Goal: Task Accomplishment & Management: Use online tool/utility

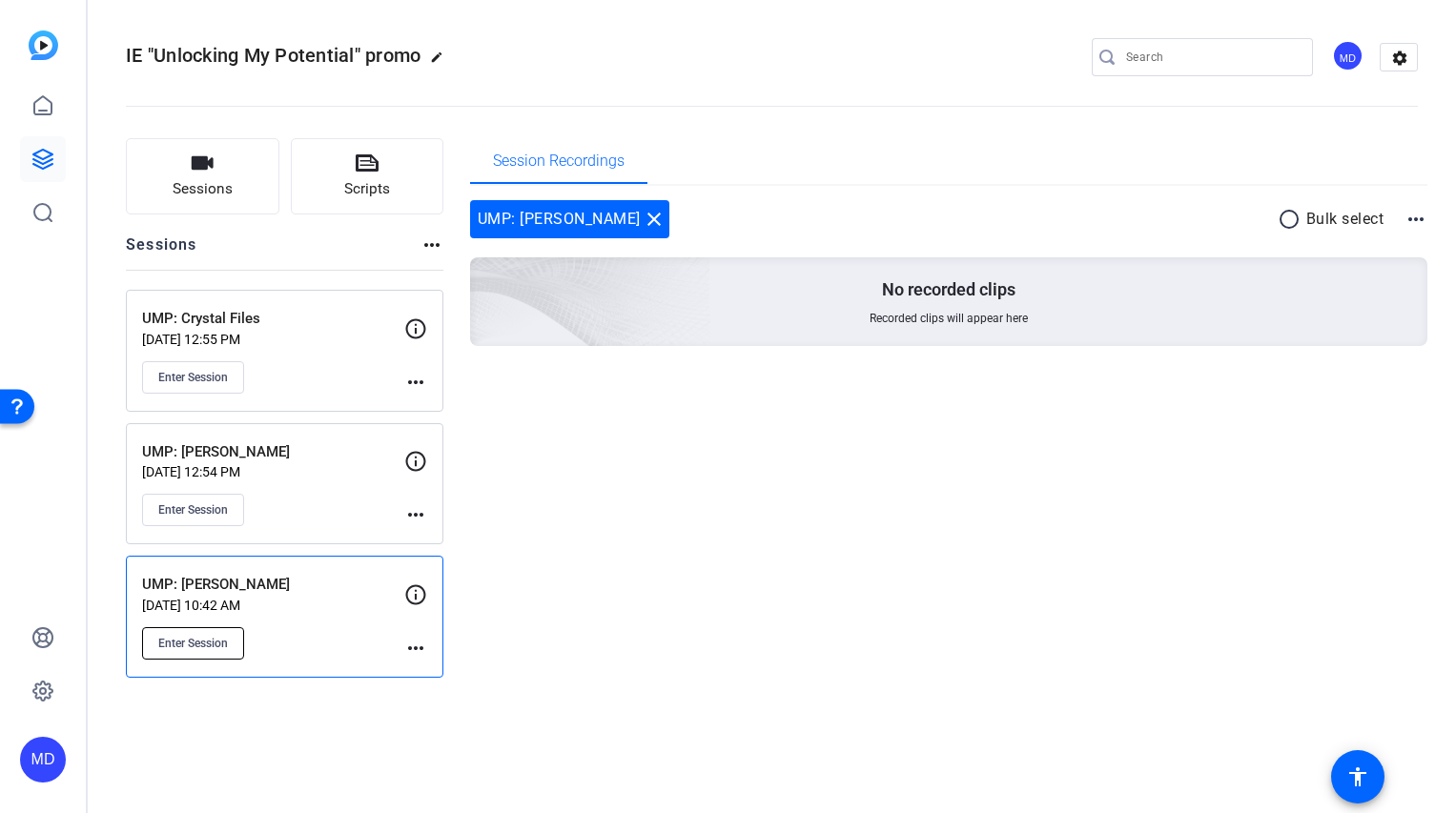
click at [213, 638] on span "Enter Session" at bounding box center [193, 644] width 70 height 15
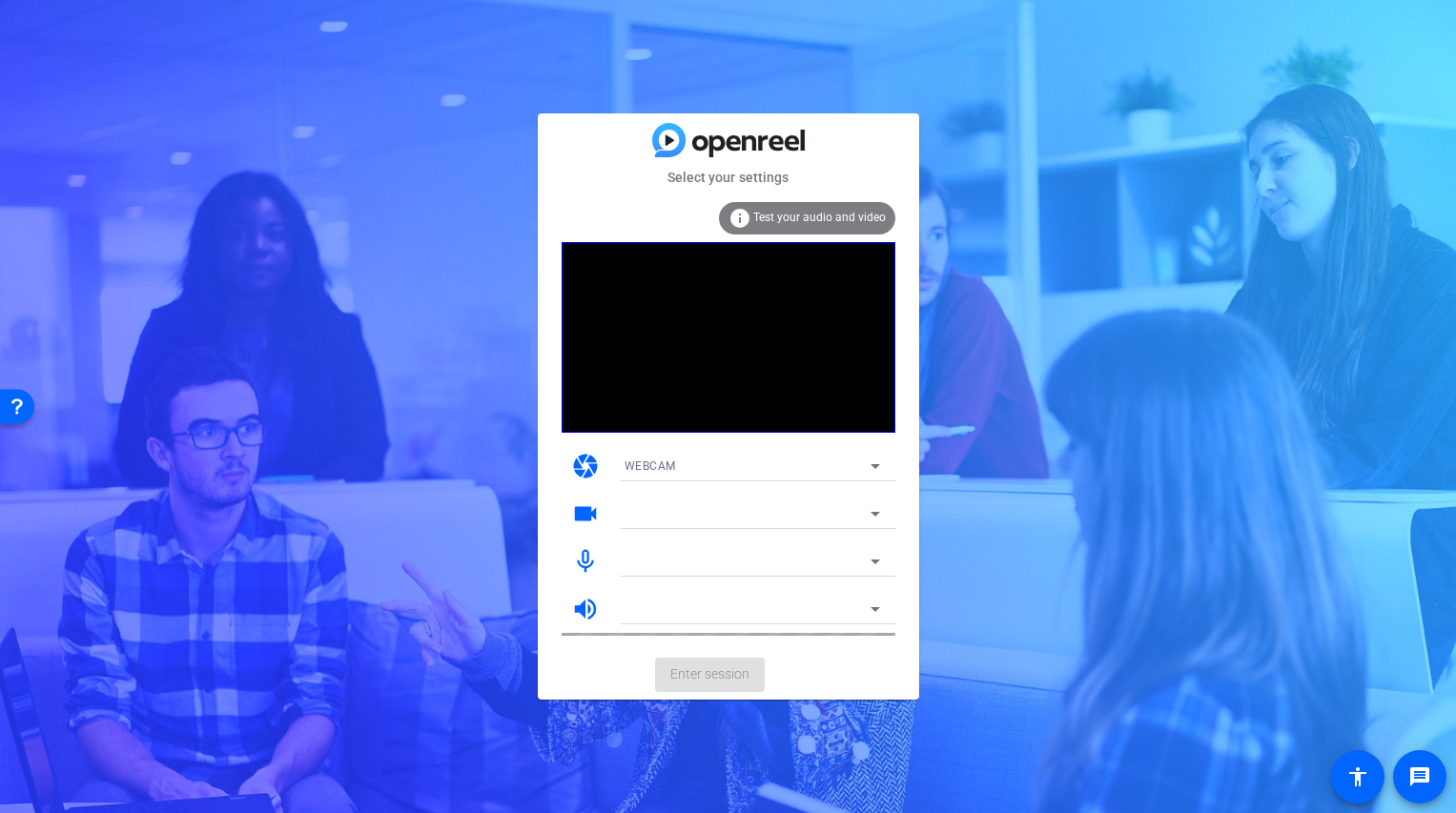
click at [694, 472] on div "WEBCAM" at bounding box center [747, 466] width 246 height 24
click at [677, 495] on mat-option "WEBCAM" at bounding box center [752, 504] width 286 height 31
click at [668, 515] on div at bounding box center [747, 514] width 246 height 23
click at [664, 518] on div at bounding box center [747, 514] width 246 height 23
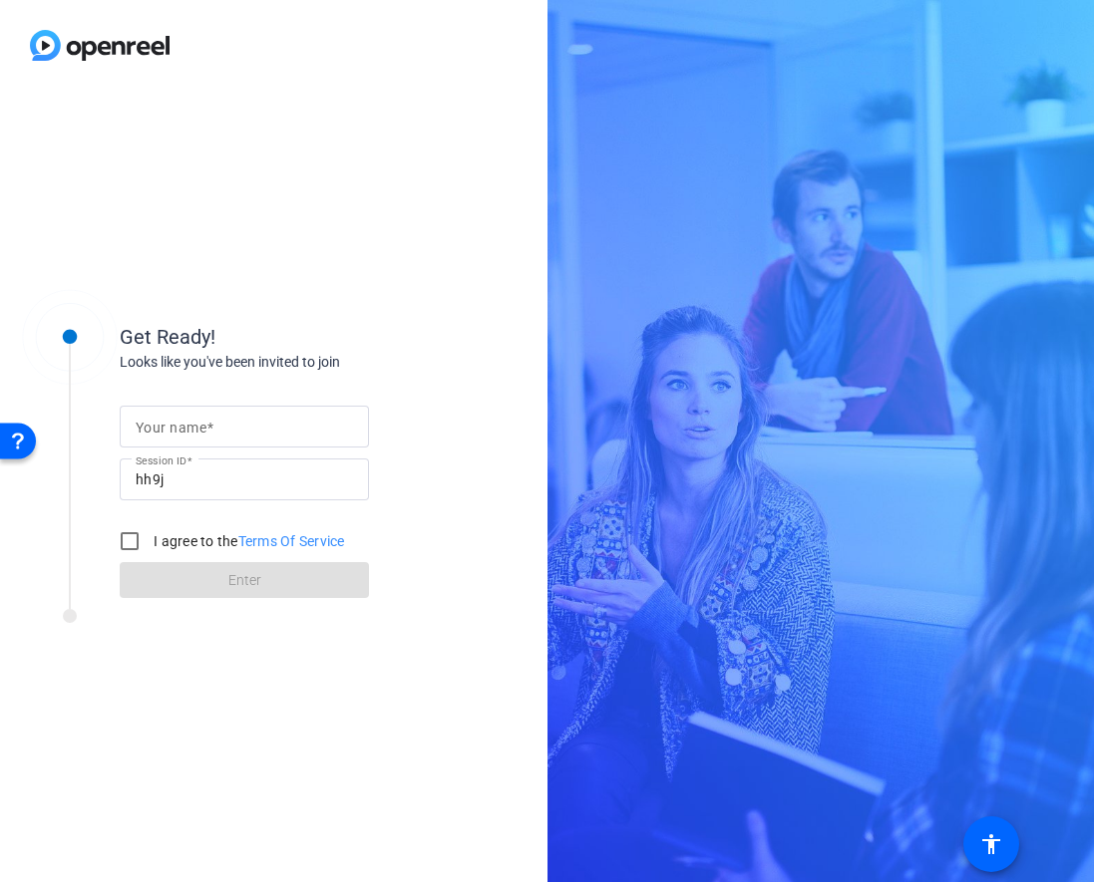
click at [222, 418] on input "Your name" at bounding box center [244, 427] width 217 height 24
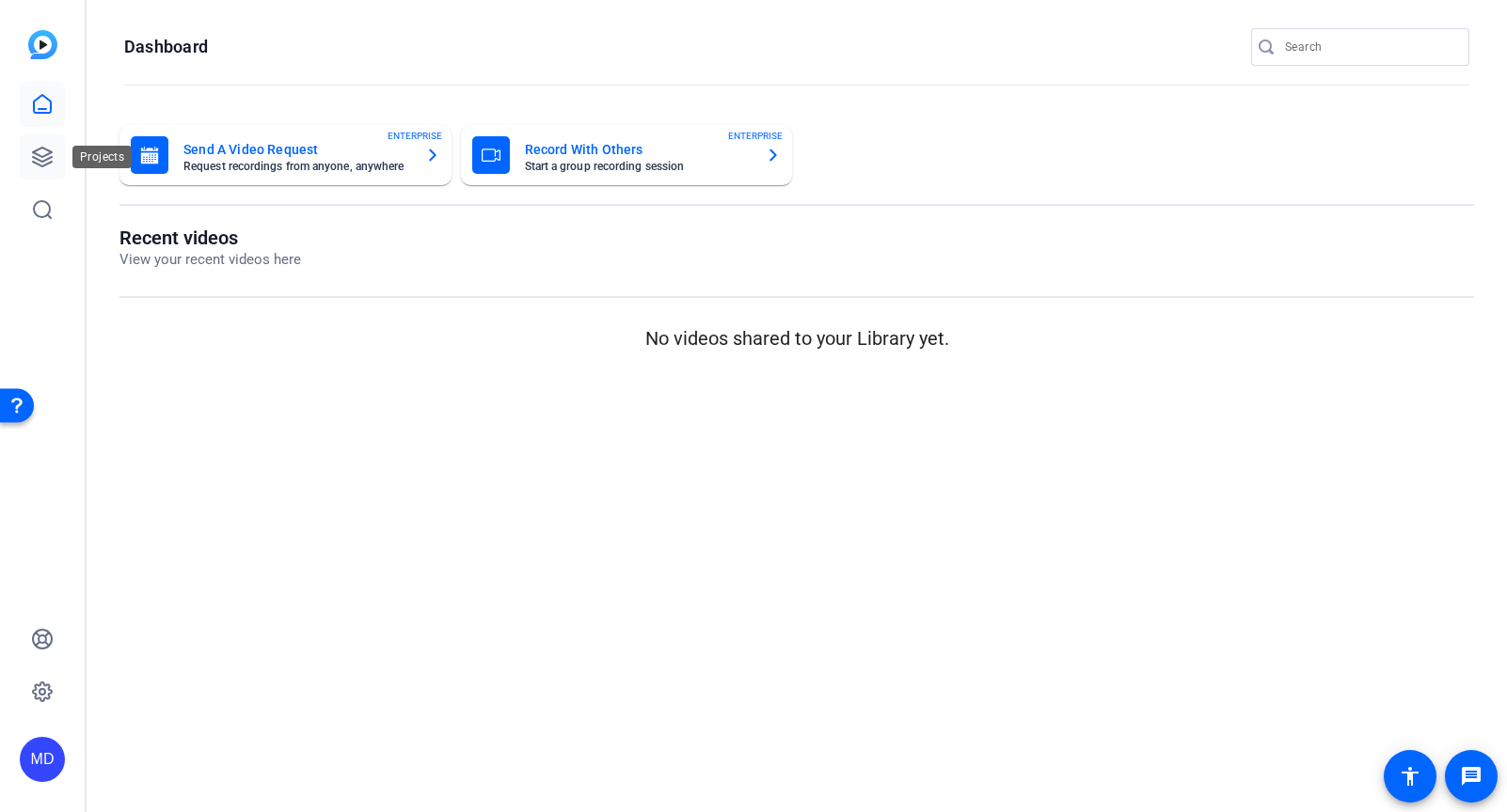
click at [47, 154] on icon at bounding box center [42, 157] width 23 height 23
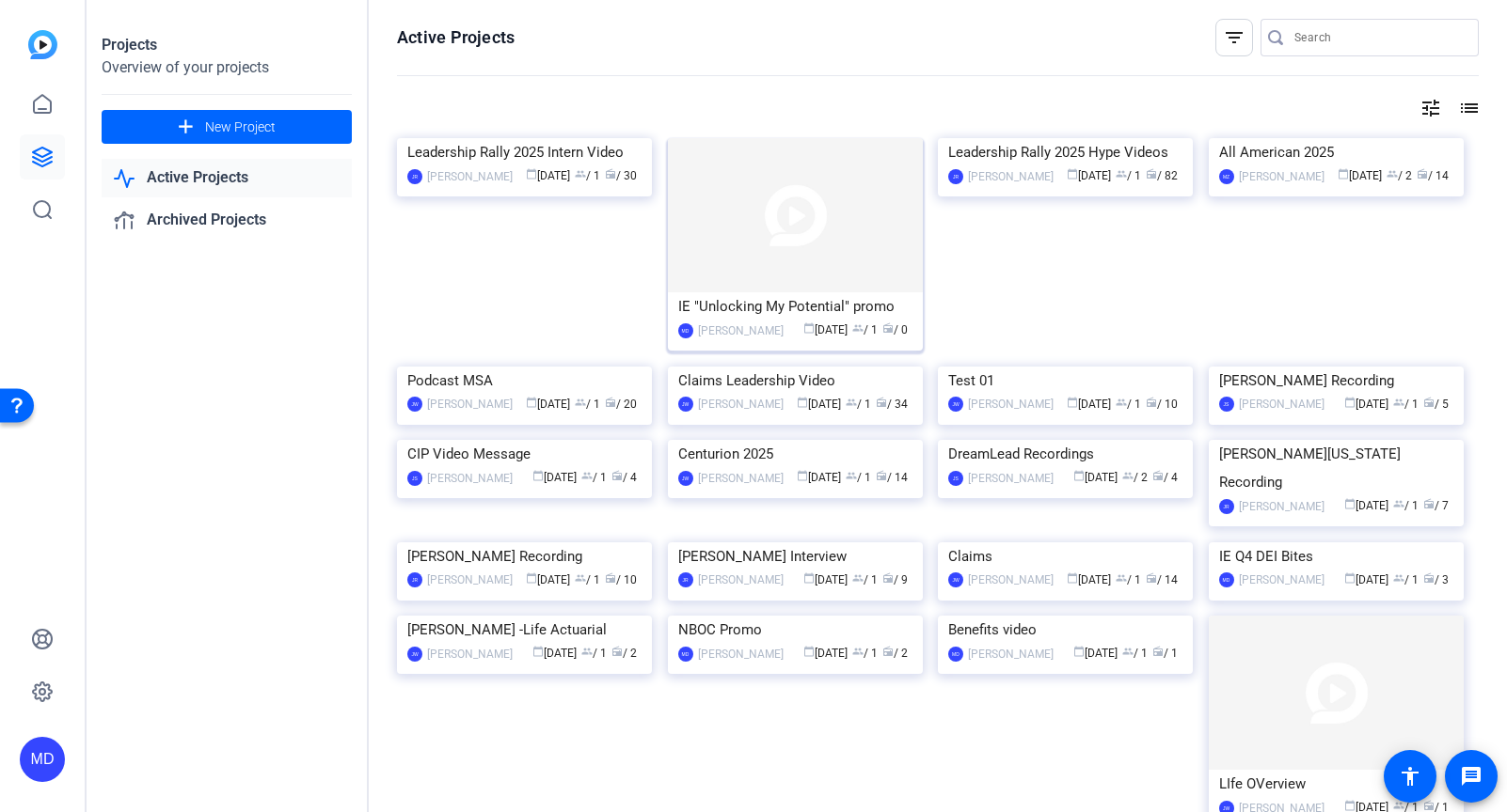
click at [723, 207] on img at bounding box center [795, 216] width 255 height 155
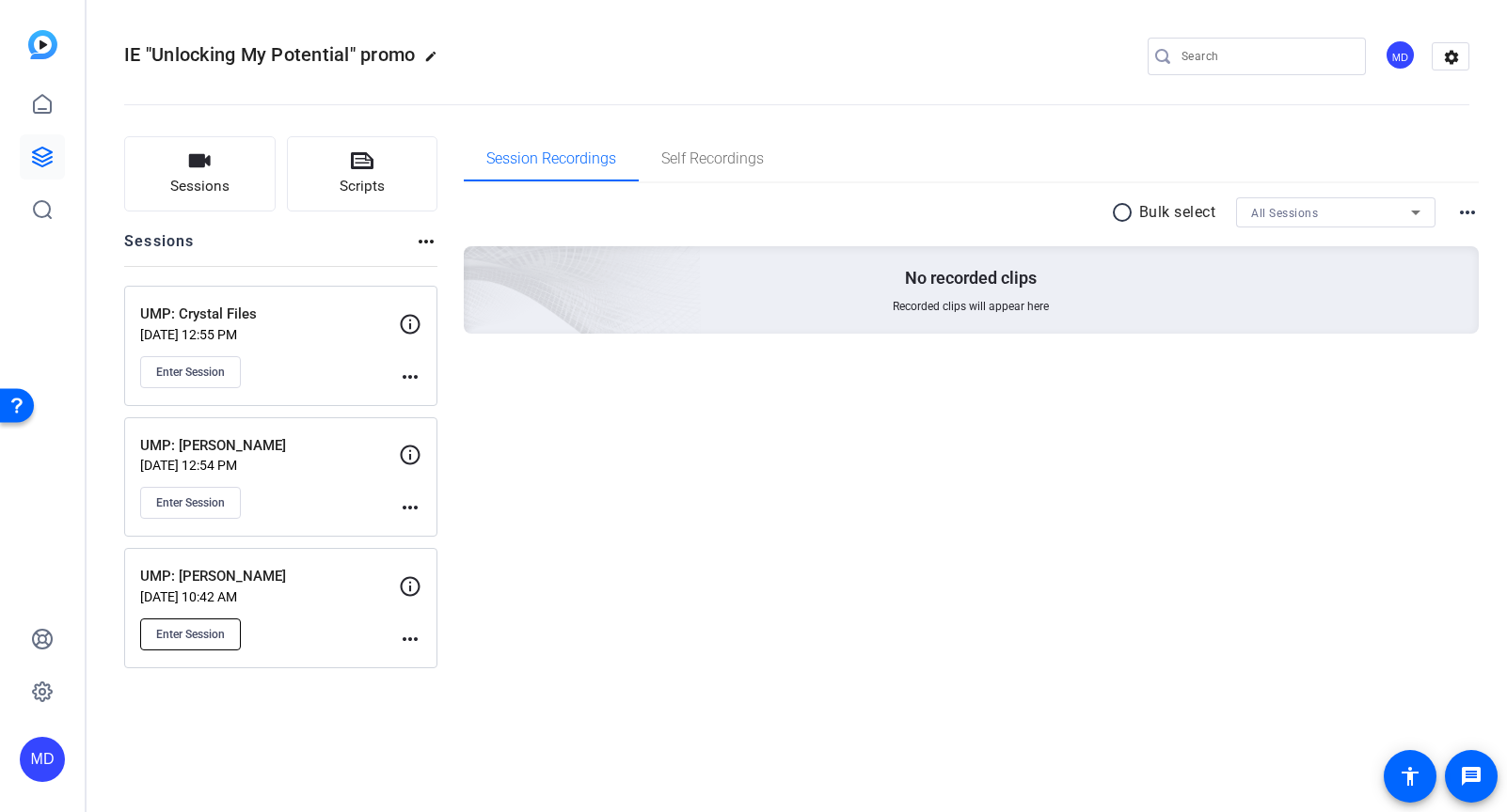
click at [209, 624] on button "Enter Session" at bounding box center [191, 635] width 101 height 32
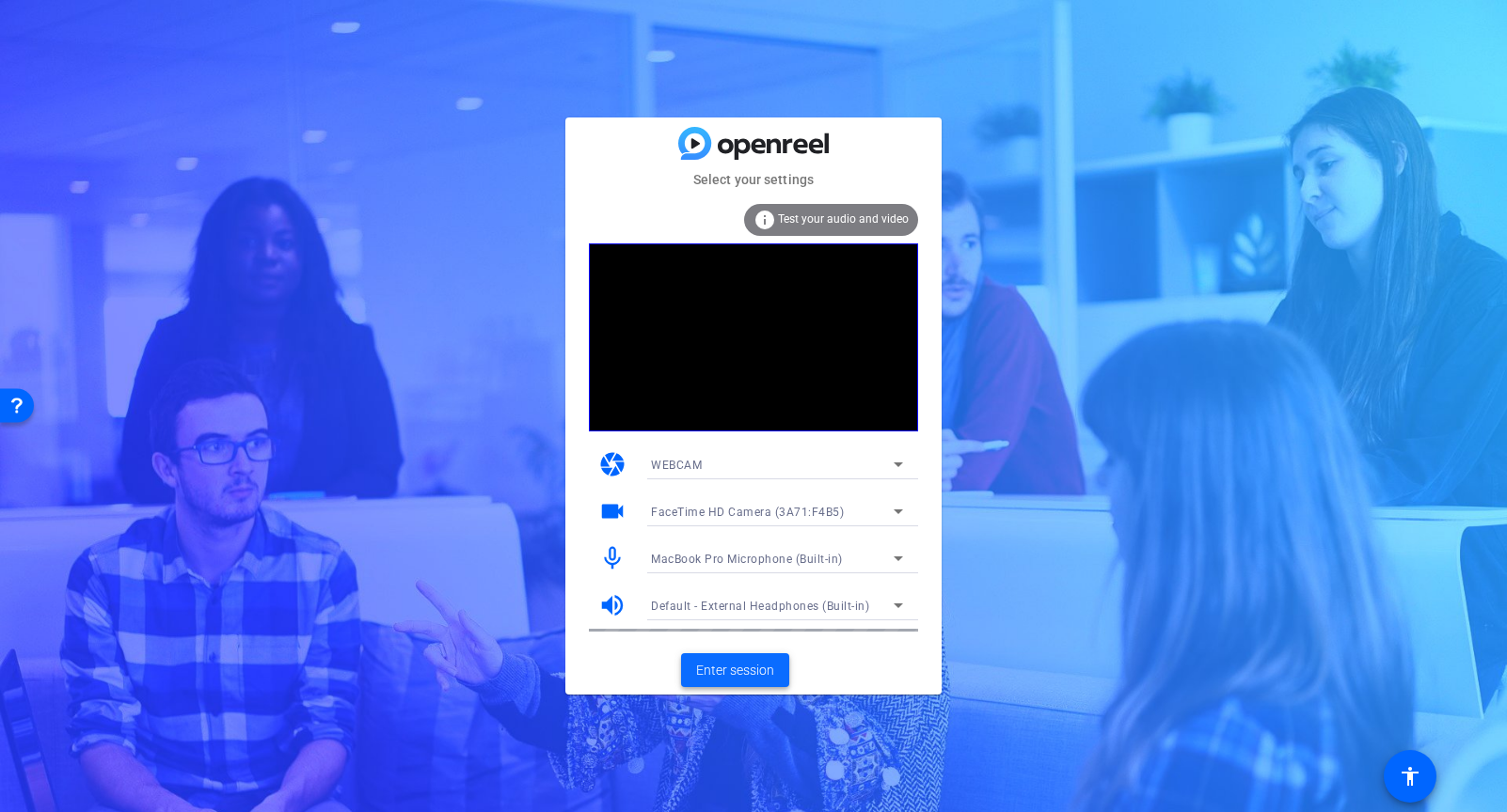
click at [738, 669] on span "Enter session" at bounding box center [735, 671] width 78 height 20
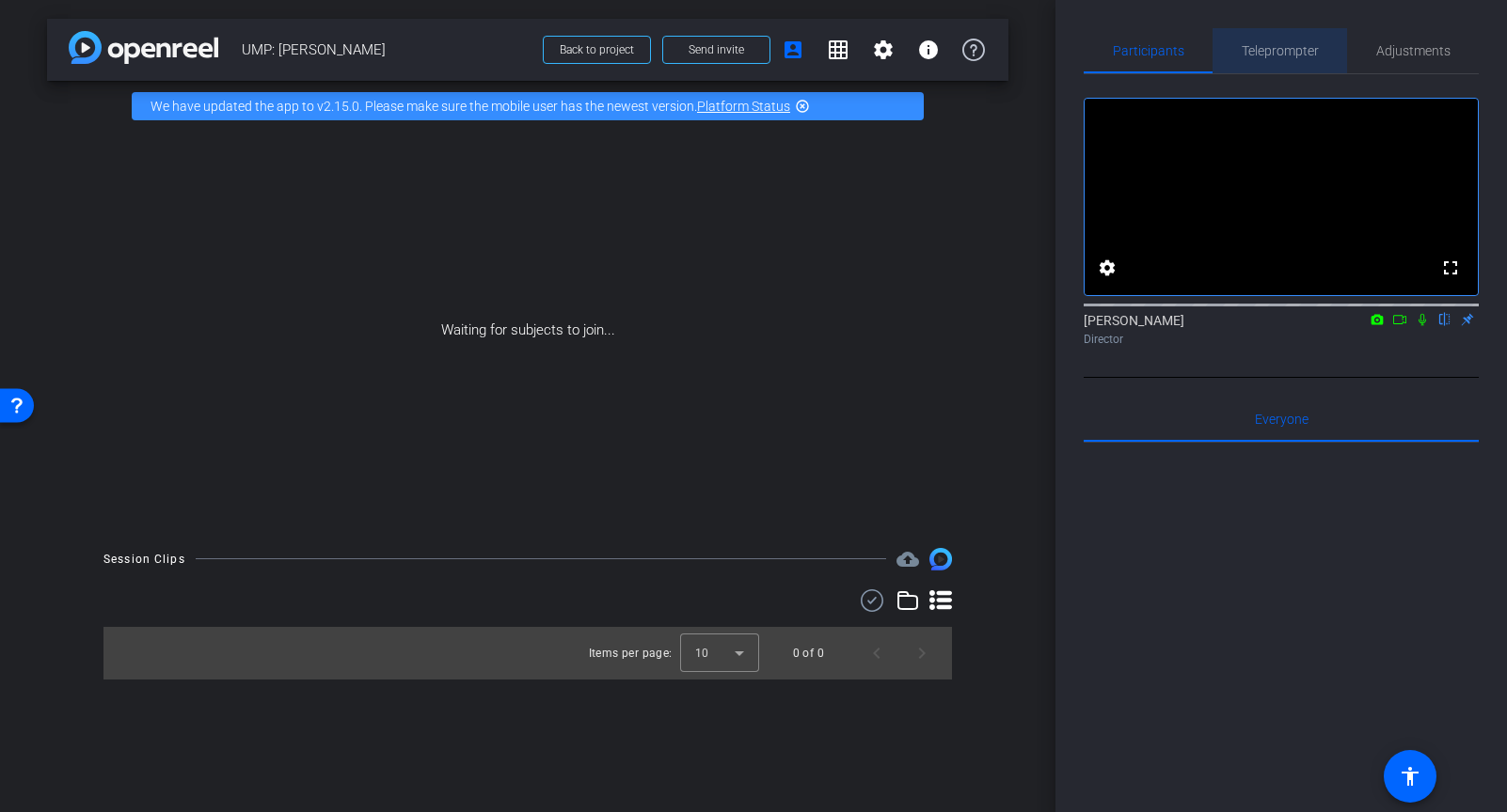
click at [1303, 47] on span "Teleprompter" at bounding box center [1281, 51] width 77 height 13
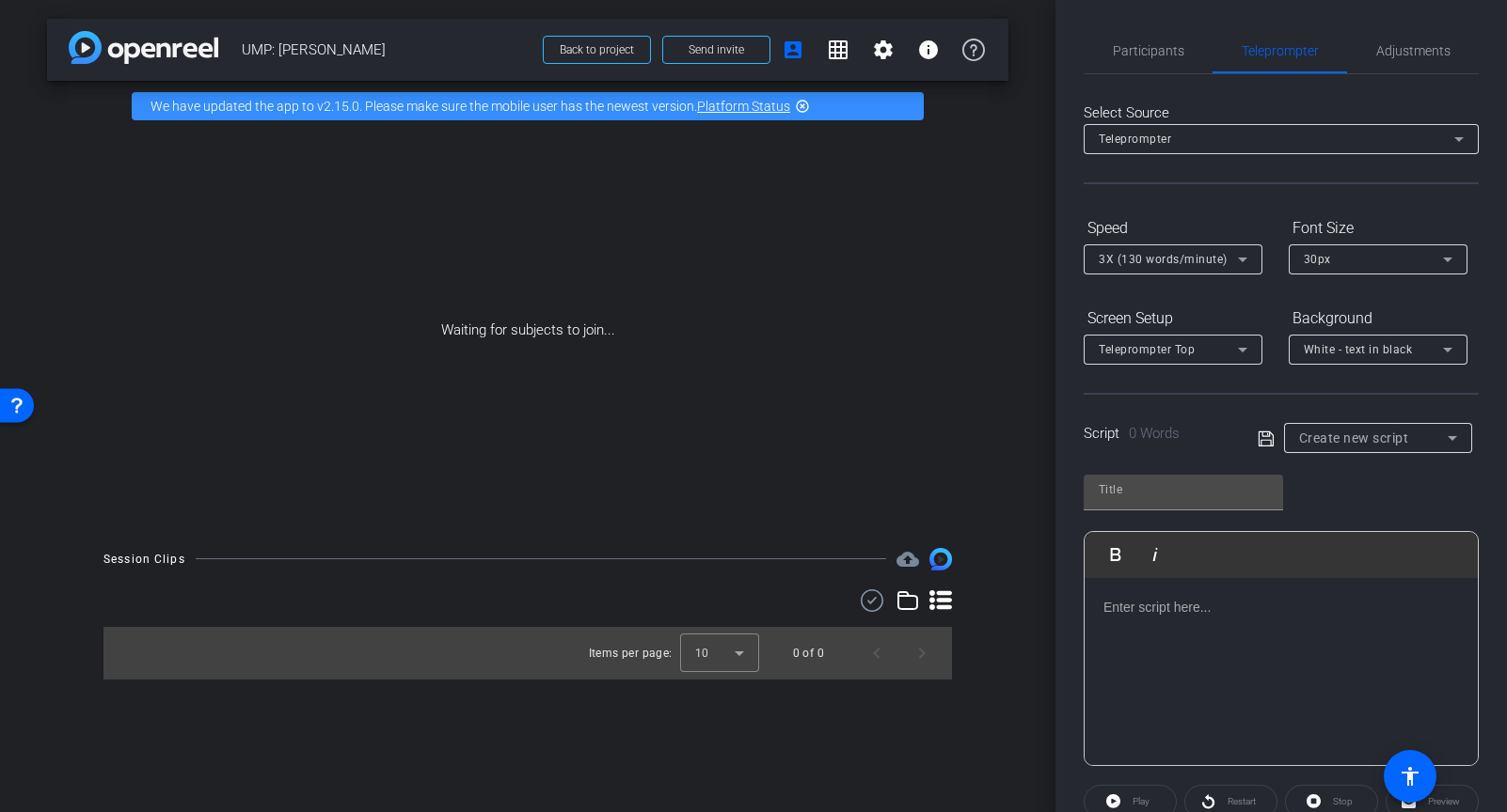
click at [1160, 616] on p at bounding box center [1281, 607] width 356 height 21
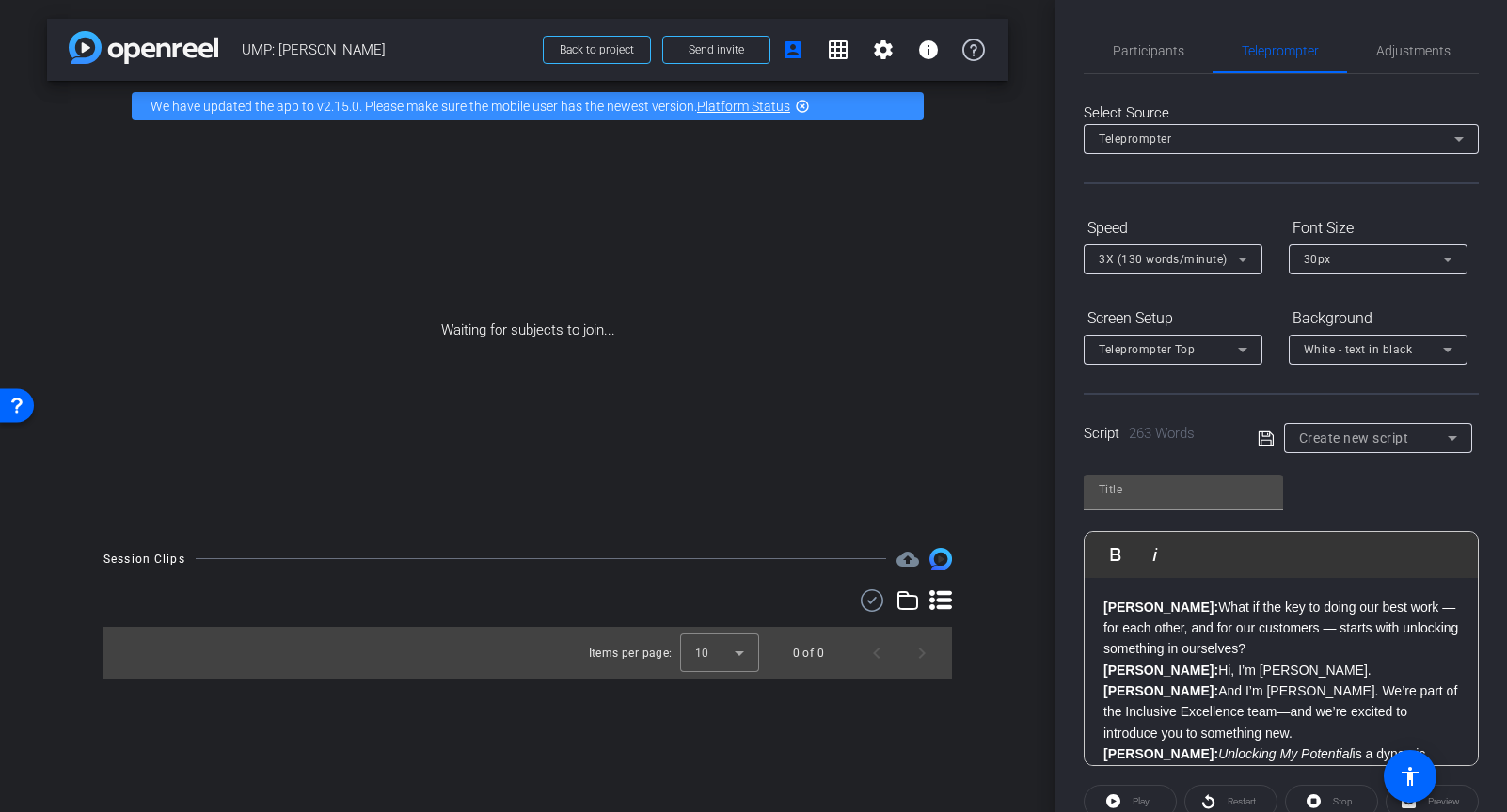
click at [1276, 650] on p "Brandon: What if the key to doing our best work — for each other, and for our c…" at bounding box center [1281, 628] width 356 height 63
drag, startPoint x: 1167, startPoint y: 671, endPoint x: 1080, endPoint y: 671, distance: 87.0
click at [1080, 671] on div "Participants Teleprompter Adjustments settings Melissa Donlin flip Director Eve…" at bounding box center [1281, 406] width 452 height 812
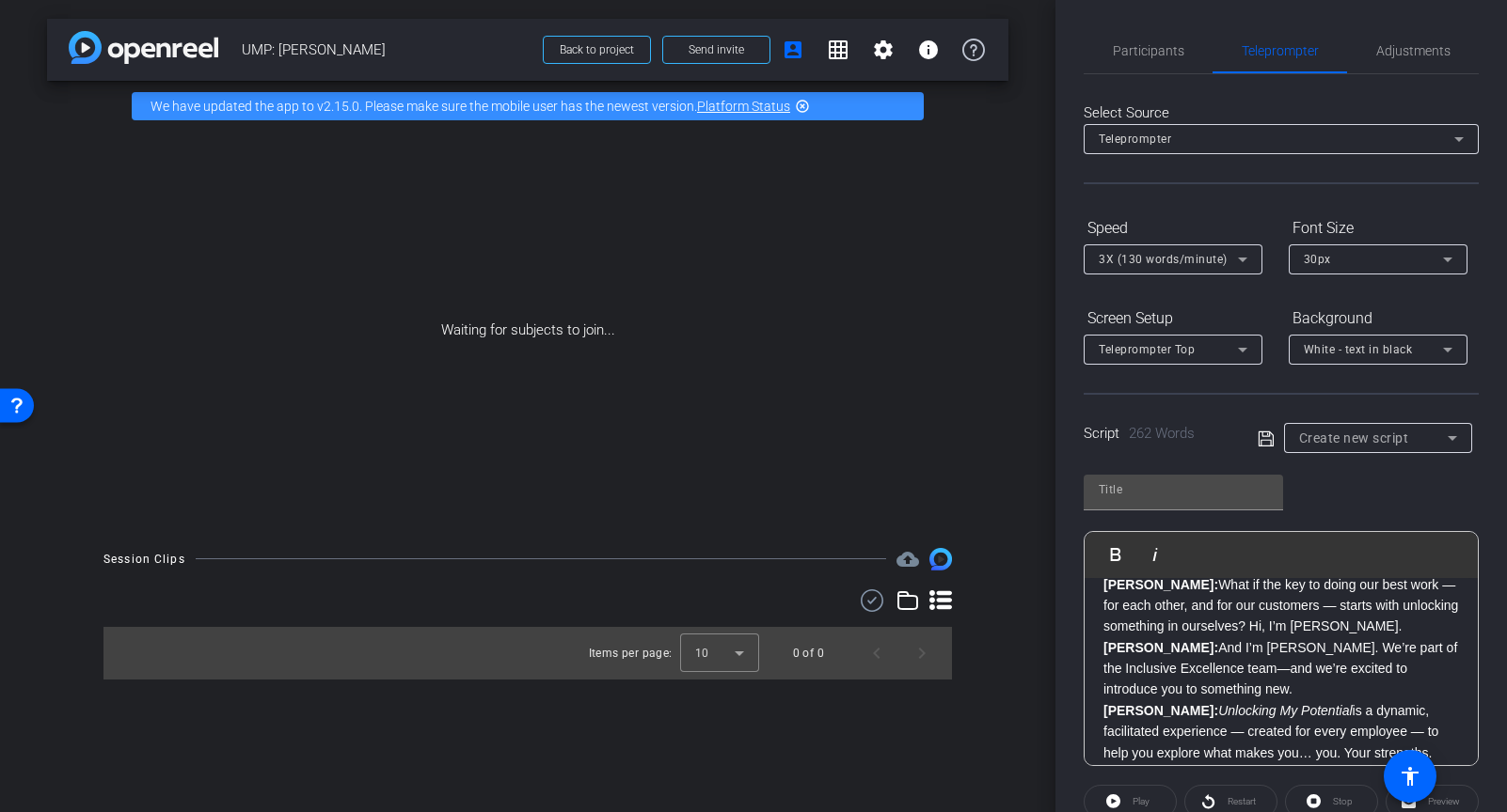
scroll to position [33, 0]
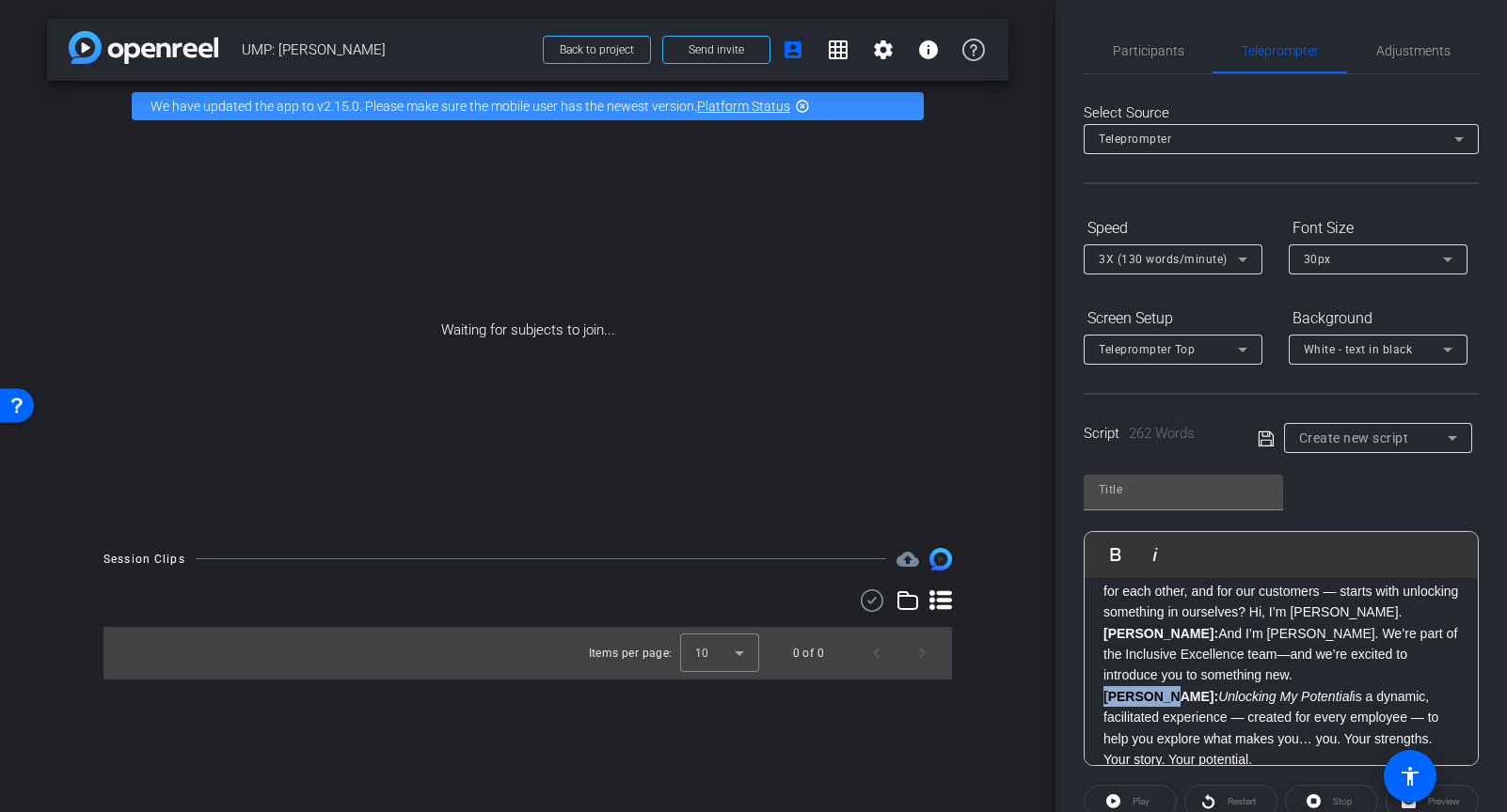
drag, startPoint x: 1166, startPoint y: 700, endPoint x: 1095, endPoint y: 702, distance: 71.0
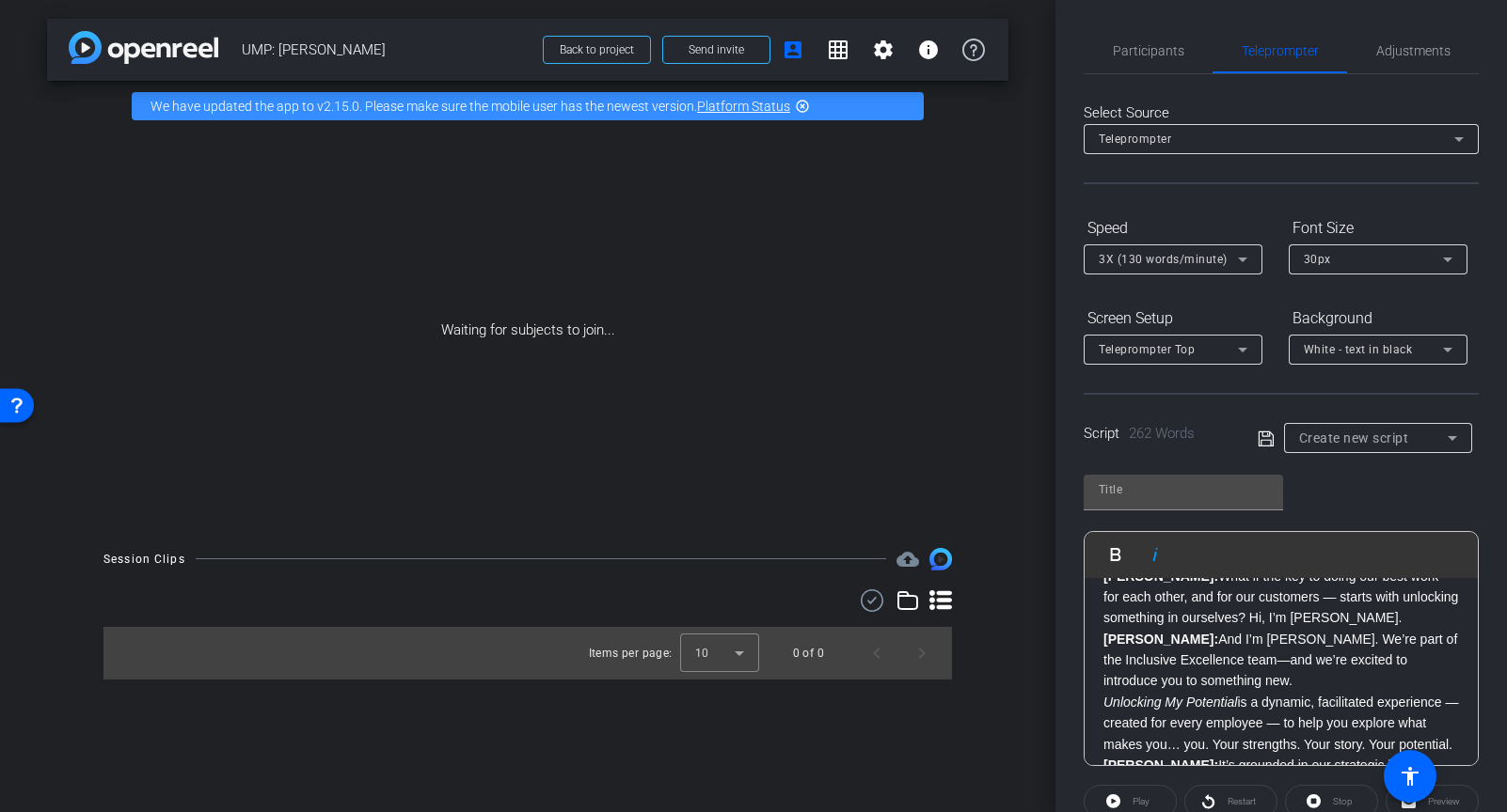
scroll to position [0, 0]
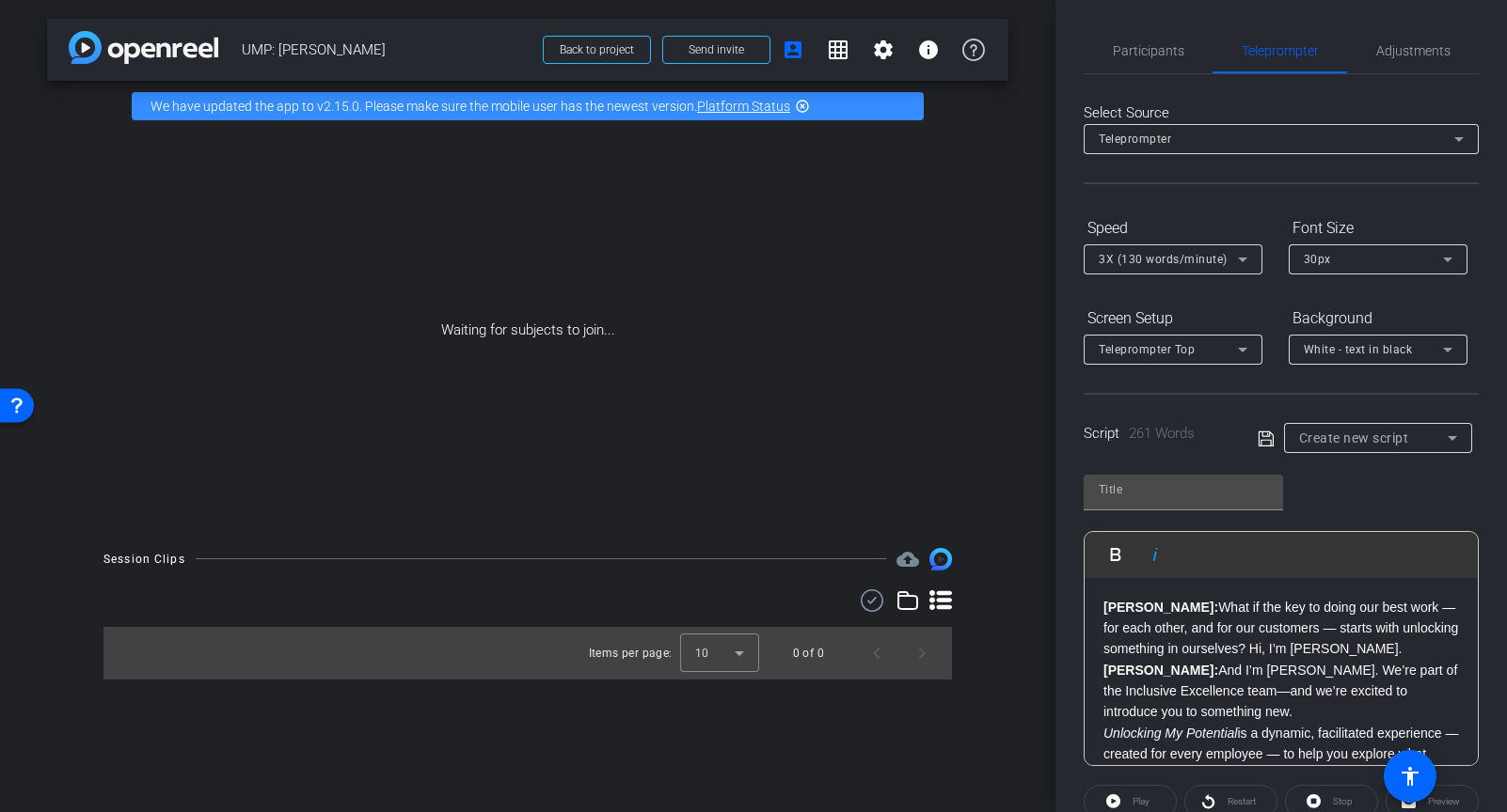
click at [1409, 647] on p "Brandon: What if the key to doing our best work — for each other, and for our c…" at bounding box center [1281, 628] width 356 height 63
click at [1247, 718] on p "Vanessa: And I’m Vanessa Jackson. We’re part of the Inclusive Excellence team—a…" at bounding box center [1281, 691] width 356 height 63
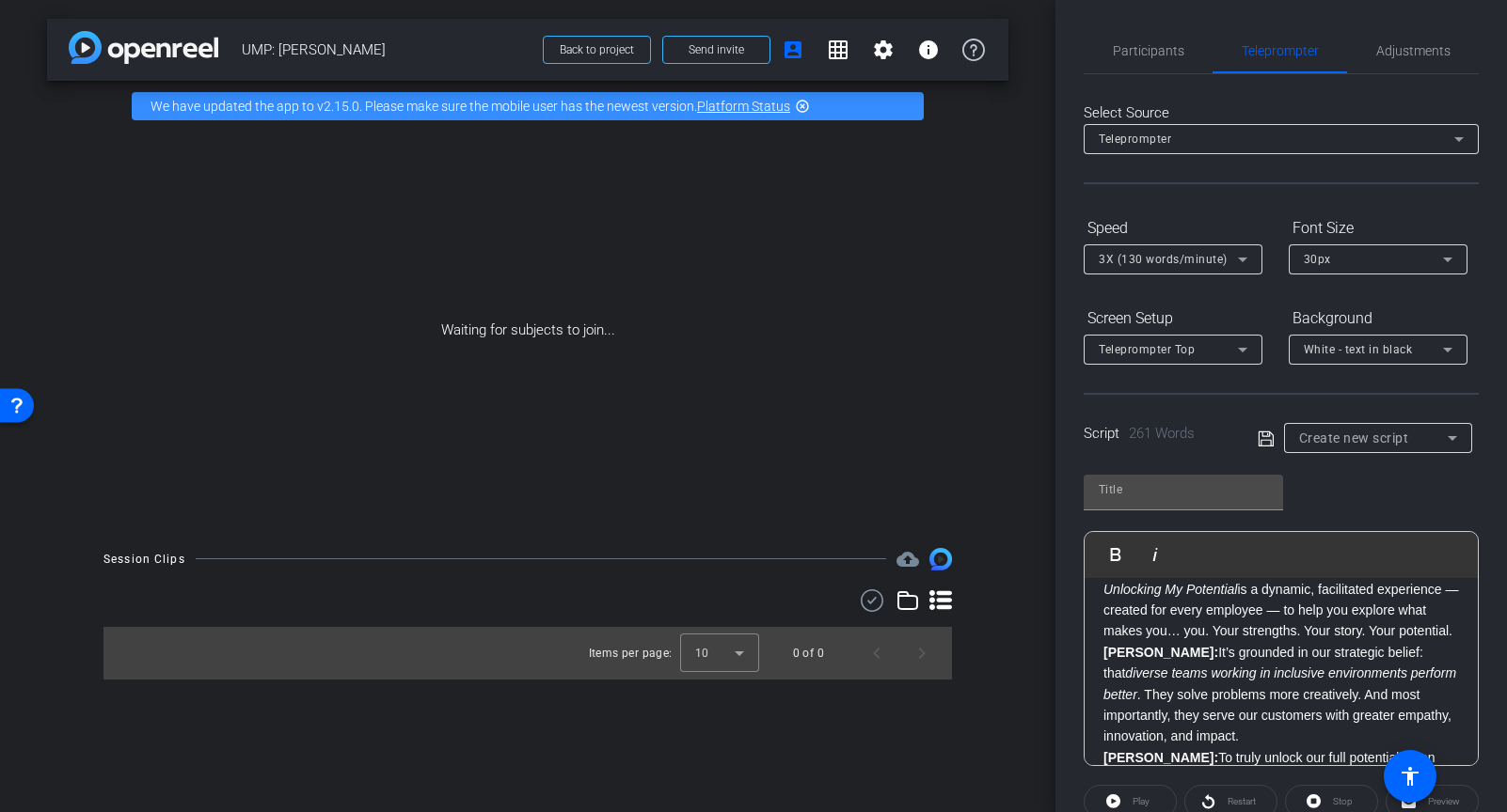
scroll to position [188, 0]
drag, startPoint x: 1457, startPoint y: 631, endPoint x: 1466, endPoint y: 632, distance: 9.1
click at [1457, 631] on p "Unlocking My Potential is a dynamic, facilitated experience — created for every…" at bounding box center [1281, 608] width 356 height 63
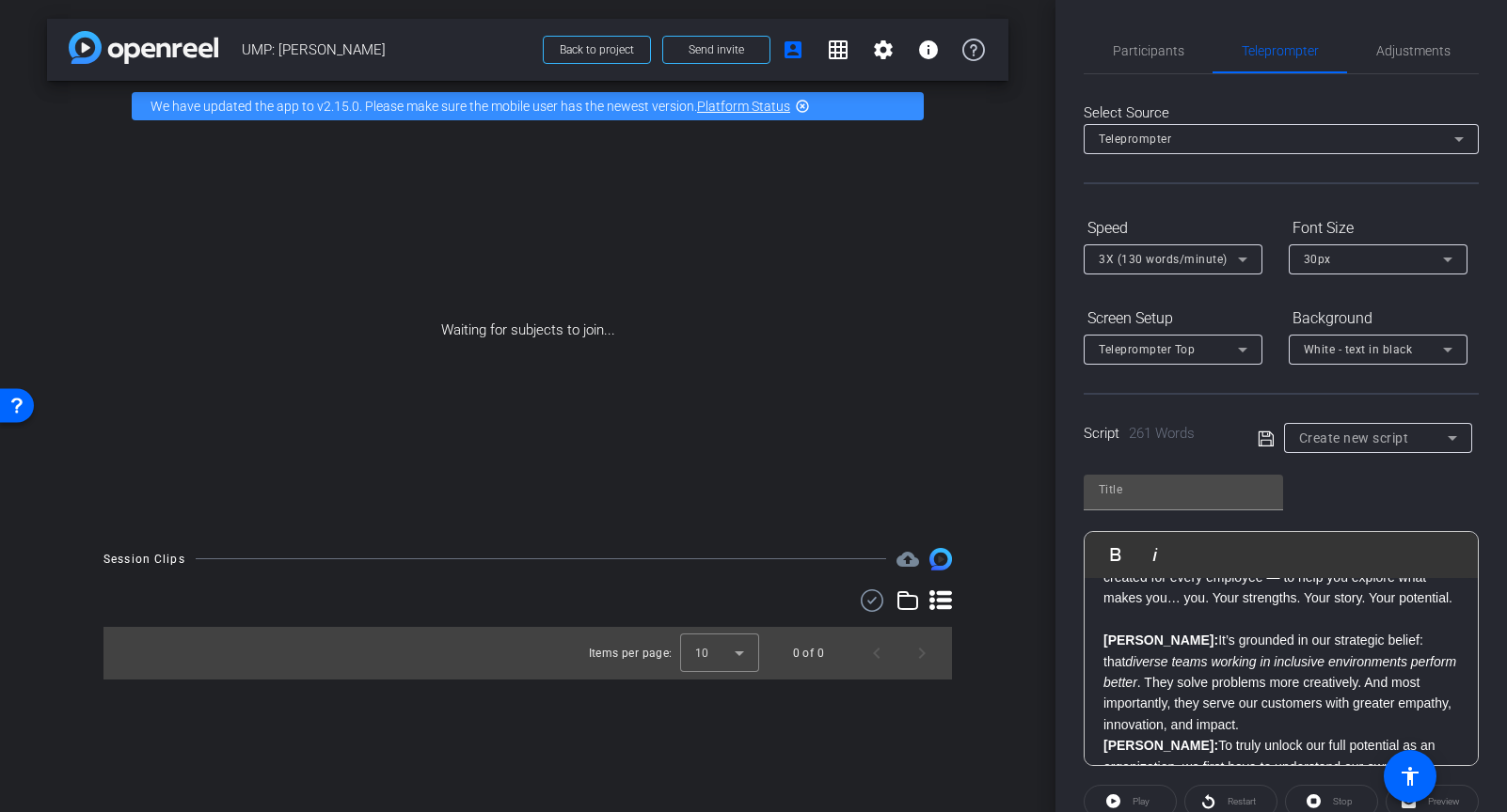
click at [1186, 725] on p "Brandon: It’s grounded in our strategic belief: that diverse teams working in i…" at bounding box center [1281, 683] width 356 height 106
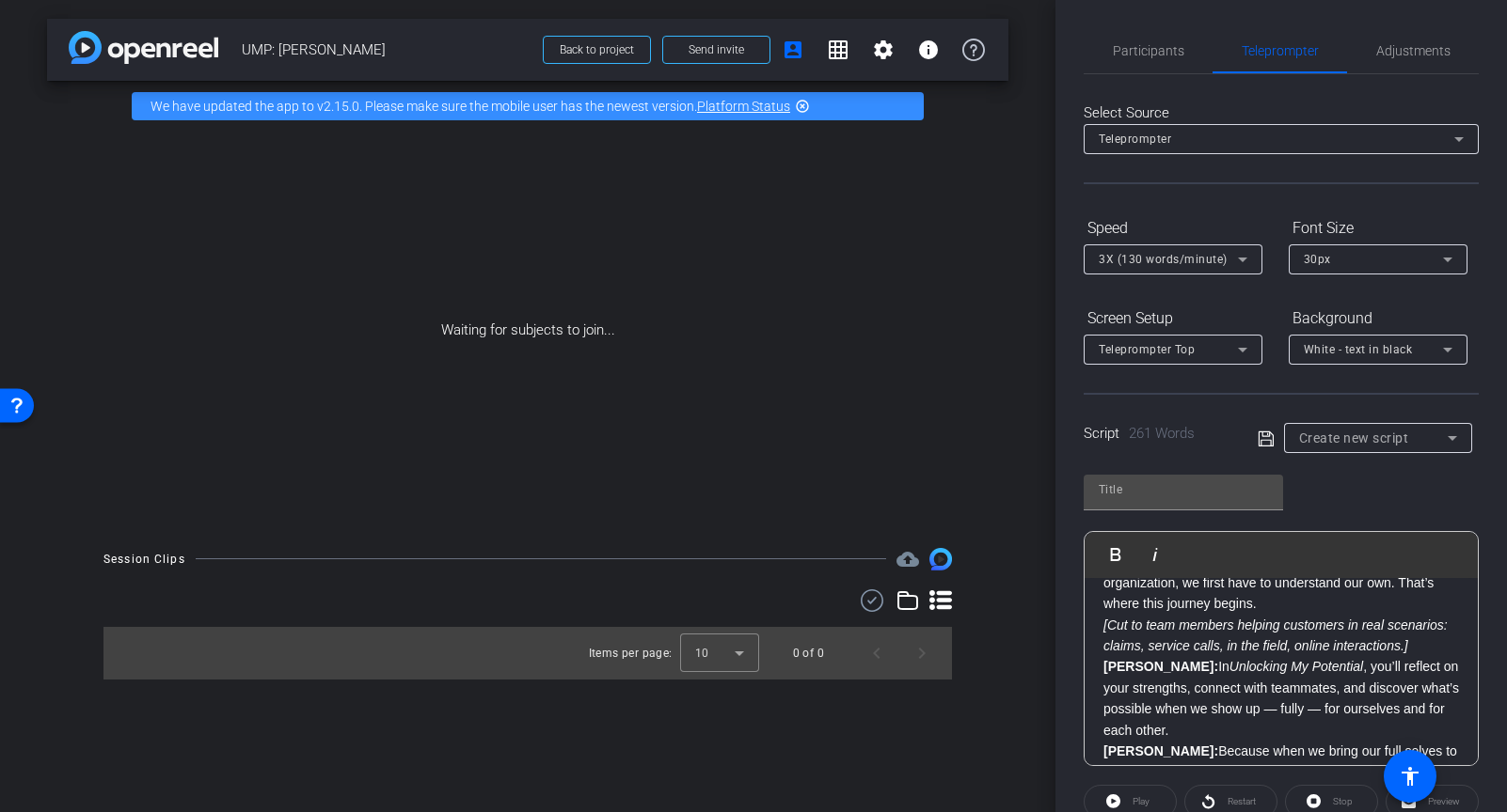
scroll to position [467, 0]
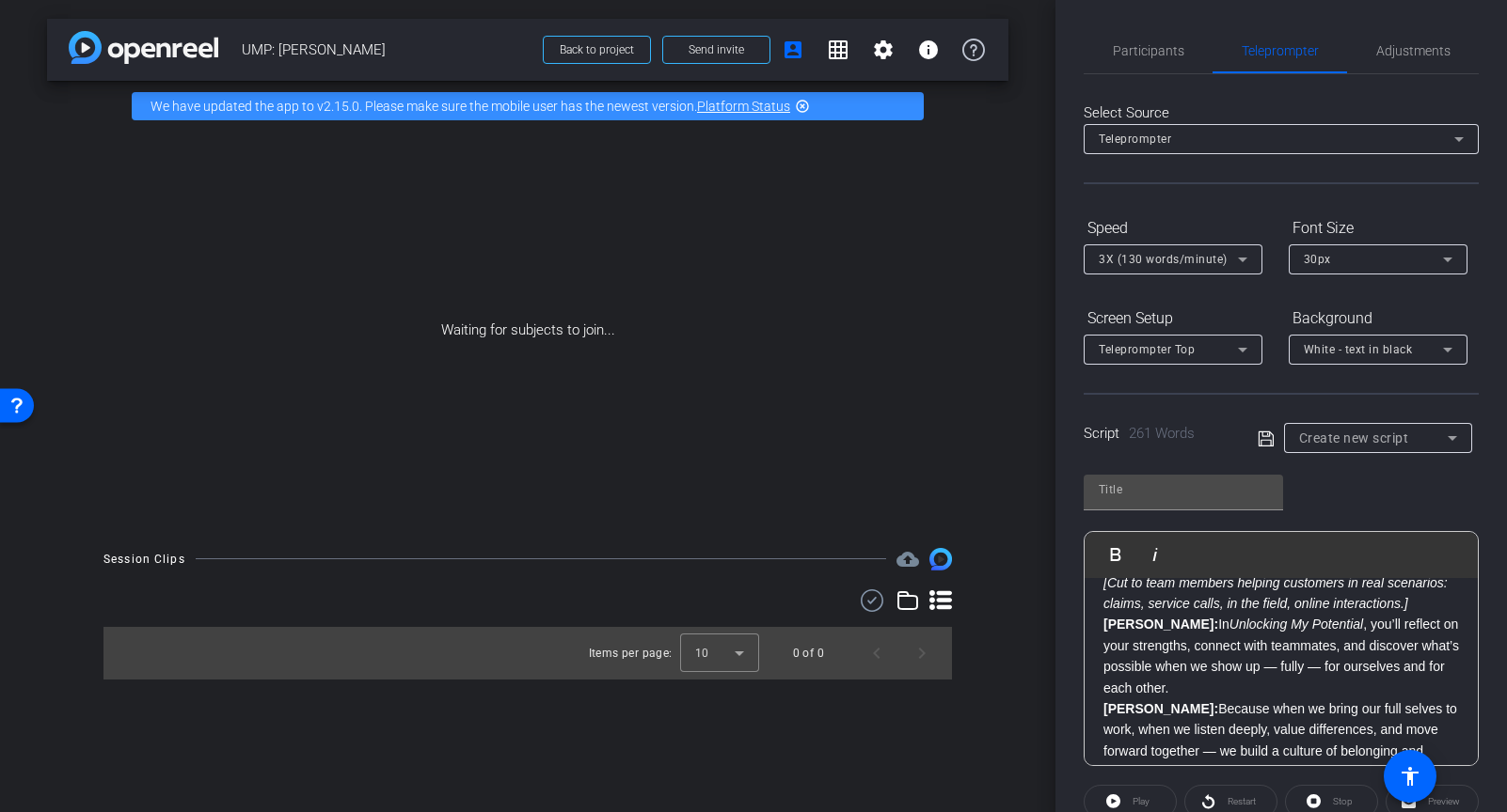
click at [1203, 688] on p "Brandon: In Unlocking My Potential , you’ll reflect on your strengths, connect …" at bounding box center [1281, 656] width 356 height 85
click at [1431, 599] on p "[Cut to team members helping customers in real scenarios: claims, service calls…" at bounding box center [1281, 593] width 356 height 42
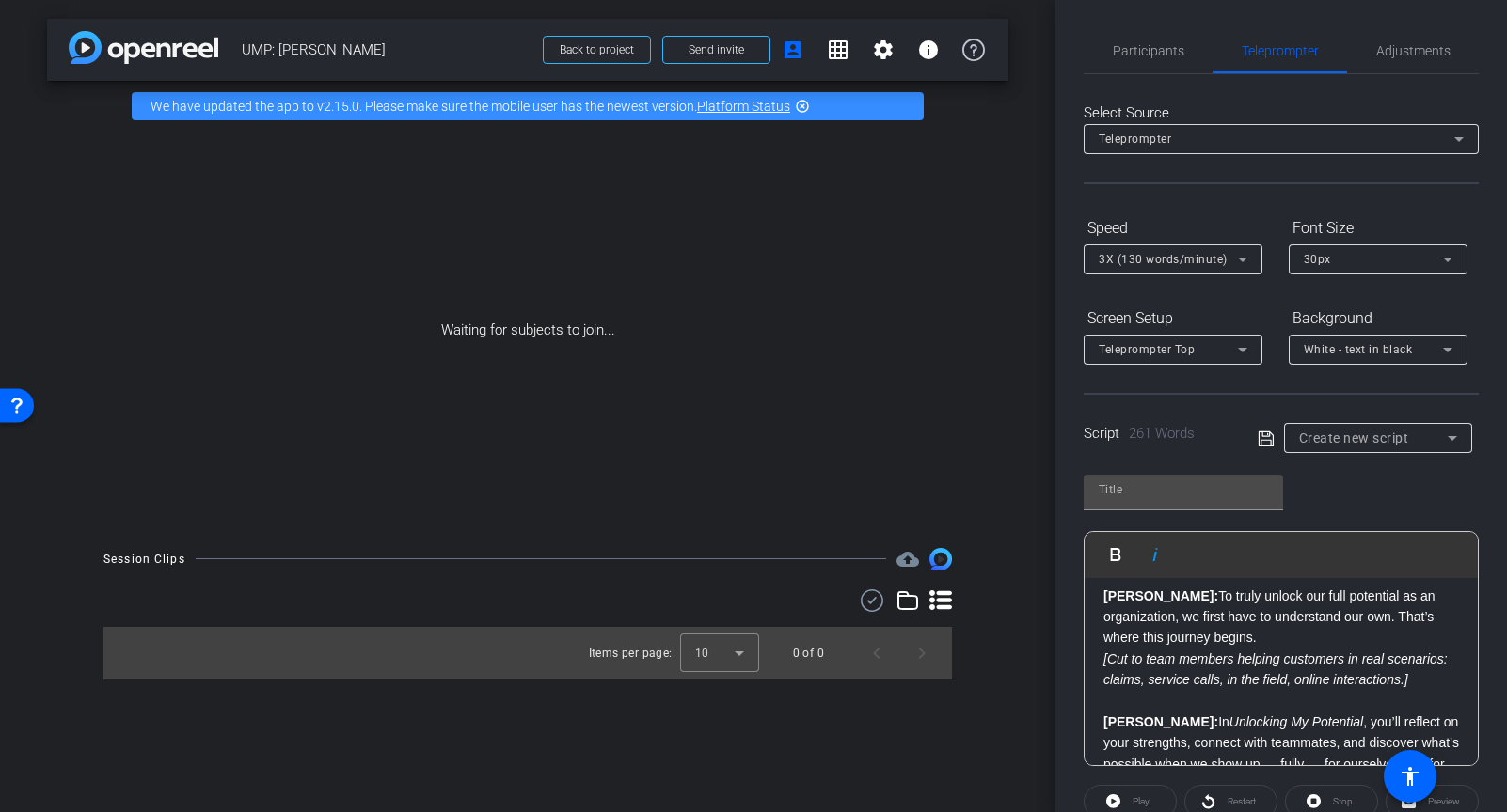
scroll to position [389, 0]
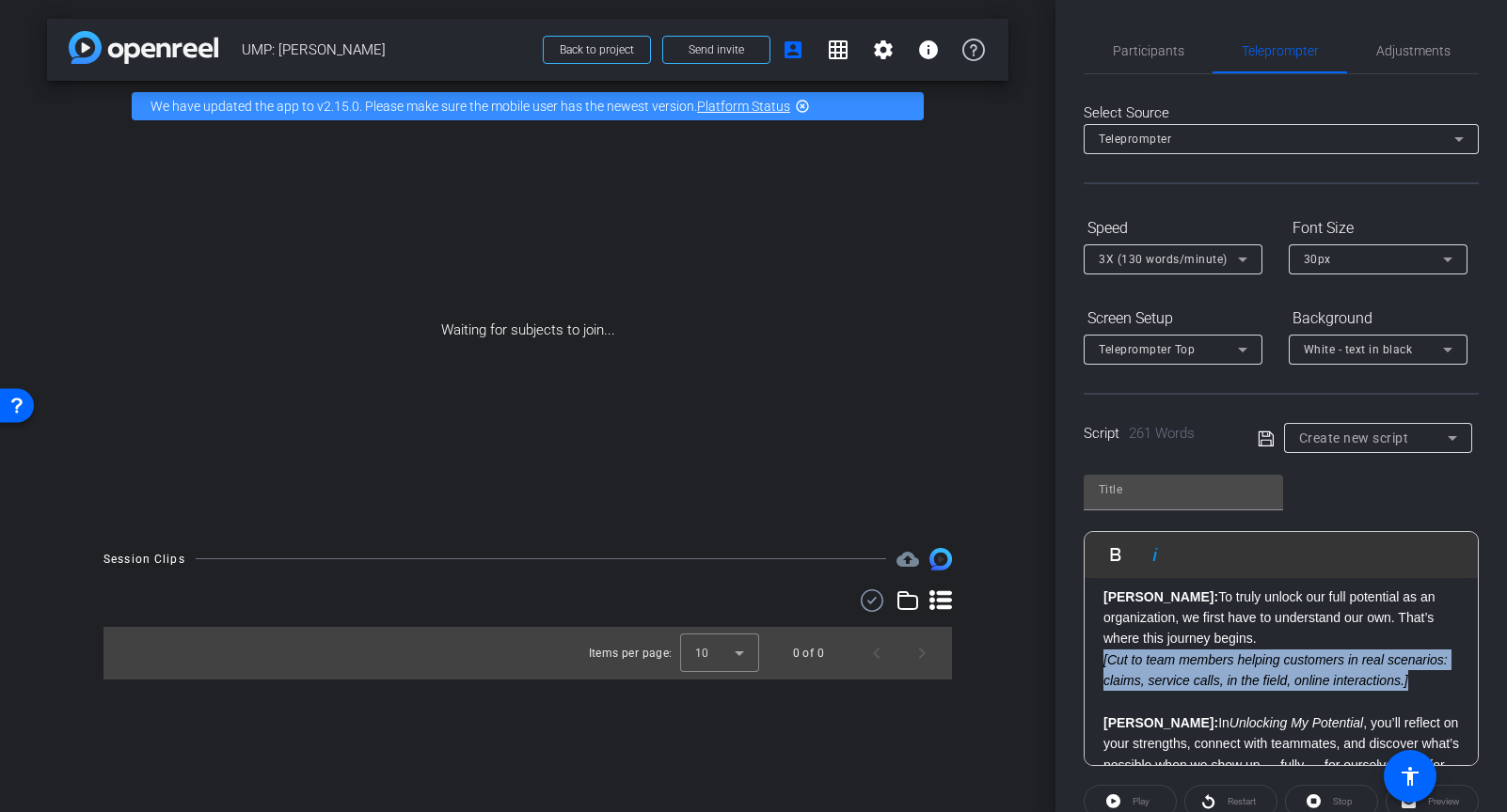
drag, startPoint x: 1404, startPoint y: 682, endPoint x: 1099, endPoint y: 659, distance: 305.9
click at [1099, 659] on div "Brandon: What if the key to doing our best work — for each other, and for our c…" at bounding box center [1281, 618] width 393 height 858
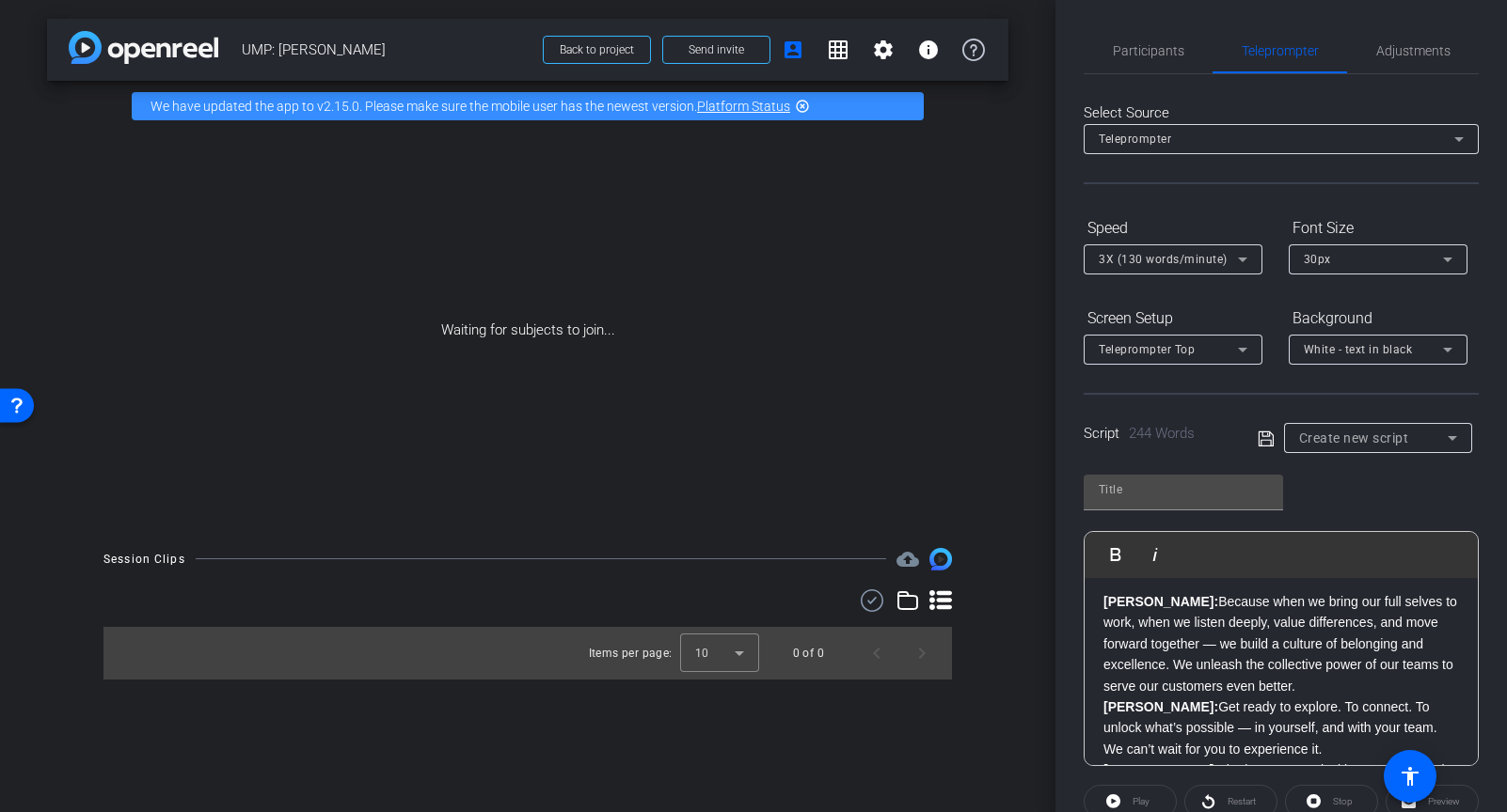
scroll to position [607, 0]
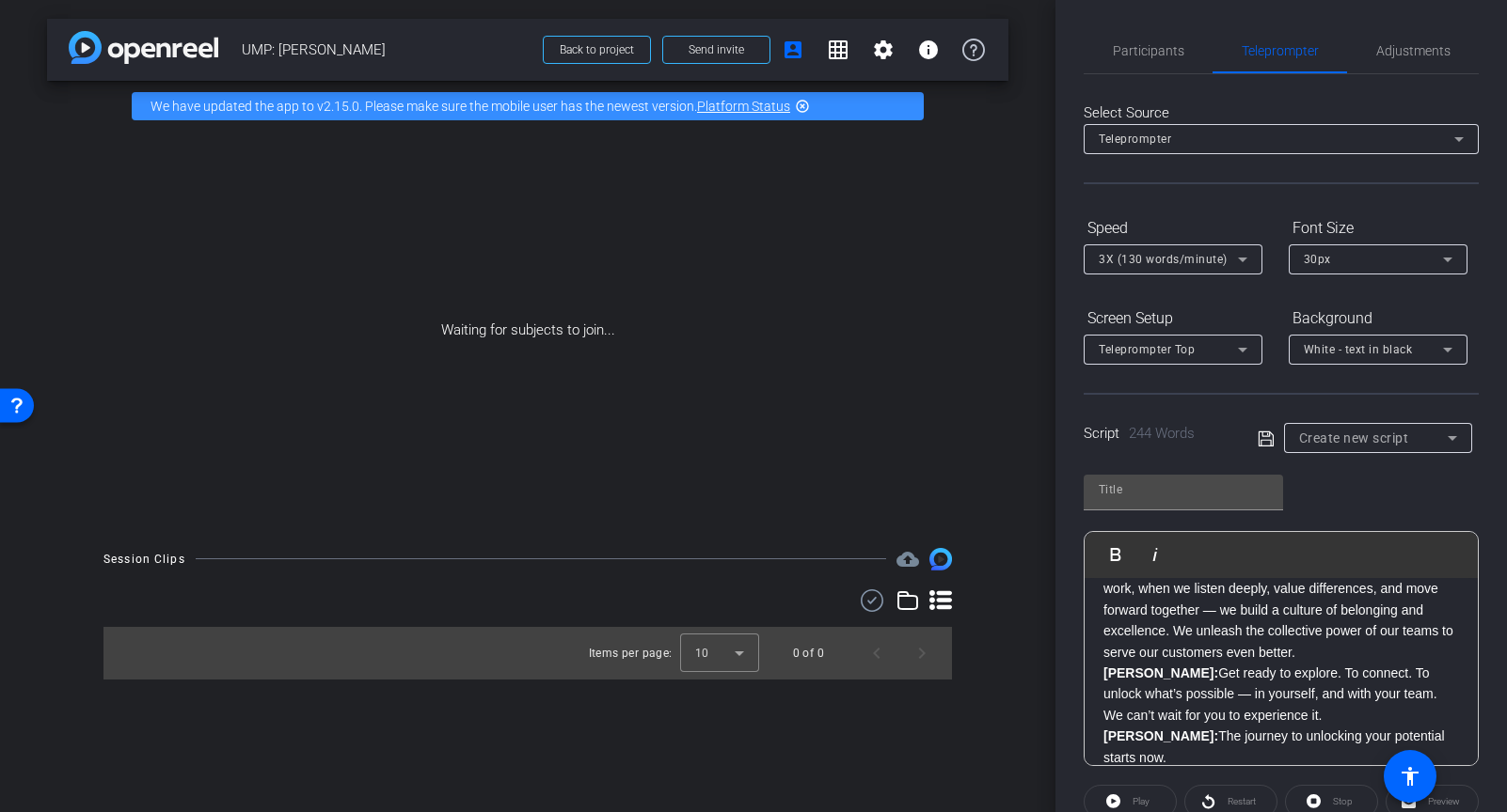
click at [1255, 653] on p "[PERSON_NAME]: Because when we bring our full selves to work, when we listen de…" at bounding box center [1281, 610] width 356 height 106
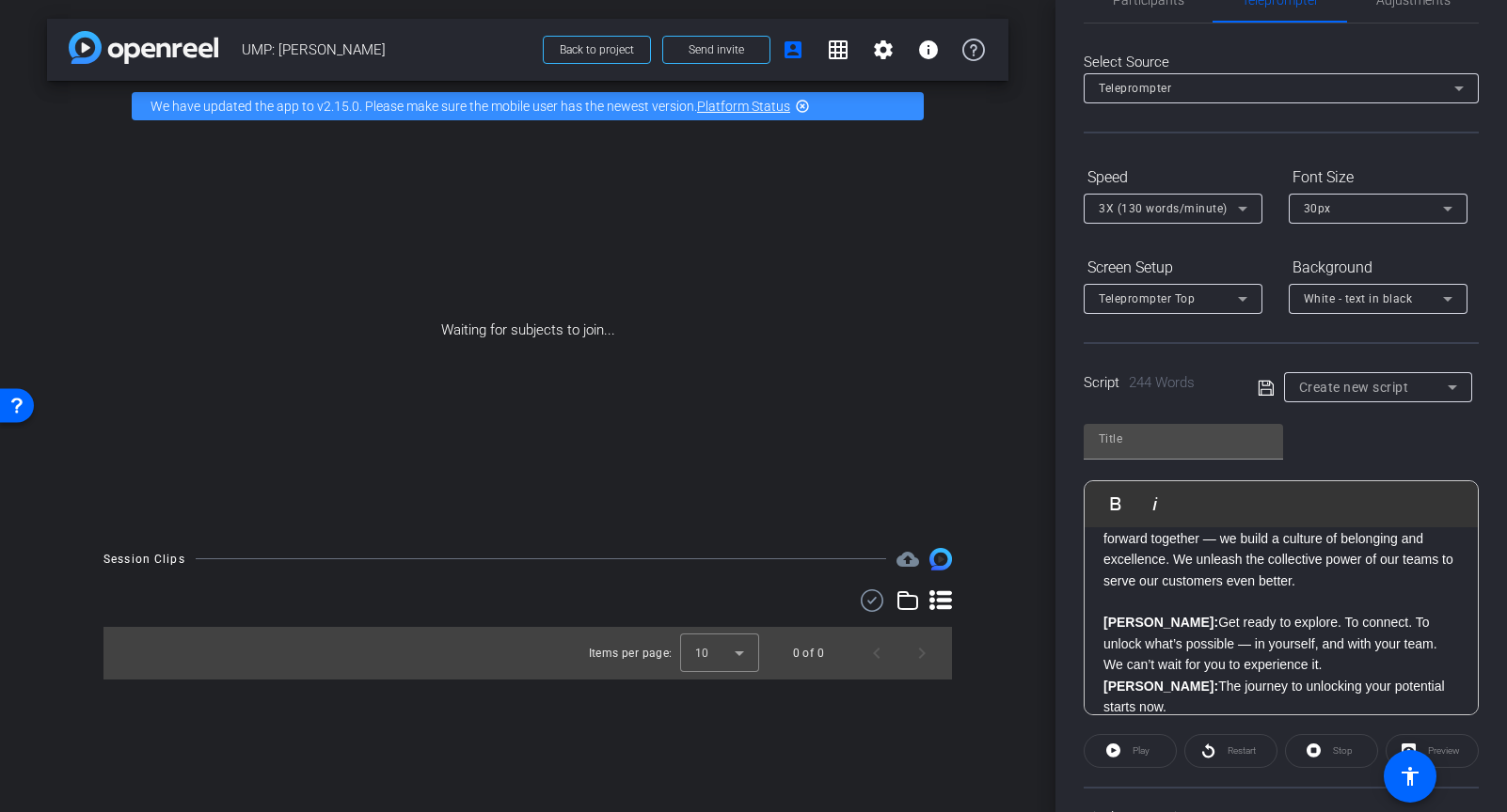
click at [1284, 666] on p "[PERSON_NAME]: Get ready to explore. To connect. To unlock what’s possible — in…" at bounding box center [1281, 643] width 356 height 63
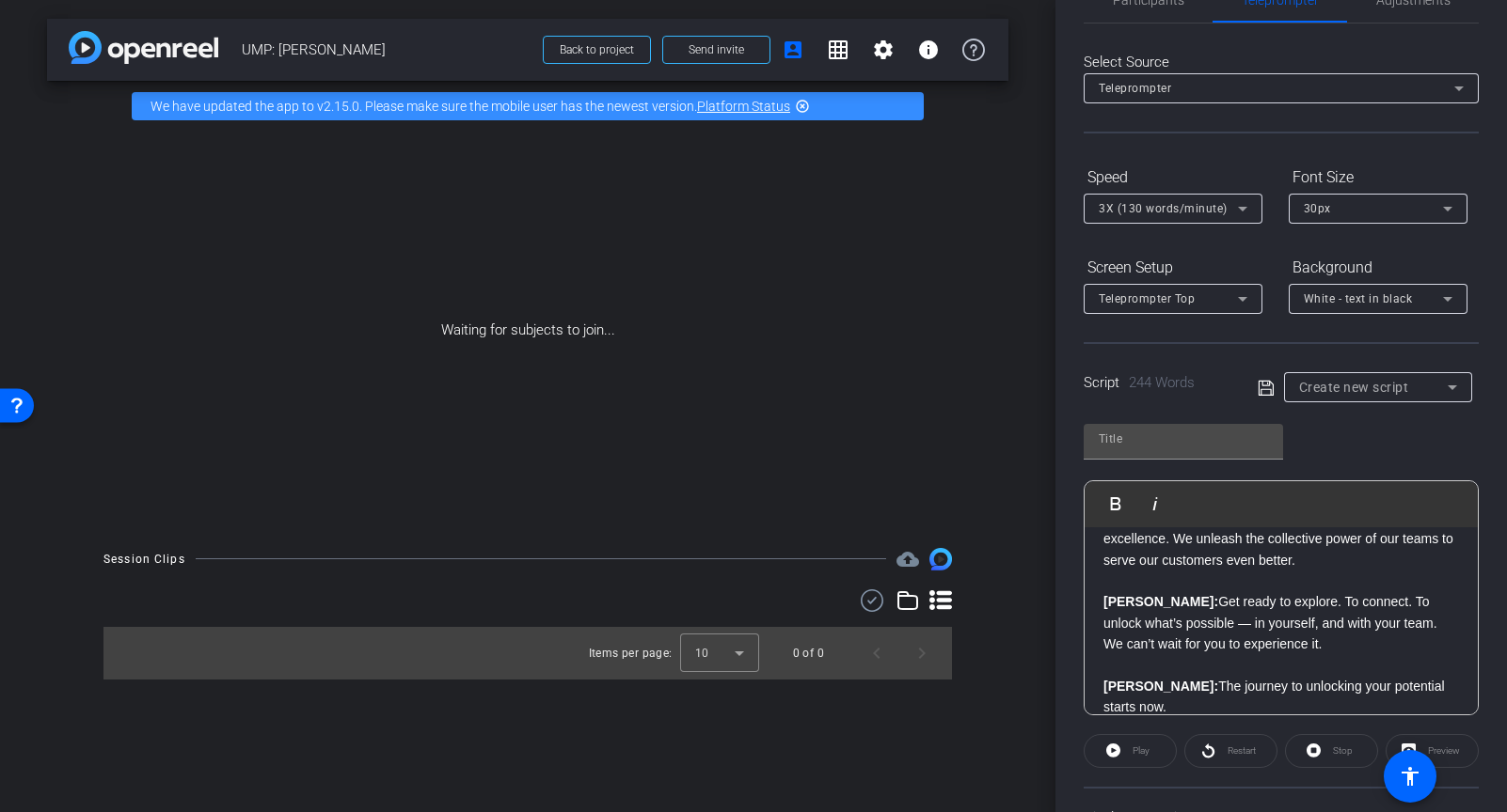
drag, startPoint x: 1460, startPoint y: 688, endPoint x: 1471, endPoint y: 690, distance: 11.2
click at [1463, 688] on div "Brandon: What if the key to doing our best work — for each other, and for our c…" at bounding box center [1281, 307] width 393 height 858
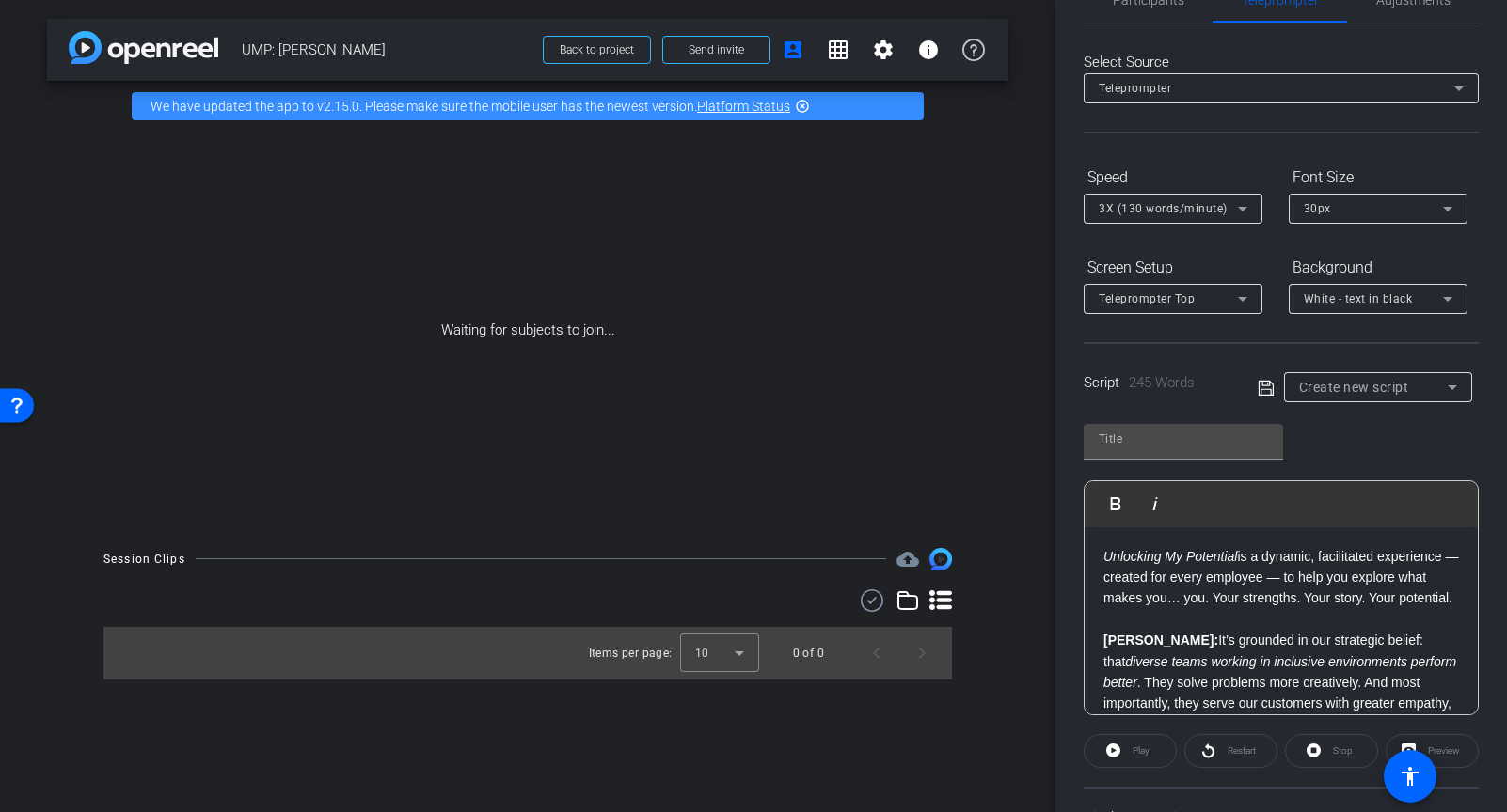
scroll to position [0, 0]
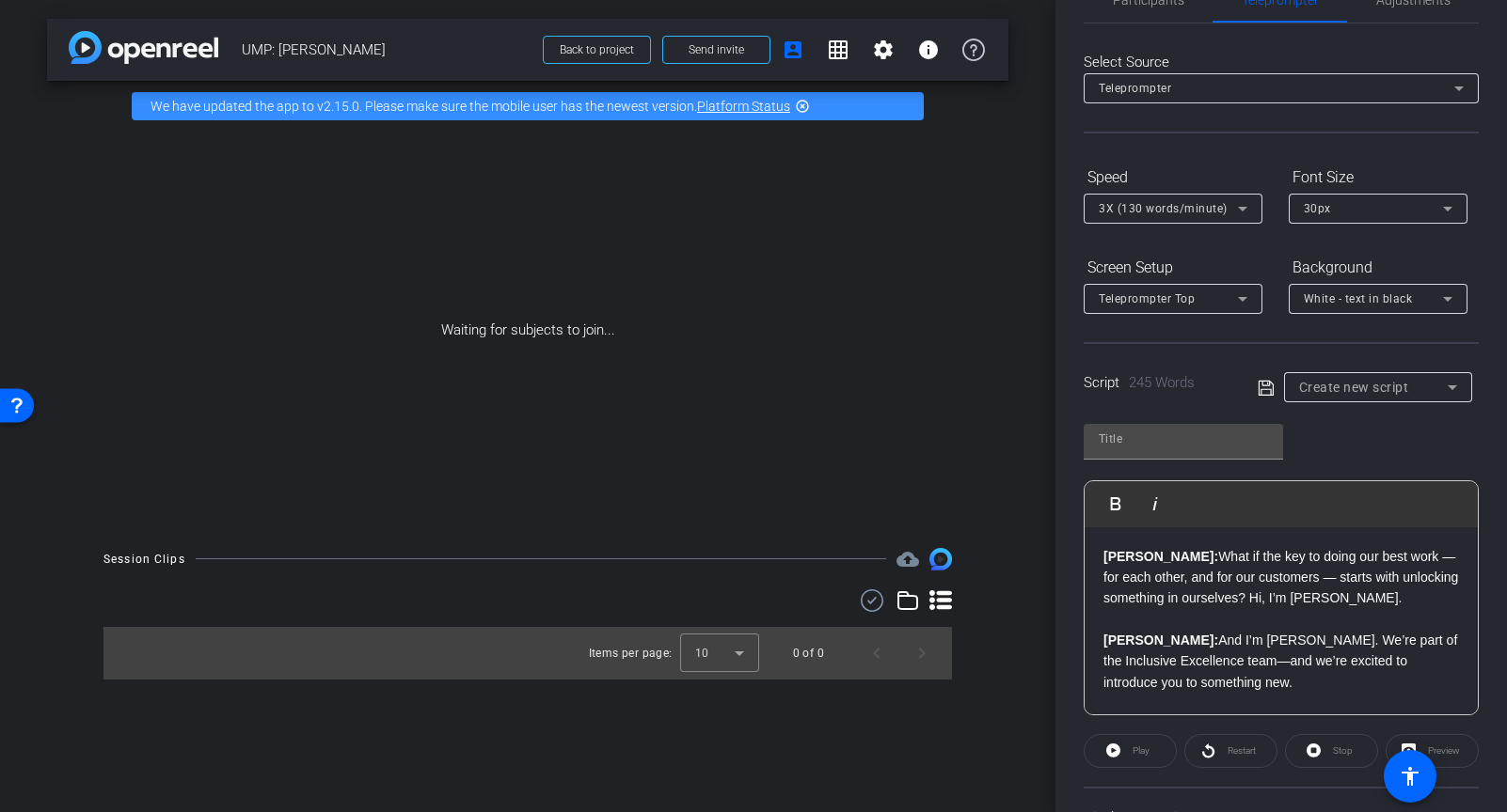
click at [1103, 555] on strong "[PERSON_NAME]:" at bounding box center [1161, 556] width 115 height 15
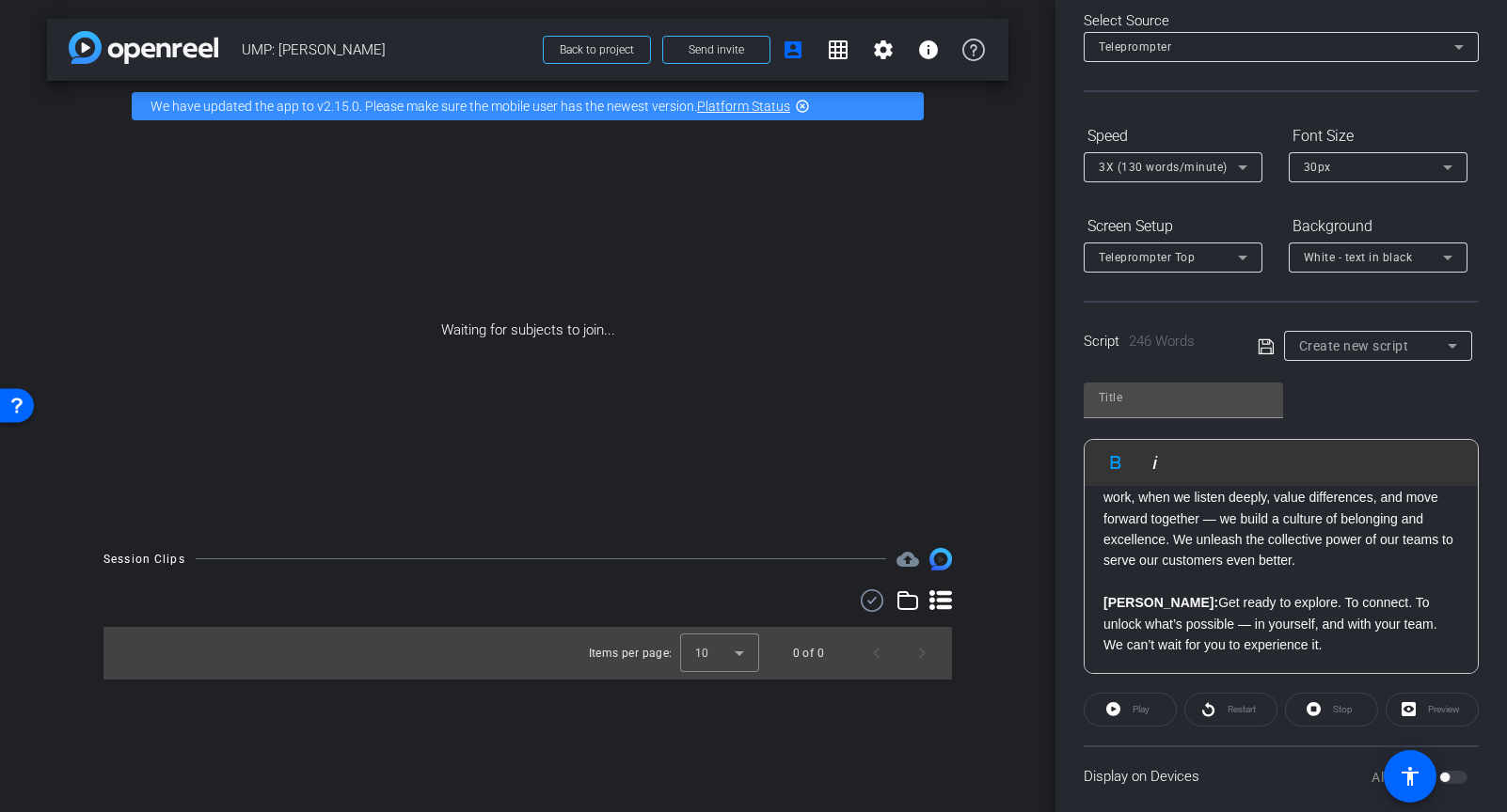
scroll to position [754, 0]
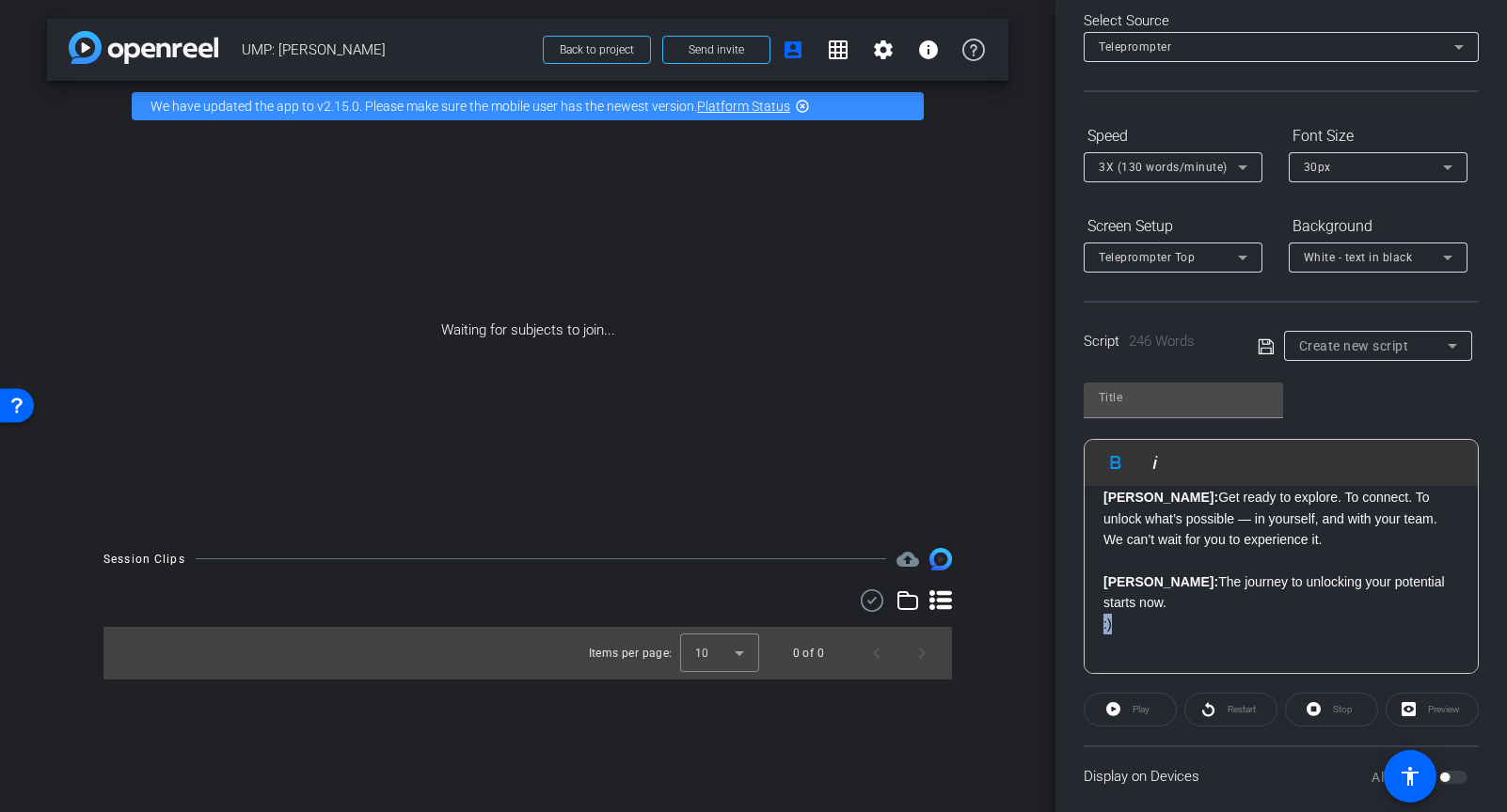
click at [1086, 602] on div ":) Brandon: What if the key to doing our best work — for each other, and for ou…" at bounding box center [1281, 214] width 393 height 964
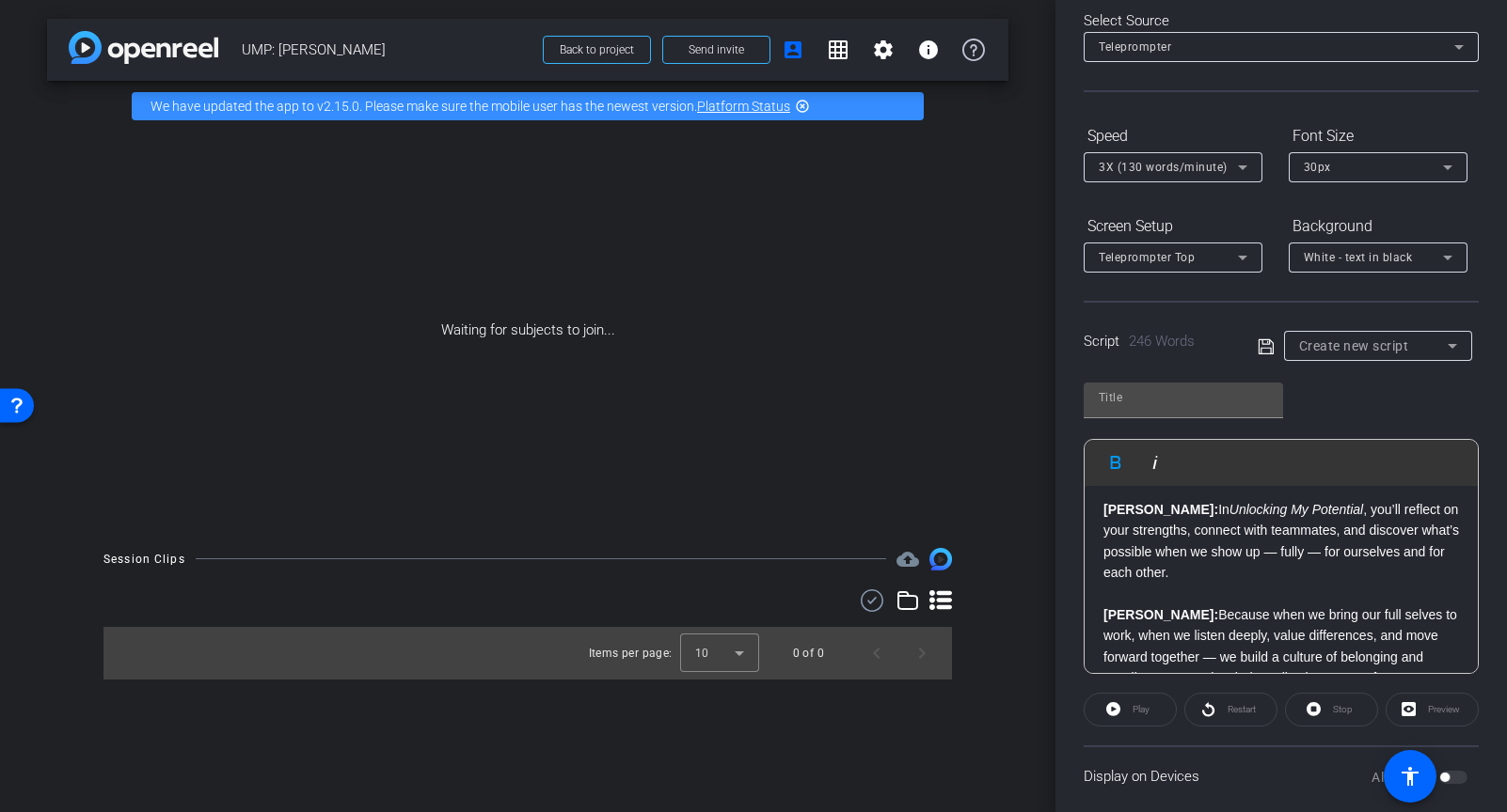
scroll to position [0, 0]
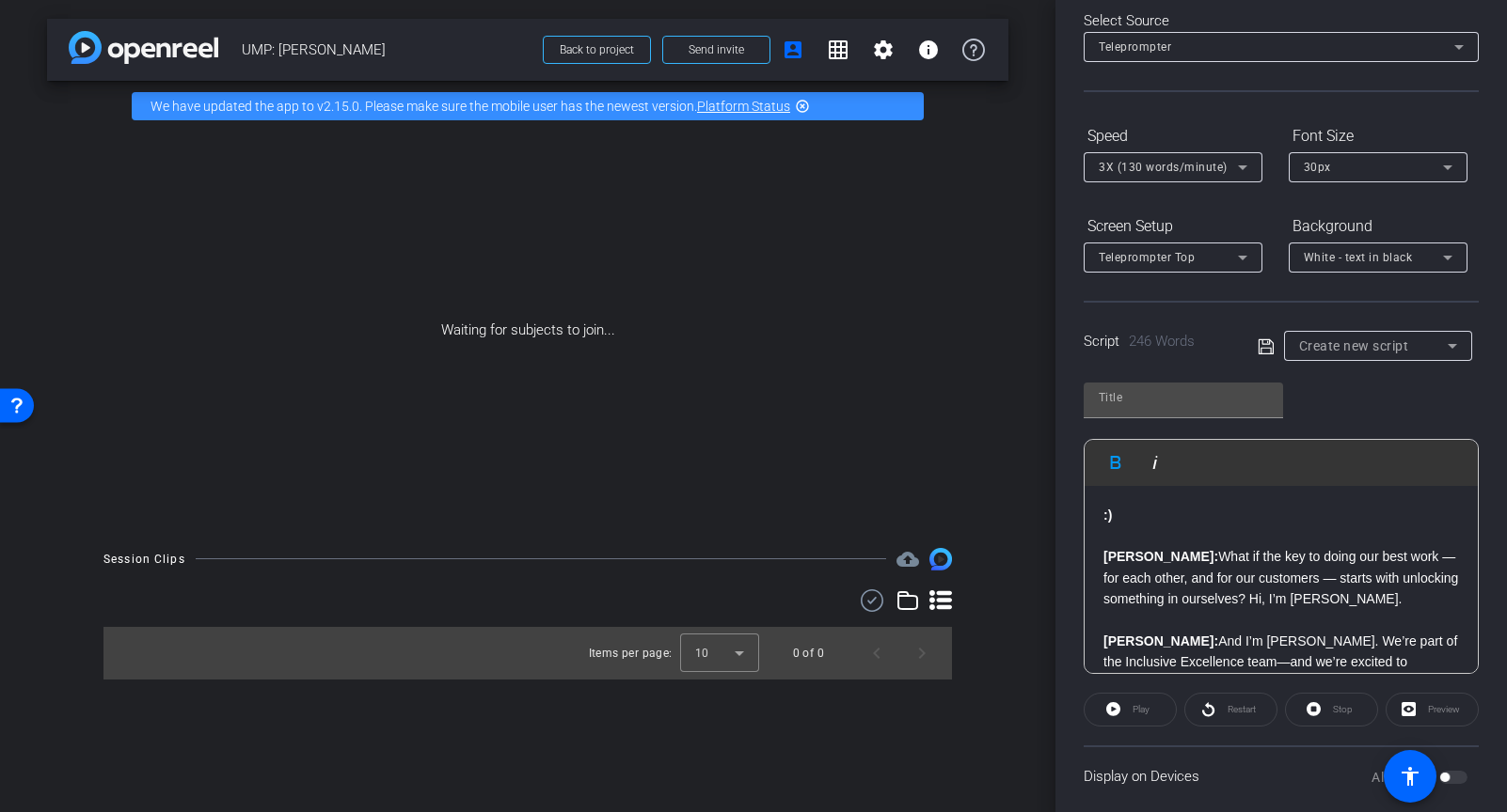
click at [1120, 540] on p at bounding box center [1281, 536] width 356 height 21
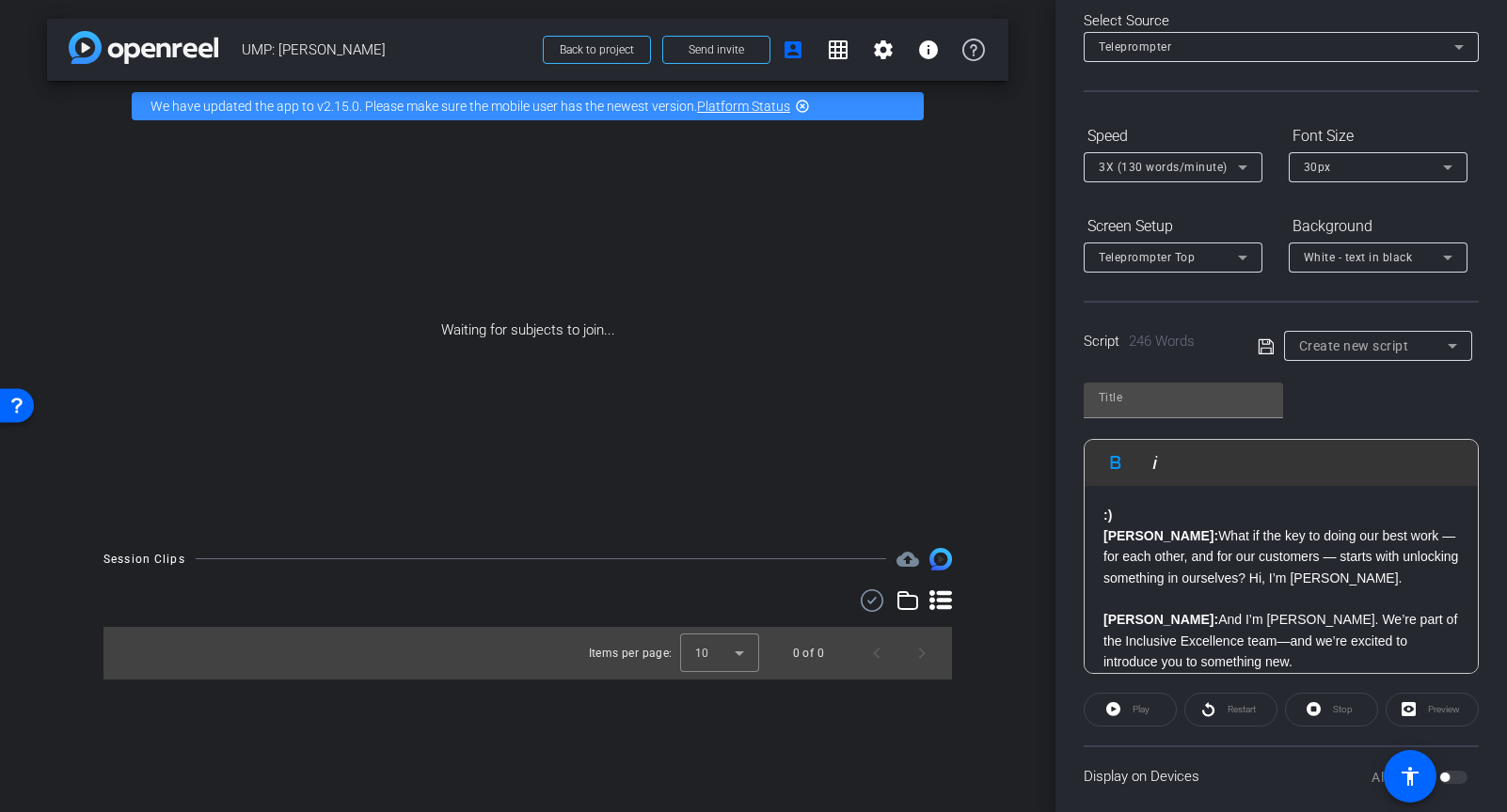
click at [1211, 539] on p "[PERSON_NAME]: What if the key to doing our best work — for each other, and for…" at bounding box center [1281, 556] width 356 height 63
click at [1439, 708] on div "Preview" at bounding box center [1432, 710] width 93 height 34
click at [1412, 708] on div "Preview" at bounding box center [1432, 710] width 93 height 34
drag, startPoint x: 1178, startPoint y: 585, endPoint x: 1169, endPoint y: 573, distance: 15.0
click at [1178, 585] on p "Brandon: What if t ​ he key to doing our best work — for each other, and for ou…" at bounding box center [1281, 556] width 356 height 63
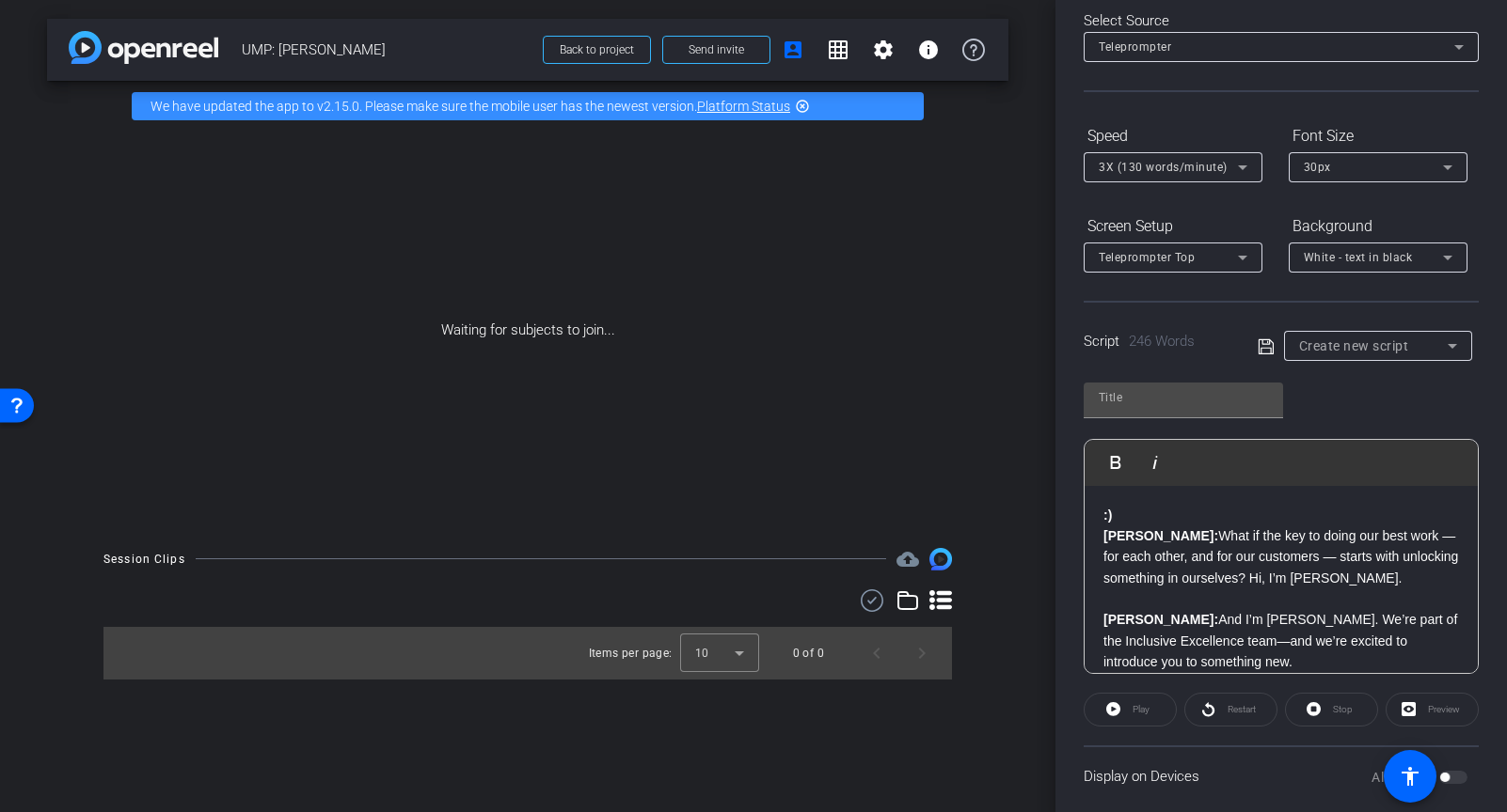
click at [1413, 711] on div "Preview" at bounding box center [1432, 710] width 93 height 34
click at [1414, 706] on div "Preview" at bounding box center [1432, 710] width 93 height 34
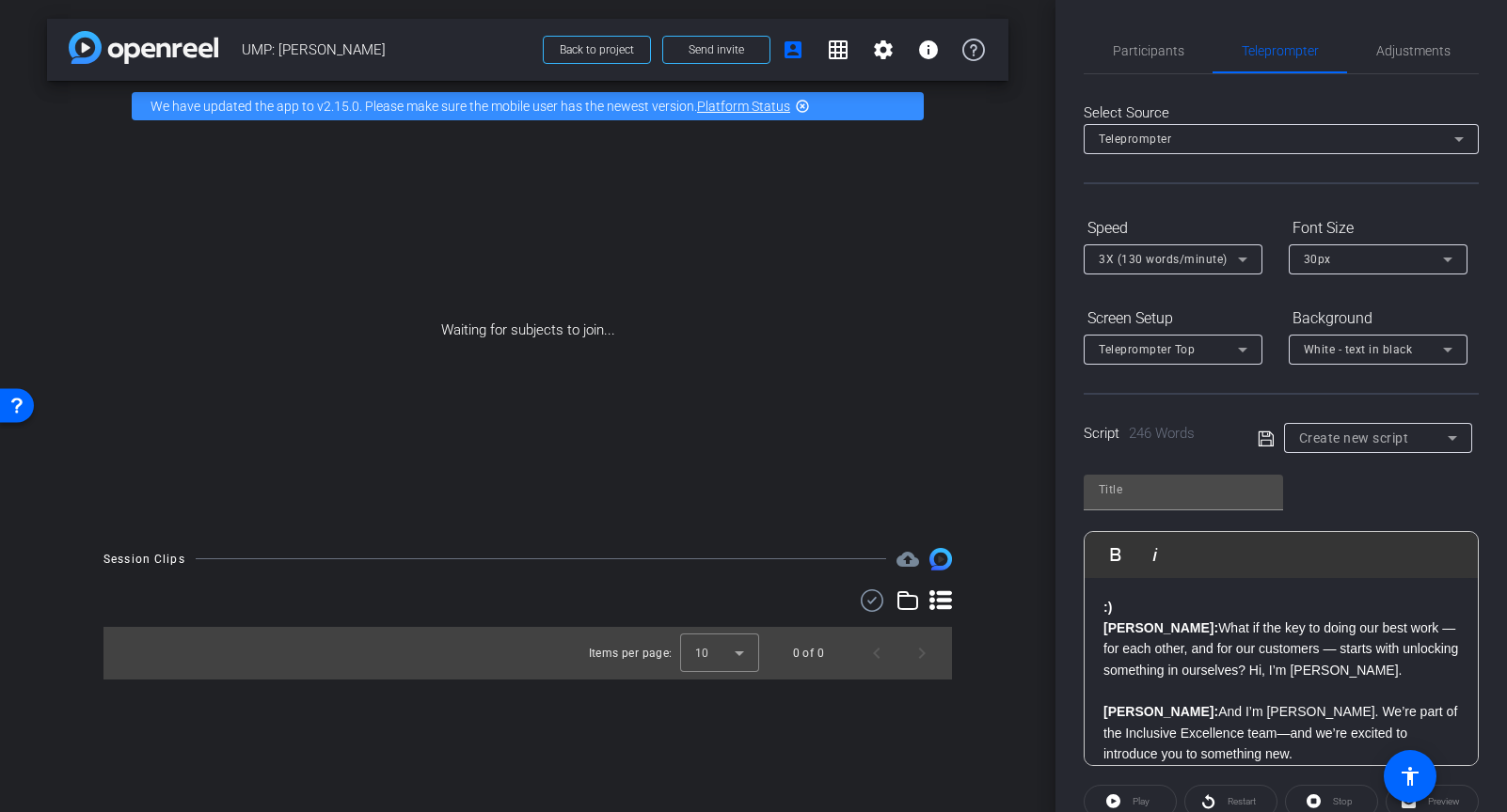
click at [1343, 428] on div "Create new script" at bounding box center [1374, 439] width 149 height 23
click at [1270, 446] on div at bounding box center [753, 406] width 1507 height 812
click at [1264, 438] on icon at bounding box center [1266, 439] width 17 height 23
type input "Default title 5316"
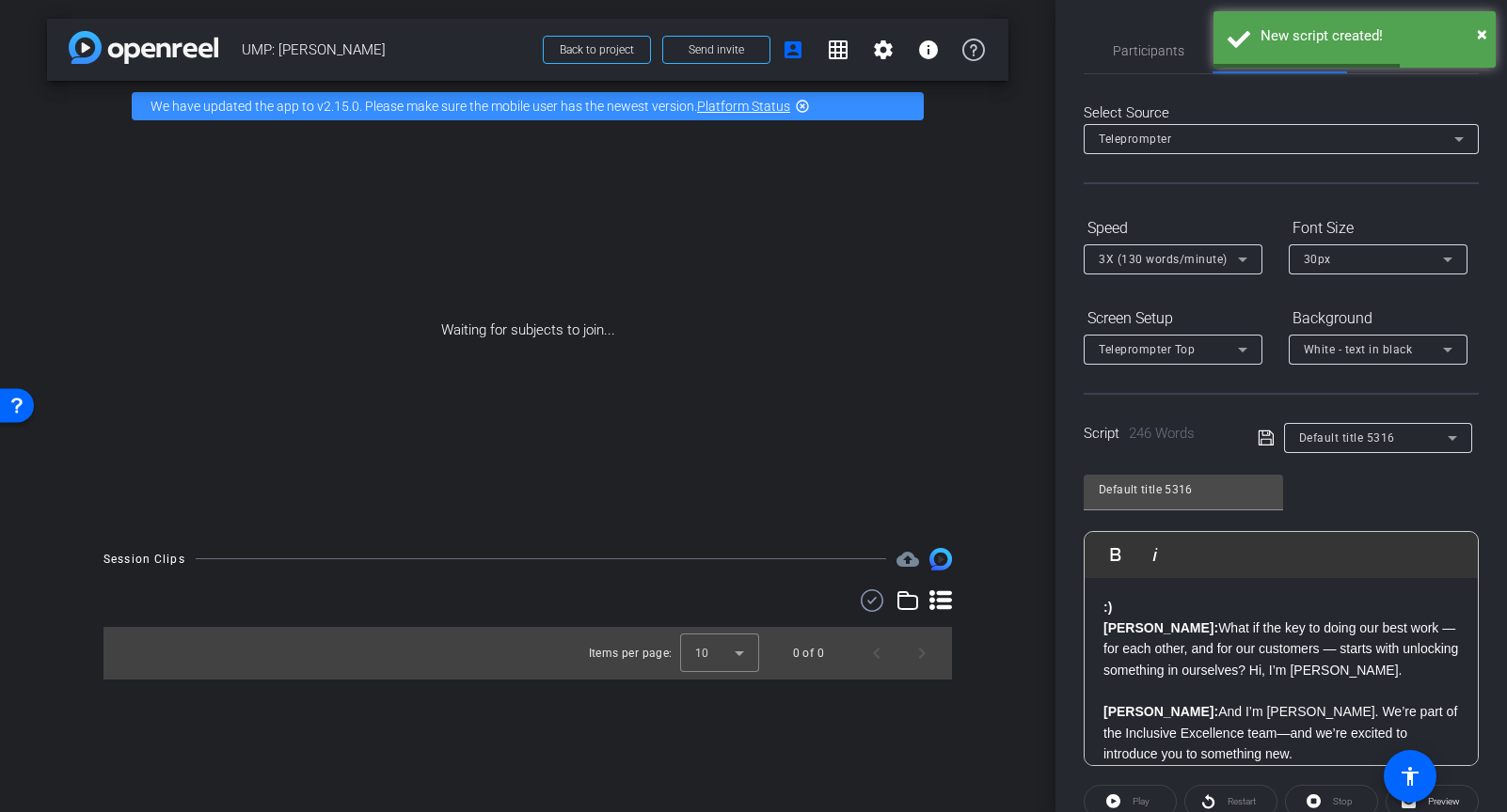
click at [1264, 659] on p "Brandon: What if t ​ he key to doing our best work — for each other, and for ou…" at bounding box center [1281, 649] width 356 height 63
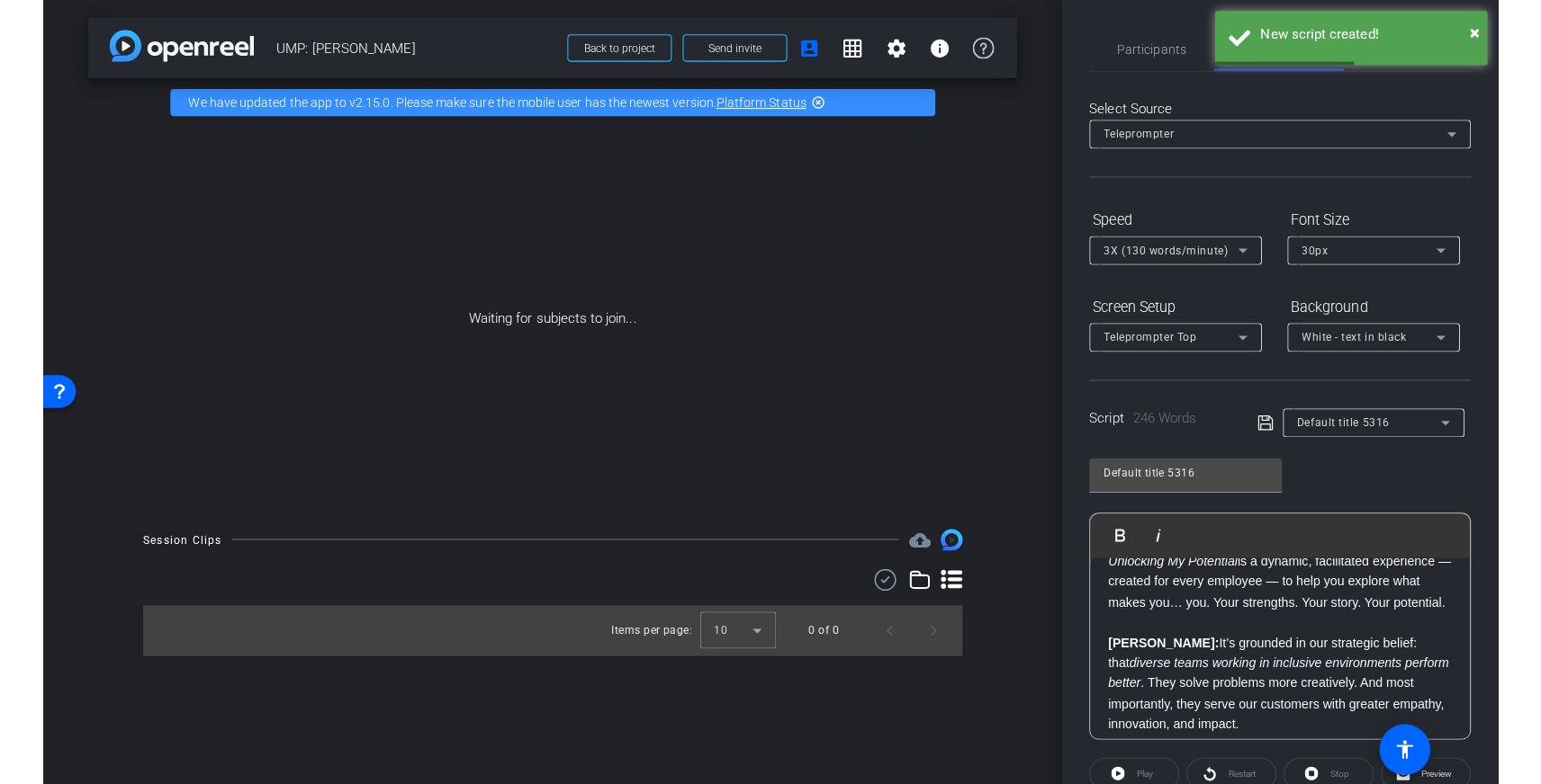
scroll to position [232, 0]
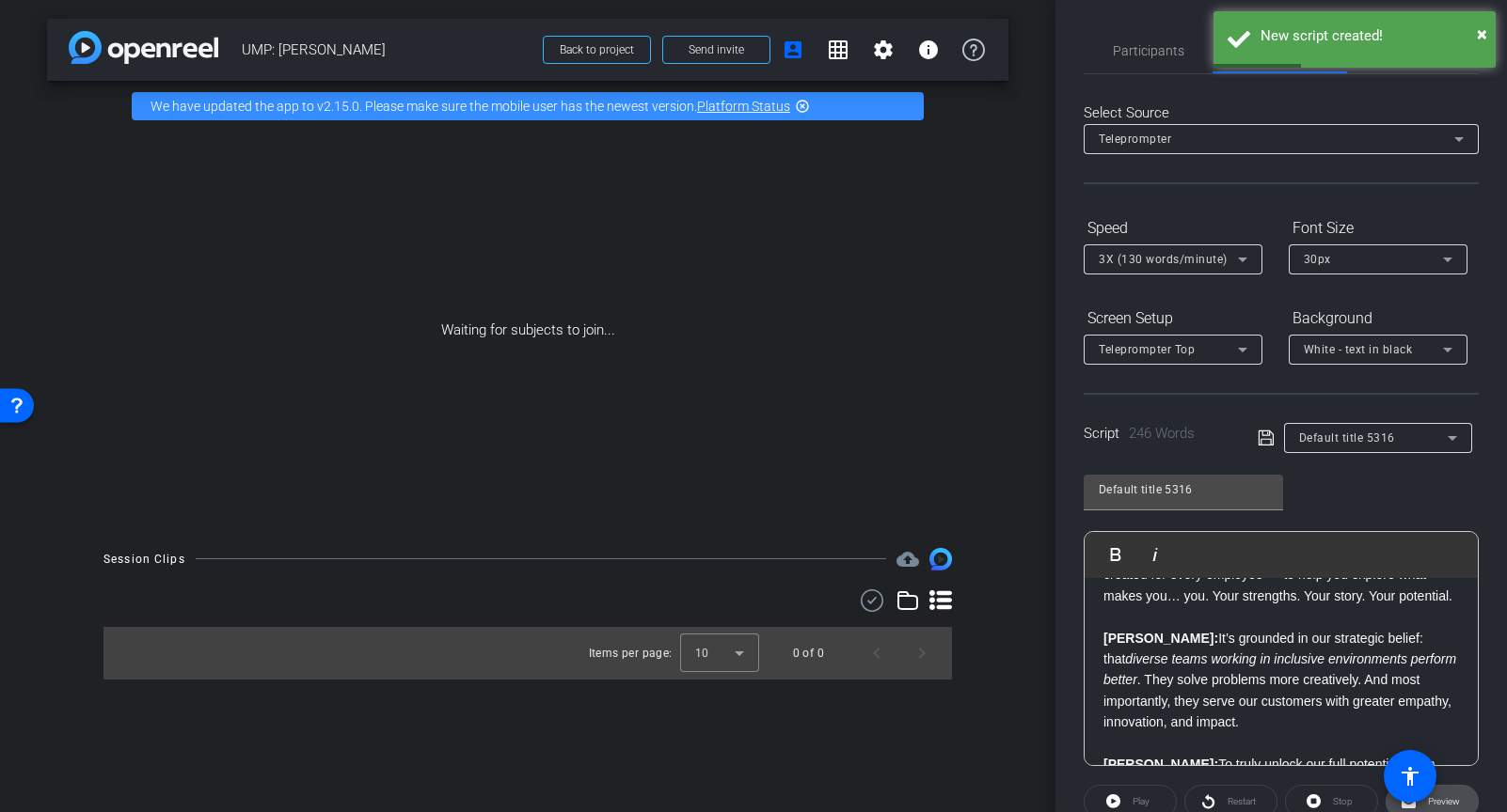
click at [1452, 799] on span "Preview" at bounding box center [1444, 801] width 32 height 10
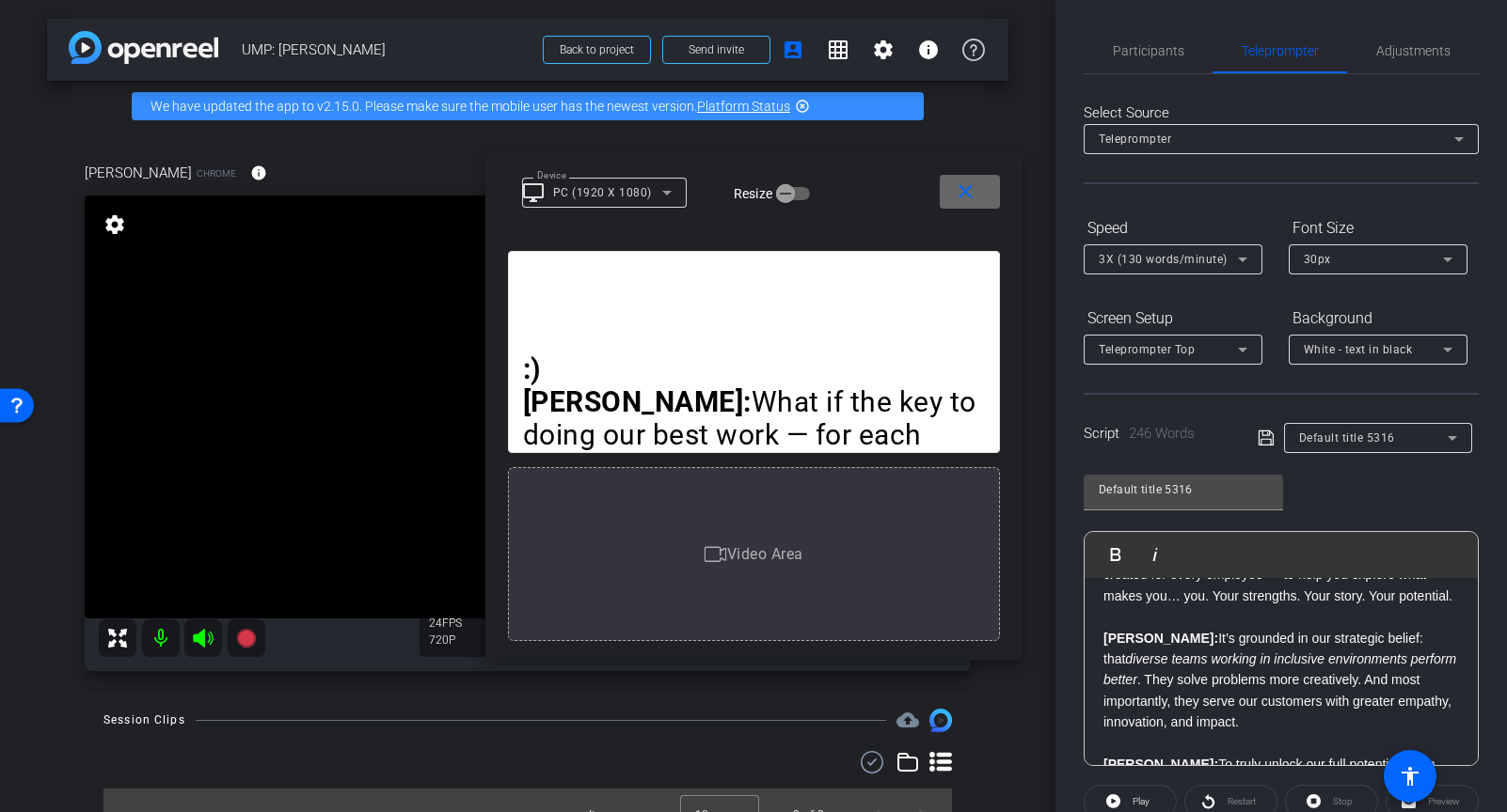
click at [961, 201] on mat-icon "close" at bounding box center [965, 191] width 24 height 24
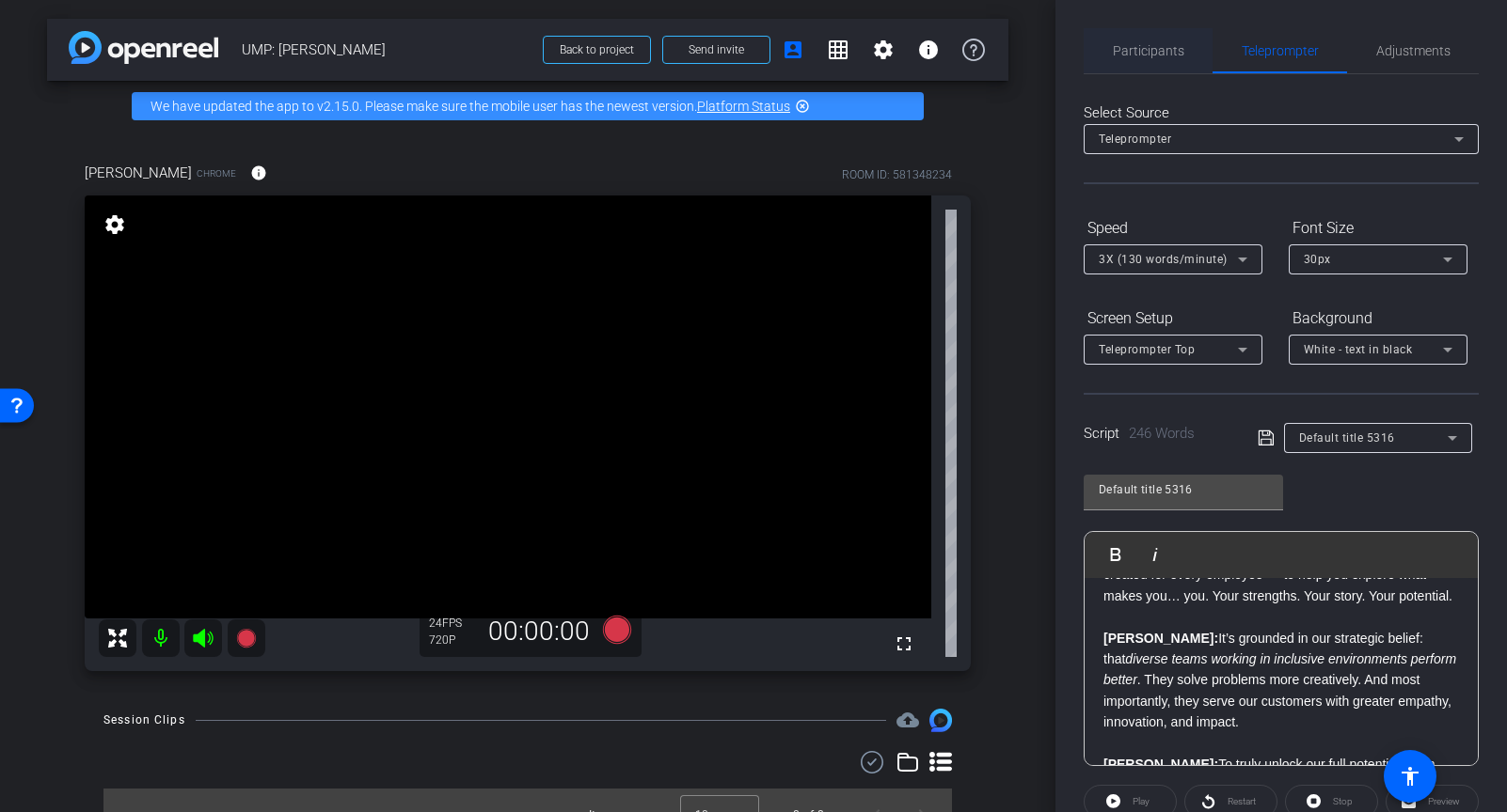
click at [1165, 54] on span "Participants" at bounding box center [1148, 51] width 72 height 13
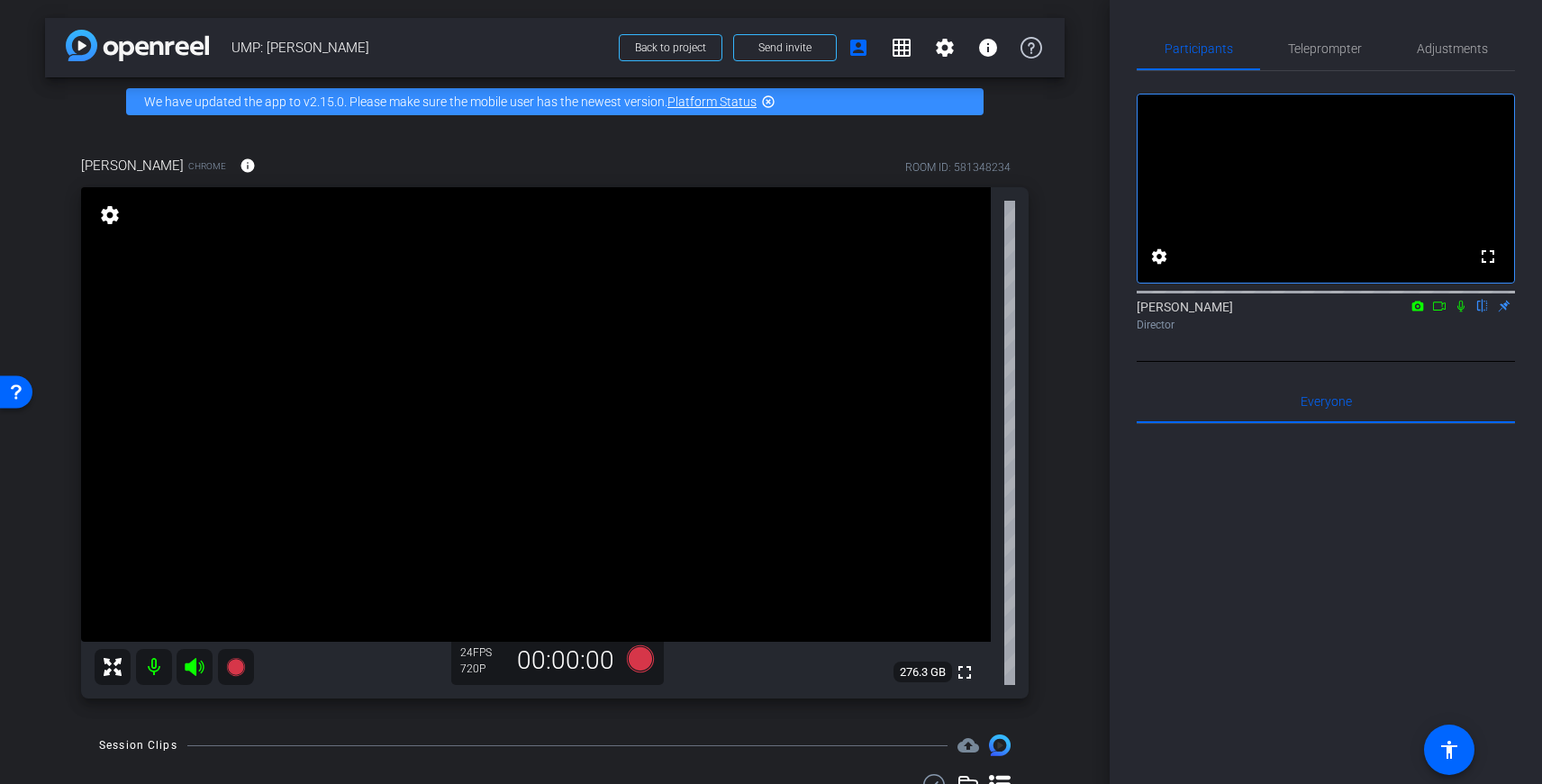
click at [105, 214] on mat-icon "settings" at bounding box center [110, 215] width 25 height 22
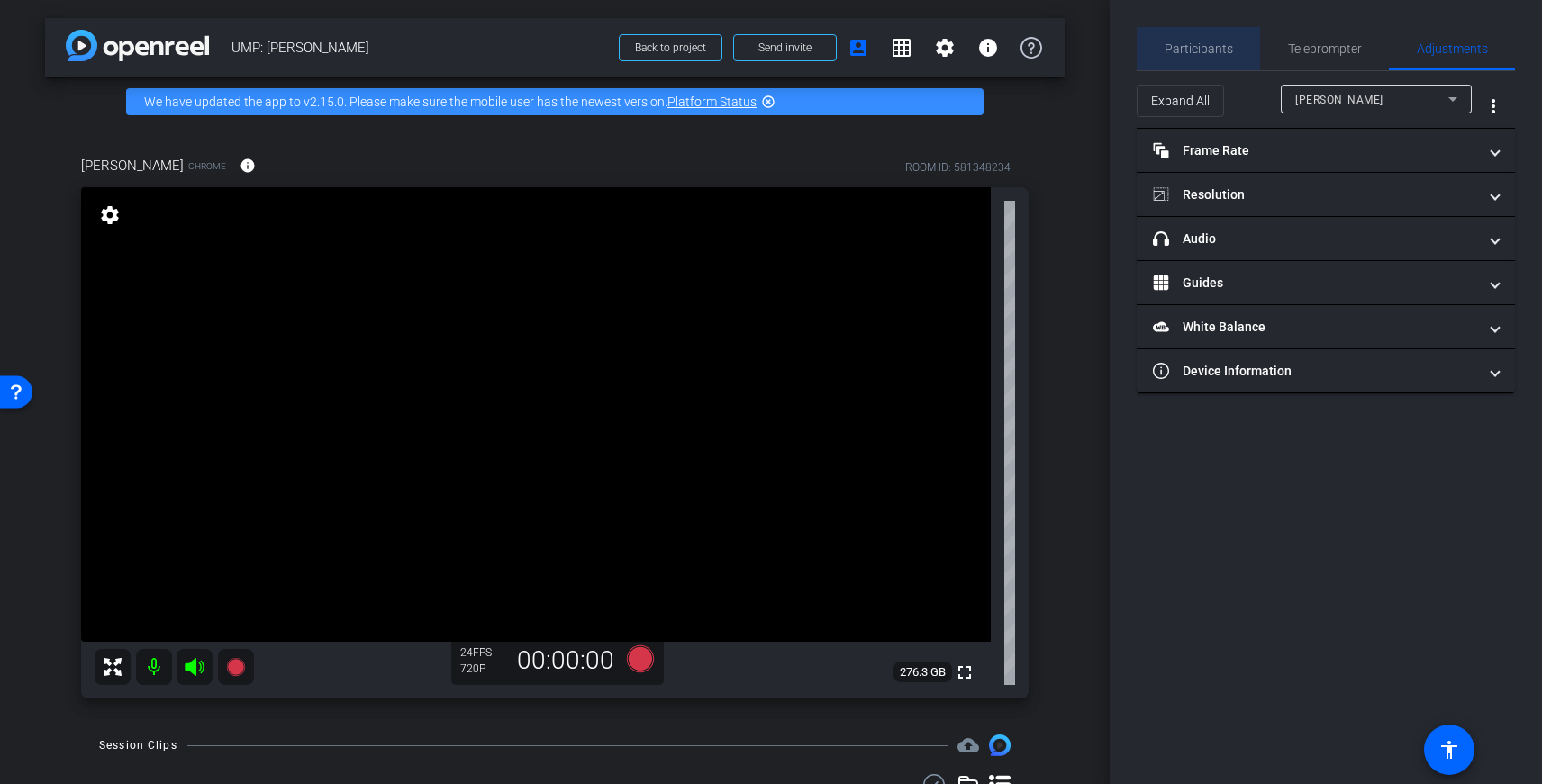
click at [1210, 51] on span "Participants" at bounding box center [1199, 49] width 69 height 13
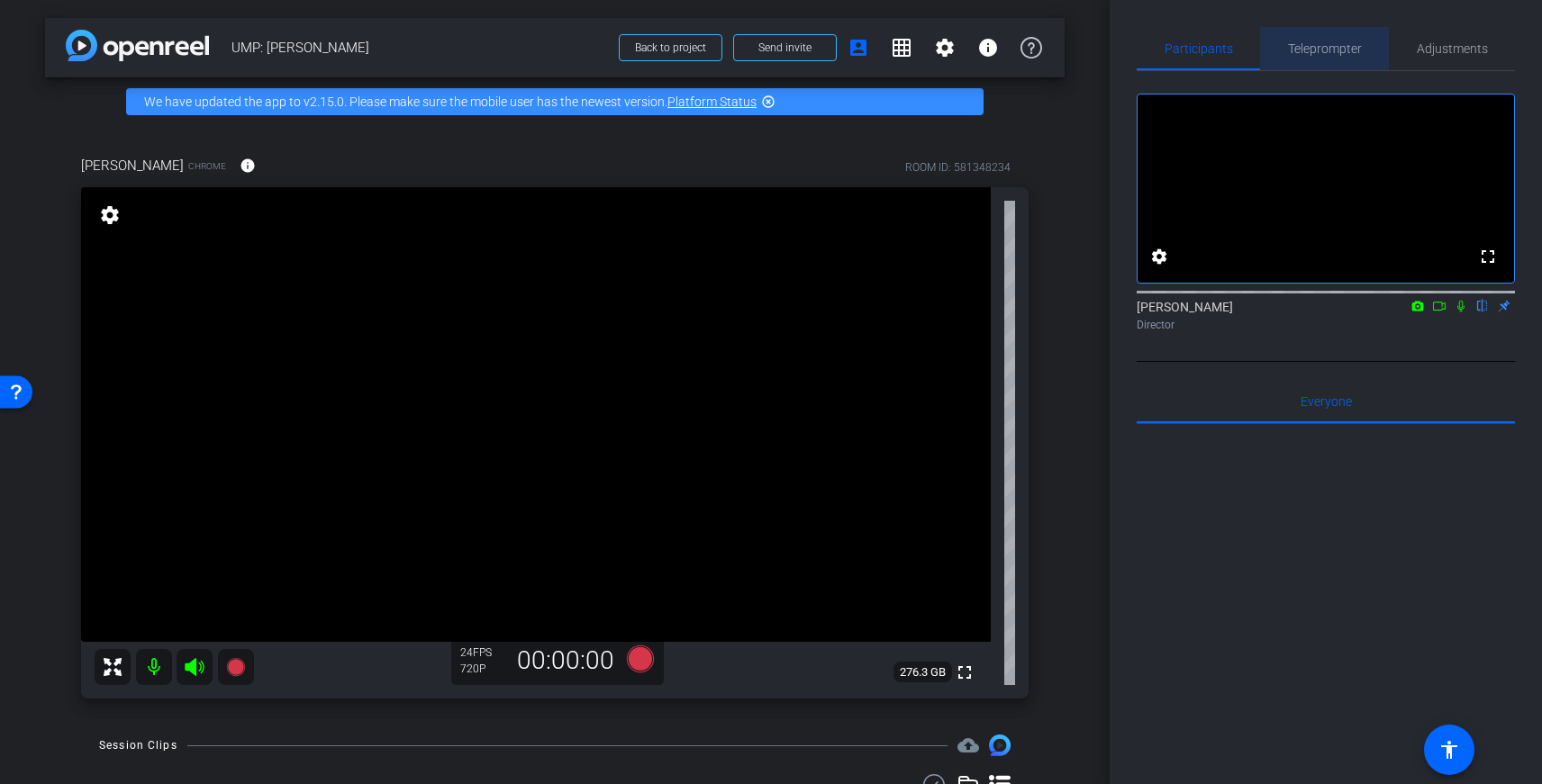
click at [1344, 46] on span "Teleprompter" at bounding box center [1325, 49] width 74 height 13
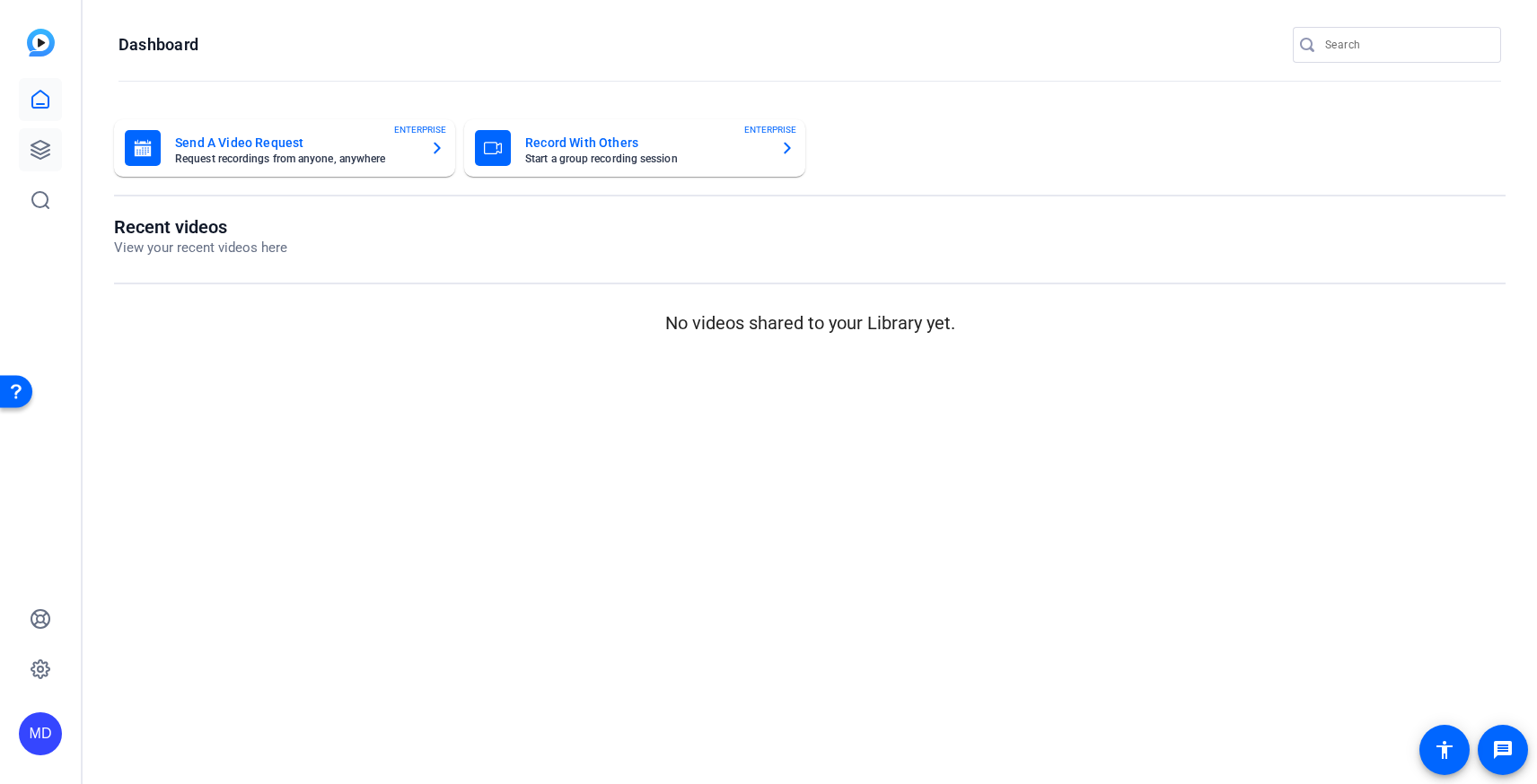
click at [30, 149] on icon at bounding box center [41, 150] width 22 height 22
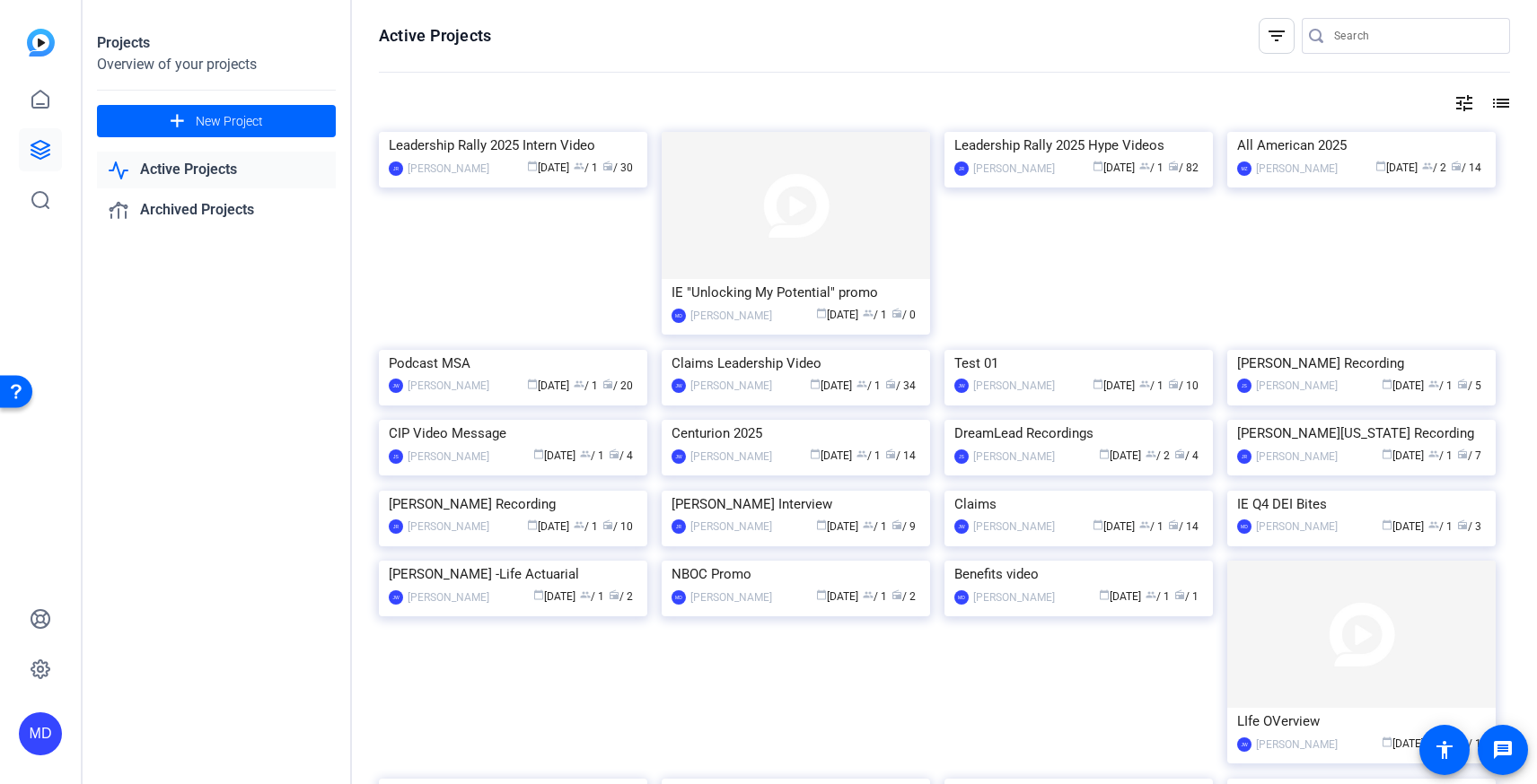
click at [696, 179] on img at bounding box center [796, 206] width 268 height 148
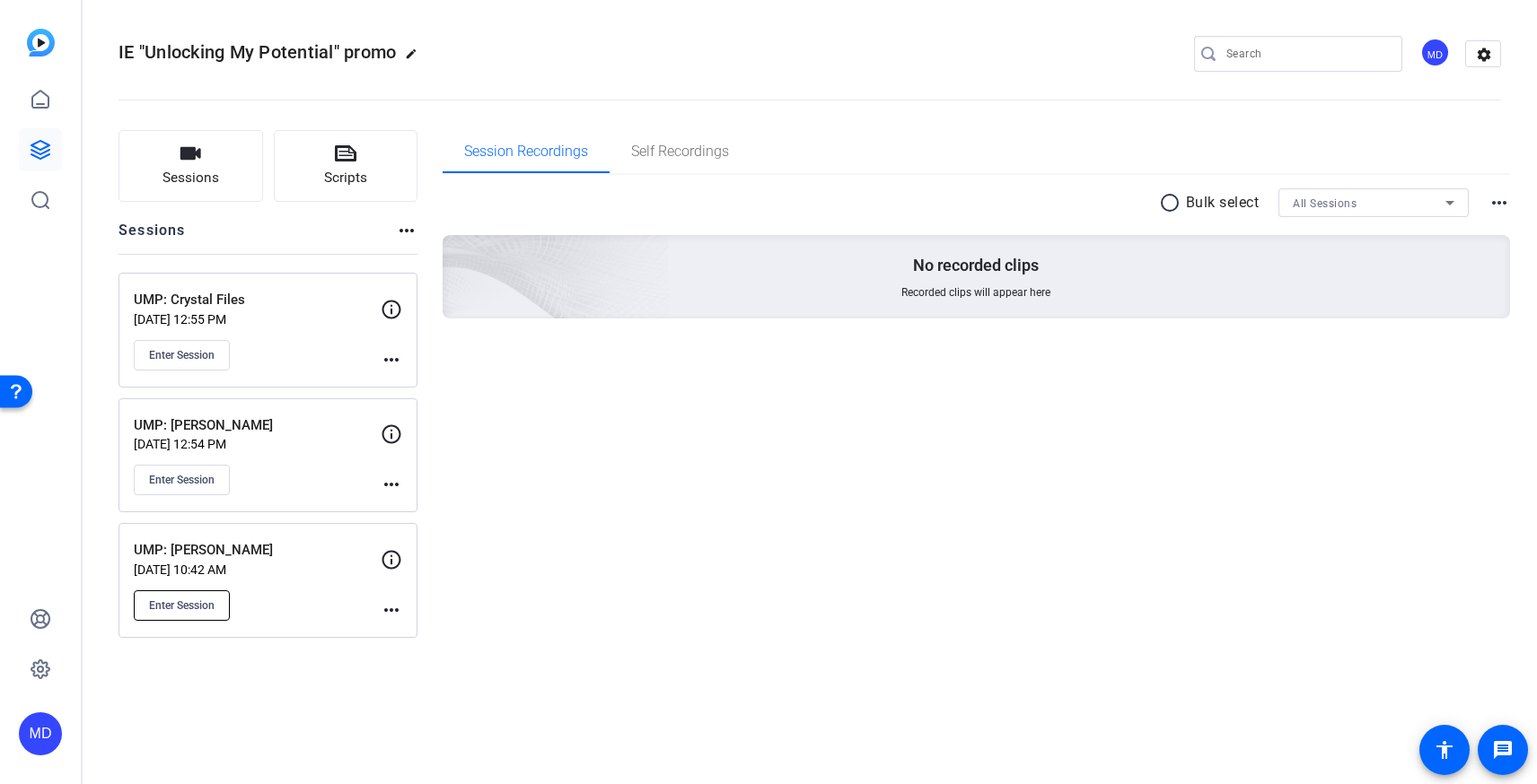
click at [220, 606] on button "Enter Session" at bounding box center [182, 606] width 96 height 31
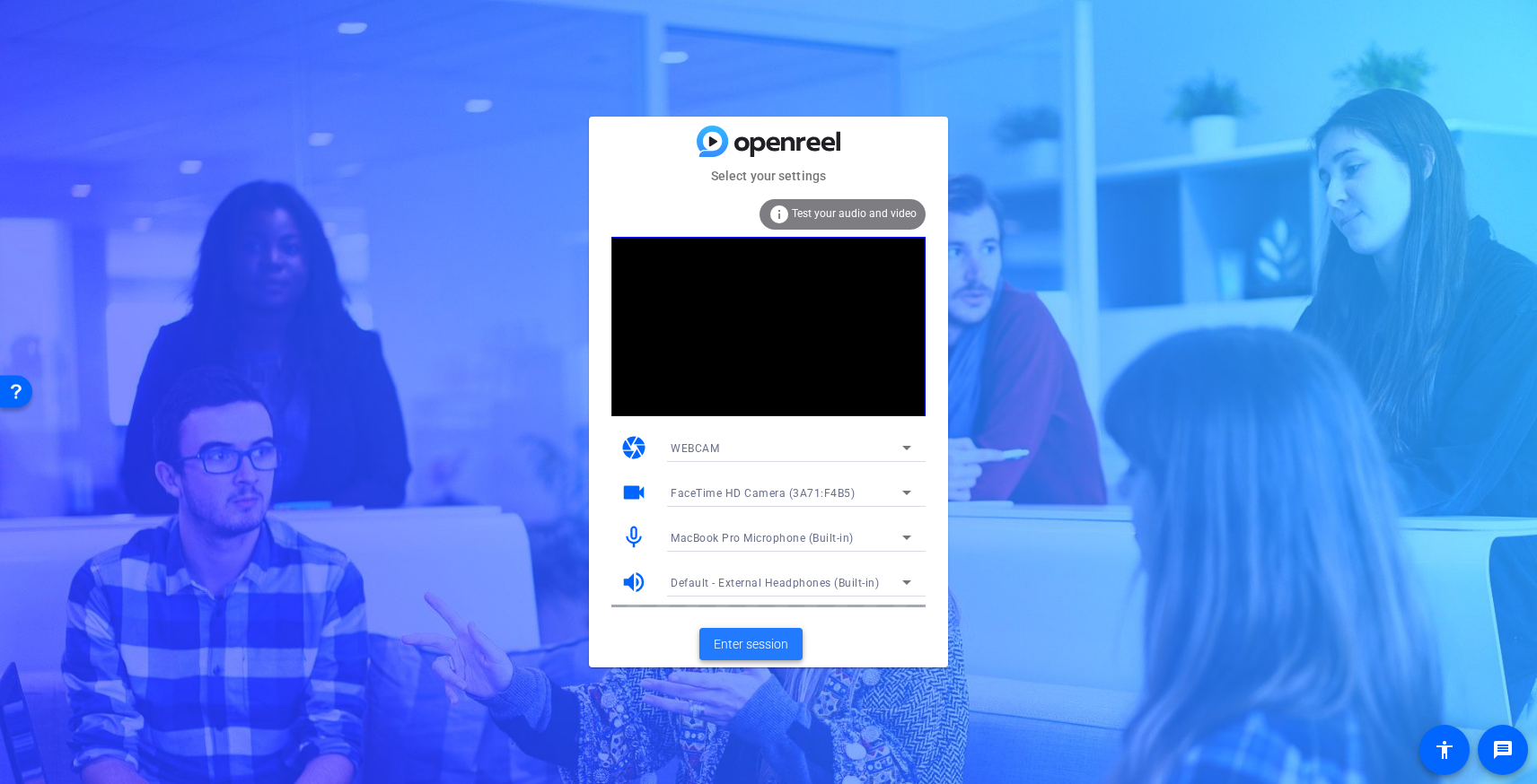
click at [747, 645] on span "Enter session" at bounding box center [751, 644] width 75 height 19
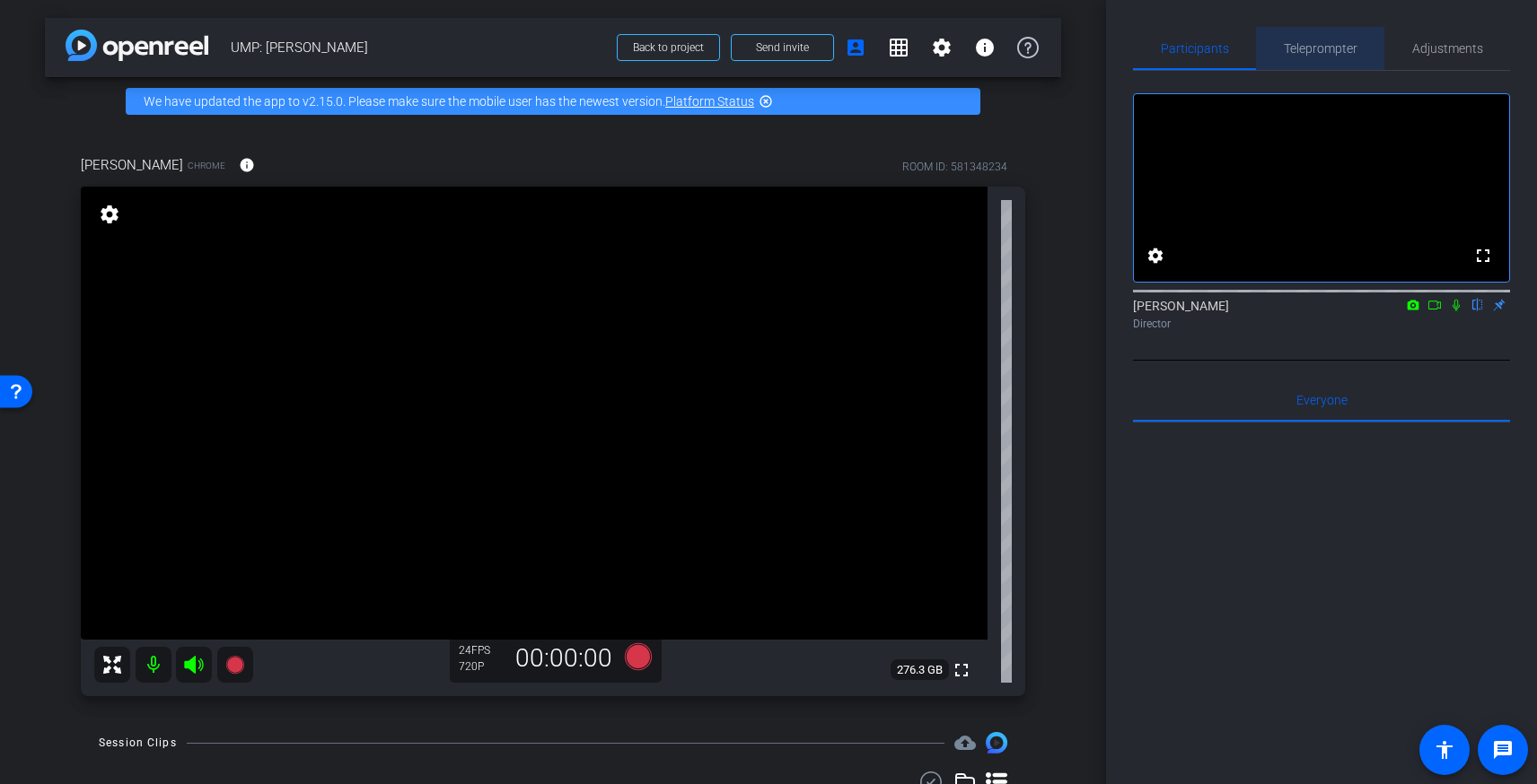
click at [1337, 46] on span "Teleprompter" at bounding box center [1321, 49] width 74 height 13
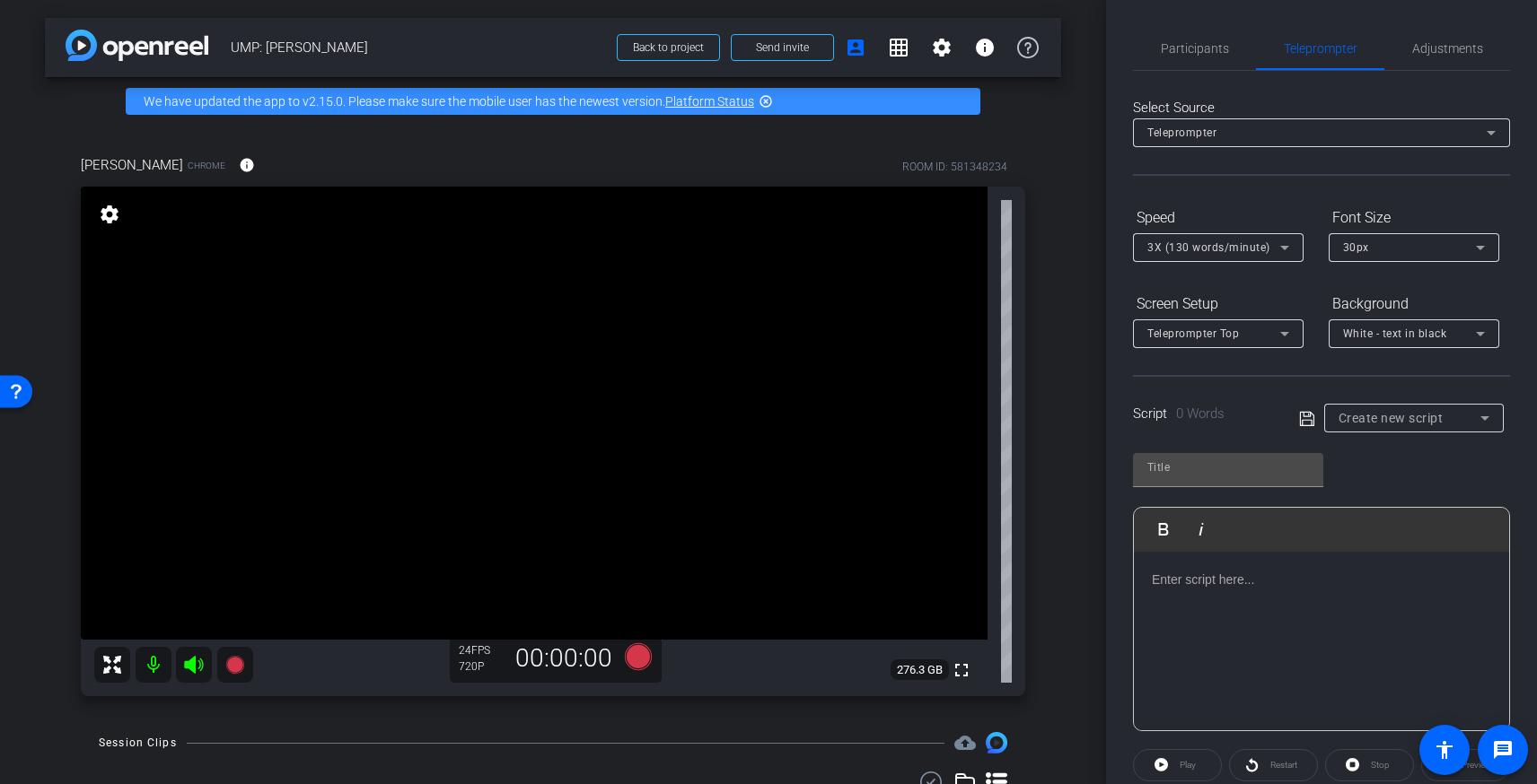
click at [1236, 585] on p at bounding box center [1321, 580] width 339 height 20
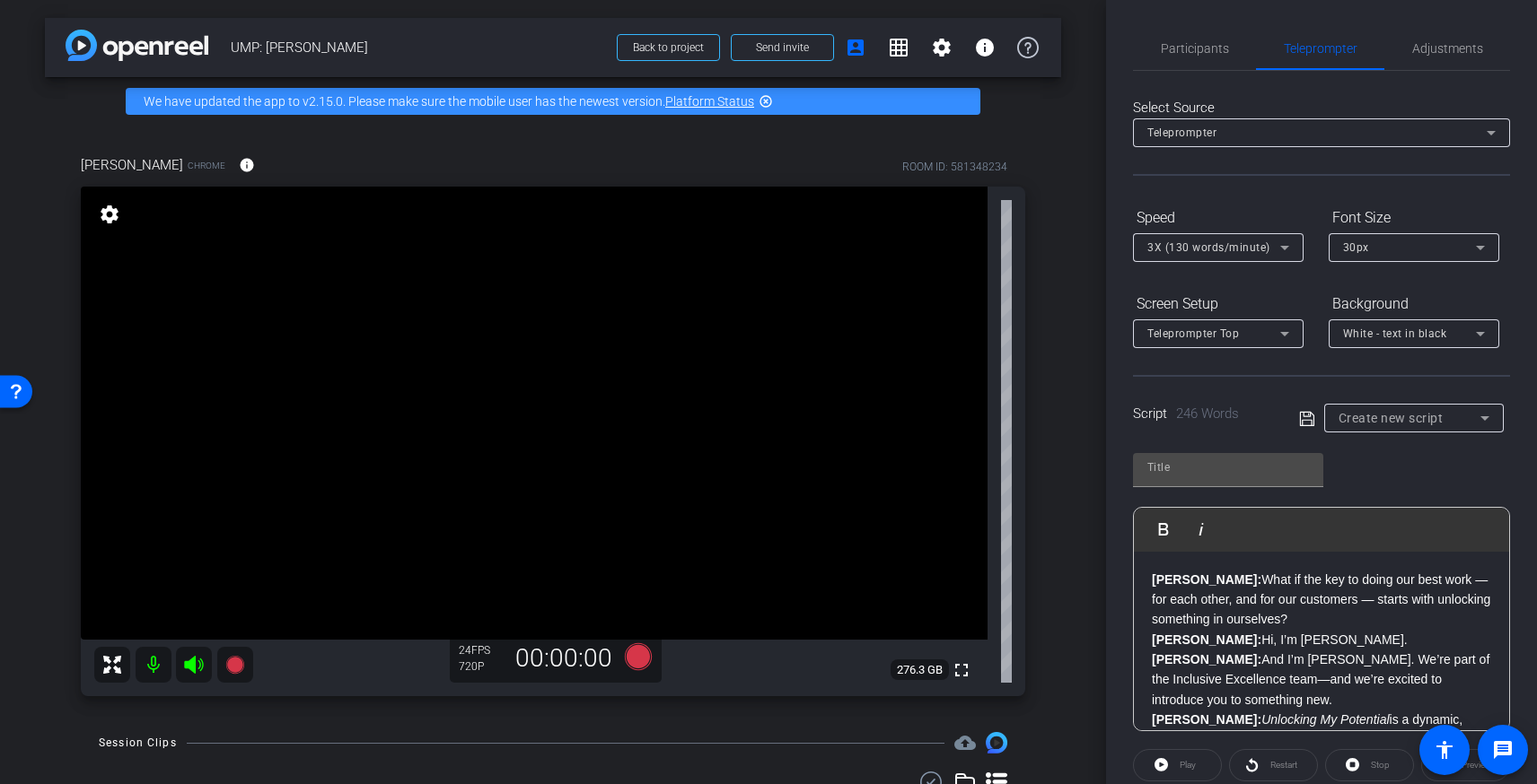
click at [1300, 619] on p "Brandon: What if the key to doing our best work — for each other, and for our c…" at bounding box center [1321, 599] width 339 height 60
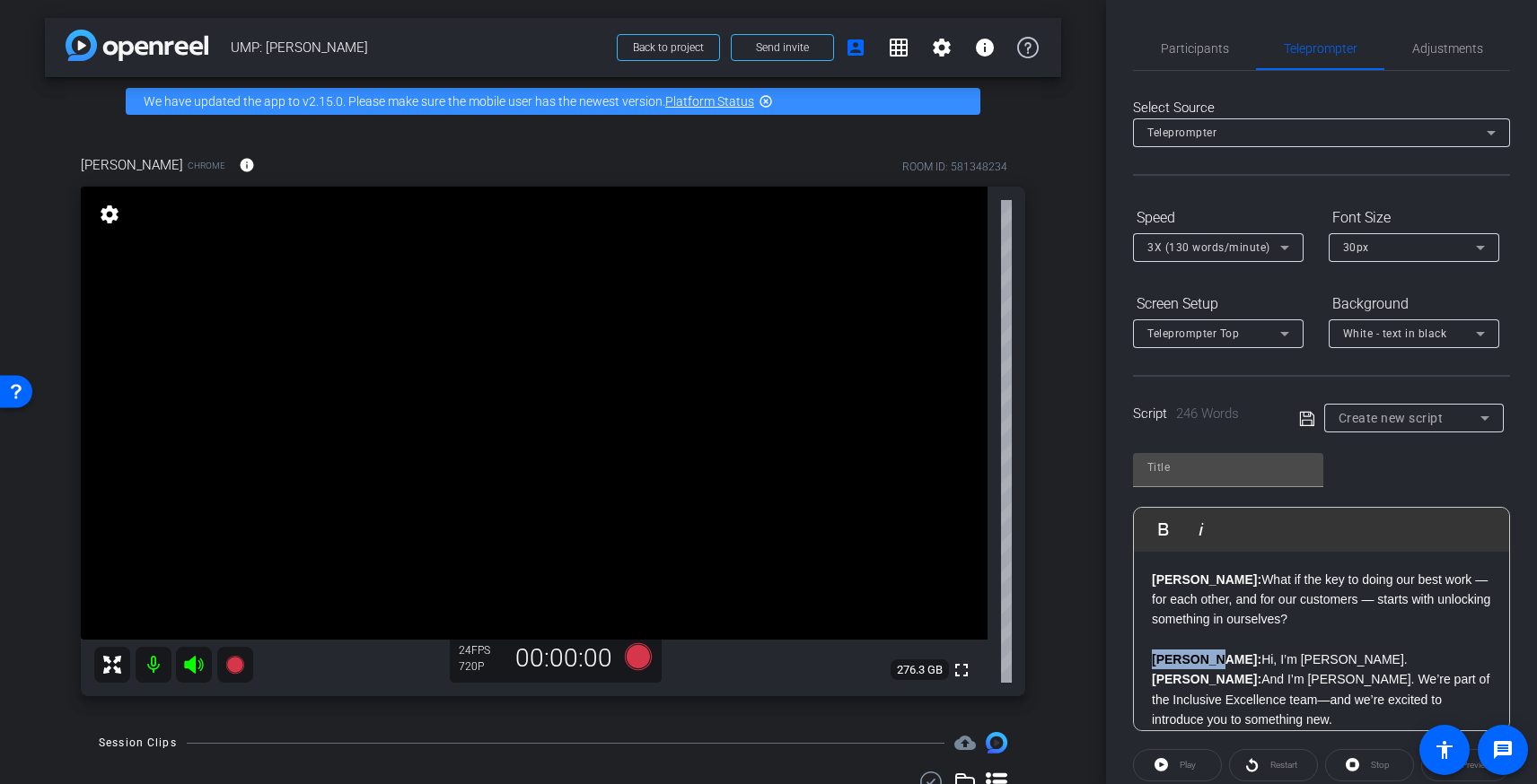
drag, startPoint x: 1173, startPoint y: 657, endPoint x: 1216, endPoint y: 654, distance: 43.1
click at [1210, 655] on strong "[PERSON_NAME]:" at bounding box center [1207, 660] width 110 height 14
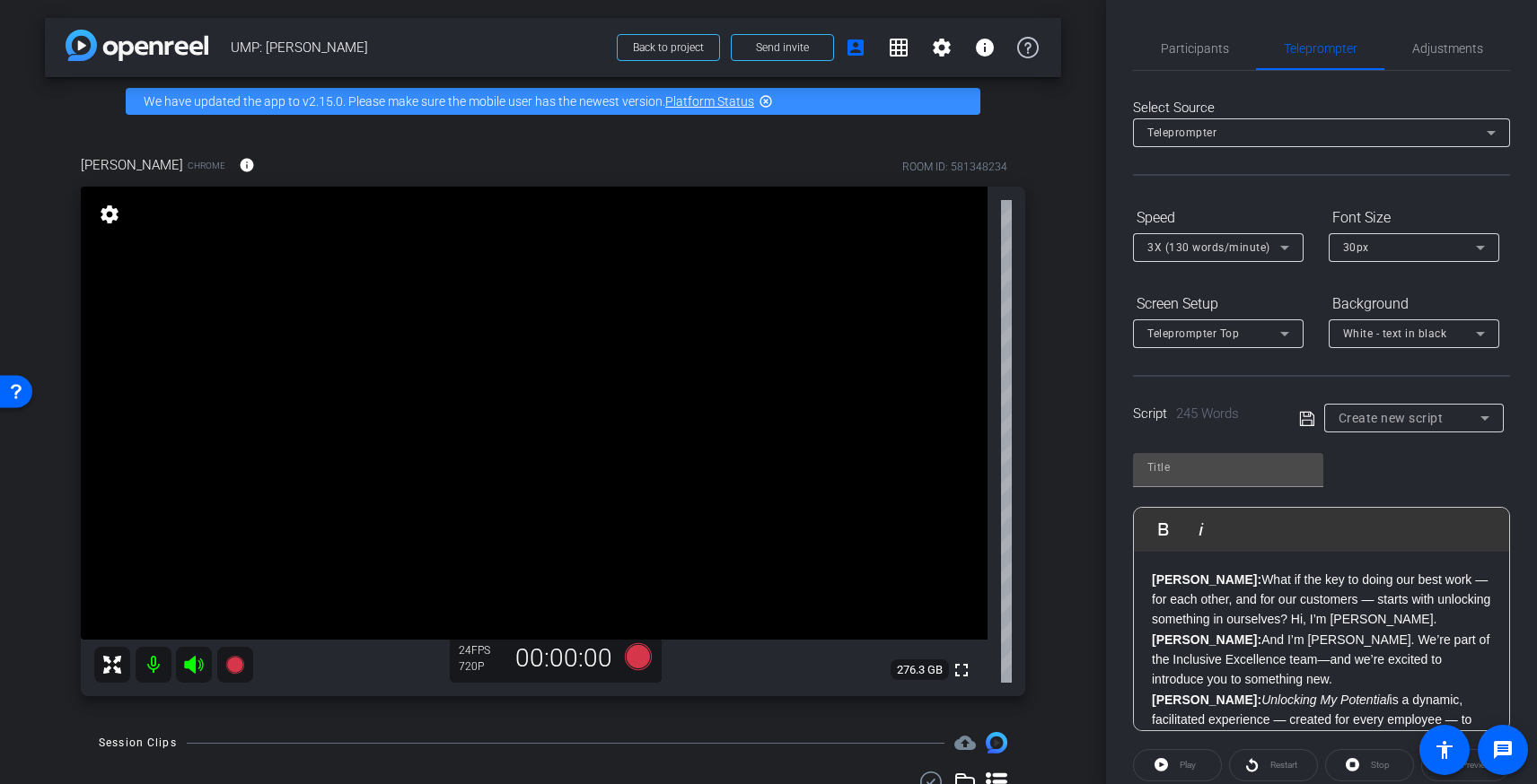
click at [1445, 619] on p "Brandon: What if the key to doing our best work — for each other, and for our c…" at bounding box center [1321, 599] width 339 height 60
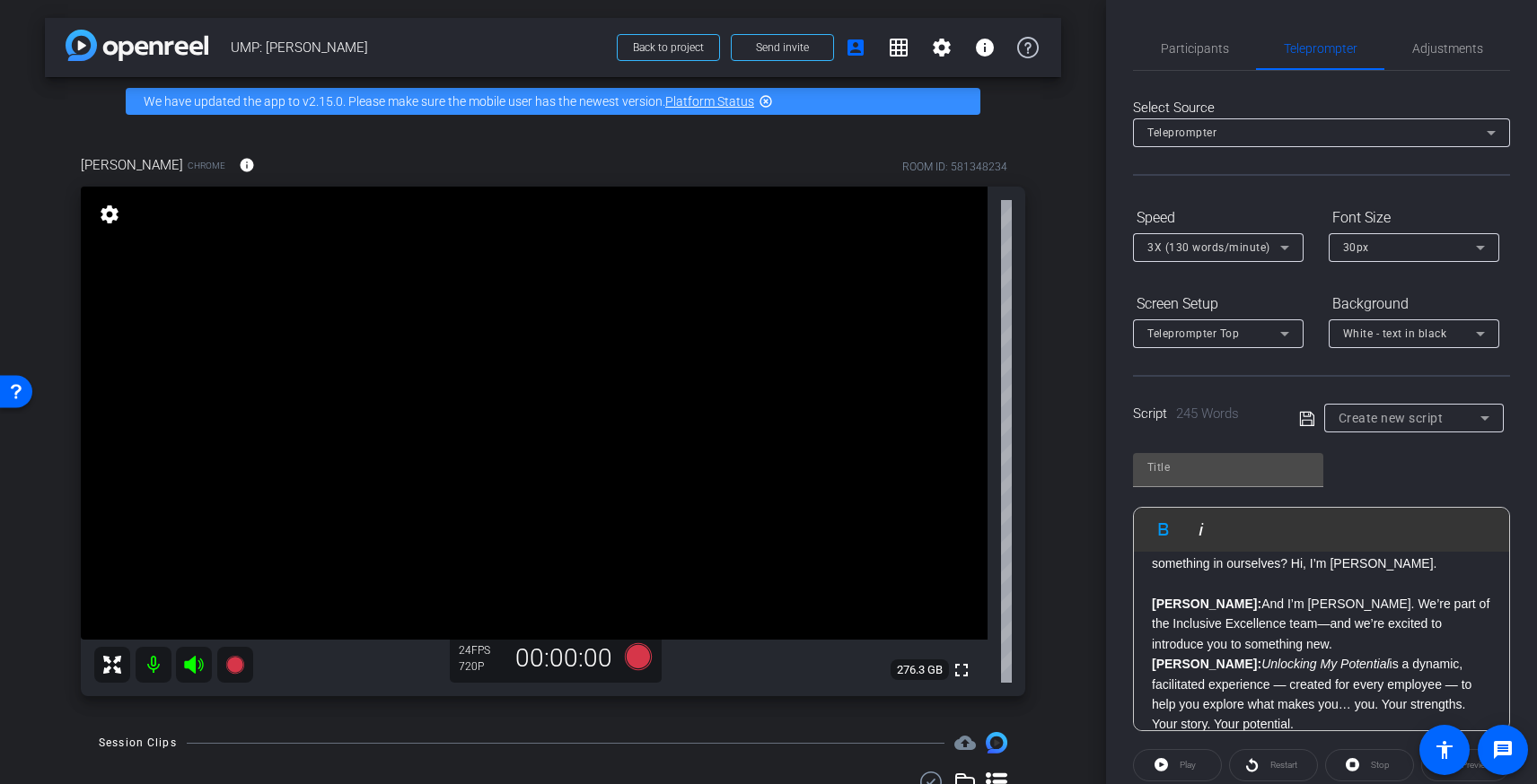
click at [1332, 651] on p "Vanessa: And I’m Vanessa Jackson. We’re part of the Inclusive Excellence team—a…" at bounding box center [1321, 624] width 339 height 60
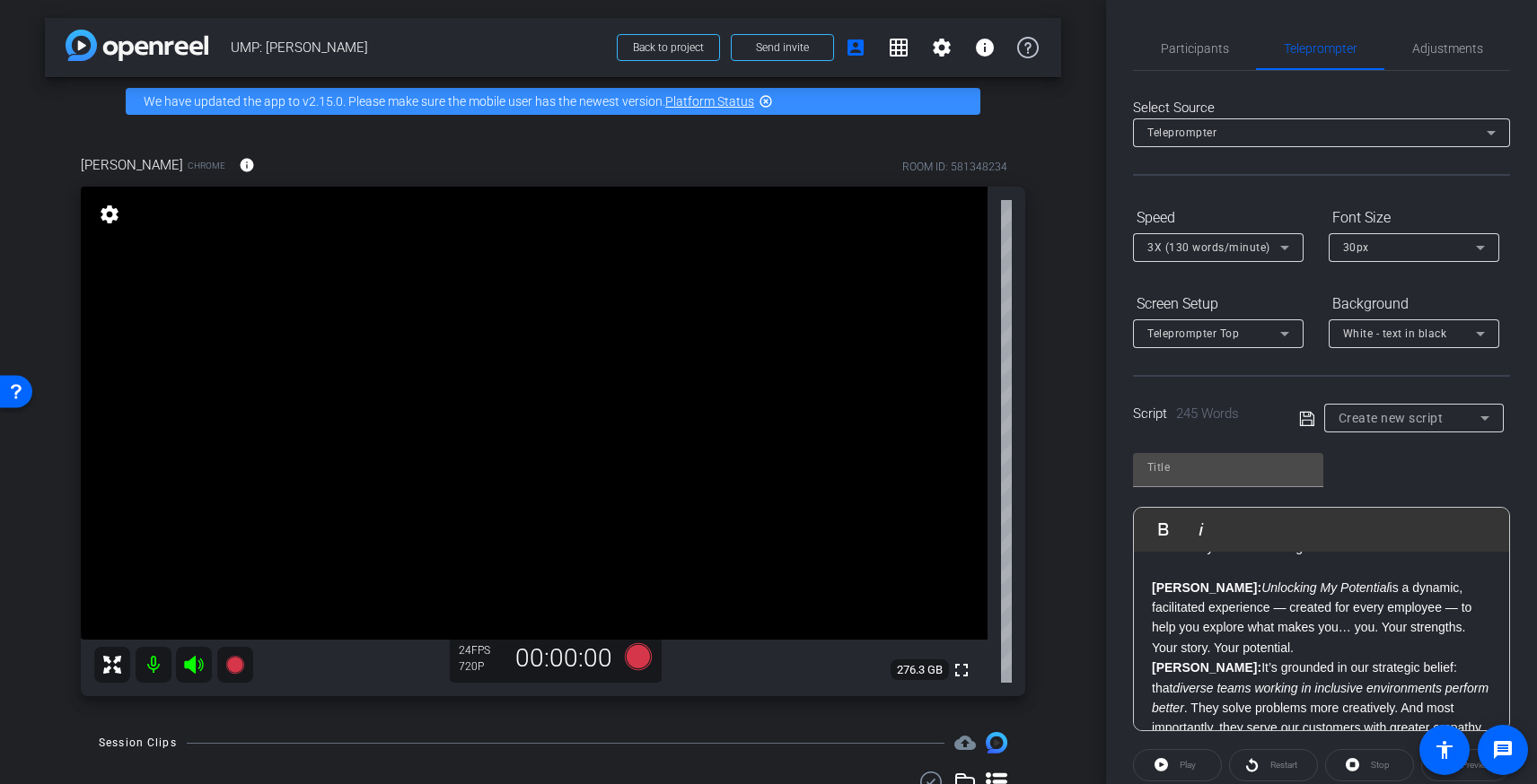
click at [1303, 651] on p "Vanessa: Unlocking My Potential is a dynamic, facilitated experience — created …" at bounding box center [1321, 618] width 339 height 81
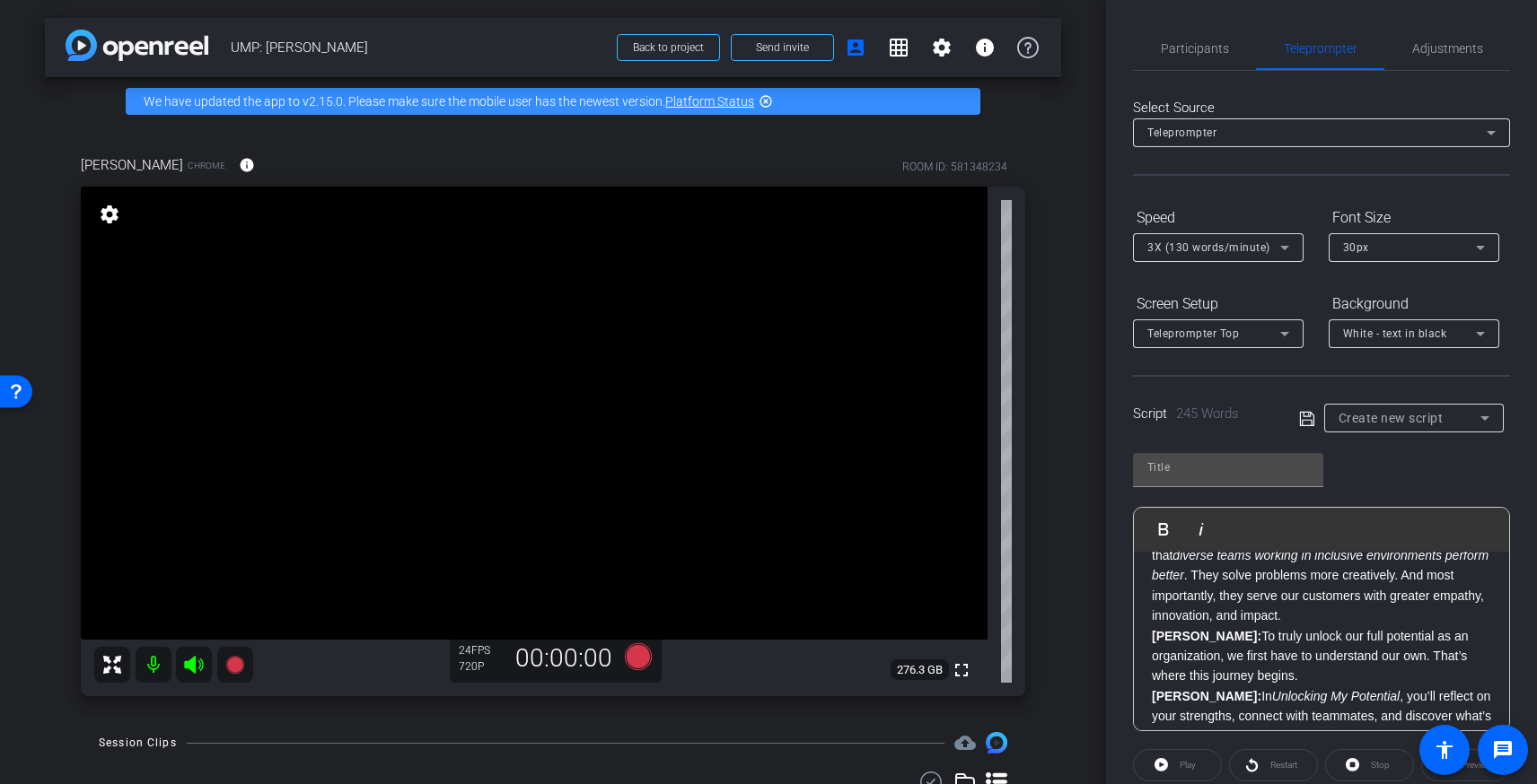
click at [1307, 621] on p "Brandon: It’s grounded in our strategic belief: that diverse teams working in i…" at bounding box center [1321, 576] width 339 height 101
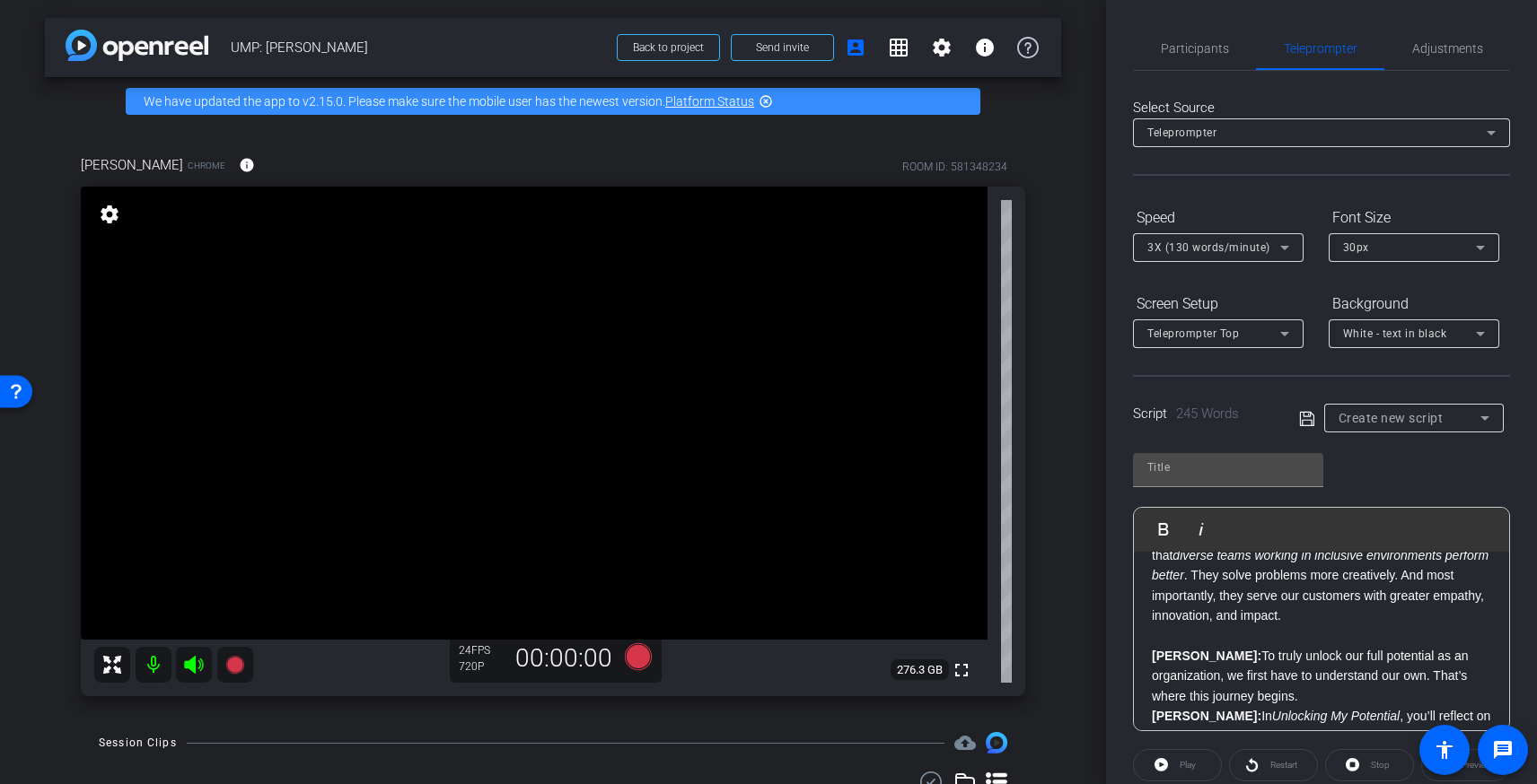
scroll to position [325, 0]
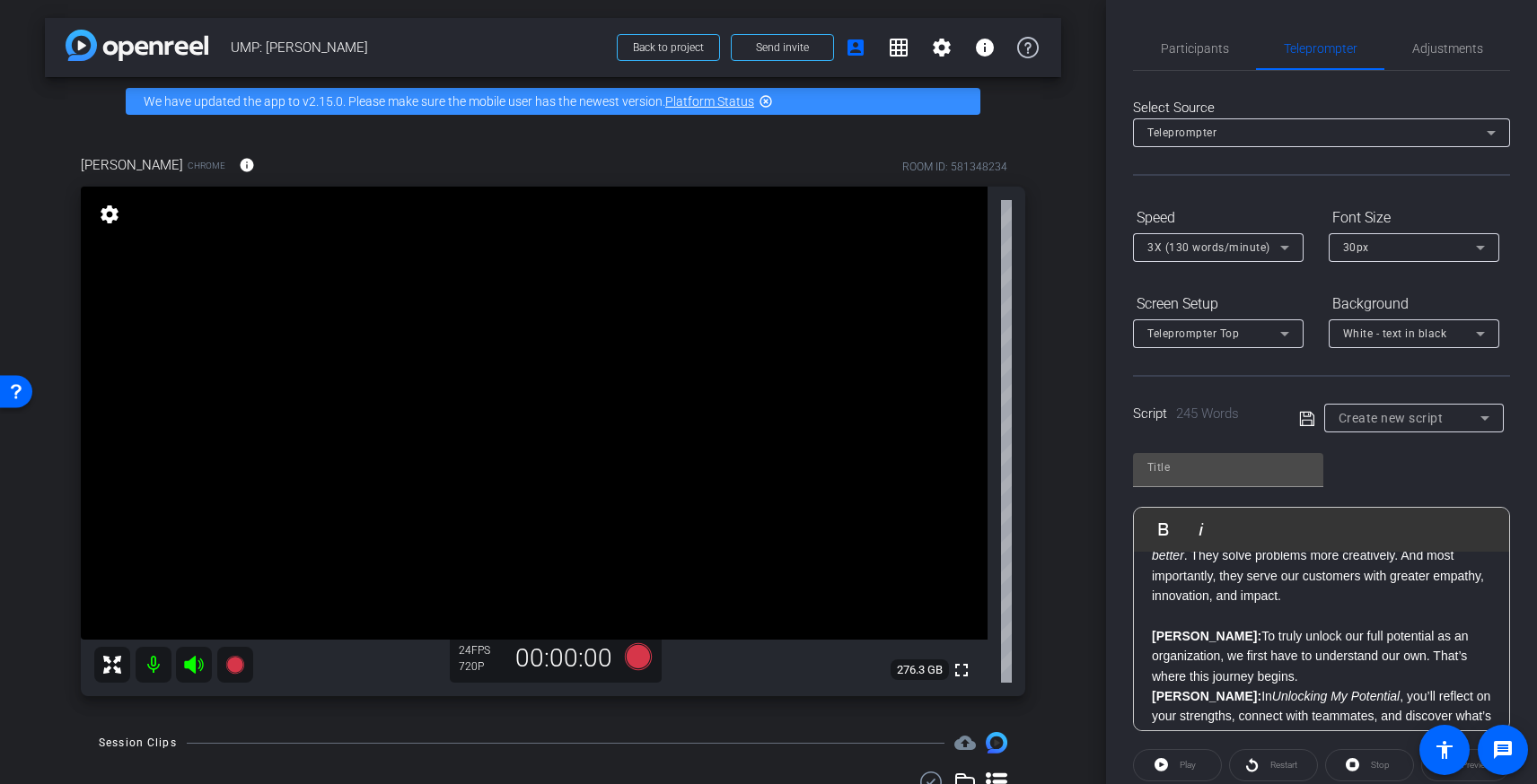
click at [1329, 675] on p "Vanessa: To truly unlock our full potential as an organization, we first have t…" at bounding box center [1321, 656] width 339 height 60
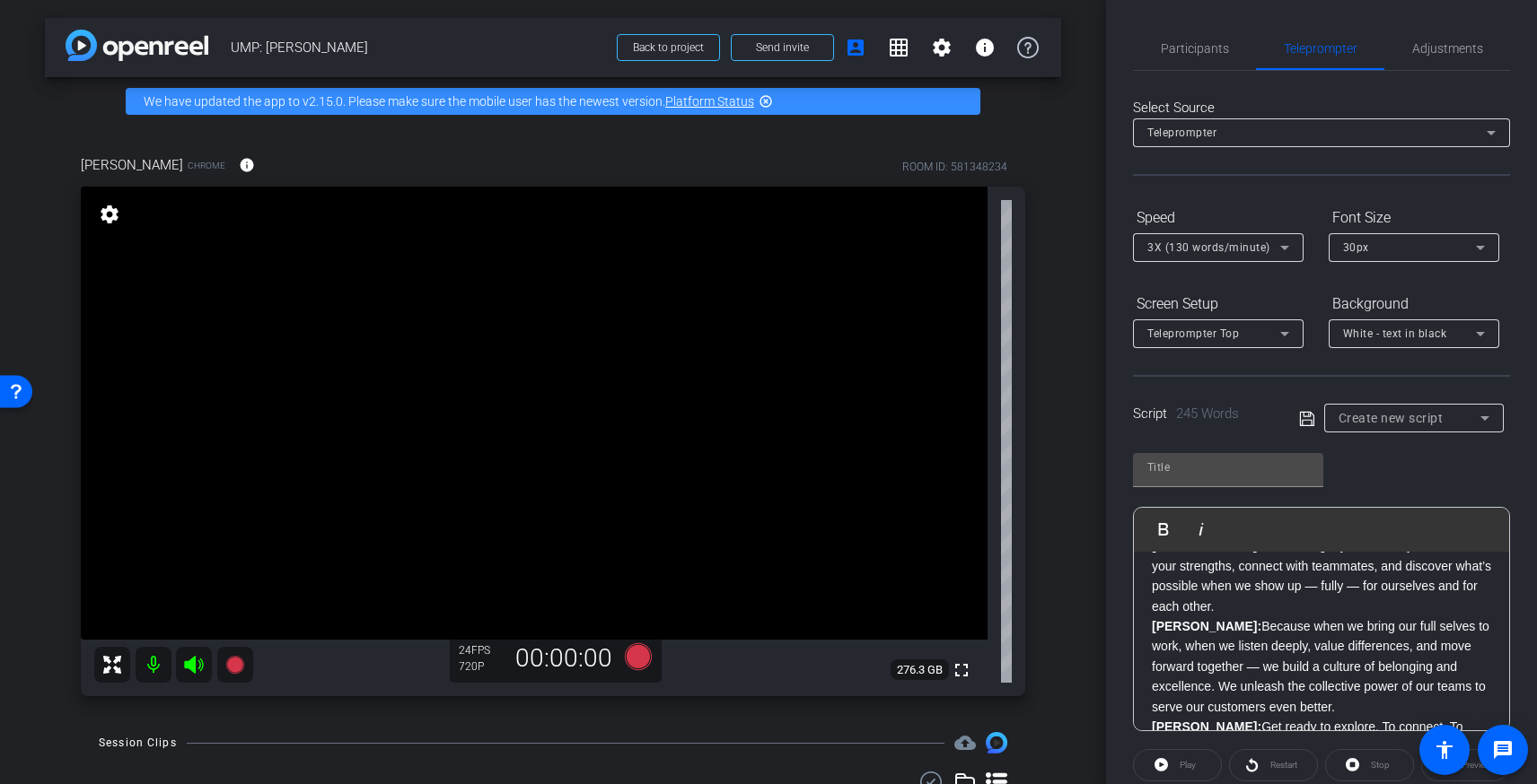
click at [1263, 609] on p "Brandon: In Unlocking My Potential , you’ll reflect on your strengths, connect …" at bounding box center [1321, 576] width 339 height 81
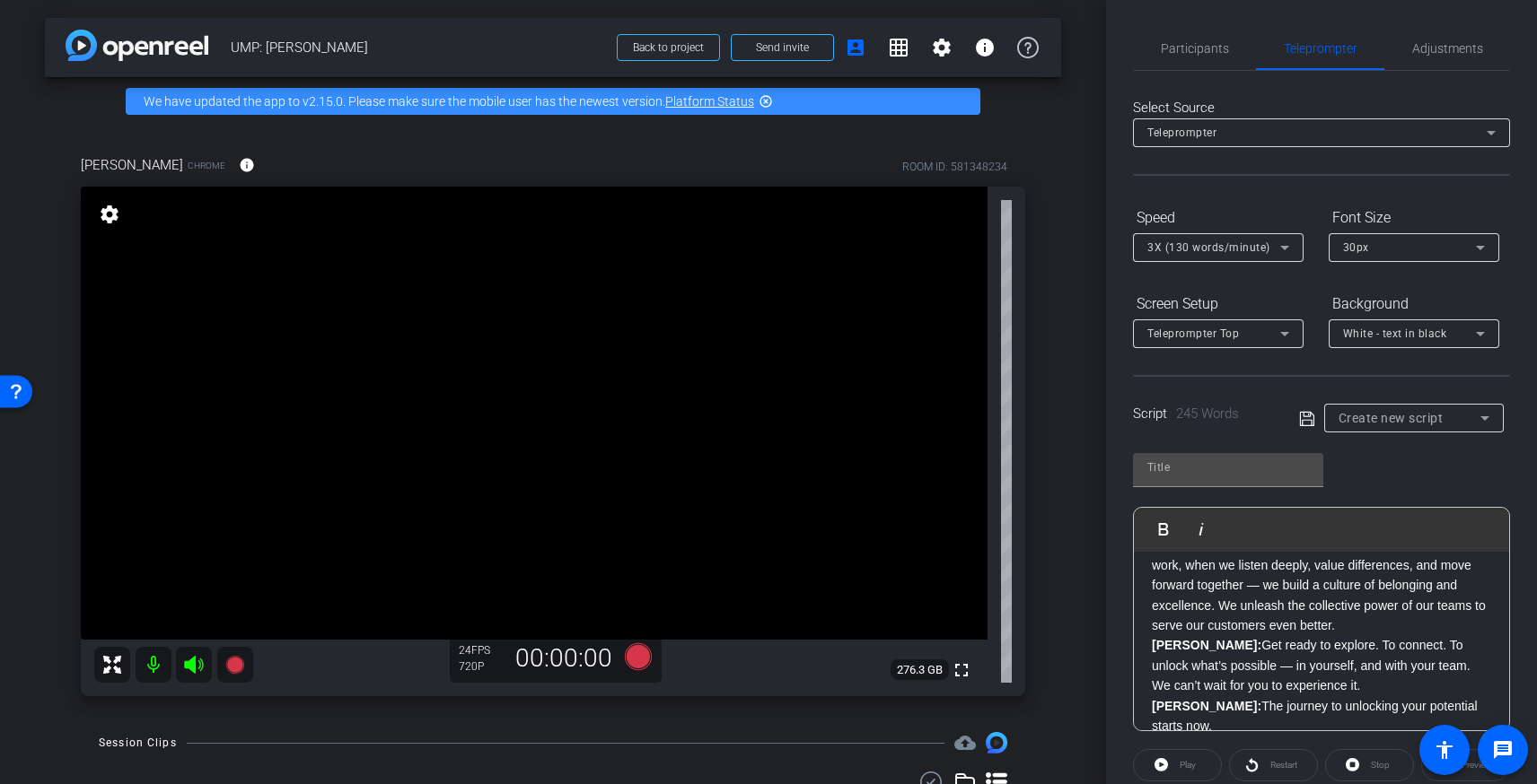
click at [1301, 627] on p "Vanessa: Because when we bring our full selves to work, when we listen deeply, …" at bounding box center [1321, 585] width 339 height 101
click at [1324, 687] on p "Brandon: Get ready to explore. To connect. To unlock what’s possible — in yours…" at bounding box center [1321, 662] width 339 height 60
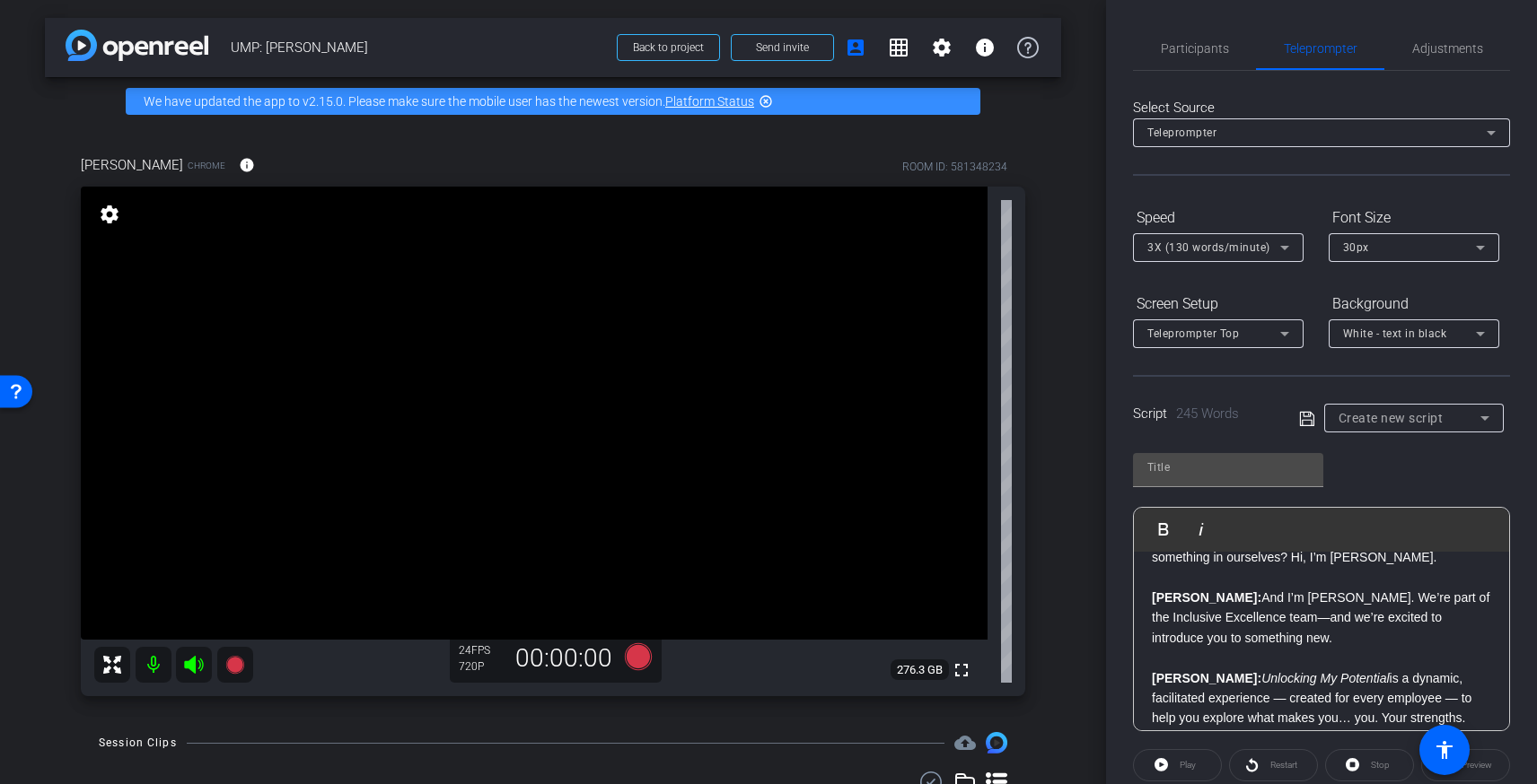
scroll to position [0, 0]
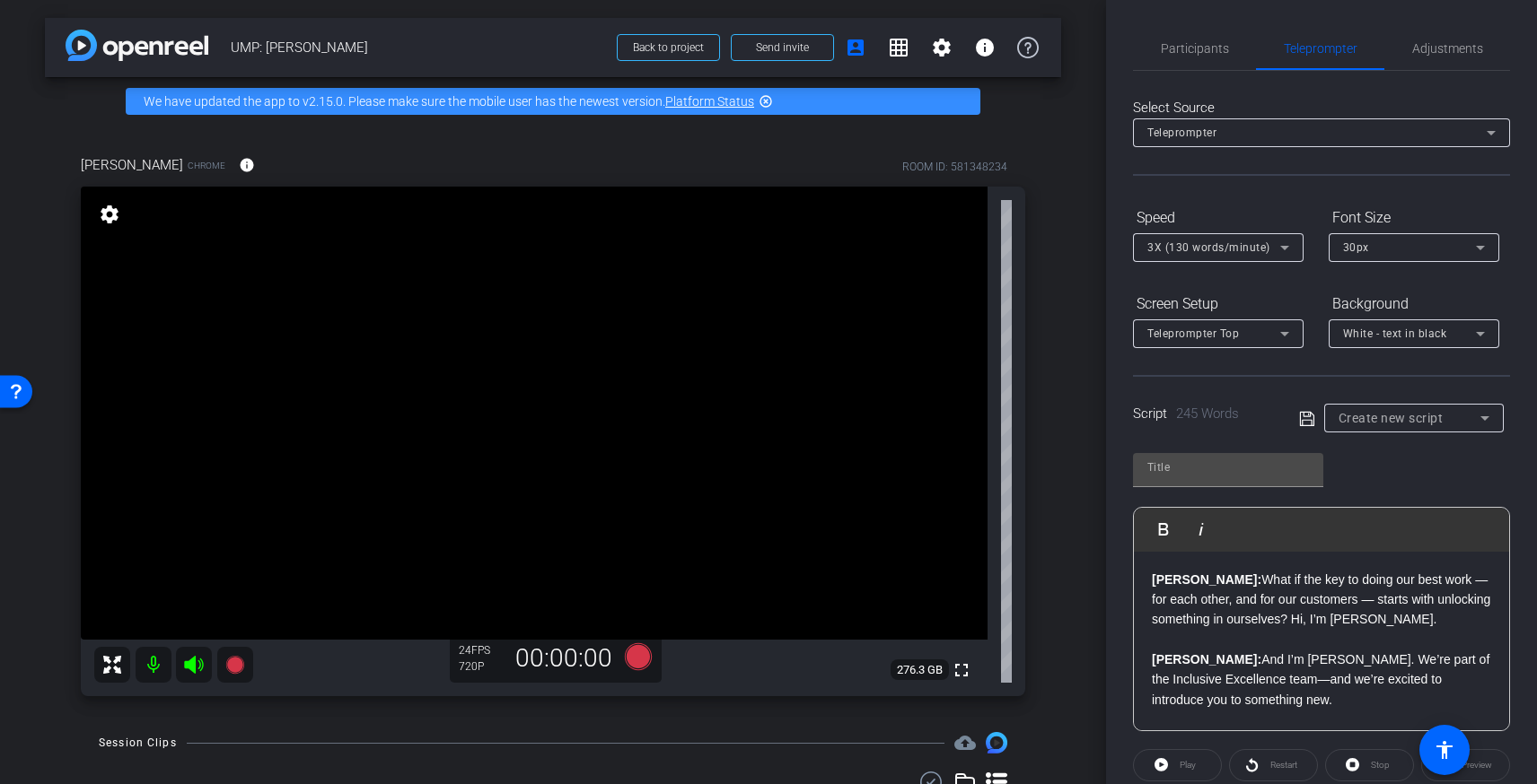
click at [1366, 636] on p "​" at bounding box center [1321, 640] width 339 height 20
click at [1304, 418] on icon at bounding box center [1307, 419] width 16 height 22
type input "Default title 1791"
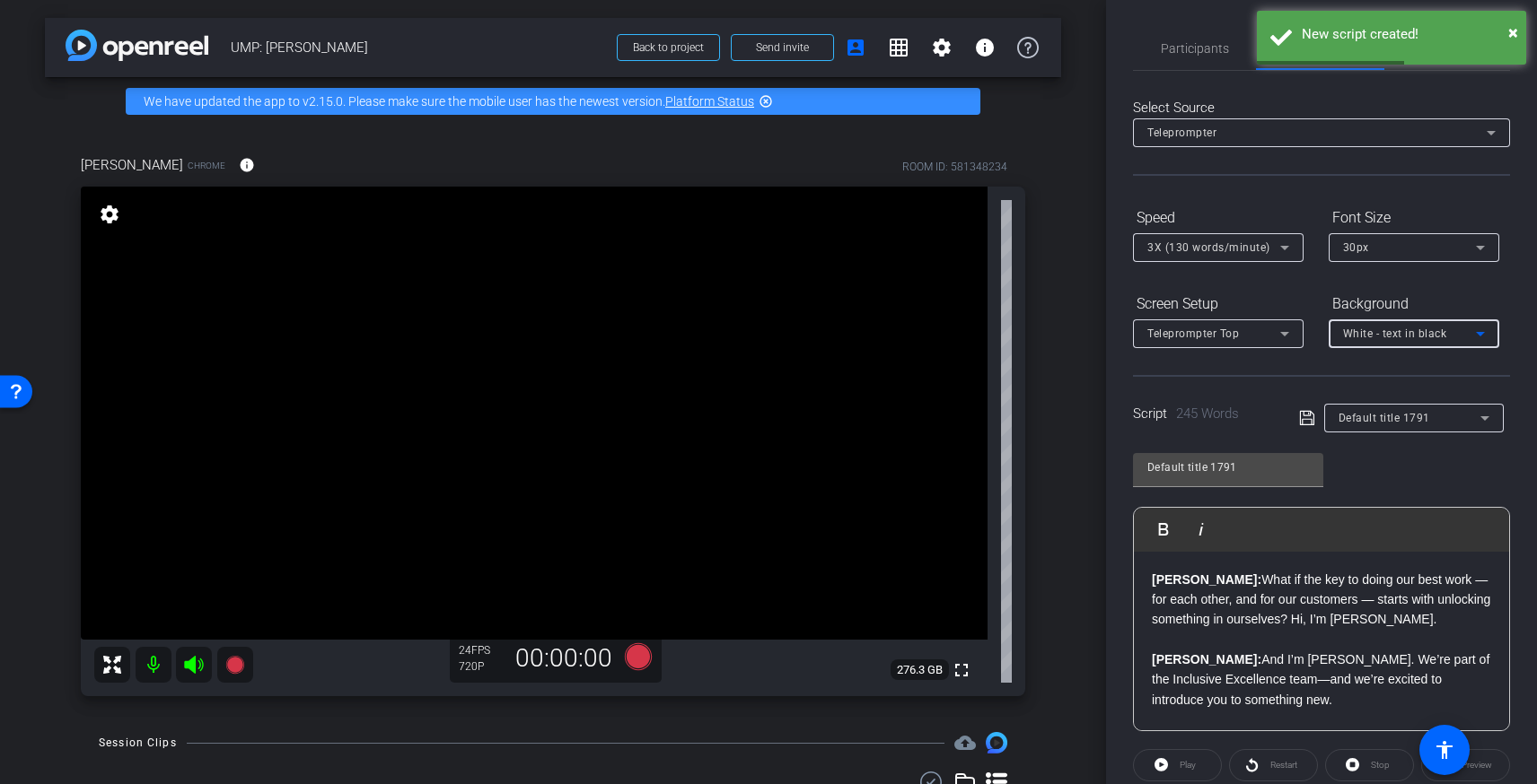
click at [1395, 339] on span "White - text in black" at bounding box center [1396, 334] width 104 height 13
click at [1374, 401] on div "Black - text in white" at bounding box center [1397, 404] width 106 height 22
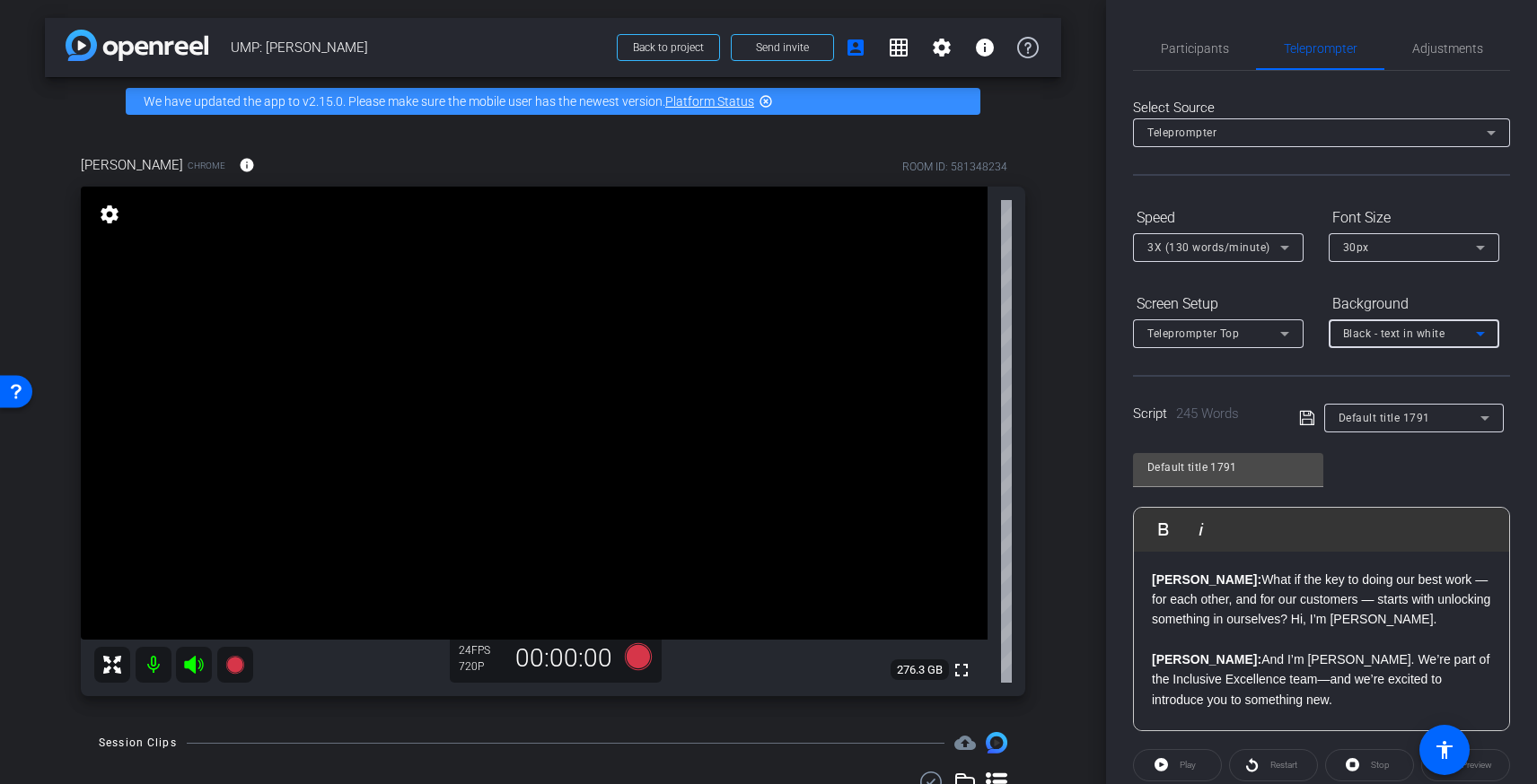
click at [1395, 338] on span "Black - text in white" at bounding box center [1395, 334] width 103 height 13
click at [1288, 379] on div at bounding box center [768, 392] width 1537 height 784
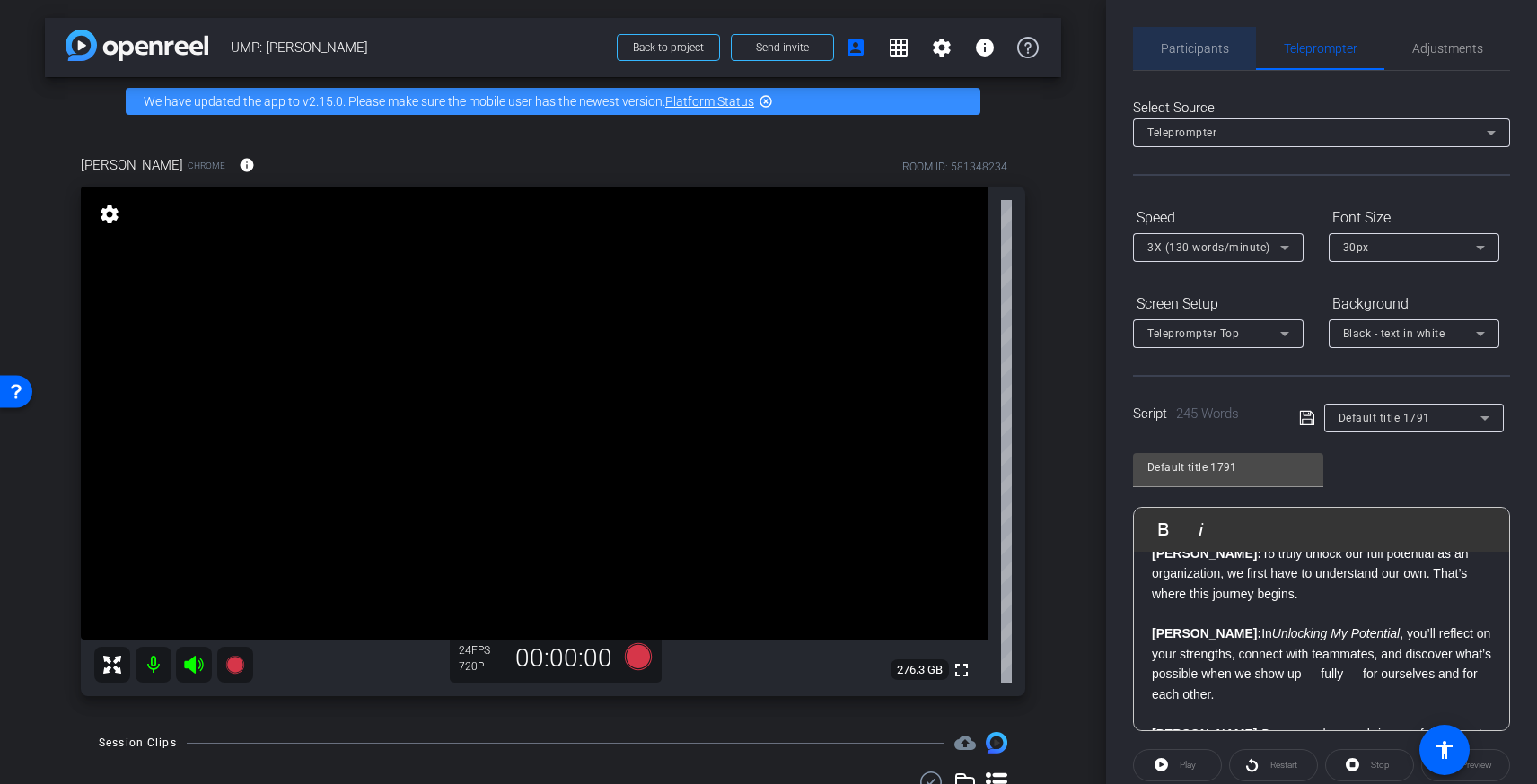
click at [1225, 47] on span "Participants" at bounding box center [1195, 49] width 68 height 13
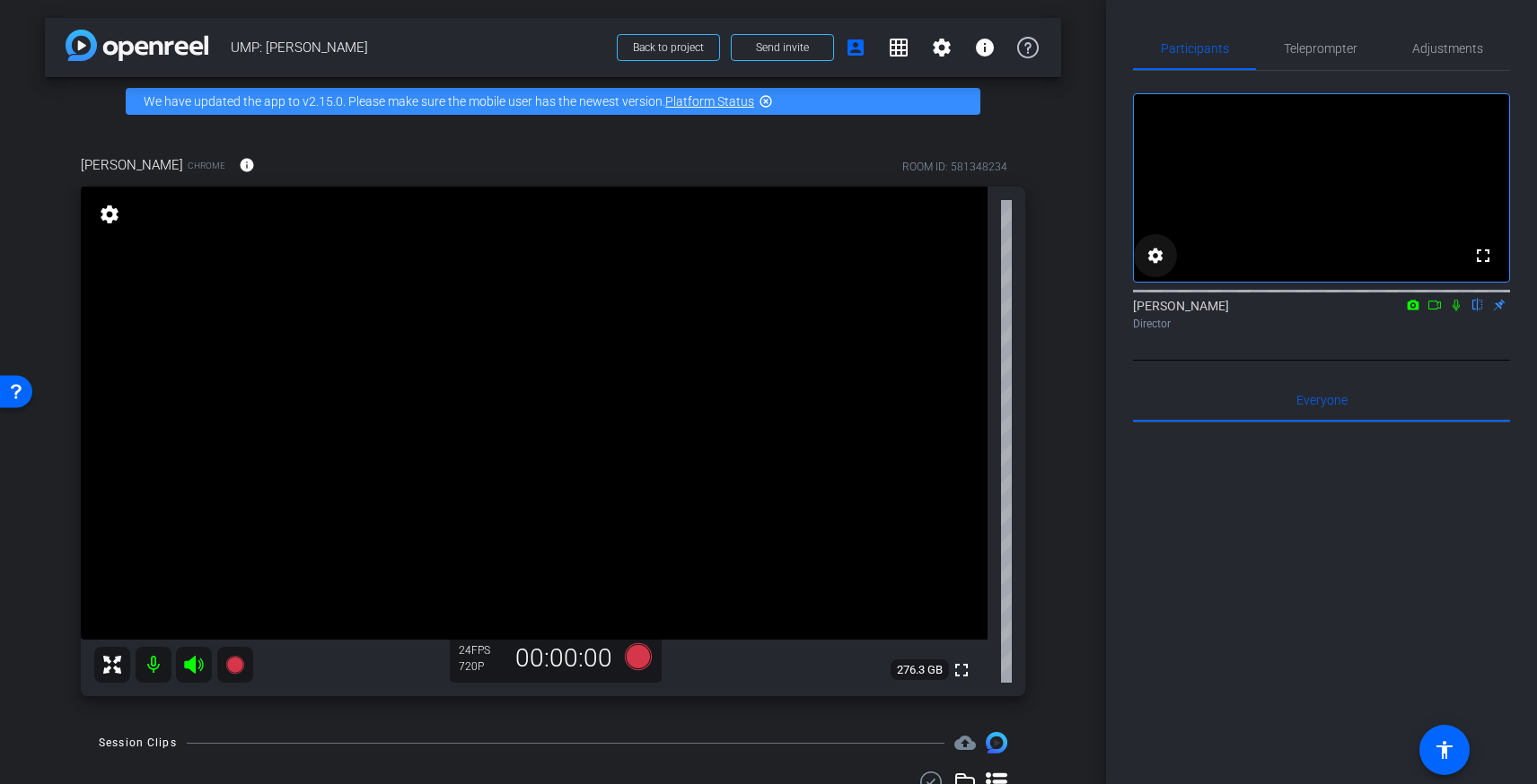
click at [1156, 266] on mat-icon "settings" at bounding box center [1155, 256] width 22 height 22
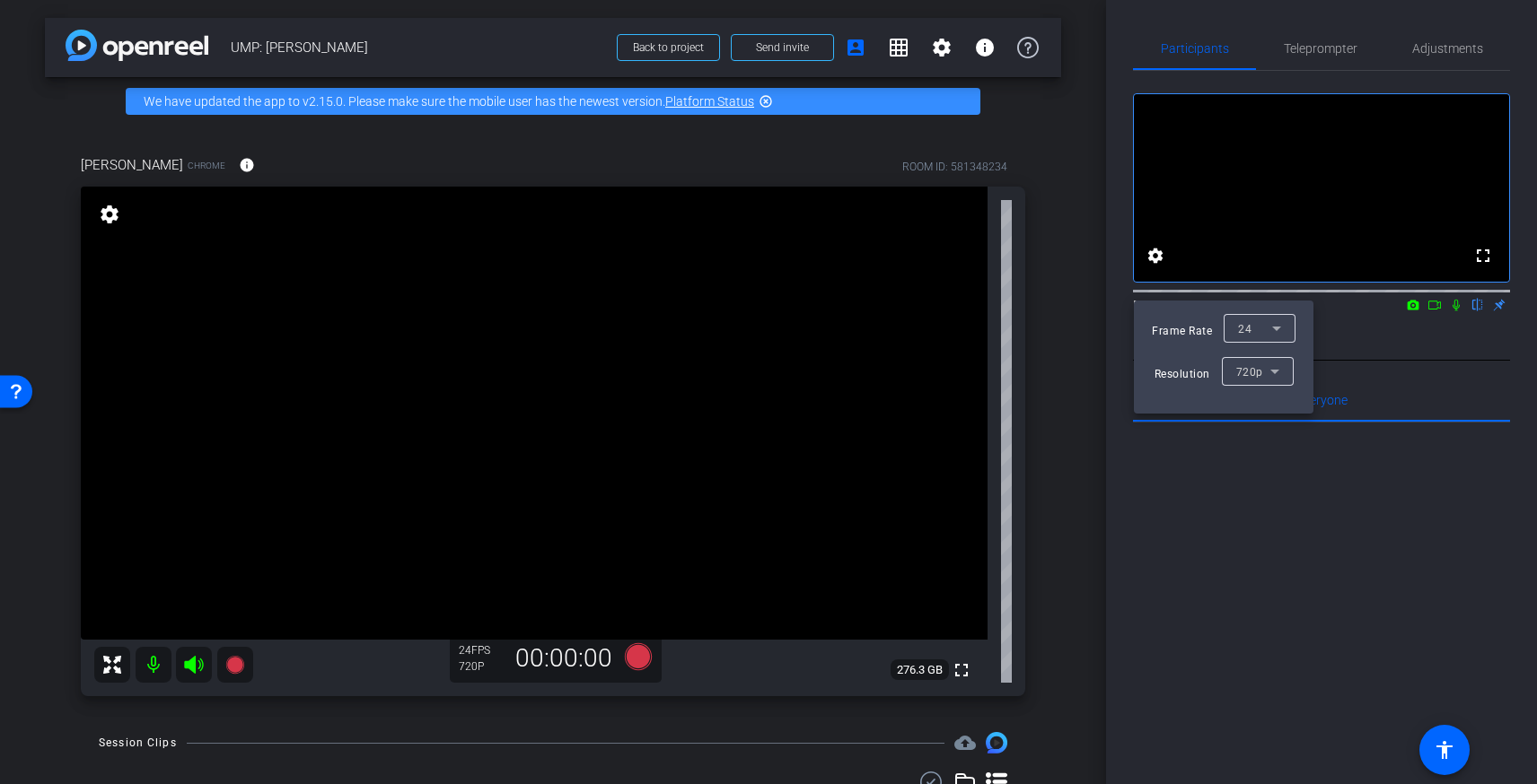
click at [1156, 282] on div at bounding box center [768, 392] width 1537 height 784
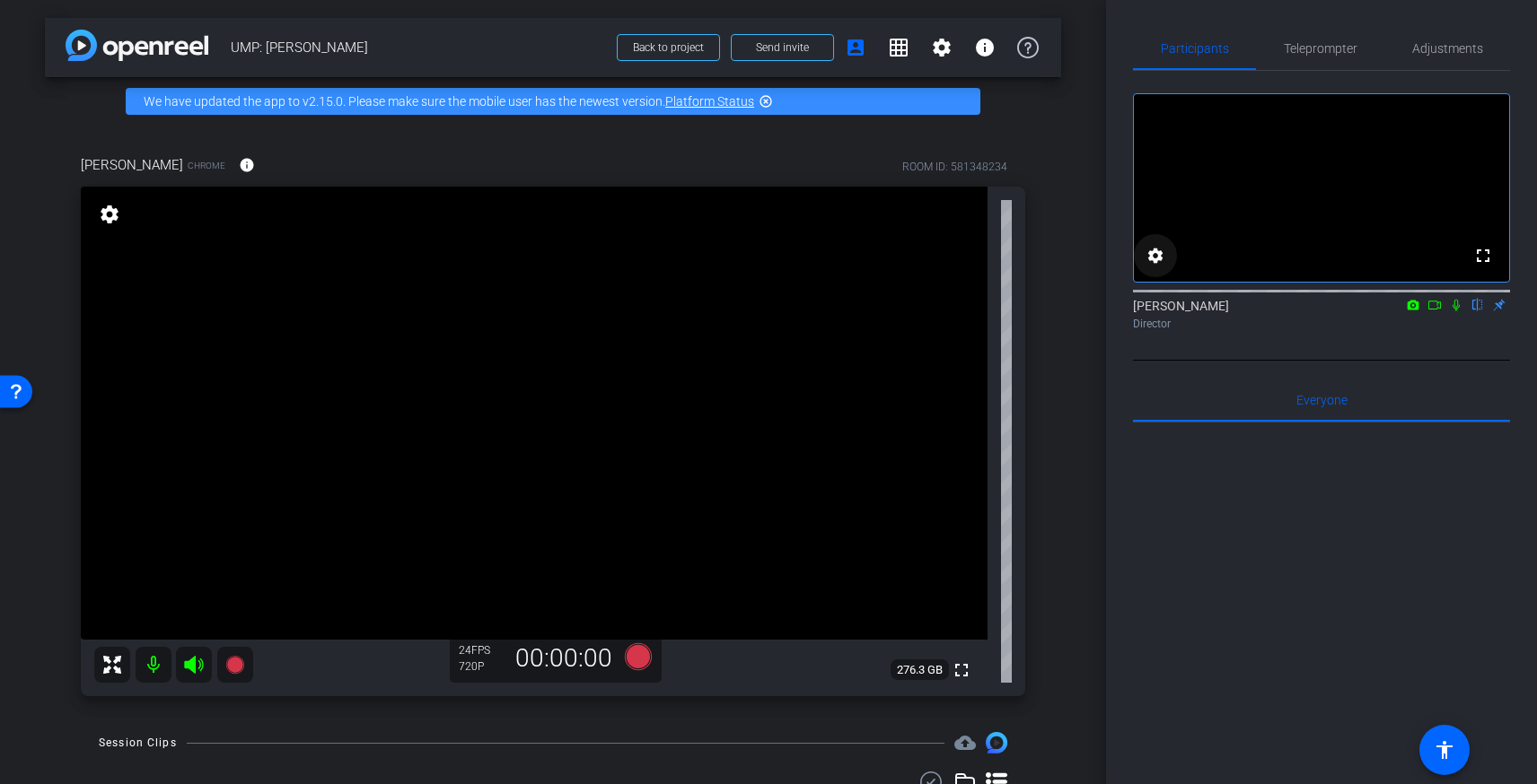
click at [1156, 266] on mat-icon "settings" at bounding box center [1155, 256] width 22 height 22
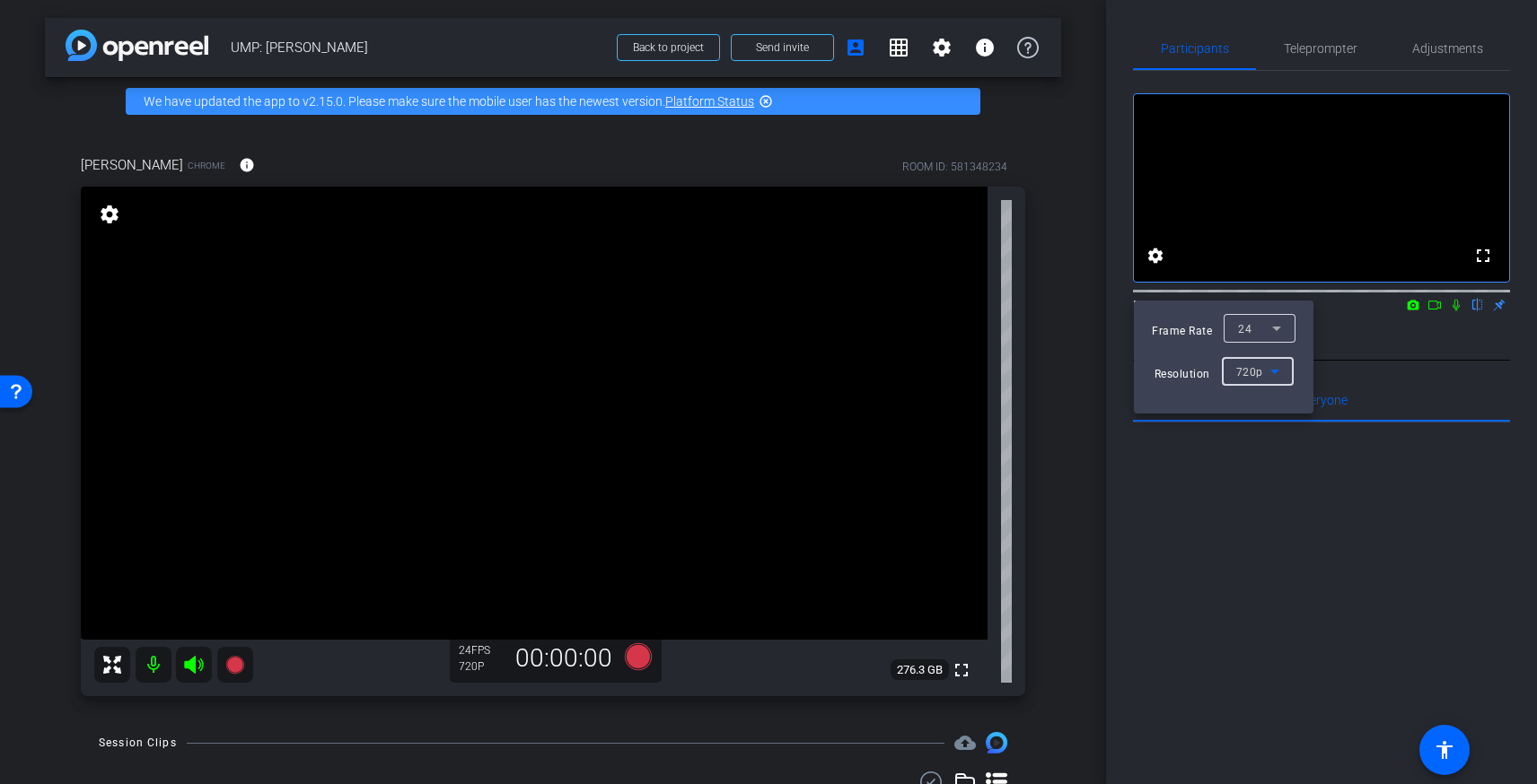
click at [1266, 361] on icon at bounding box center [1275, 372] width 22 height 22
drag, startPoint x: 1340, startPoint y: 382, endPoint x: 1287, endPoint y: 14, distance: 371.8
click at [1340, 382] on div at bounding box center [768, 392] width 1537 height 784
click at [1445, 43] on div at bounding box center [768, 392] width 1537 height 784
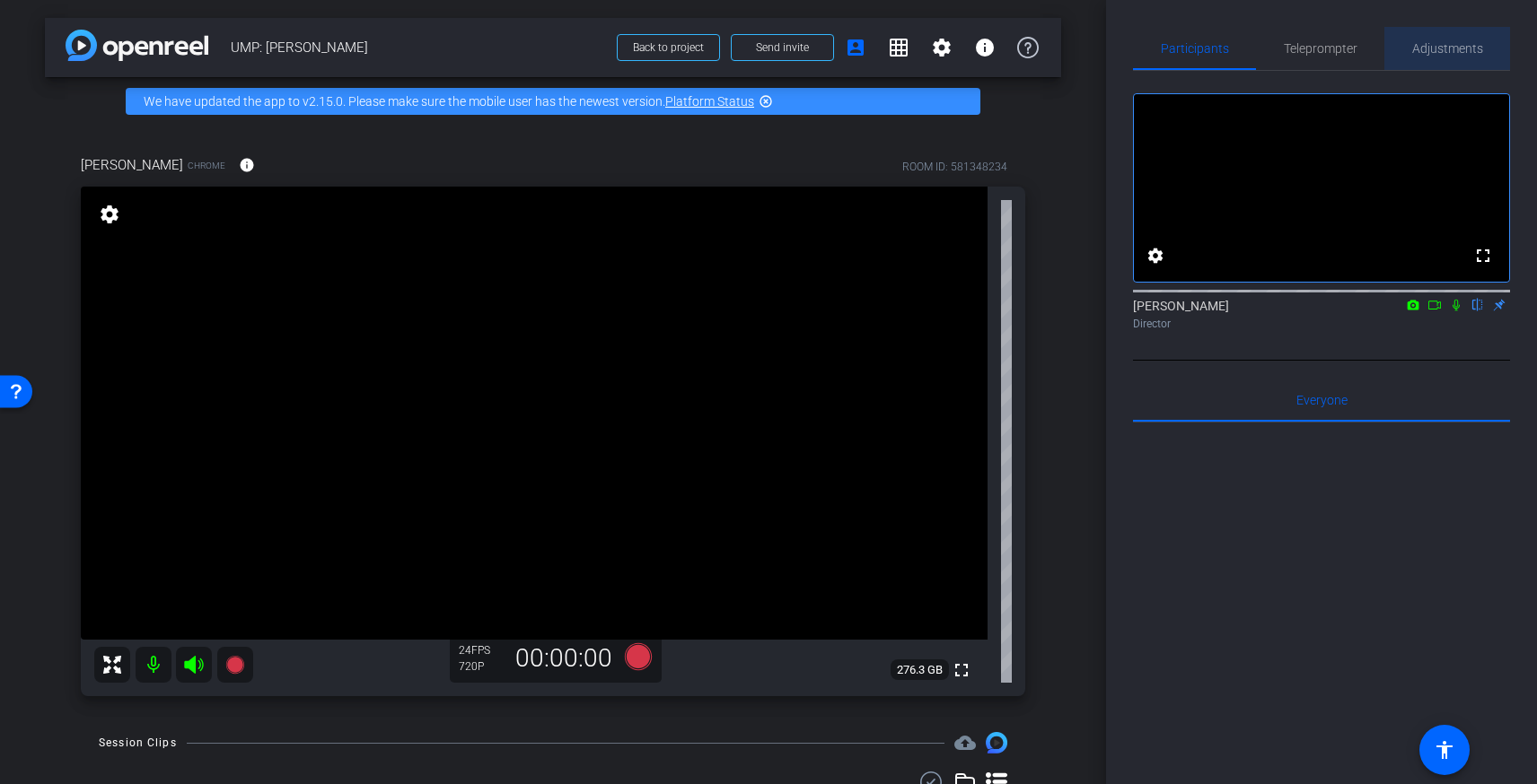
click at [1445, 54] on span "Adjustments" at bounding box center [1447, 49] width 71 height 13
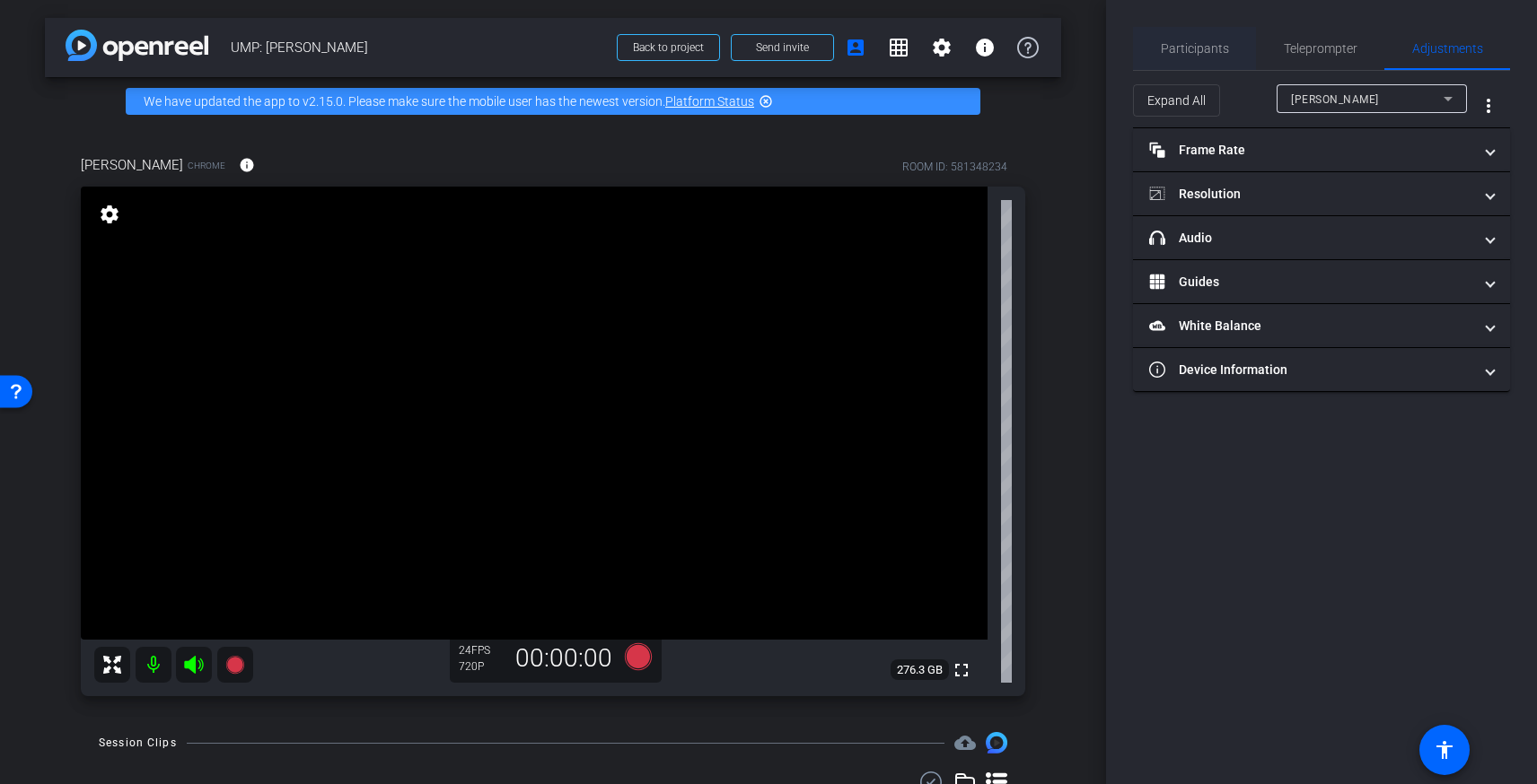
click at [1195, 45] on span "Participants" at bounding box center [1195, 49] width 68 height 13
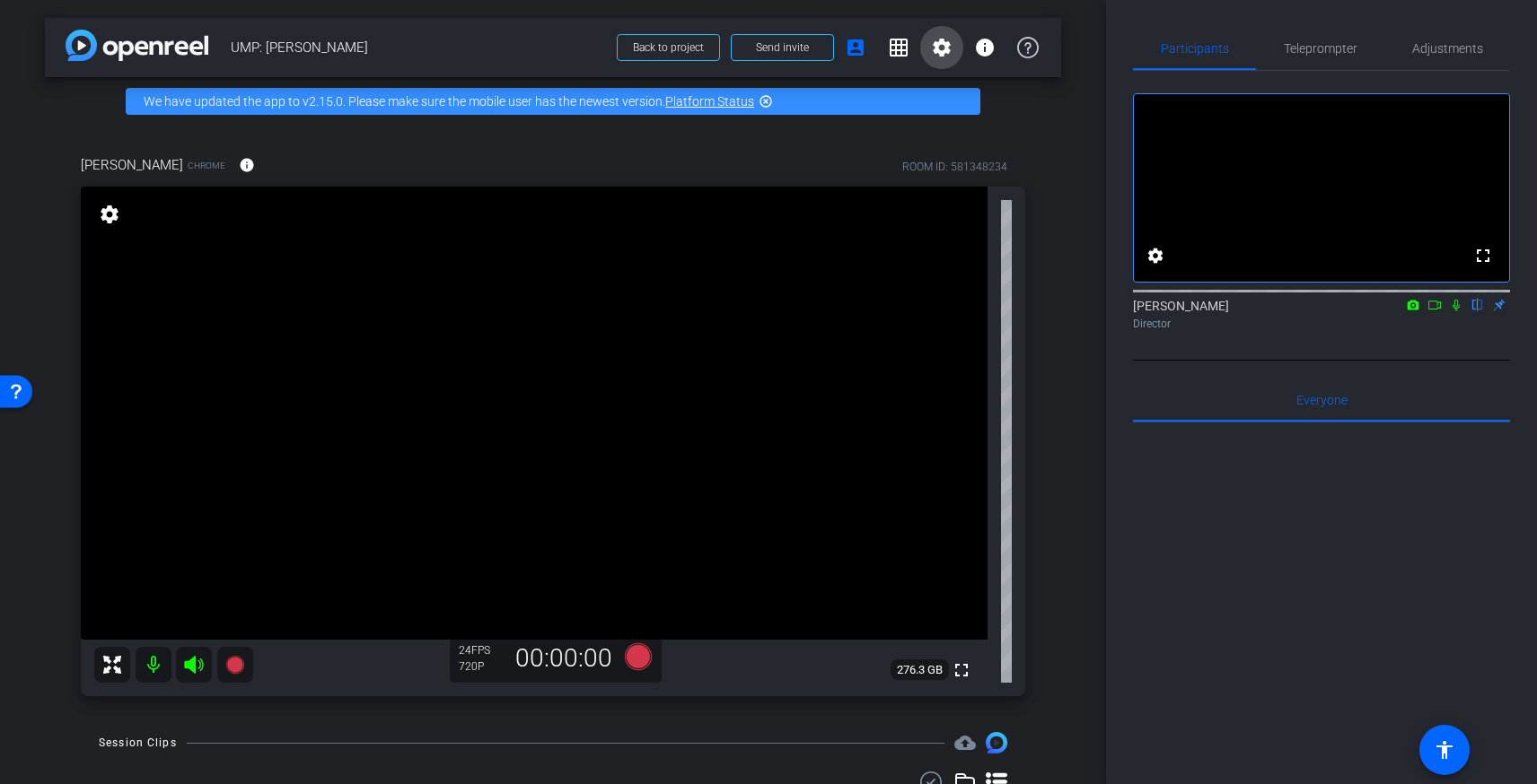
click at [936, 50] on mat-icon "settings" at bounding box center [942, 48] width 22 height 22
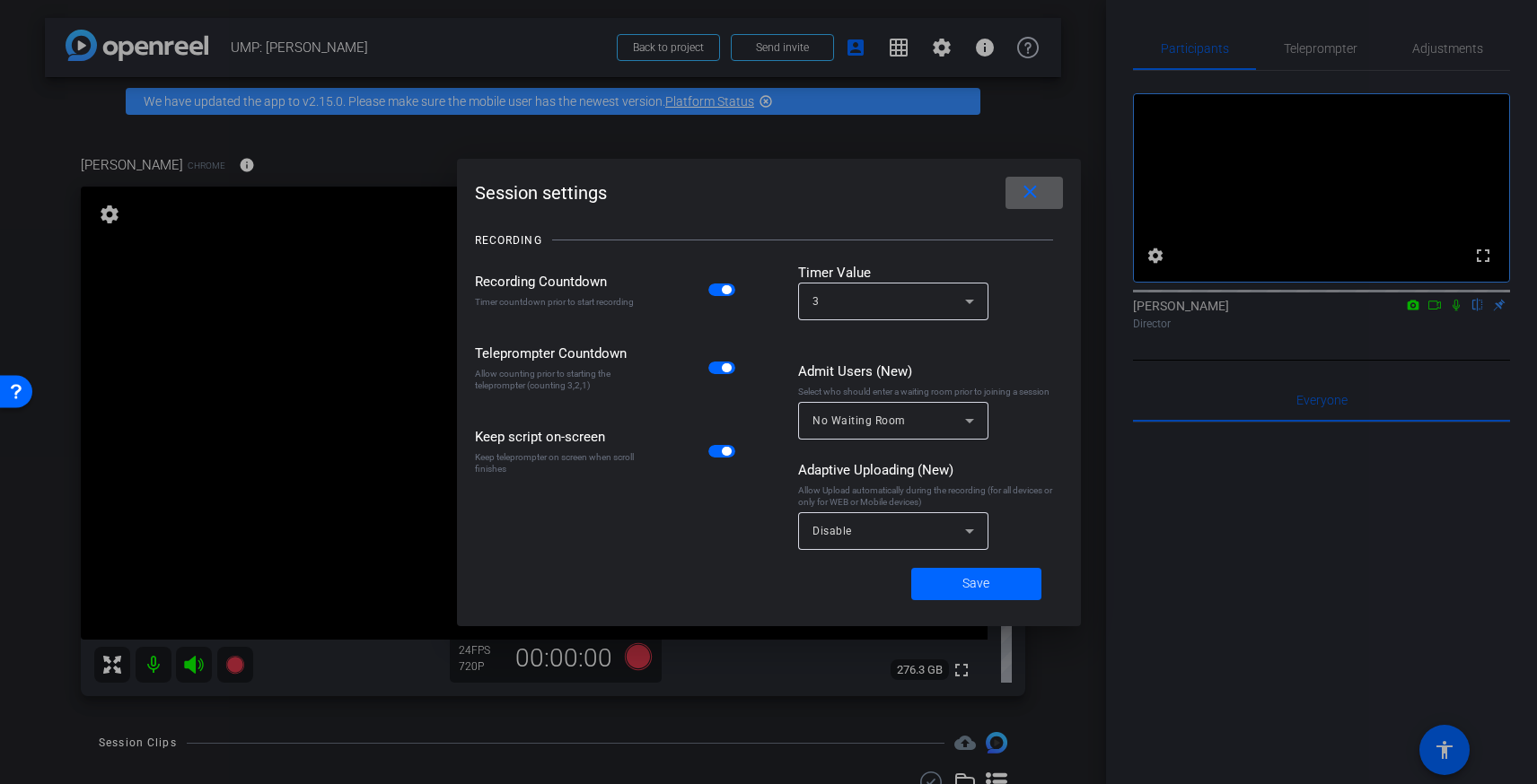
drag, startPoint x: 1031, startPoint y: 199, endPoint x: 1041, endPoint y: 192, distance: 12.2
click at [1031, 198] on mat-icon "close" at bounding box center [1030, 192] width 23 height 23
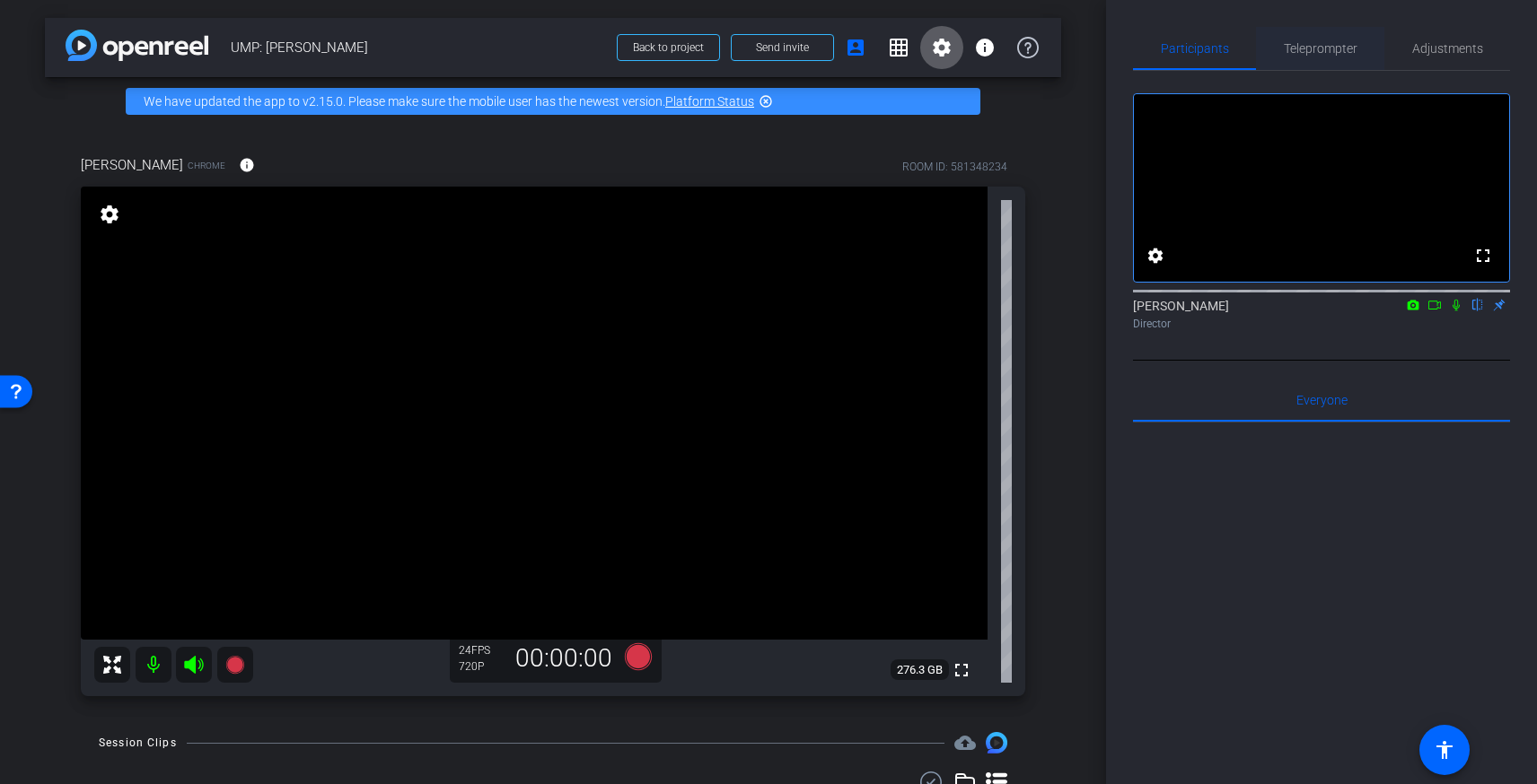
click at [1304, 37] on span "Teleprompter" at bounding box center [1321, 49] width 74 height 43
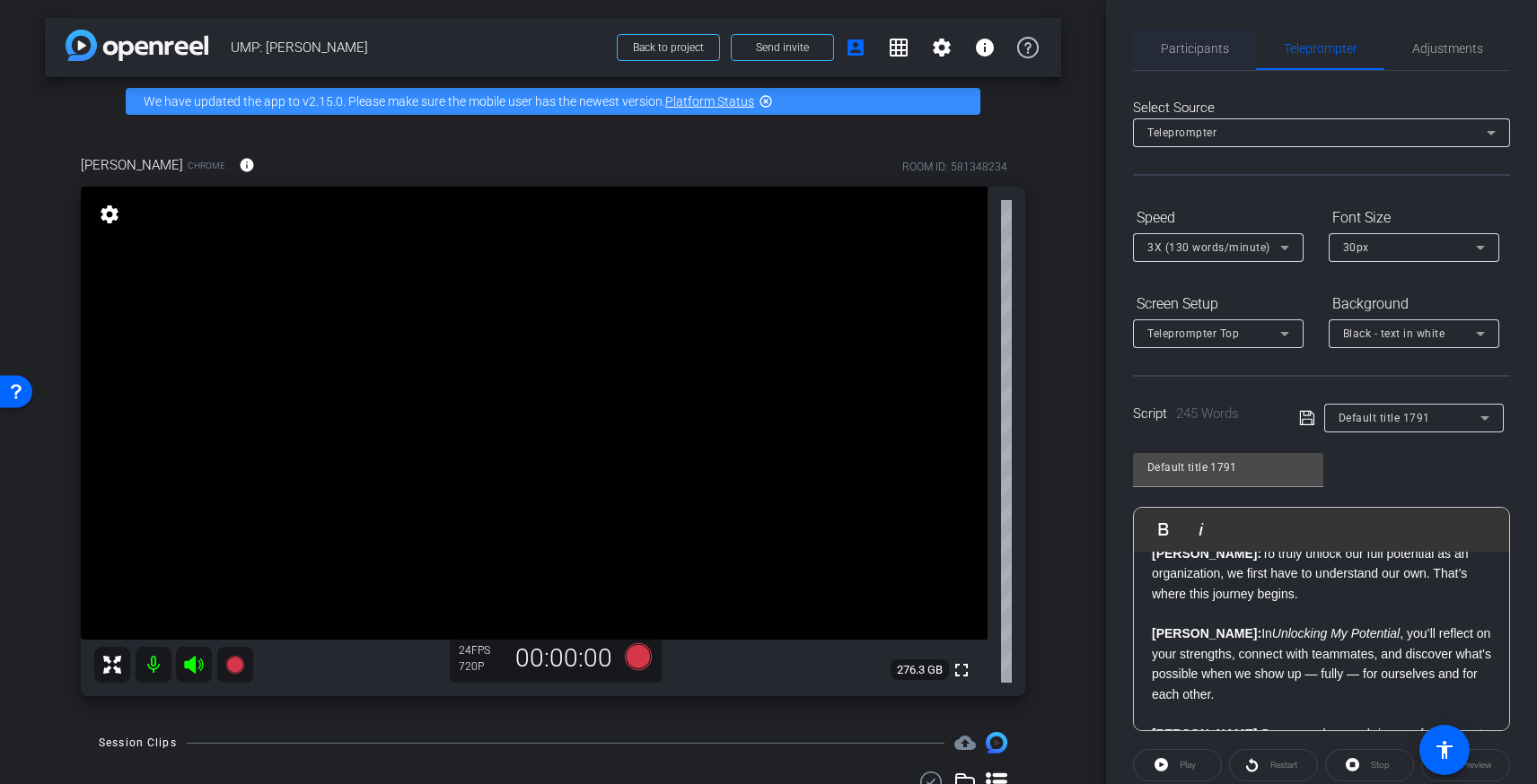
click at [1204, 47] on span "Participants" at bounding box center [1195, 49] width 68 height 13
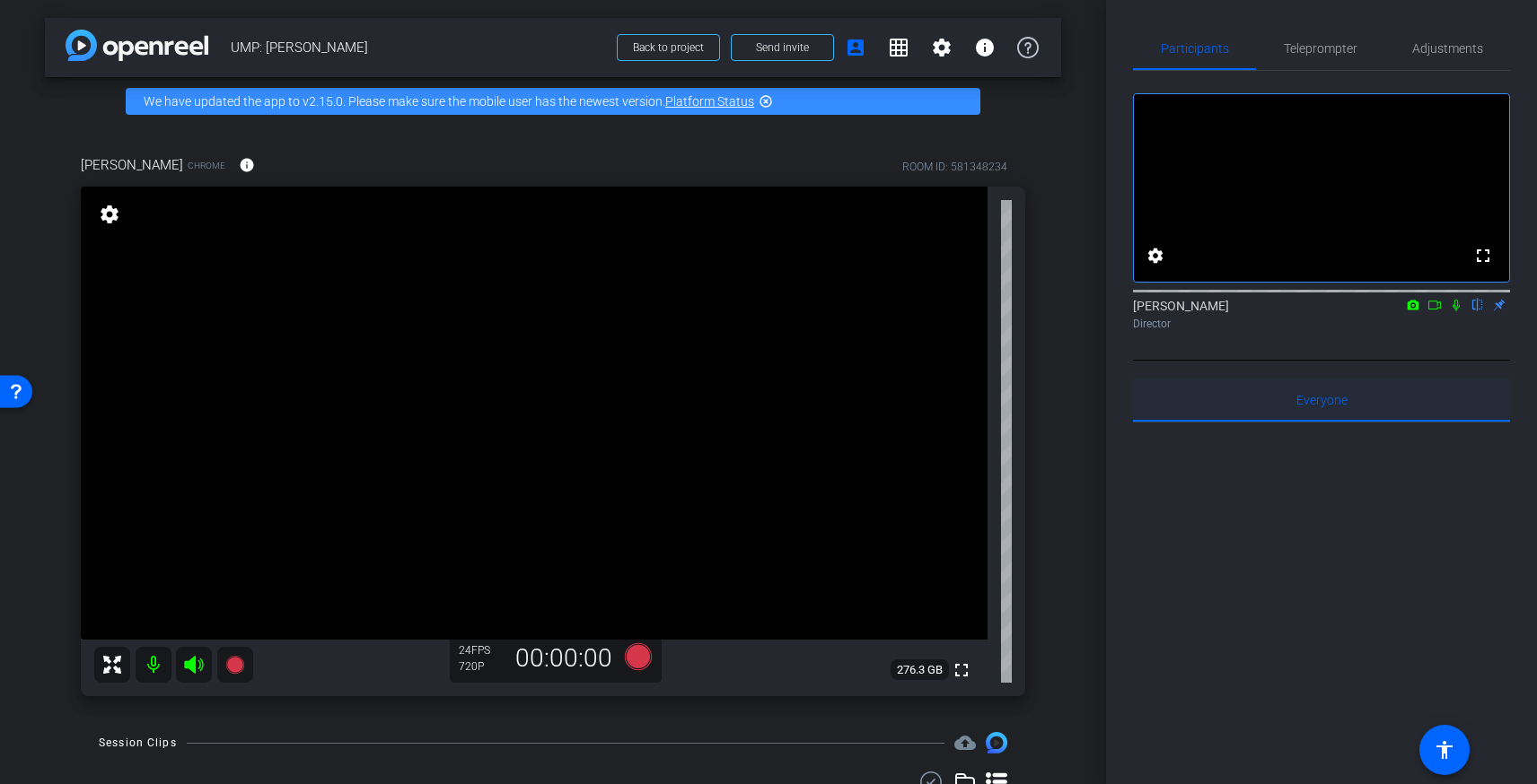
click at [1303, 407] on span "Everyone 0" at bounding box center [1322, 401] width 51 height 13
click at [1319, 407] on span "Everyone 0" at bounding box center [1322, 401] width 51 height 13
click at [1168, 277] on span at bounding box center [1155, 256] width 43 height 43
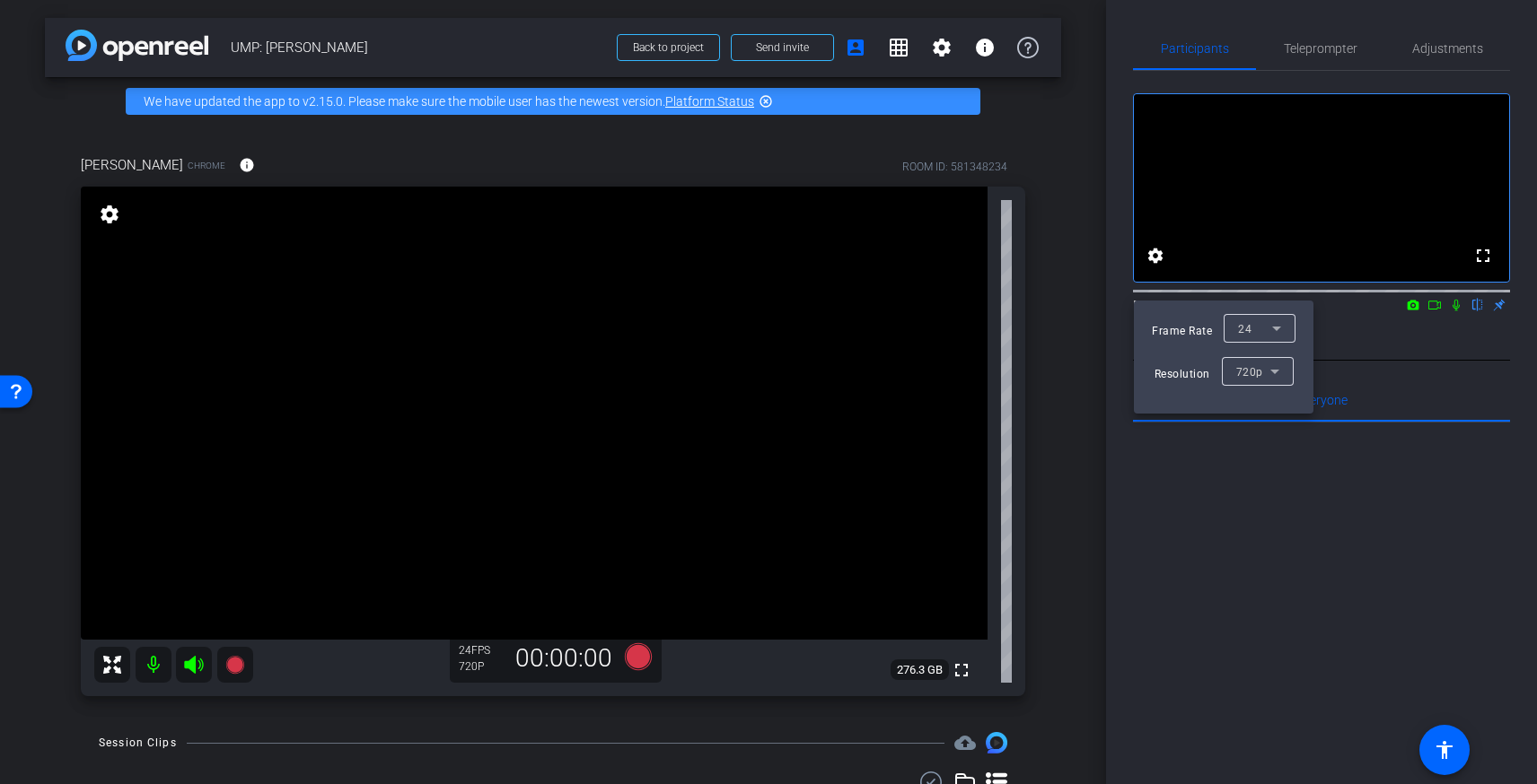
click at [1288, 377] on div "720p" at bounding box center [1258, 372] width 72 height 29
click at [1254, 435] on span "1080p" at bounding box center [1252, 437] width 33 height 22
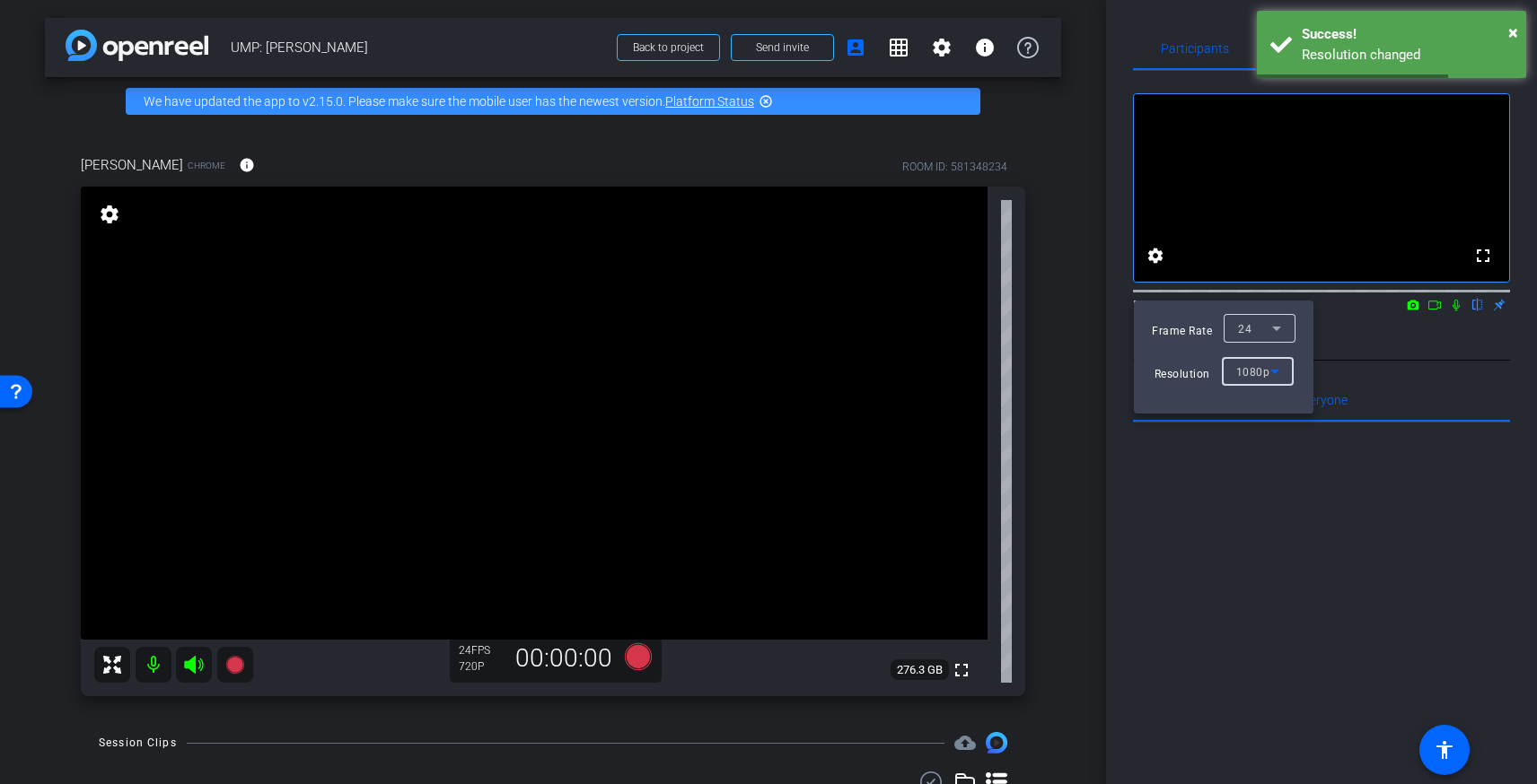
click at [1329, 476] on div at bounding box center [768, 392] width 1537 height 784
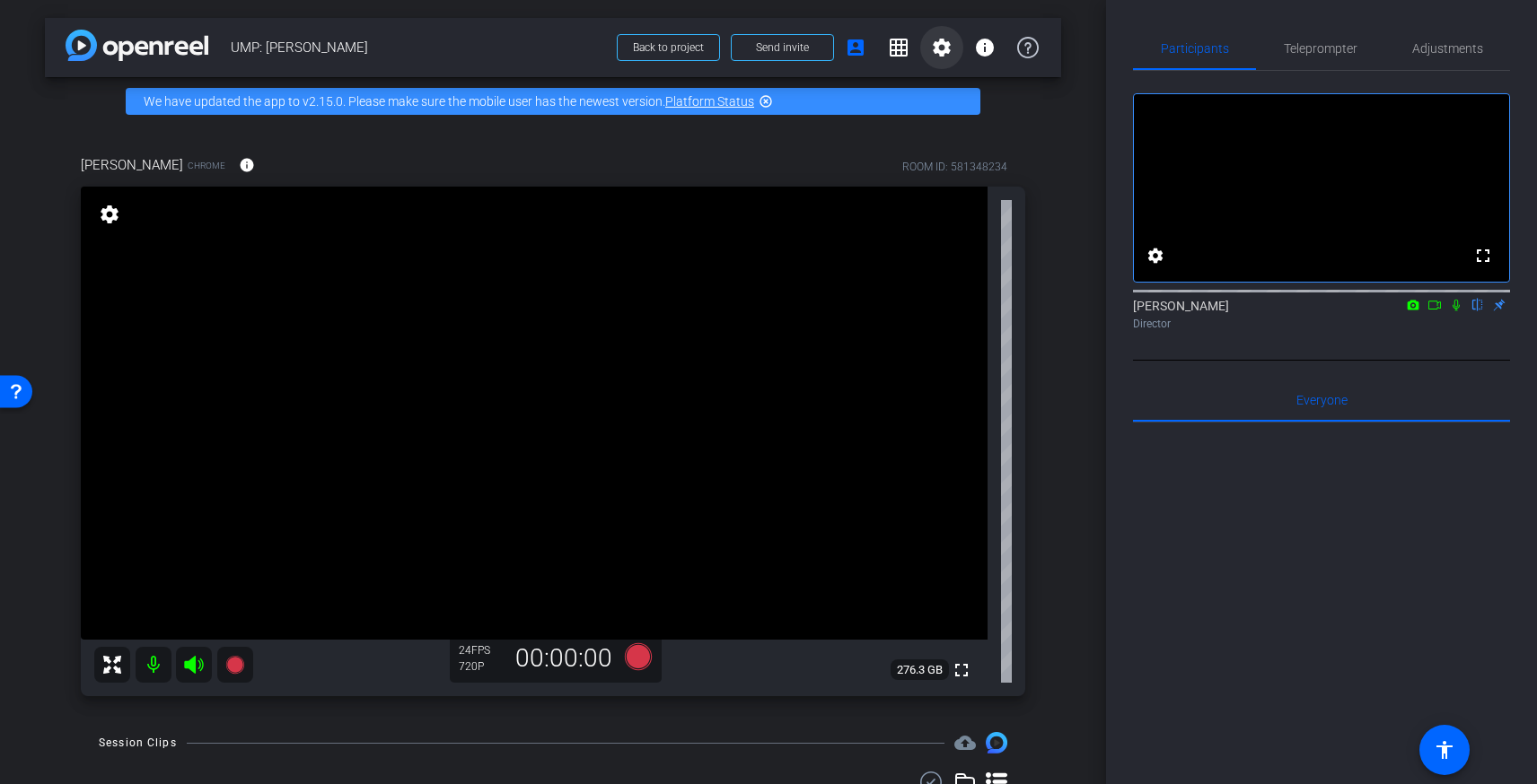
click at [938, 44] on mat-icon "settings" at bounding box center [942, 48] width 22 height 22
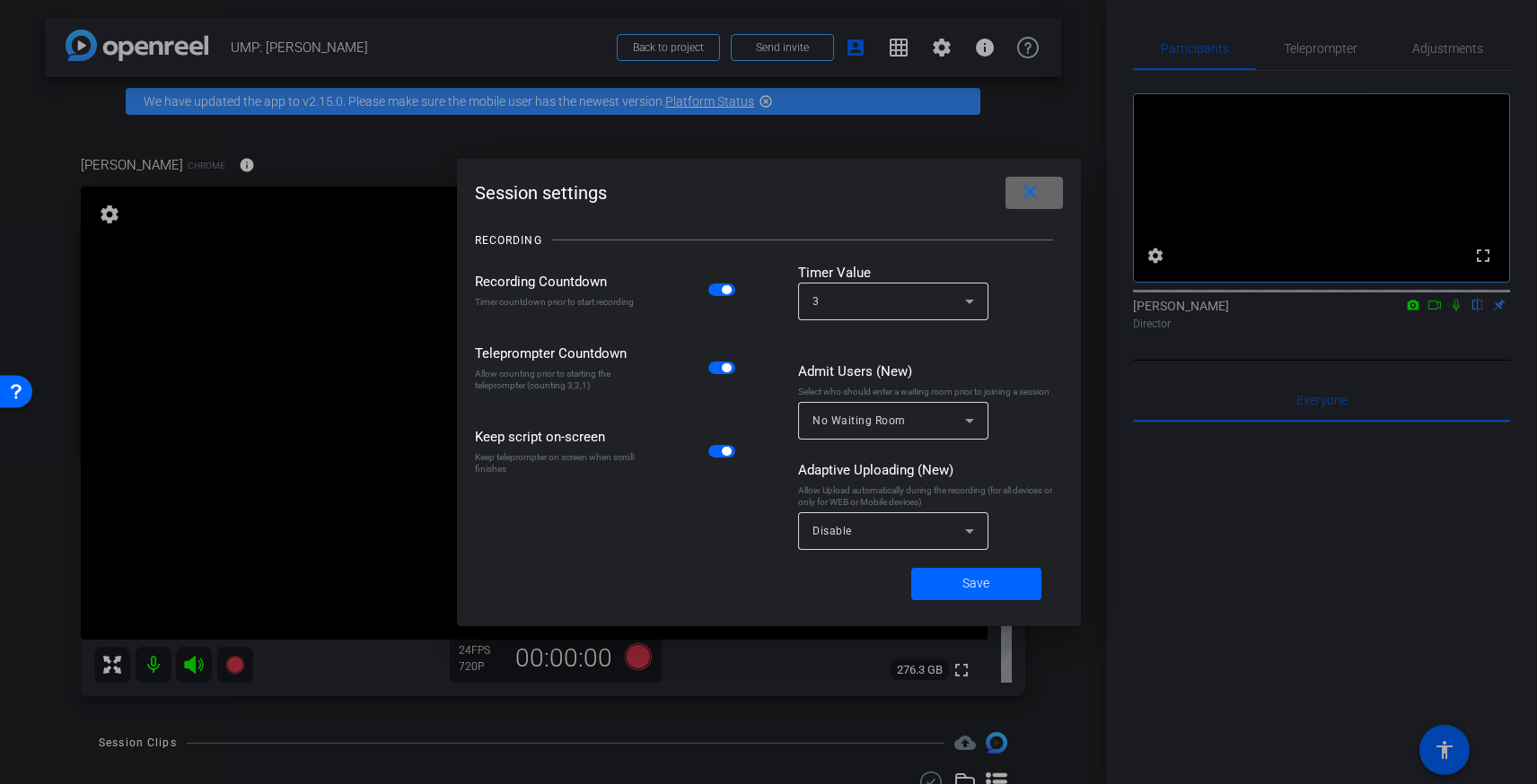
drag, startPoint x: 1033, startPoint y: 193, endPoint x: 987, endPoint y: 156, distance: 59.0
click at [1033, 193] on mat-icon "close" at bounding box center [1030, 192] width 23 height 23
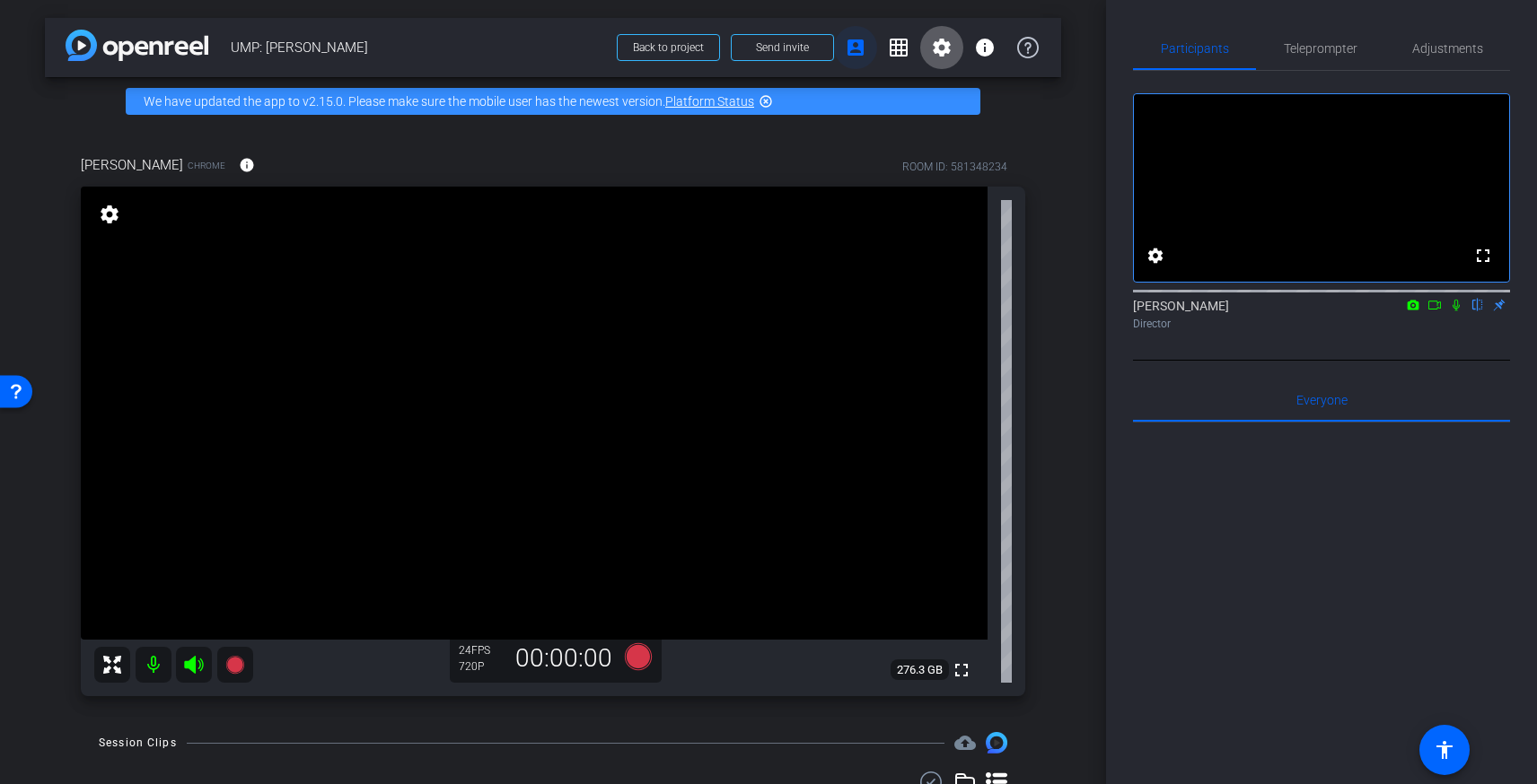
click at [855, 45] on mat-icon "account_box" at bounding box center [855, 48] width 22 height 22
click at [1450, 39] on span "Adjustments" at bounding box center [1447, 49] width 71 height 43
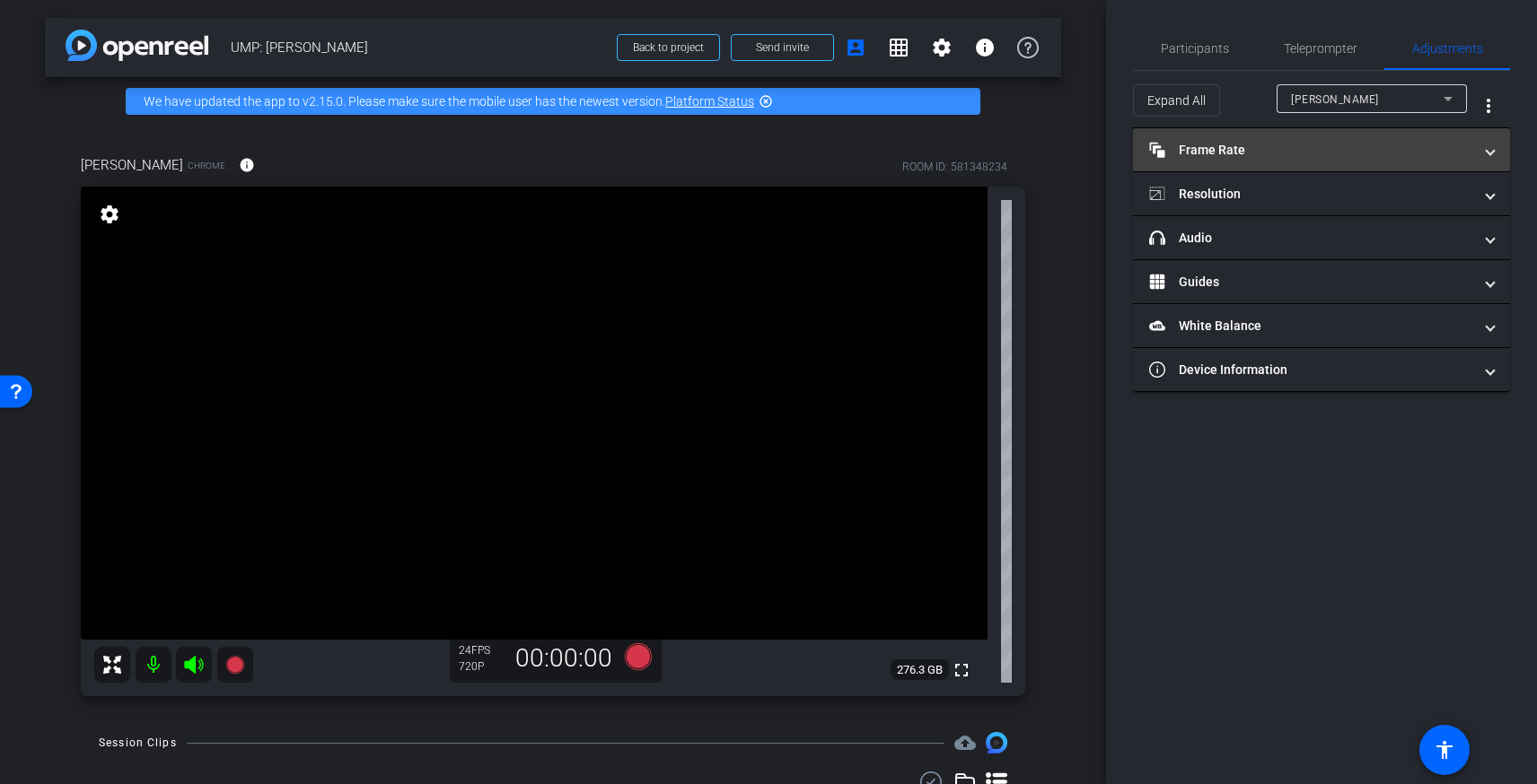
click at [1368, 148] on mat-panel-title "Frame Rate Frame Rate" at bounding box center [1310, 150] width 323 height 19
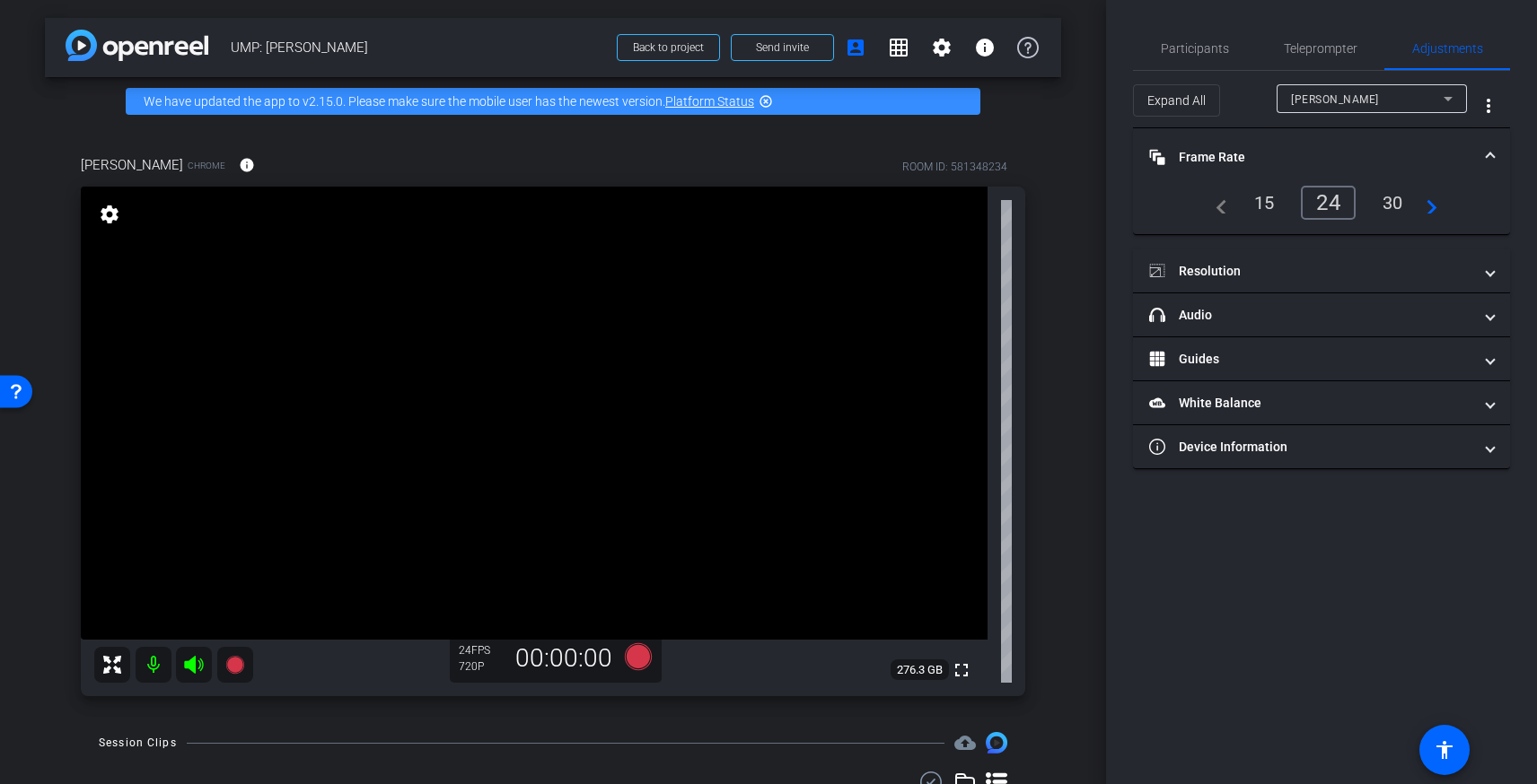
click at [1368, 149] on mat-panel-title "Frame Rate Frame Rate" at bounding box center [1310, 158] width 323 height 19
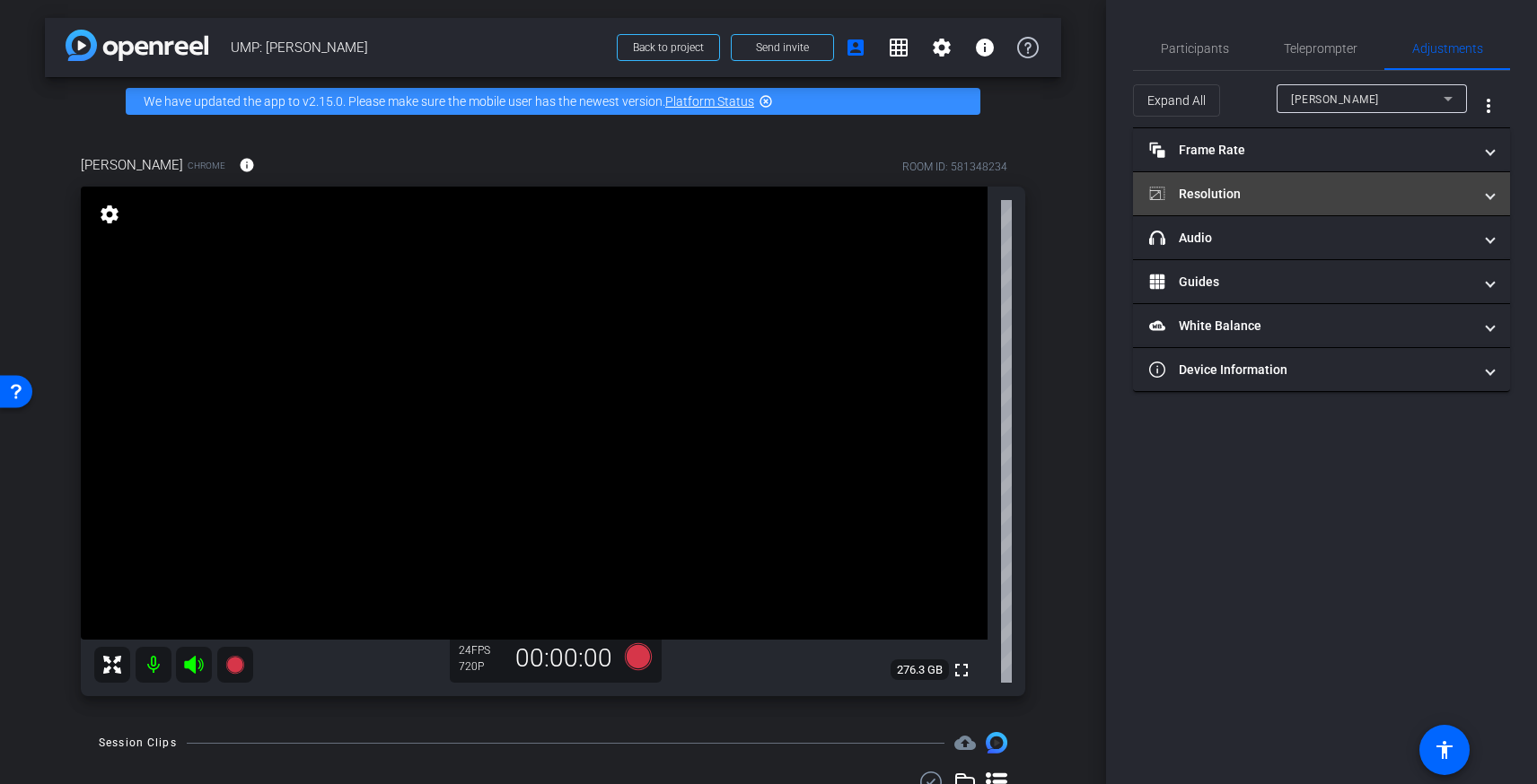
click at [1343, 193] on mat-panel-title "Resolution" at bounding box center [1310, 194] width 323 height 19
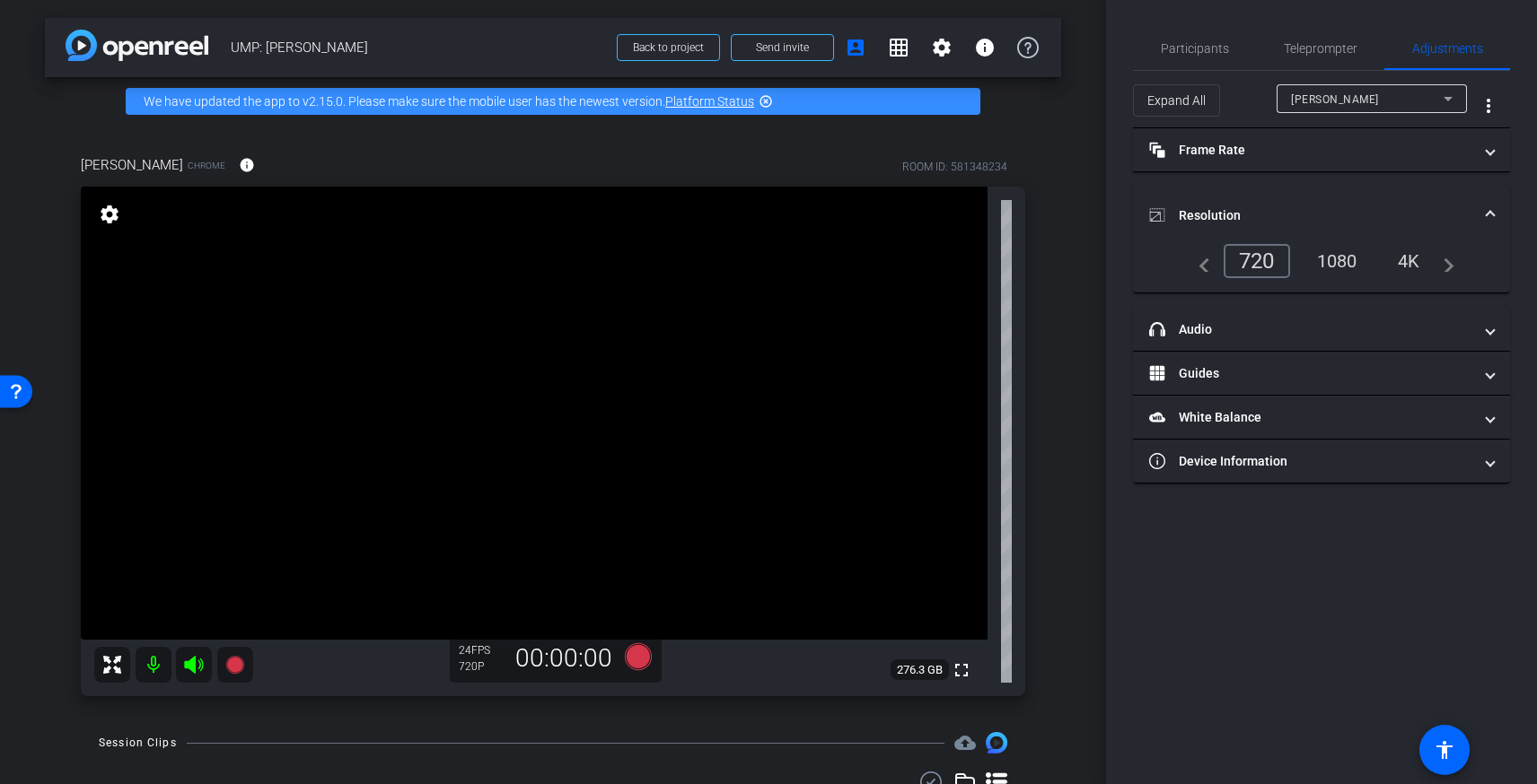
click at [1343, 266] on div "1080" at bounding box center [1337, 261] width 68 height 31
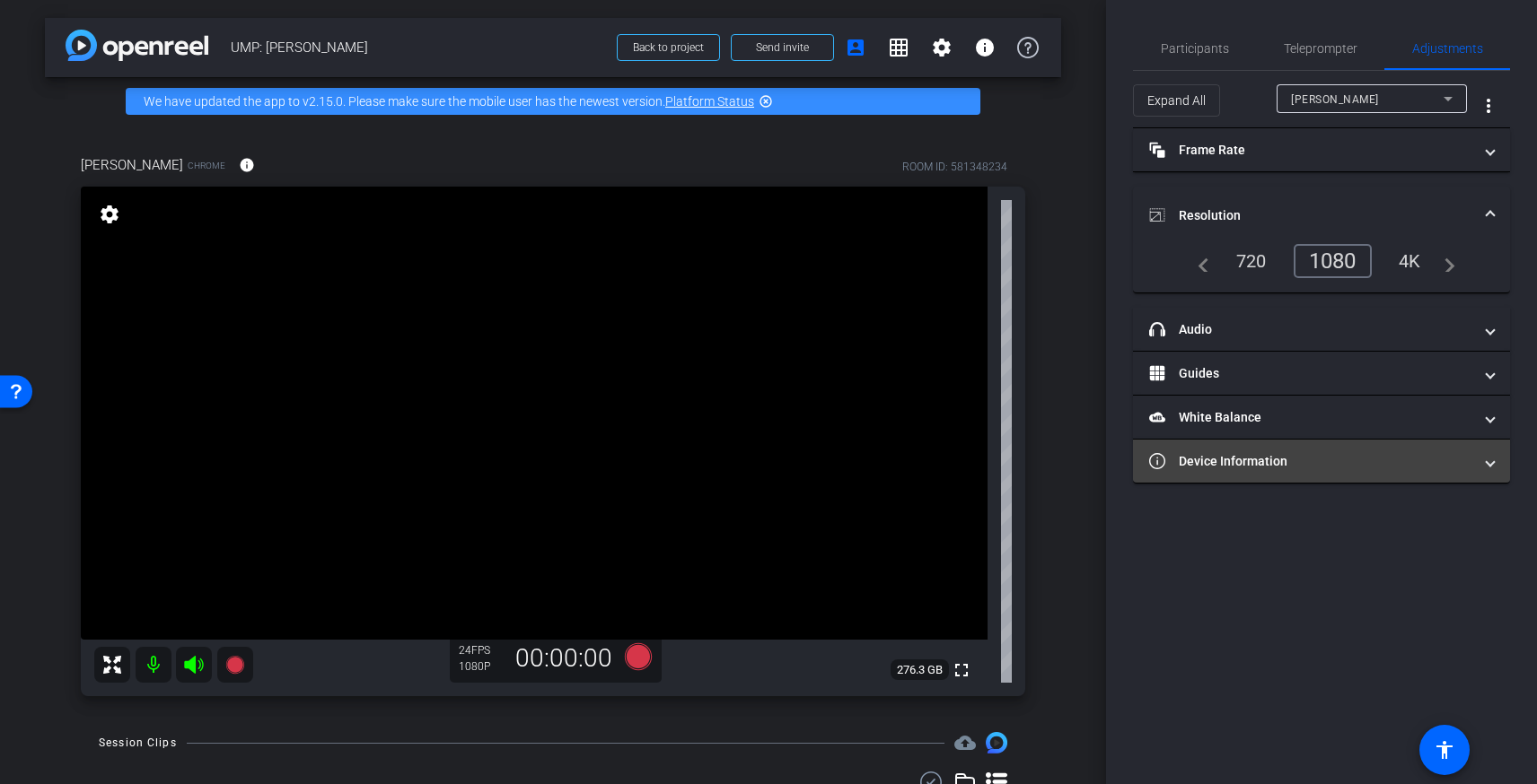
click at [1321, 457] on mat-panel-title "Device Information" at bounding box center [1310, 461] width 323 height 19
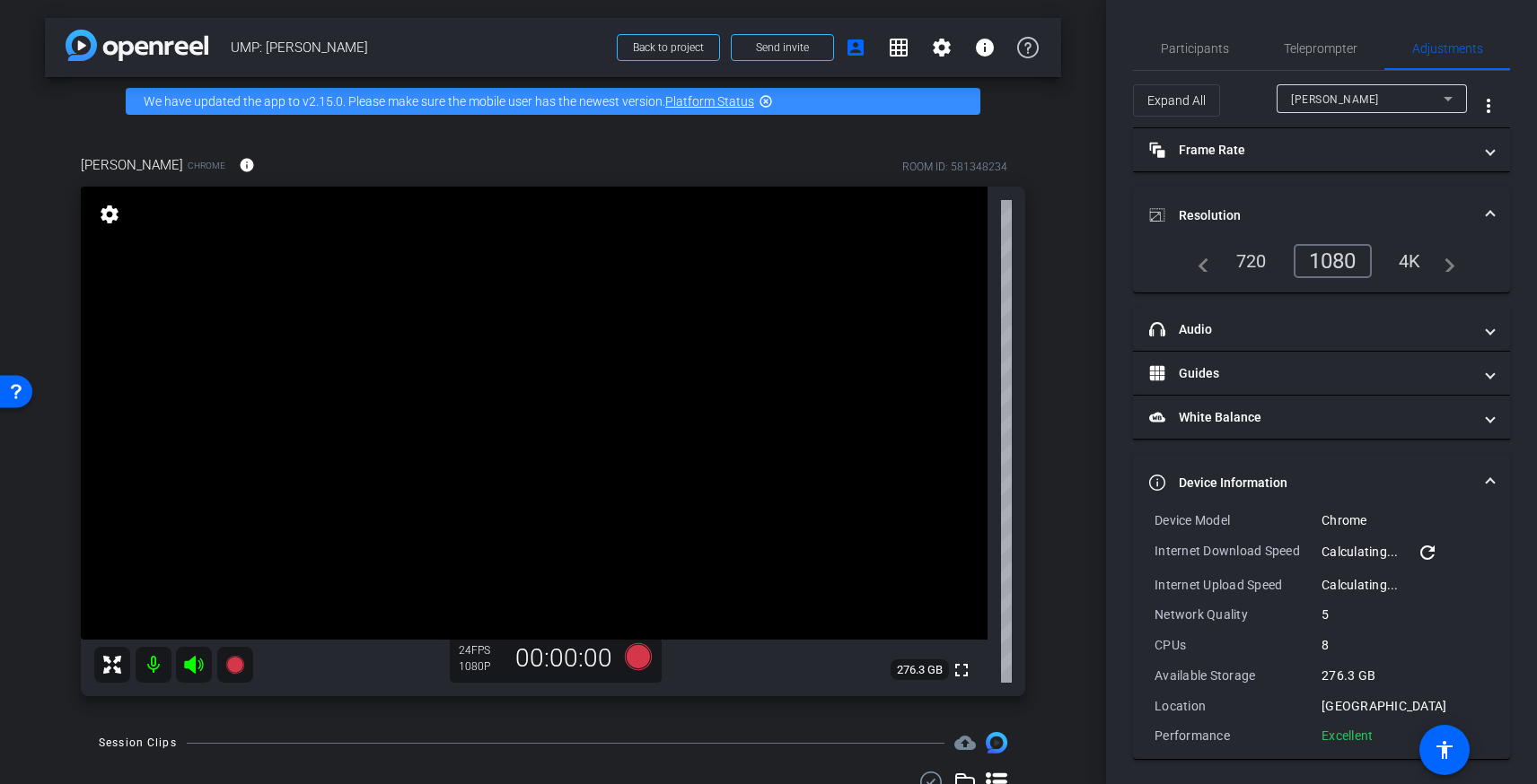
scroll to position [3, 0]
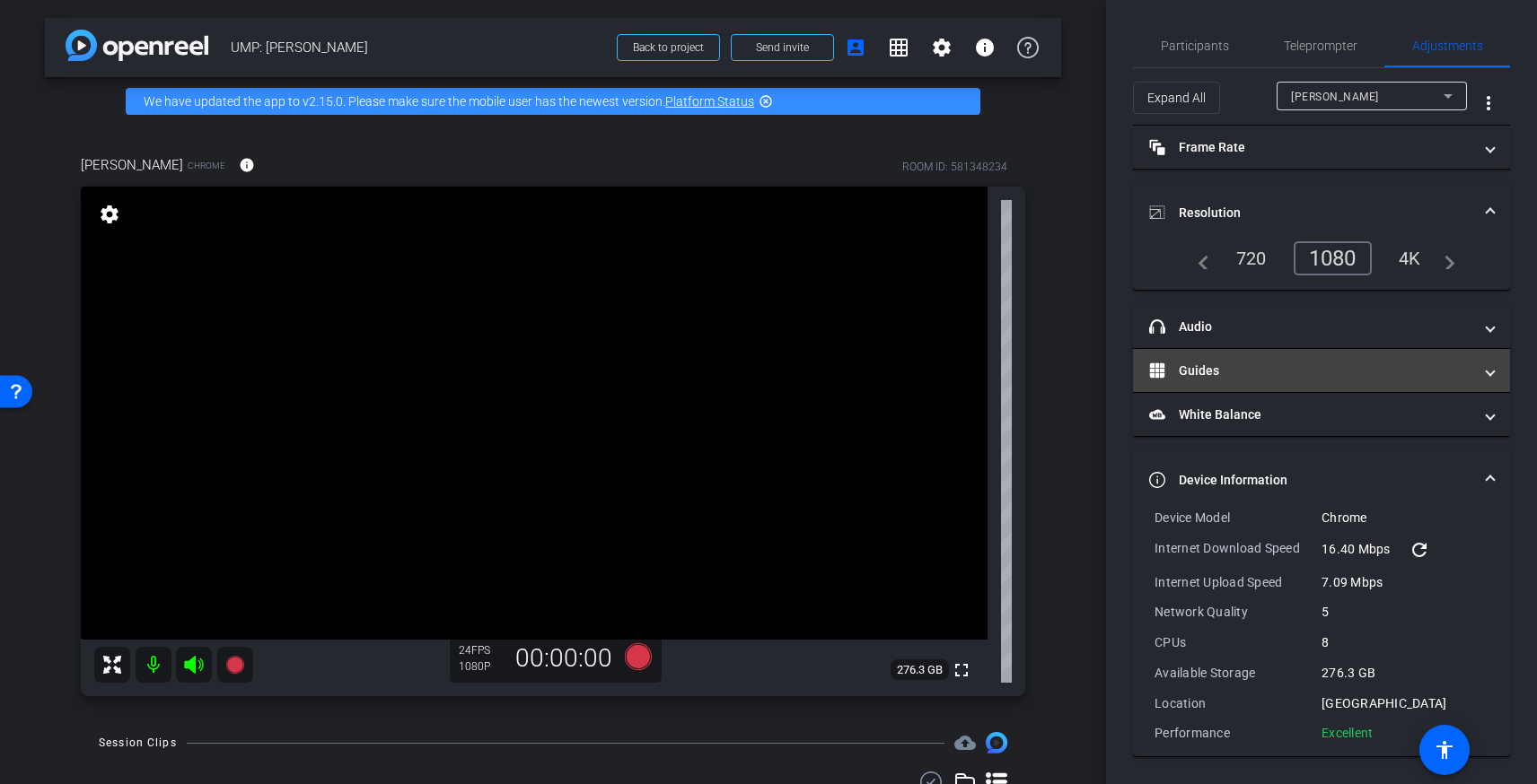
click at [1298, 365] on mat-panel-title "Guides" at bounding box center [1310, 371] width 323 height 19
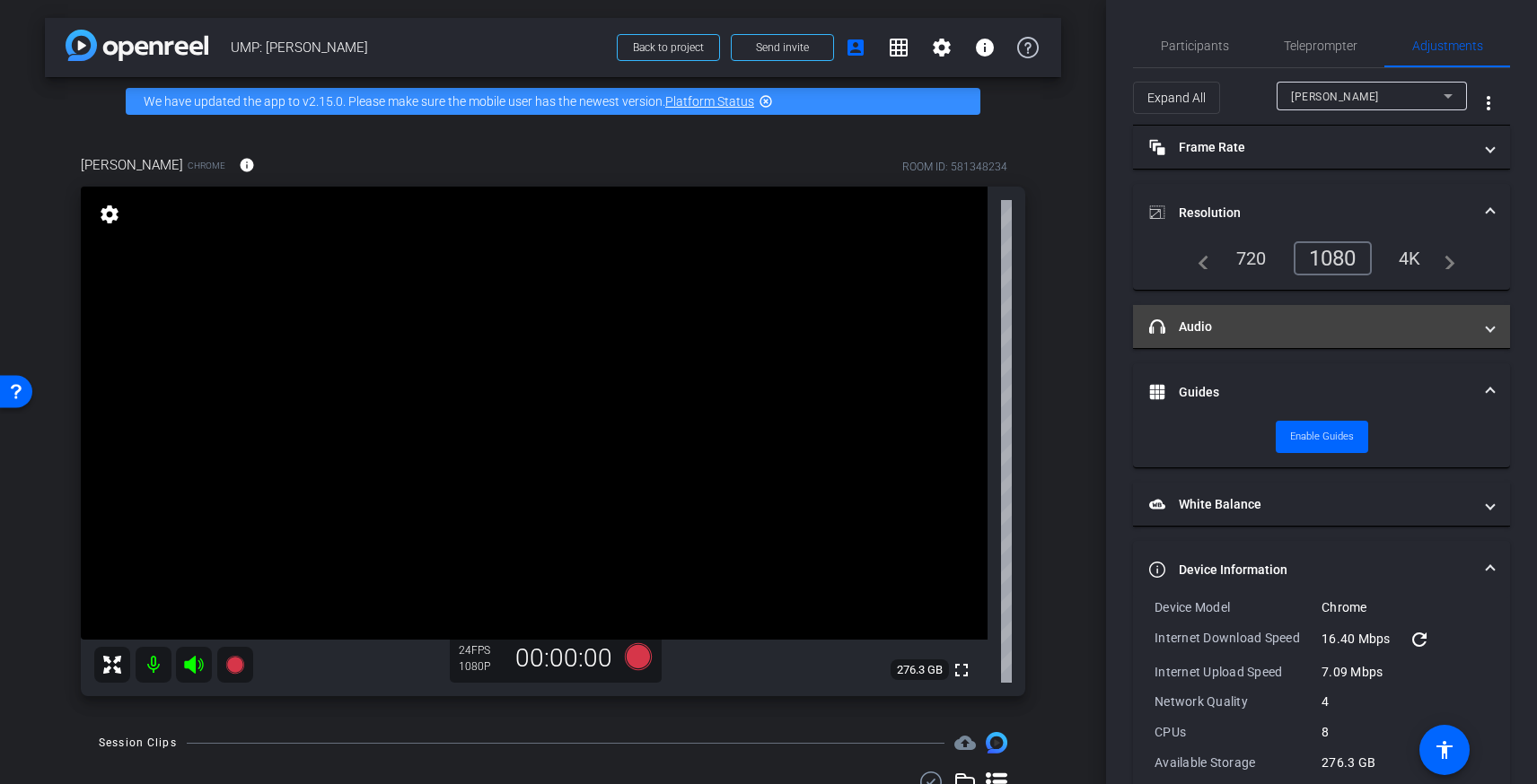
click at [1292, 329] on mat-panel-title "headphone icon Audio" at bounding box center [1310, 327] width 323 height 19
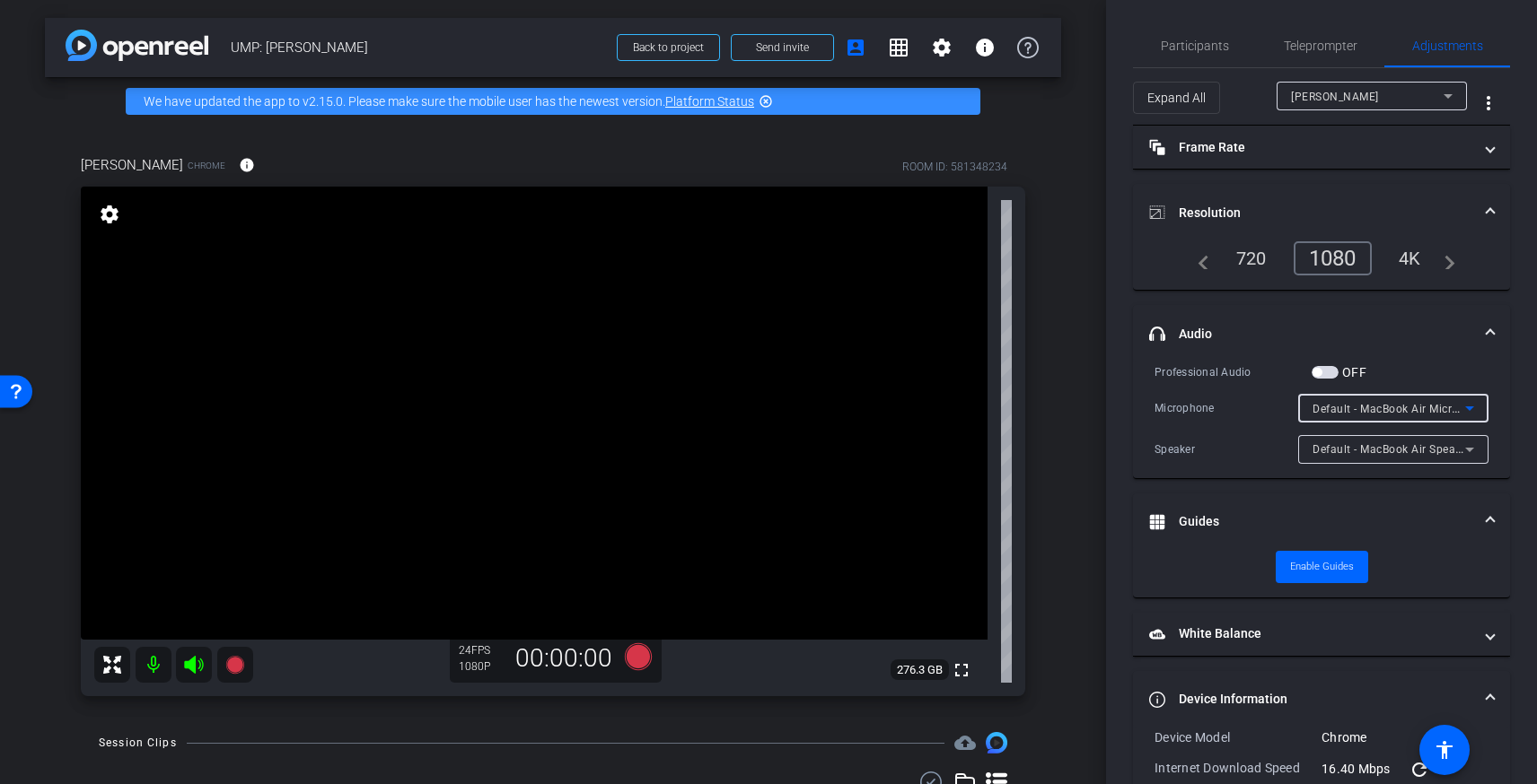
click at [1332, 401] on div "Default - MacBook Air Microphone (Built-in)" at bounding box center [1388, 409] width 152 height 23
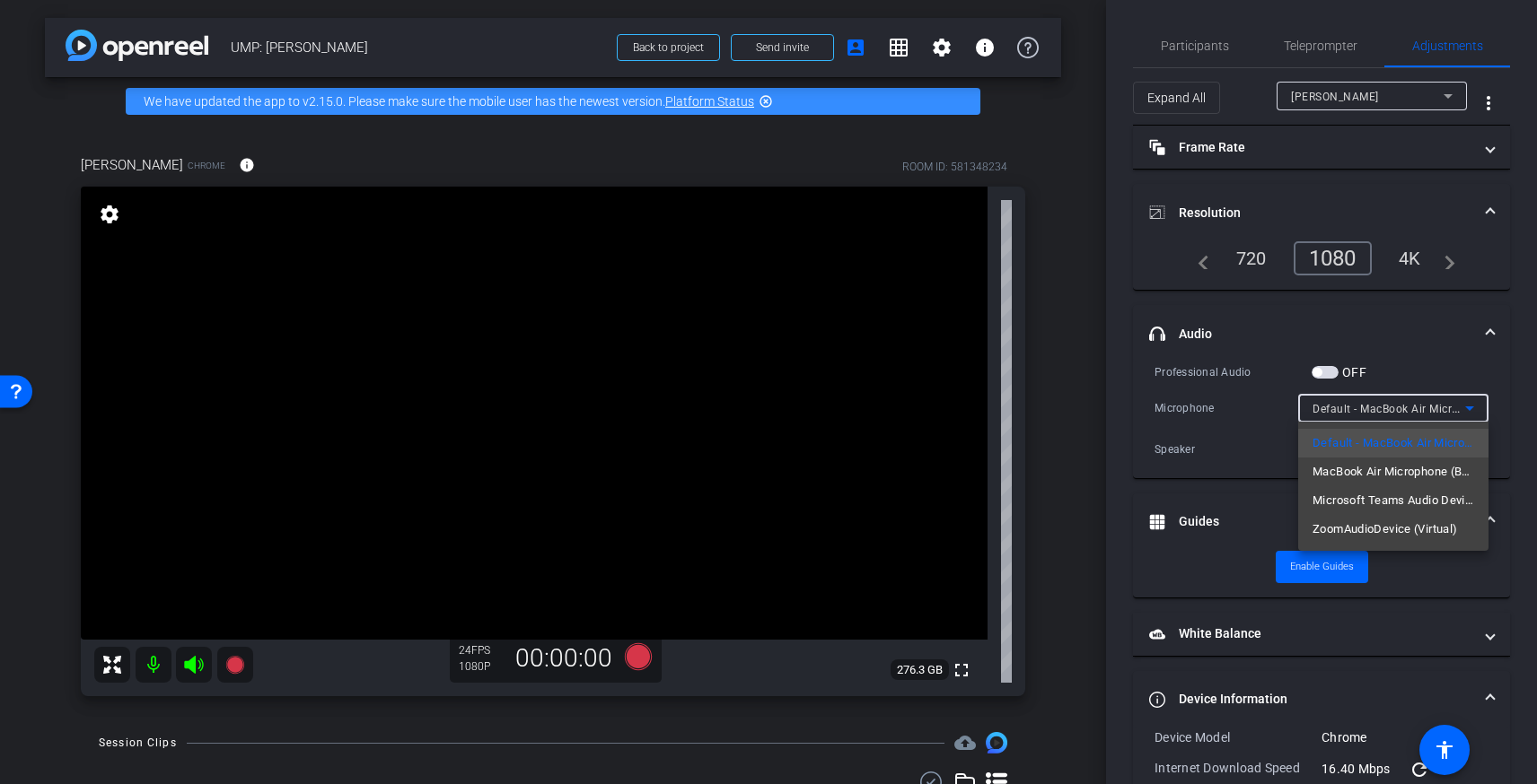
click at [1328, 406] on div at bounding box center [768, 392] width 1537 height 784
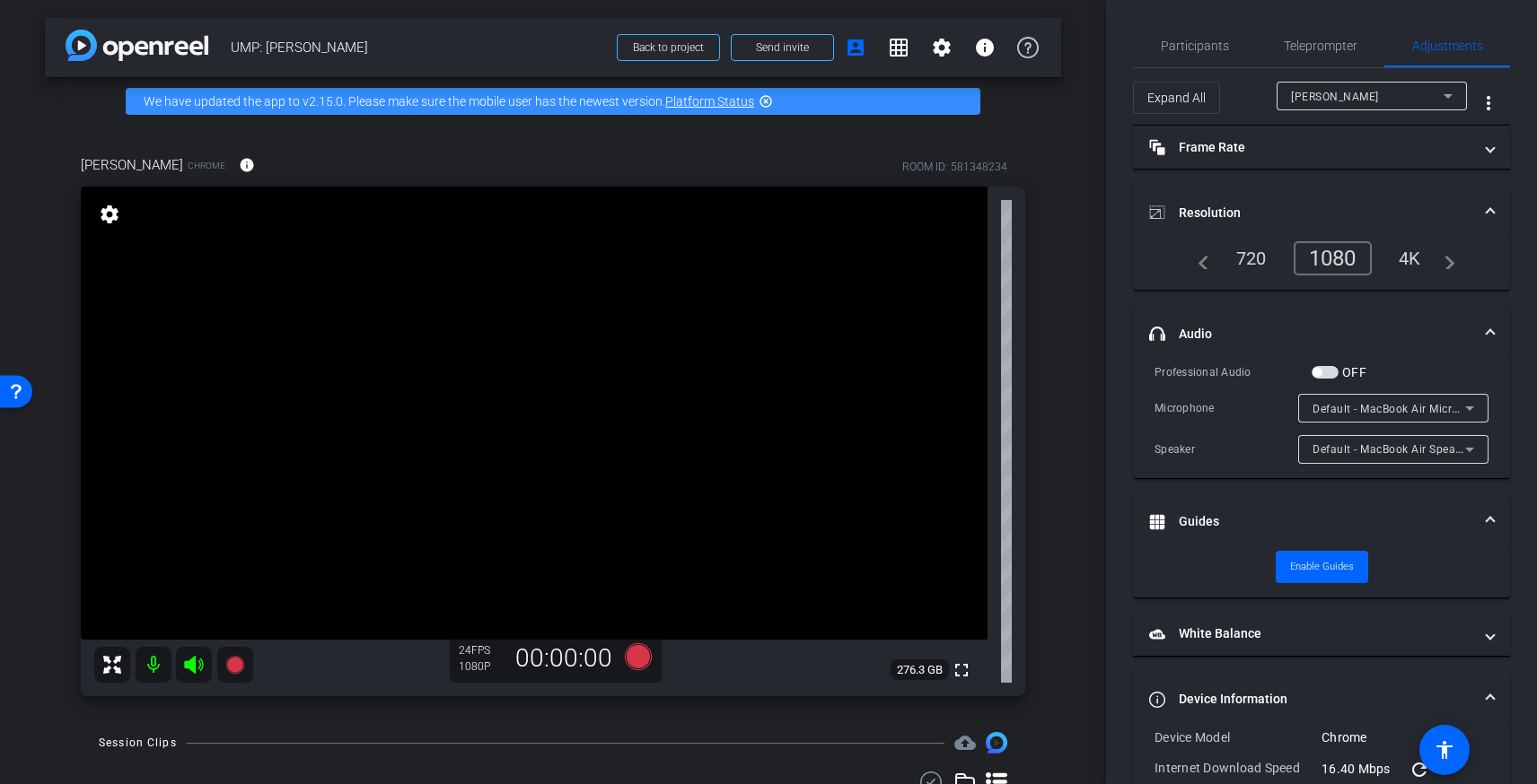
click at [1487, 329] on span at bounding box center [1490, 334] width 7 height 19
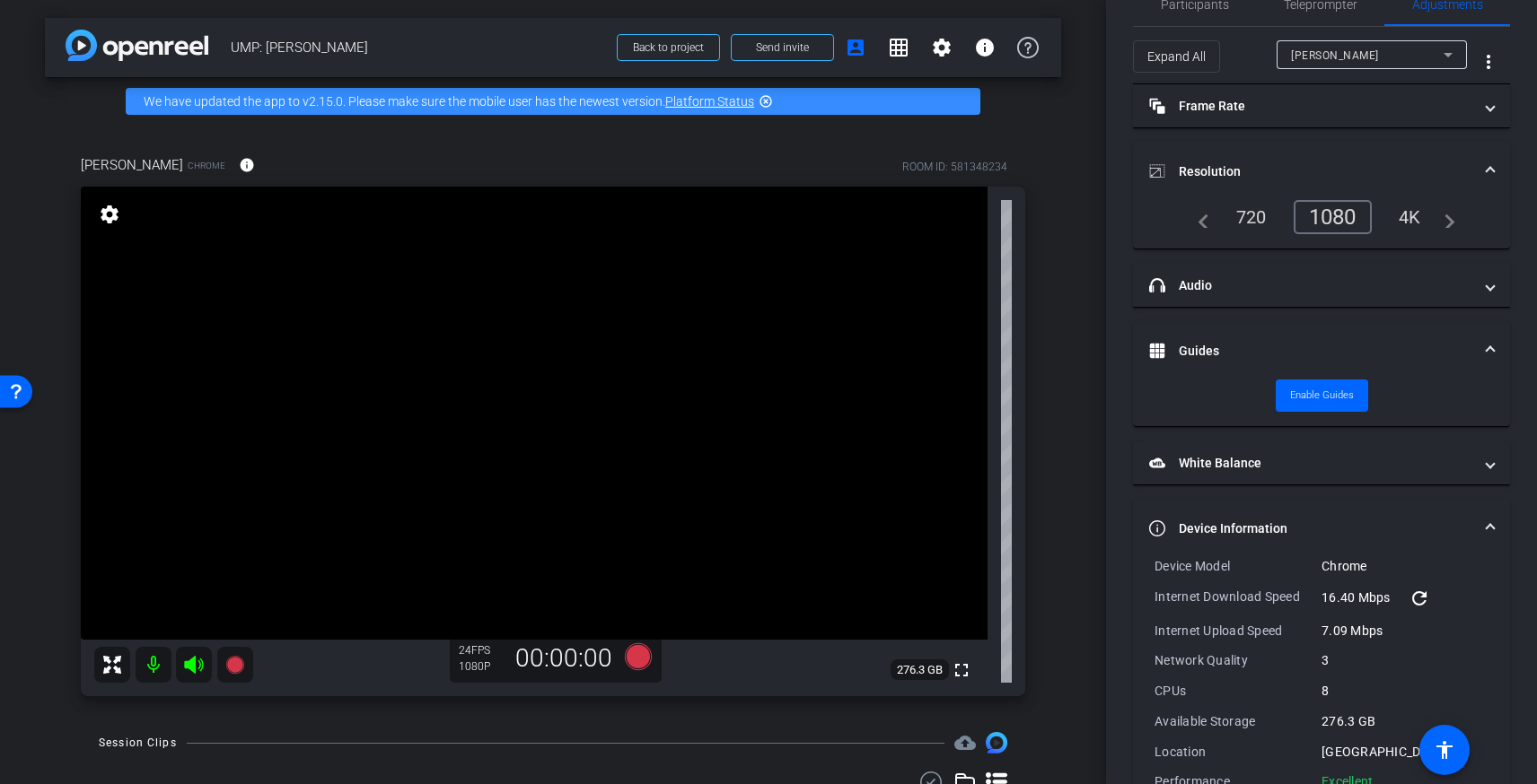
click at [1478, 338] on mat-expansion-panel-header "Guides" at bounding box center [1321, 351] width 377 height 58
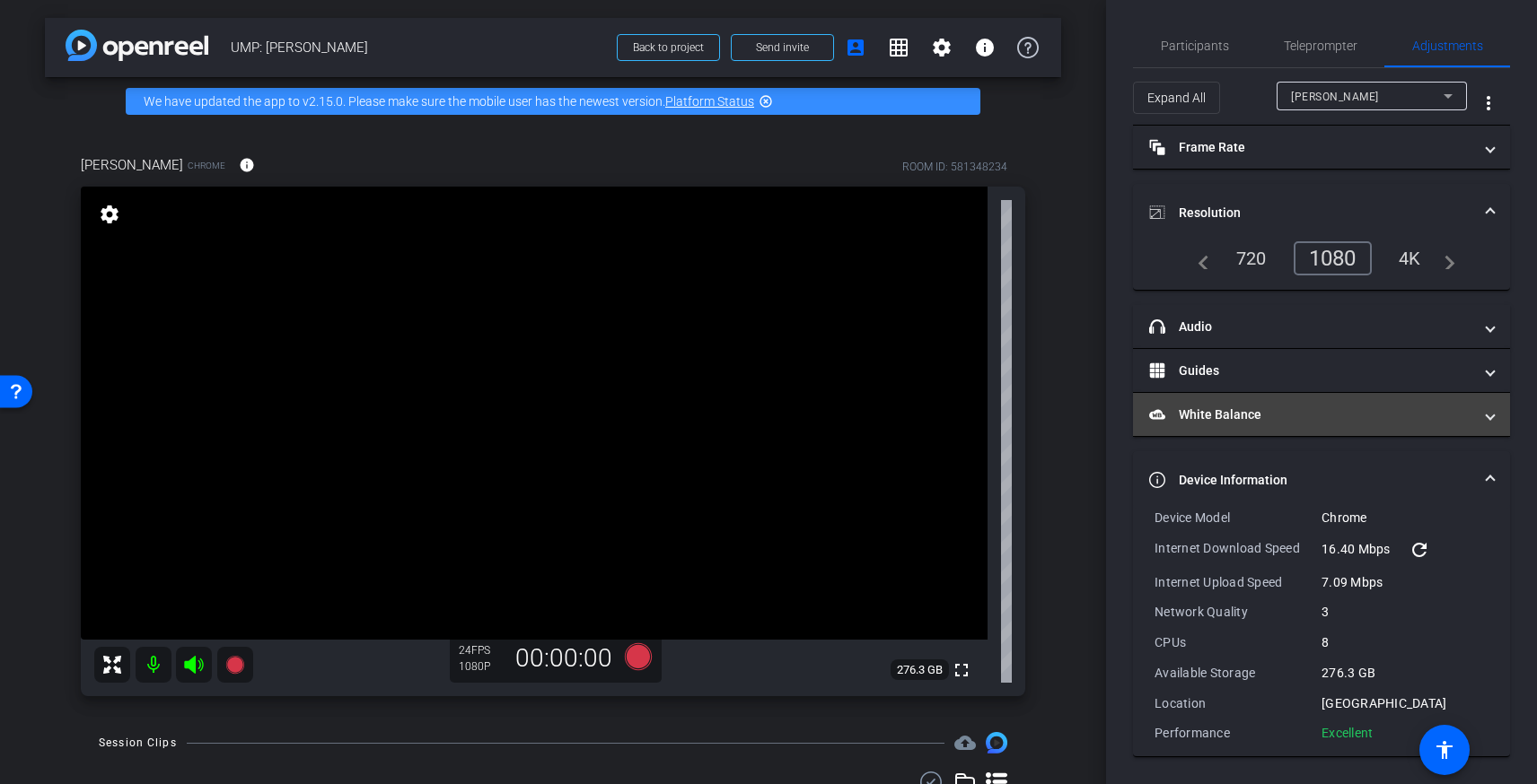
click at [1327, 417] on mat-panel-title "White Balance White Balance" at bounding box center [1310, 415] width 323 height 19
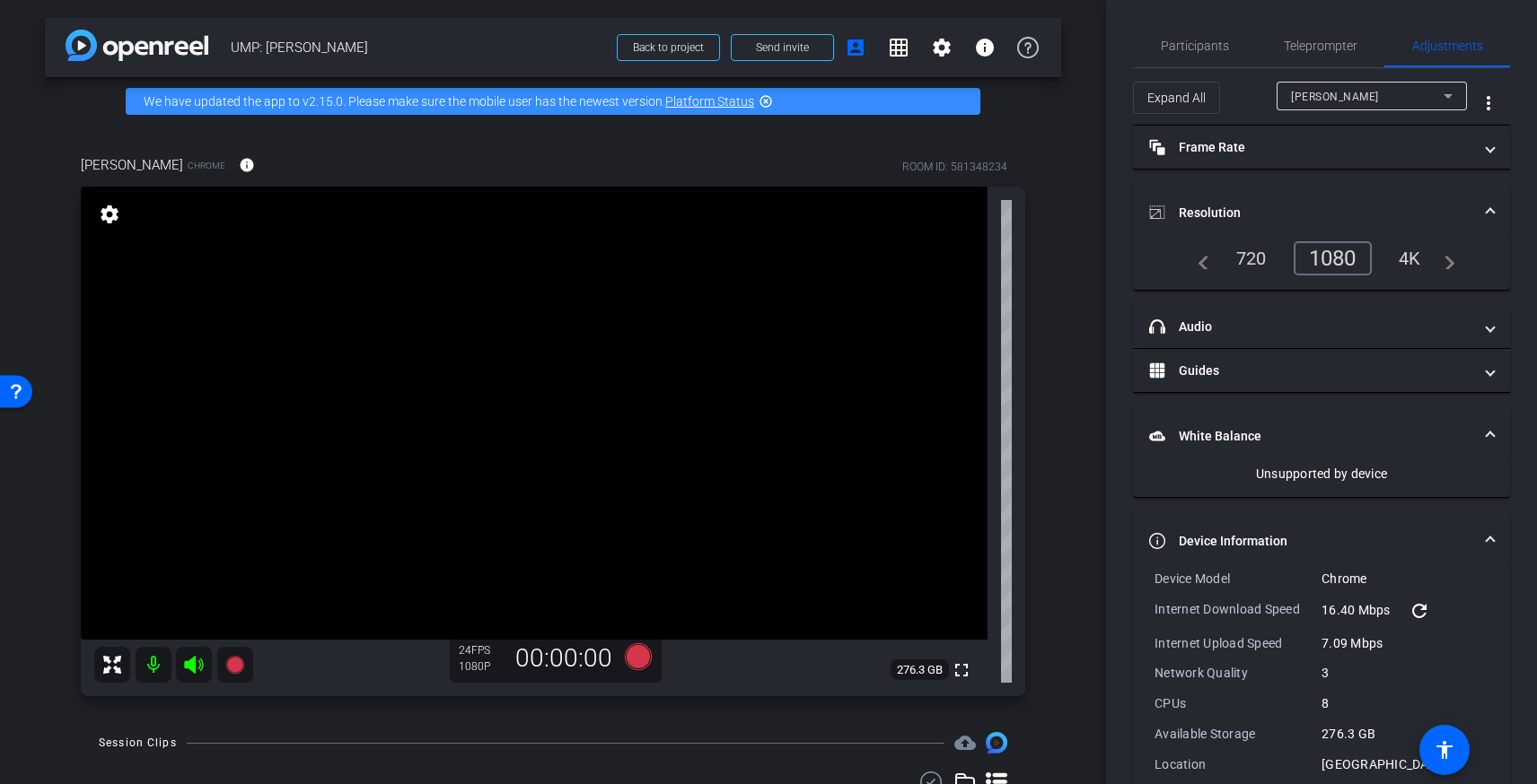
drag, startPoint x: 1327, startPoint y: 417, endPoint x: 1322, endPoint y: 395, distance: 22.6
click at [1327, 417] on mat-expansion-panel-header "White Balance White Balance" at bounding box center [1321, 437] width 377 height 58
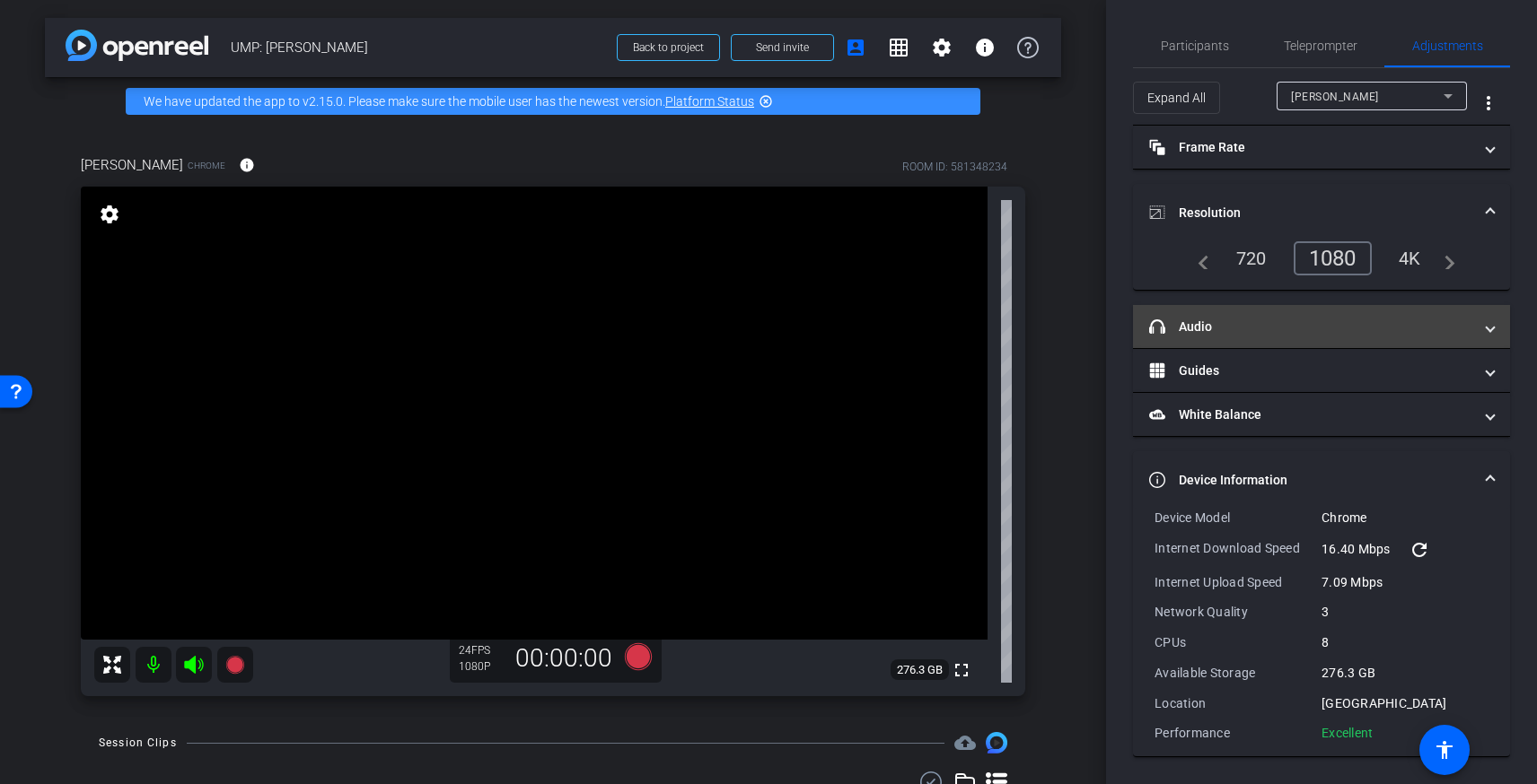
click at [1301, 328] on mat-panel-title "headphone icon Audio" at bounding box center [1310, 327] width 323 height 19
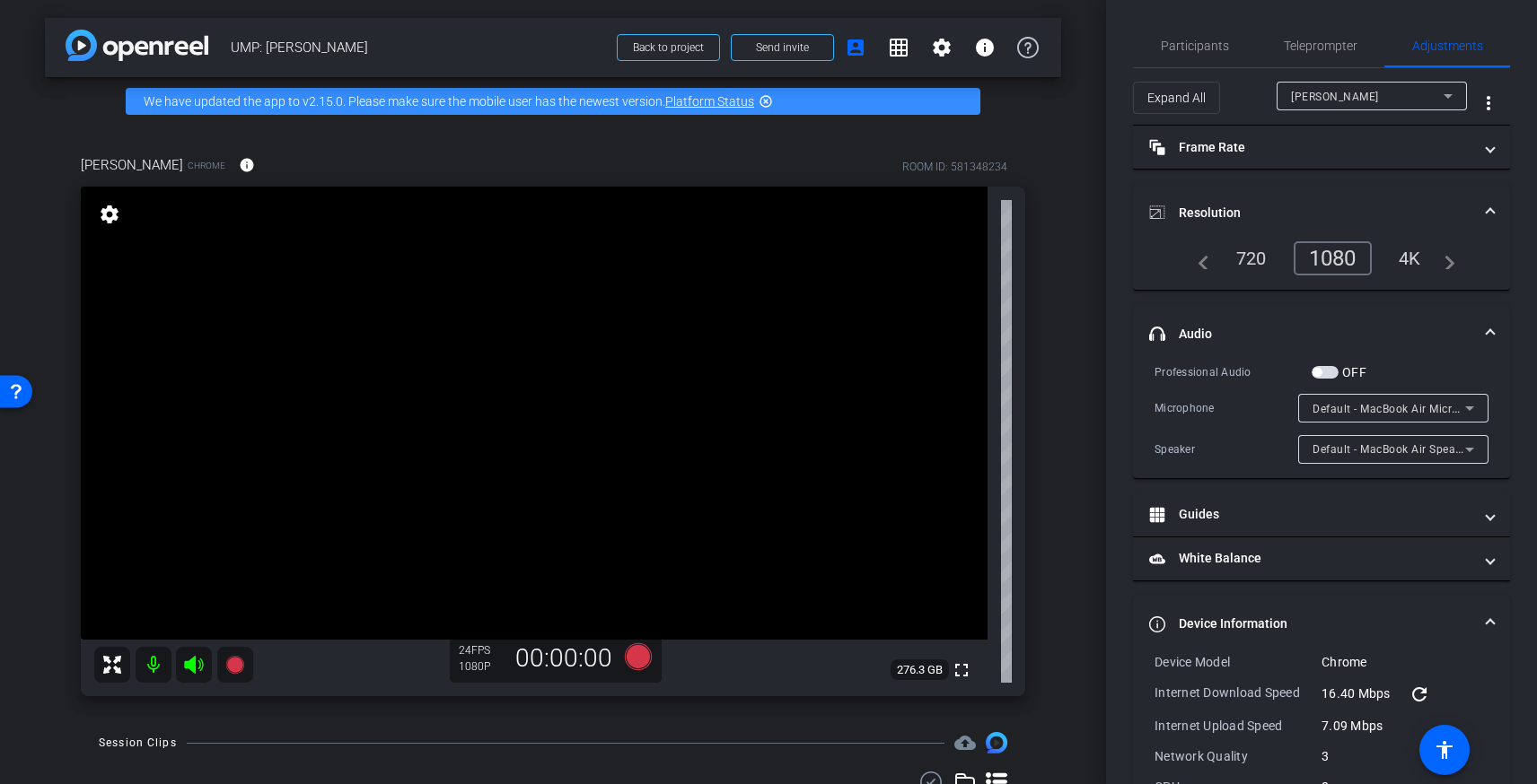
click at [1334, 334] on mat-panel-title "headphone icon Audio" at bounding box center [1310, 334] width 323 height 19
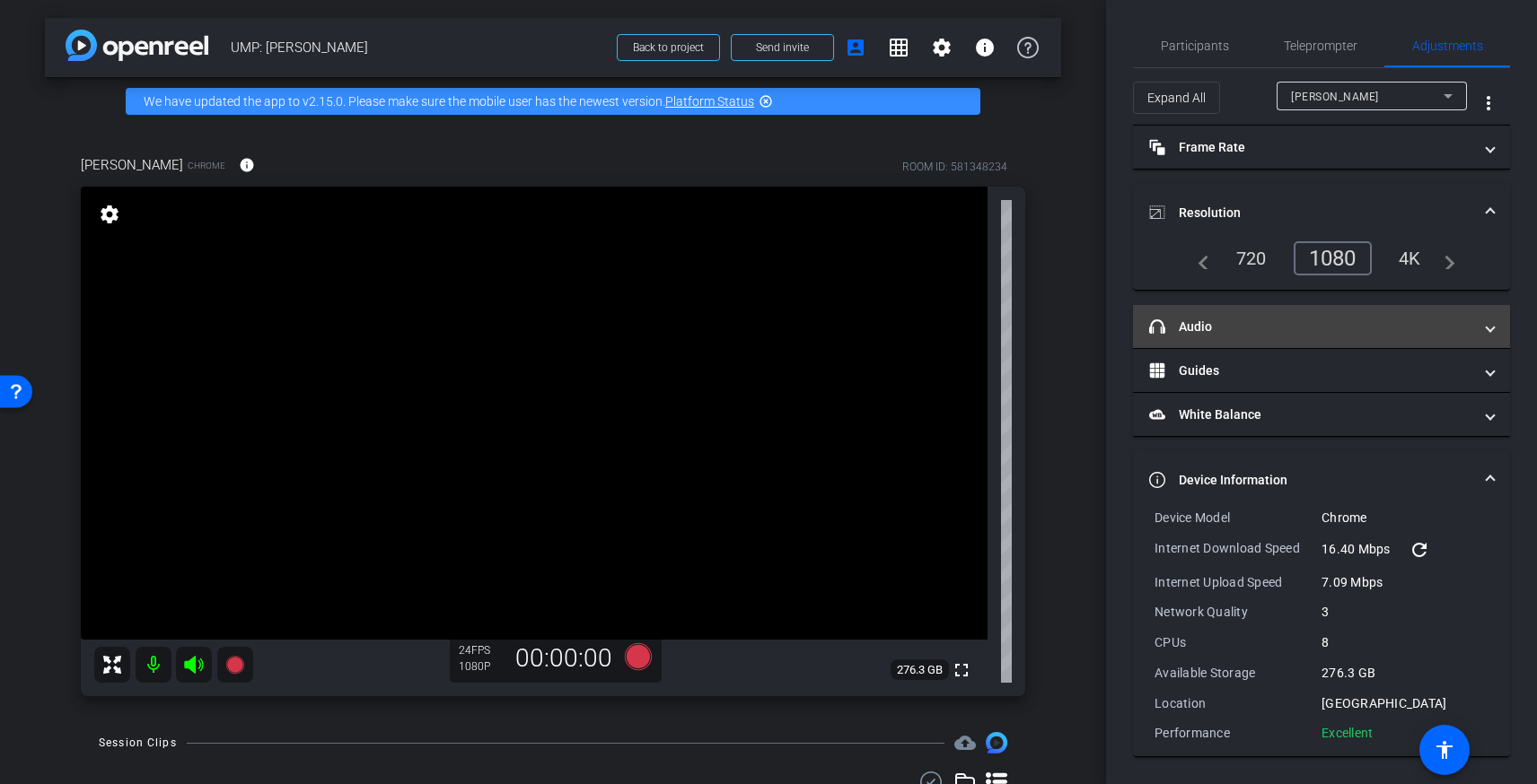
click at [1304, 327] on mat-panel-title "headphone icon Audio" at bounding box center [1310, 327] width 323 height 19
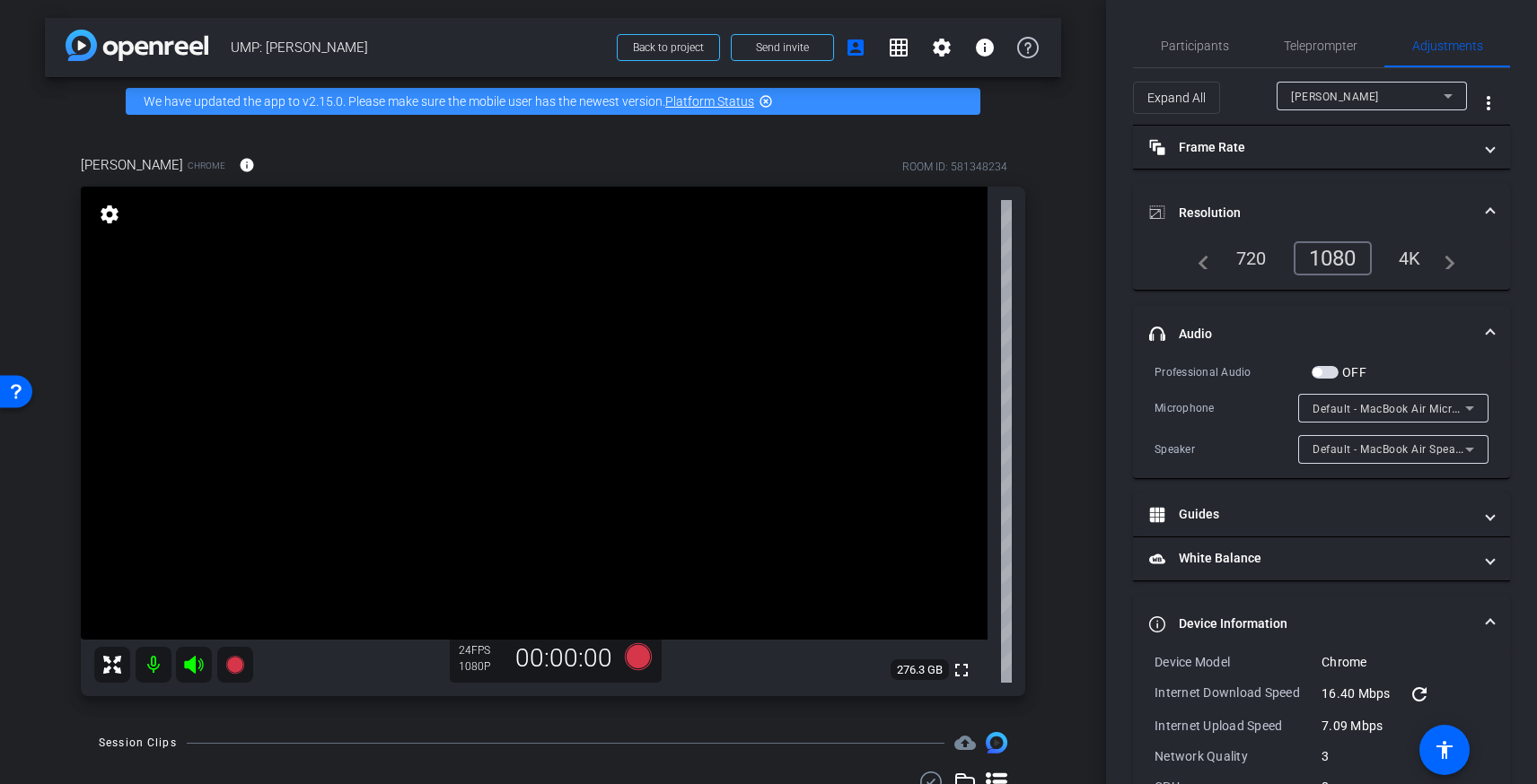
click at [1304, 325] on mat-panel-title "headphone icon Audio" at bounding box center [1310, 334] width 323 height 19
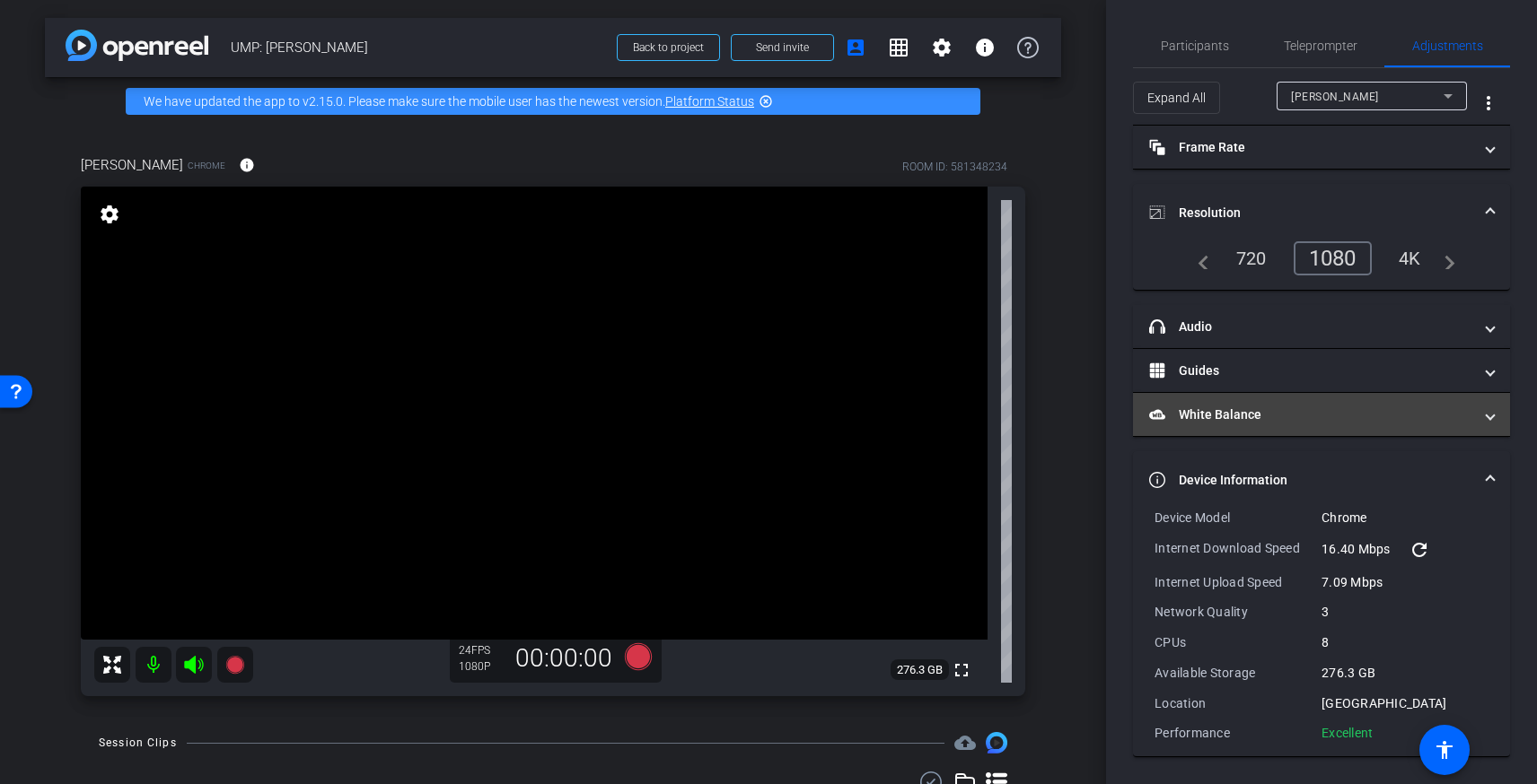
click at [1298, 410] on mat-panel-title "White Balance White Balance" at bounding box center [1310, 415] width 323 height 19
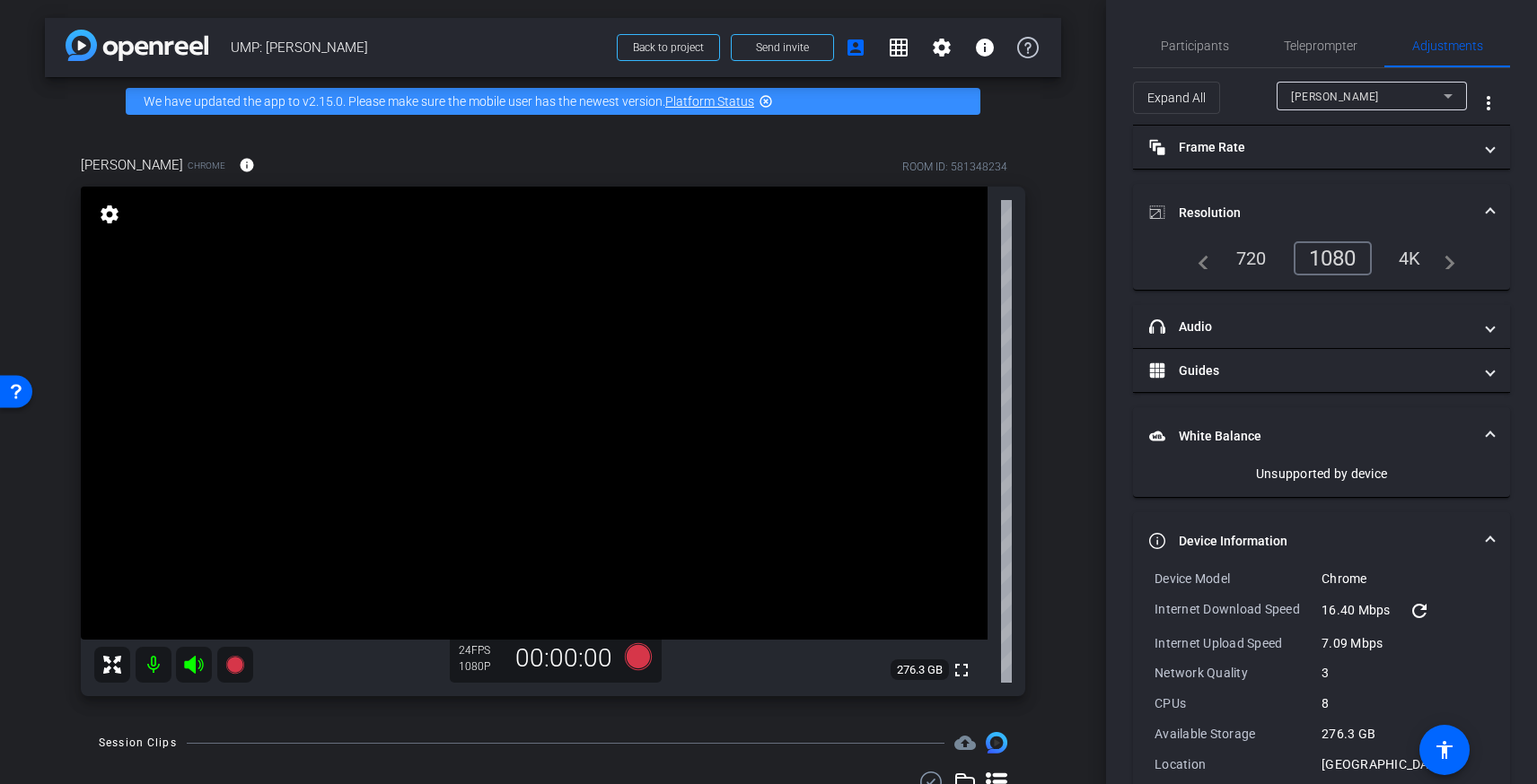
click at [1297, 412] on mat-expansion-panel-header "White Balance White Balance" at bounding box center [1321, 437] width 377 height 58
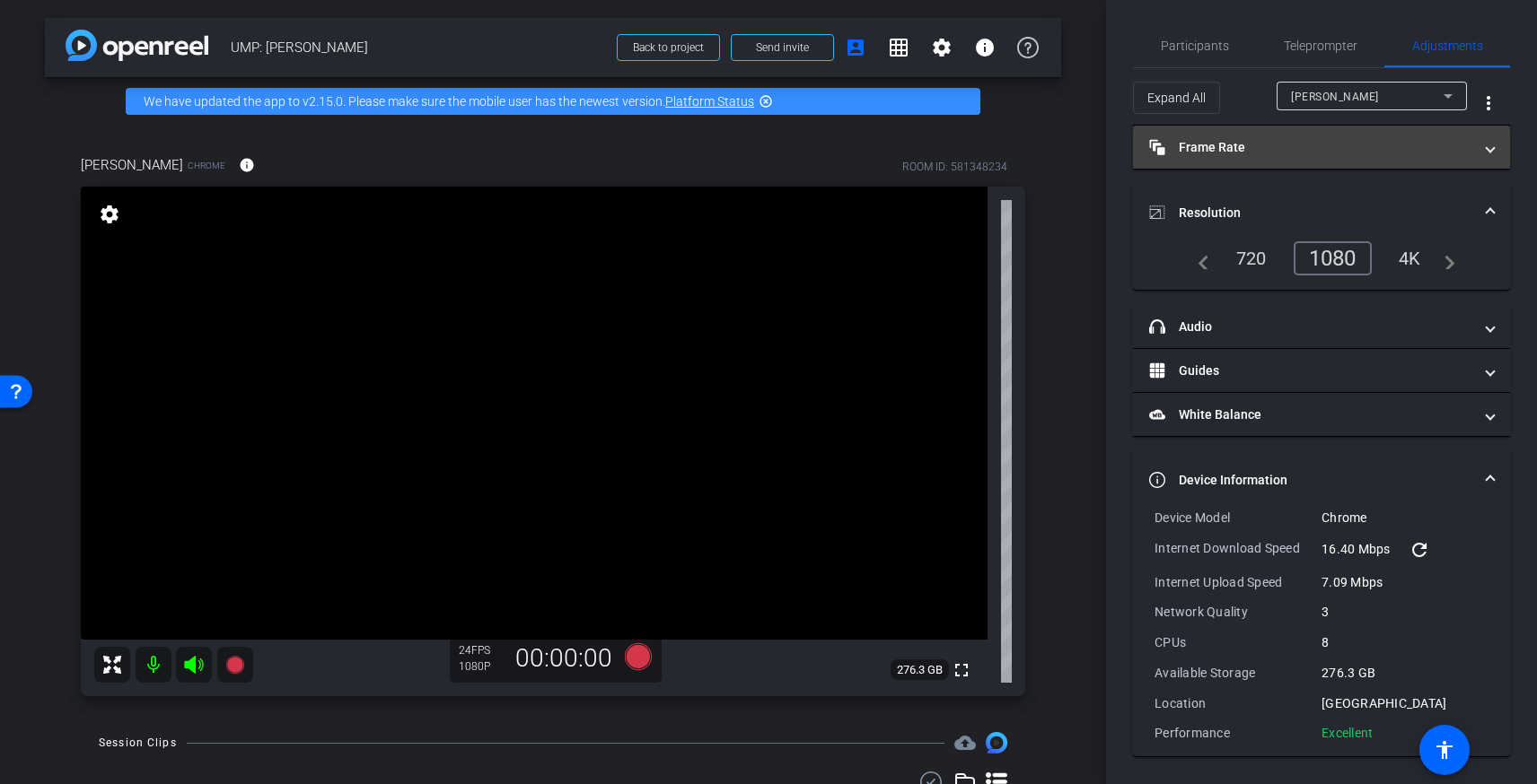
click at [1279, 159] on mat-expansion-panel-header "Frame Rate Frame Rate" at bounding box center [1321, 148] width 377 height 43
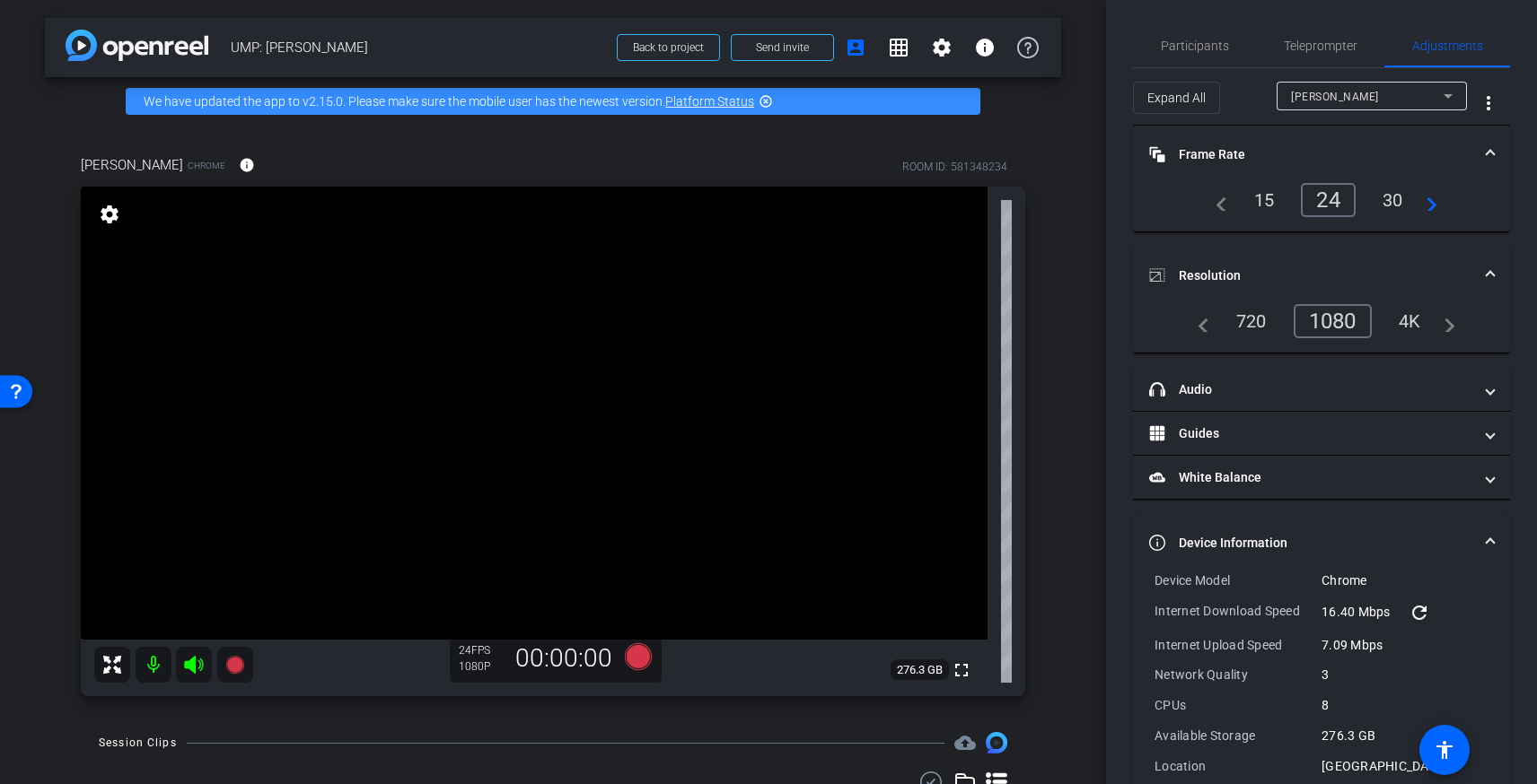
click at [1279, 158] on mat-panel-title "Frame Rate Frame Rate" at bounding box center [1310, 155] width 323 height 19
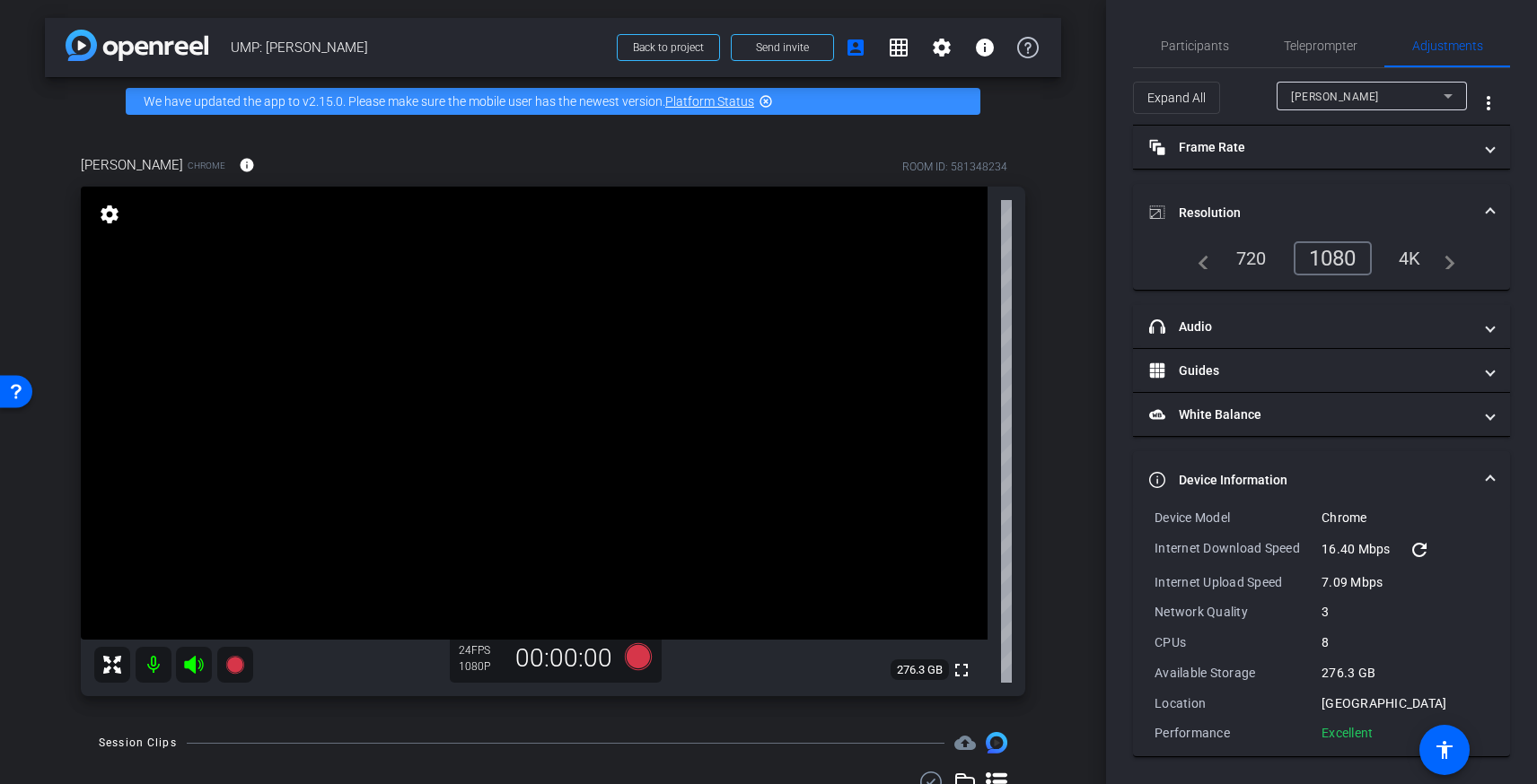
scroll to position [0, 0]
click at [1219, 58] on span "Participants" at bounding box center [1195, 49] width 68 height 43
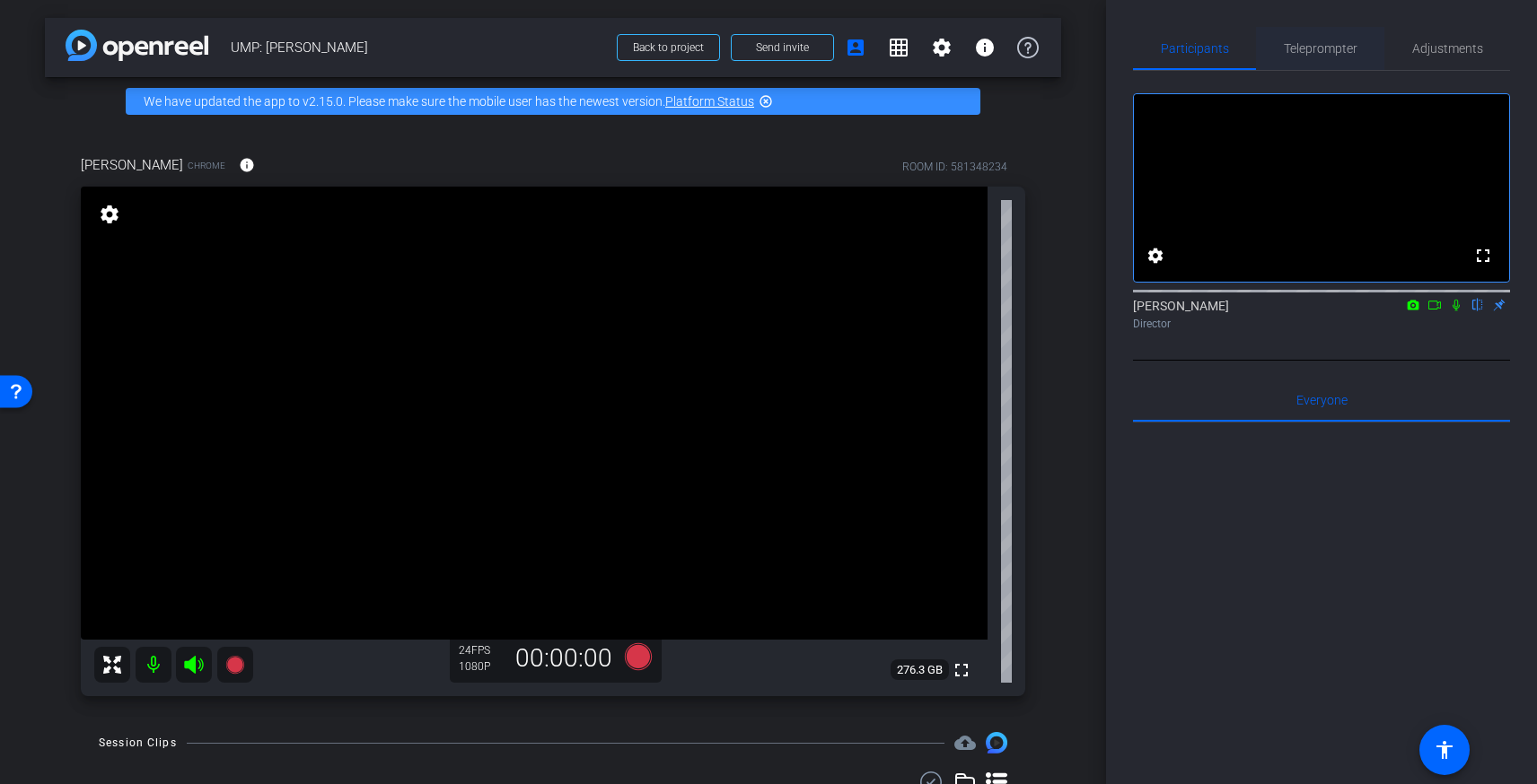
click at [1332, 50] on span "Teleprompter" at bounding box center [1321, 49] width 74 height 13
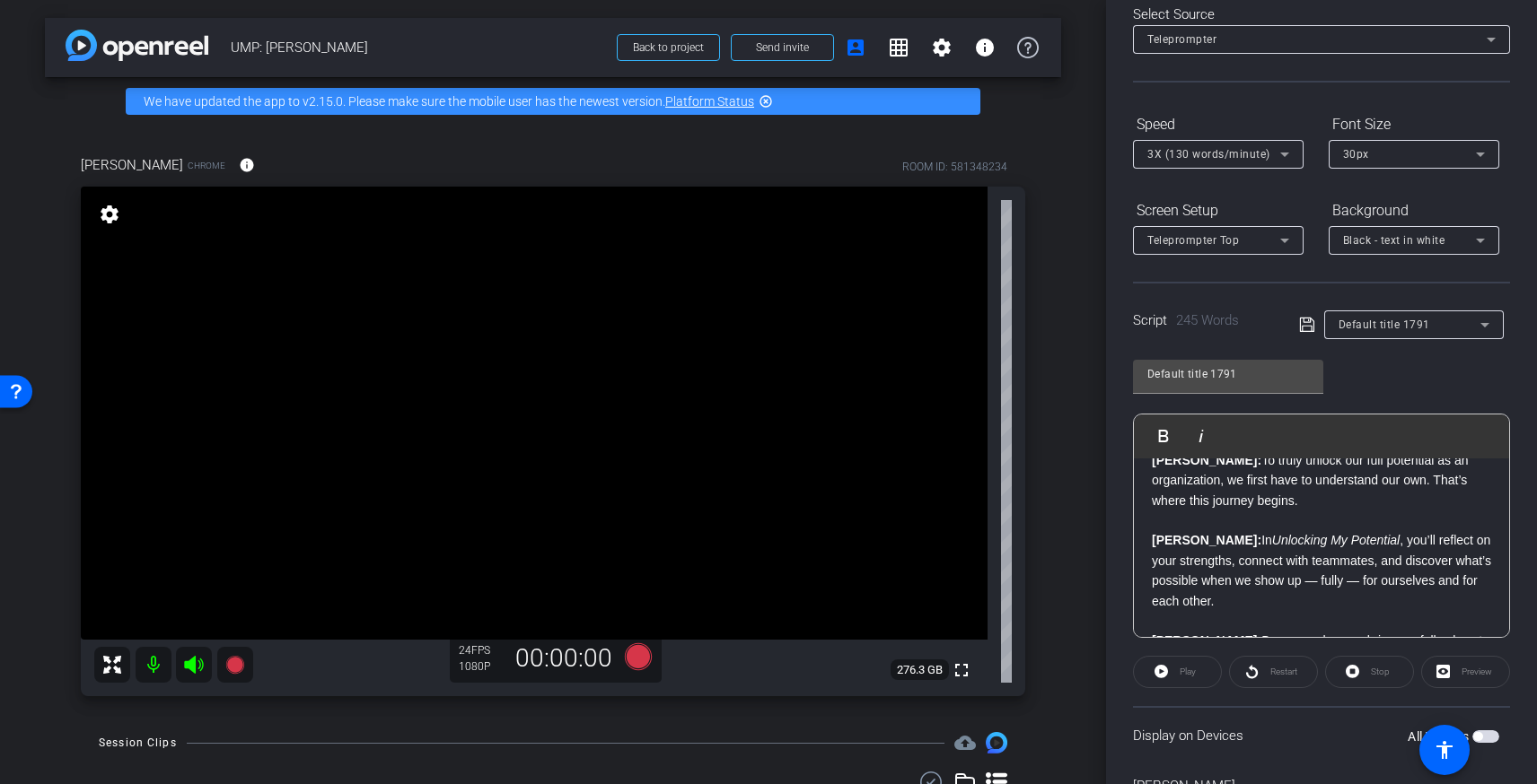
scroll to position [110, 0]
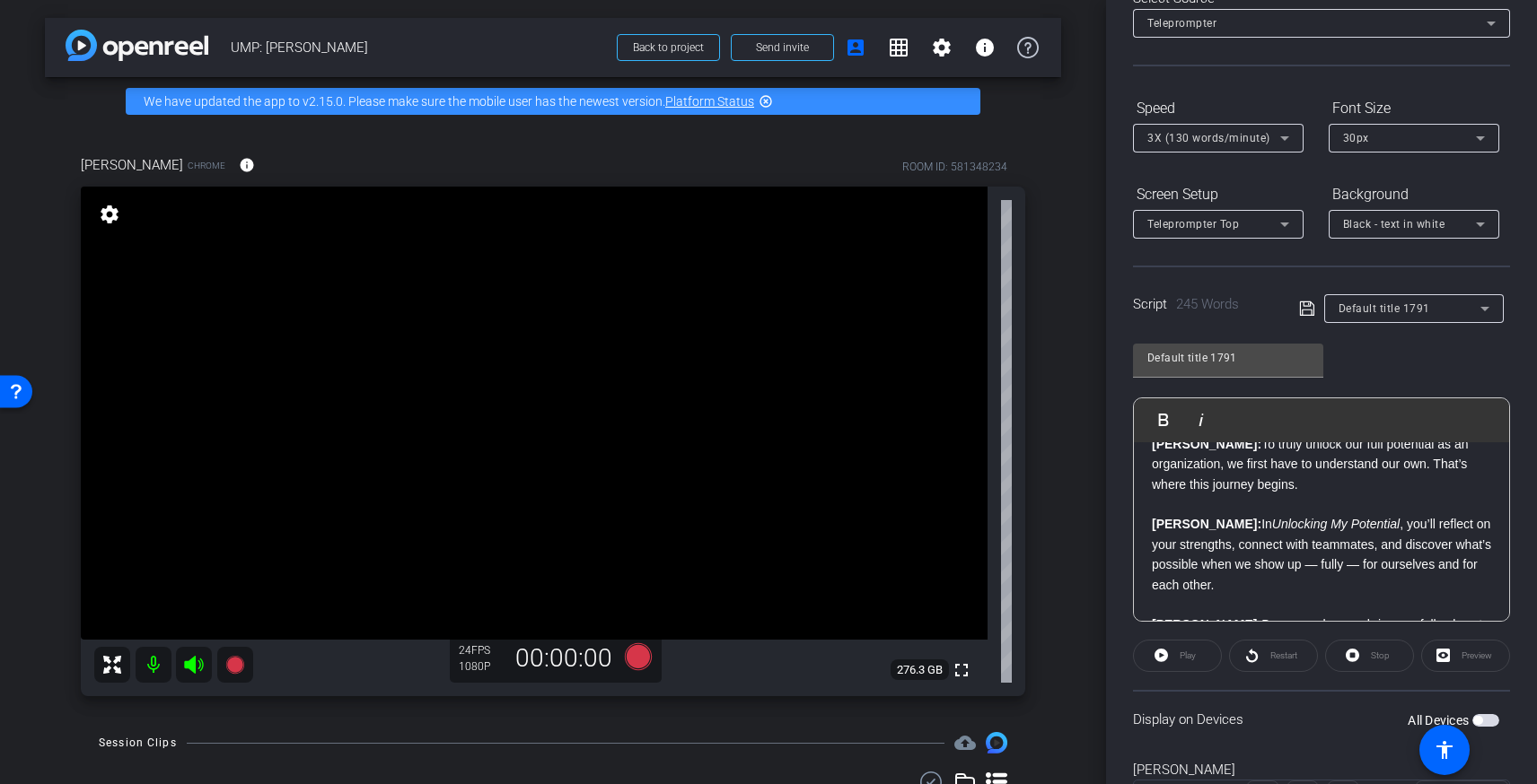
click at [1479, 660] on div "Preview" at bounding box center [1465, 656] width 89 height 32
click at [1478, 654] on div "Preview" at bounding box center [1465, 656] width 89 height 32
click at [1307, 538] on p "Brandon: In Unlocking My Potential , you’ll reflect on your strengths, connect …" at bounding box center [1321, 554] width 339 height 81
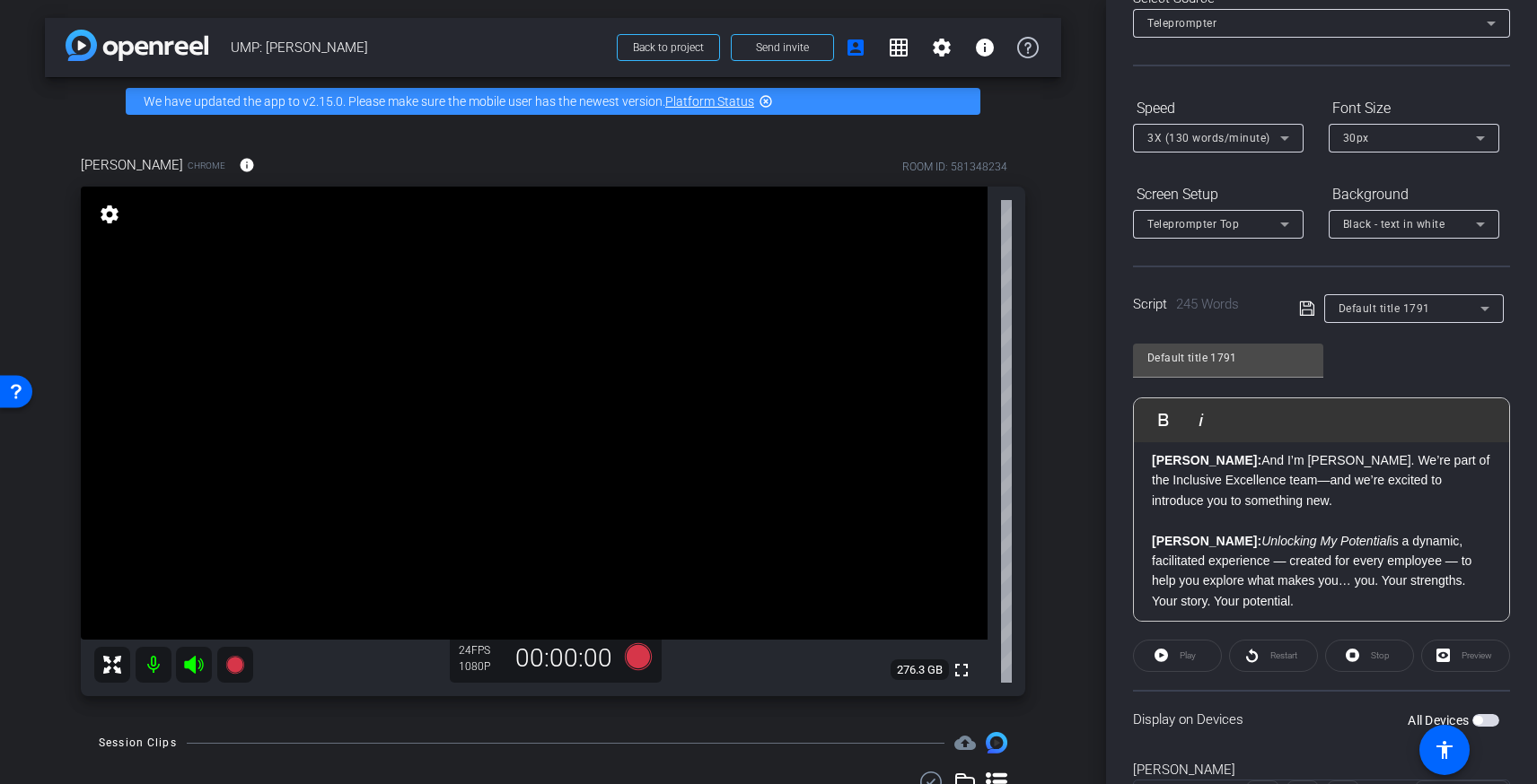
scroll to position [0, 0]
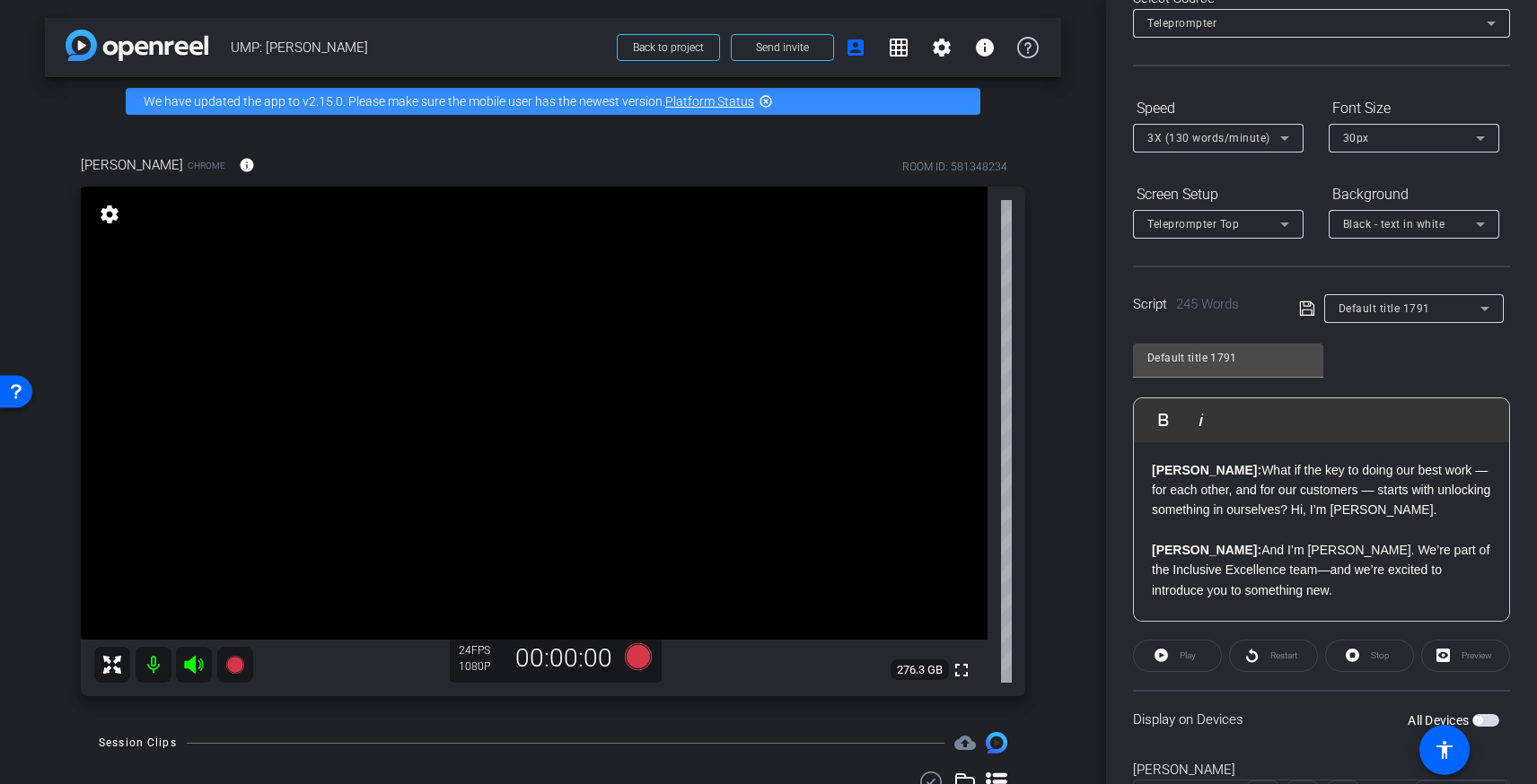
click at [1175, 657] on div "Play" at bounding box center [1177, 656] width 89 height 32
click at [1165, 655] on div "Play" at bounding box center [1177, 656] width 89 height 32
click at [1305, 309] on icon at bounding box center [1307, 309] width 16 height 22
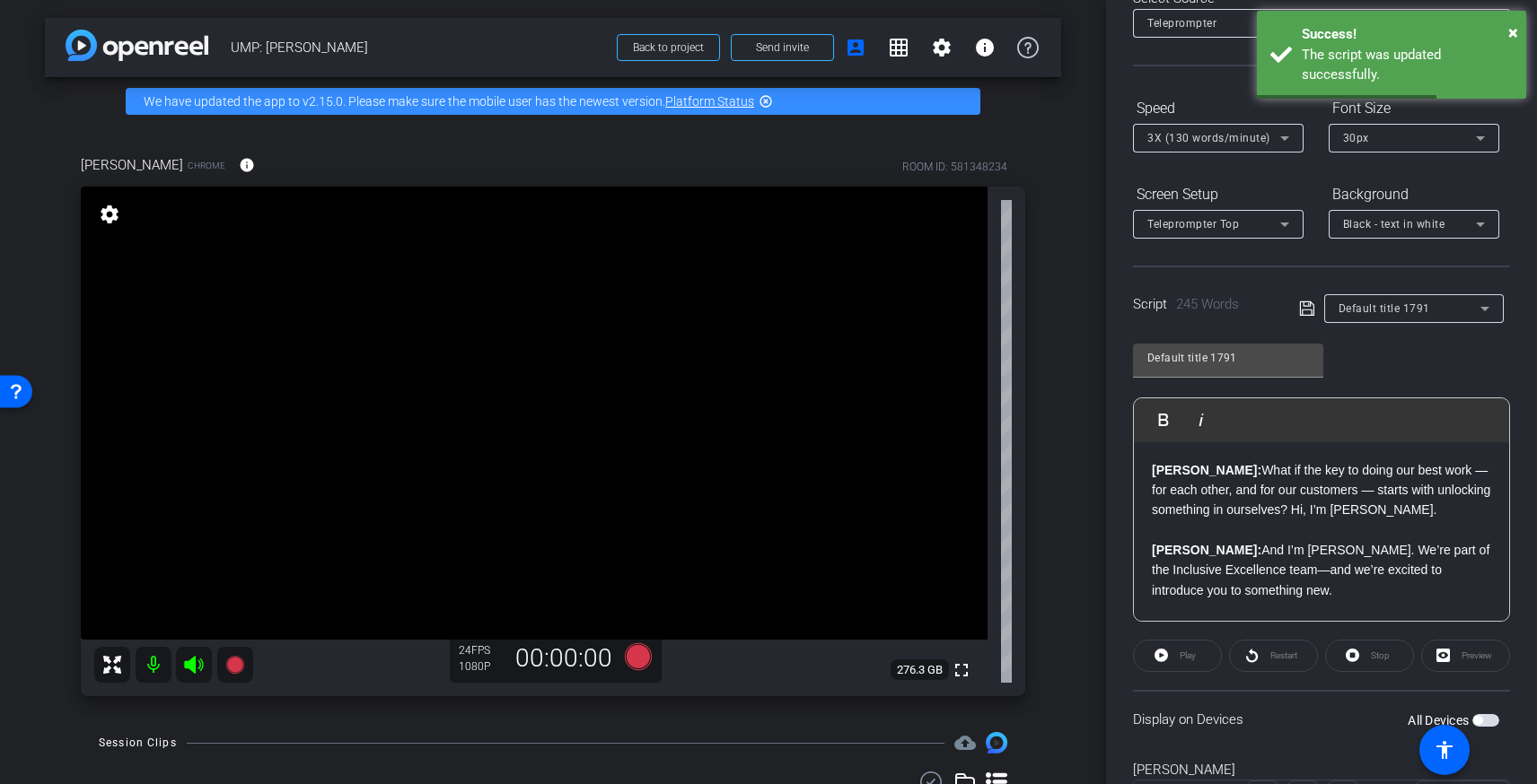
click at [1171, 656] on div "Play" at bounding box center [1177, 656] width 89 height 32
click at [1159, 656] on div "Play" at bounding box center [1177, 656] width 89 height 32
drag, startPoint x: 1183, startPoint y: 656, endPoint x: 1201, endPoint y: 655, distance: 18.0
click at [1183, 656] on div "Play" at bounding box center [1177, 656] width 89 height 32
click at [1459, 657] on div "Preview" at bounding box center [1465, 656] width 89 height 32
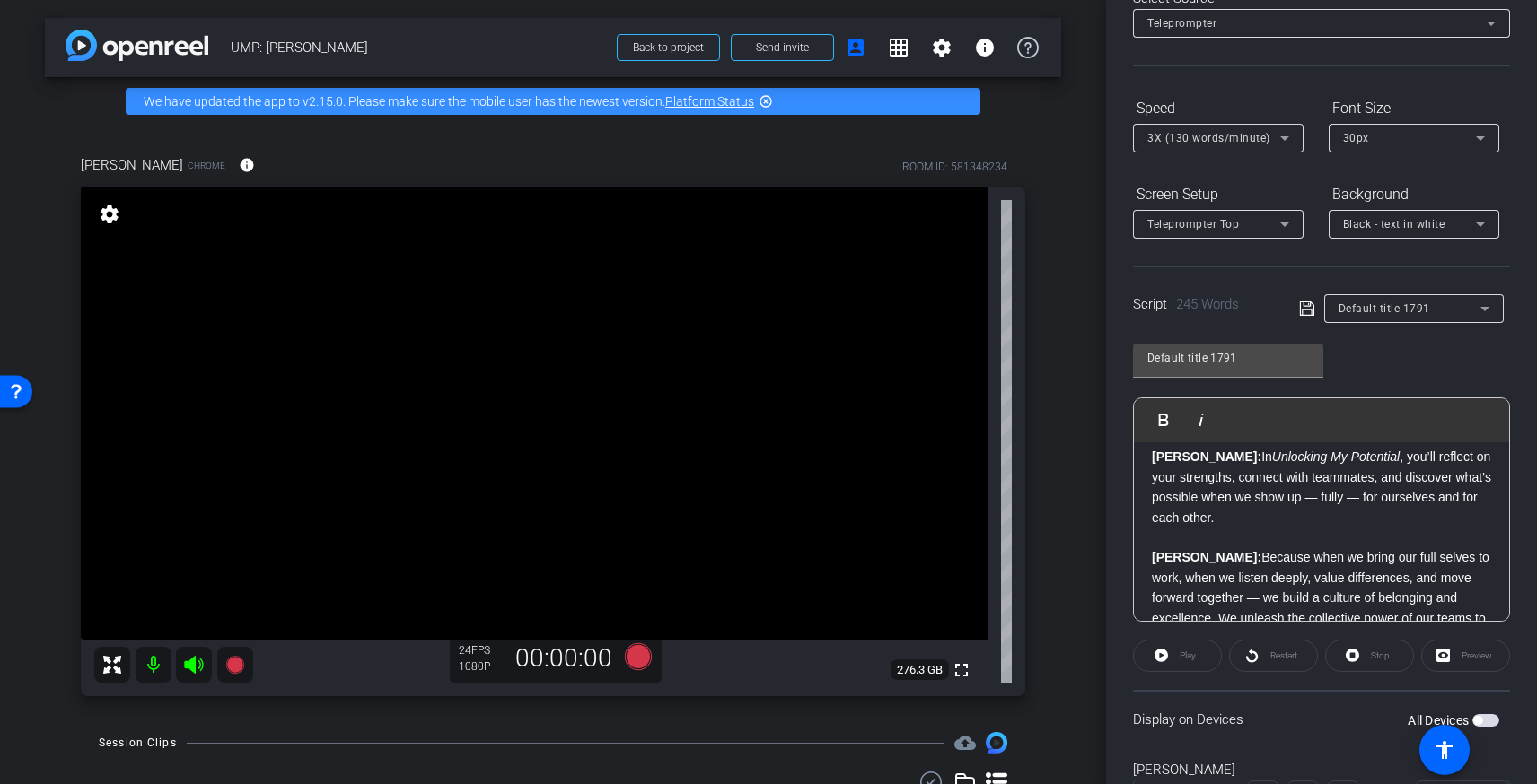
scroll to position [196, 0]
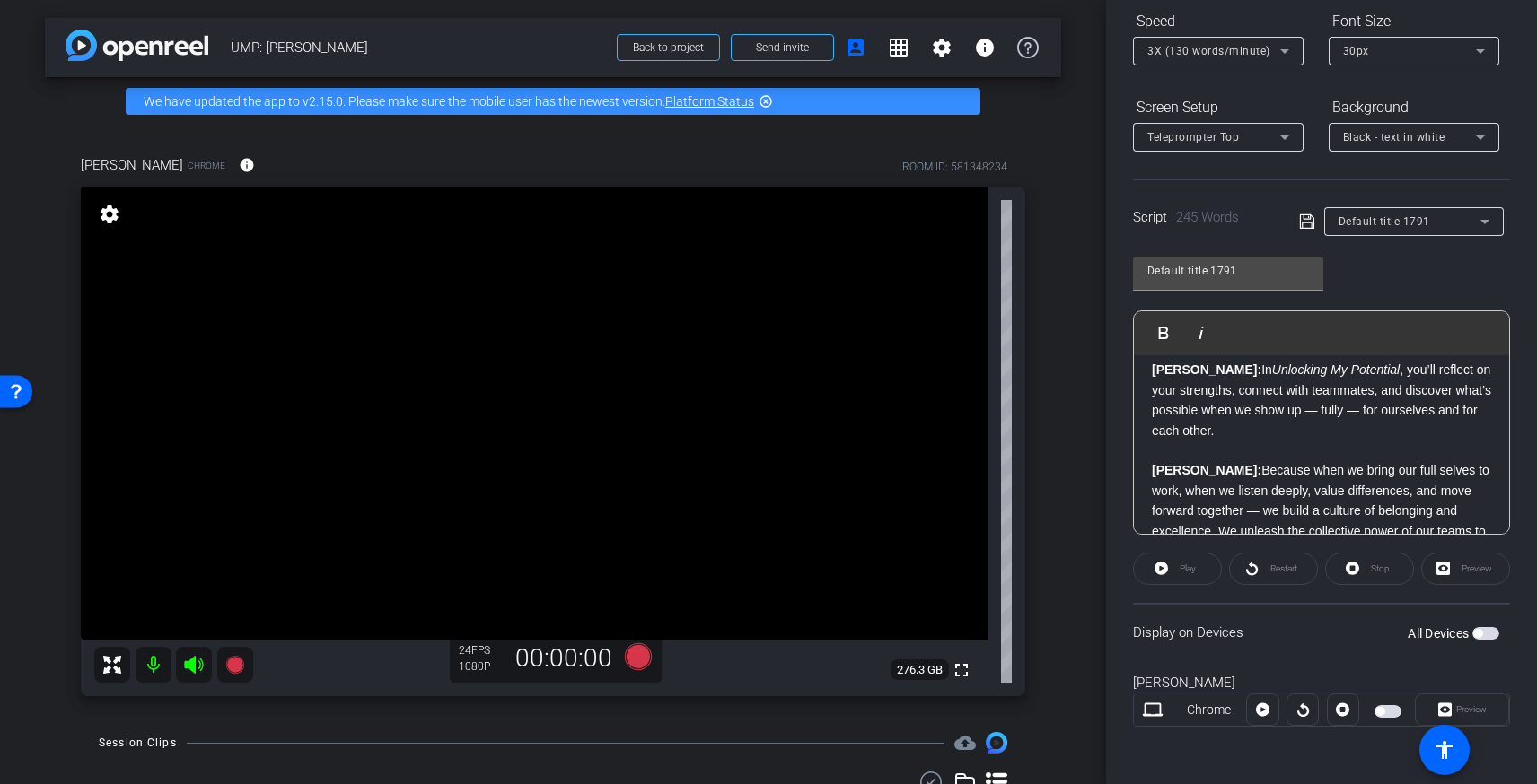
click at [1184, 574] on div "Play" at bounding box center [1177, 569] width 89 height 32
click at [1165, 571] on div "Play" at bounding box center [1177, 569] width 89 height 32
click at [1164, 569] on div "Play" at bounding box center [1177, 569] width 89 height 32
click at [1157, 715] on icon at bounding box center [1153, 710] width 21 height 14
click at [1342, 712] on div at bounding box center [1343, 710] width 32 height 32
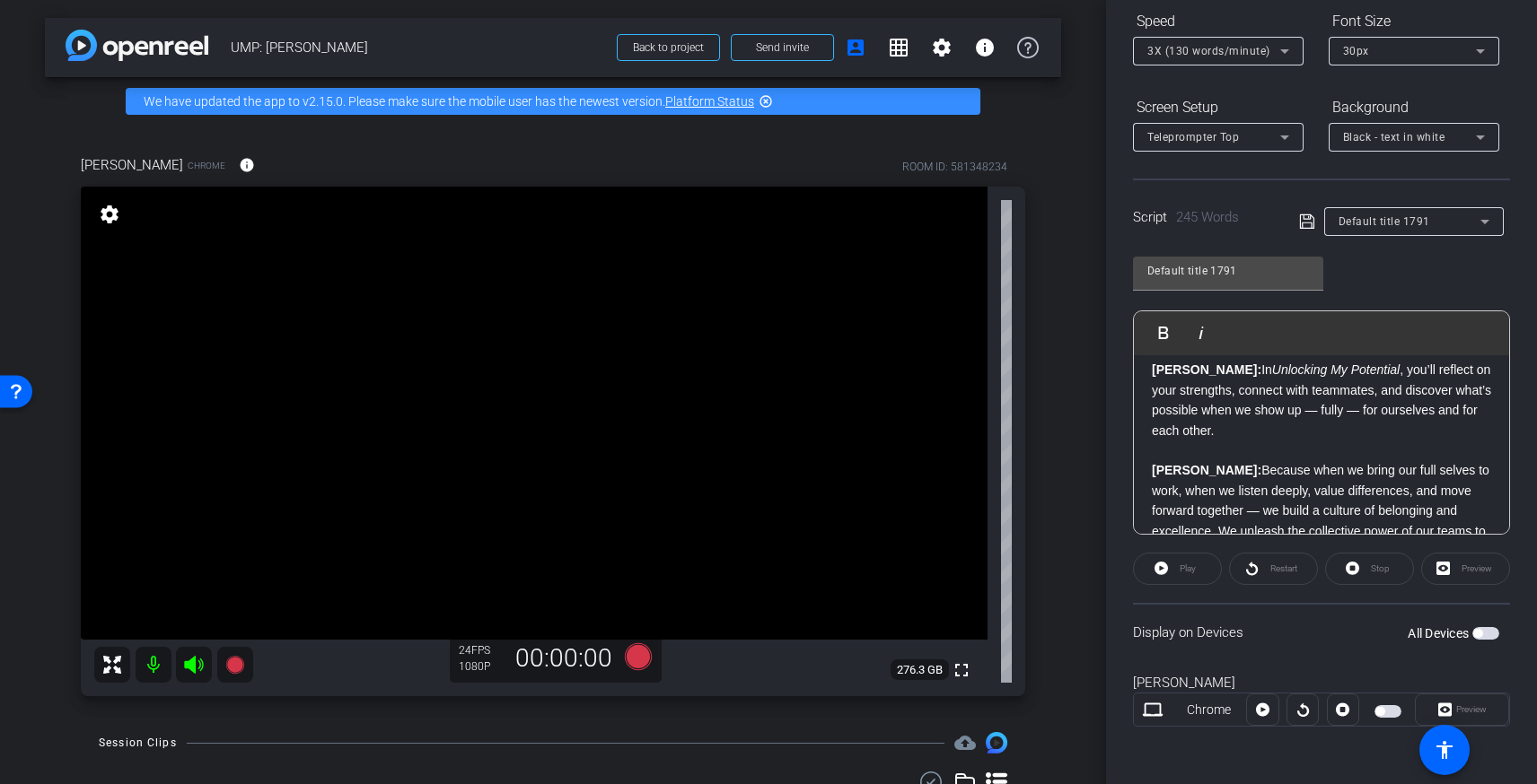
click at [1343, 710] on div at bounding box center [1343, 710] width 32 height 32
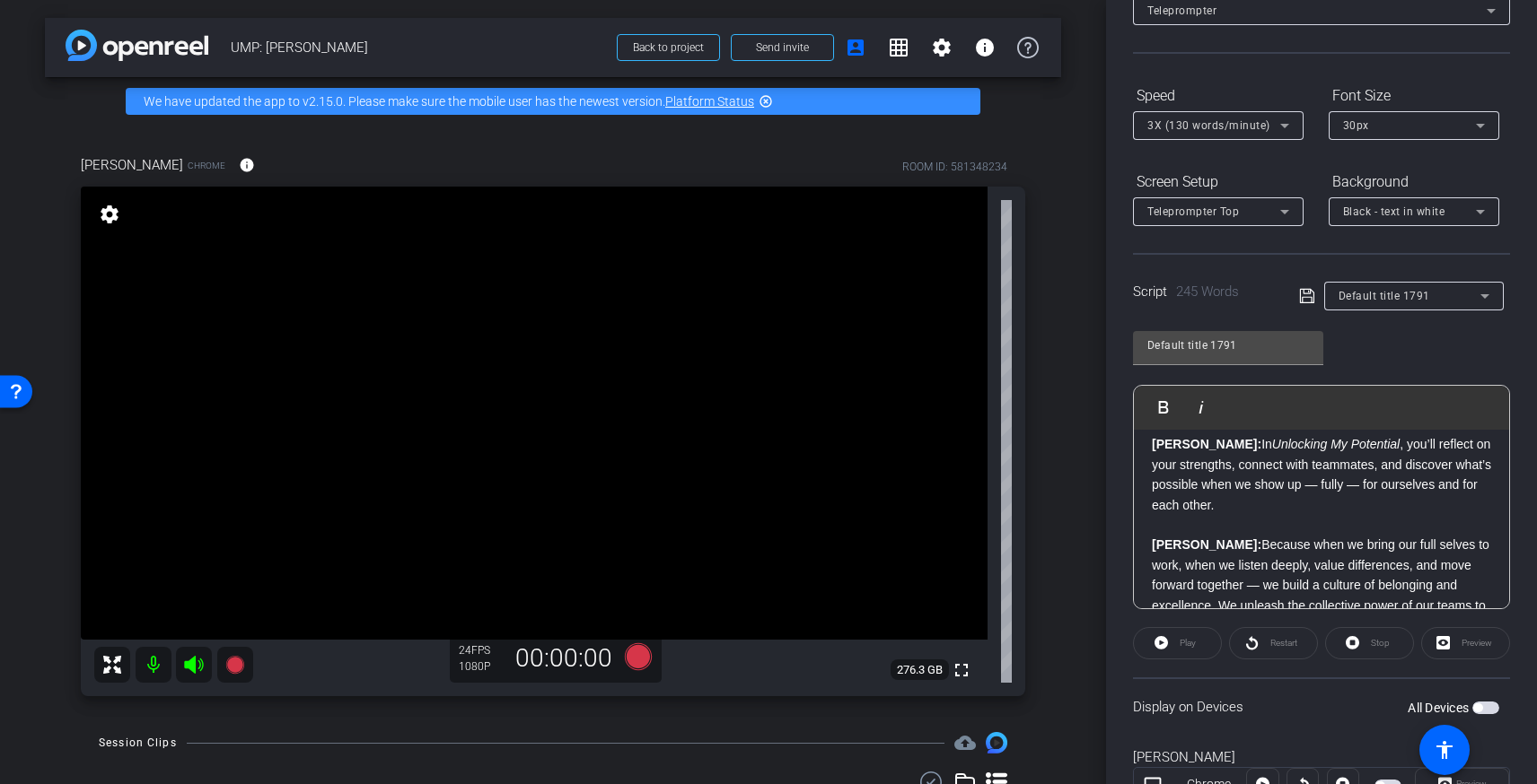
scroll to position [158, 0]
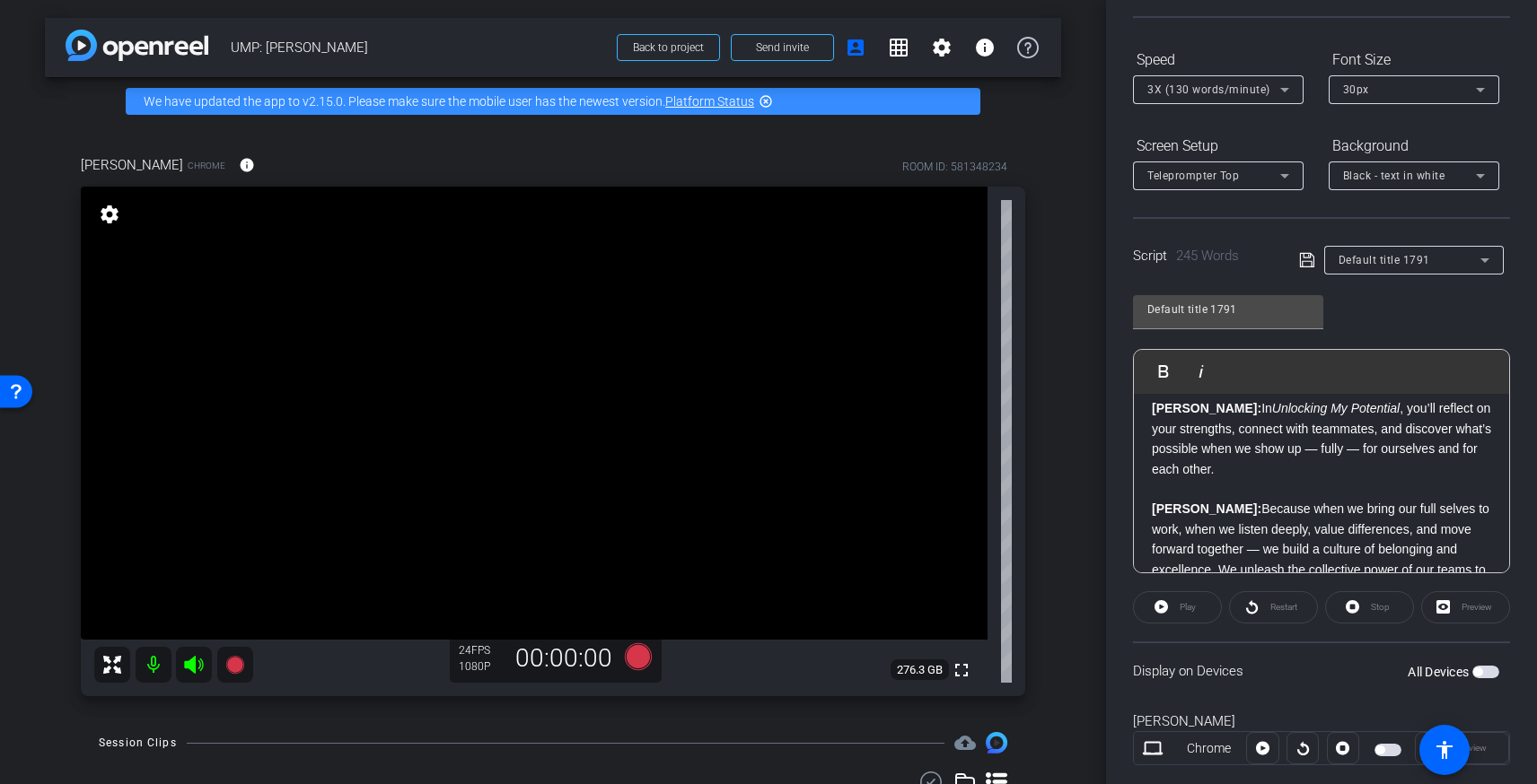
click at [1366, 520] on p "Vanessa: Because when we bring our full selves to work, when we listen deeply, …" at bounding box center [1321, 549] width 339 height 101
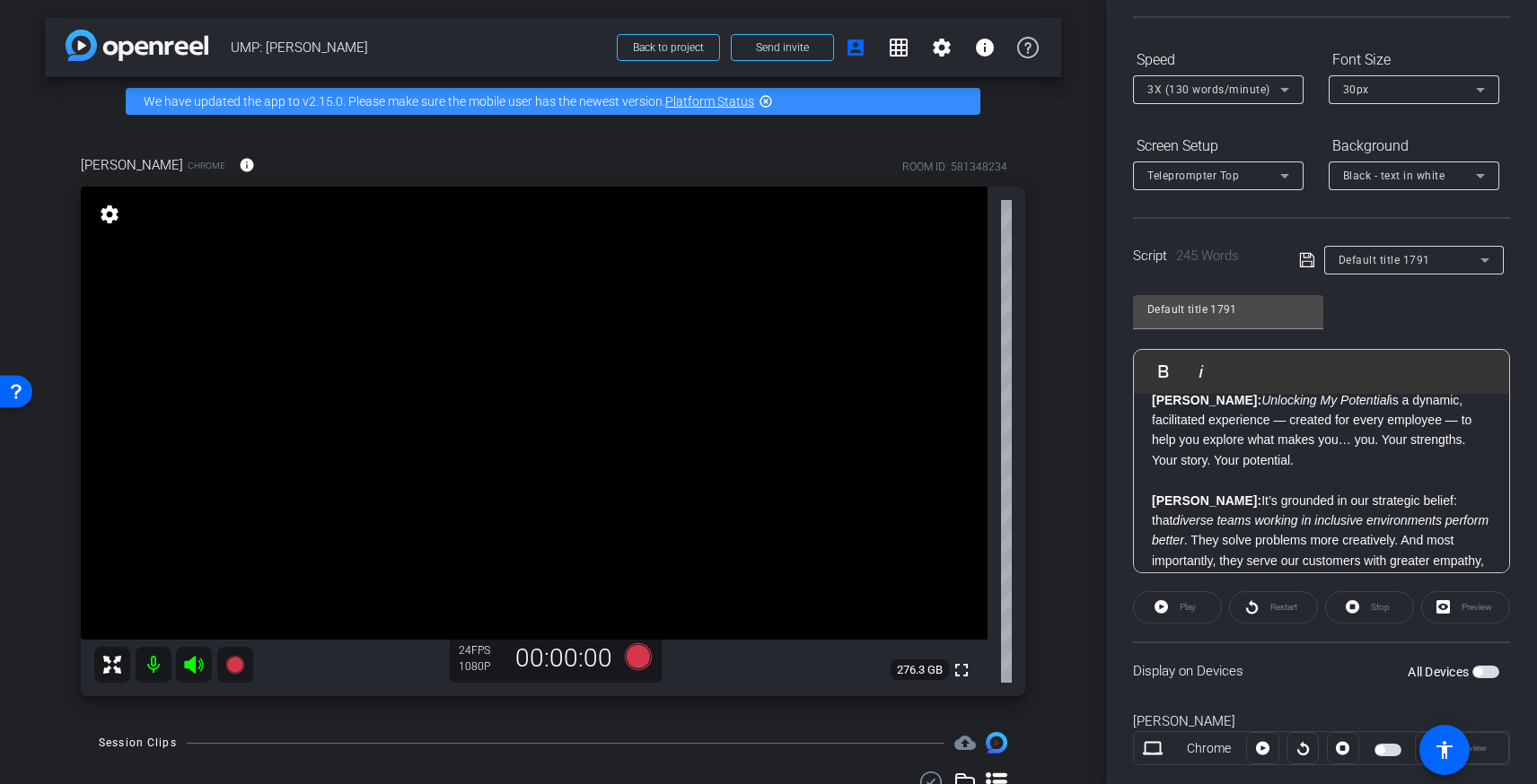
scroll to position [0, 0]
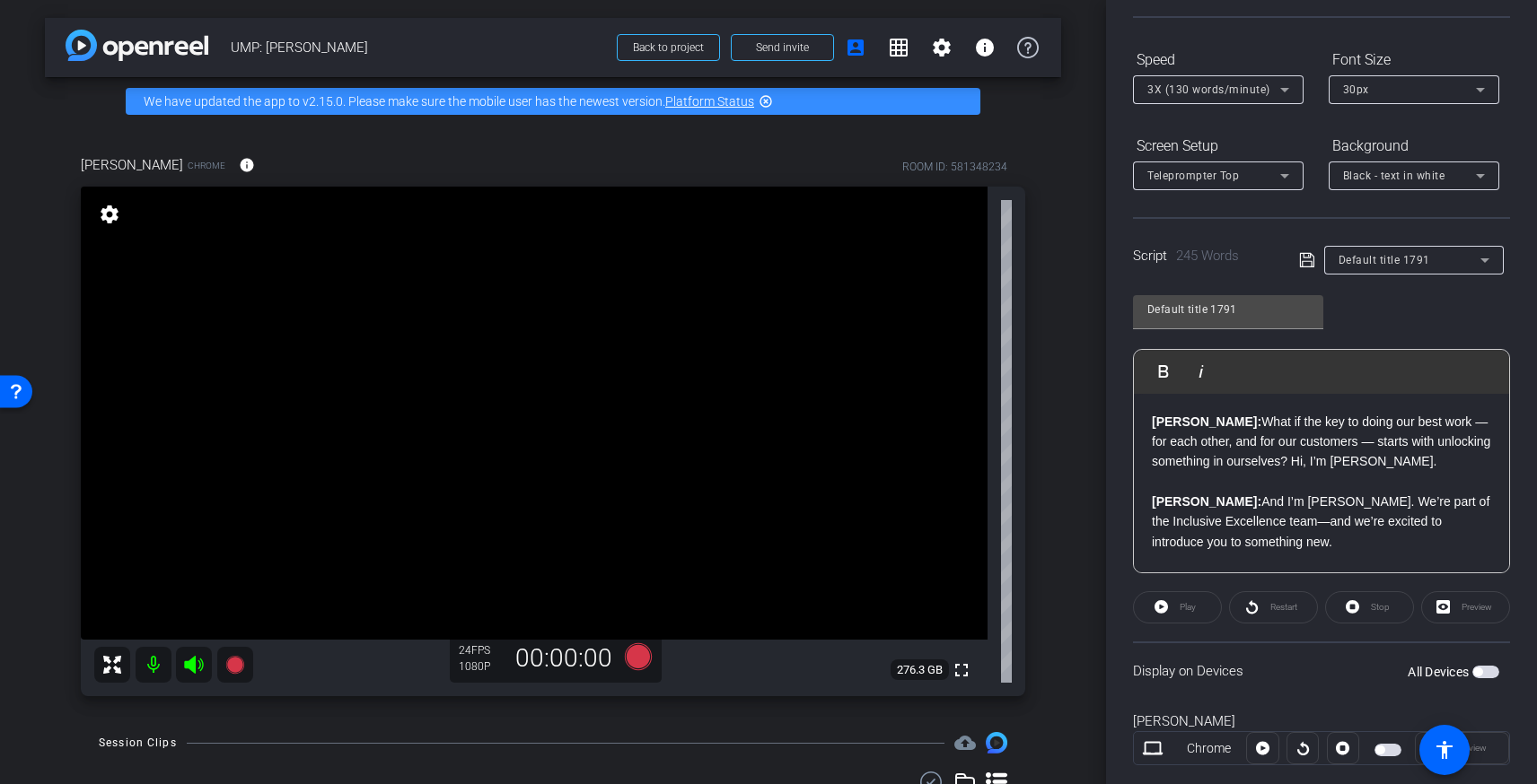
click at [1414, 531] on p "Vanessa: And I’m Vanessa Jackson. We’re part of the Inclusive Excellence team—a…" at bounding box center [1321, 521] width 339 height 60
click at [1451, 608] on div "Preview" at bounding box center [1465, 608] width 89 height 32
click at [1439, 608] on div "Preview" at bounding box center [1465, 608] width 89 height 32
click at [1270, 608] on div "Restart" at bounding box center [1273, 608] width 89 height 32
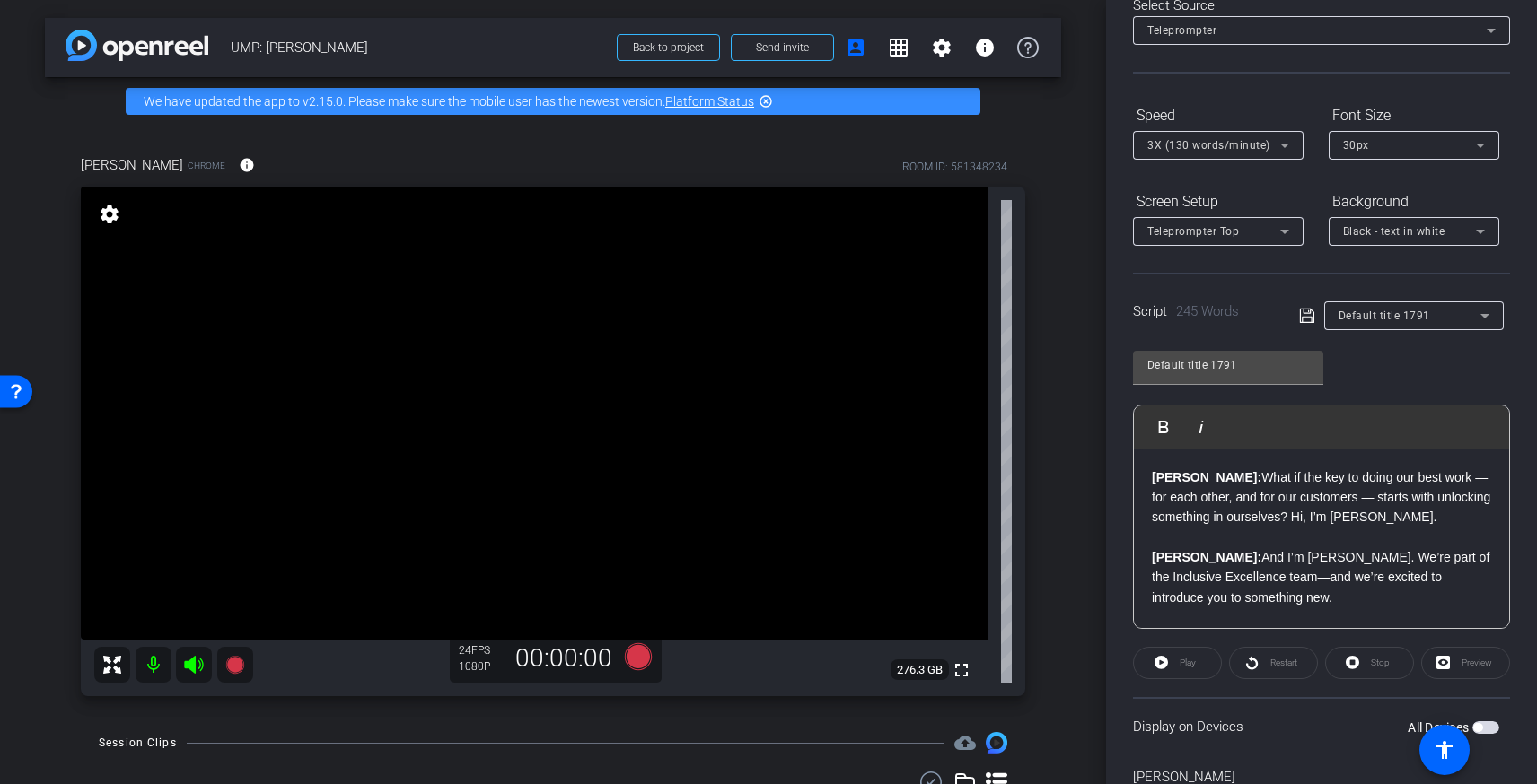
scroll to position [97, 0]
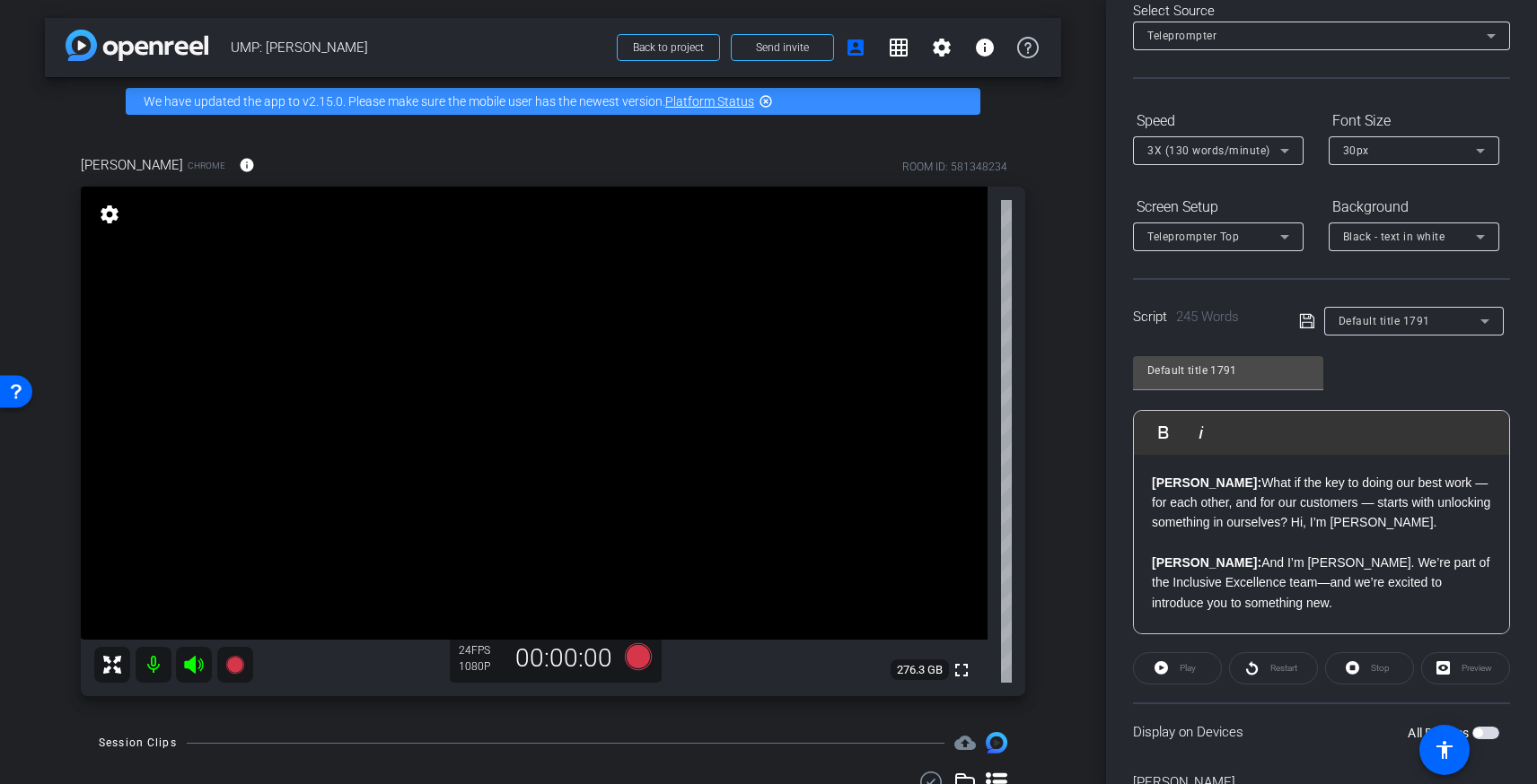
click at [1248, 504] on p "Brandon: What if the key to doing our best work — for each other, and for our c…" at bounding box center [1321, 502] width 339 height 60
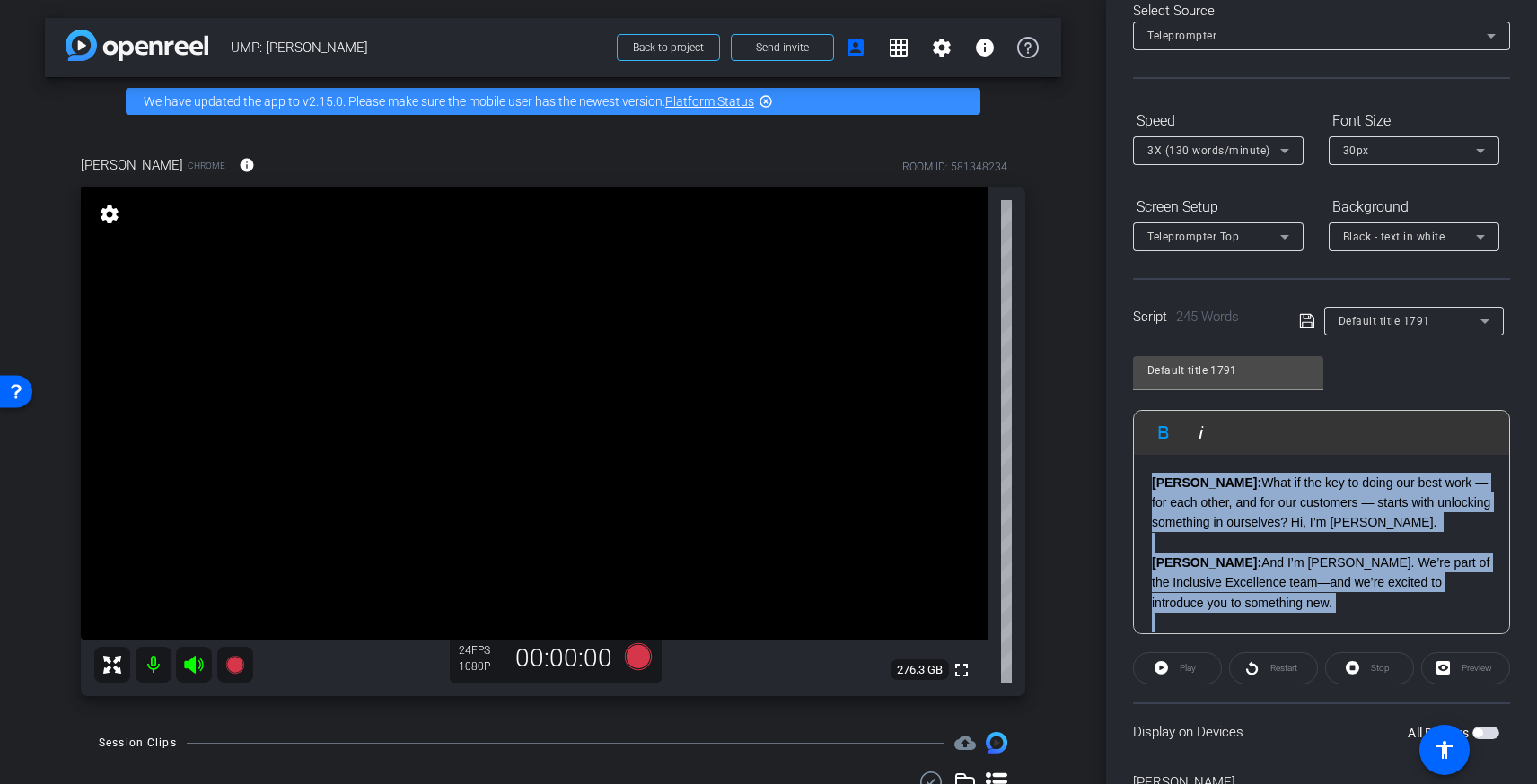
copy div "Brandon: What if the key to doing our best work — for each other, and for our c…"
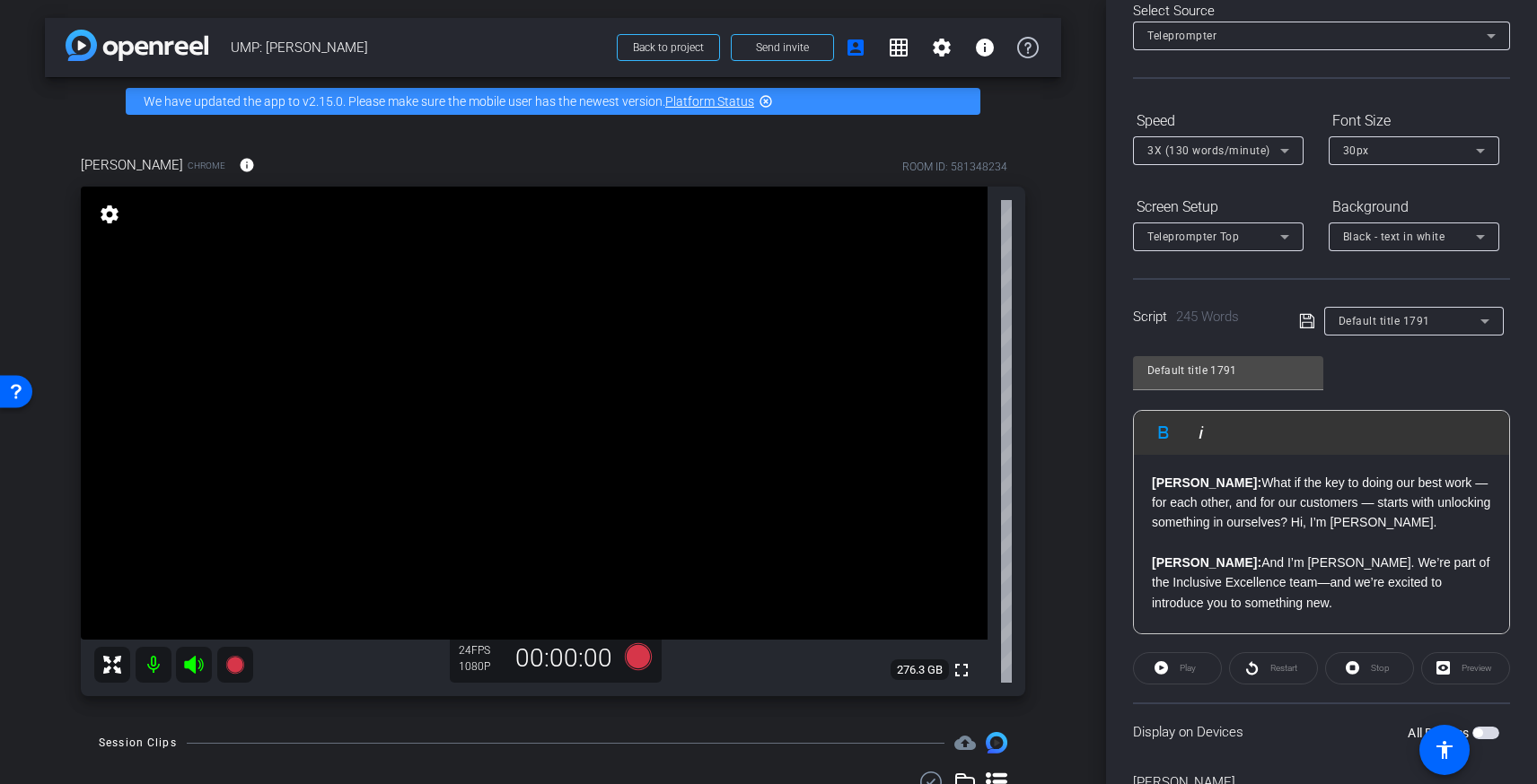
click at [1406, 231] on span "Black - text in white" at bounding box center [1395, 237] width 103 height 13
click at [1395, 275] on div "White - text in black" at bounding box center [1397, 275] width 107 height 22
click at [1440, 662] on div "Preview" at bounding box center [1465, 669] width 89 height 32
click at [1441, 670] on div "Preview" at bounding box center [1465, 669] width 89 height 32
click at [1346, 671] on div "Stop" at bounding box center [1370, 669] width 89 height 32
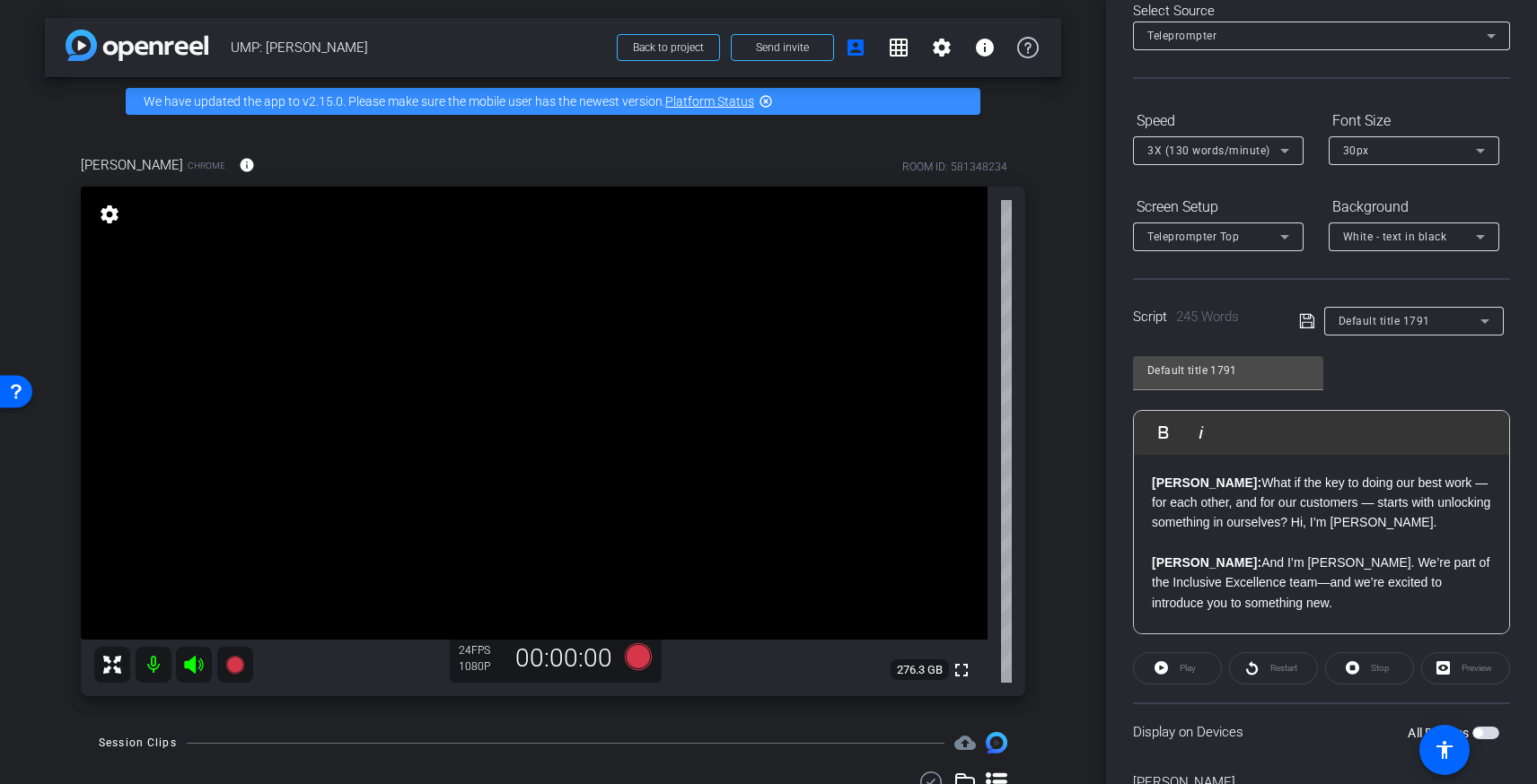
click at [1352, 668] on div "Stop" at bounding box center [1370, 669] width 89 height 32
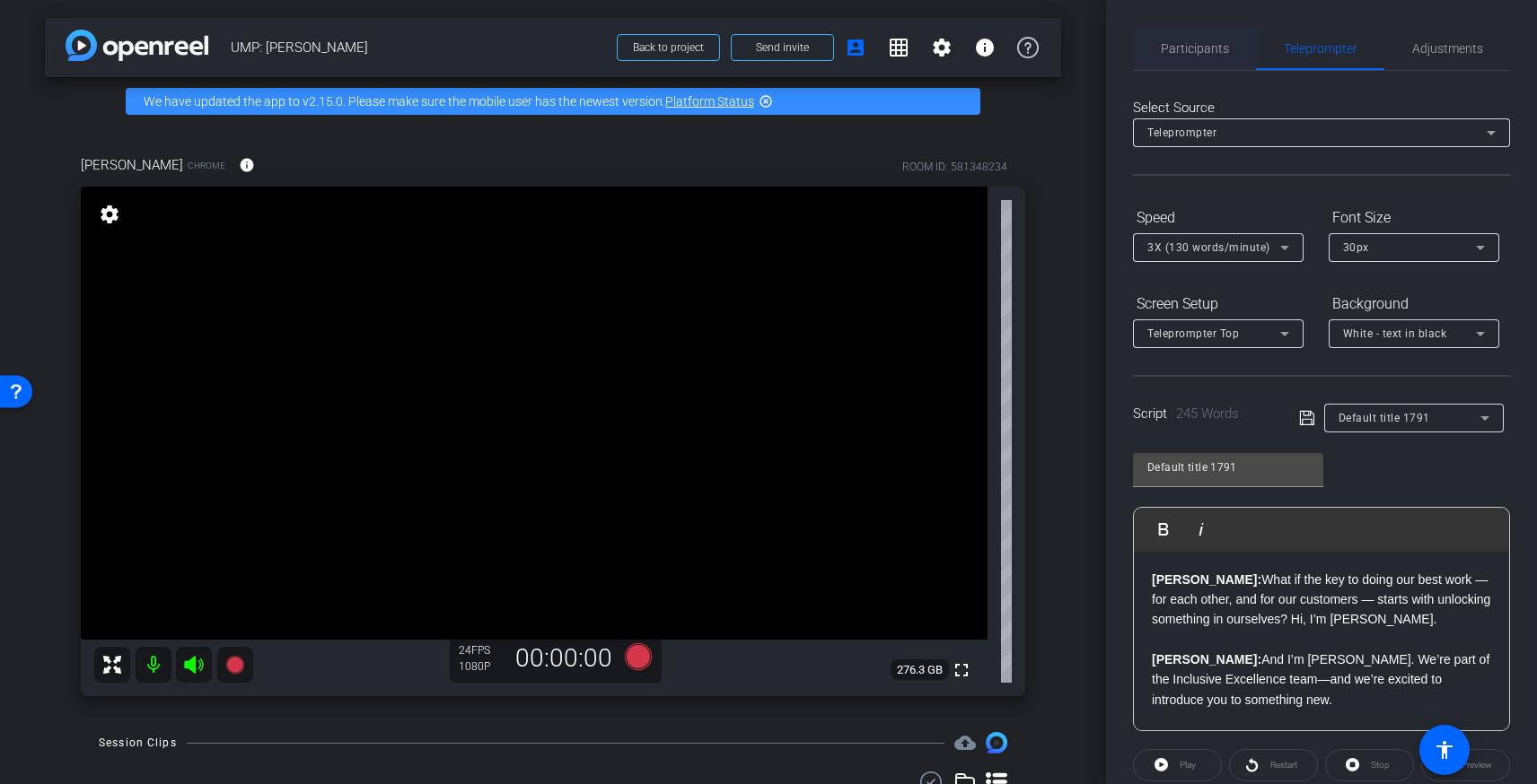
click at [1213, 62] on span "Participants" at bounding box center [1195, 49] width 68 height 43
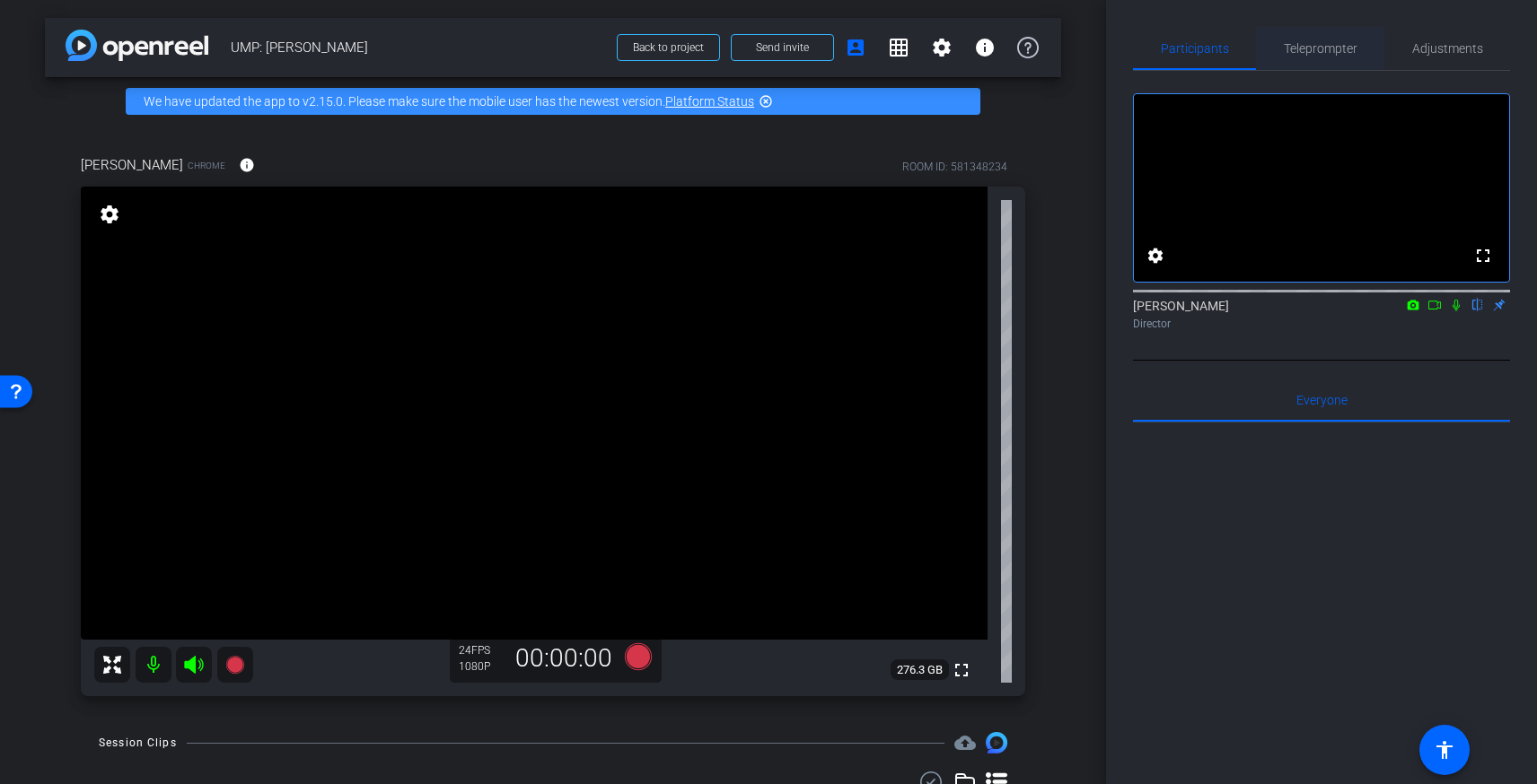
click at [1308, 45] on span "Teleprompter" at bounding box center [1321, 49] width 74 height 13
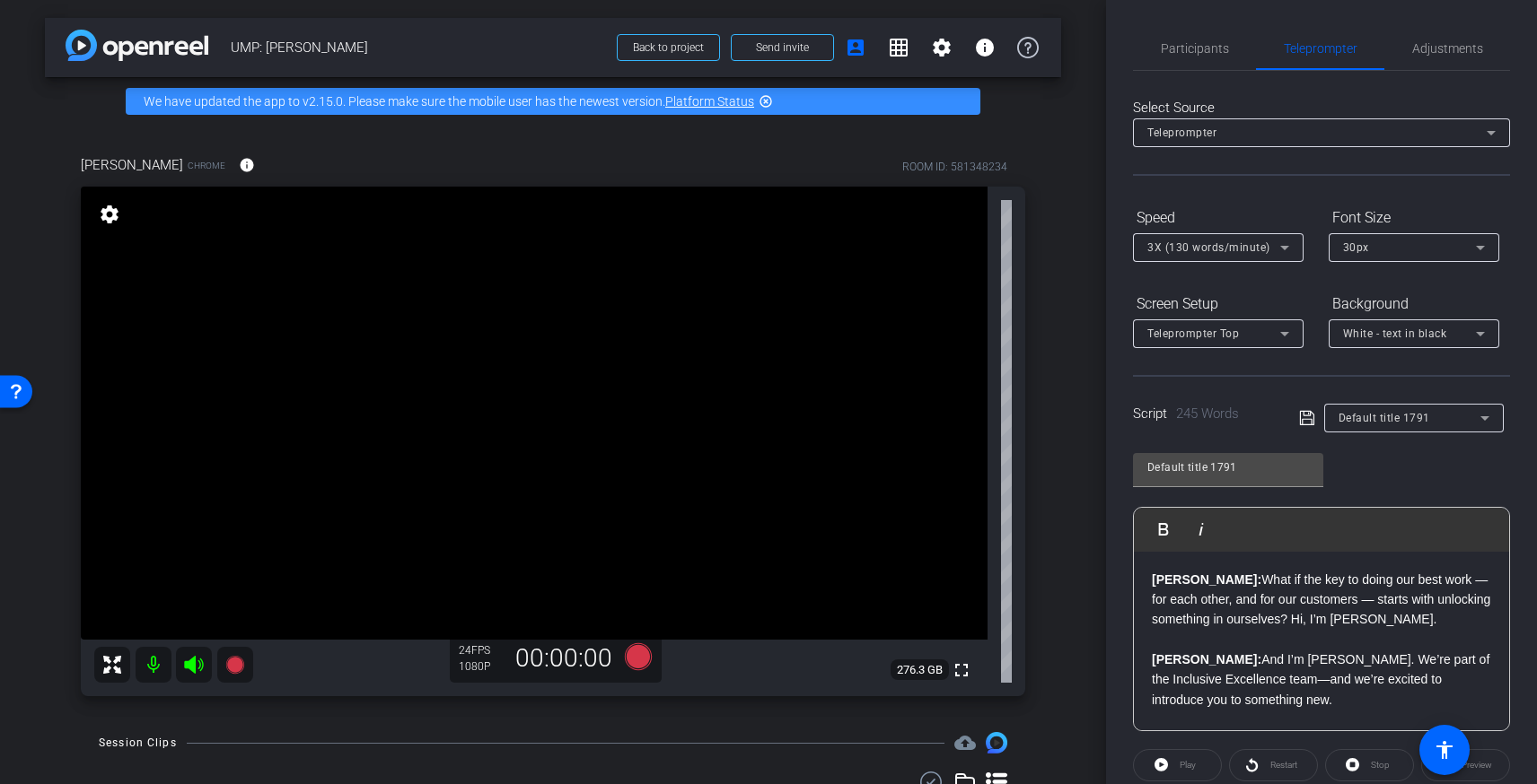
click at [1252, 120] on div "Teleprompter" at bounding box center [1321, 133] width 348 height 29
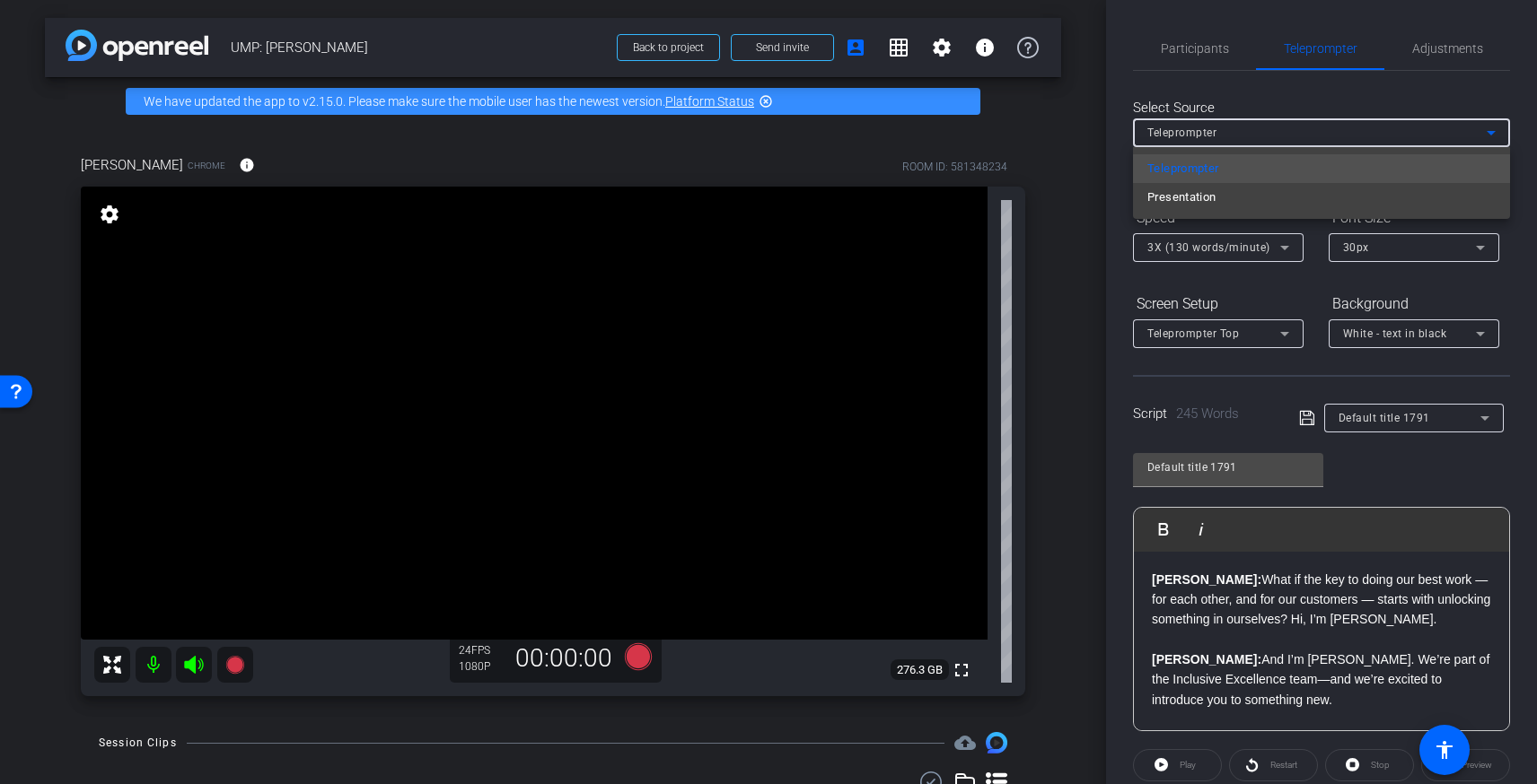
click at [1248, 128] on div at bounding box center [768, 392] width 1537 height 784
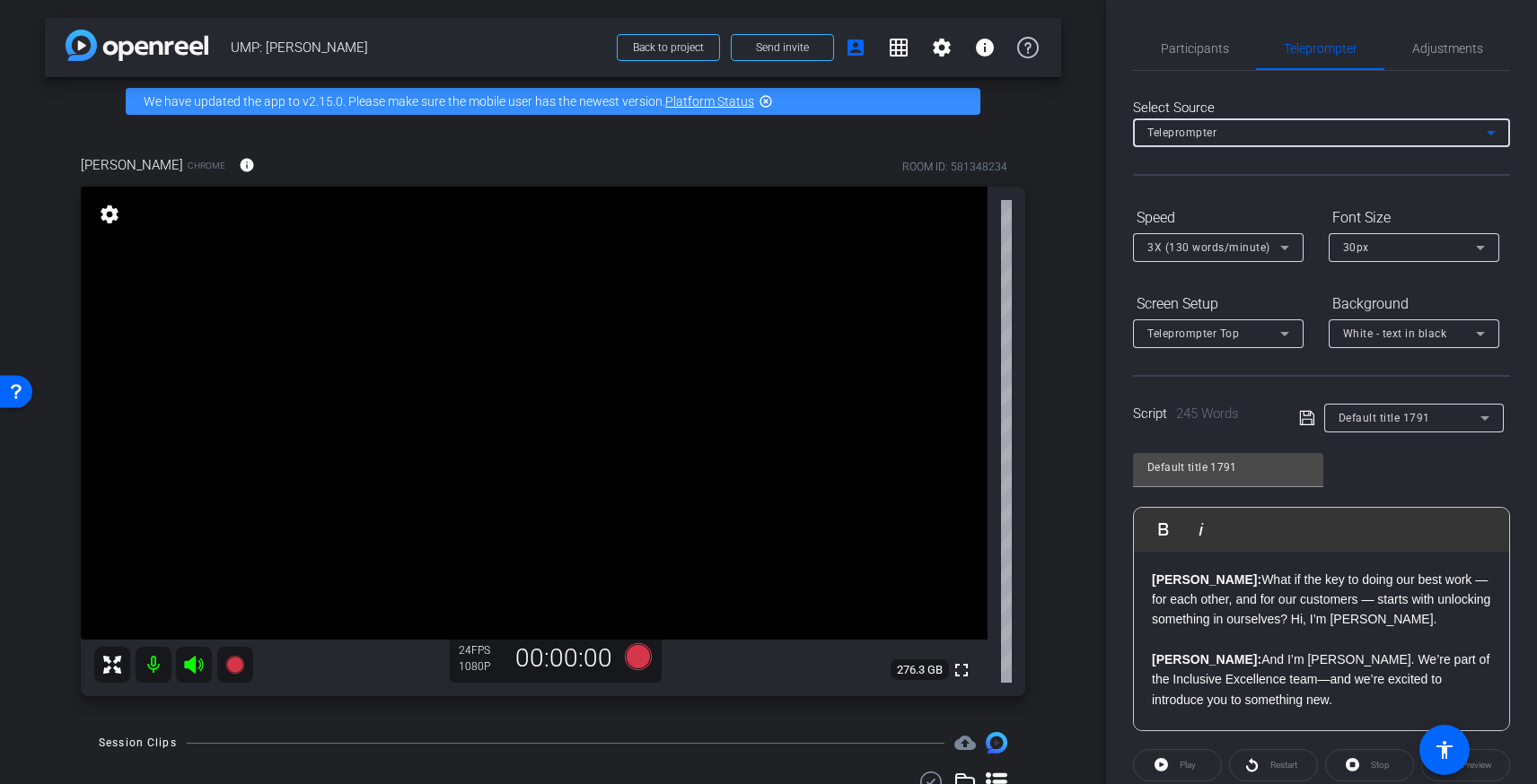
click at [1248, 128] on div "Teleprompter" at bounding box center [1316, 132] width 339 height 23
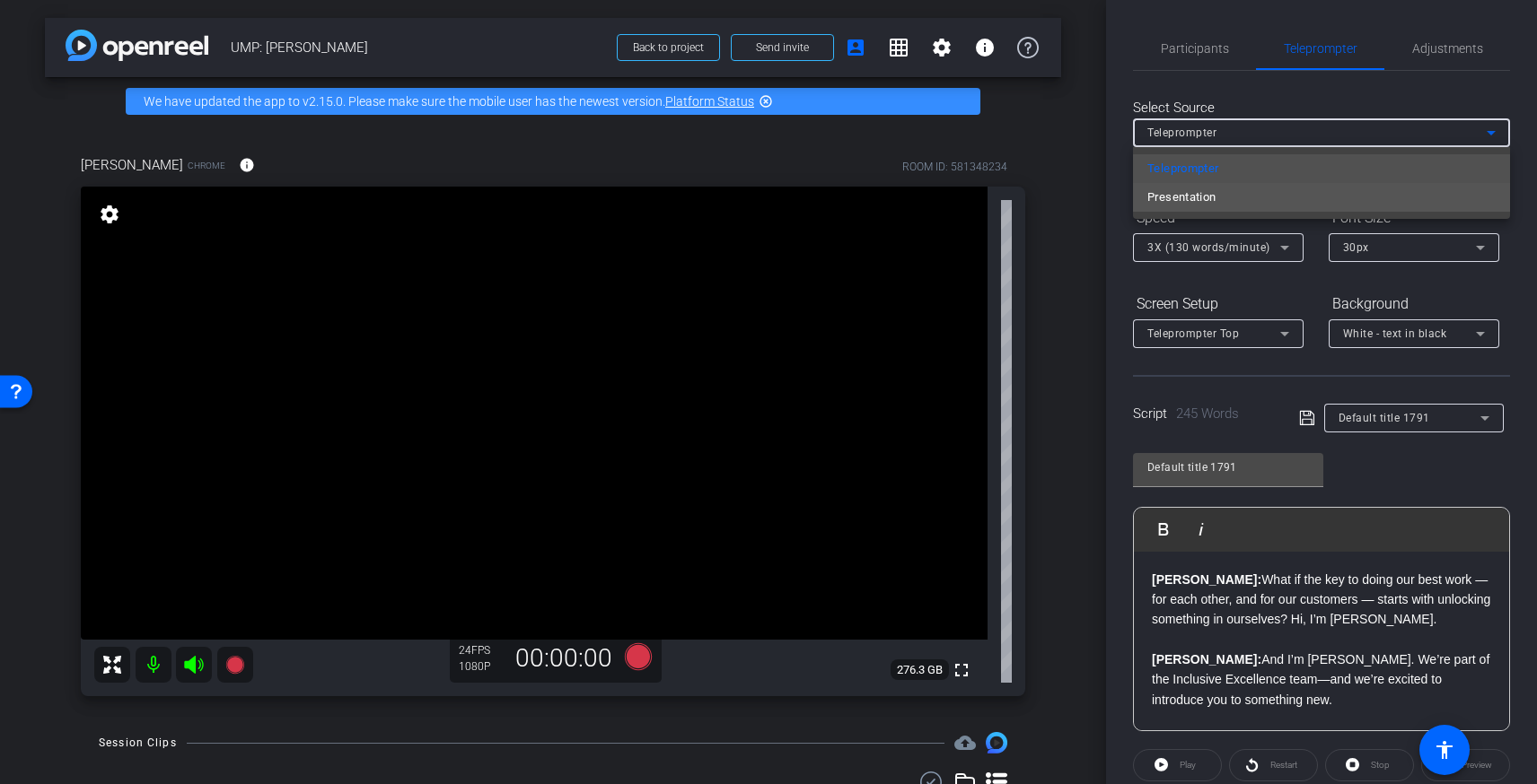
click at [1195, 194] on span "Presentation" at bounding box center [1181, 197] width 69 height 22
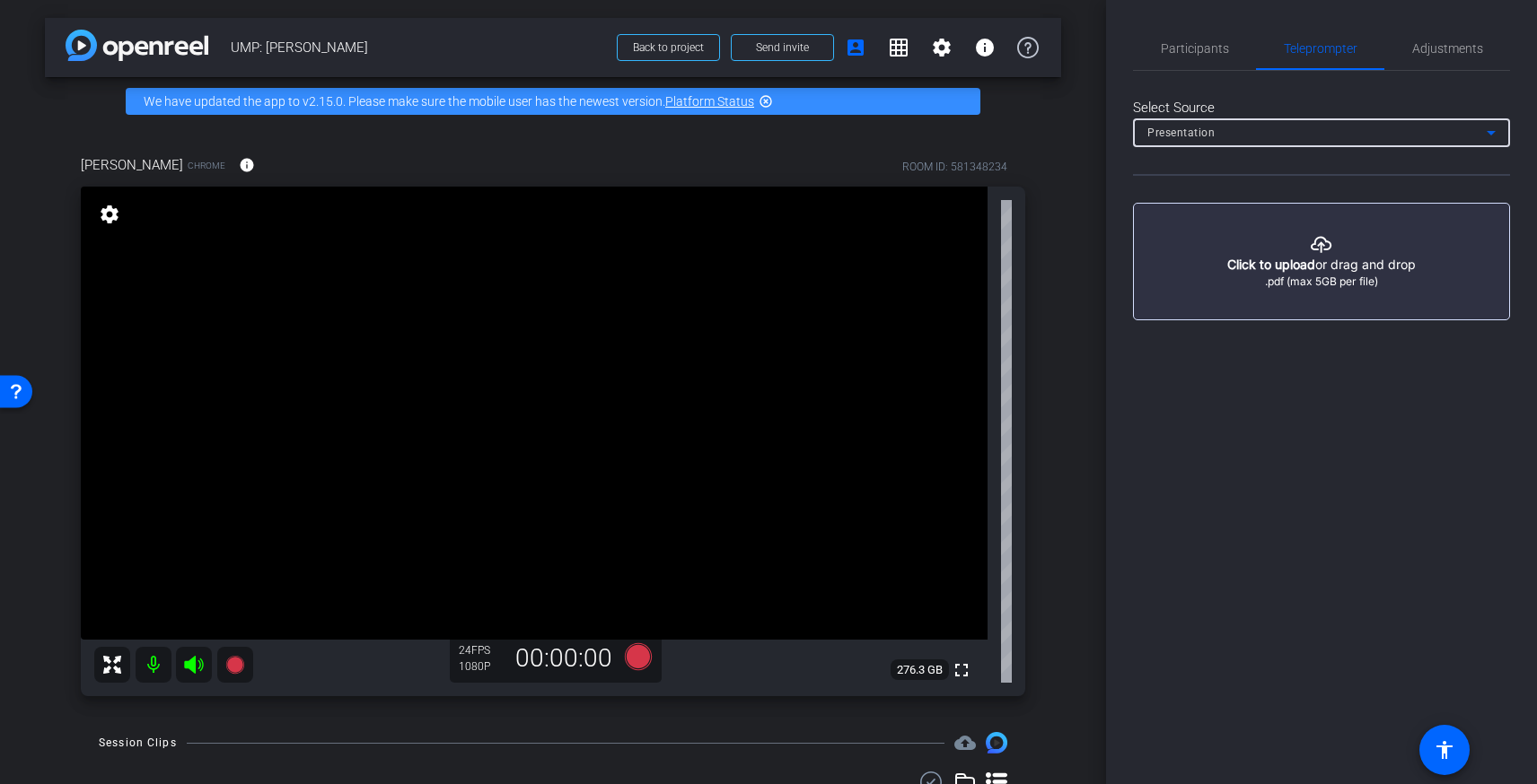
click at [1224, 132] on div "Presentation" at bounding box center [1316, 132] width 339 height 23
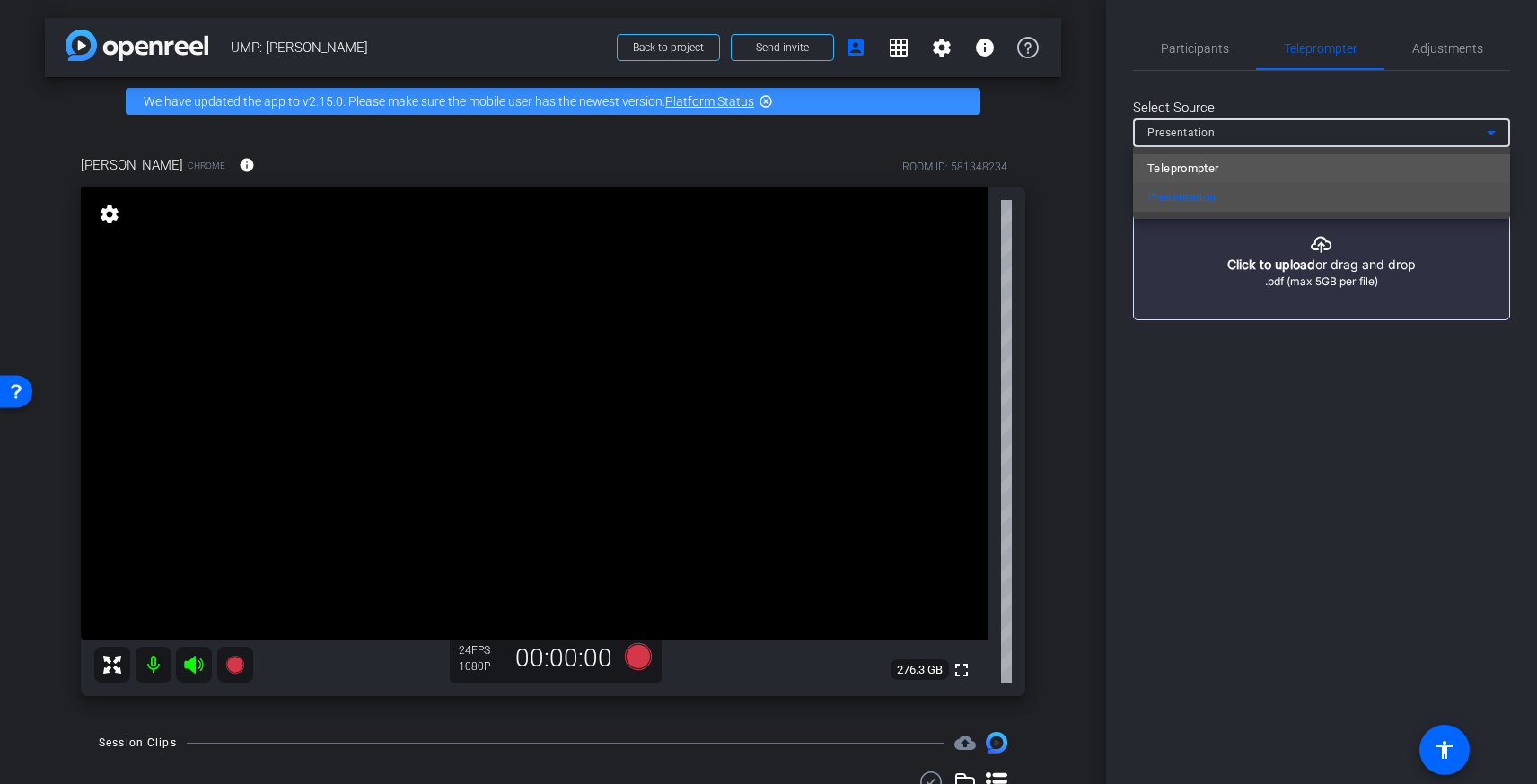
click at [1214, 166] on span "Teleprompter" at bounding box center [1183, 168] width 72 height 22
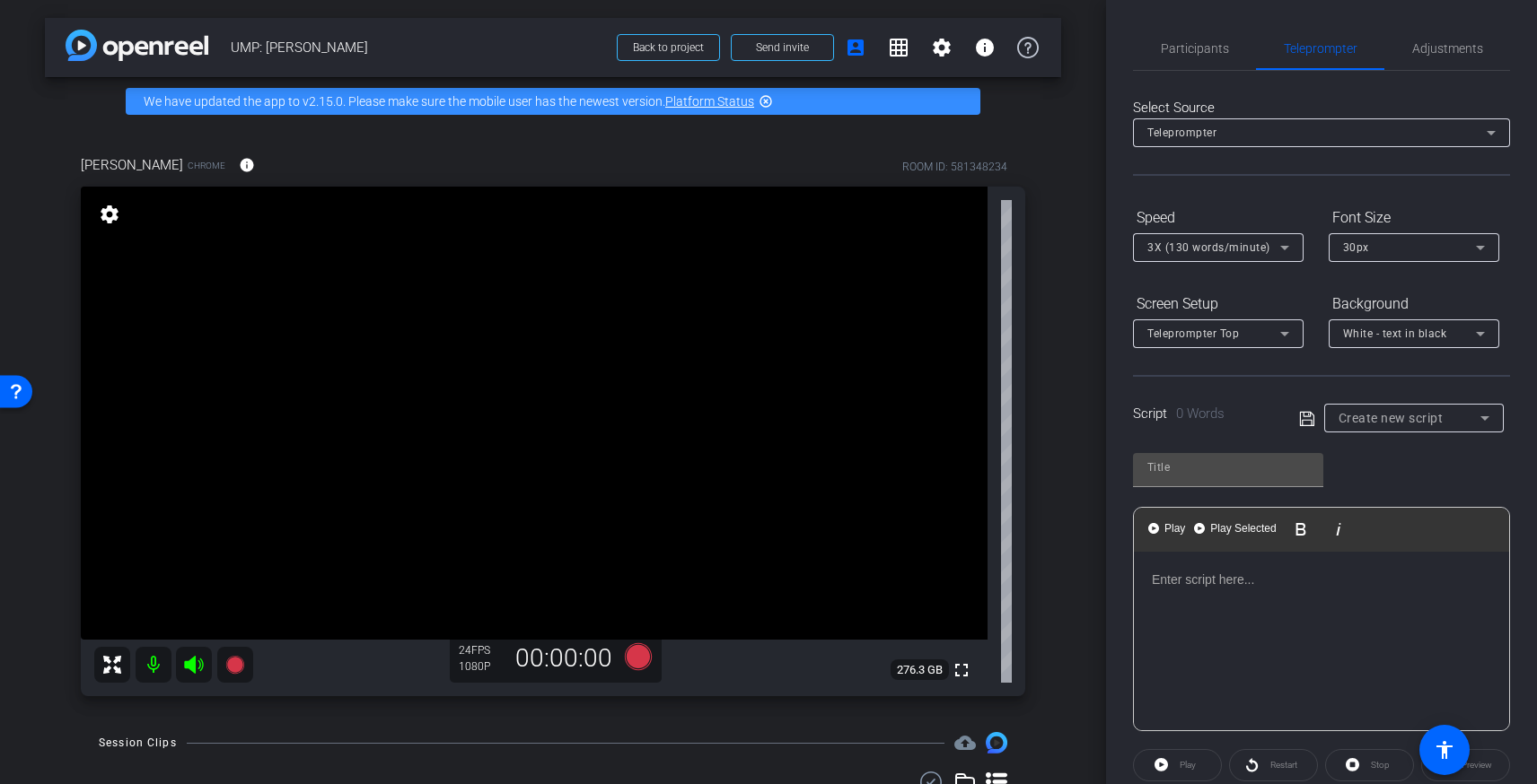
click at [1262, 602] on div at bounding box center [1321, 641] width 375 height 179
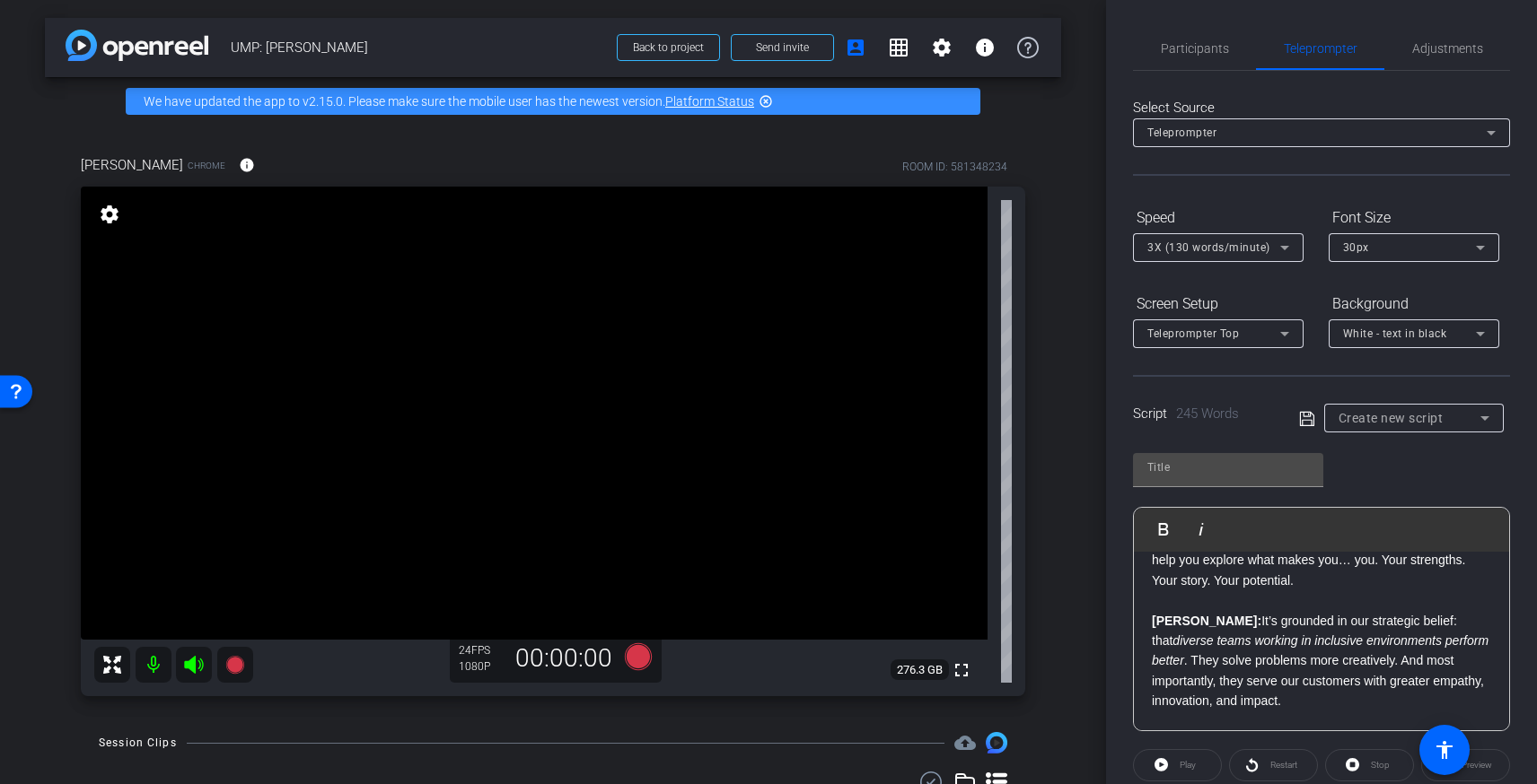
scroll to position [221, 0]
click at [1487, 765] on div "Preview" at bounding box center [1465, 765] width 89 height 32
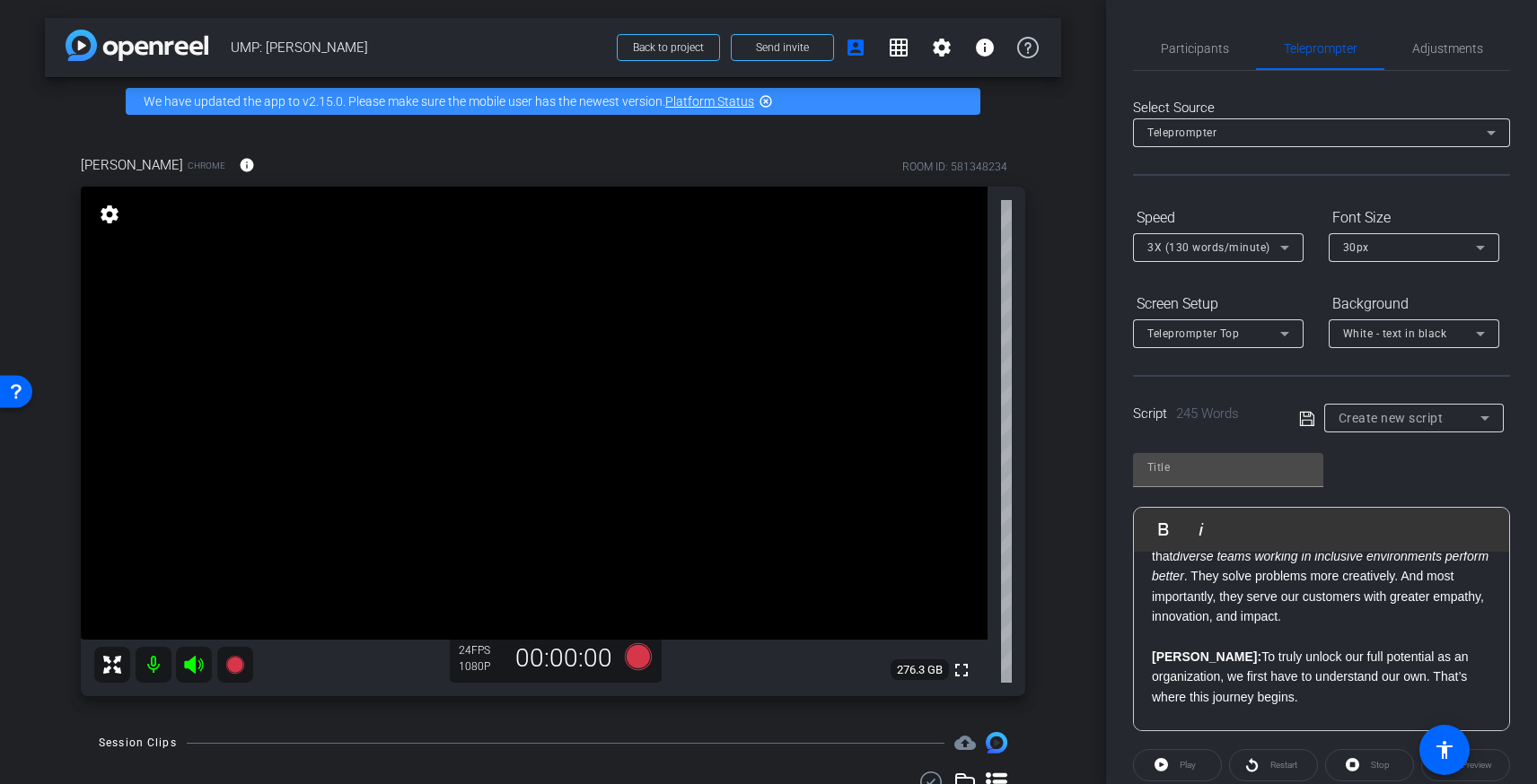
scroll to position [305, 0]
click at [1175, 767] on div "Play" at bounding box center [1177, 765] width 89 height 32
drag, startPoint x: 1160, startPoint y: 768, endPoint x: 1196, endPoint y: 680, distance: 95.1
click at [1160, 768] on div "Play" at bounding box center [1177, 765] width 89 height 32
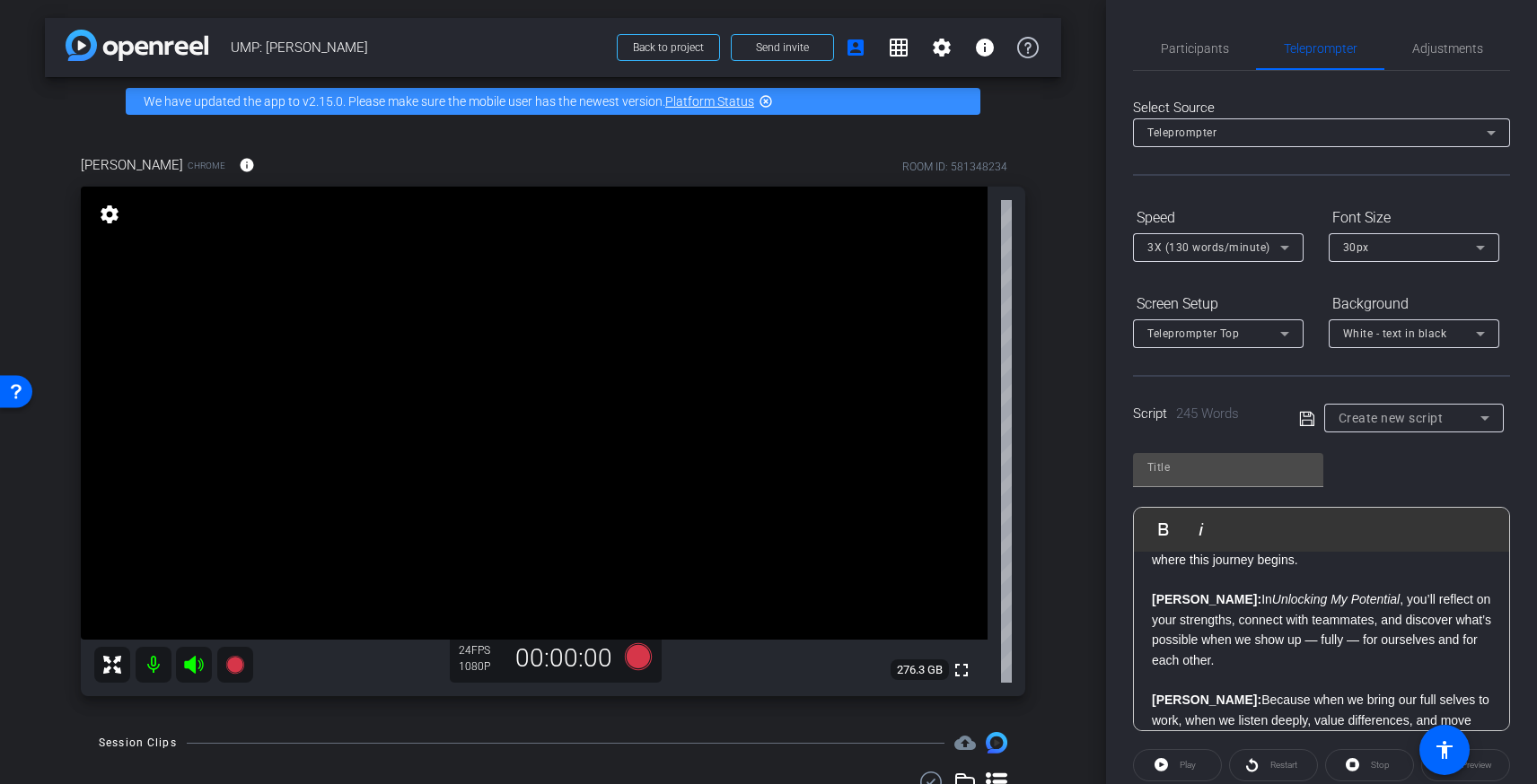
scroll to position [443, 0]
click at [1311, 422] on icon at bounding box center [1306, 419] width 14 height 14
type input "Default title 9158"
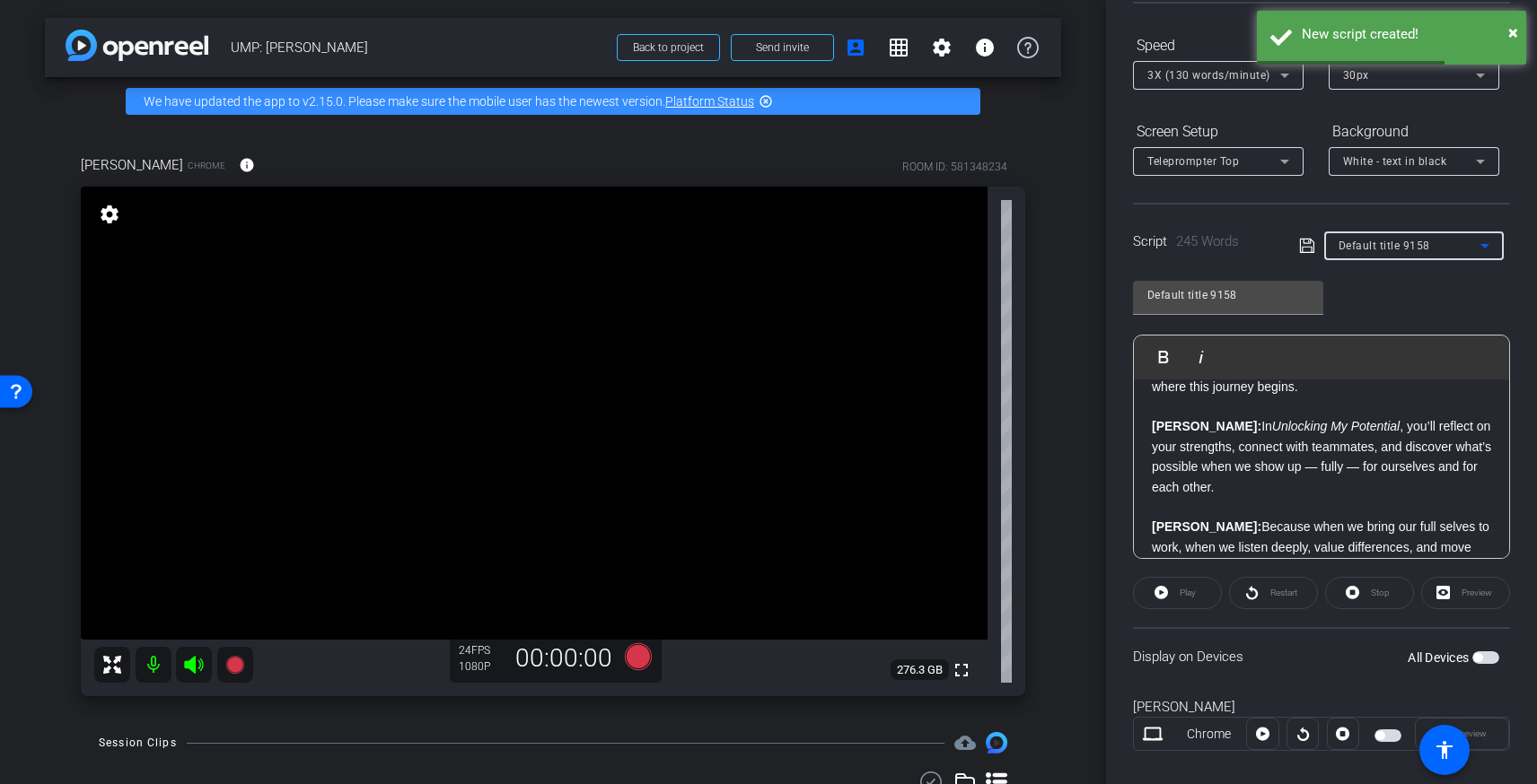
scroll to position [196, 0]
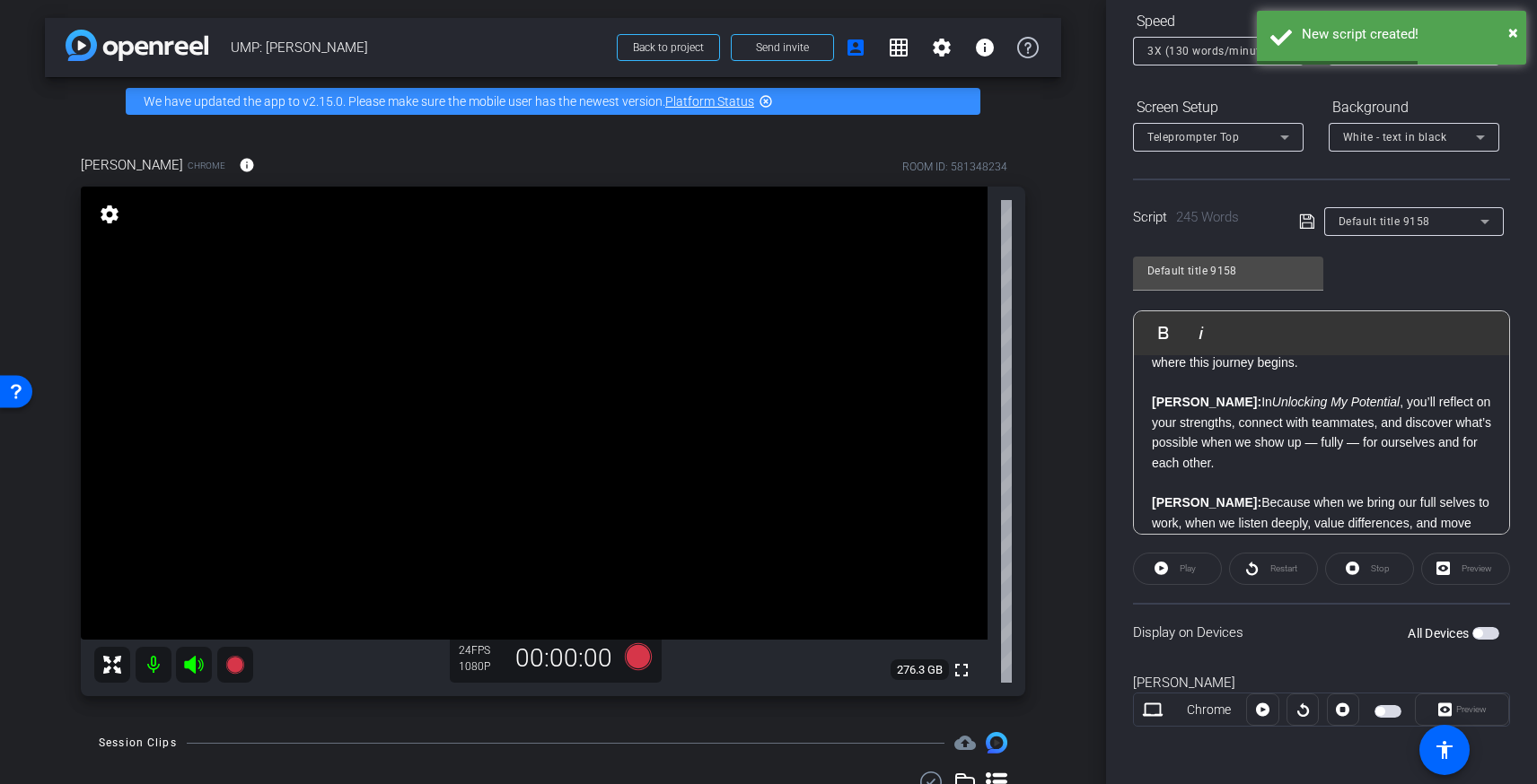
drag, startPoint x: 1326, startPoint y: 499, endPoint x: 1424, endPoint y: 542, distance: 107.0
click at [1326, 499] on p "Vanessa: Because when we bring our full selves to work, when we listen deeply, …" at bounding box center [1321, 543] width 339 height 101
click at [1445, 568] on div "Preview" at bounding box center [1465, 569] width 89 height 32
drag, startPoint x: 1442, startPoint y: 568, endPoint x: 1287, endPoint y: 534, distance: 158.7
click at [1441, 568] on div "Preview" at bounding box center [1465, 569] width 89 height 32
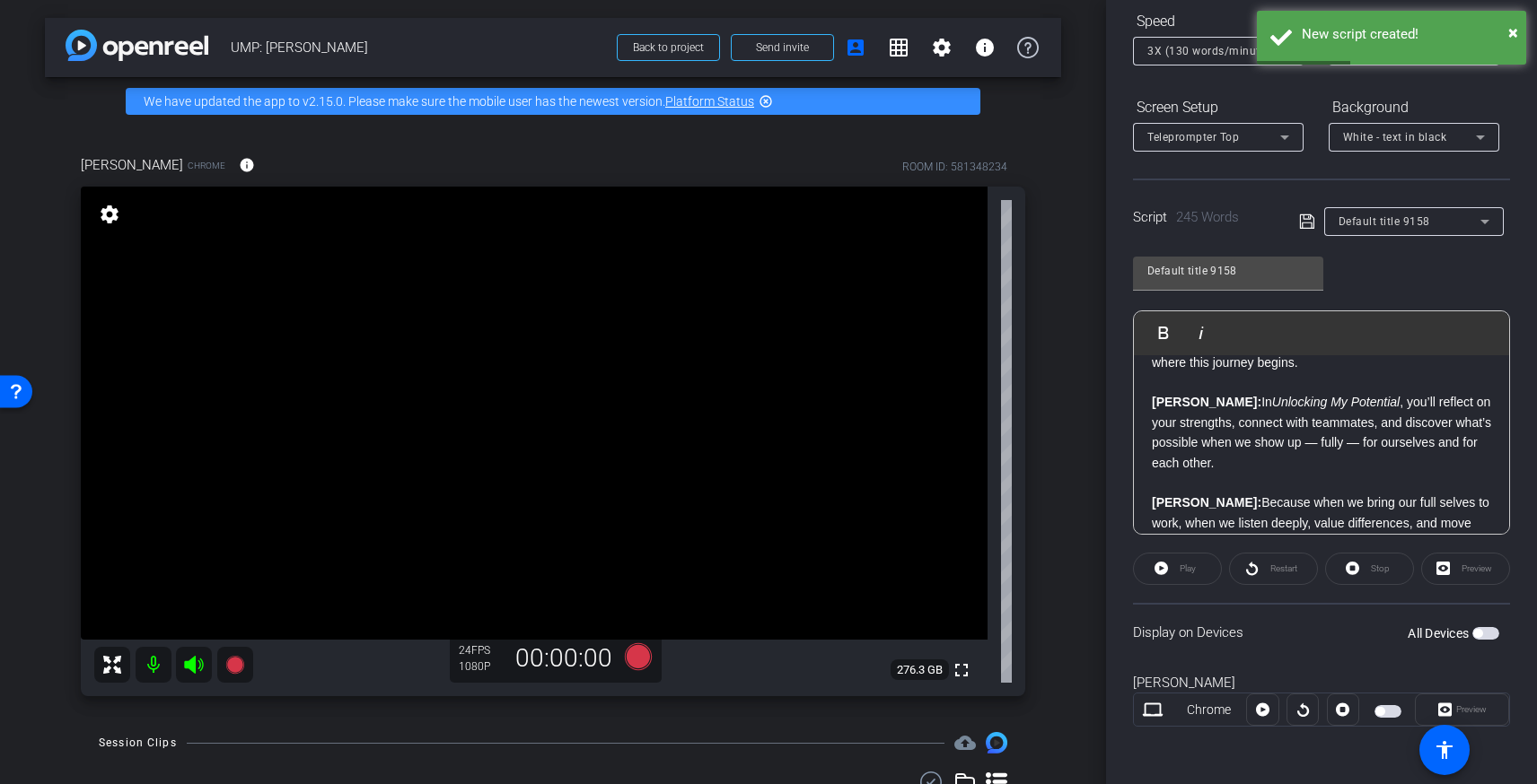
scroll to position [473, 0]
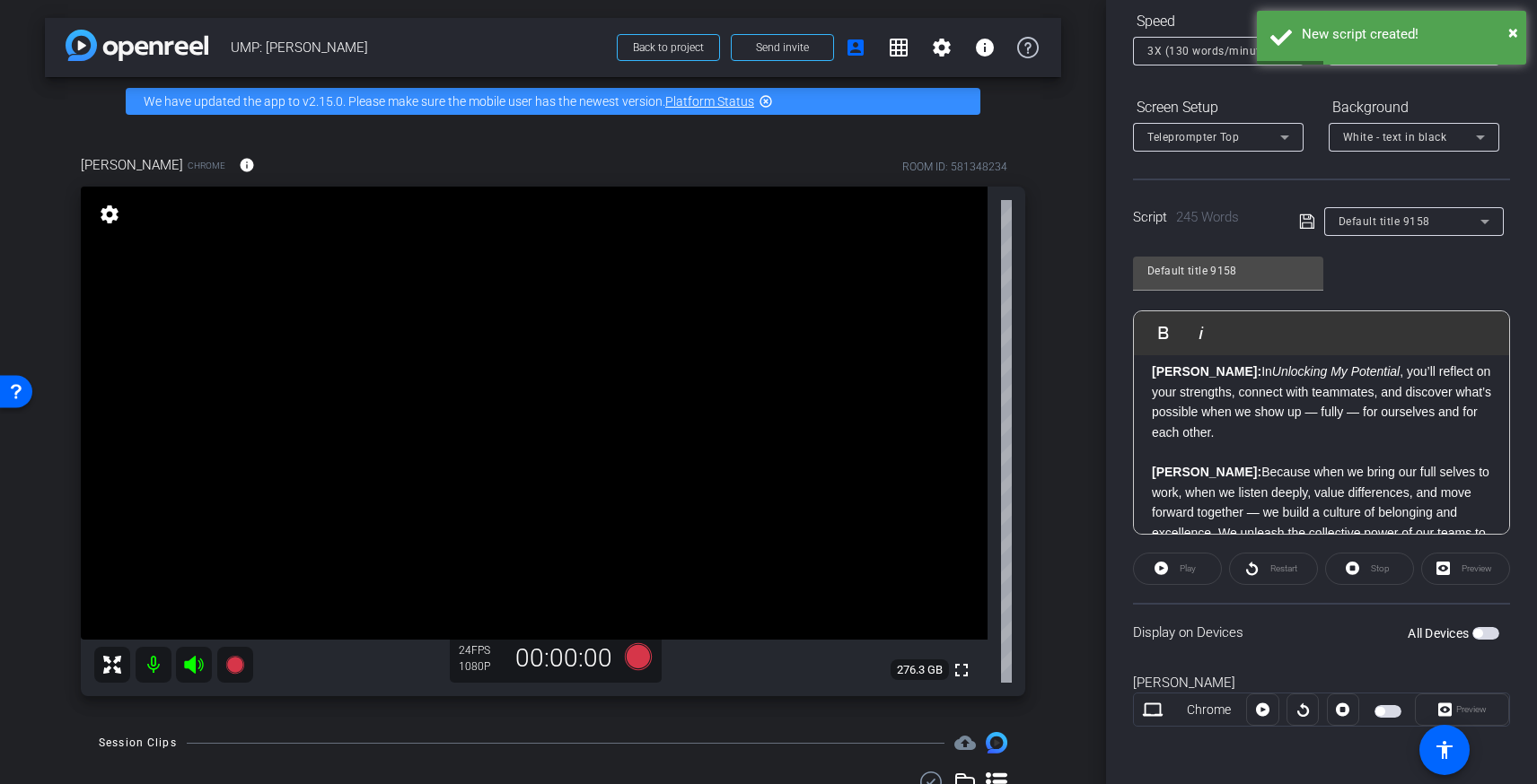
click at [1158, 565] on div "Play" at bounding box center [1177, 569] width 89 height 32
click at [1163, 571] on div "Play" at bounding box center [1177, 569] width 89 height 32
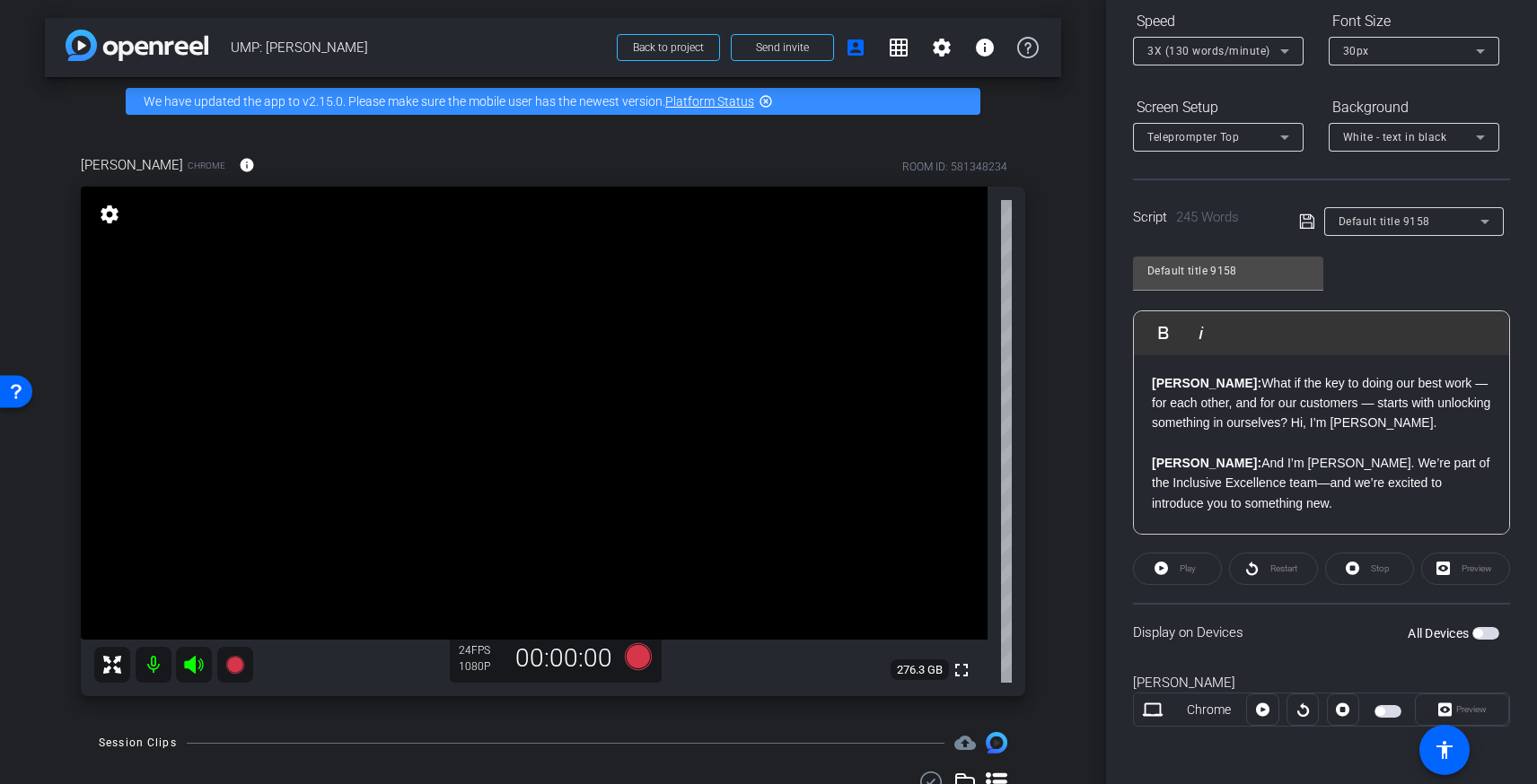
scroll to position [0, 0]
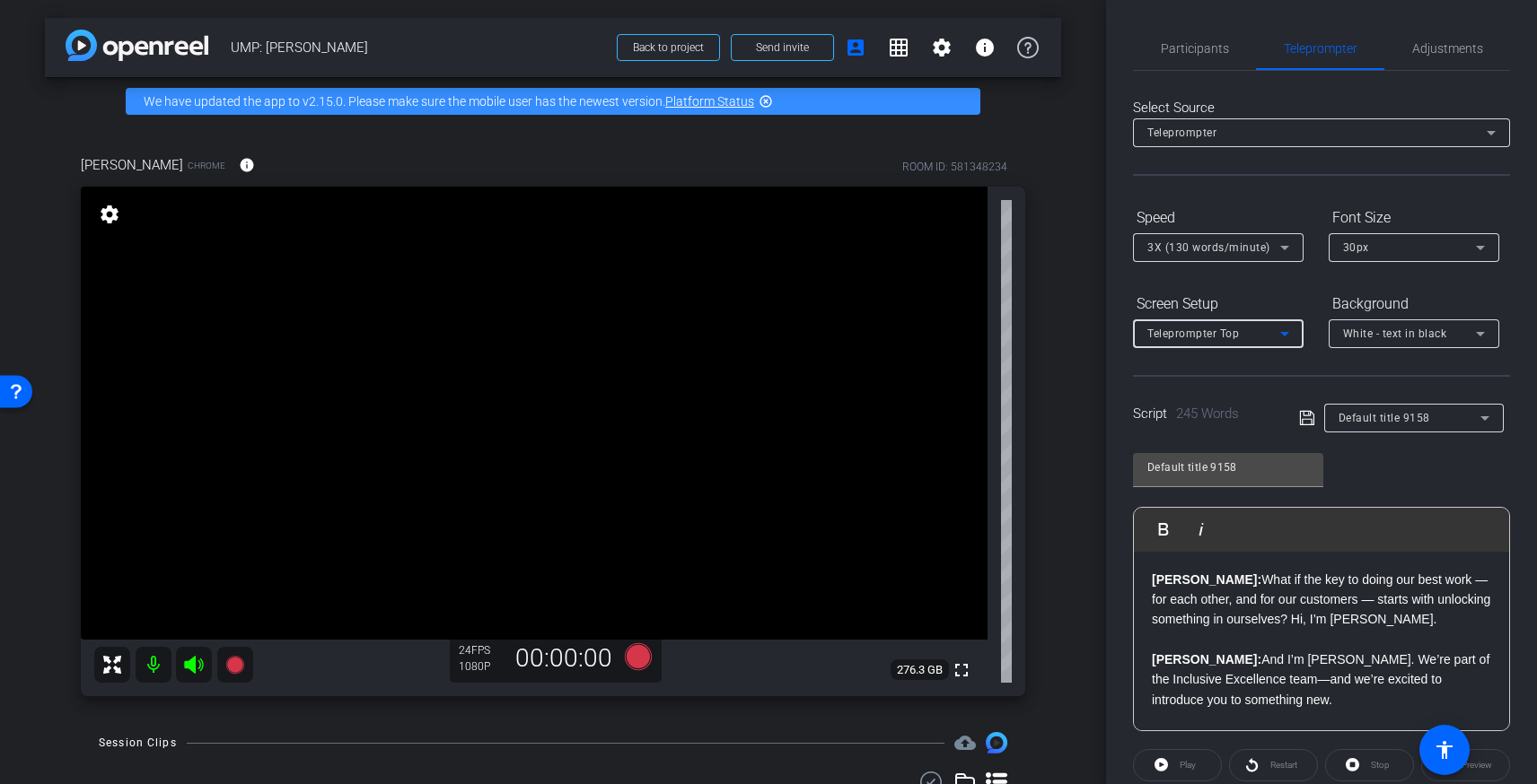
click at [1242, 326] on div "Teleprompter Top" at bounding box center [1214, 333] width 133 height 23
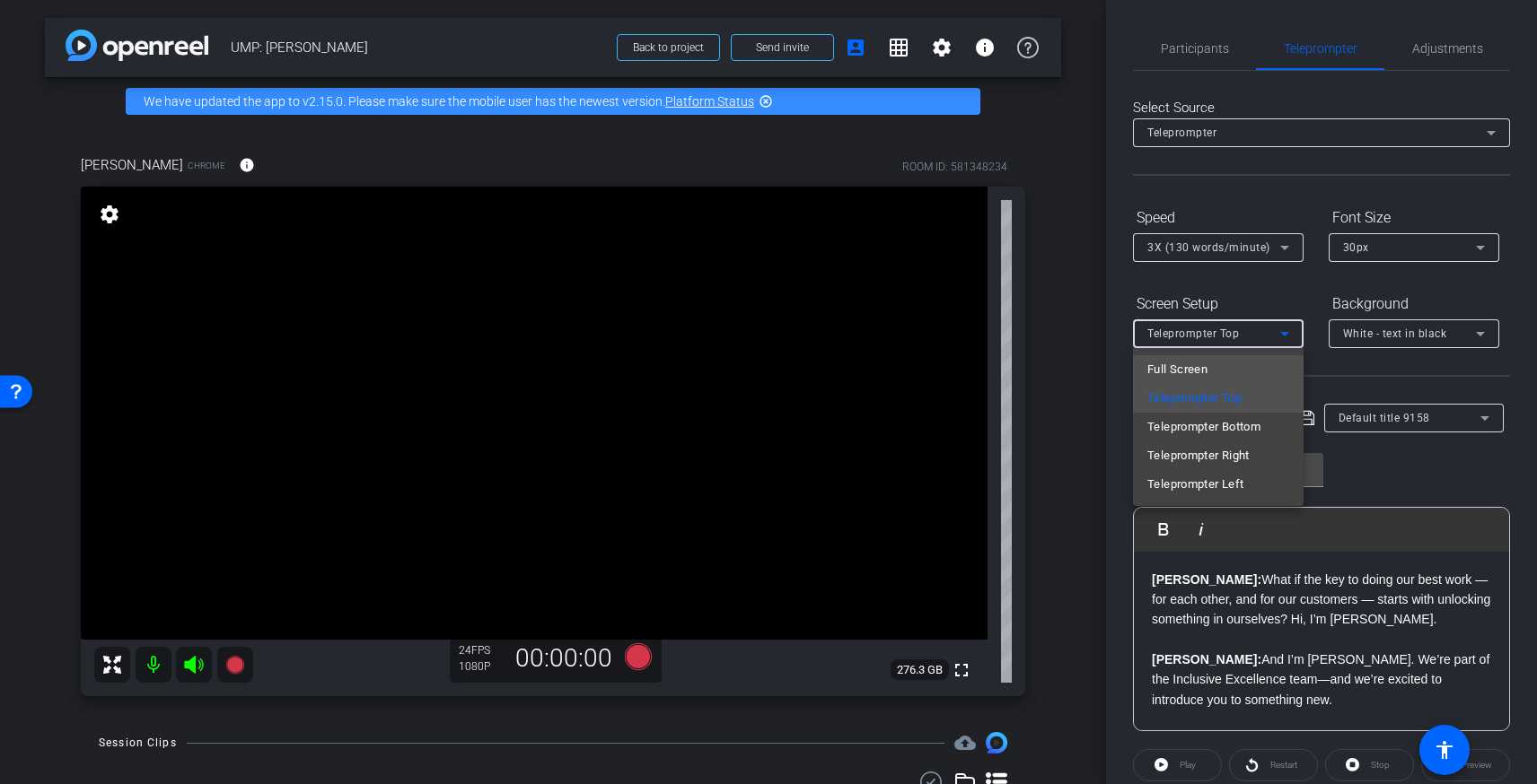
click at [1227, 370] on mat-option "Full Screen" at bounding box center [1217, 370] width 170 height 29
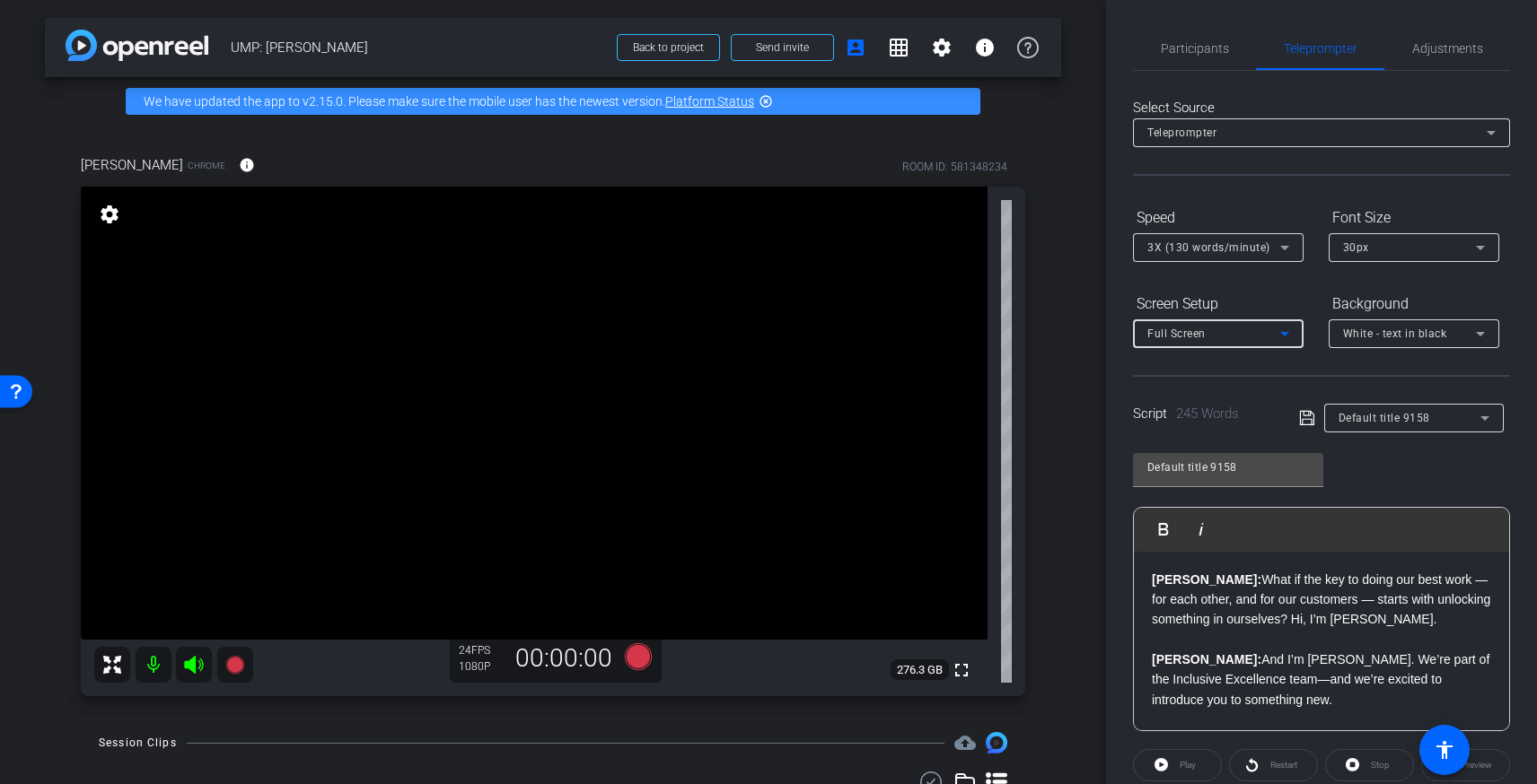
scroll to position [141, 0]
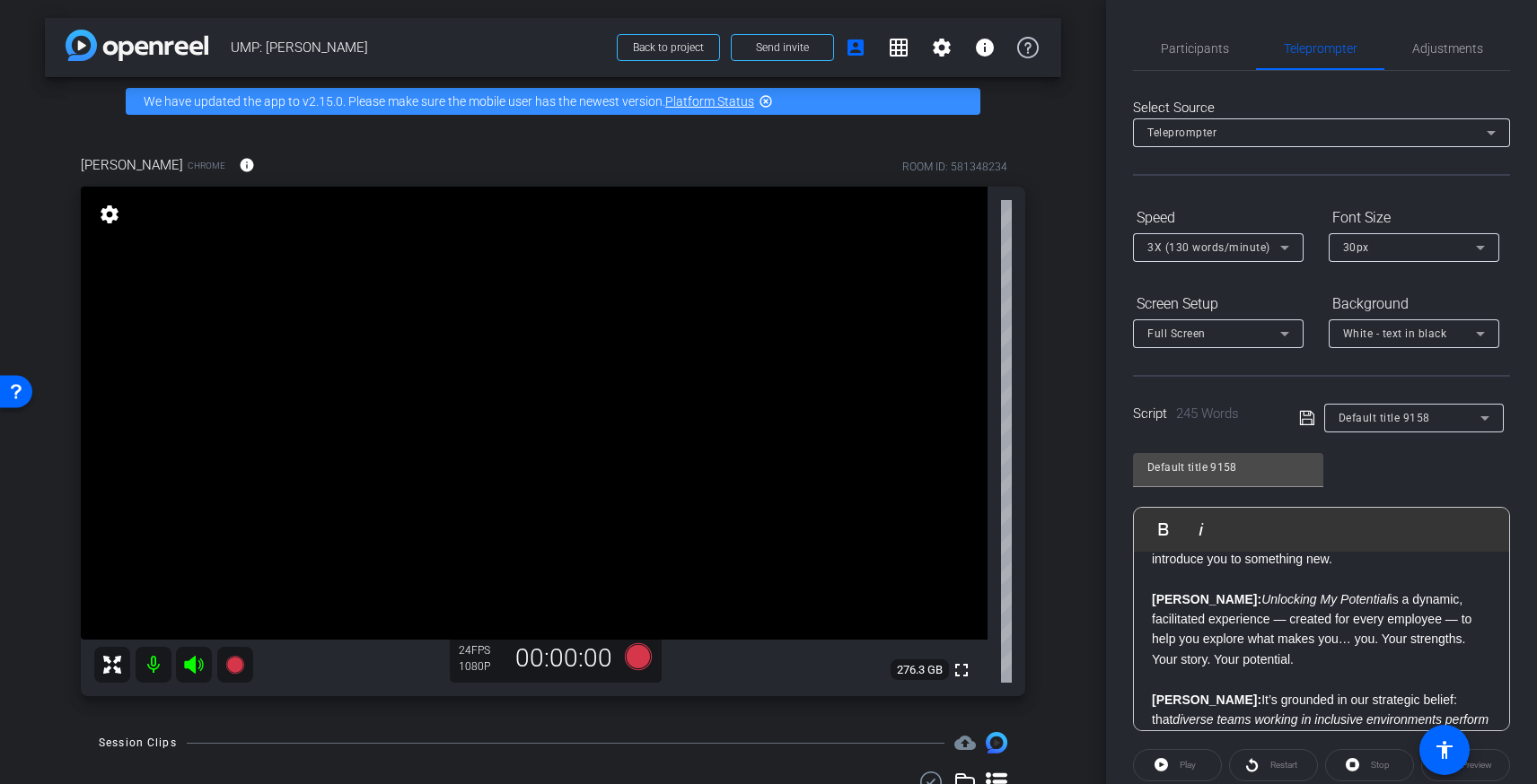
click at [1167, 763] on div "Play" at bounding box center [1177, 765] width 89 height 32
click at [1164, 764] on div "Play" at bounding box center [1177, 765] width 89 height 32
click at [1420, 334] on span "White - text in black" at bounding box center [1396, 334] width 104 height 13
click at [1416, 334] on div at bounding box center [768, 392] width 1537 height 784
click at [1292, 248] on icon at bounding box center [1285, 248] width 22 height 22
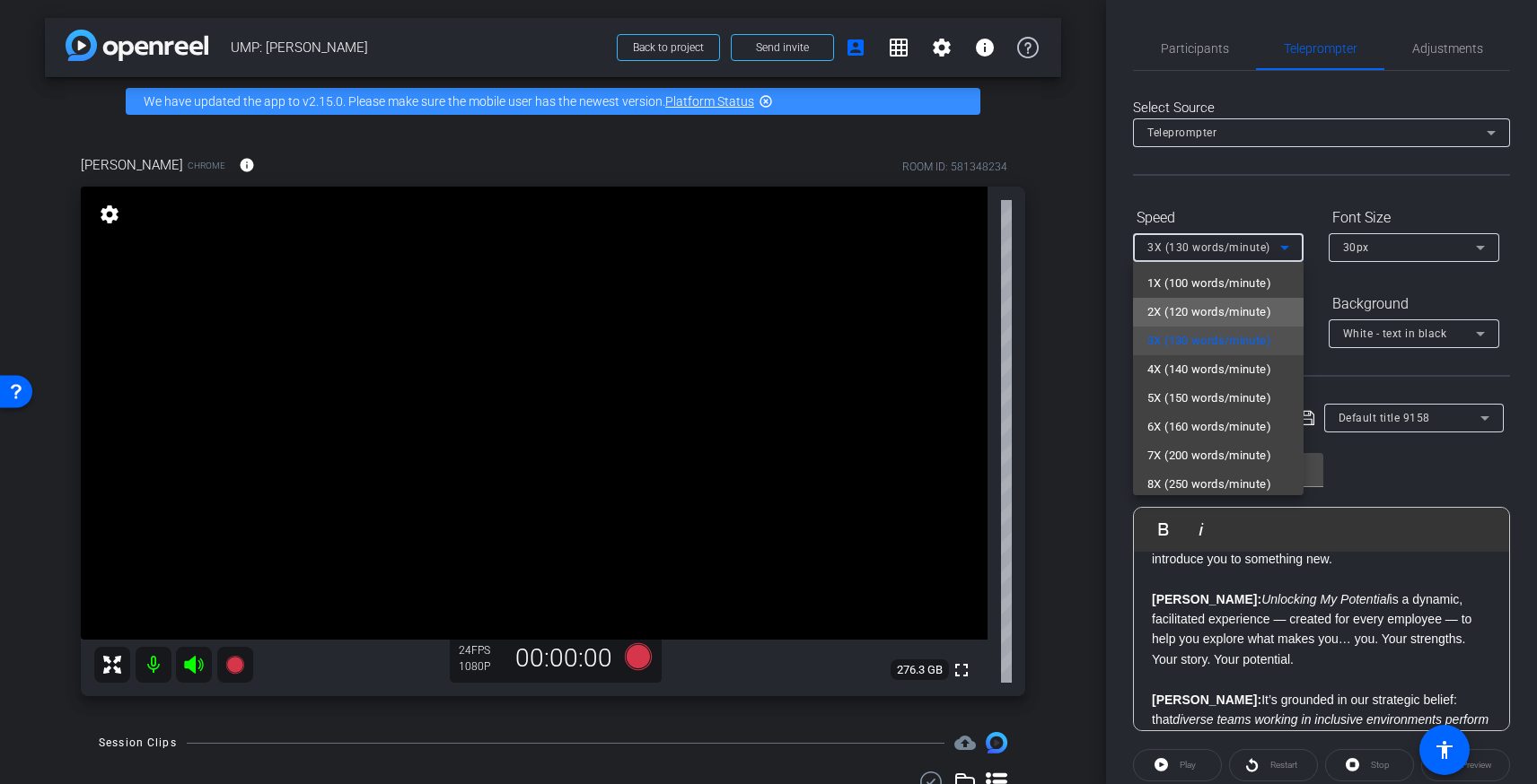
click at [1234, 305] on span "2X (120 words/minute)" at bounding box center [1209, 312] width 124 height 22
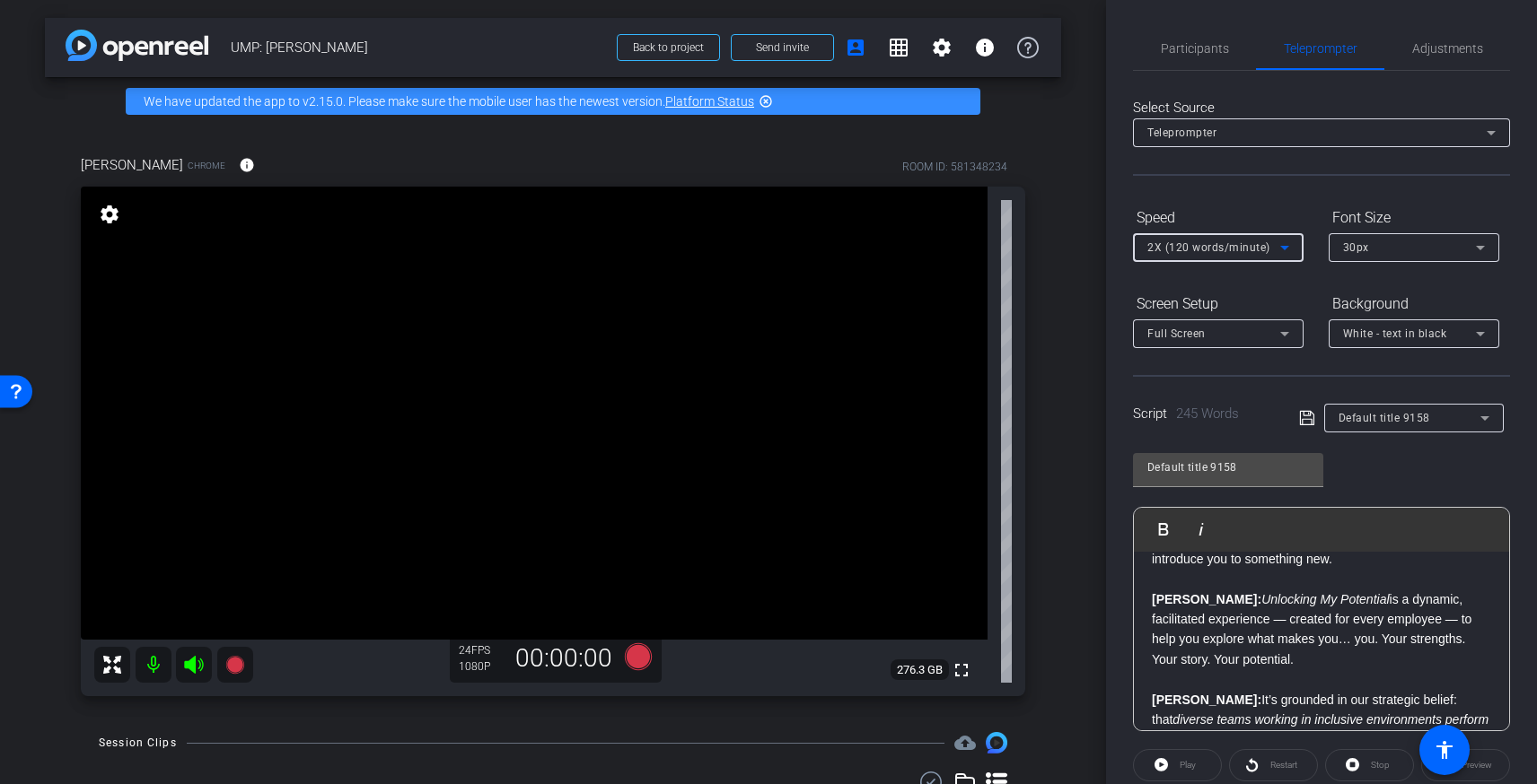
click at [1440, 236] on div "30px" at bounding box center [1410, 247] width 133 height 23
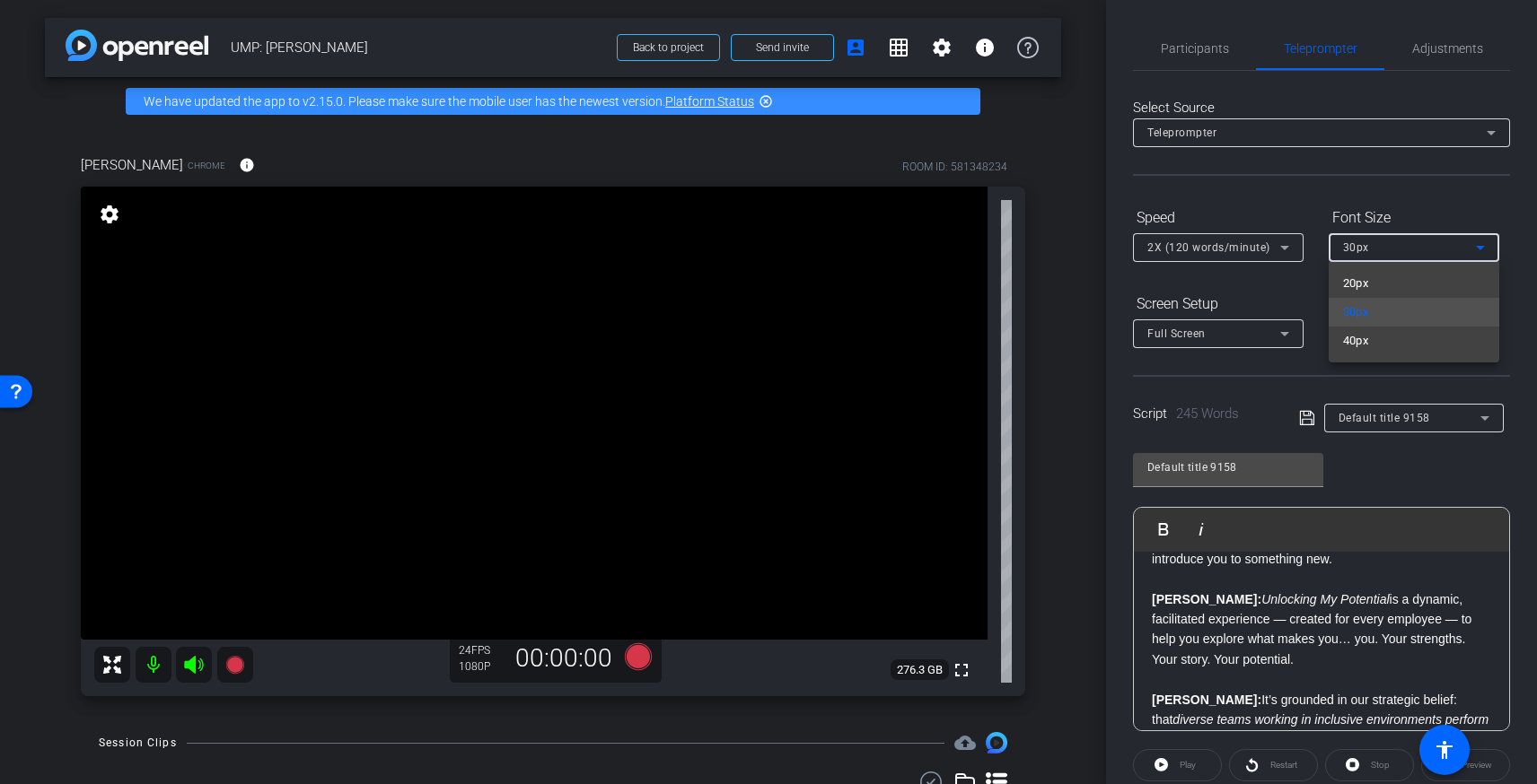
click at [1382, 338] on mat-option "40px" at bounding box center [1414, 341] width 170 height 29
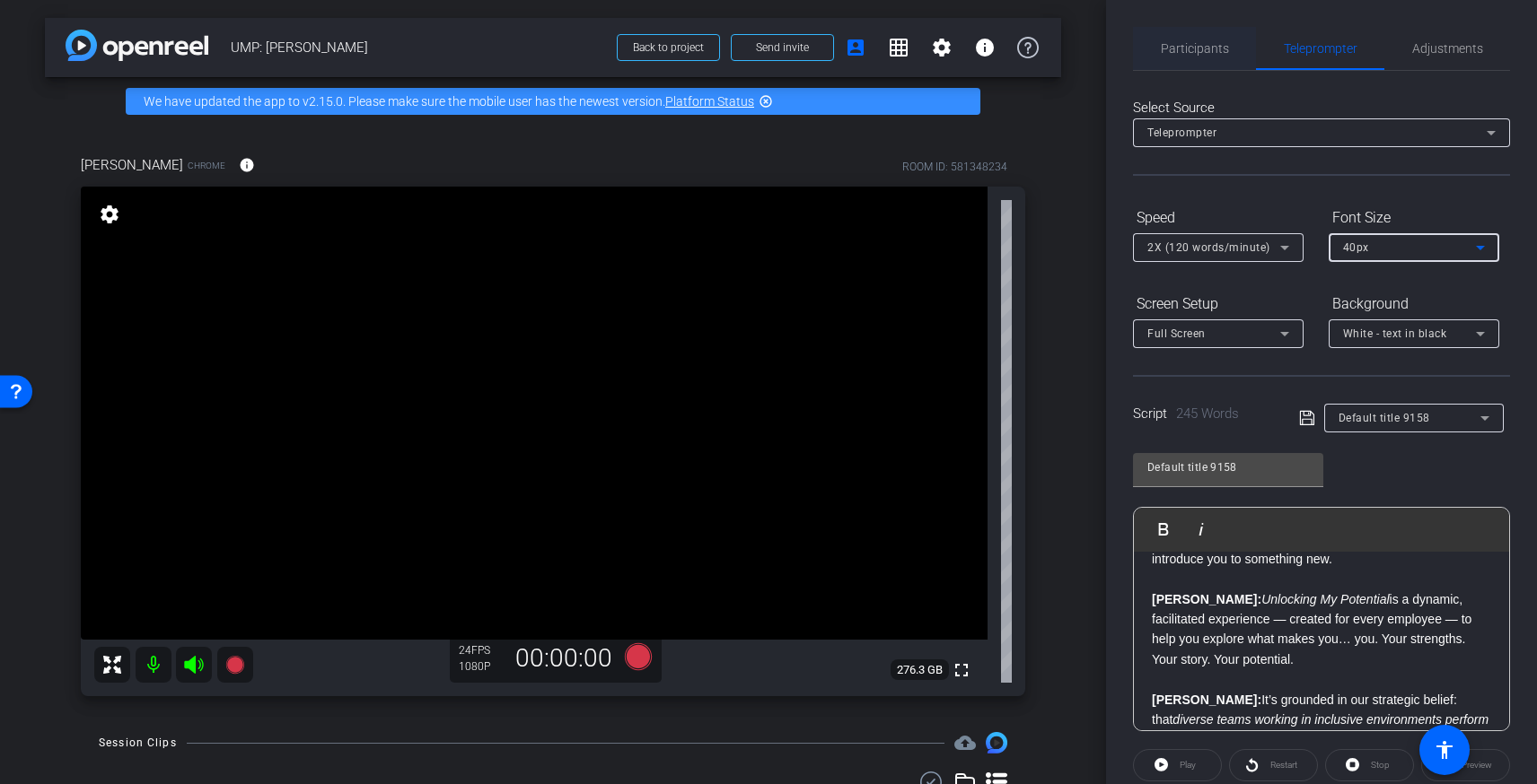
click at [1203, 51] on span "Participants" at bounding box center [1195, 49] width 68 height 13
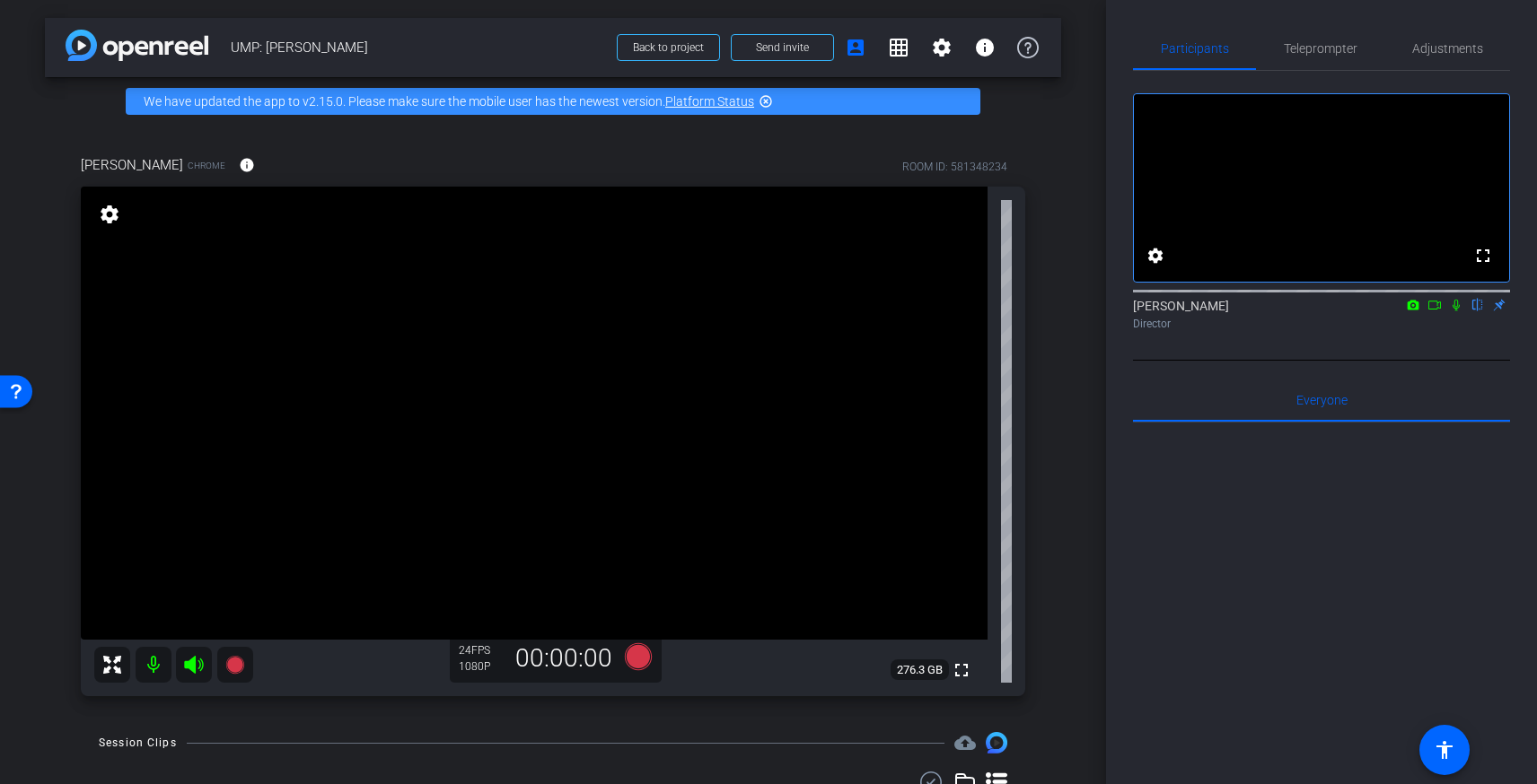
click at [1438, 311] on icon at bounding box center [1434, 305] width 14 height 13
click at [235, 662] on icon at bounding box center [234, 665] width 18 height 18
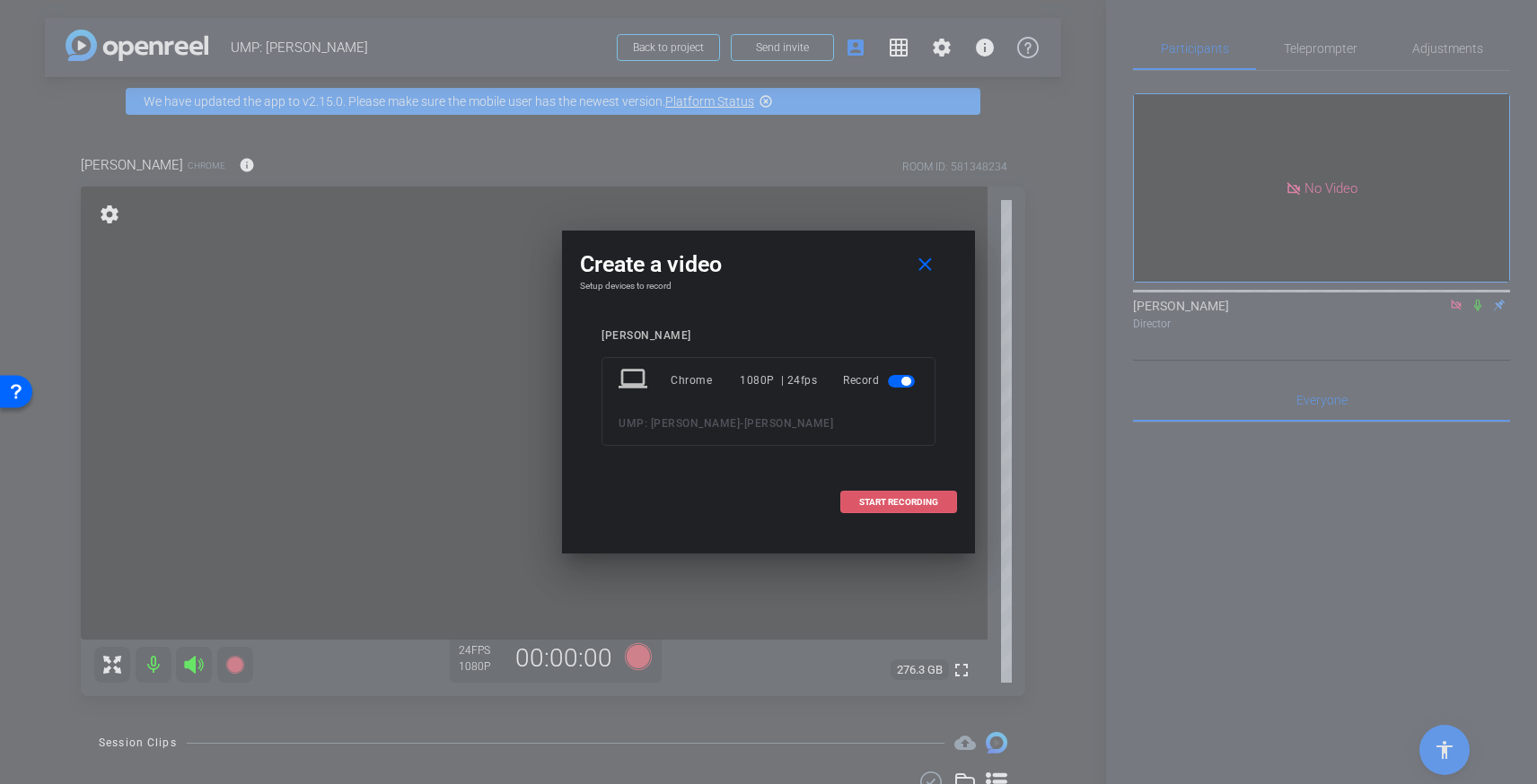
click at [899, 501] on span "START RECORDING" at bounding box center [899, 502] width 79 height 9
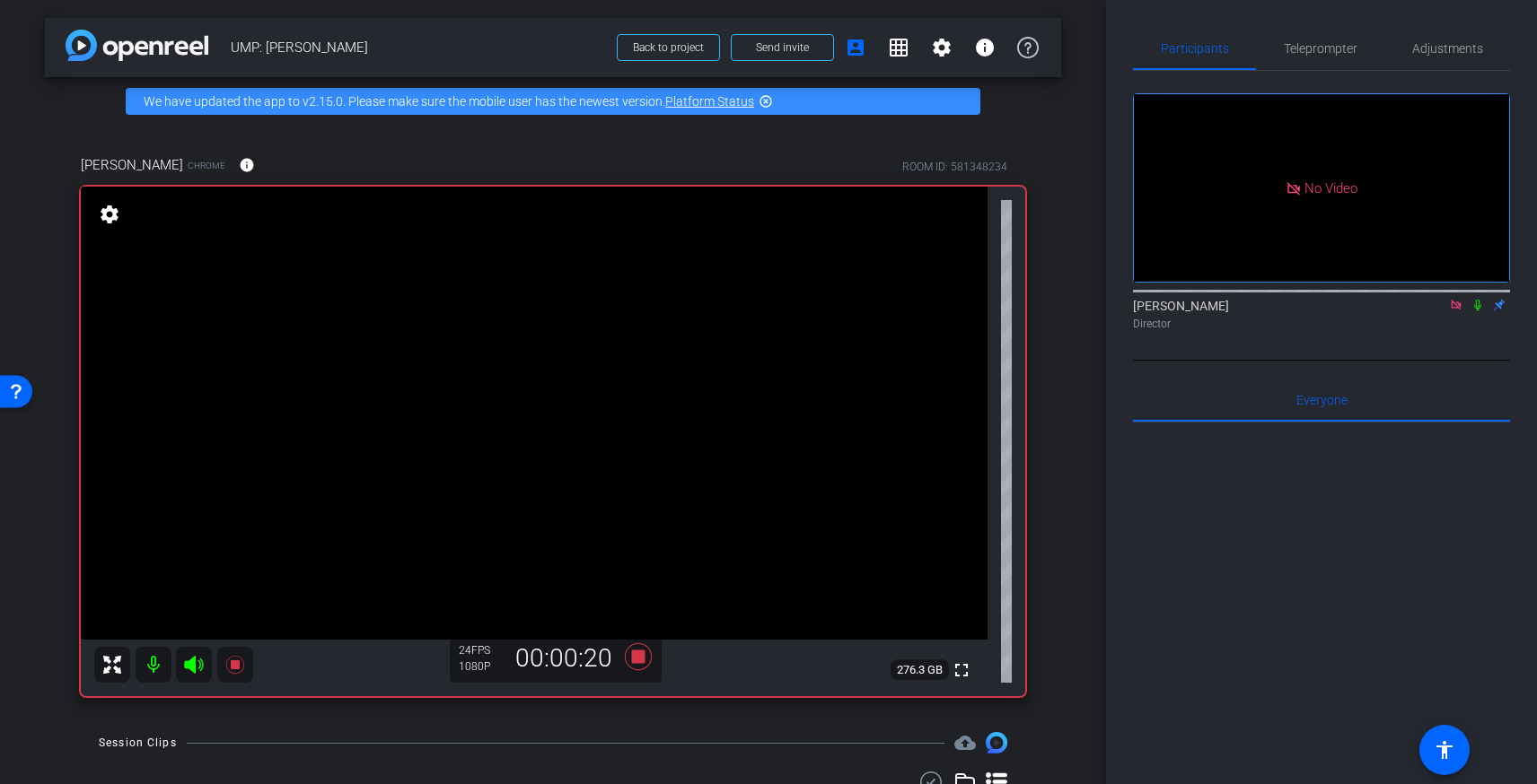
click at [1477, 311] on icon at bounding box center [1478, 305] width 14 height 13
click at [1477, 311] on icon at bounding box center [1478, 305] width 7 height 12
click at [1478, 311] on icon at bounding box center [1478, 305] width 10 height 12
click at [1478, 311] on icon at bounding box center [1478, 305] width 7 height 12
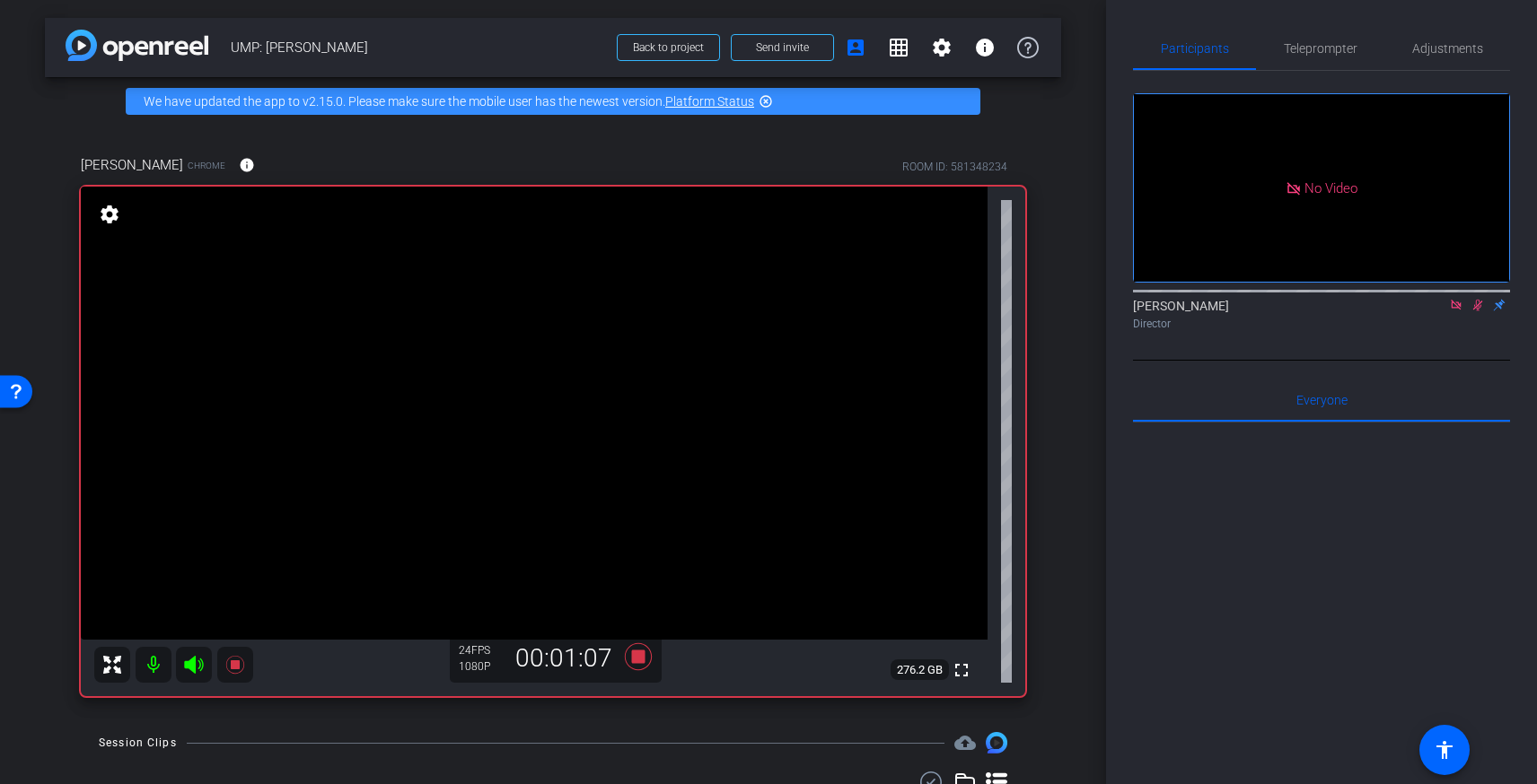
click at [1478, 311] on icon at bounding box center [1478, 305] width 14 height 13
drag, startPoint x: 1478, startPoint y: 330, endPoint x: 1474, endPoint y: 347, distance: 17.5
click at [1477, 311] on icon at bounding box center [1478, 305] width 14 height 13
click at [1322, 42] on span "Teleprompter" at bounding box center [1321, 49] width 74 height 13
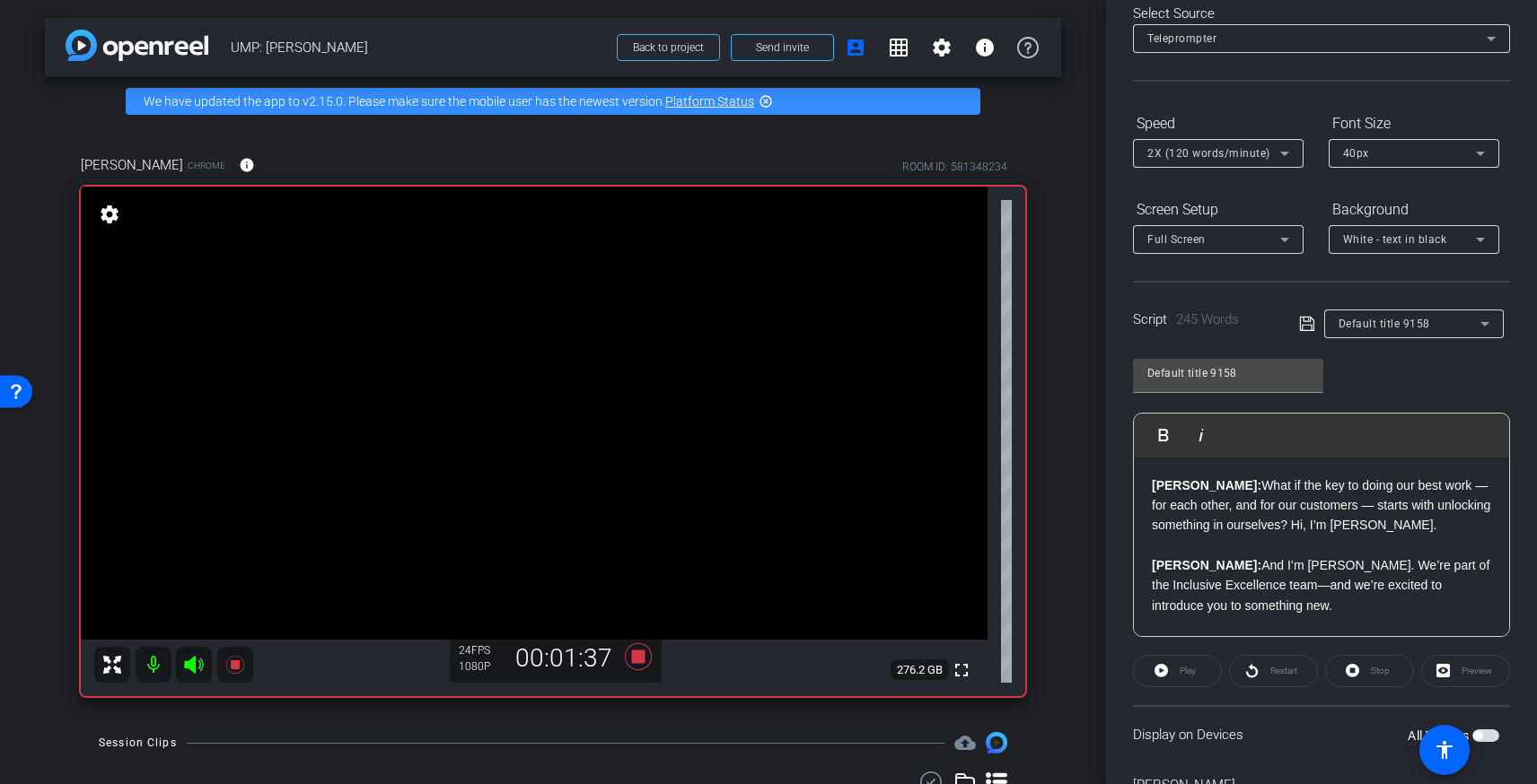
scroll to position [0, 0]
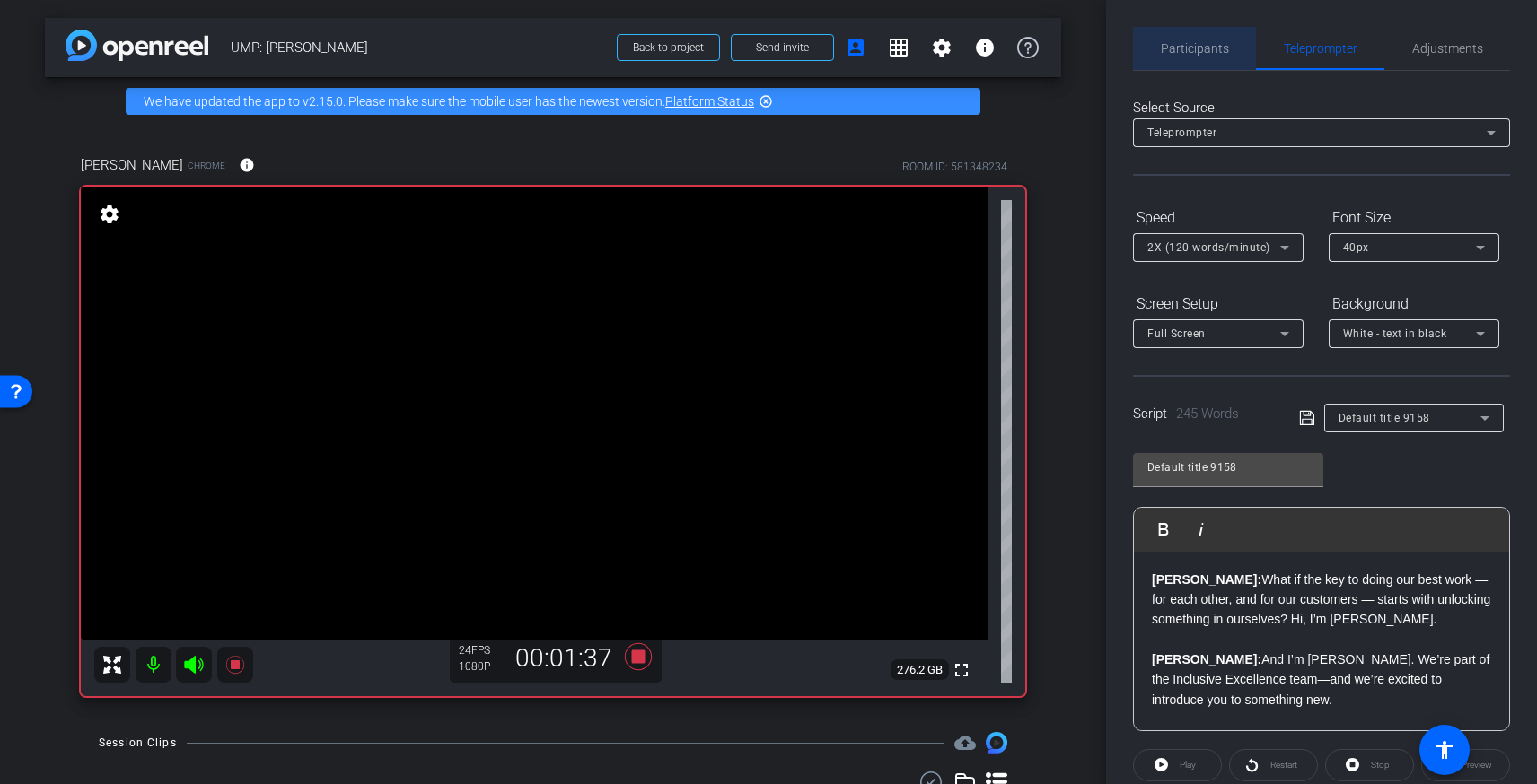
click at [1187, 30] on span "Participants" at bounding box center [1195, 49] width 68 height 43
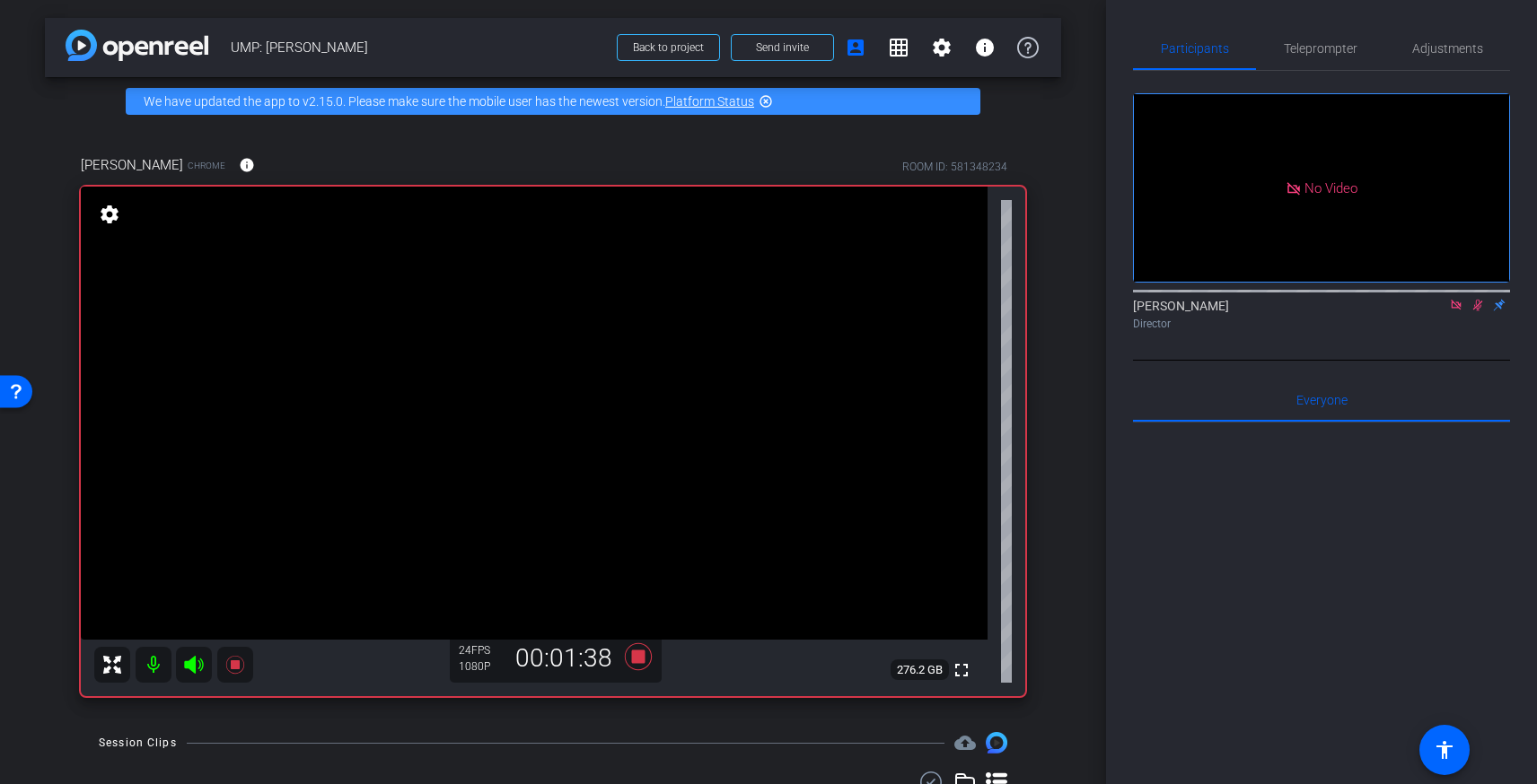
click at [1479, 299] on icon at bounding box center [1478, 305] width 14 height 13
drag, startPoint x: 1482, startPoint y: 249, endPoint x: 1489, endPoint y: 284, distance: 35.7
click at [1481, 299] on icon at bounding box center [1478, 305] width 14 height 13
click at [1478, 299] on icon at bounding box center [1478, 305] width 14 height 13
click at [1440, 50] on span "Adjustments" at bounding box center [1447, 49] width 71 height 13
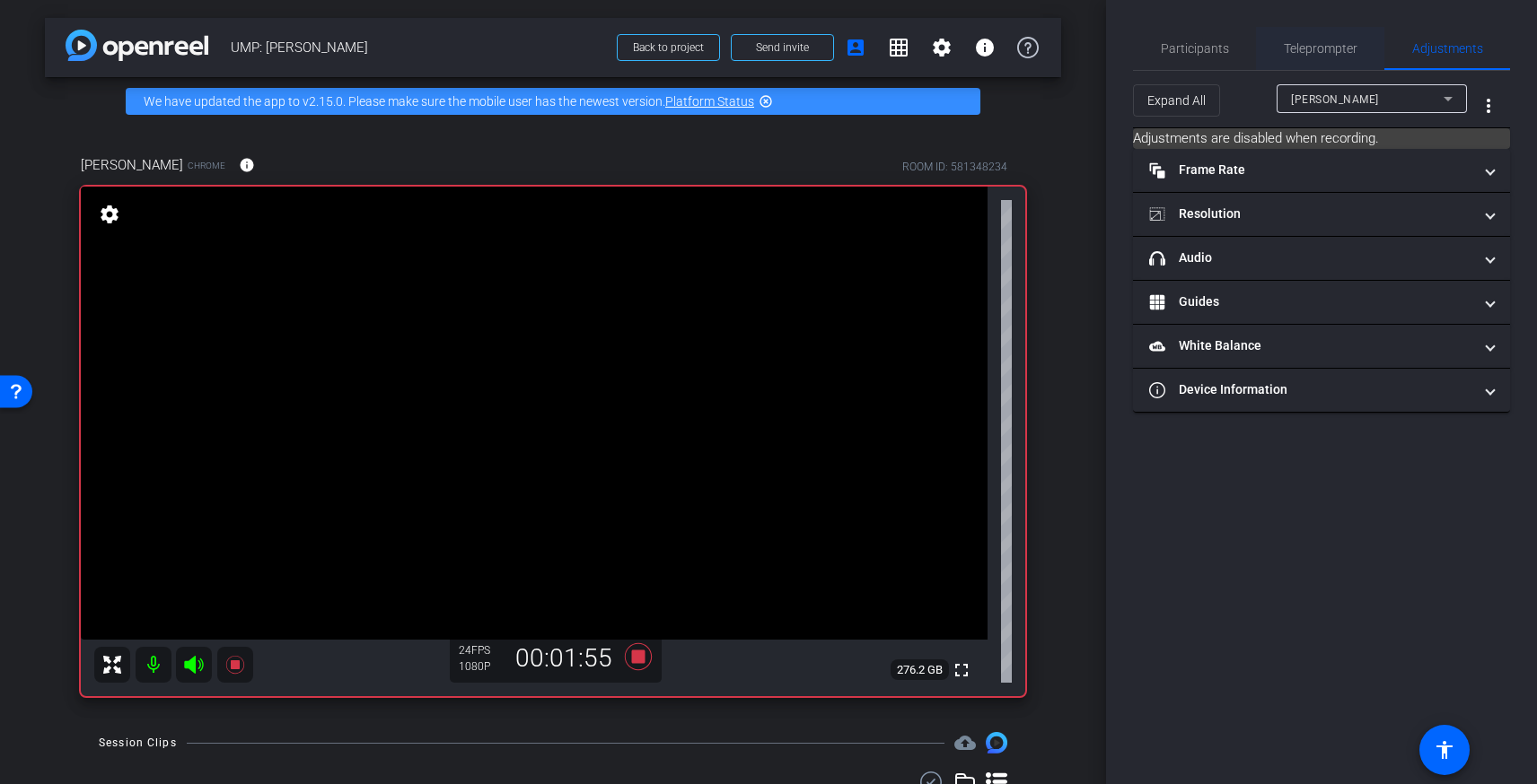
click at [1315, 53] on span "Teleprompter" at bounding box center [1321, 49] width 74 height 13
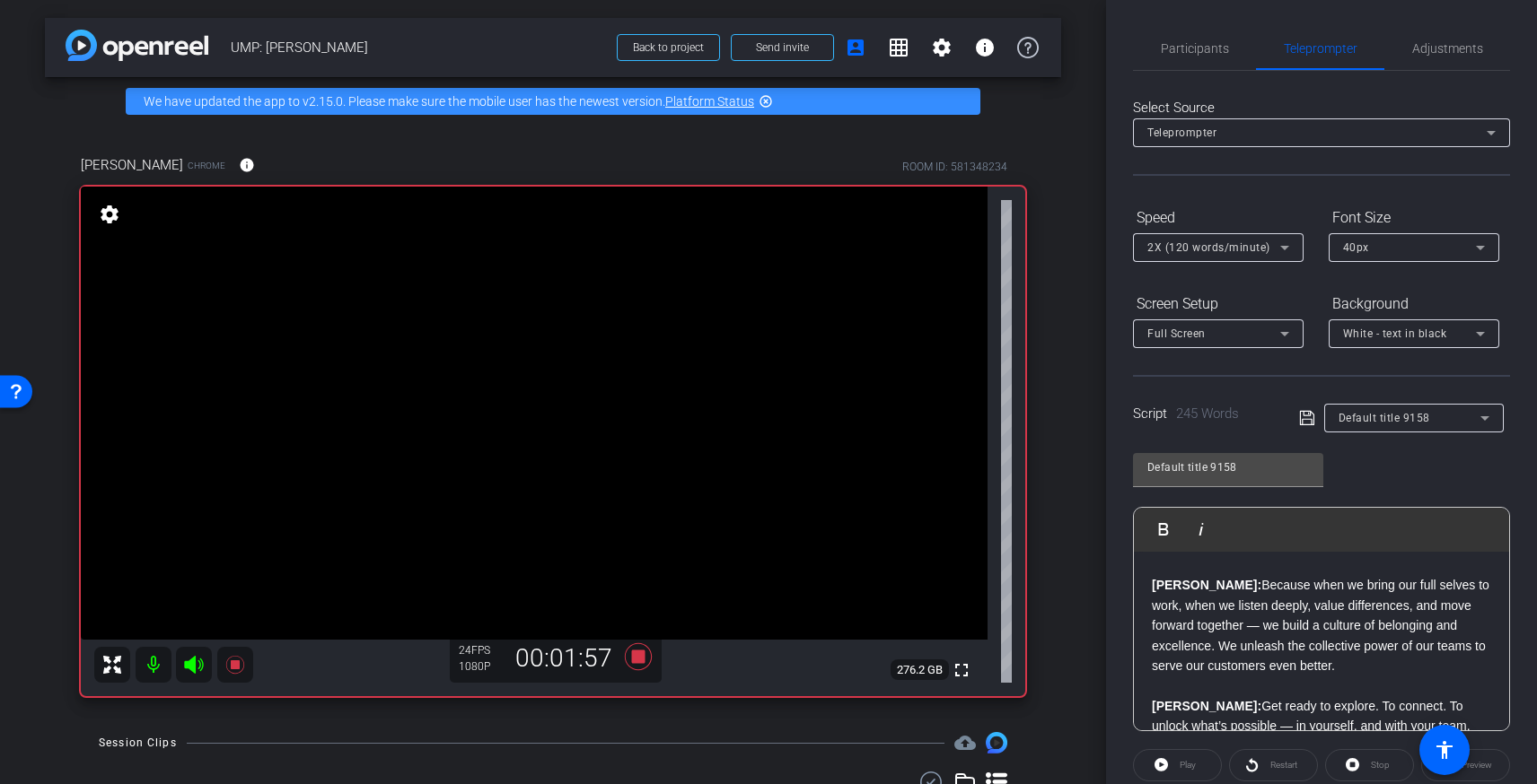
scroll to position [640, 0]
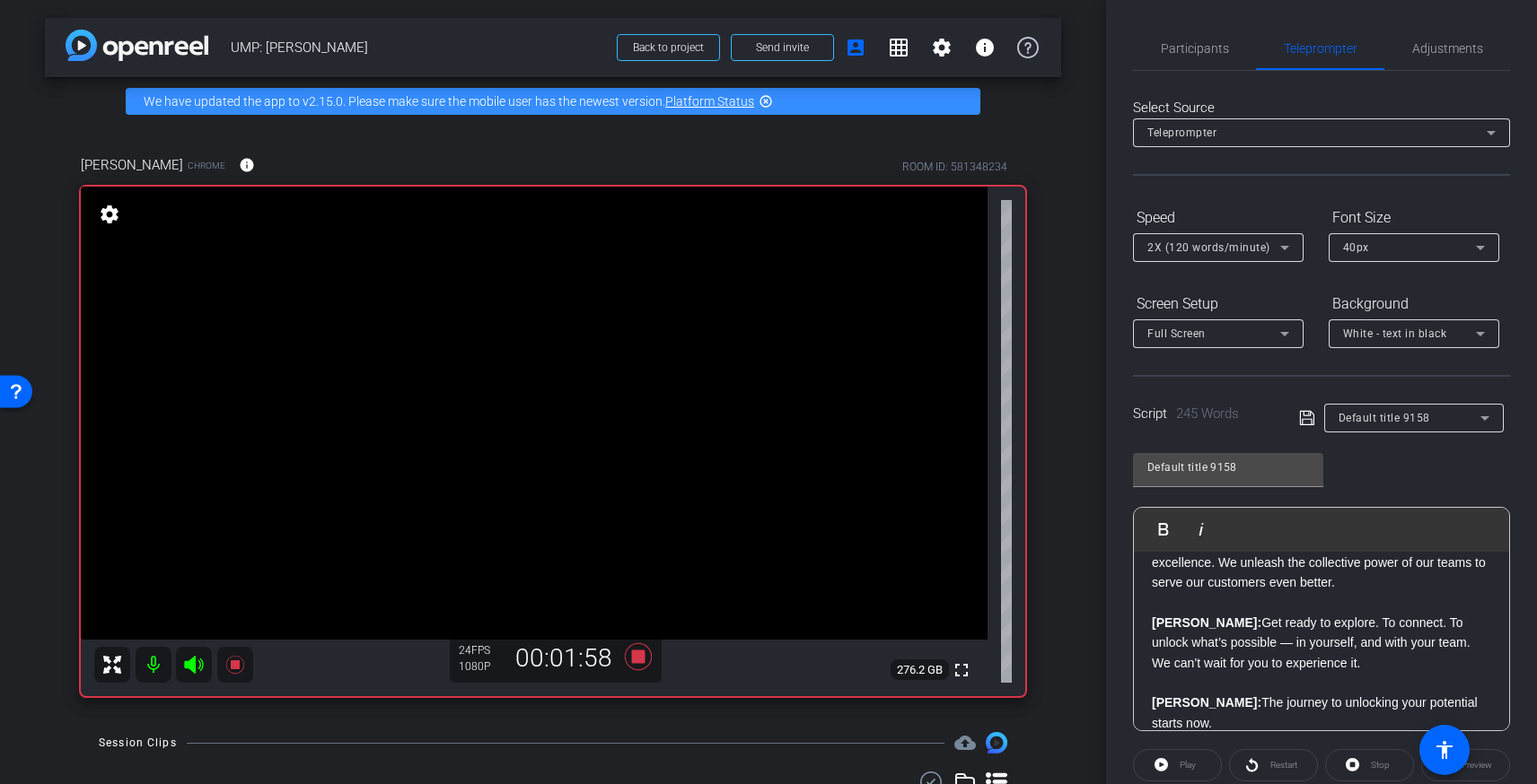
click at [1355, 762] on div "Stop" at bounding box center [1370, 765] width 89 height 32
click at [1351, 764] on div "Stop" at bounding box center [1370, 765] width 89 height 32
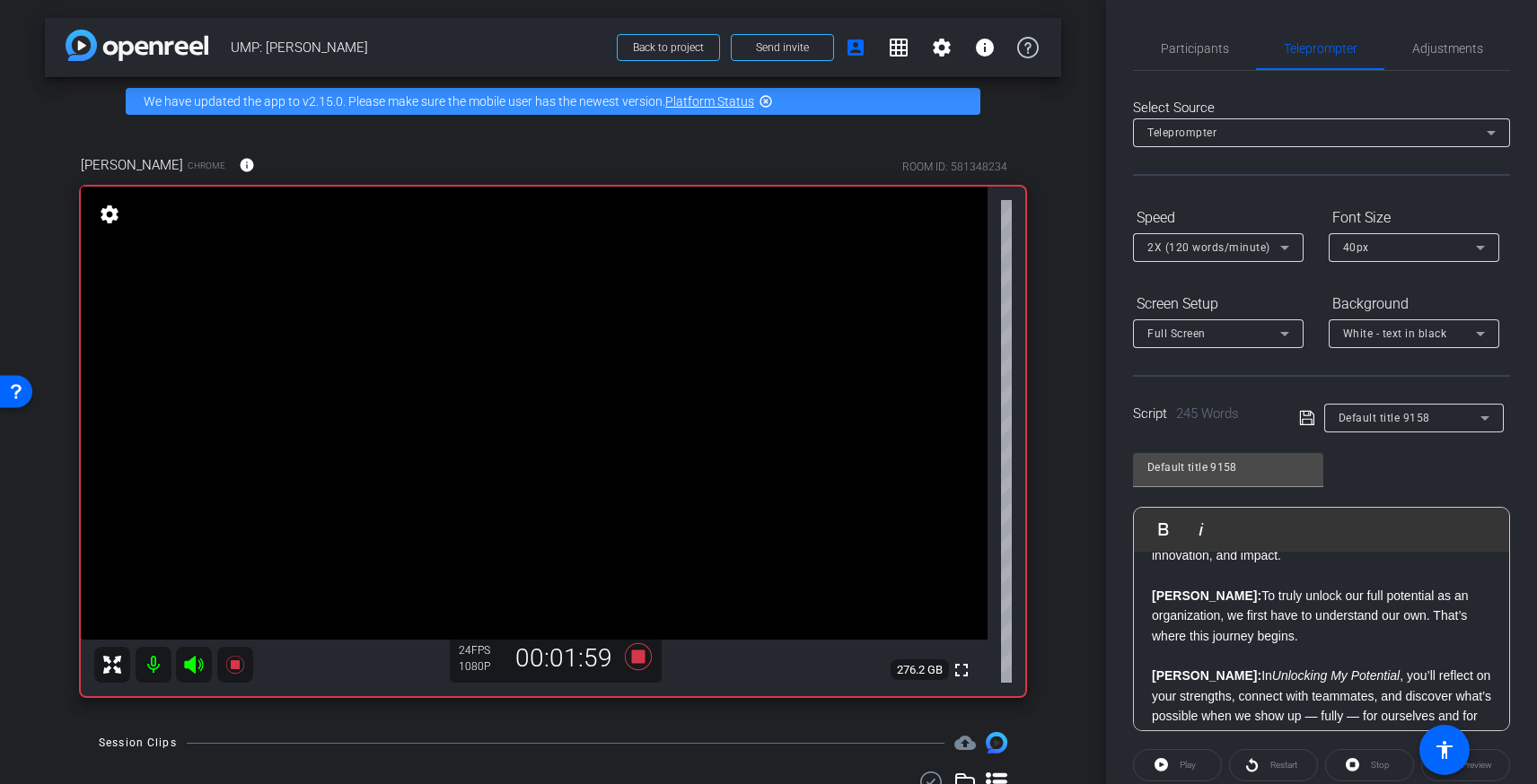
scroll to position [257, 0]
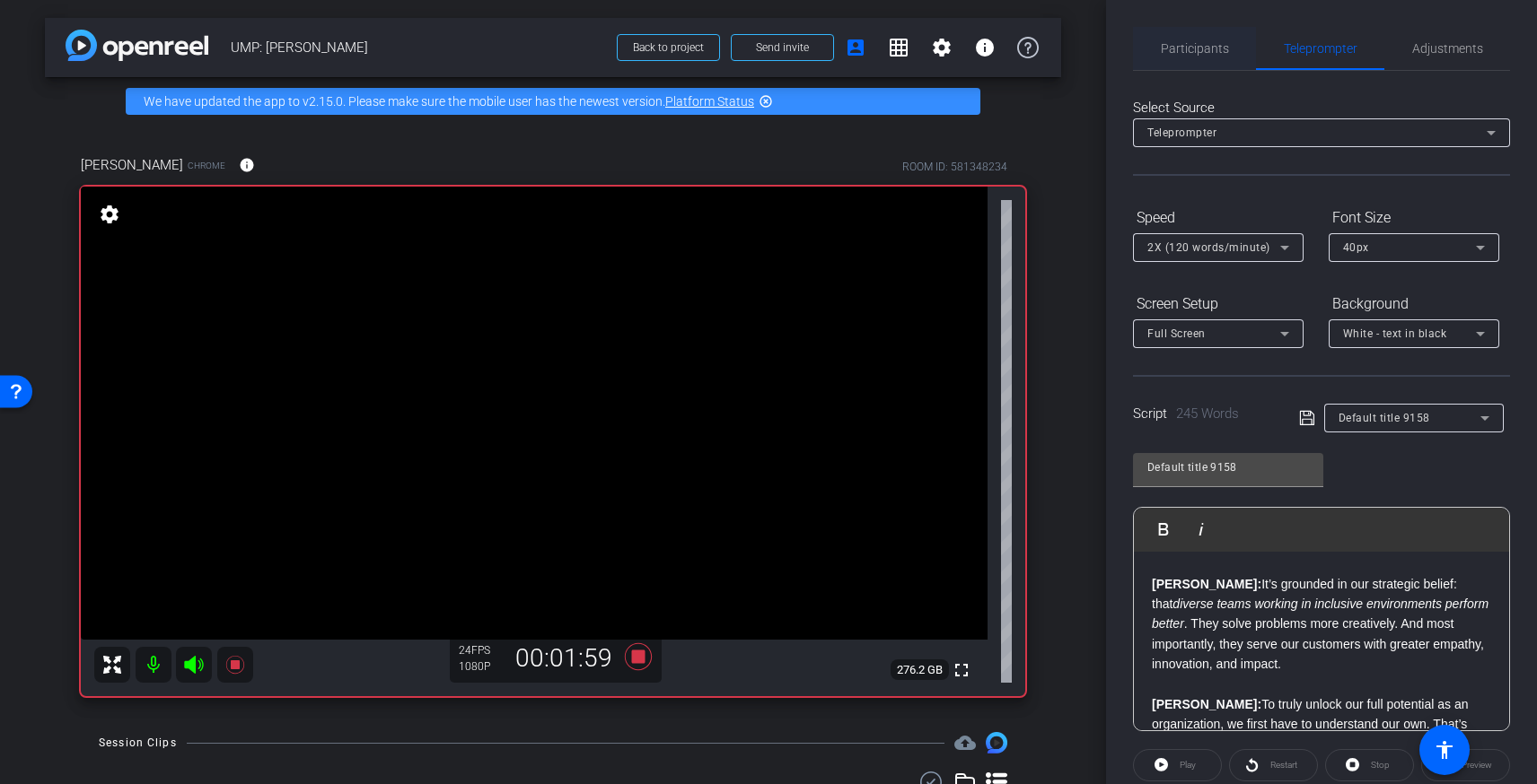
click at [1198, 51] on span "Participants" at bounding box center [1195, 49] width 68 height 13
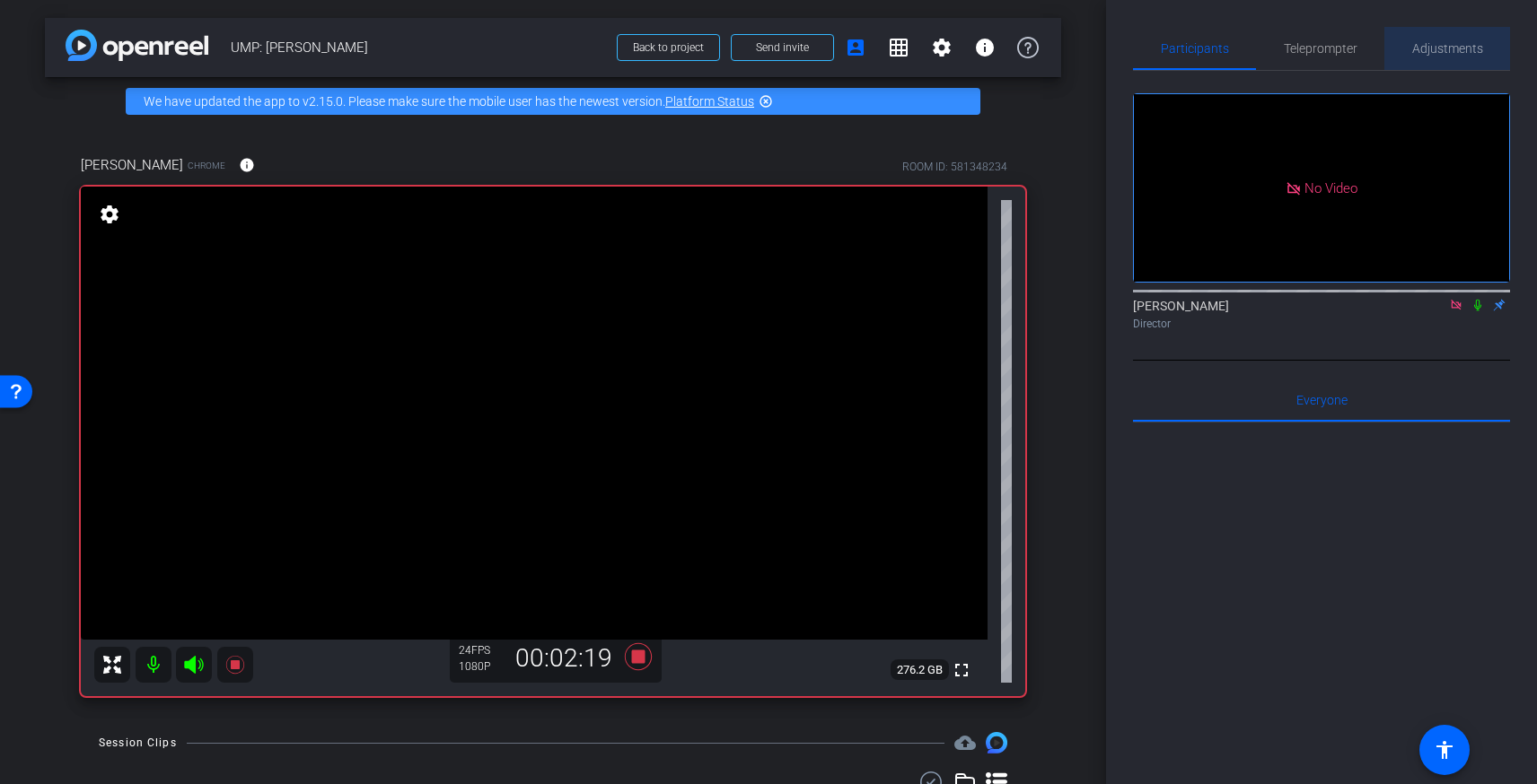
click at [1436, 49] on span "Adjustments" at bounding box center [1447, 49] width 71 height 13
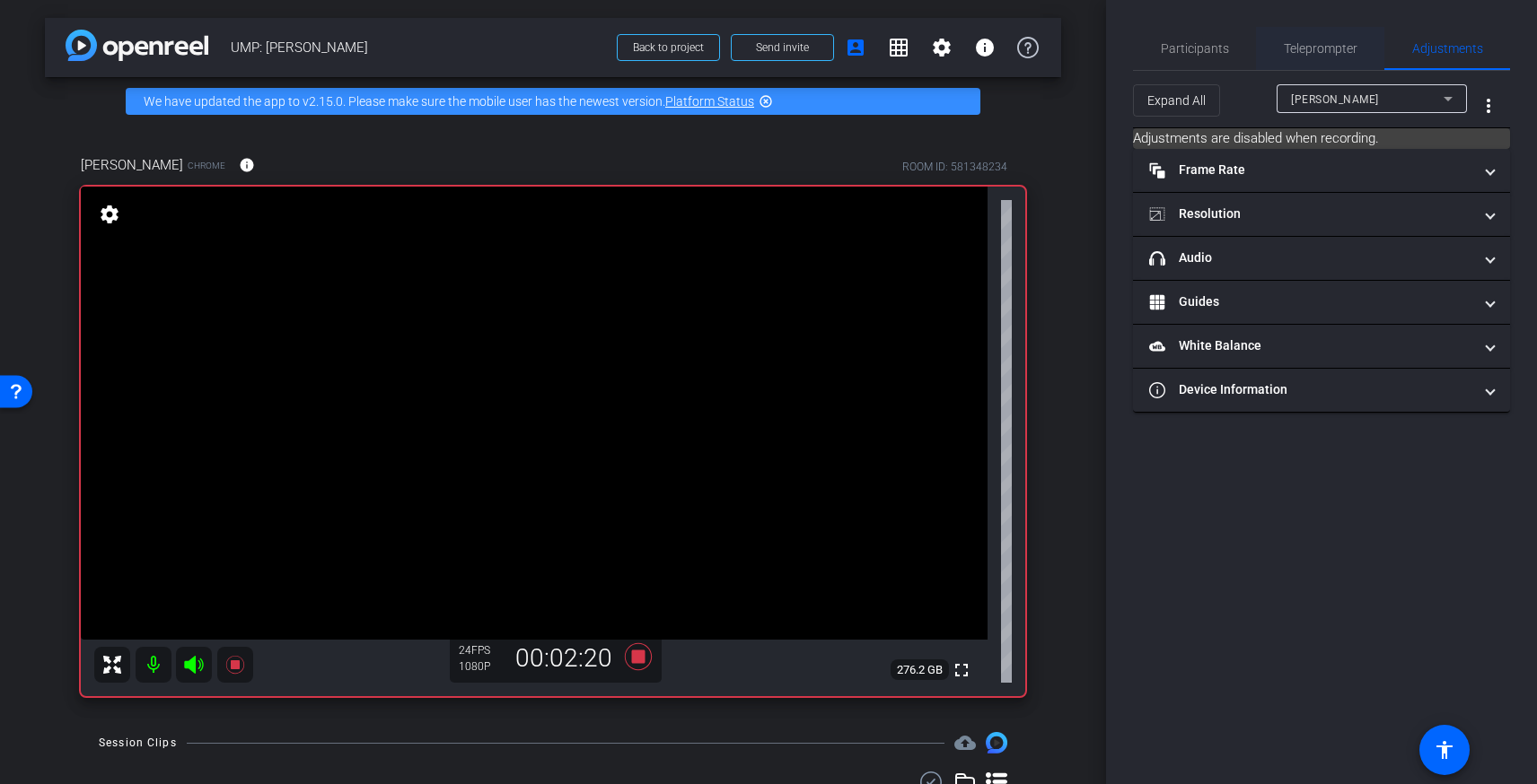
click at [1327, 32] on span "Teleprompter" at bounding box center [1321, 49] width 74 height 43
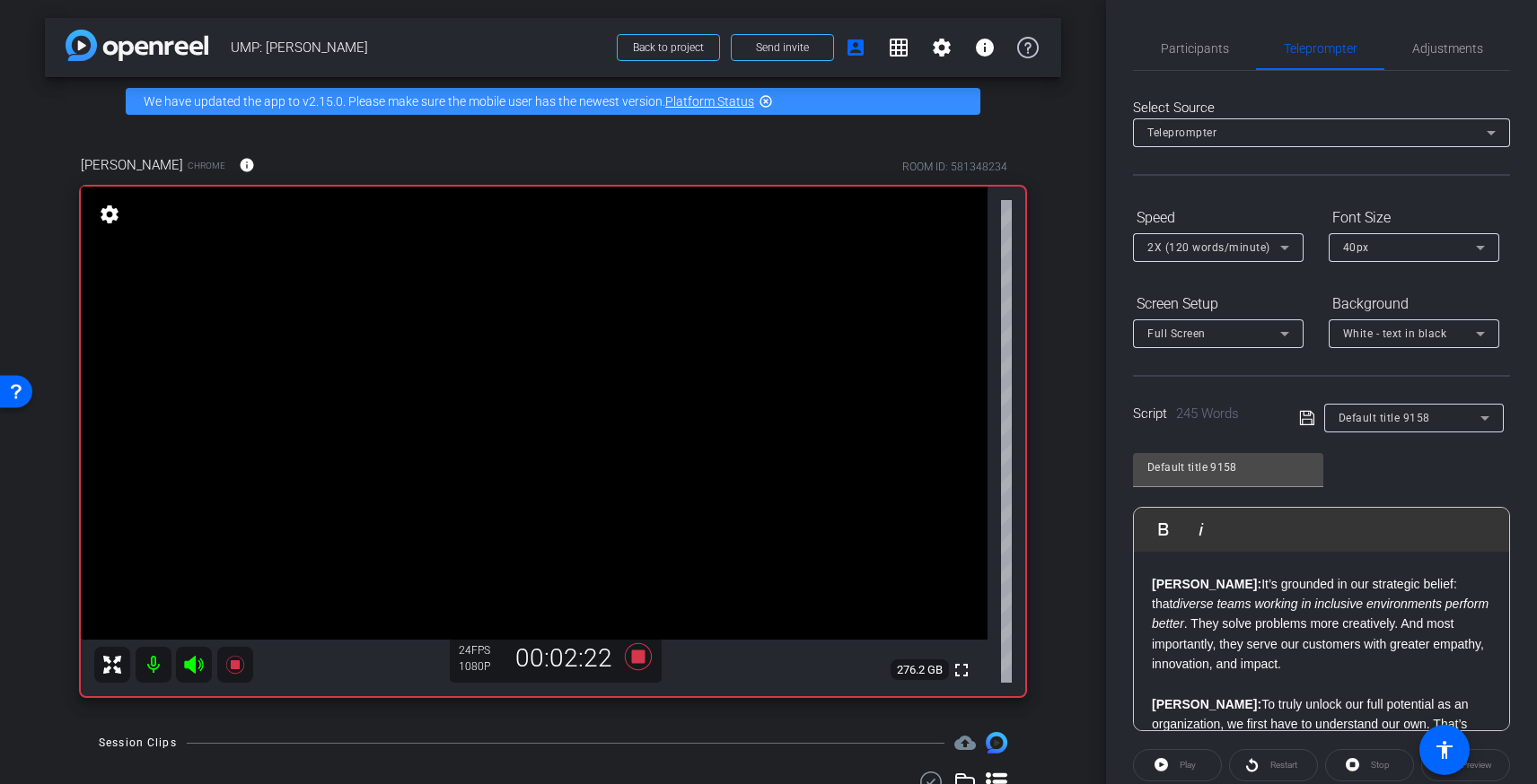
click at [1376, 674] on div "Brandon: What if the key to doing our best work — for each other, and for our c…" at bounding box center [1321, 715] width 375 height 840
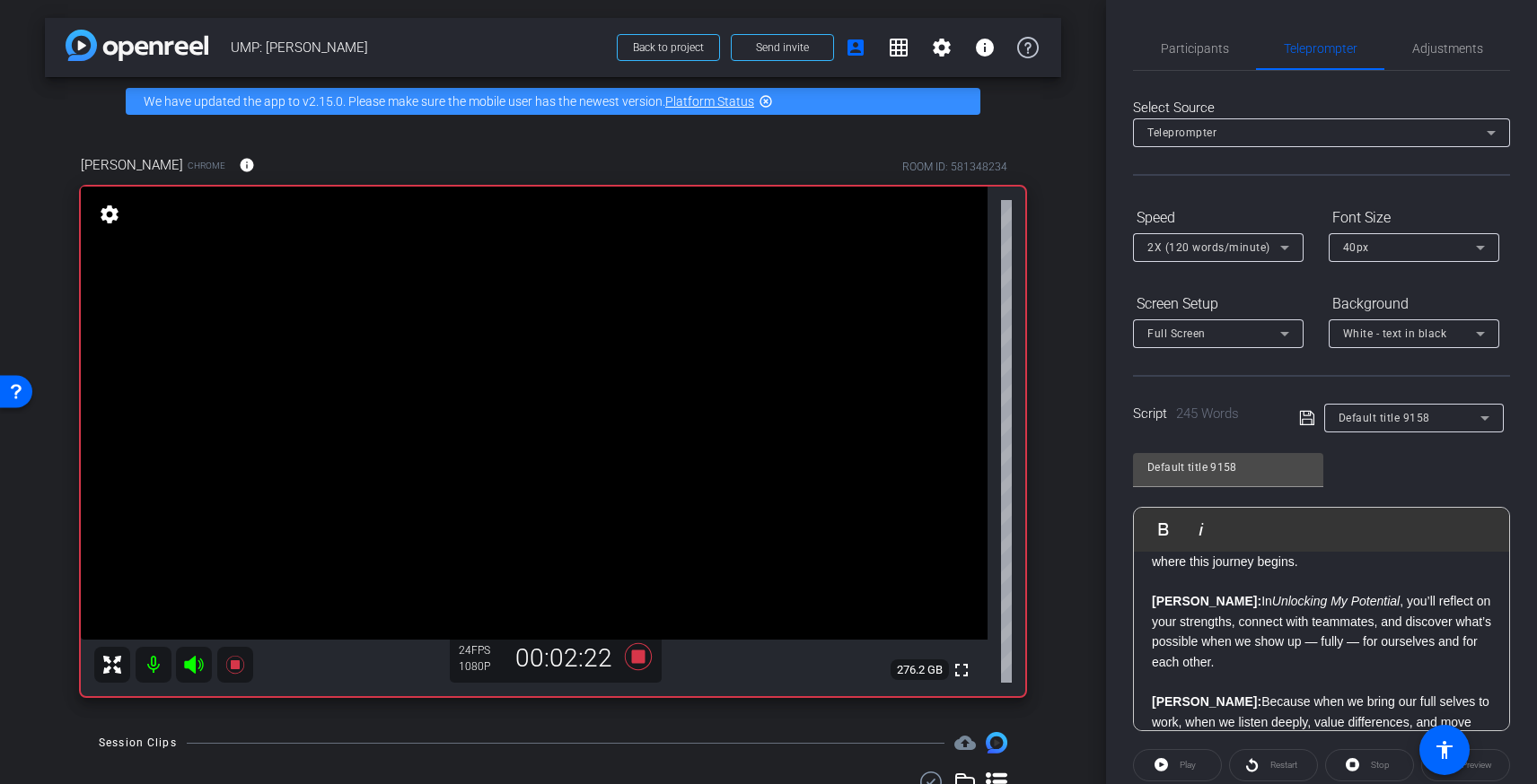
scroll to position [453, 0]
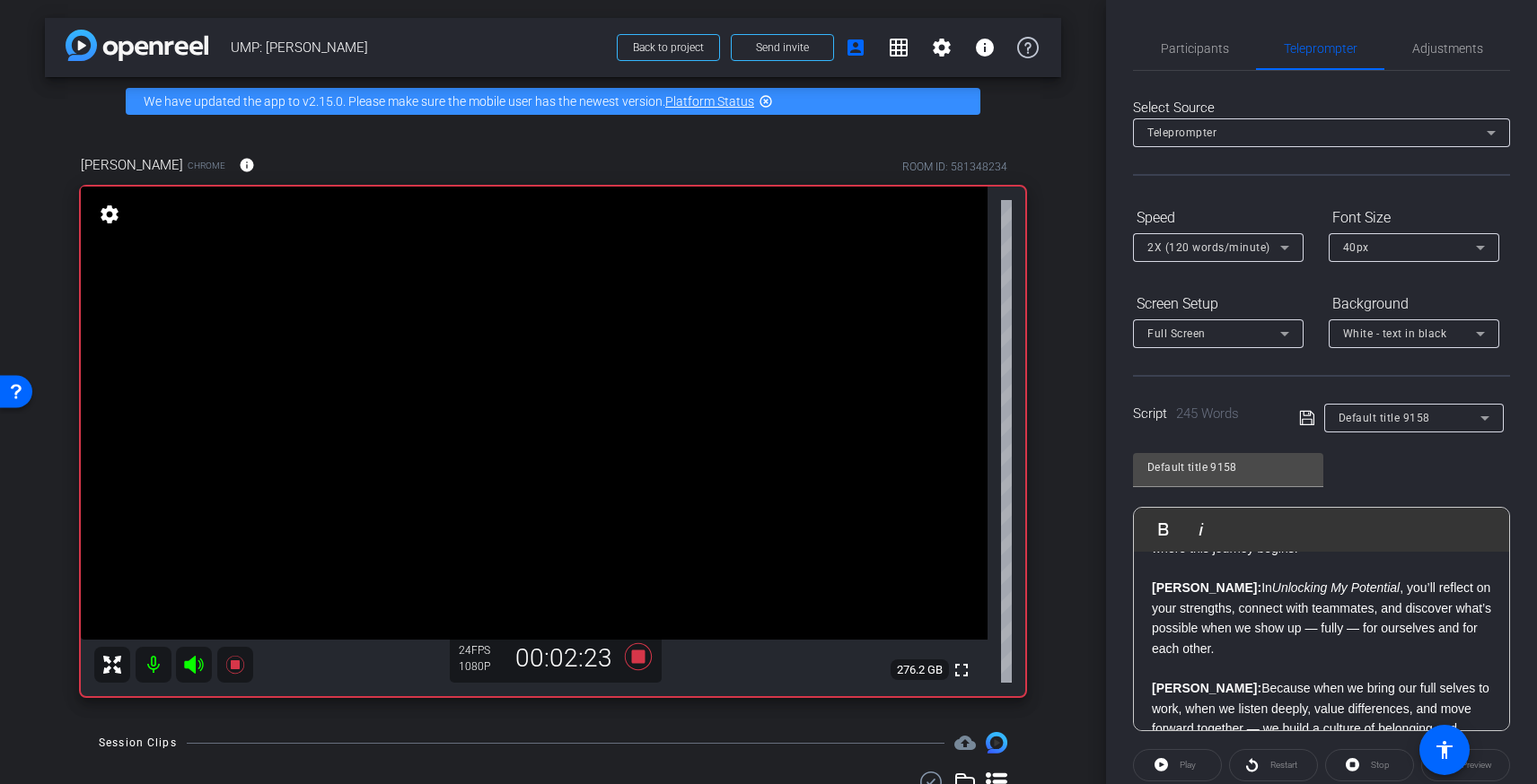
click at [1280, 766] on div "Restart" at bounding box center [1273, 765] width 89 height 32
drag, startPoint x: 1204, startPoint y: 766, endPoint x: 1155, endPoint y: 759, distance: 49.5
click at [1201, 766] on div "Play" at bounding box center [1177, 765] width 89 height 32
click at [1155, 759] on div "Play" at bounding box center [1177, 765] width 89 height 32
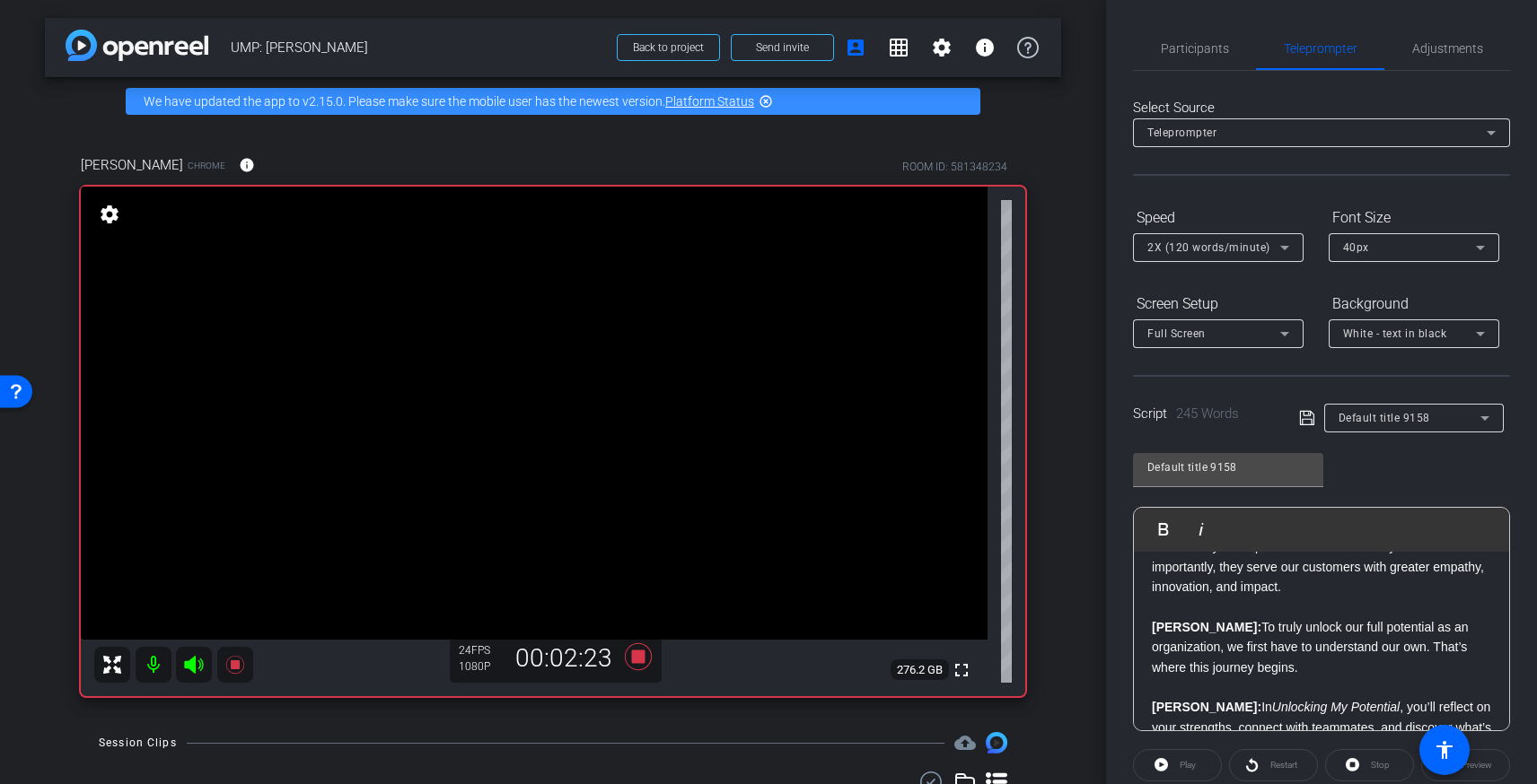
scroll to position [0, 0]
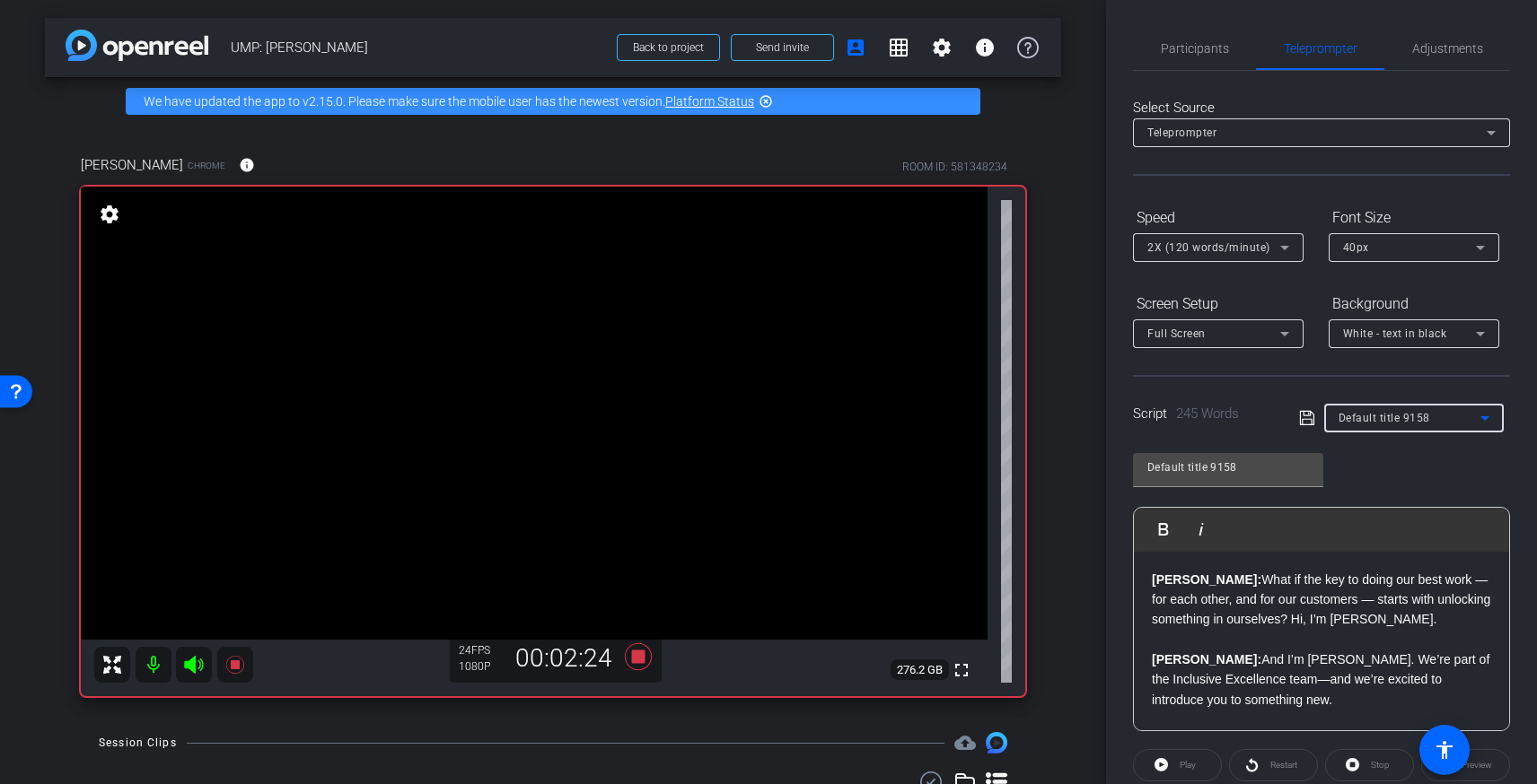
click at [1395, 422] on span "Default title 9158" at bounding box center [1385, 419] width 92 height 13
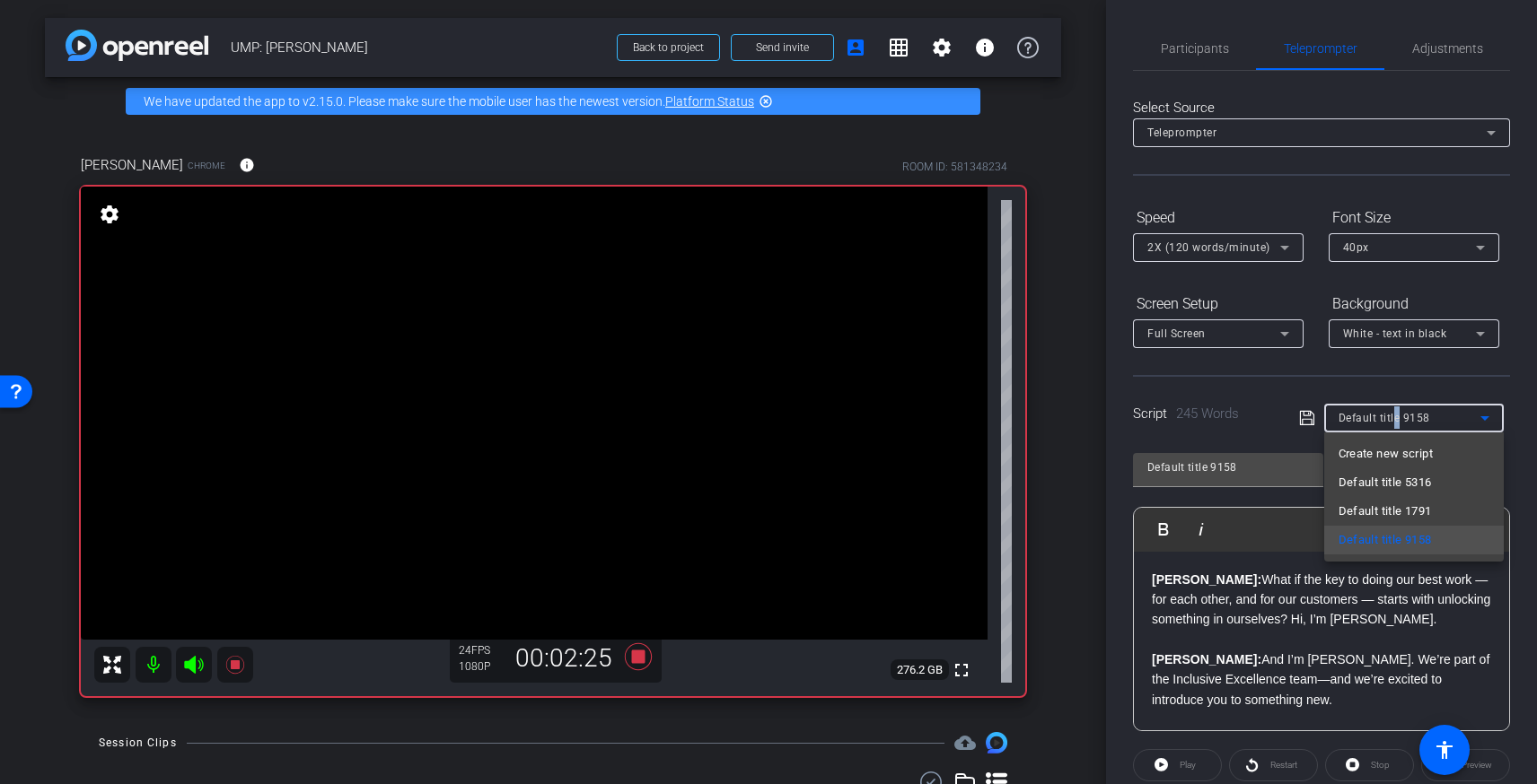
click at [1382, 455] on span "Create new script" at bounding box center [1386, 455] width 95 height 22
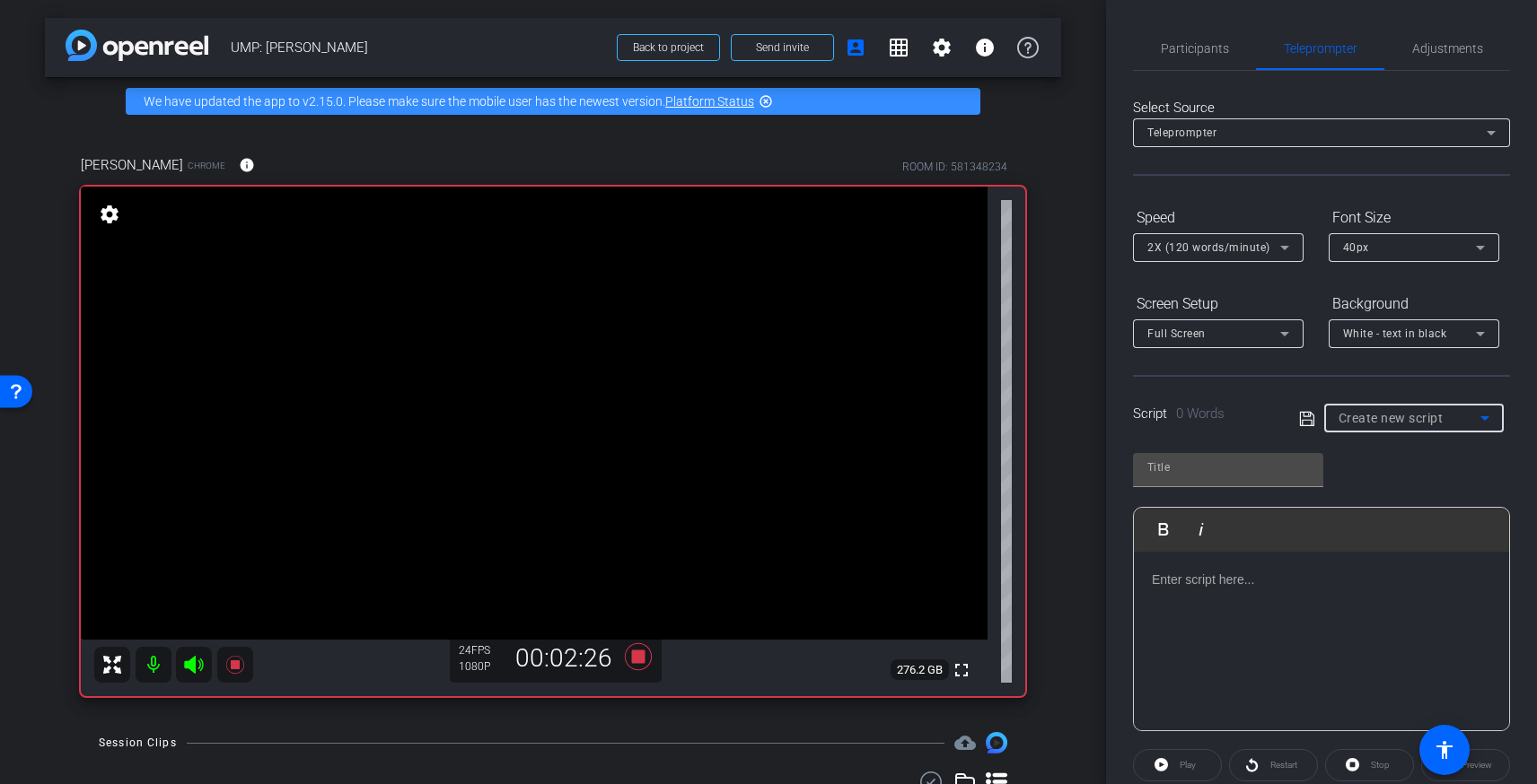
click at [1230, 598] on div at bounding box center [1321, 641] width 375 height 179
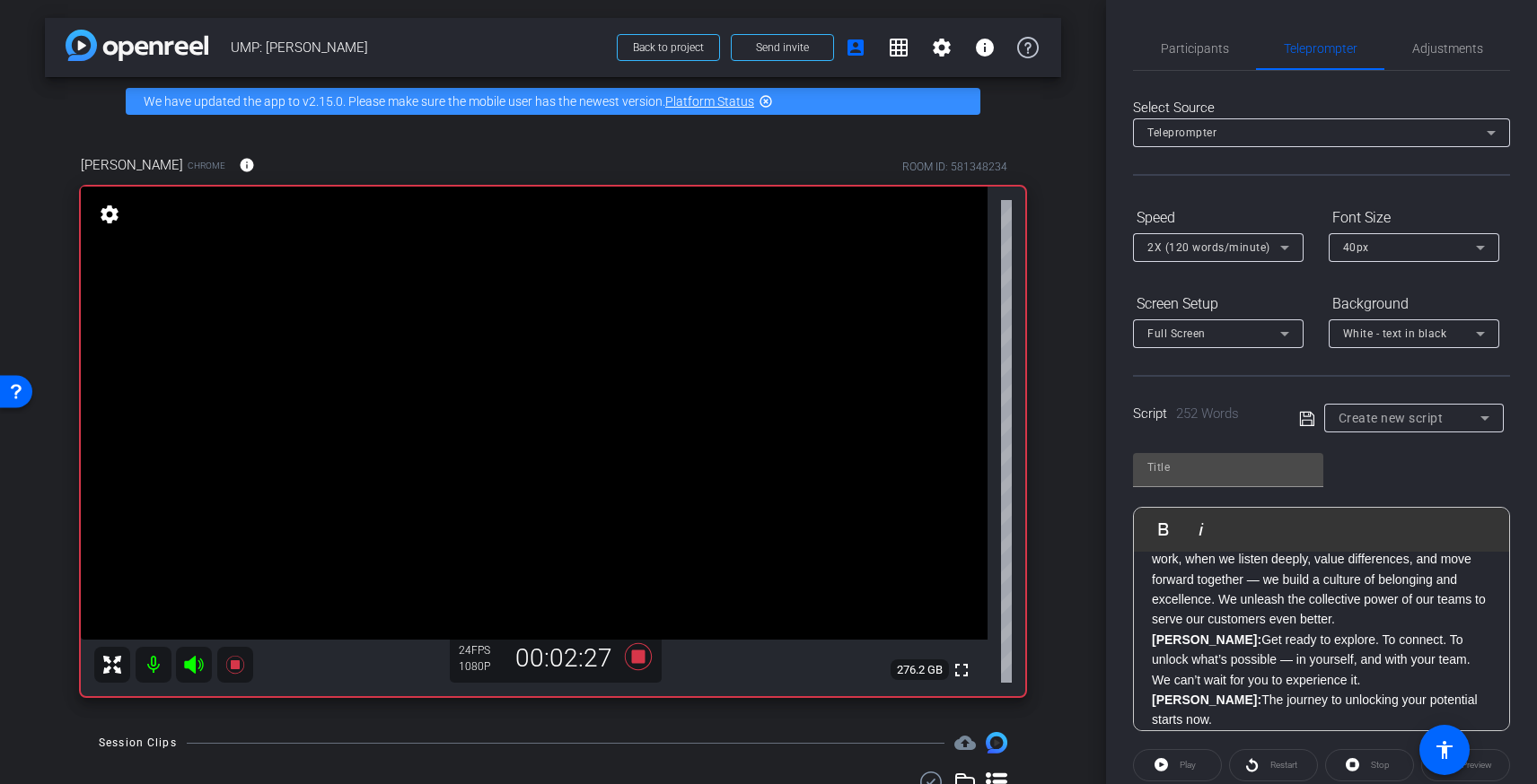
scroll to position [539, 0]
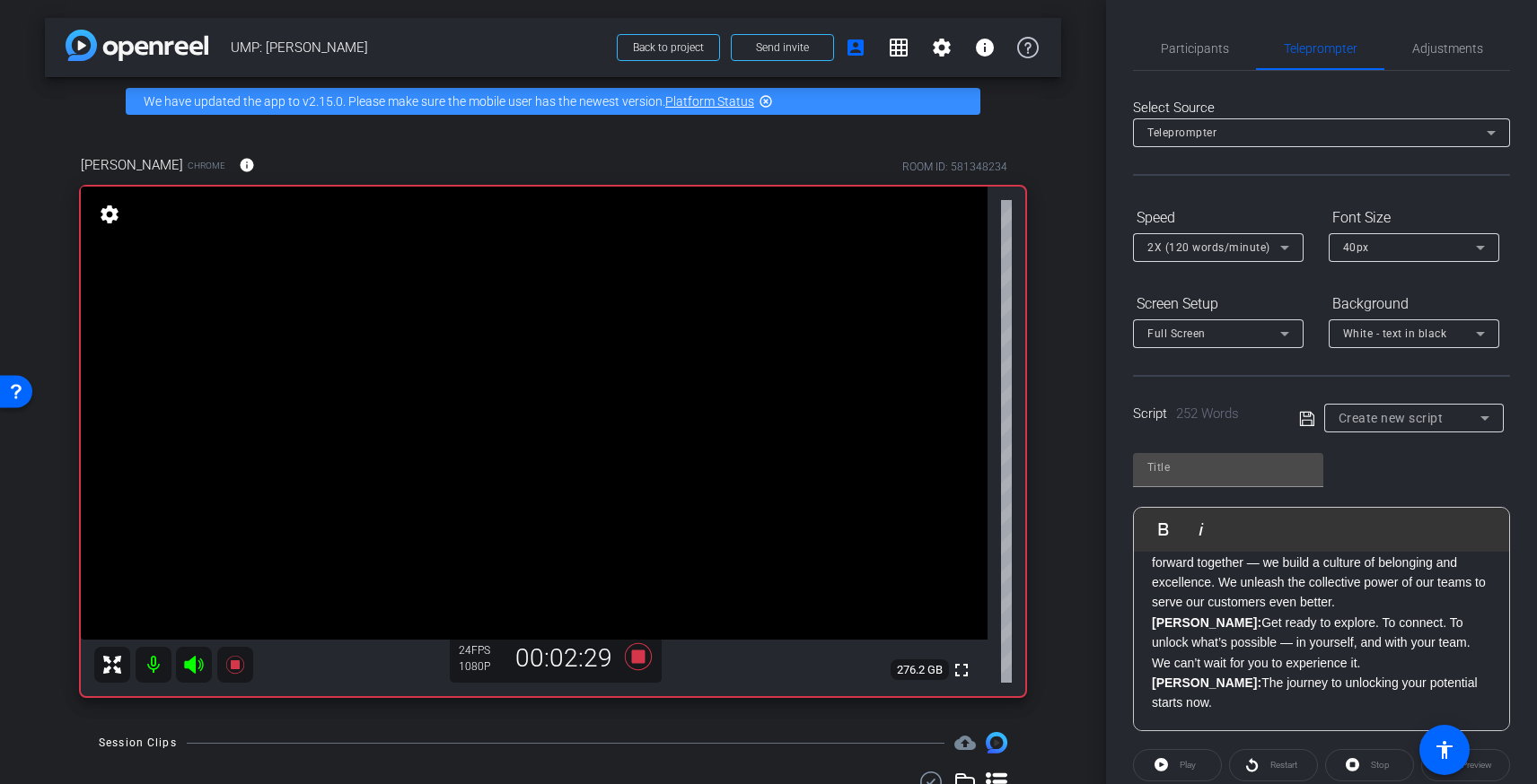
drag, startPoint x: 1481, startPoint y: 765, endPoint x: 1437, endPoint y: 553, distance: 216.5
click at [1481, 765] on div "Preview" at bounding box center [1465, 765] width 89 height 32
click at [1304, 417] on icon at bounding box center [1307, 419] width 16 height 22
type input "Default title 5132"
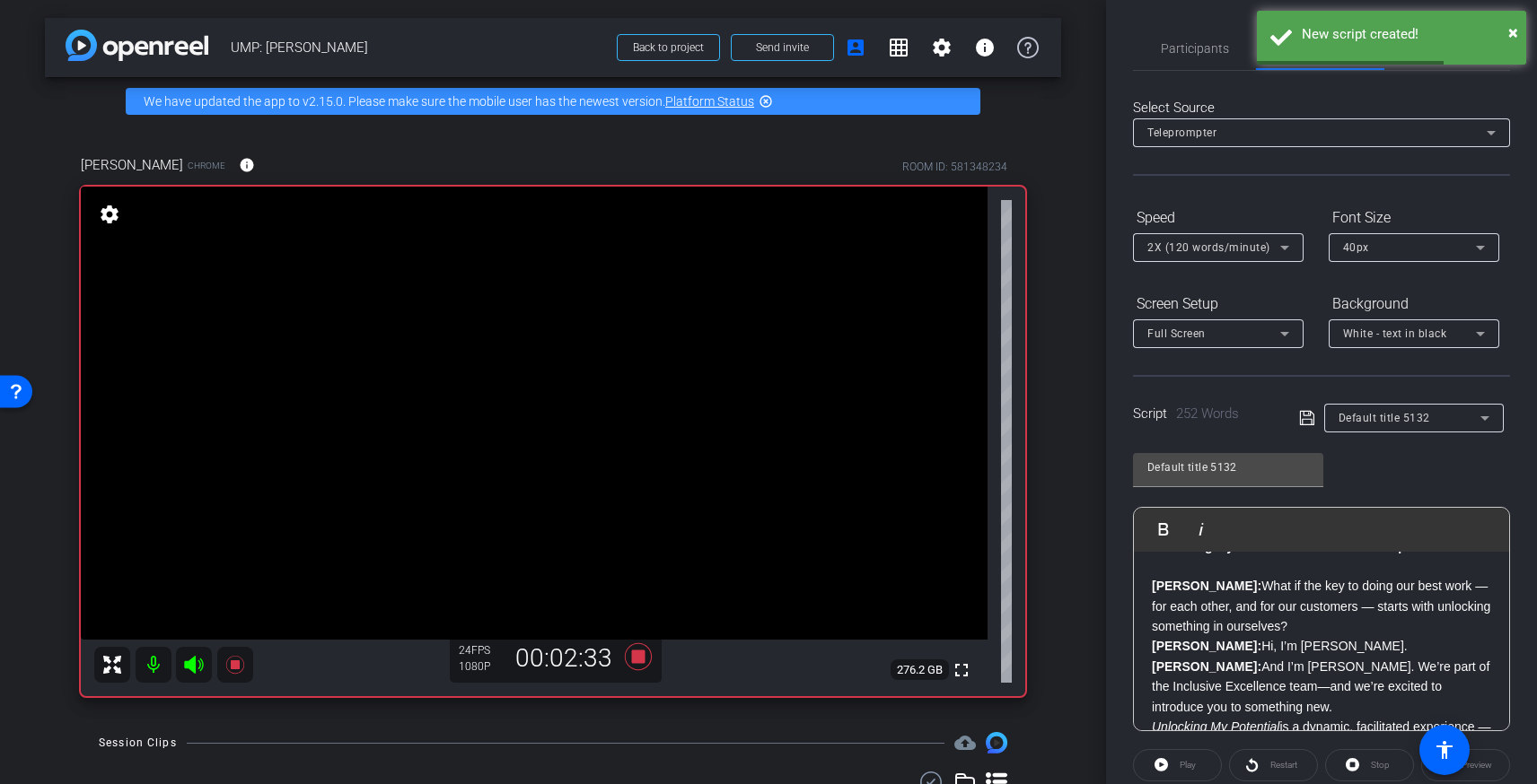
scroll to position [60, 0]
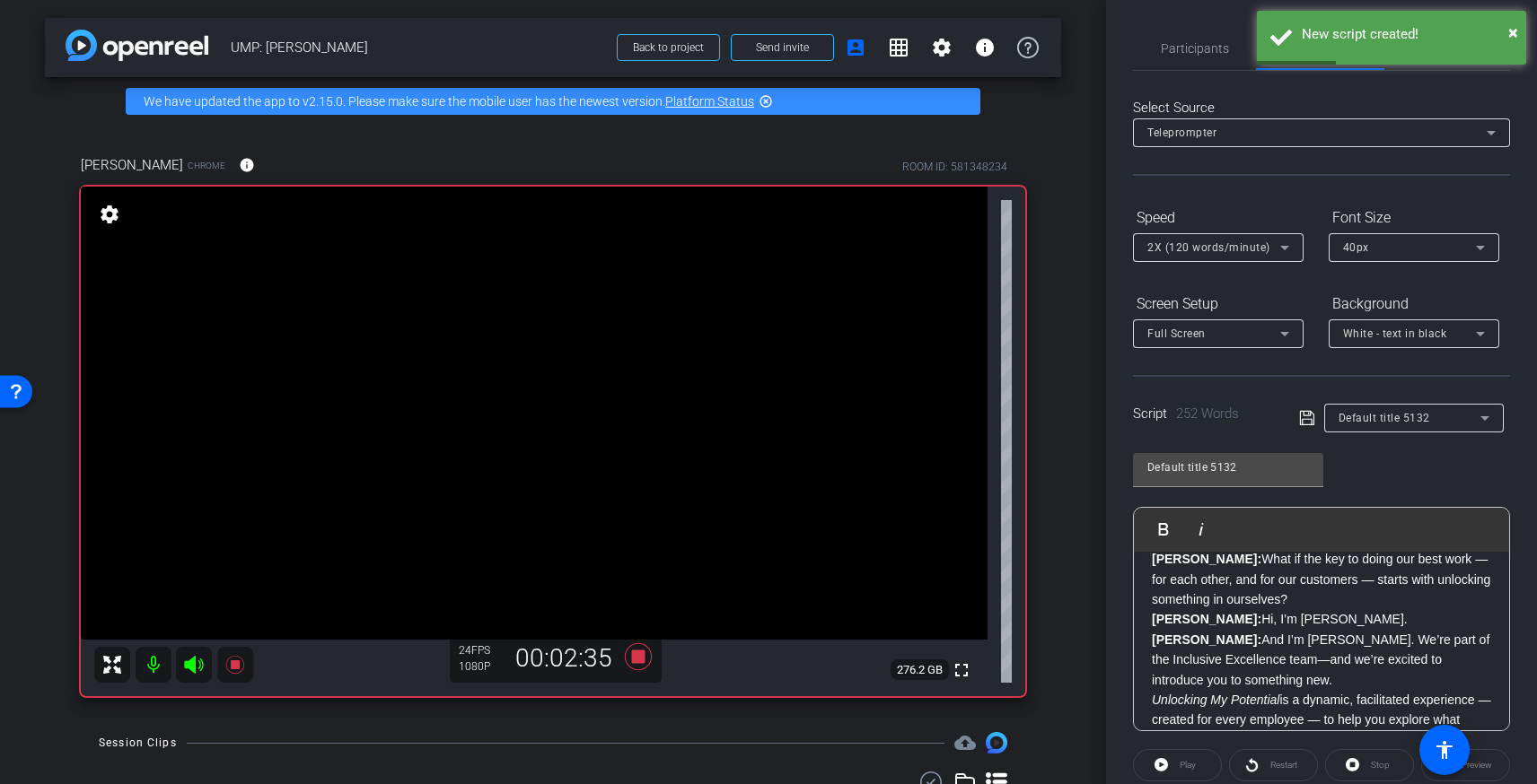
click at [1199, 763] on div "Play" at bounding box center [1177, 765] width 89 height 32
click at [1157, 769] on div "Play" at bounding box center [1177, 765] width 89 height 32
click at [1159, 761] on div "Play" at bounding box center [1177, 765] width 89 height 32
click at [1310, 624] on p "Brandon: Hi, I’m Brandon Colbert." at bounding box center [1321, 619] width 339 height 20
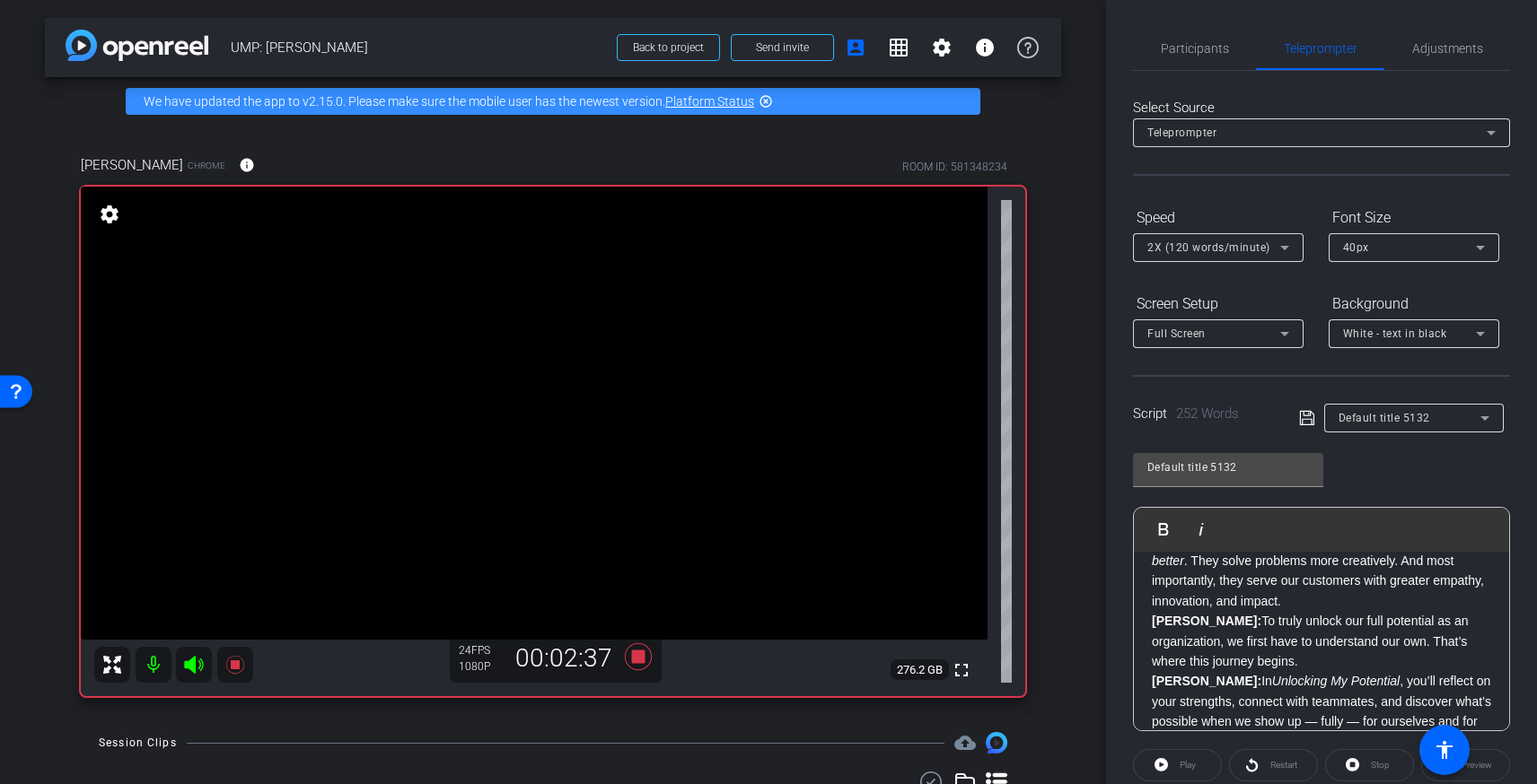
scroll to position [539, 0]
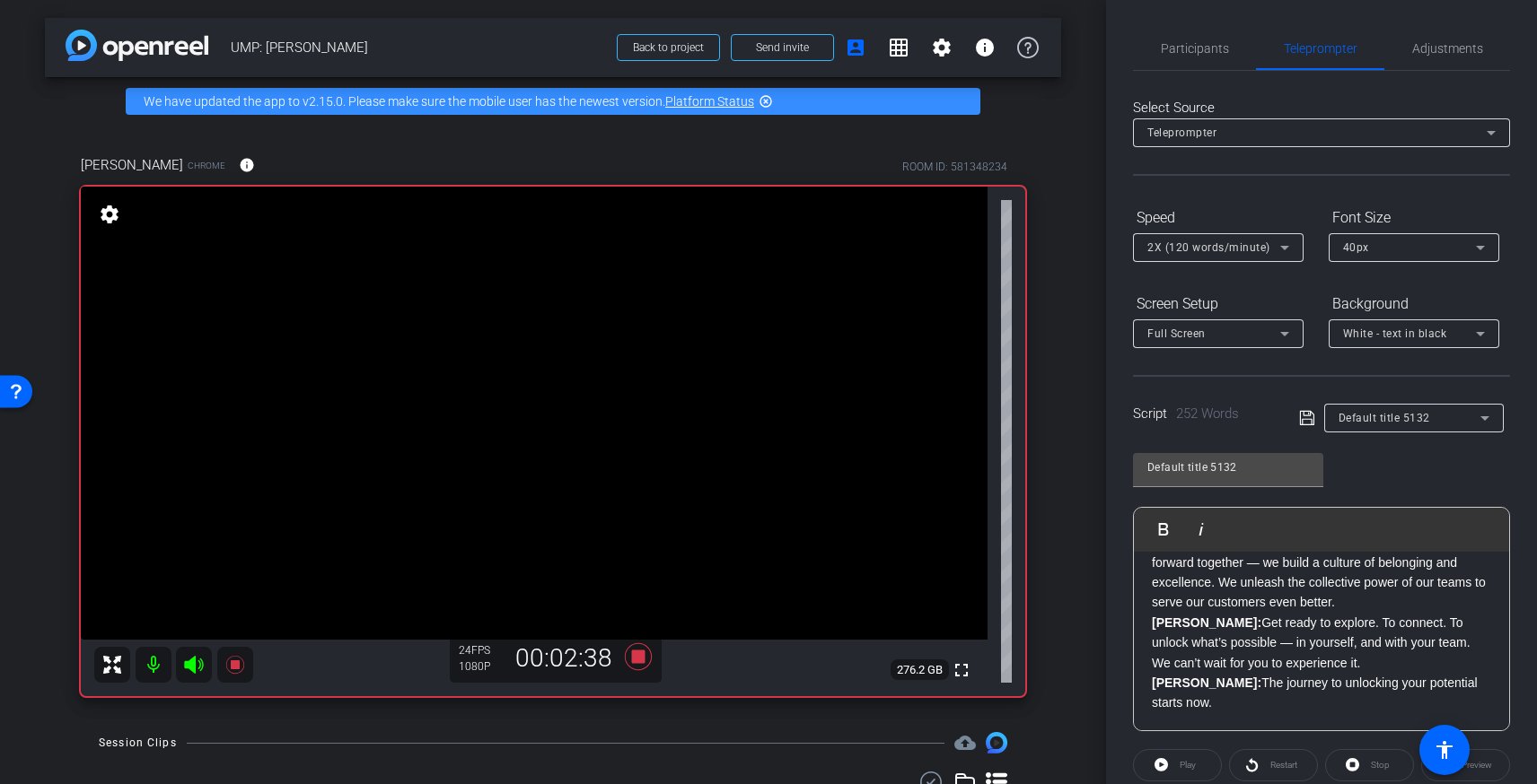
click at [1393, 331] on span "White - text in black" at bounding box center [1396, 334] width 104 height 13
click at [1360, 374] on div "White - text in black" at bounding box center [1397, 373] width 107 height 22
click at [1403, 244] on div "40px" at bounding box center [1410, 247] width 133 height 23
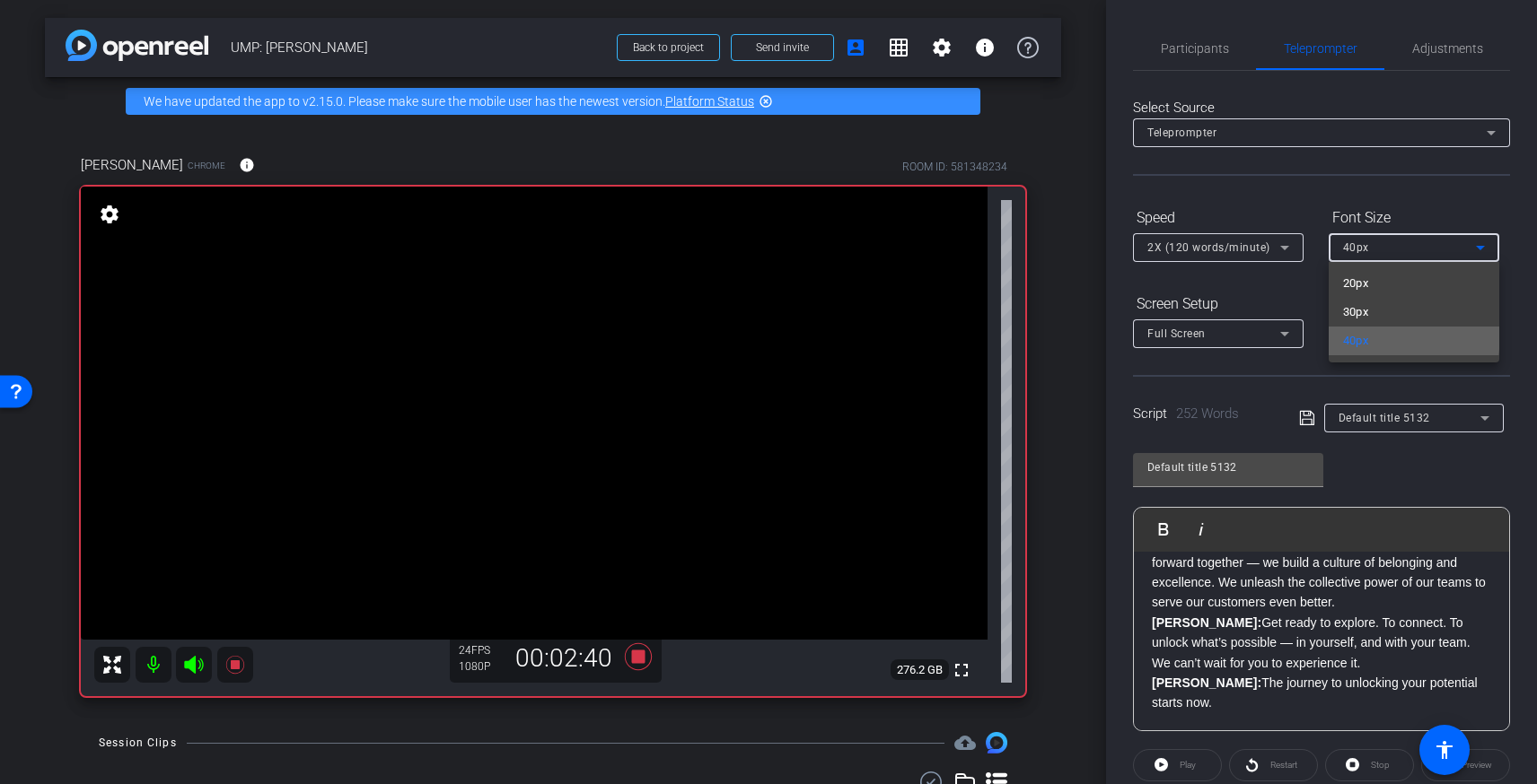
drag, startPoint x: 1360, startPoint y: 334, endPoint x: 1252, endPoint y: 327, distance: 108.2
click at [1360, 334] on span "40px" at bounding box center [1356, 341] width 26 height 22
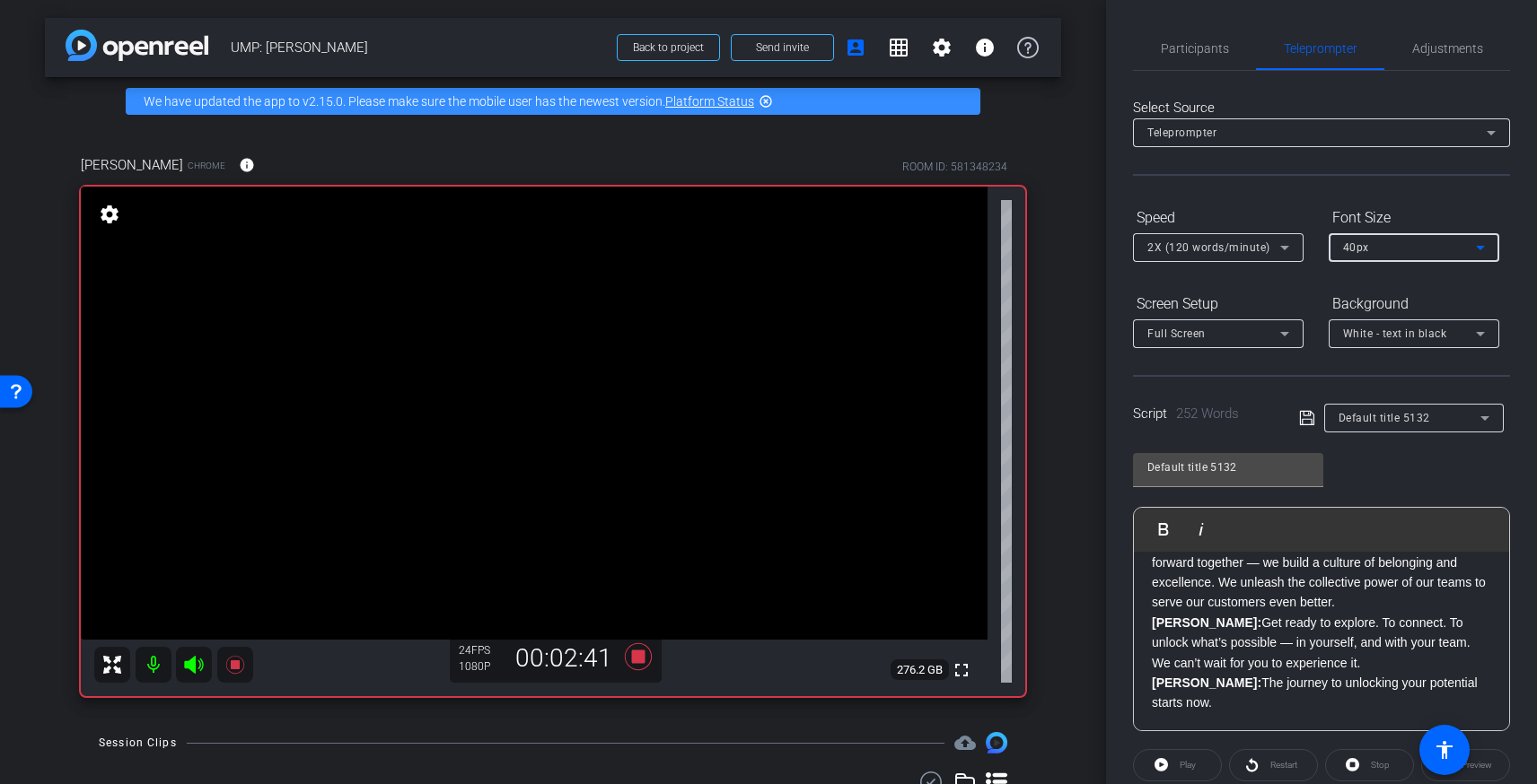
click at [1249, 328] on div "Full Screen" at bounding box center [1214, 333] width 133 height 23
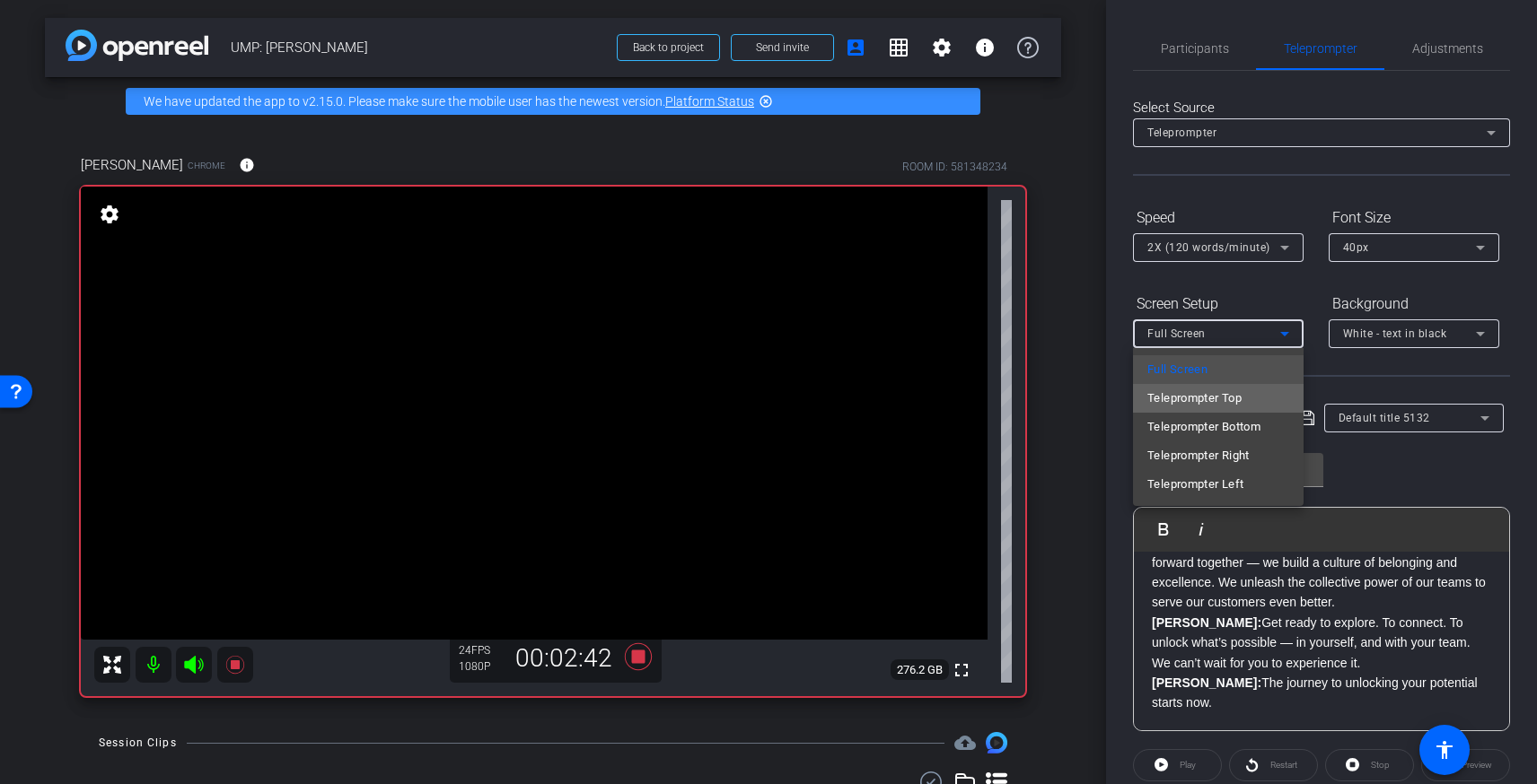
click at [1227, 395] on span "Teleprompter Top" at bounding box center [1194, 399] width 95 height 22
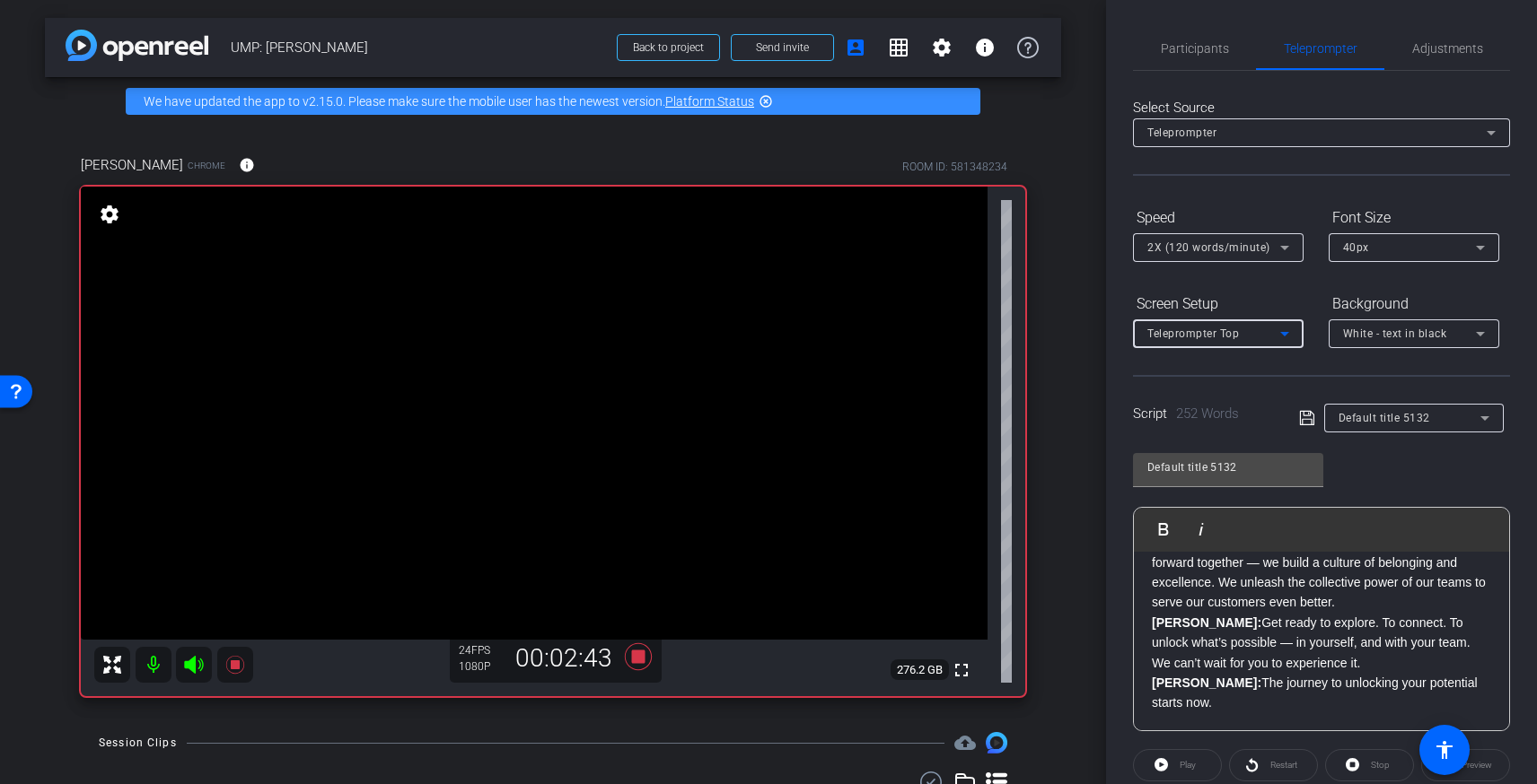
click at [1482, 769] on div "Preview" at bounding box center [1465, 765] width 89 height 32
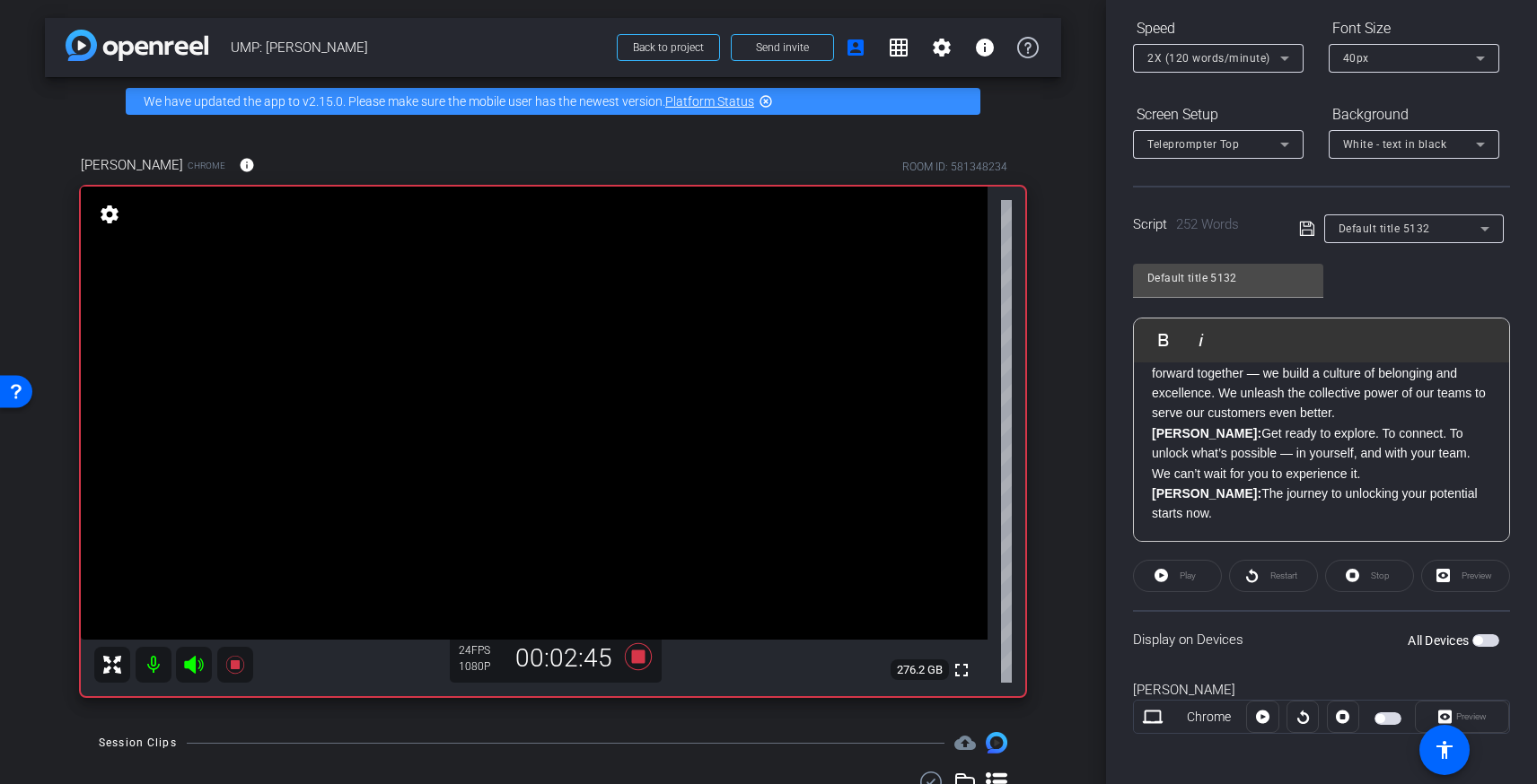
scroll to position [196, 0]
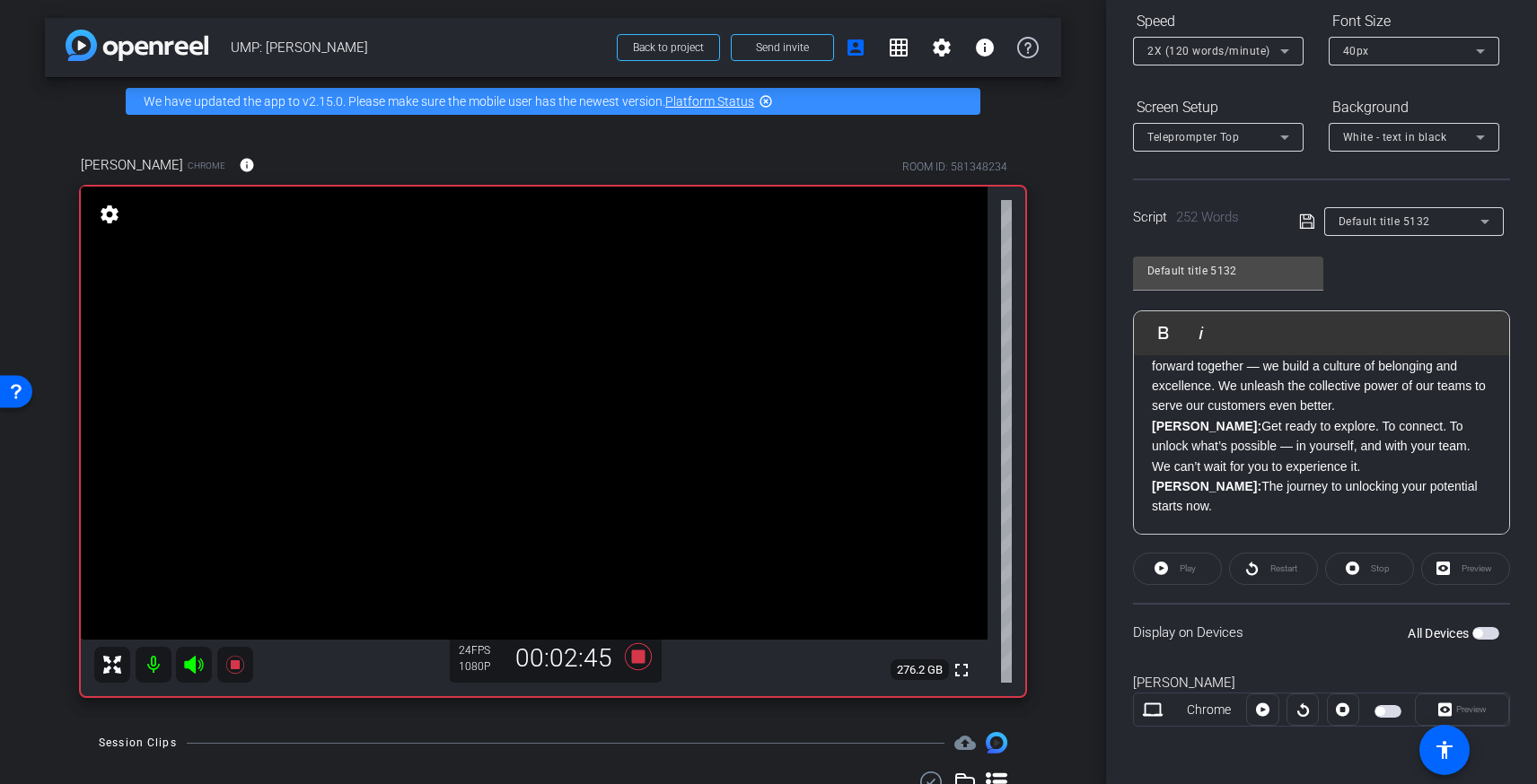
click at [1255, 567] on div "Restart" at bounding box center [1273, 569] width 89 height 32
click at [1439, 566] on div "Preview" at bounding box center [1465, 569] width 89 height 32
click at [1375, 570] on div "Stop" at bounding box center [1370, 569] width 89 height 32
drag, startPoint x: 1183, startPoint y: 571, endPoint x: 1159, endPoint y: 575, distance: 24.3
click at [1181, 571] on div "Play" at bounding box center [1177, 569] width 89 height 32
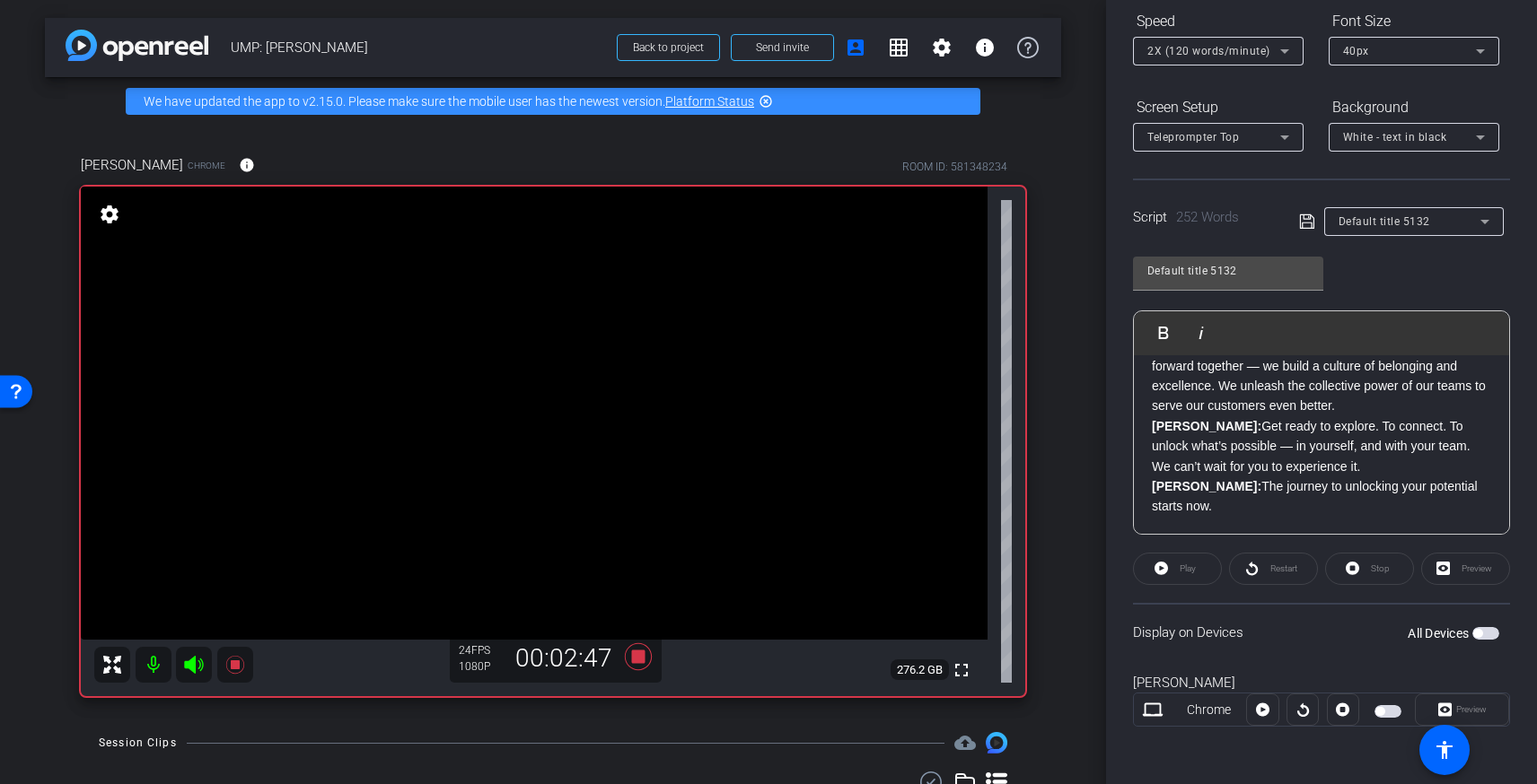
click at [1159, 575] on div "Play" at bounding box center [1177, 569] width 89 height 32
click at [1497, 624] on div "Display on Devices All Devices" at bounding box center [1321, 632] width 377 height 59
click at [1484, 638] on span "button" at bounding box center [1486, 634] width 27 height 13
click at [1185, 570] on span "Play" at bounding box center [1188, 568] width 16 height 10
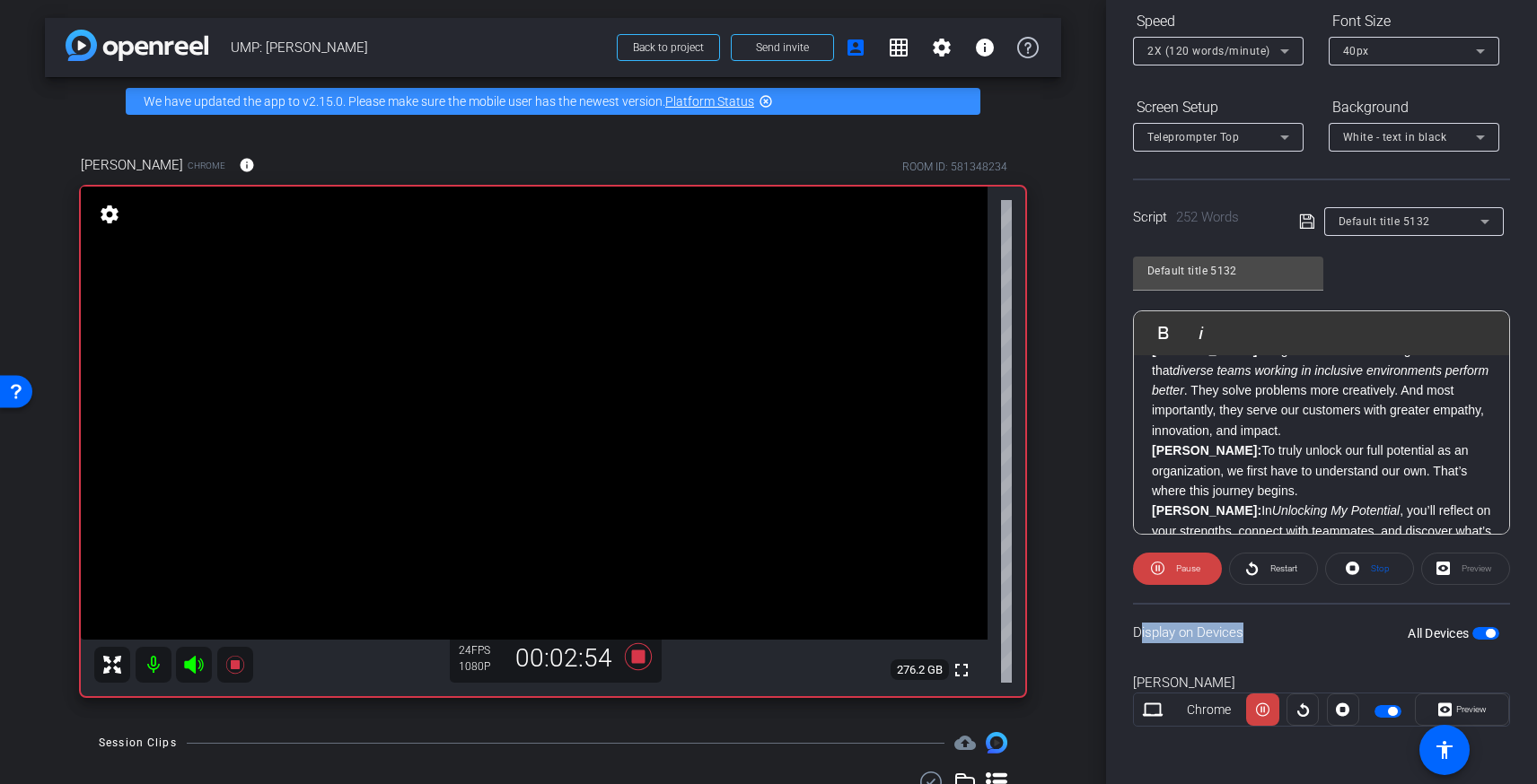
scroll to position [0, 0]
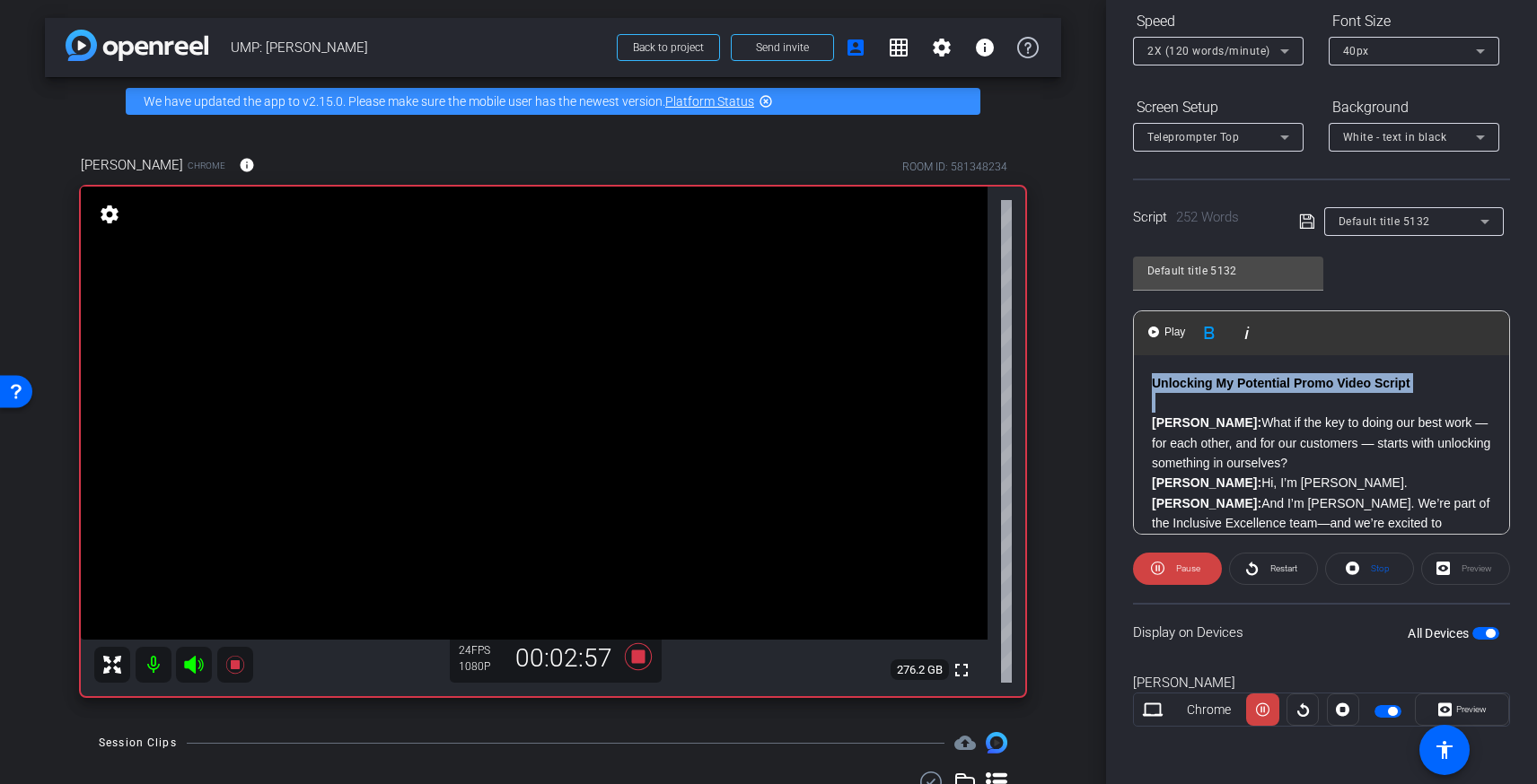
drag, startPoint x: 1154, startPoint y: 427, endPoint x: 1144, endPoint y: 383, distance: 45.1
click at [1144, 383] on div "Unlocking My Potential Promo Video Script Brandon: What if the key to doing our…" at bounding box center [1321, 725] width 375 height 740
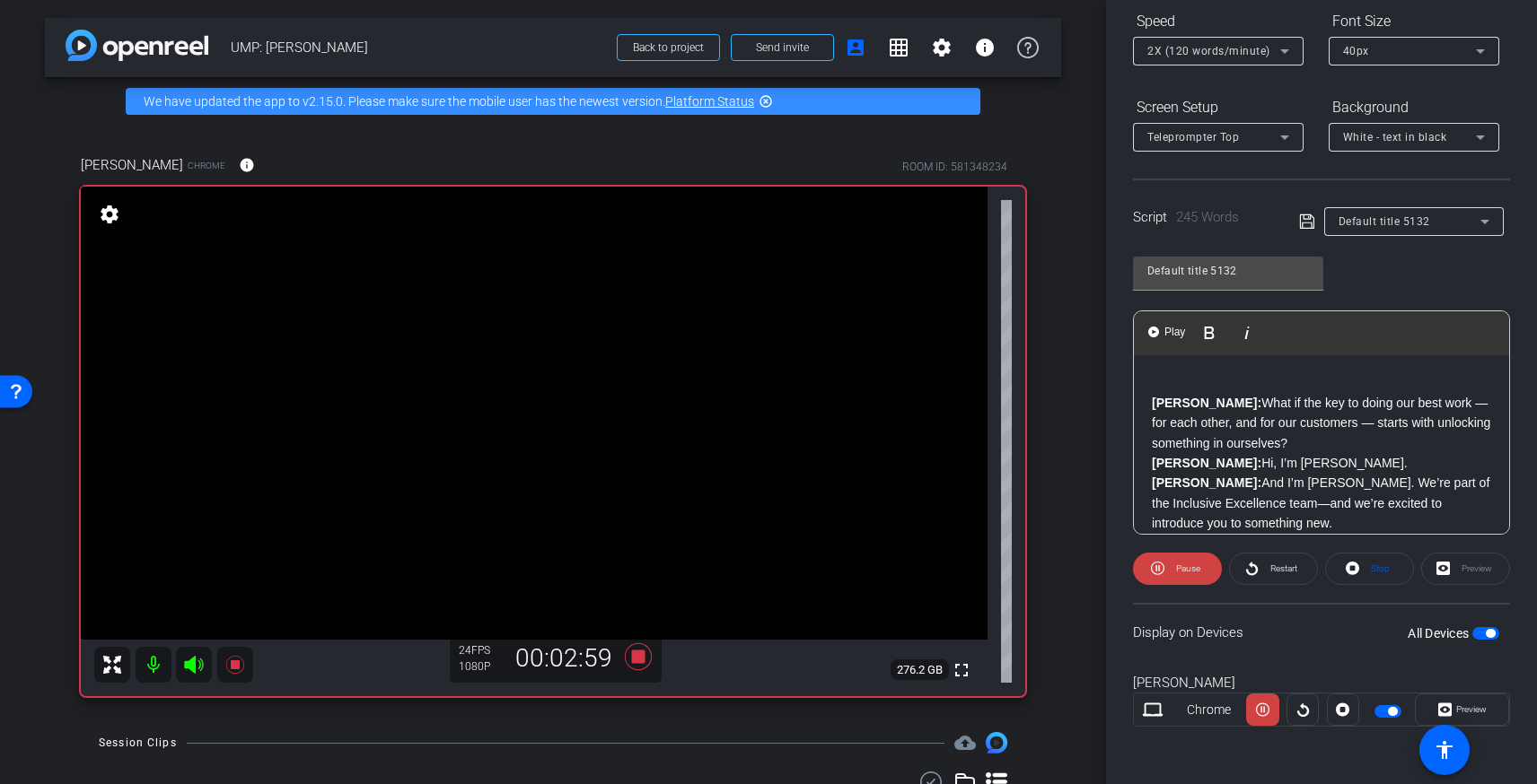
click at [1243, 151] on div at bounding box center [1217, 161] width 170 height 20
click at [1241, 145] on div "Teleprompter Top" at bounding box center [1214, 137] width 133 height 23
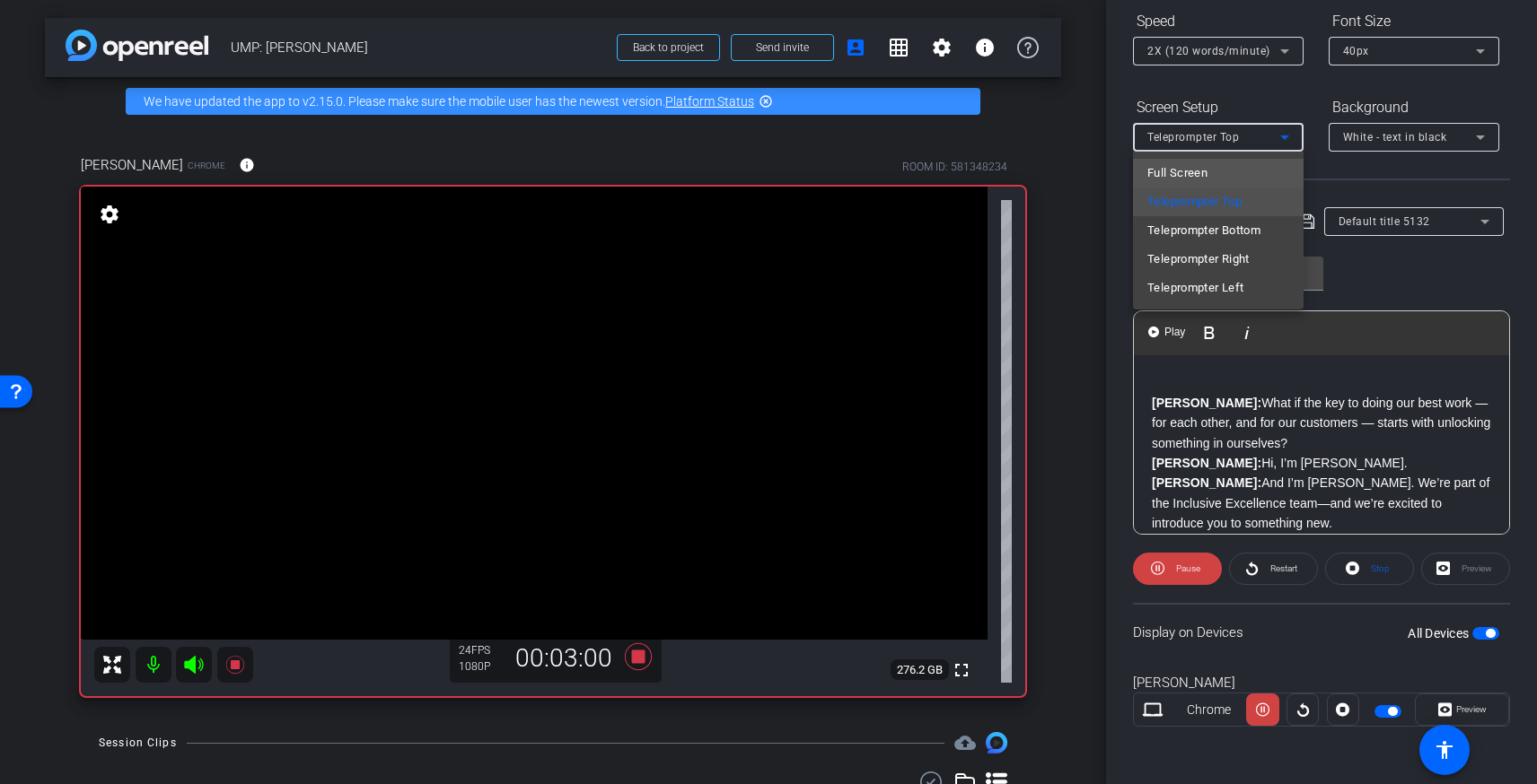
click at [1207, 173] on mat-option "Full Screen" at bounding box center [1217, 173] width 170 height 29
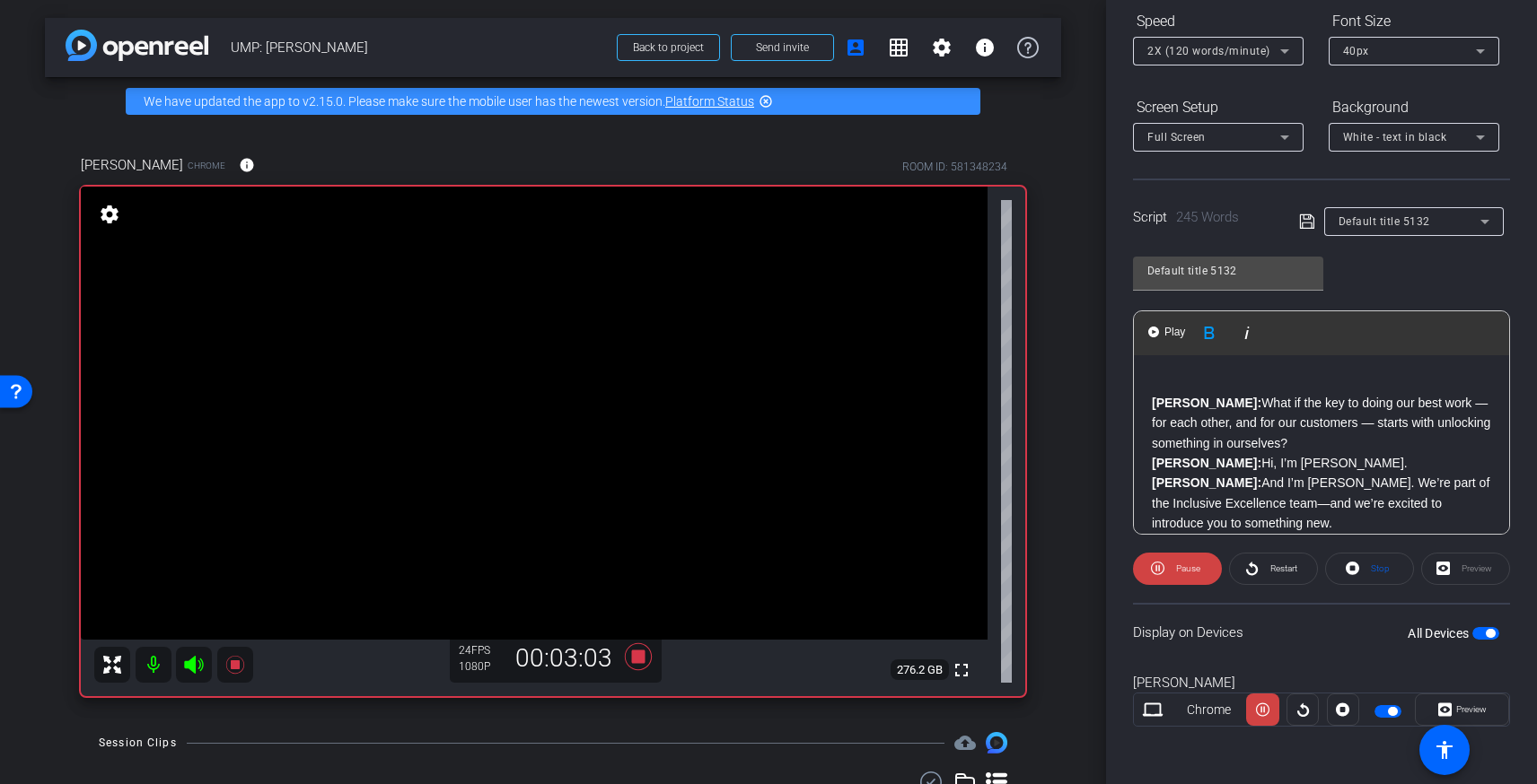
click at [1154, 402] on strong "[PERSON_NAME]:" at bounding box center [1207, 403] width 110 height 14
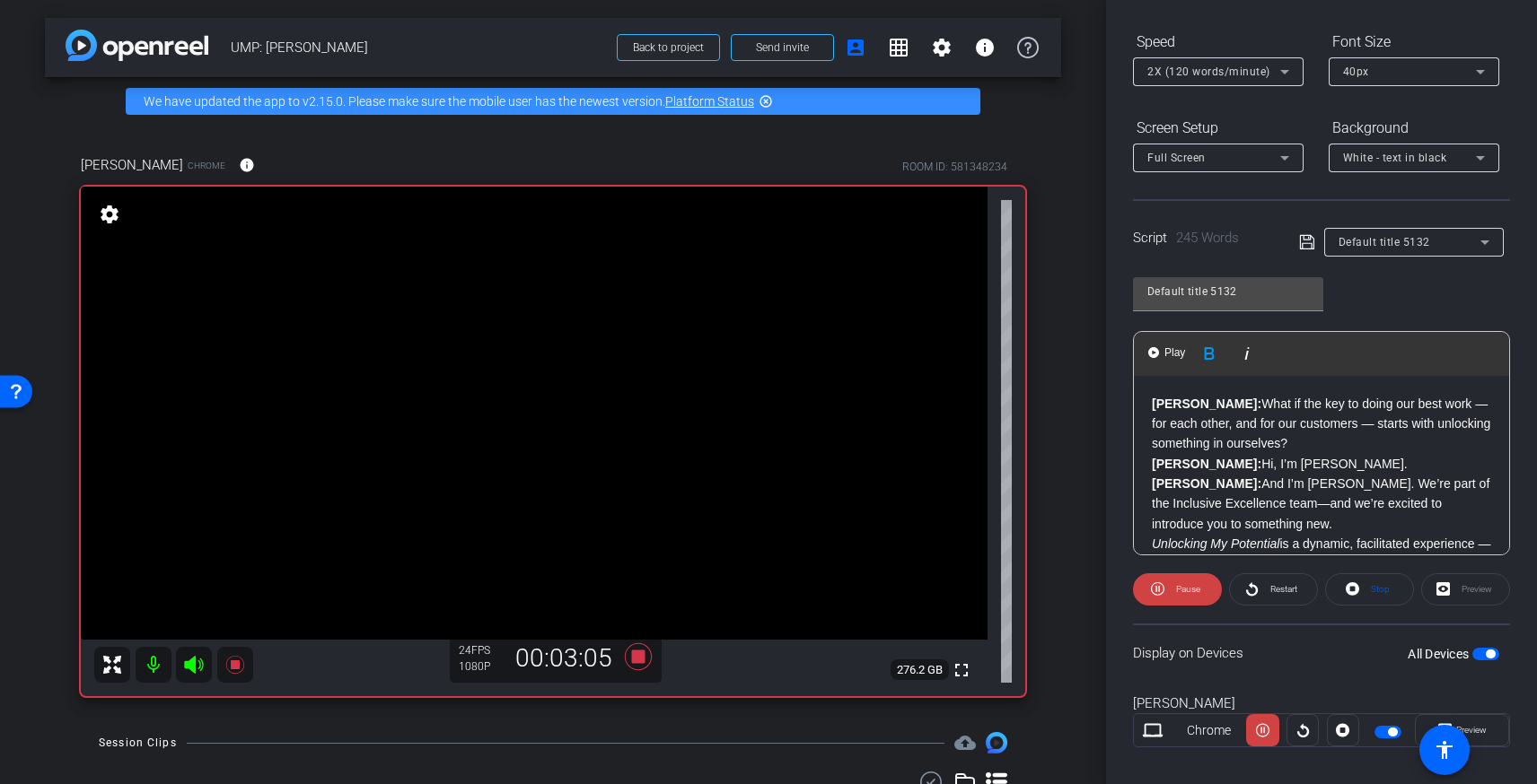
click at [1295, 440] on p "Brandon: What if the key to doing our best work — for each other, and for our c…" at bounding box center [1321, 424] width 339 height 60
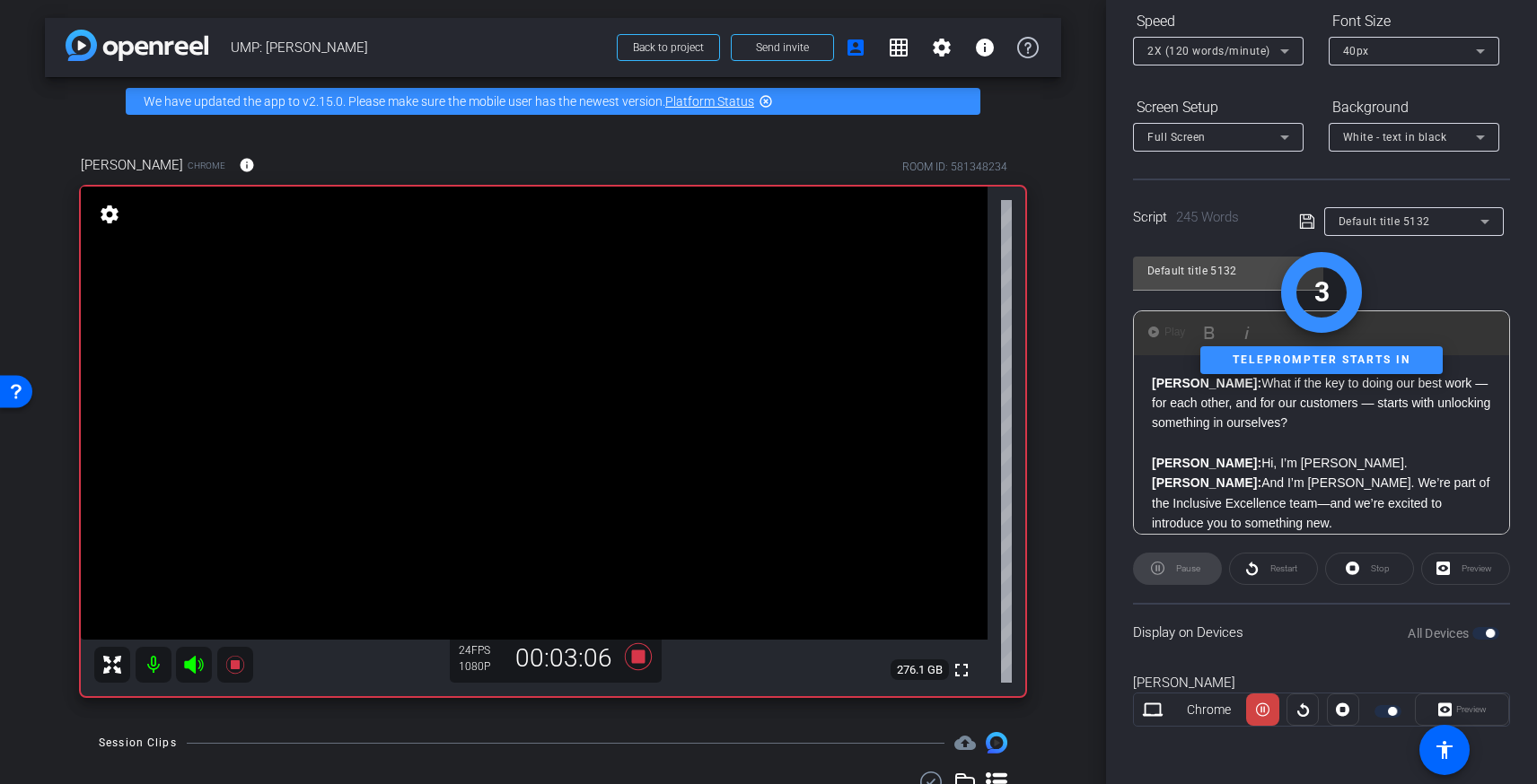
click at [1216, 453] on p "Brandon: Hi, I’m Brandon Colbert." at bounding box center [1321, 463] width 339 height 20
drag, startPoint x: 1256, startPoint y: 713, endPoint x: 1261, endPoint y: 689, distance: 24.5
click at [1258, 713] on icon at bounding box center [1262, 710] width 14 height 27
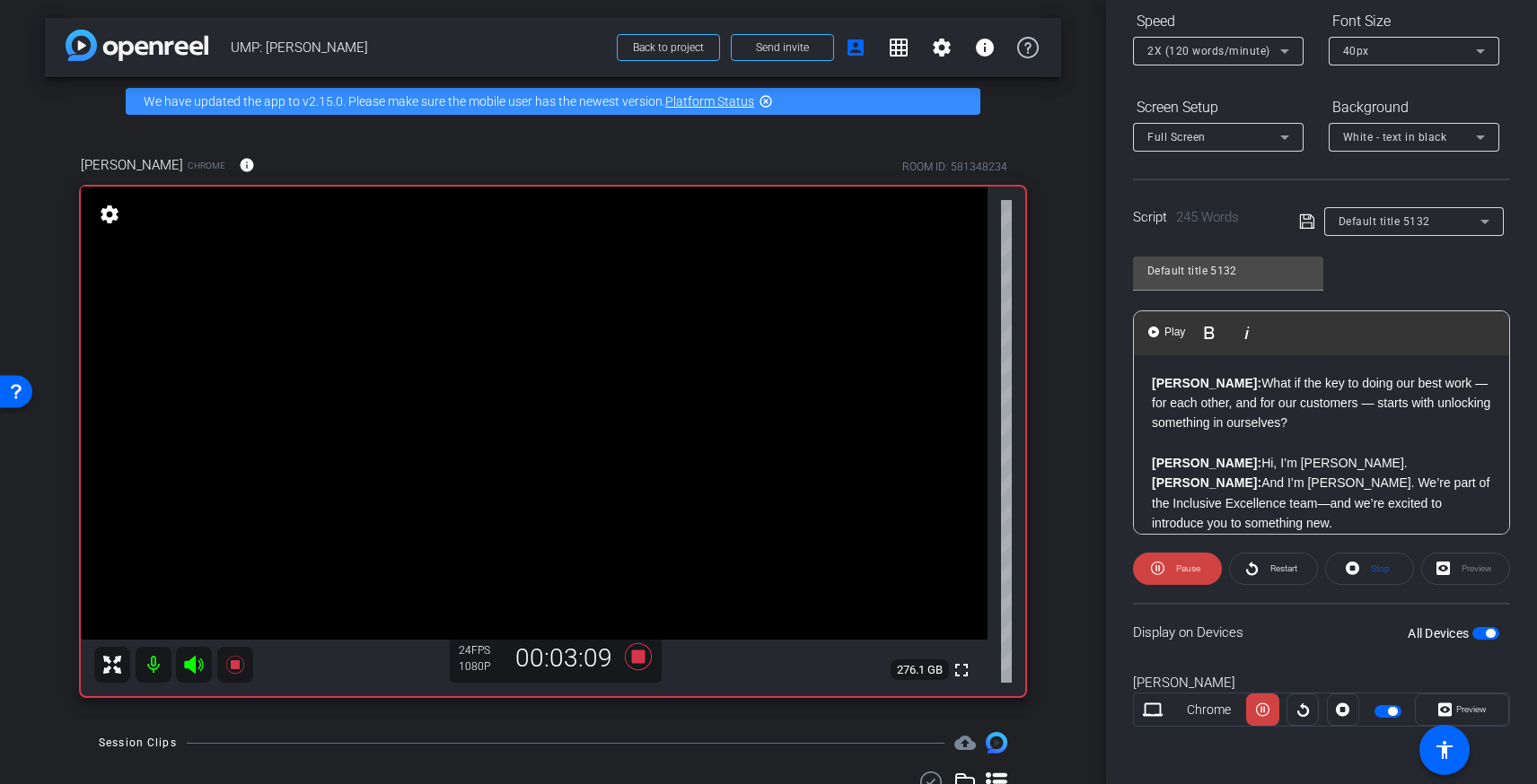
drag, startPoint x: 1216, startPoint y: 446, endPoint x: 1214, endPoint y: 454, distance: 8.2
click at [1216, 448] on p at bounding box center [1321, 444] width 339 height 20
drag, startPoint x: 1212, startPoint y: 461, endPoint x: 1184, endPoint y: 462, distance: 28.0
click at [1149, 455] on div "Brandon: What if the key to doing our best work — for each other, and for our c…" at bounding box center [1321, 715] width 375 height 719
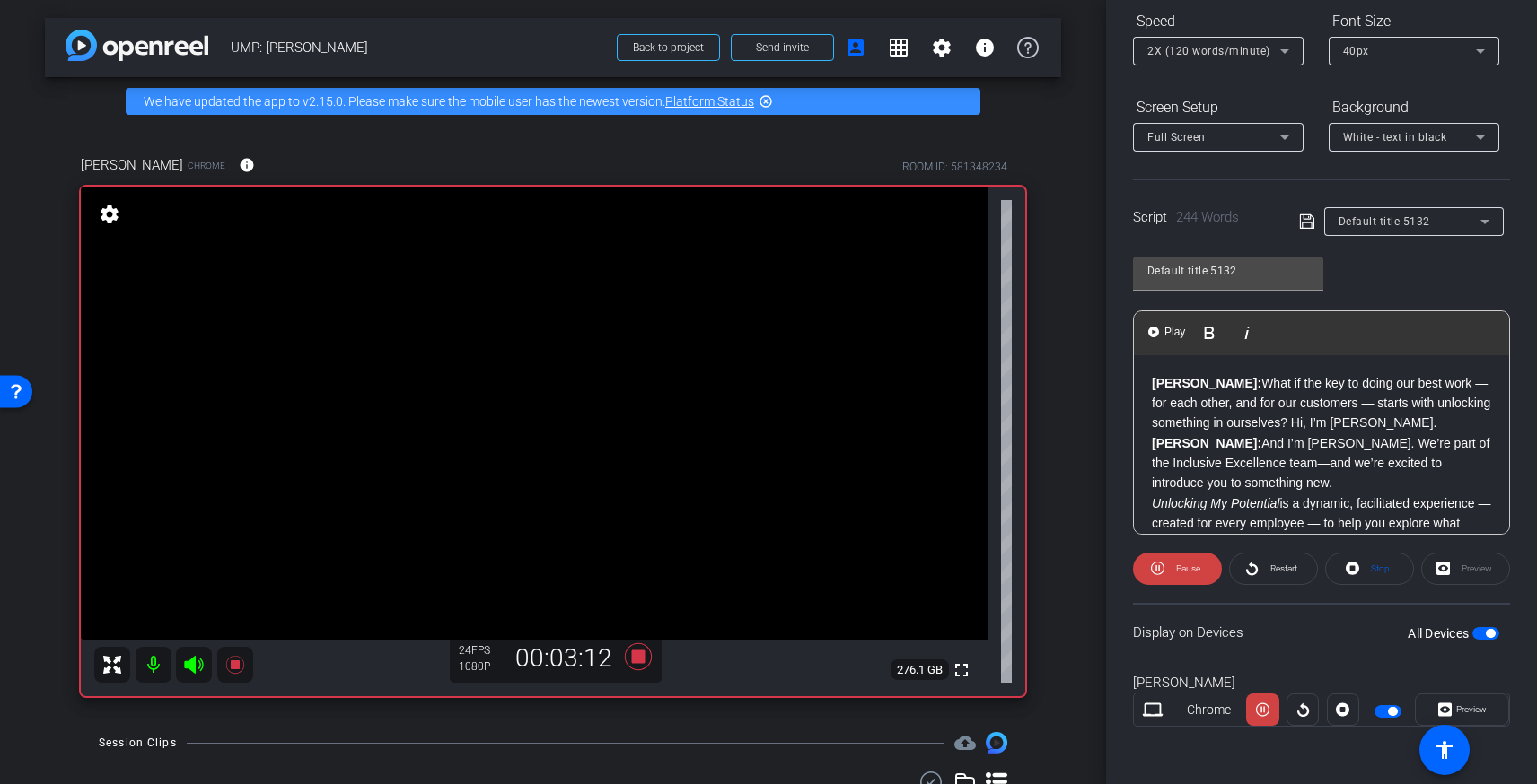
click at [1439, 426] on p "Brandon: What if the key to doing our best work — for each other, and for our c…" at bounding box center [1321, 403] width 339 height 60
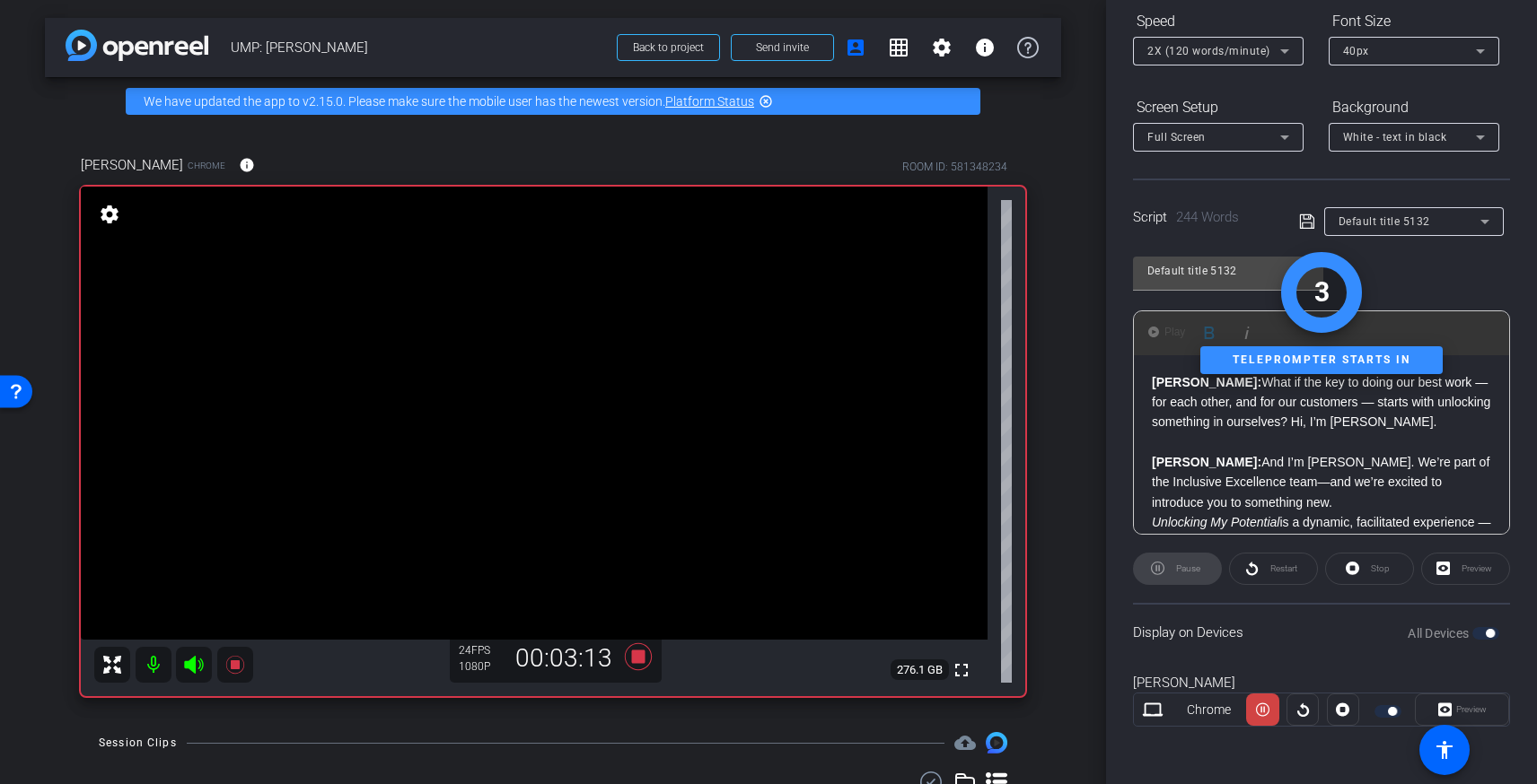
scroll to position [61, 0]
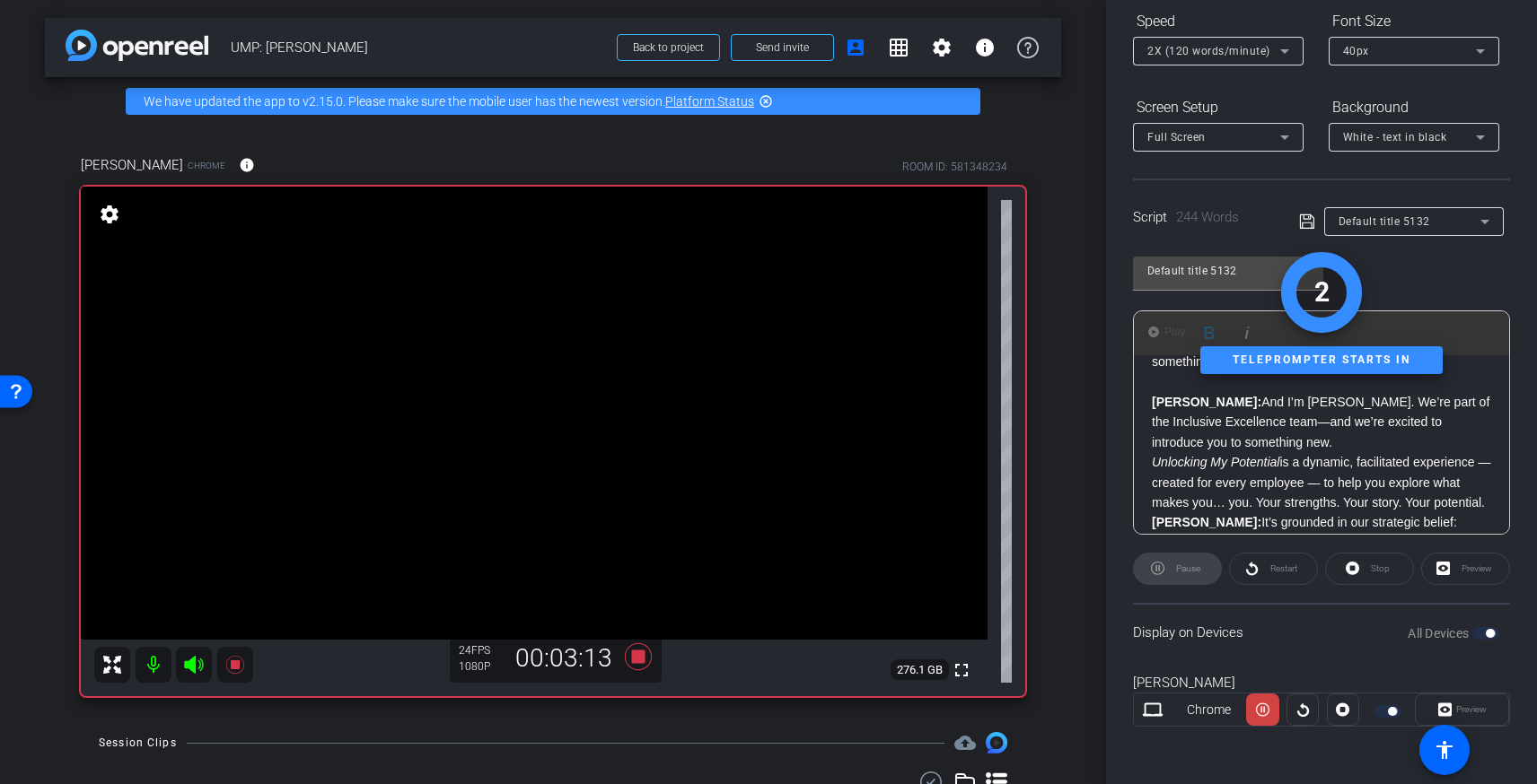
click at [1293, 448] on p "Vanessa: And I’m Vanessa Jackson. We’re part of the Inclusive Excellence team—a…" at bounding box center [1321, 422] width 339 height 60
drag, startPoint x: 1270, startPoint y: 714, endPoint x: 1277, endPoint y: 684, distance: 30.8
click at [1270, 714] on span at bounding box center [1262, 710] width 32 height 43
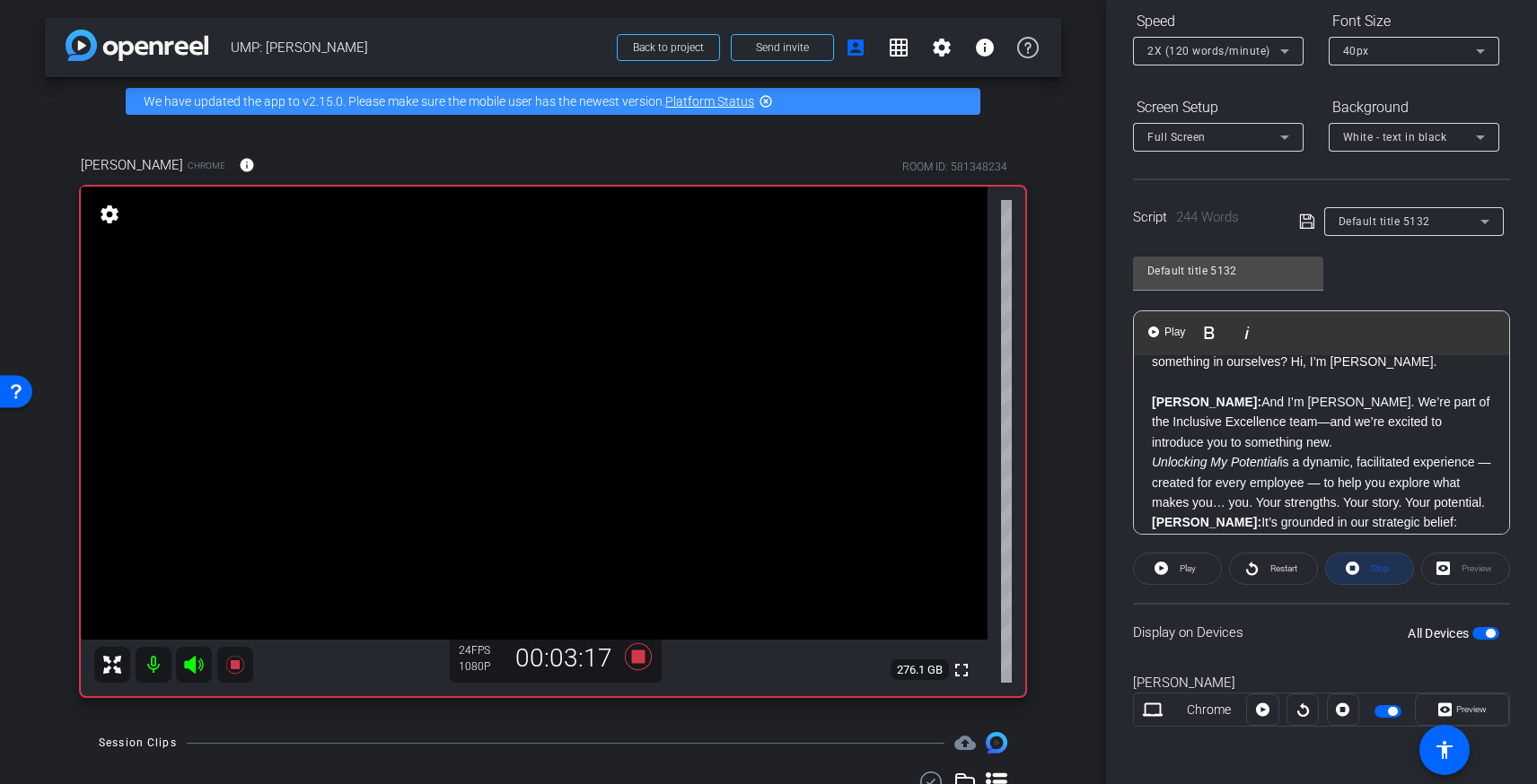
click at [1377, 574] on span "Stop" at bounding box center [1378, 569] width 23 height 25
click at [1295, 452] on p "Unlocking My Potential is a dynamic, facilitated experience — created for every…" at bounding box center [1321, 482] width 339 height 60
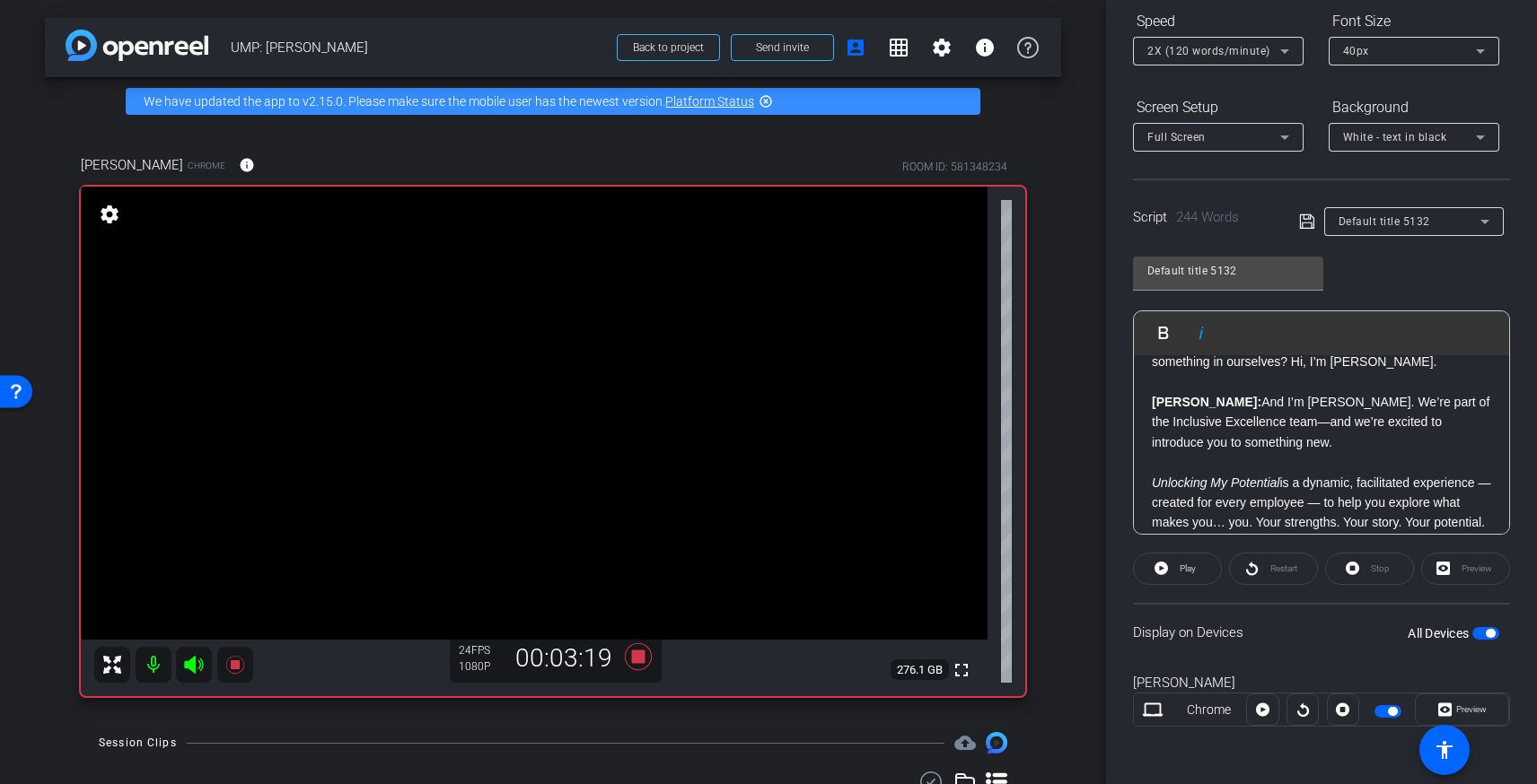
scroll to position [119, 0]
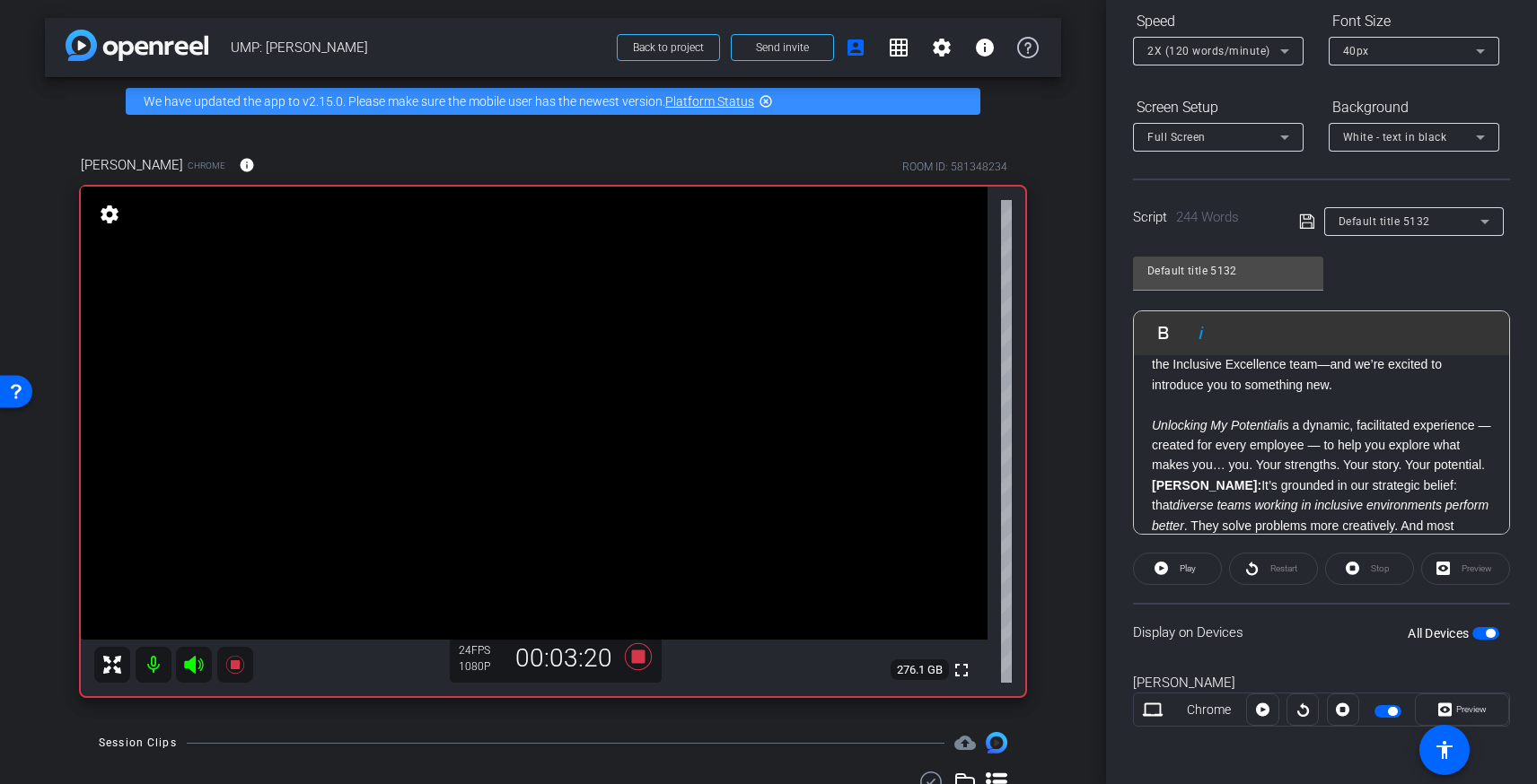
click at [1492, 465] on div "Brandon: What if the key to doing our best work — for each other, and for our c…" at bounding box center [1321, 596] width 375 height 719
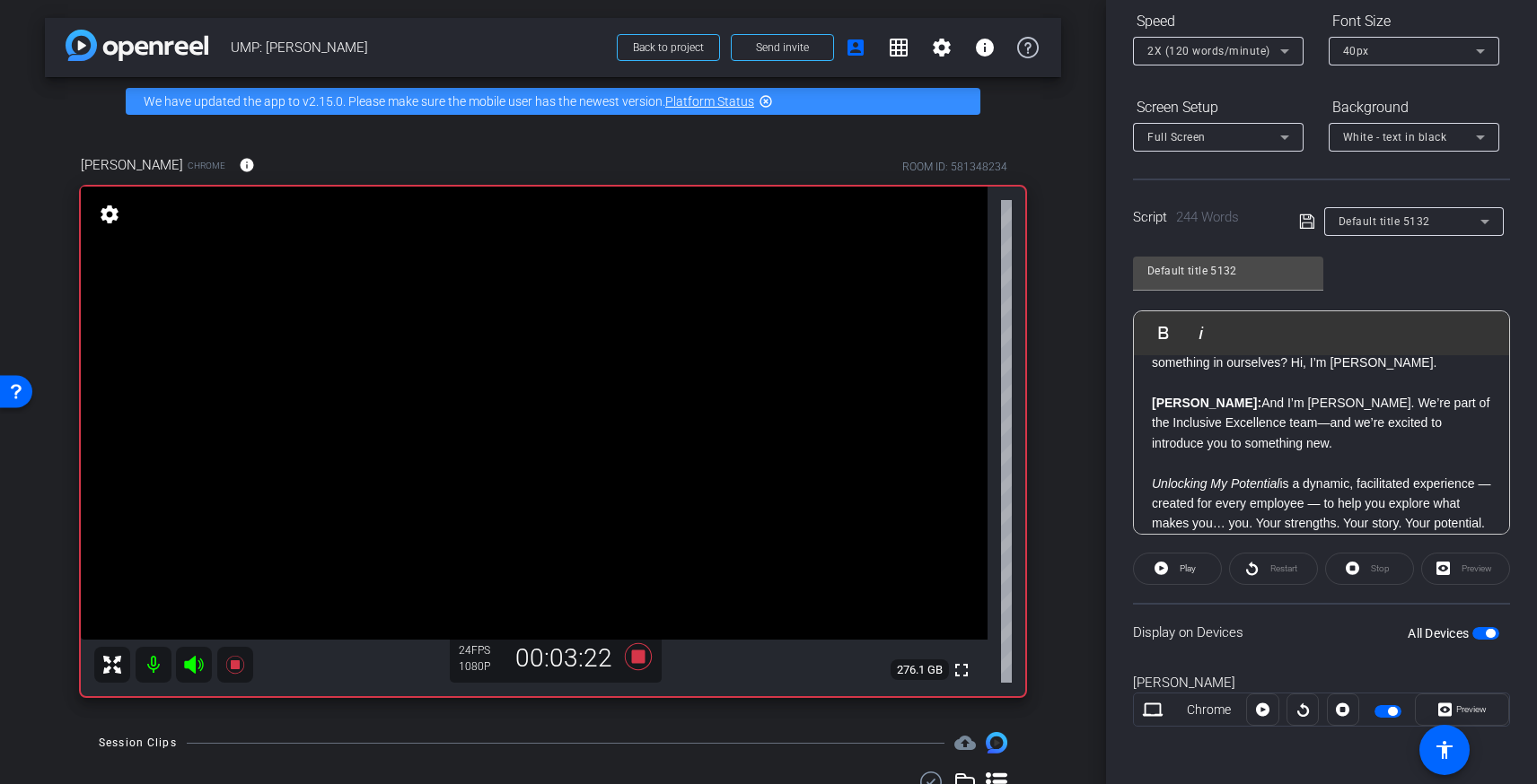
click at [1244, 464] on p at bounding box center [1321, 463] width 339 height 20
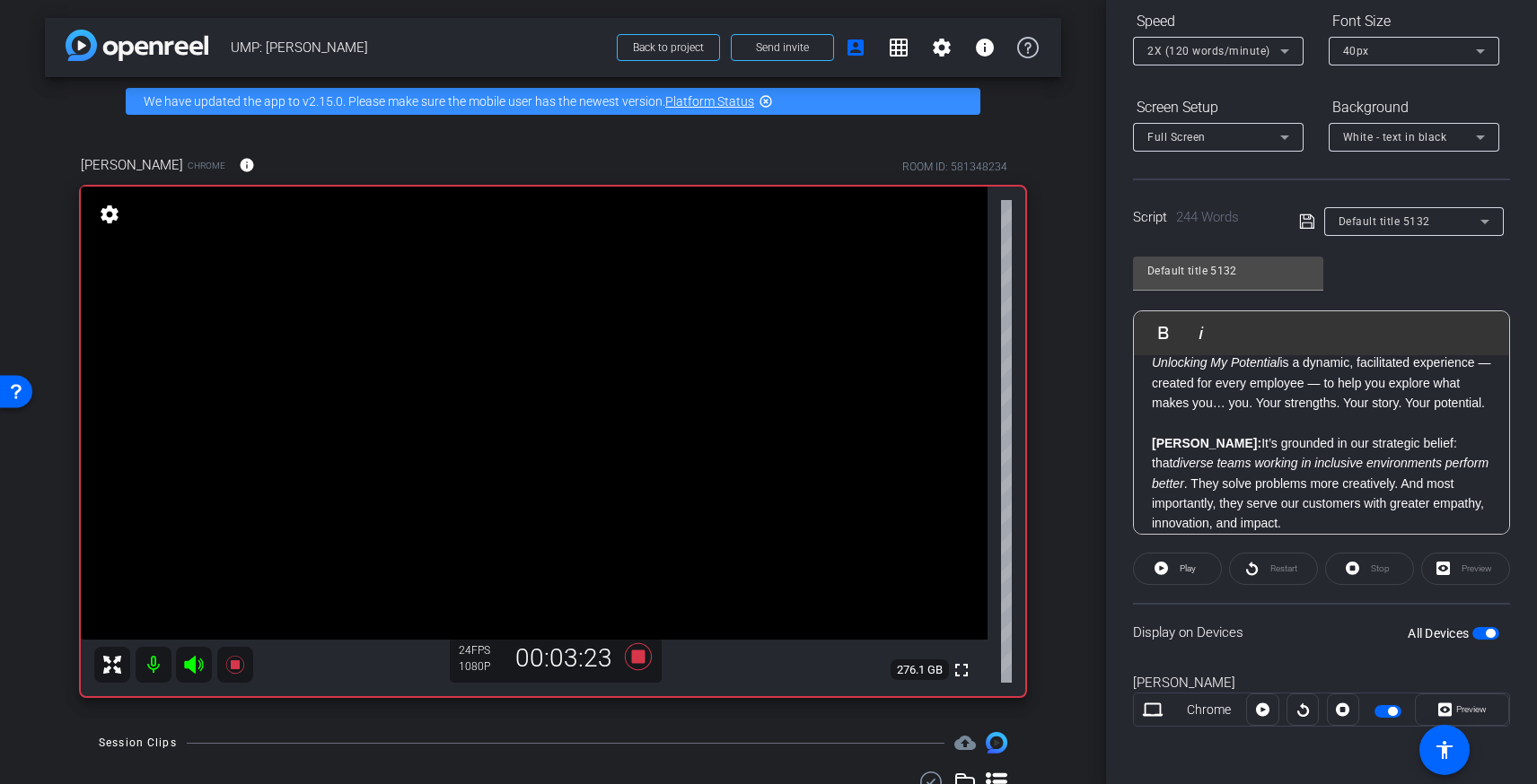
scroll to position [179, 0]
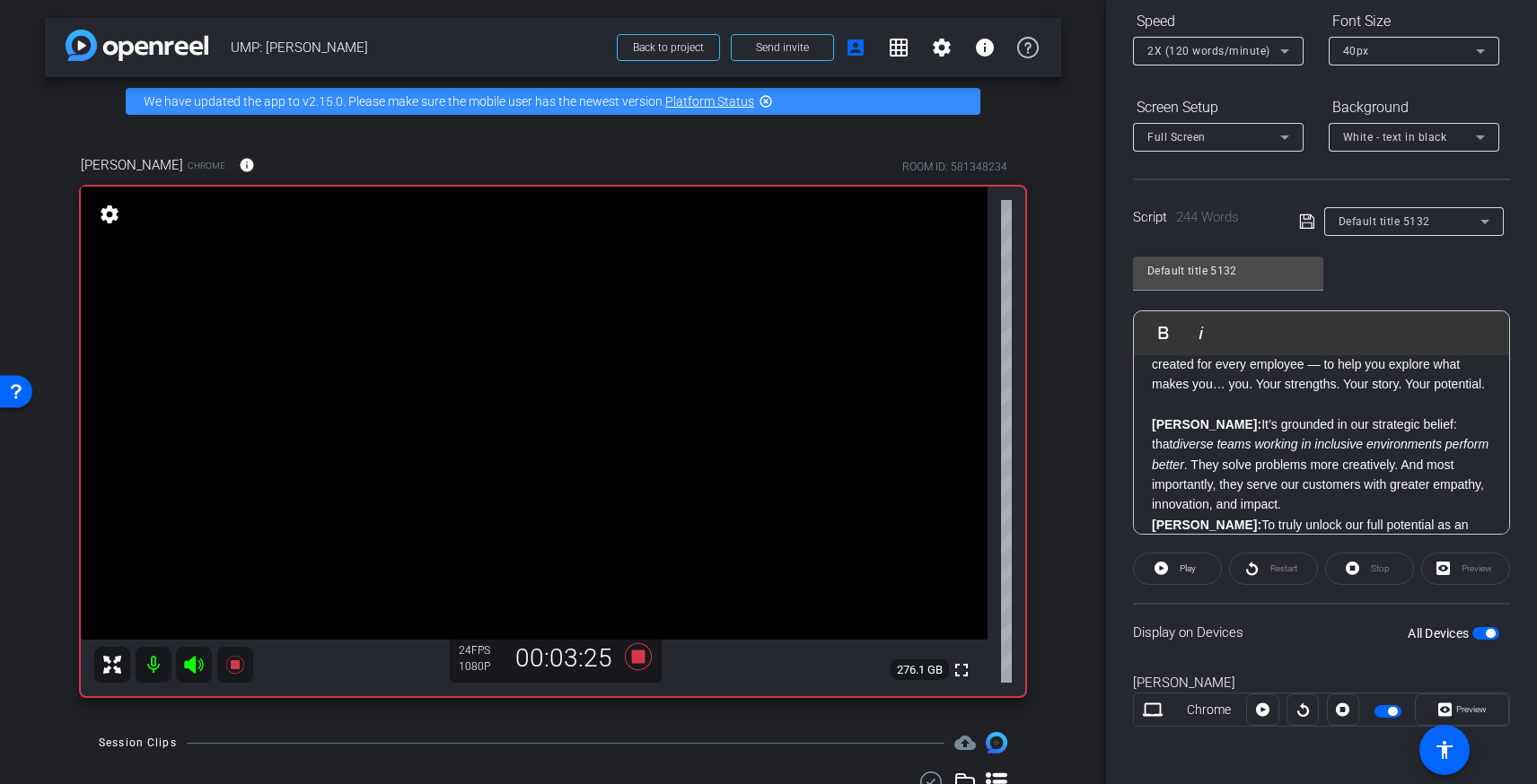
click at [1243, 504] on p "Brandon: It’s grounded in our strategic belief: that diverse teams working in i…" at bounding box center [1321, 465] width 339 height 101
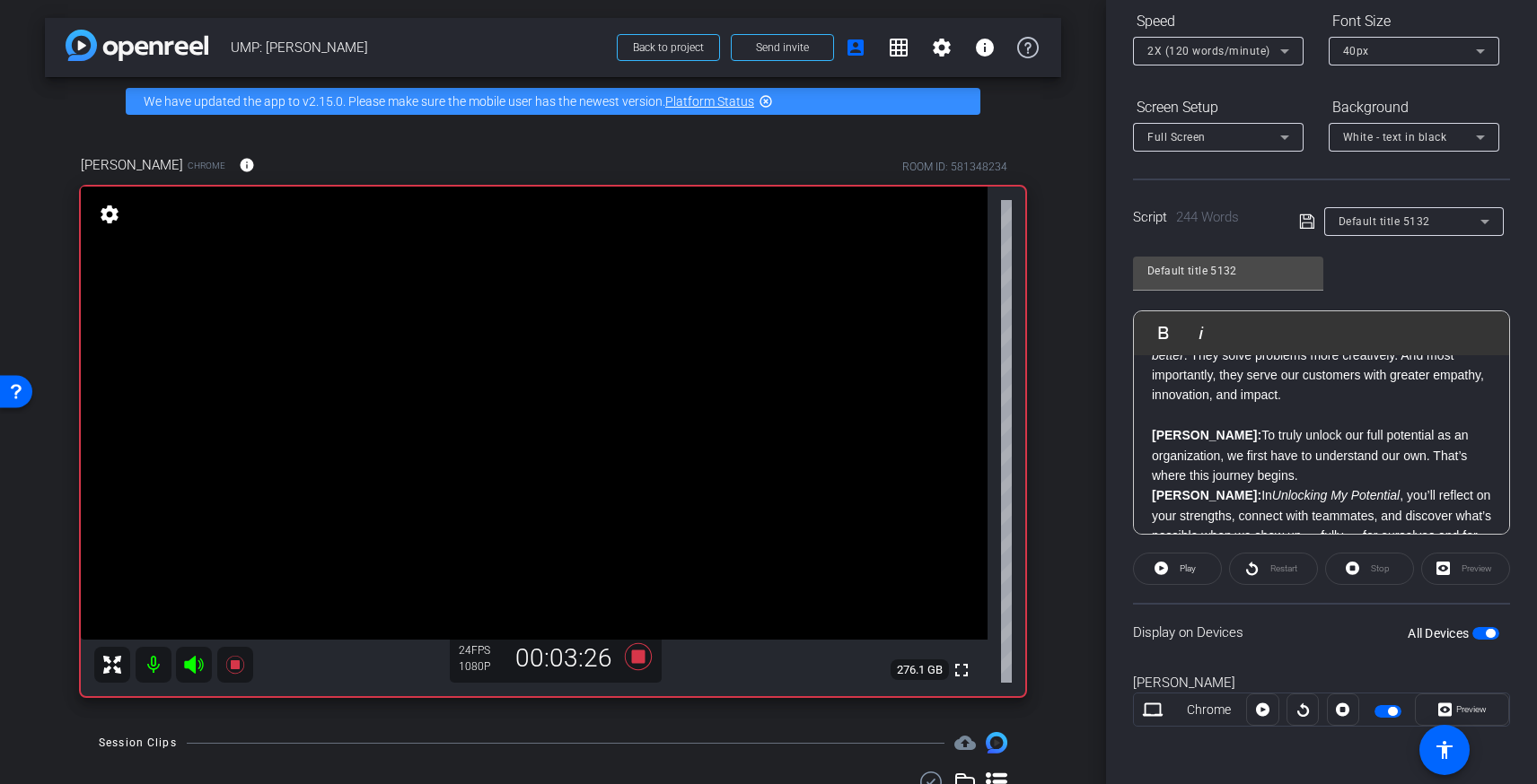
scroll to position [311, 0]
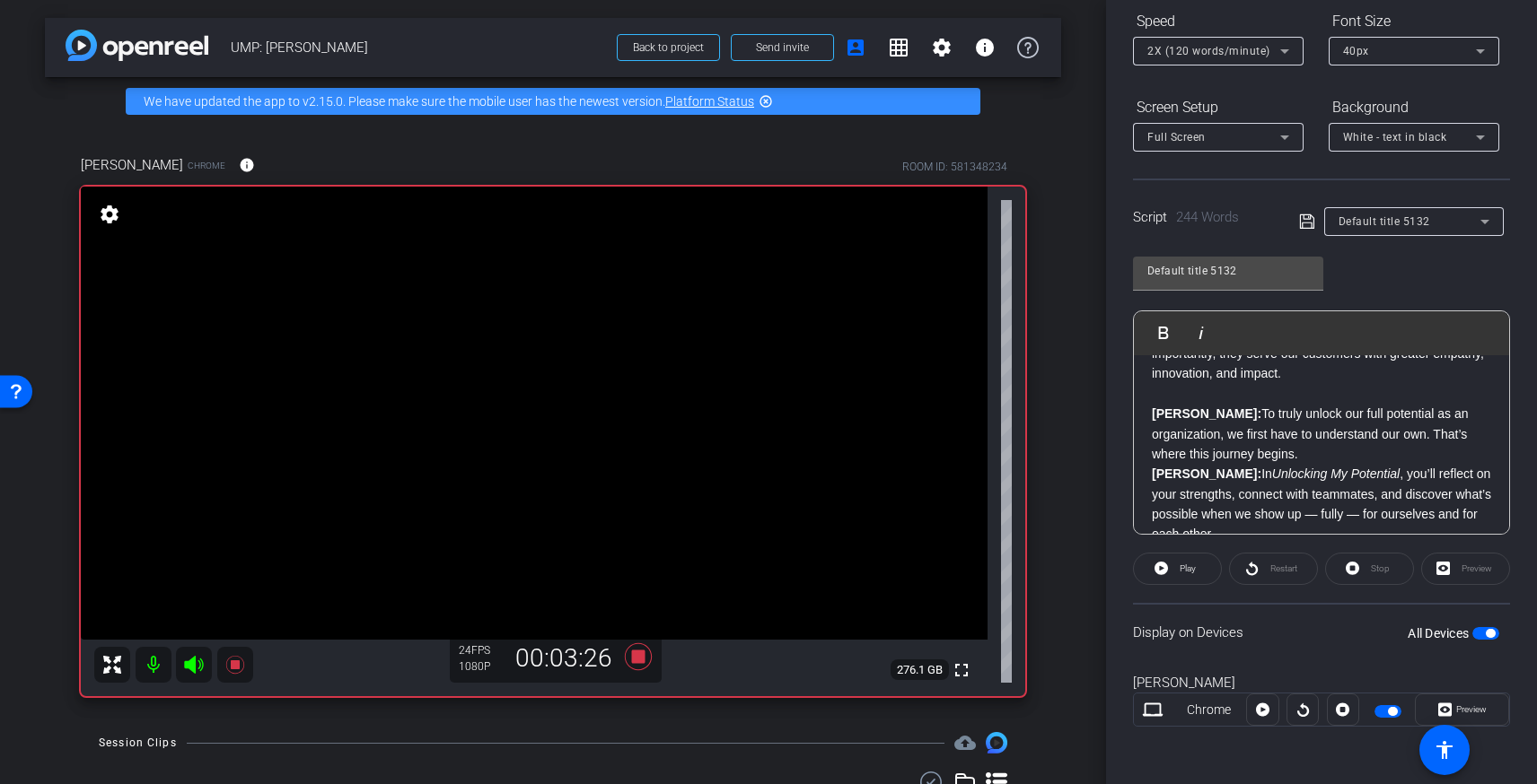
click at [1312, 455] on p "Vanessa: To truly unlock our full potential as an organization, we first have t…" at bounding box center [1321, 434] width 339 height 60
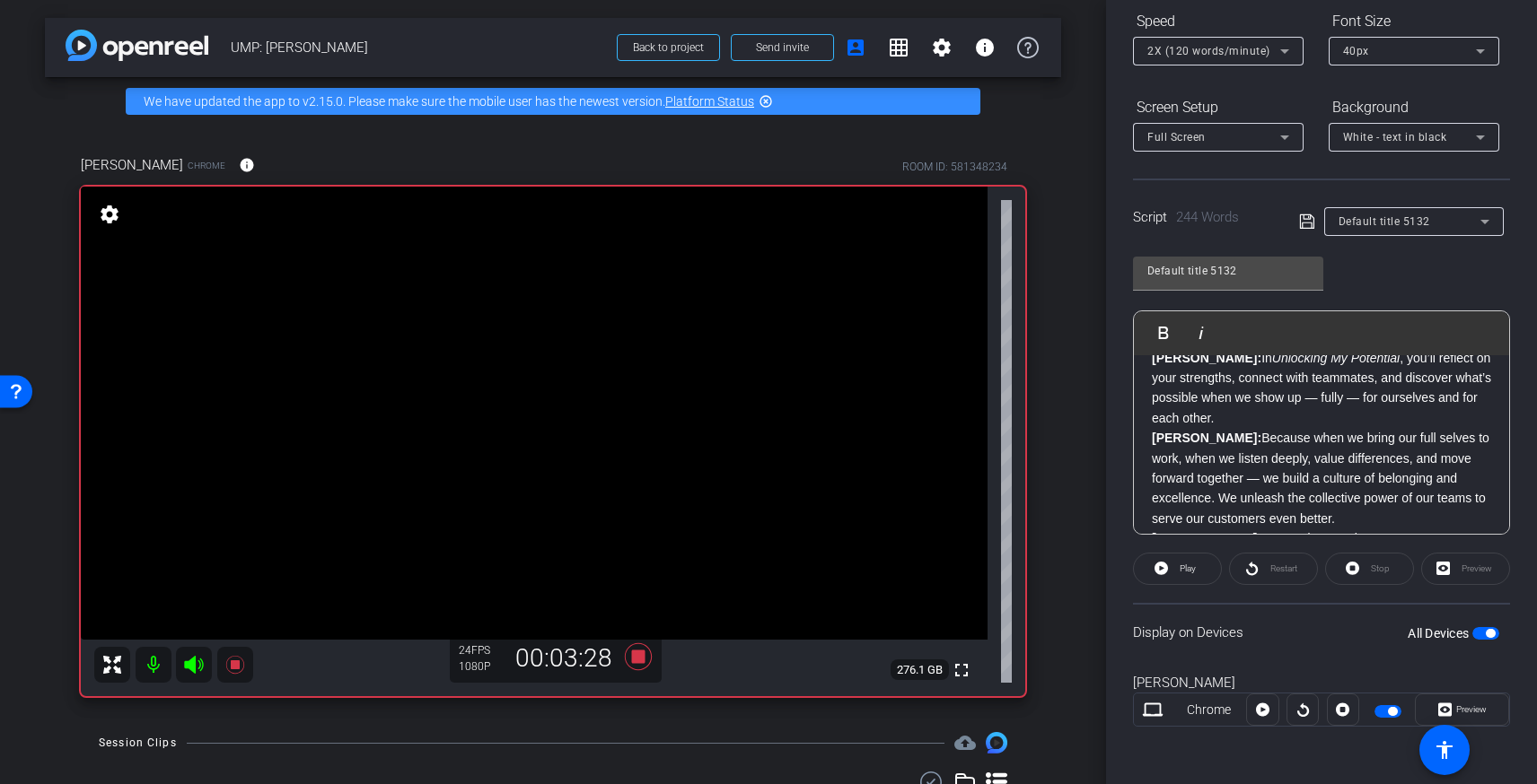
click at [1236, 422] on p "Brandon: In Unlocking My Potential , you’ll reflect on your strengths, connect …" at bounding box center [1321, 389] width 339 height 81
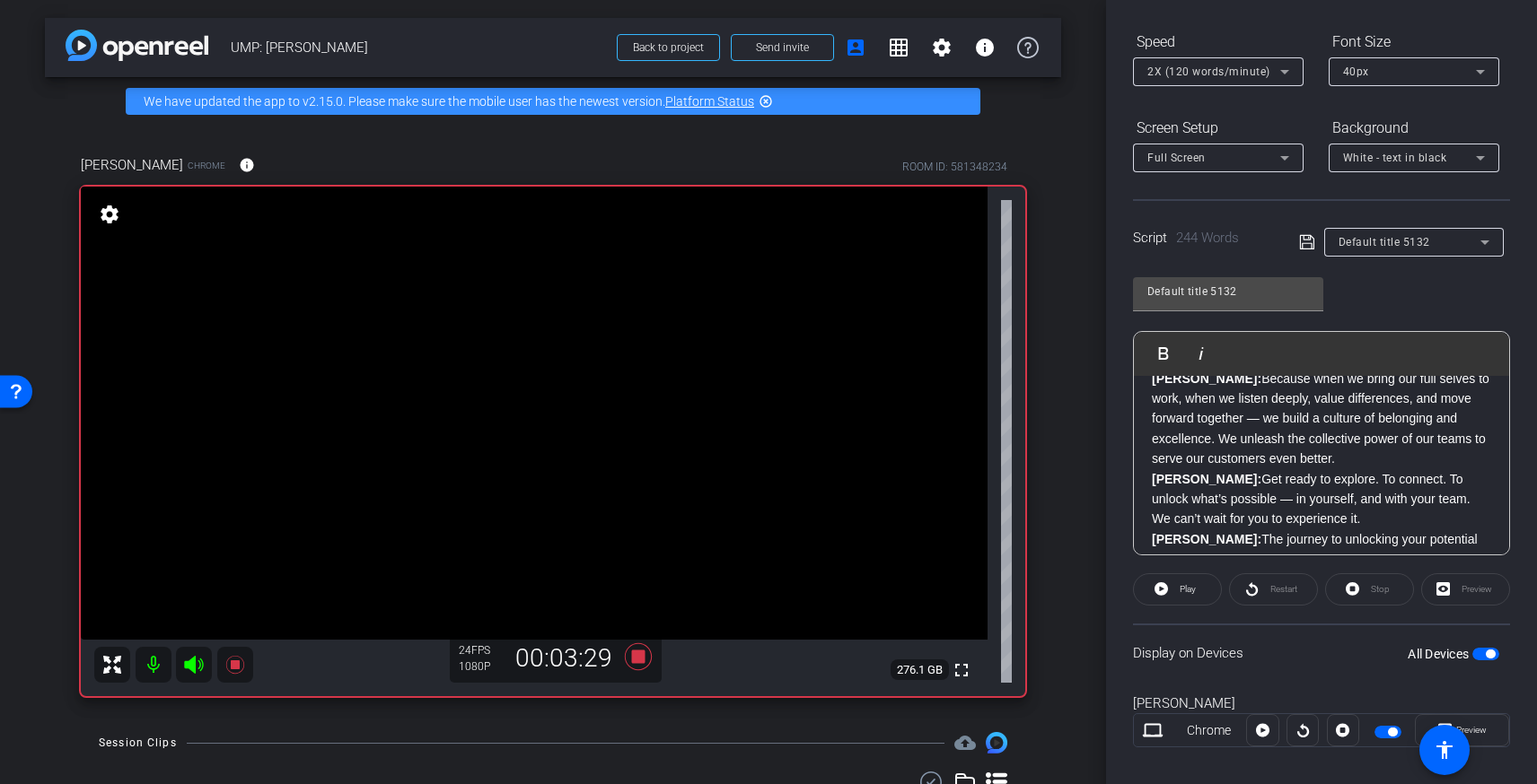
click at [1394, 461] on p "Vanessa: Because when we bring our full selves to work, when we listen deeply, …" at bounding box center [1321, 419] width 339 height 101
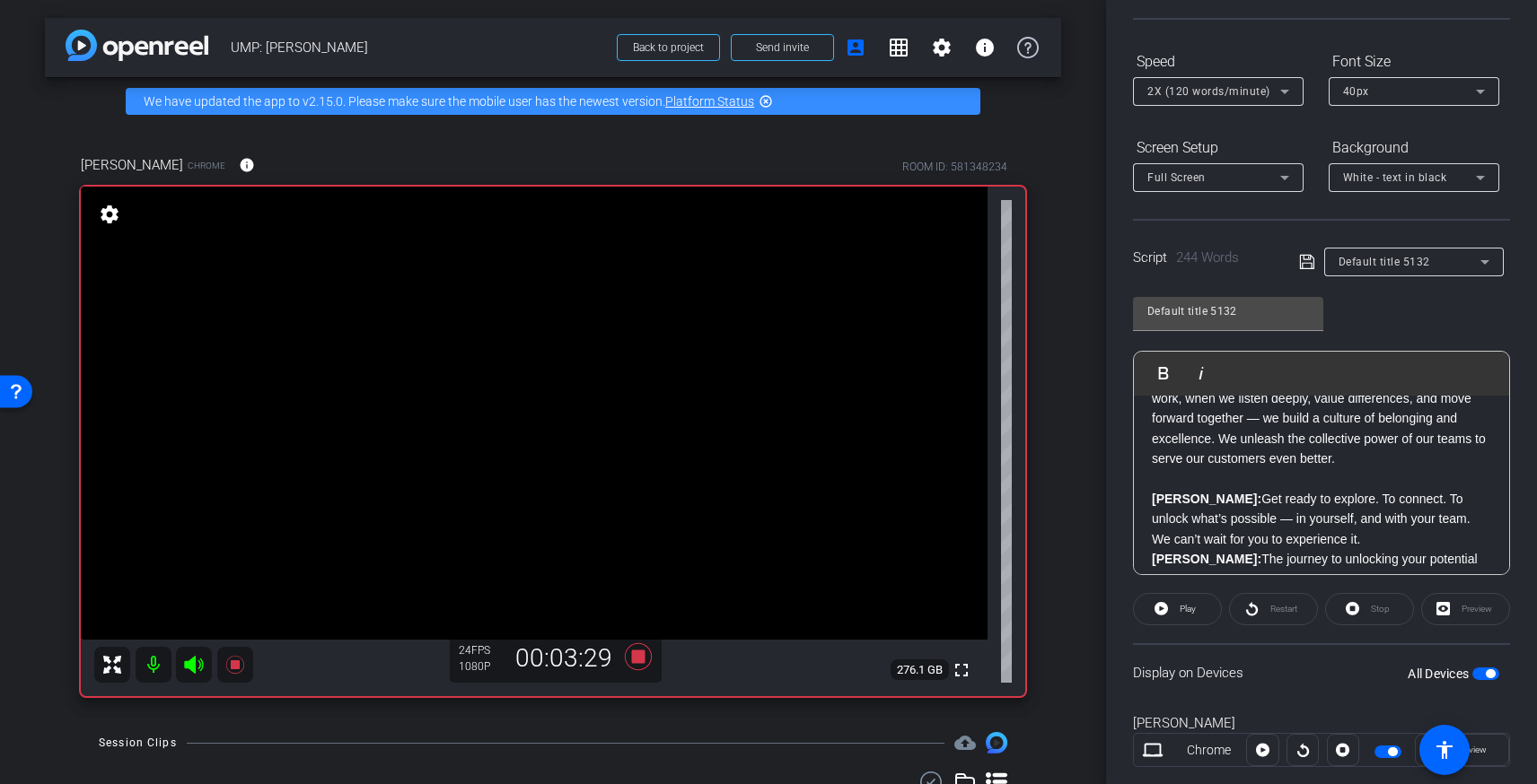
scroll to position [599, 0]
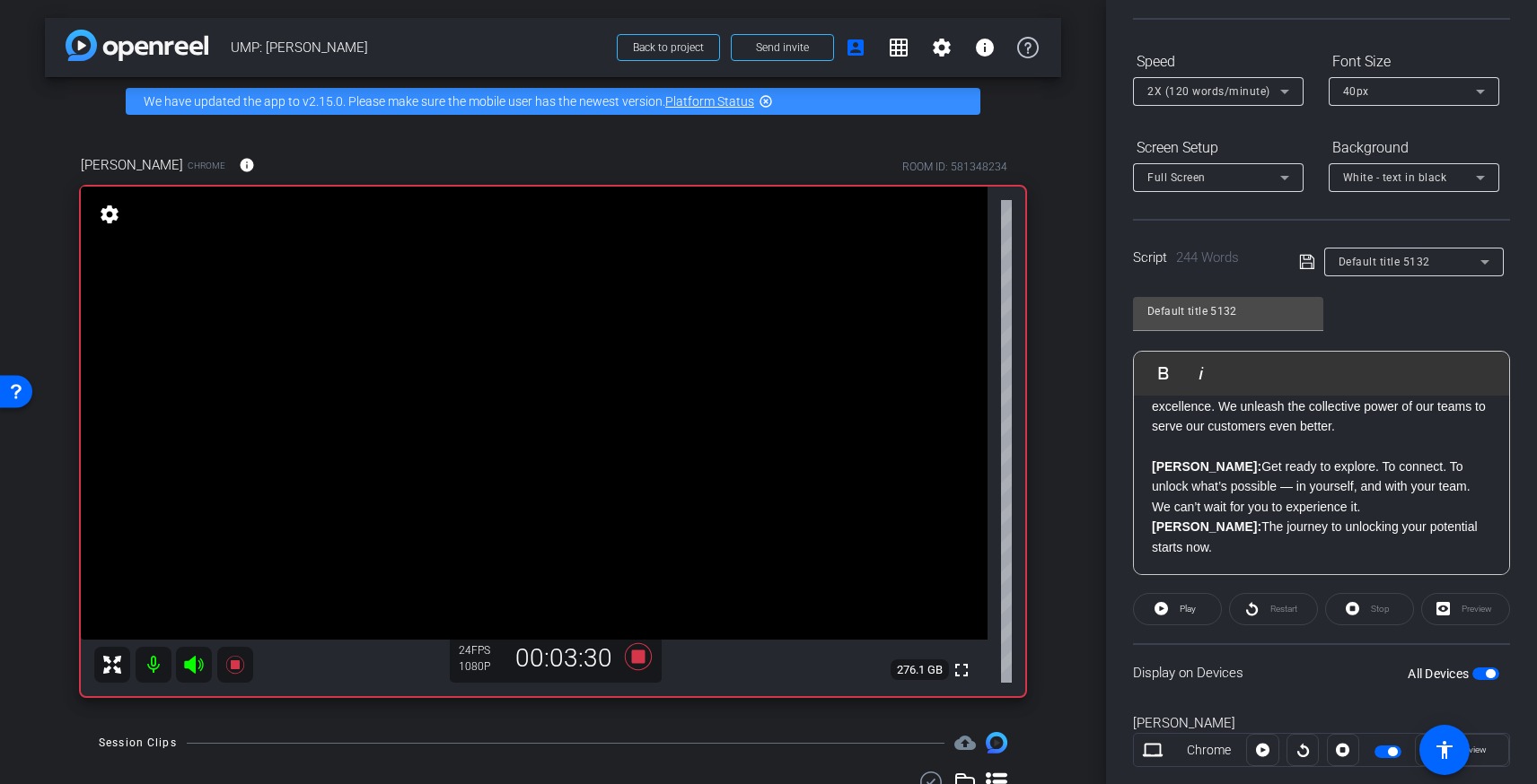
click at [1327, 501] on p "Brandon: Get ready to explore. To connect. To unlock what’s possible — in yours…" at bounding box center [1321, 486] width 339 height 60
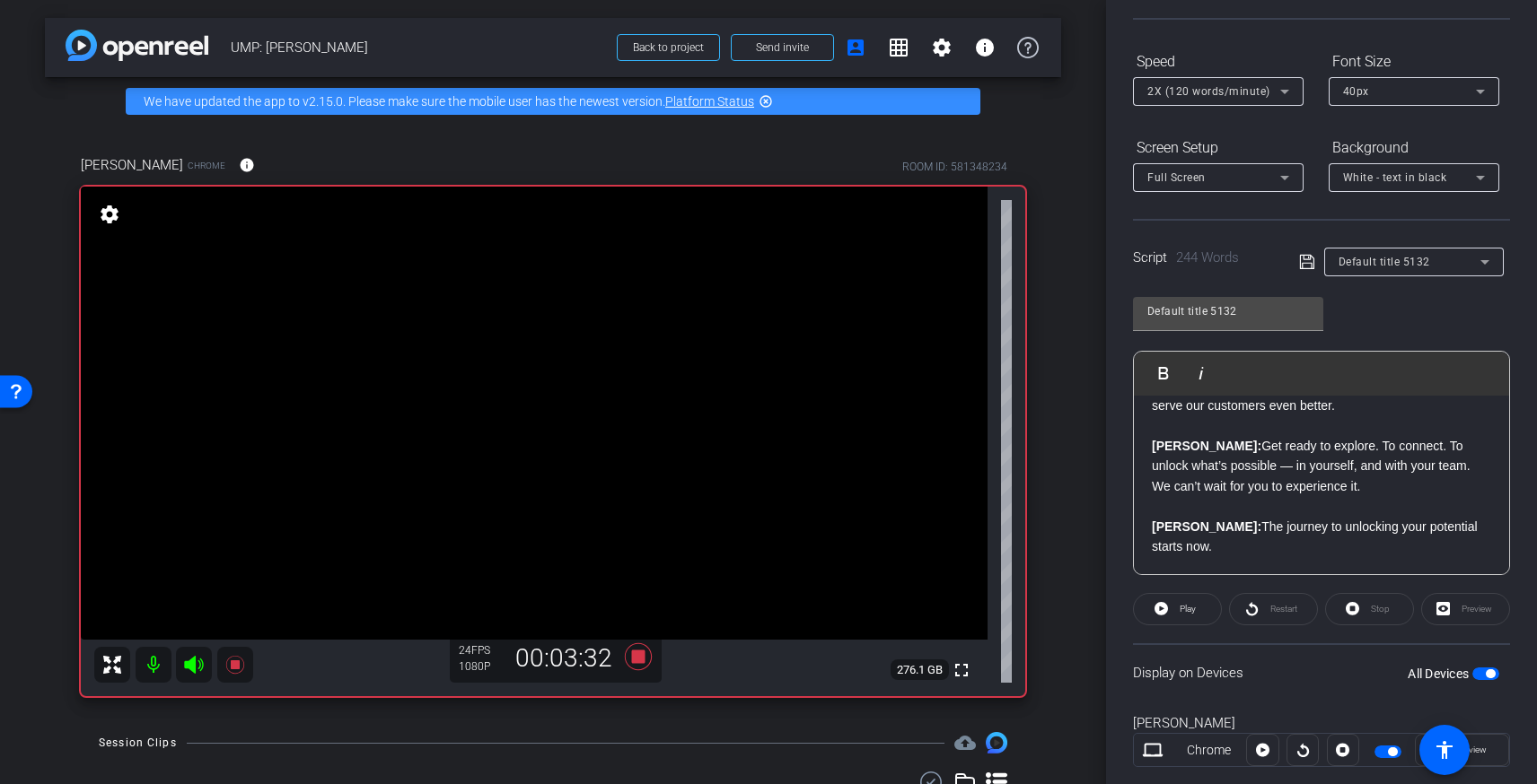
scroll to position [0, 0]
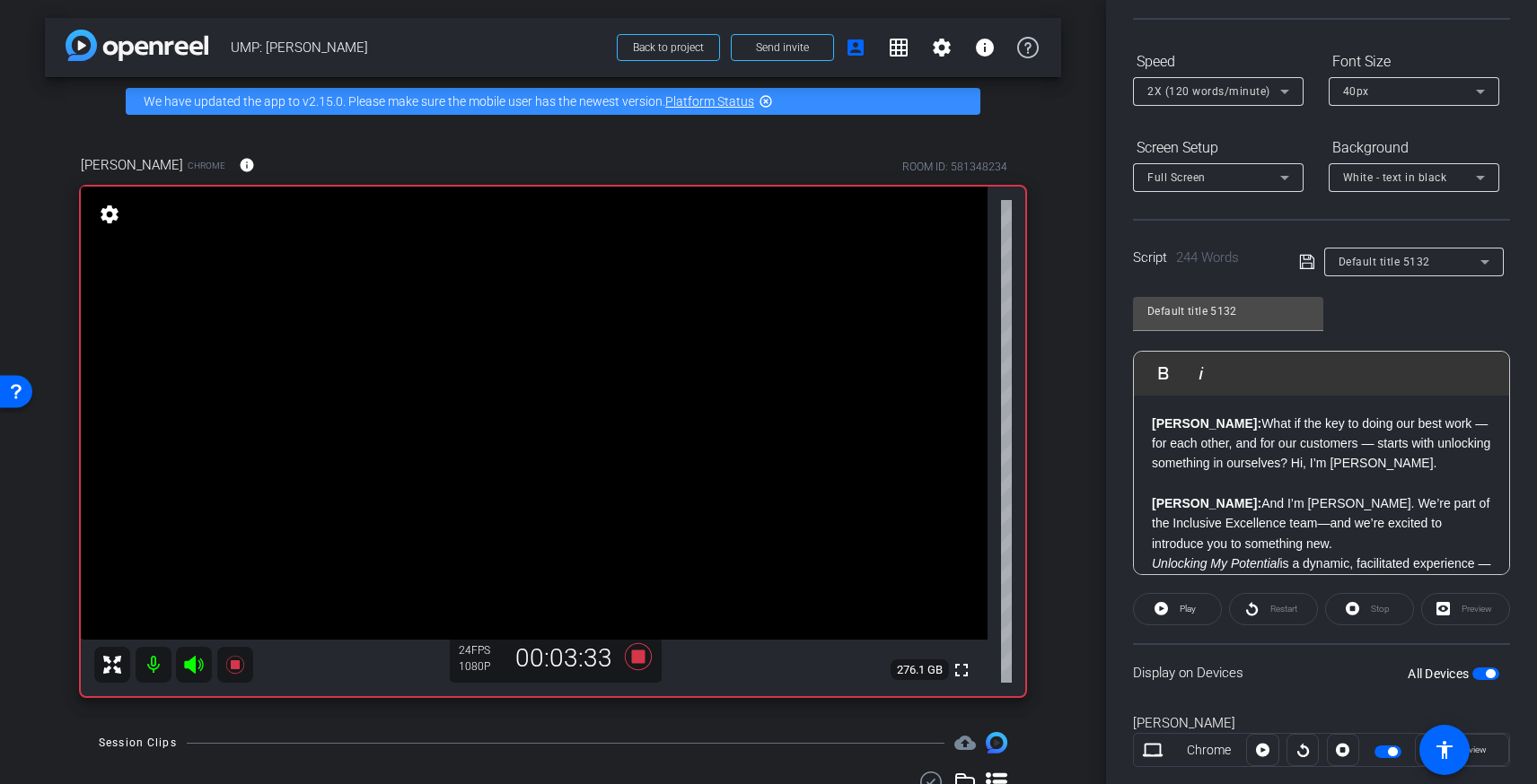
click at [1152, 422] on strong "[PERSON_NAME]:" at bounding box center [1207, 424] width 110 height 14
click at [1184, 608] on span "Play" at bounding box center [1188, 608] width 16 height 10
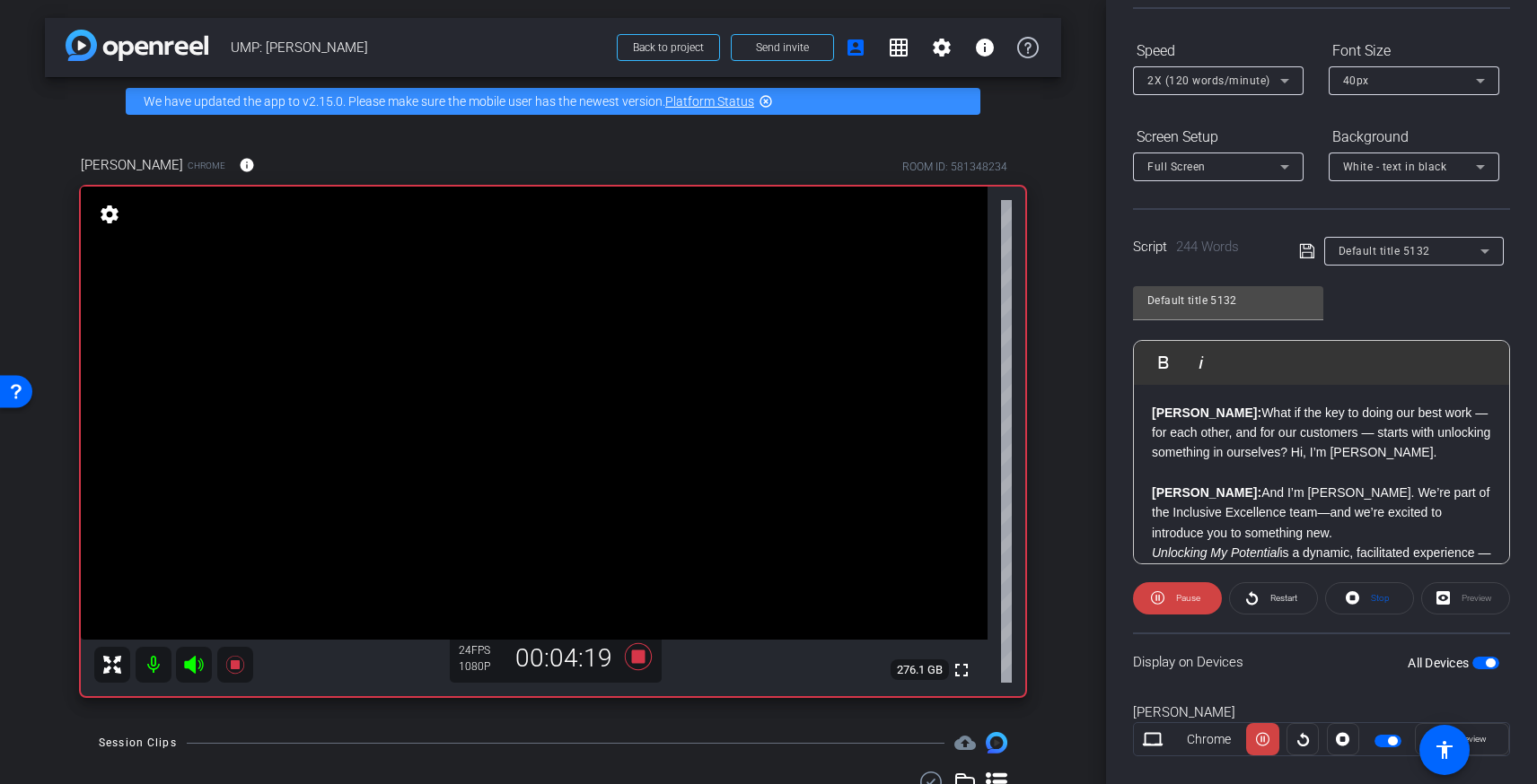
drag, startPoint x: 1152, startPoint y: 416, endPoint x: 1168, endPoint y: 429, distance: 20.6
click at [1152, 416] on strong "[PERSON_NAME]:" at bounding box center [1207, 413] width 110 height 14
click at [1260, 595] on span at bounding box center [1273, 599] width 87 height 43
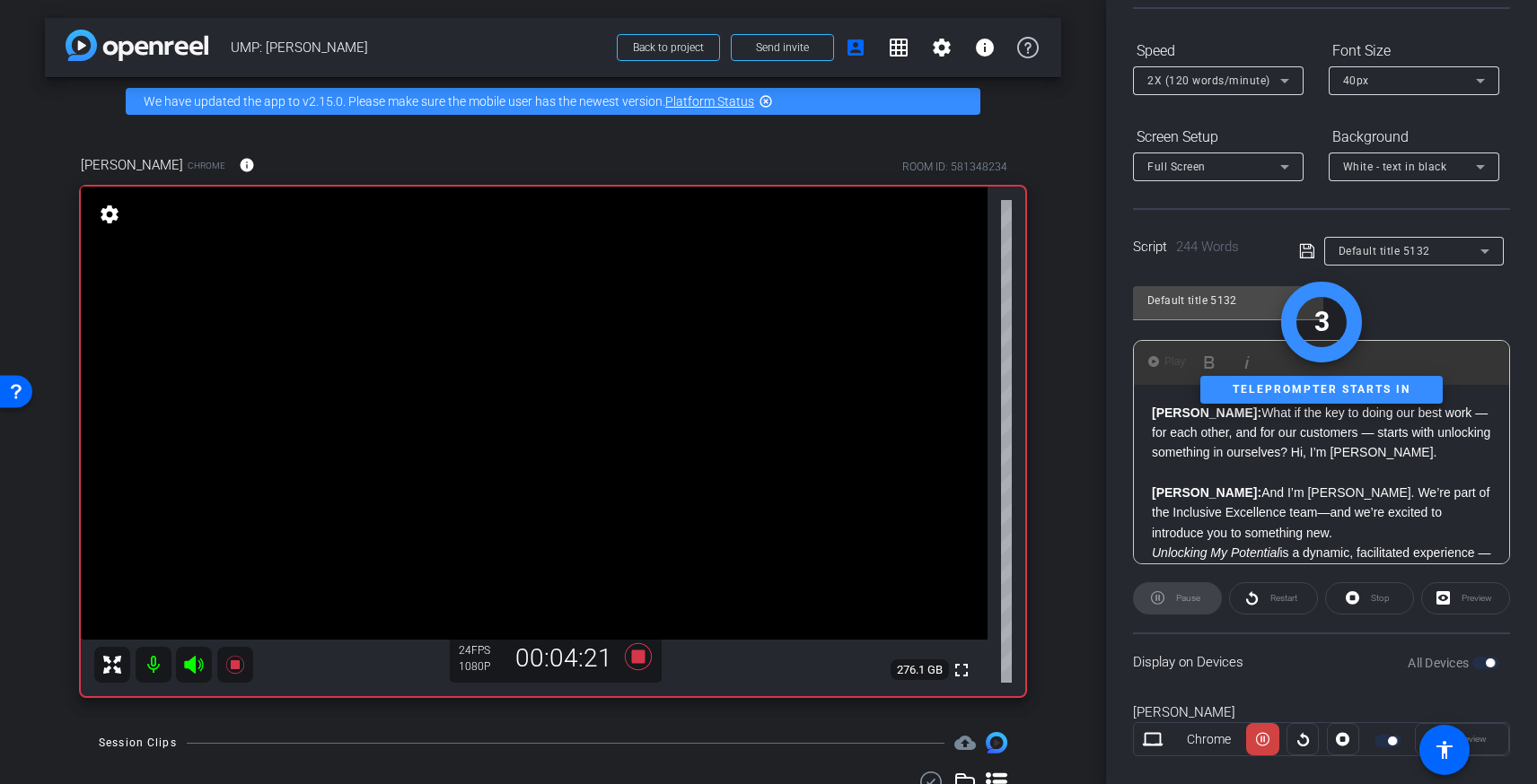
click at [1464, 597] on div "Preview" at bounding box center [1465, 599] width 89 height 32
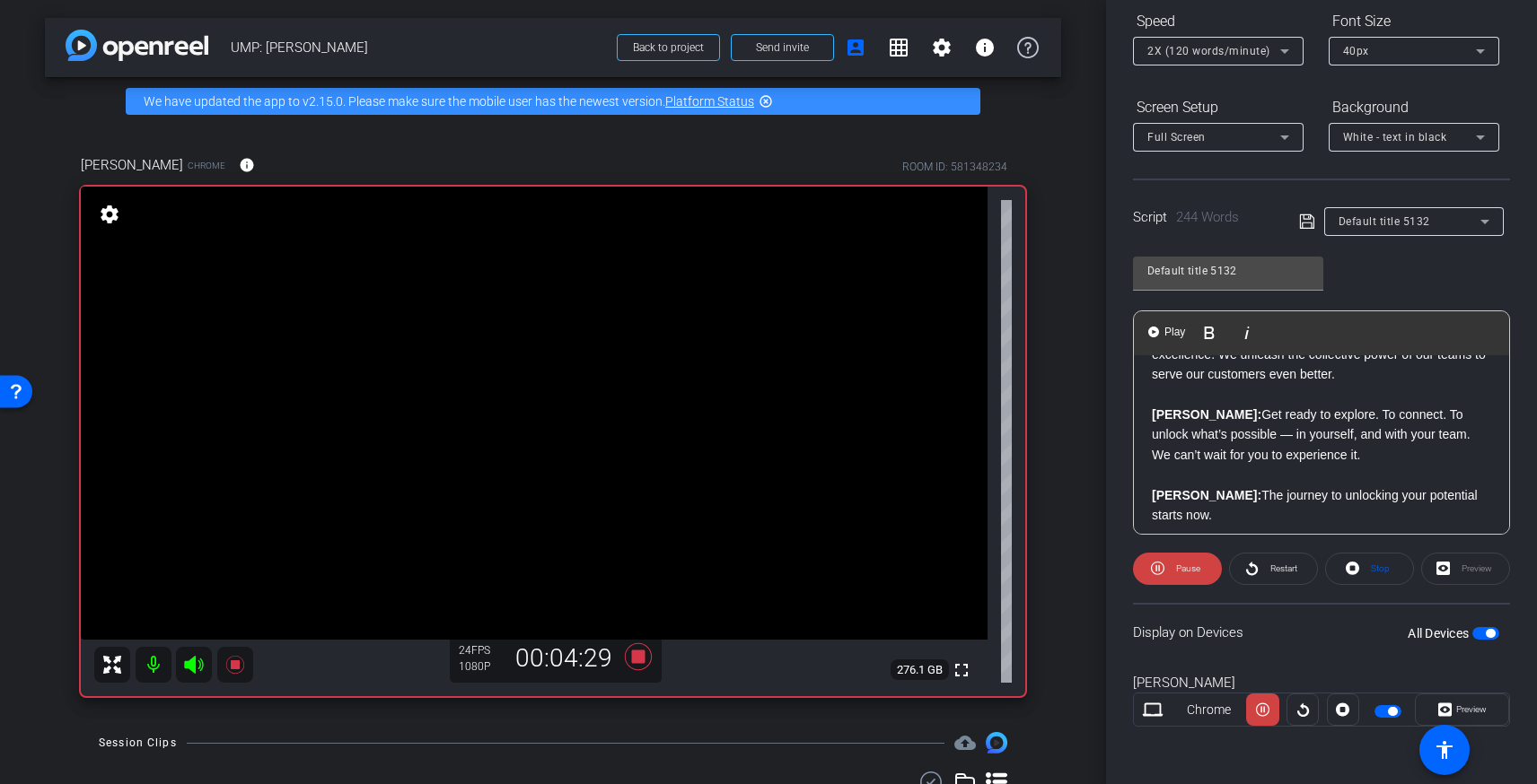
scroll to position [620, 0]
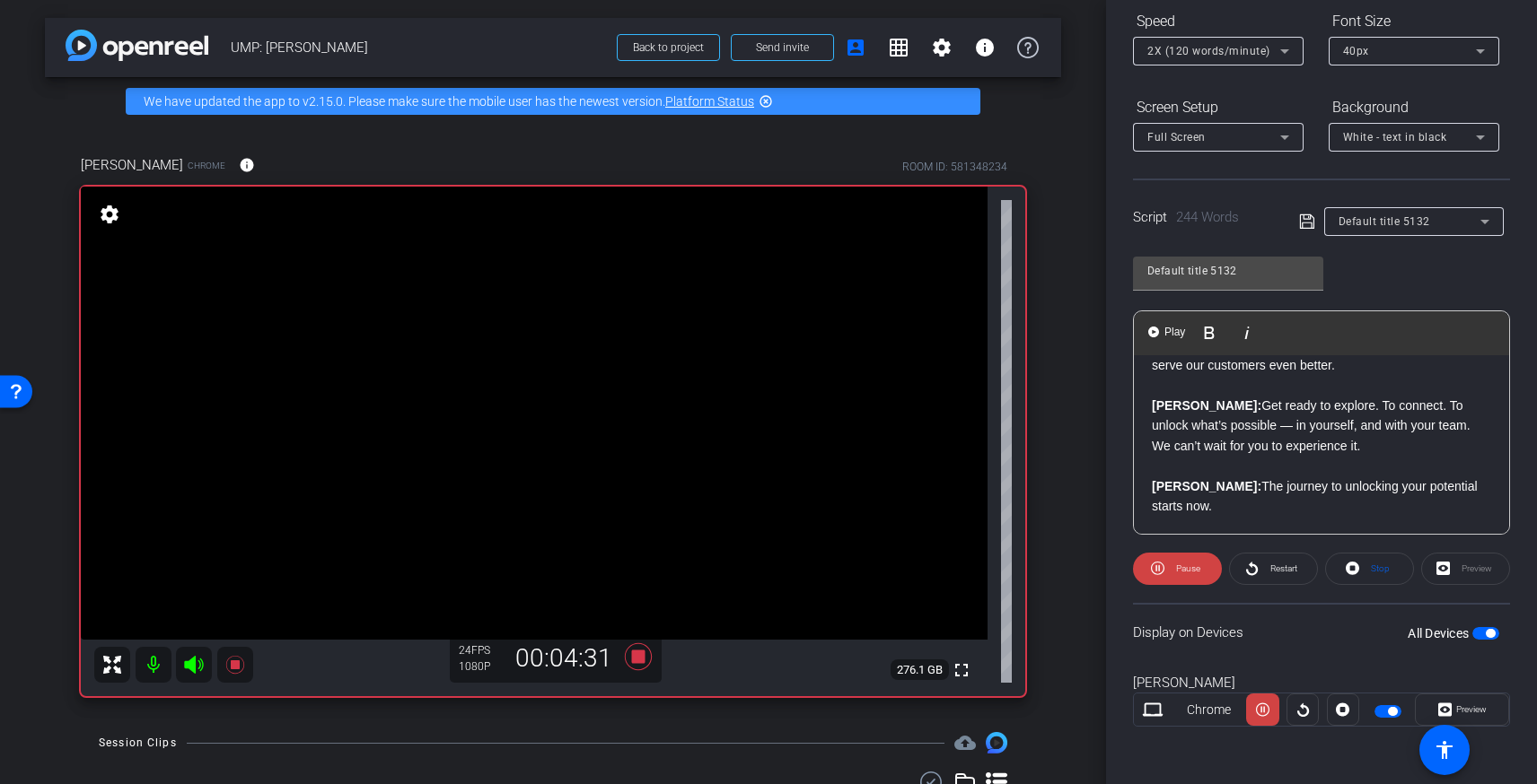
drag, startPoint x: 1486, startPoint y: 484, endPoint x: 1496, endPoint y: 488, distance: 10.8
click at [1491, 486] on div "Brandon: What if the key to doing our best work — for each other, and for our c…" at bounding box center [1321, 145] width 375 height 819
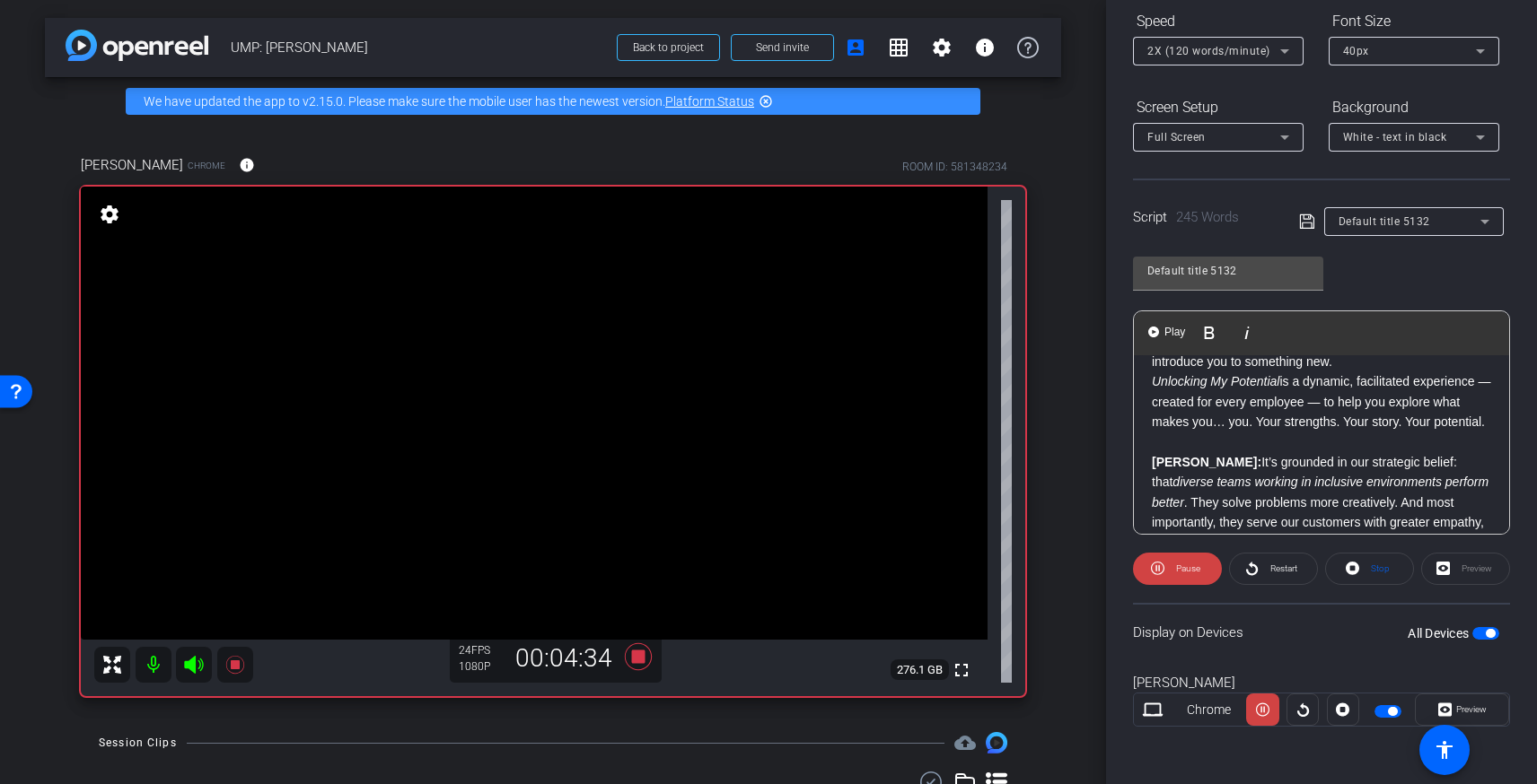
scroll to position [0, 0]
click at [1259, 42] on div "2X (120 words/minute)" at bounding box center [1214, 50] width 133 height 23
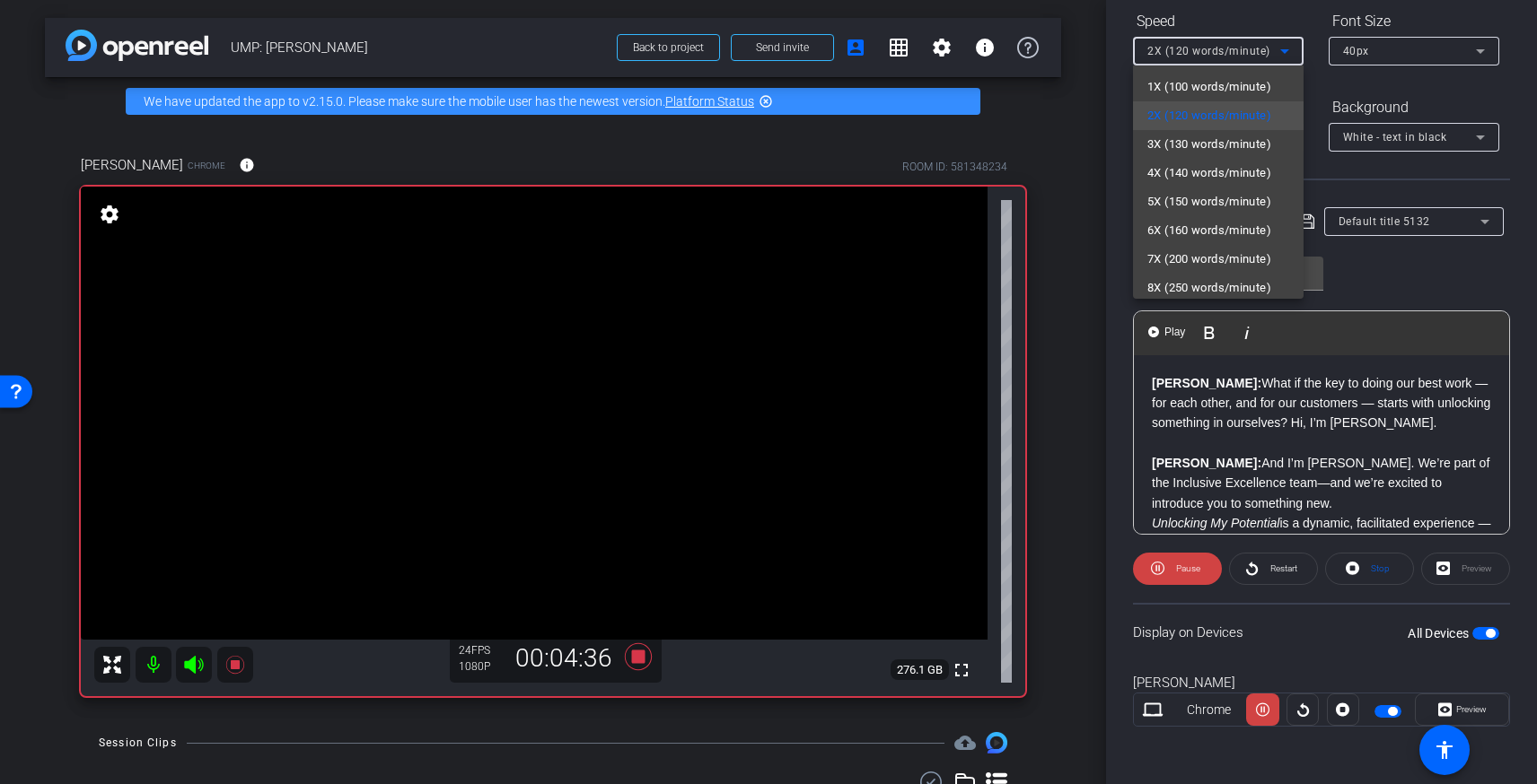
click at [1335, 439] on div at bounding box center [768, 392] width 1537 height 784
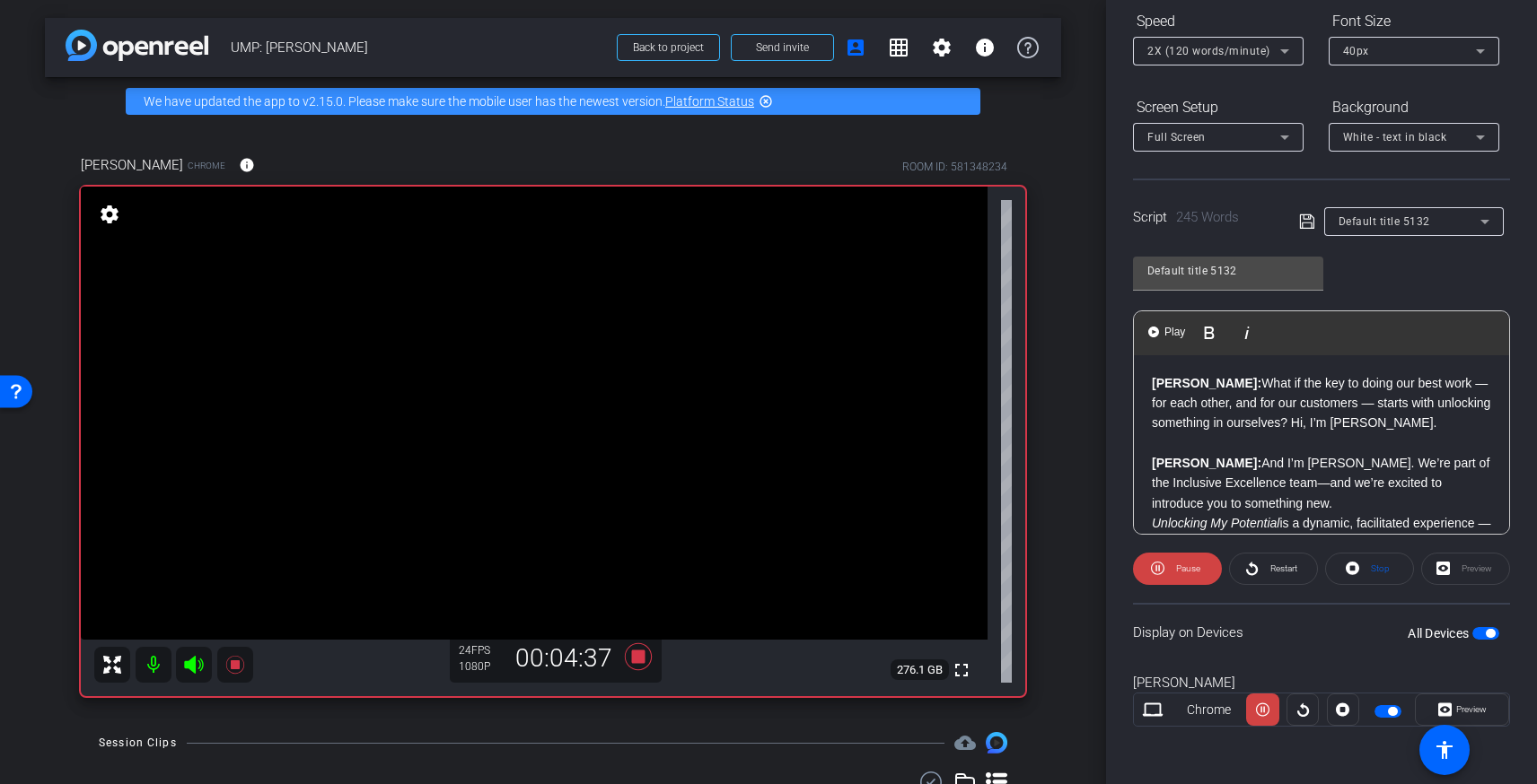
click at [1154, 381] on strong "[PERSON_NAME]:" at bounding box center [1207, 383] width 110 height 14
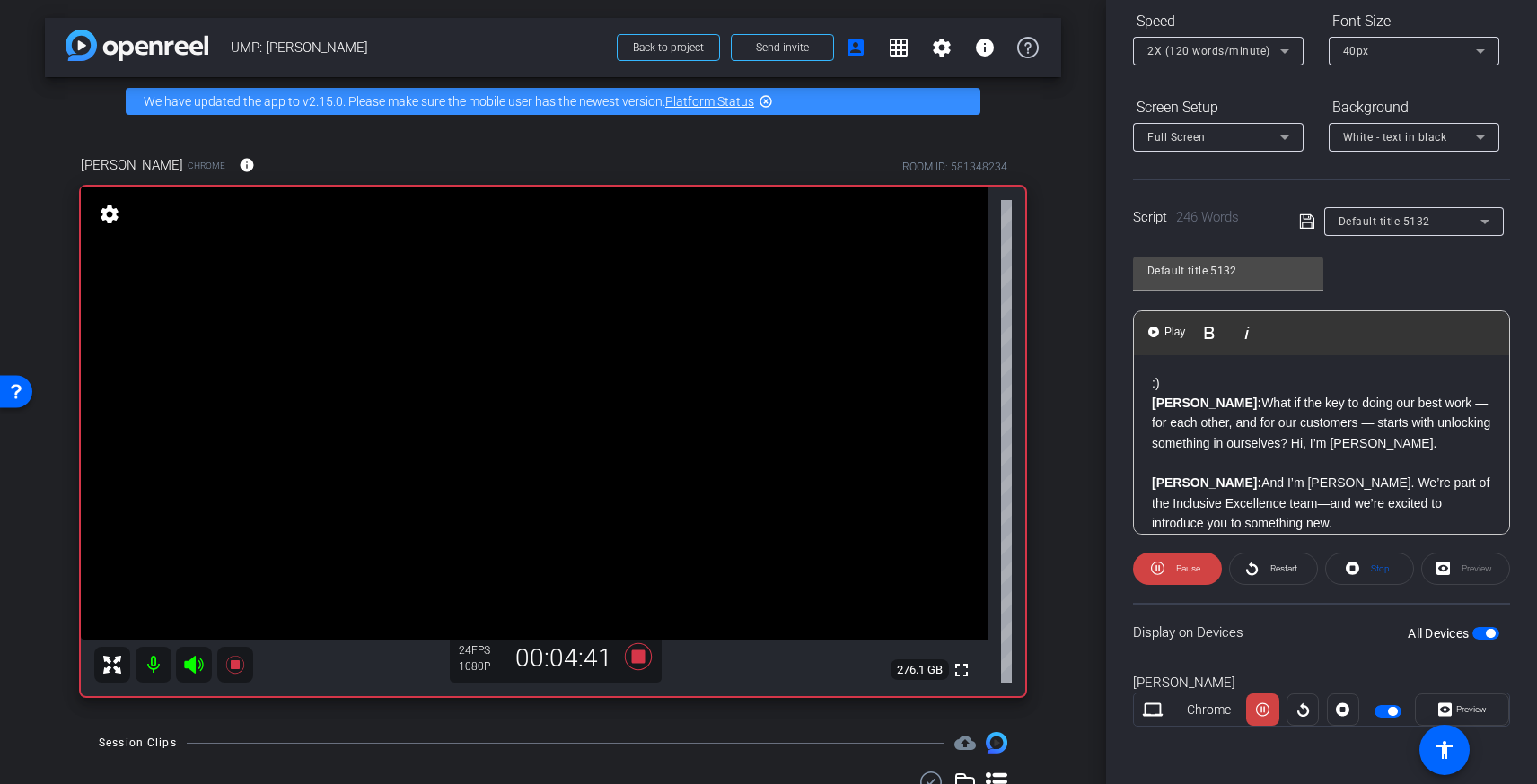
click at [1148, 384] on div ":) Brandon: What if the key to doing our best work — for each other, and for ou…" at bounding box center [1321, 785] width 375 height 860
click at [1172, 553] on span at bounding box center [1177, 569] width 89 height 43
click at [1280, 561] on span "Restart" at bounding box center [1281, 569] width 32 height 25
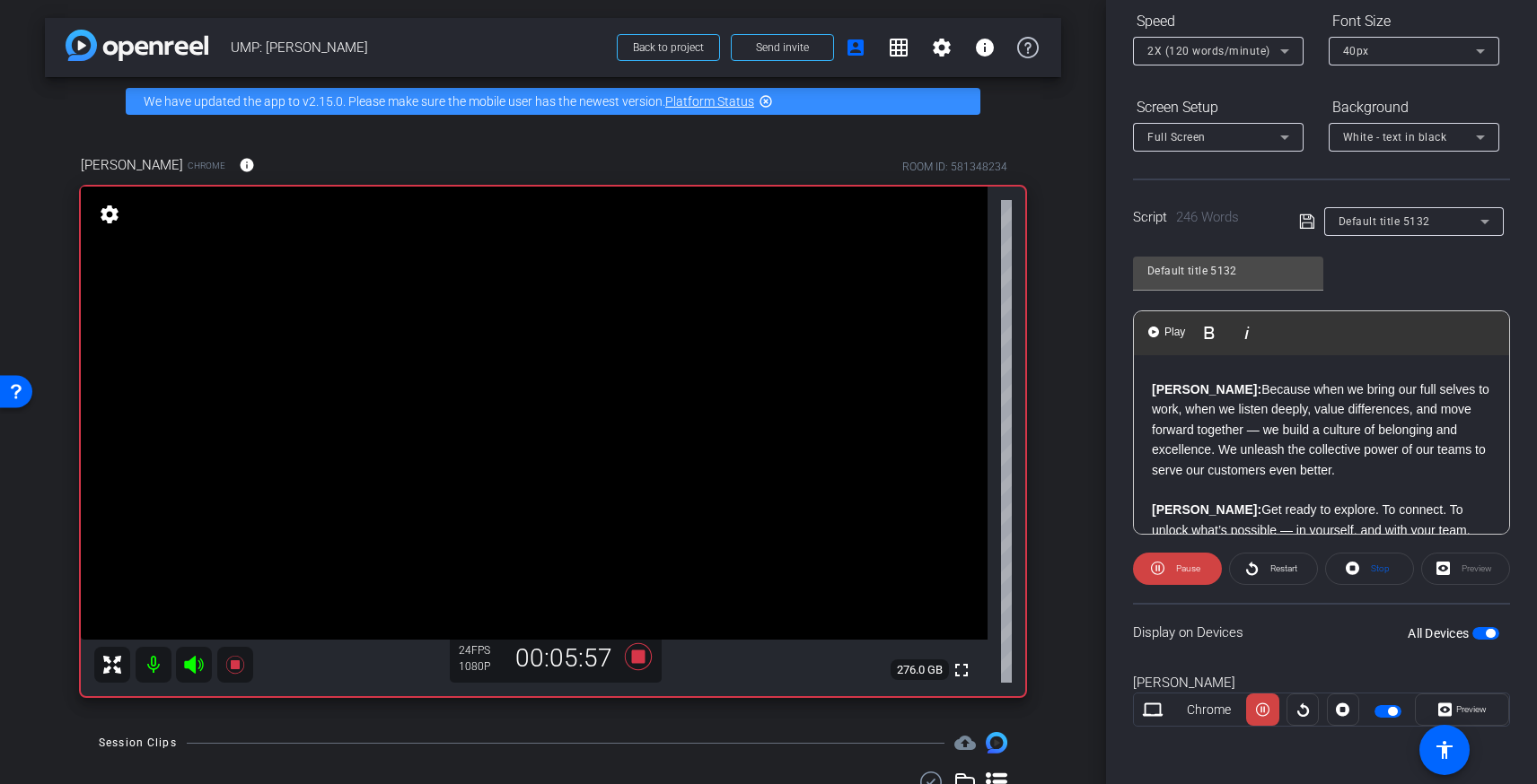
scroll to position [537, 0]
click at [1257, 49] on span "2X (120 words/minute)" at bounding box center [1208, 51] width 123 height 13
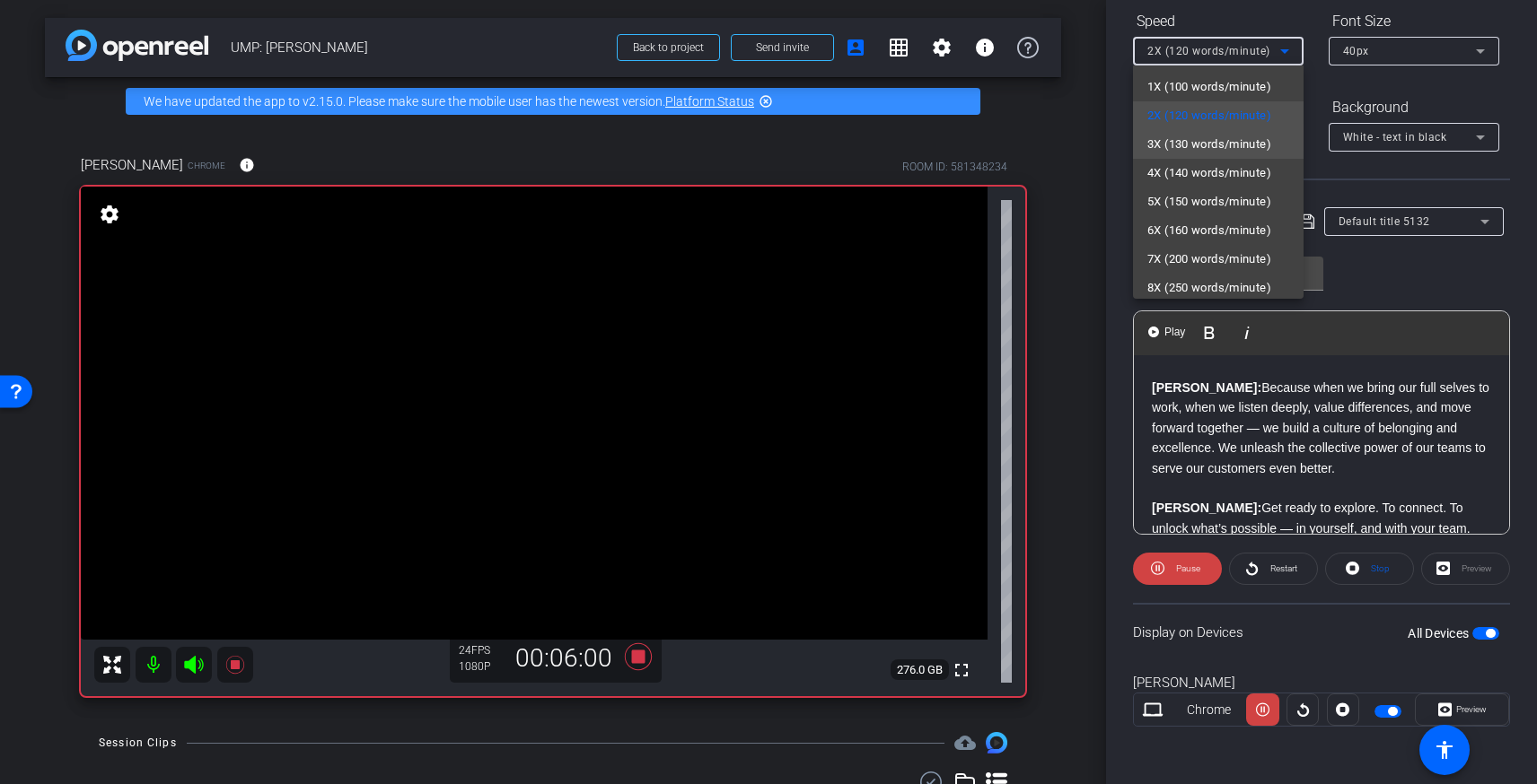
click at [1232, 141] on span "3X (130 words/minute)" at bounding box center [1209, 145] width 124 height 22
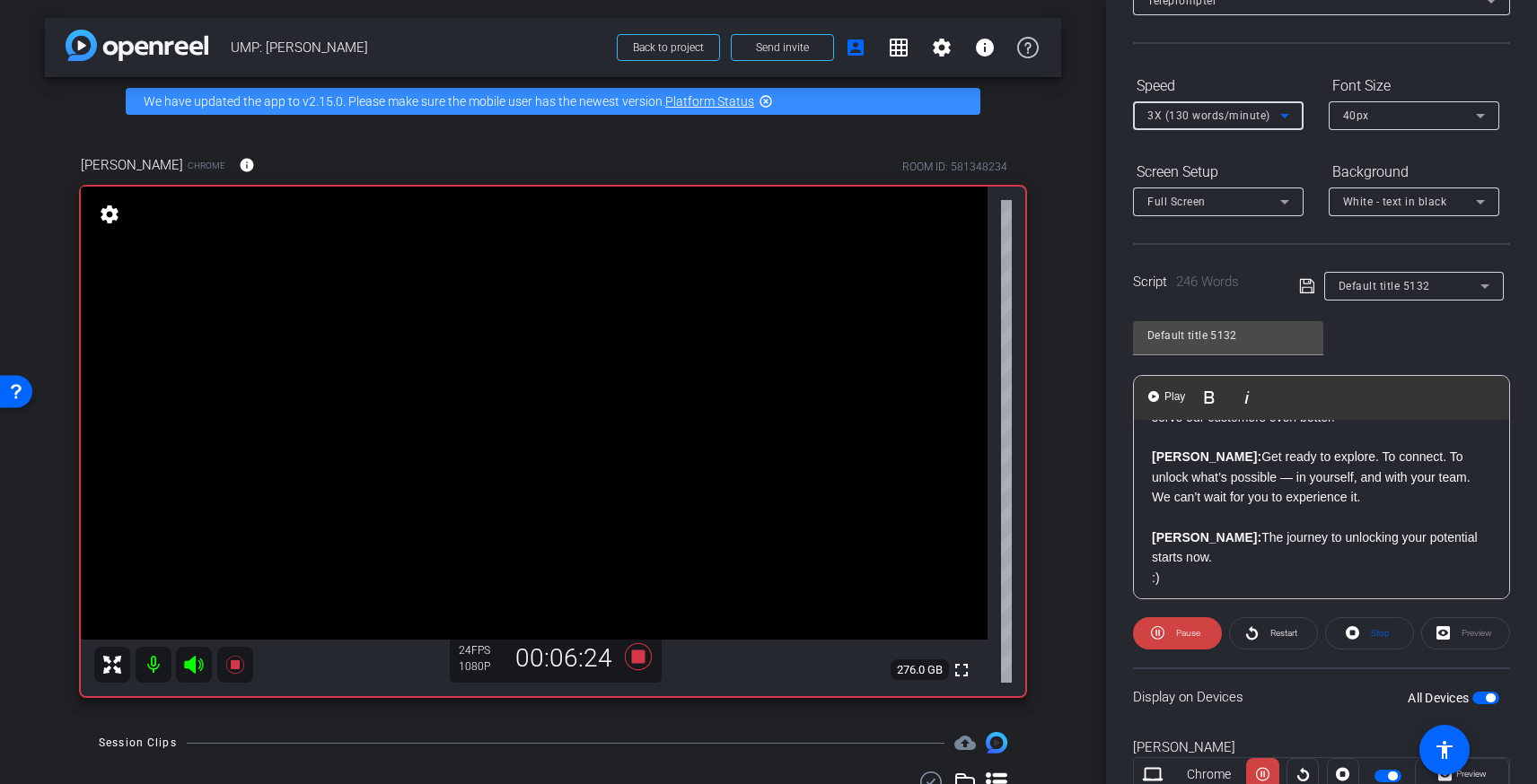
scroll to position [661, 0]
click at [1373, 635] on span "Stop" at bounding box center [1379, 633] width 19 height 10
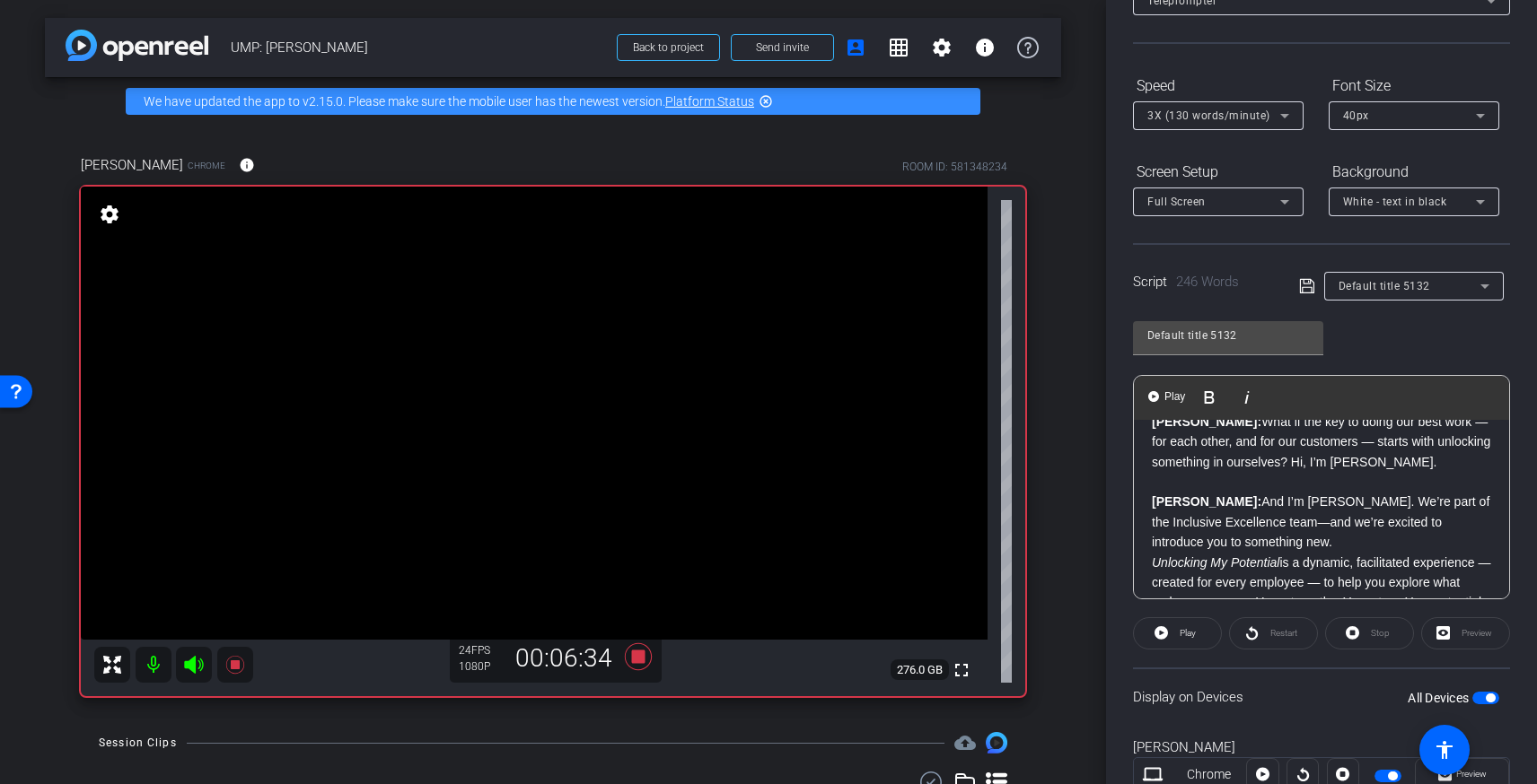
scroll to position [0, 0]
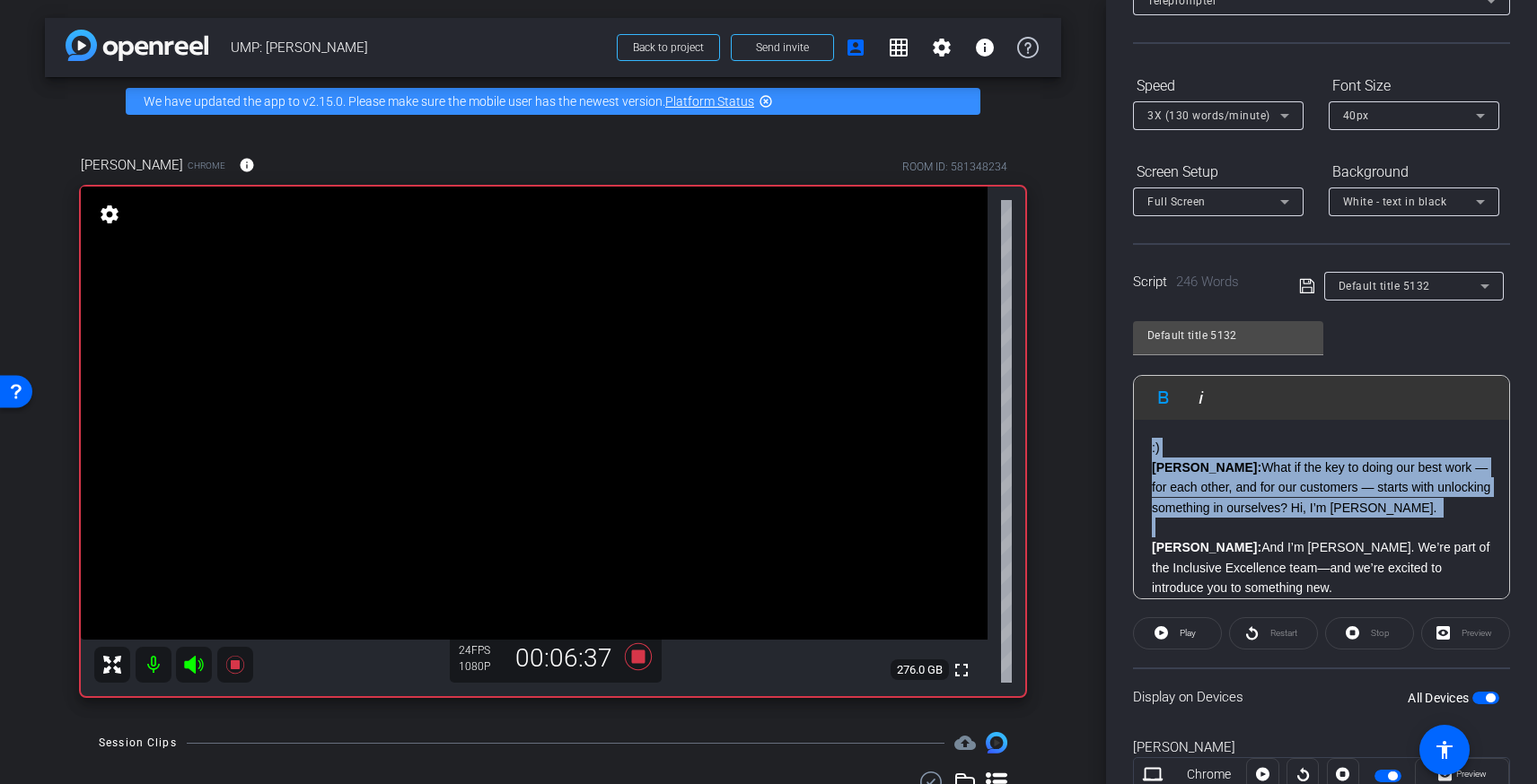
drag, startPoint x: 1153, startPoint y: 549, endPoint x: 1139, endPoint y: 437, distance: 112.9
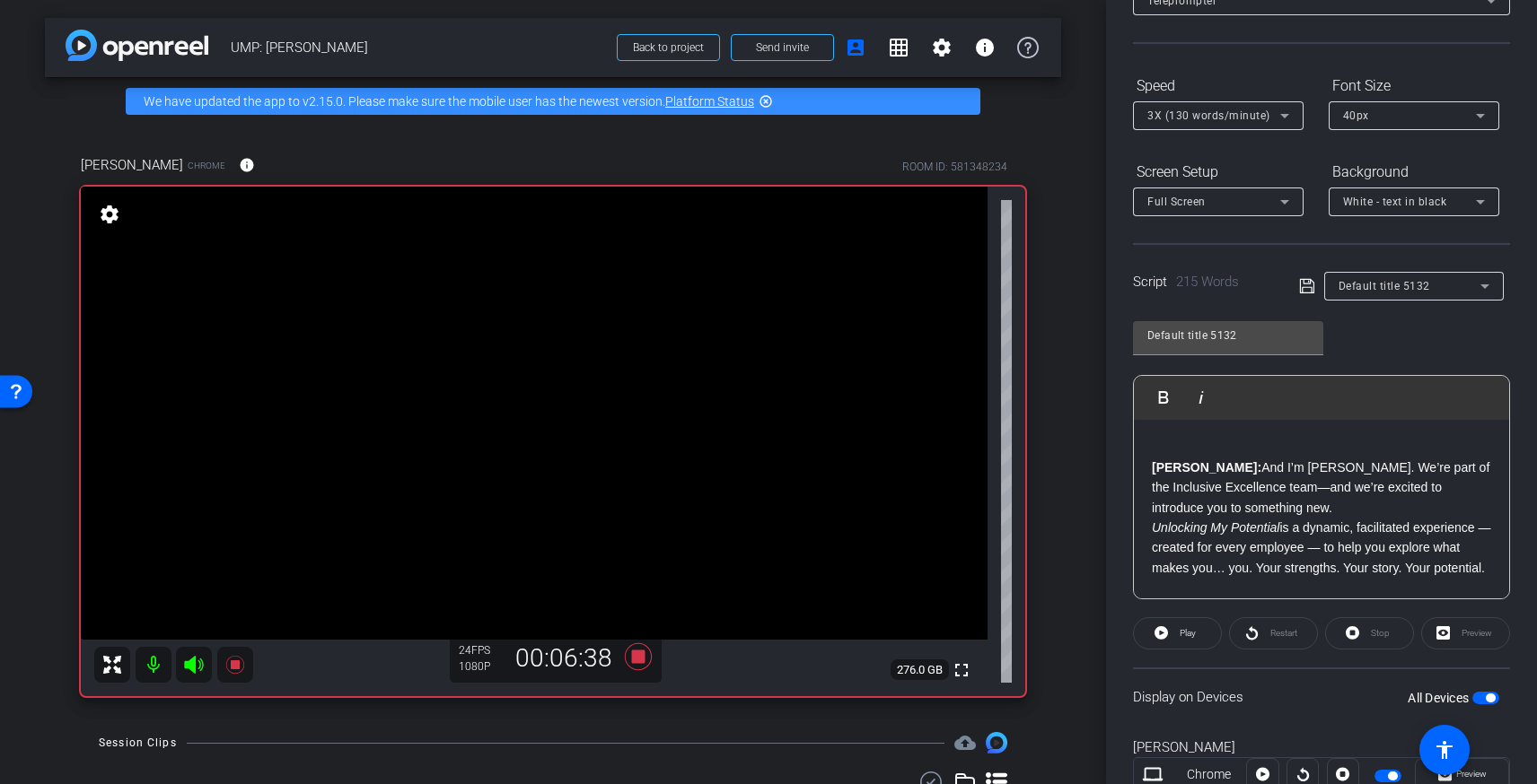
drag, startPoint x: 1153, startPoint y: 466, endPoint x: 1170, endPoint y: 466, distance: 17.0
click at [1153, 466] on strong "[PERSON_NAME]:" at bounding box center [1207, 467] width 110 height 14
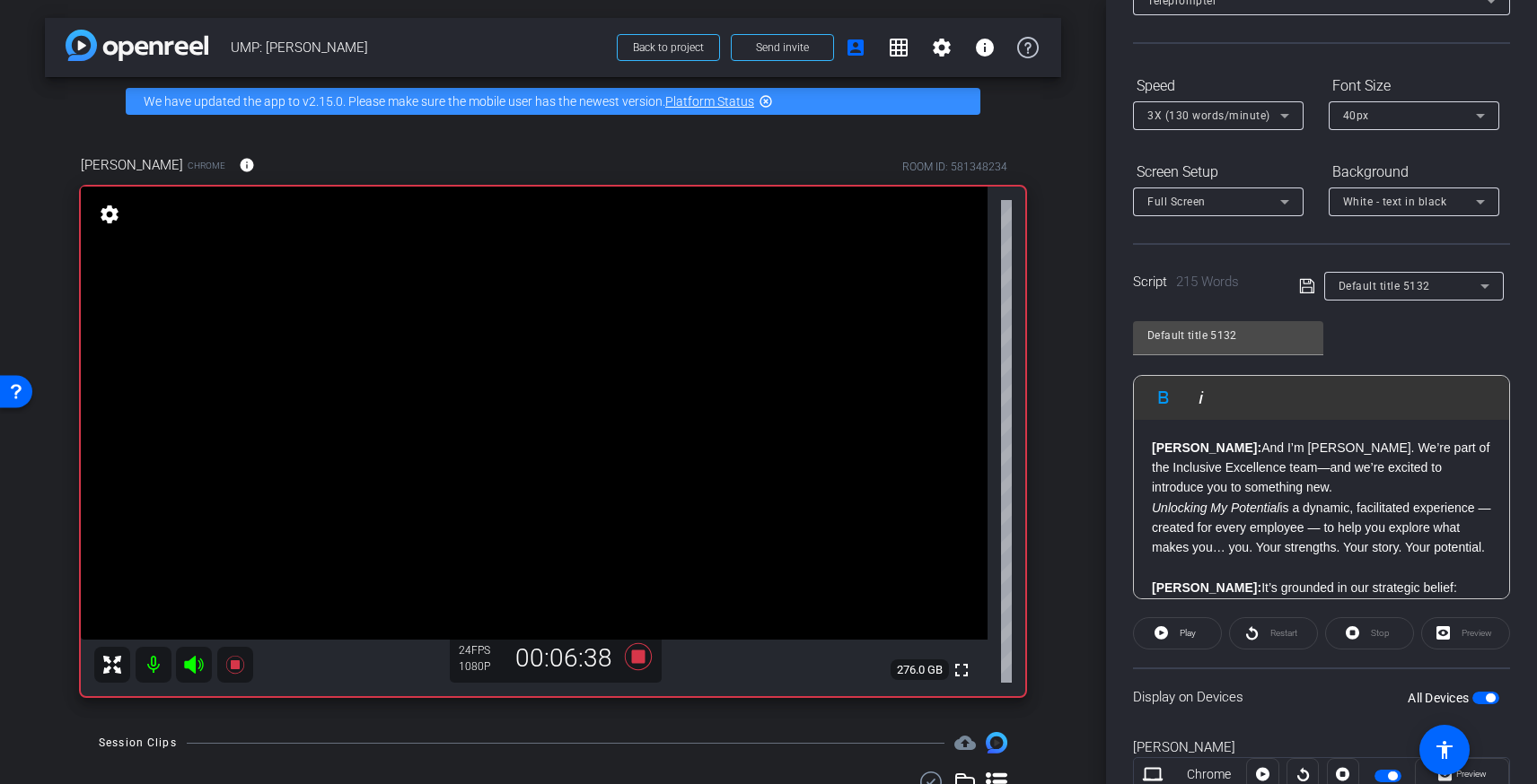
scroll to position [112, 0]
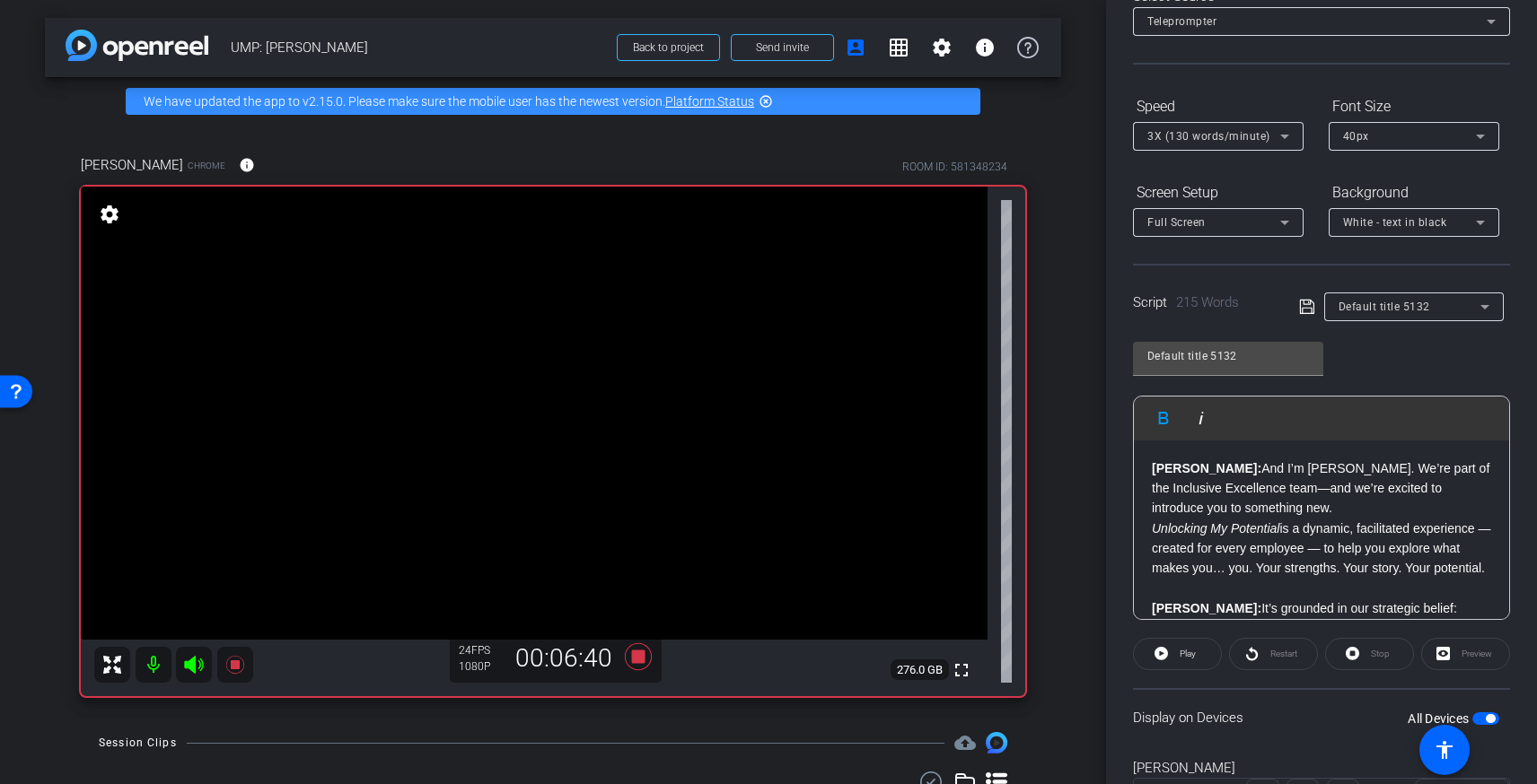
click at [1154, 530] on em "Unlocking My Potential" at bounding box center [1216, 528] width 128 height 14
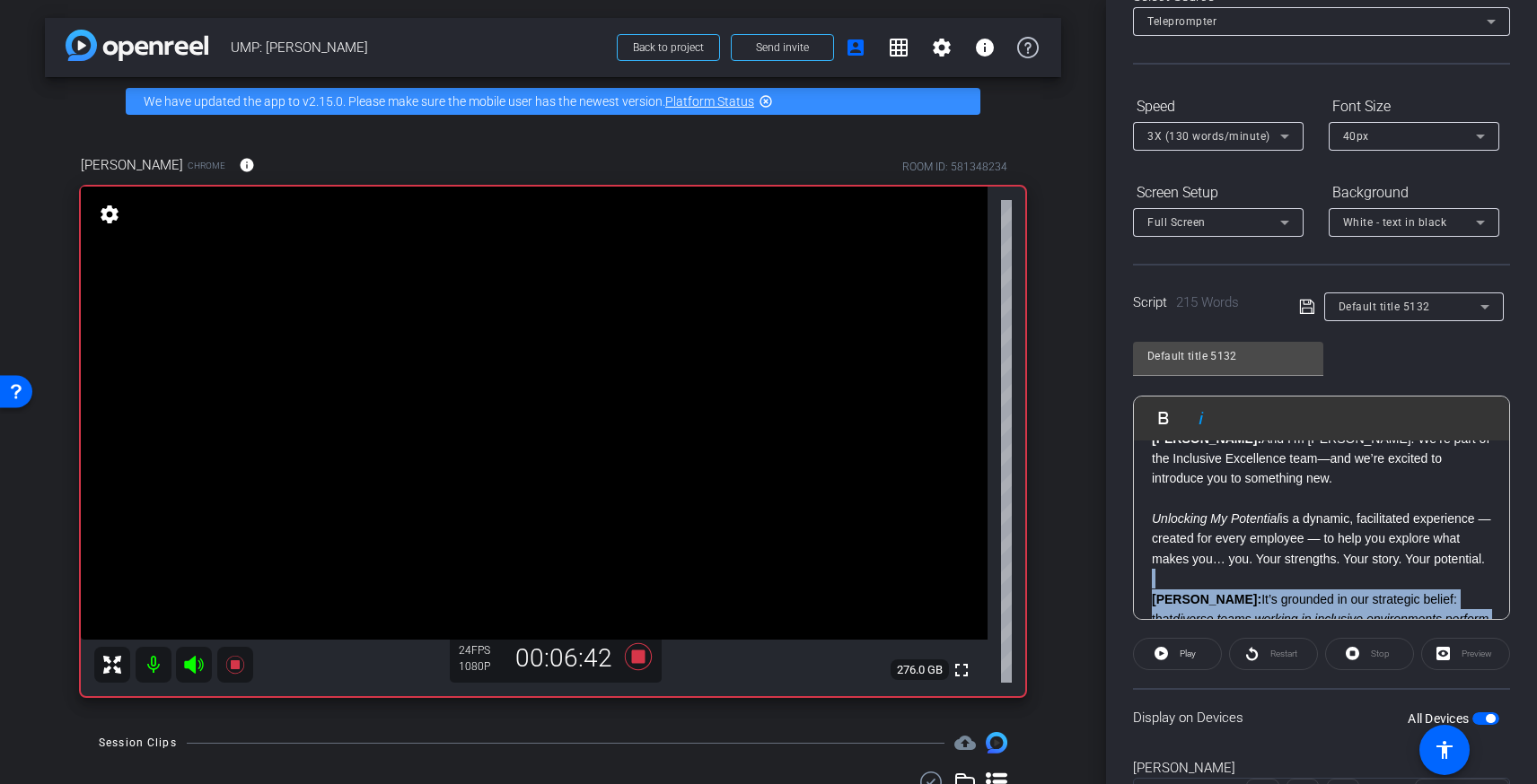
scroll to position [580, 0]
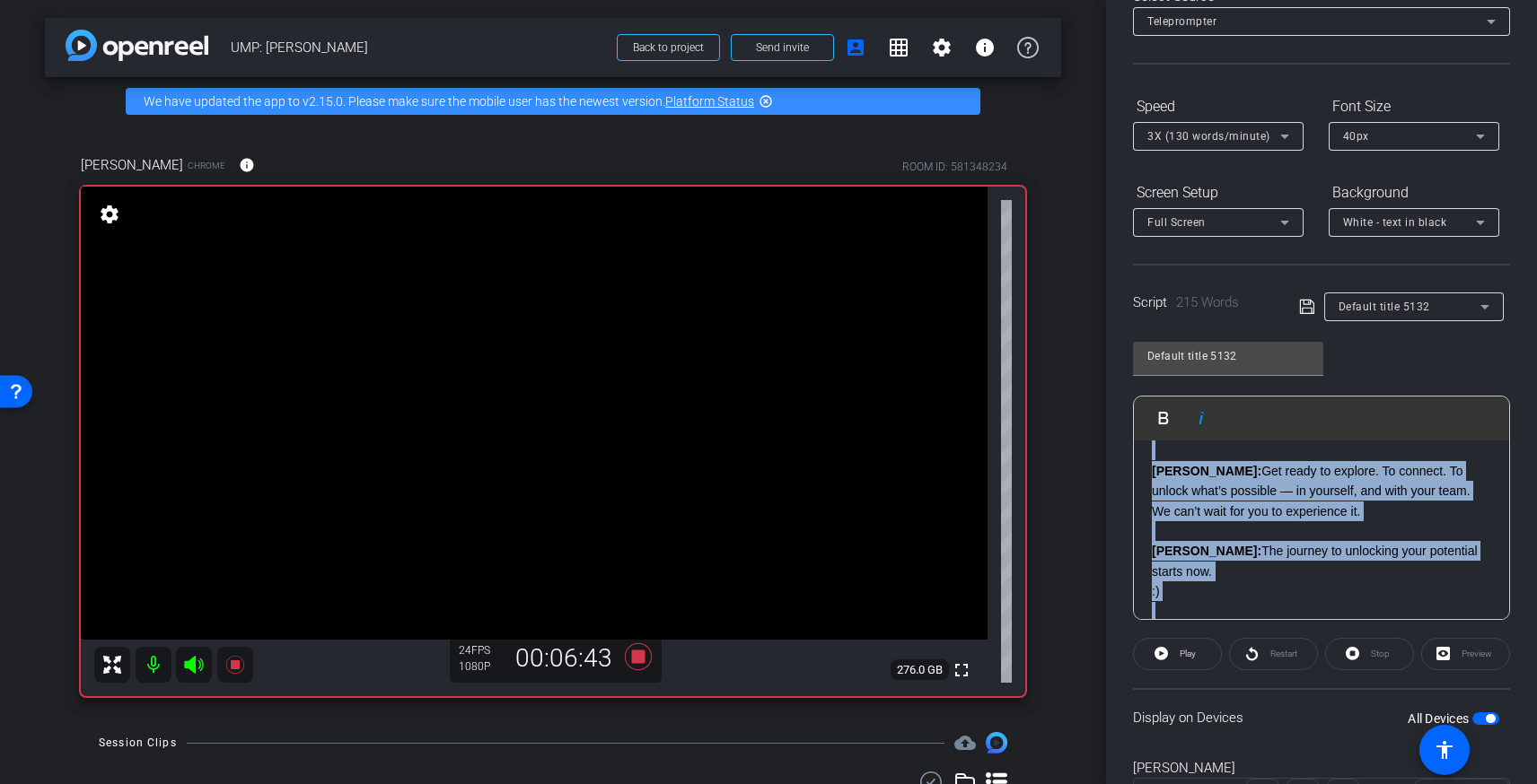
drag, startPoint x: 1153, startPoint y: 581, endPoint x: 1288, endPoint y: 746, distance: 213.2
click at [1287, 747] on openreel-capture-teleprompter "Speed 3X (130 words/minute) Font Size 40px Screen Setup Full Screen Background …" at bounding box center [1321, 467] width 377 height 752
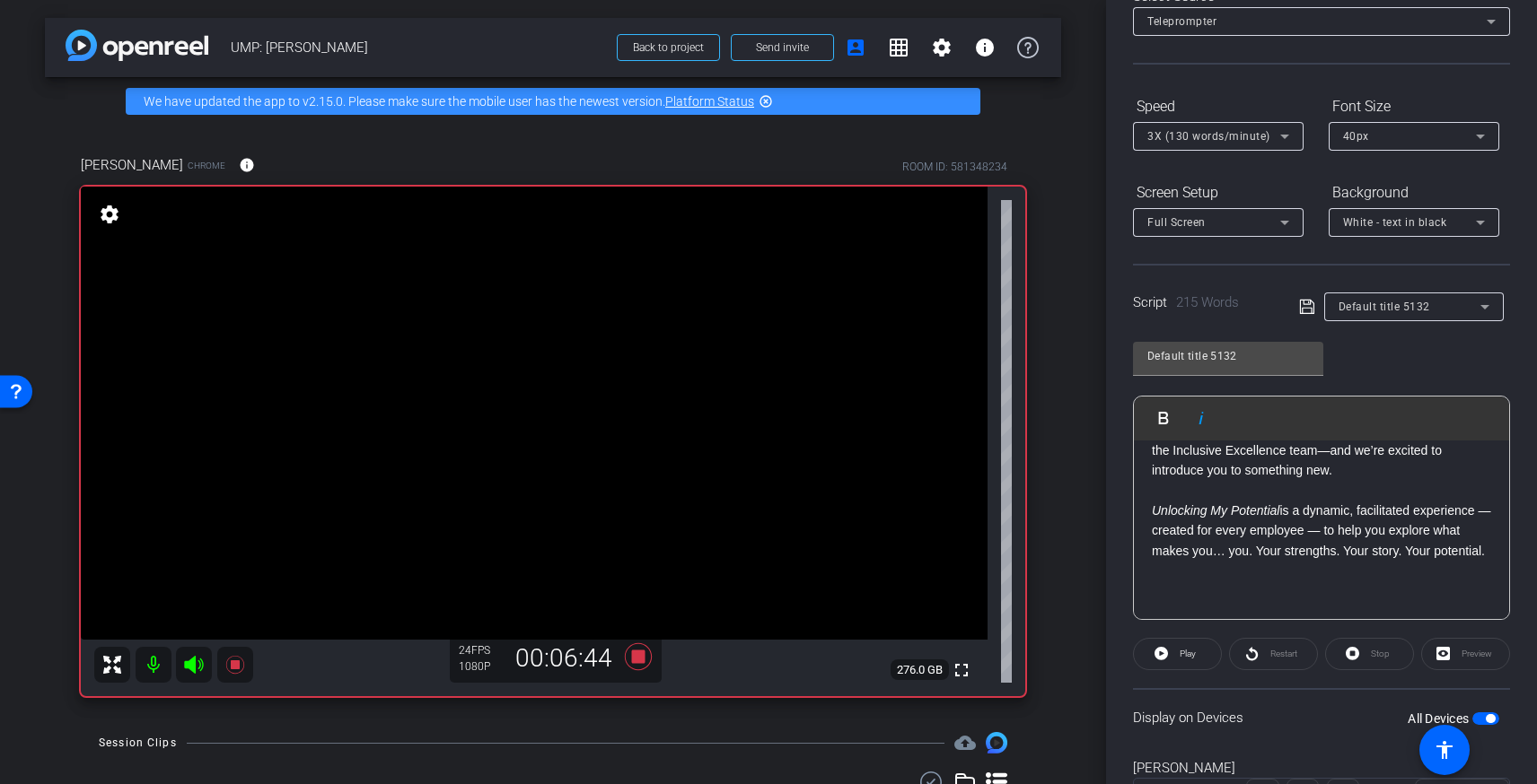
scroll to position [196, 0]
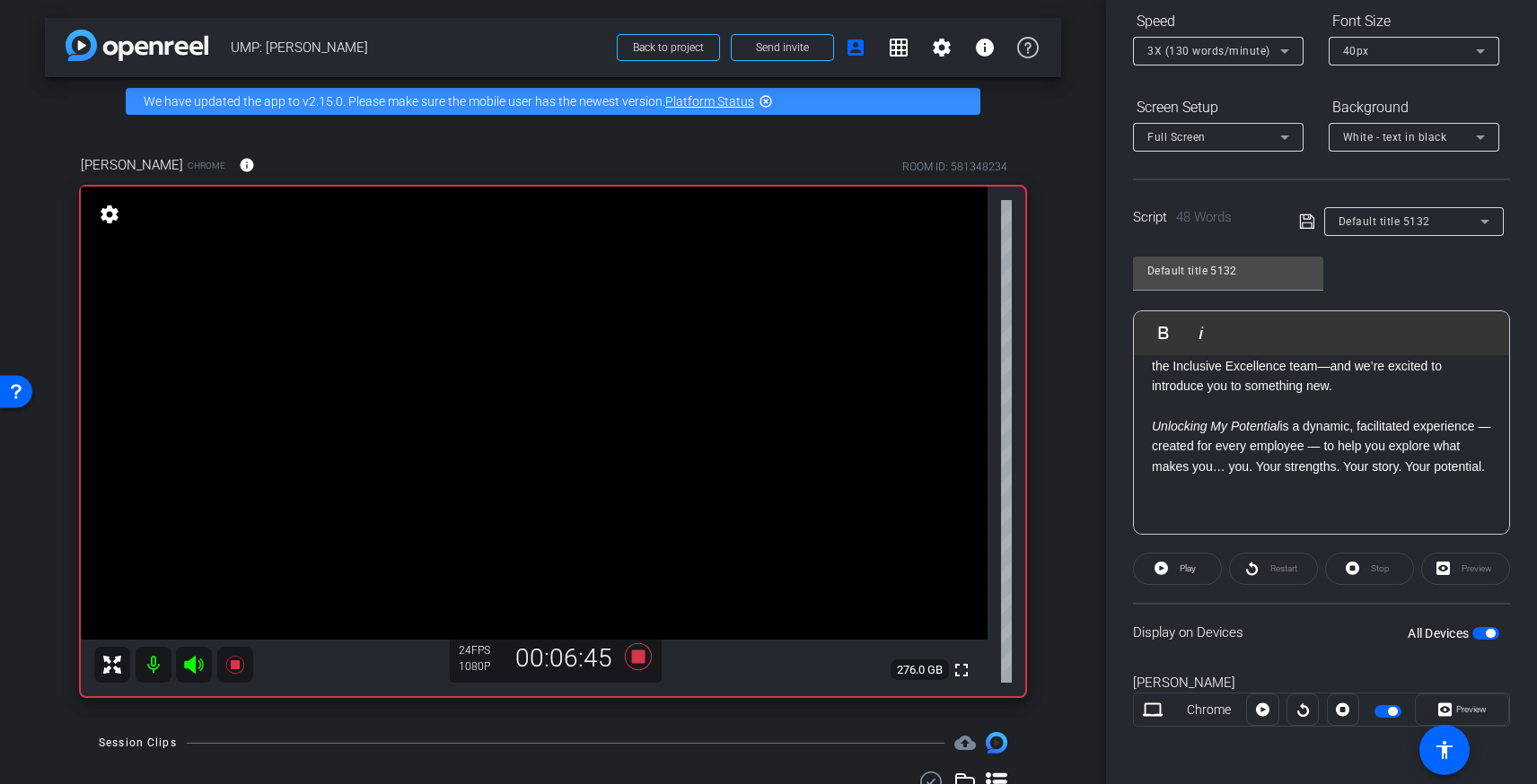
click at [1147, 365] on div "Vanessa: And I’m Vanessa Jackson. We’re part of the Inclusive Excellence team—a…" at bounding box center [1321, 427] width 375 height 217
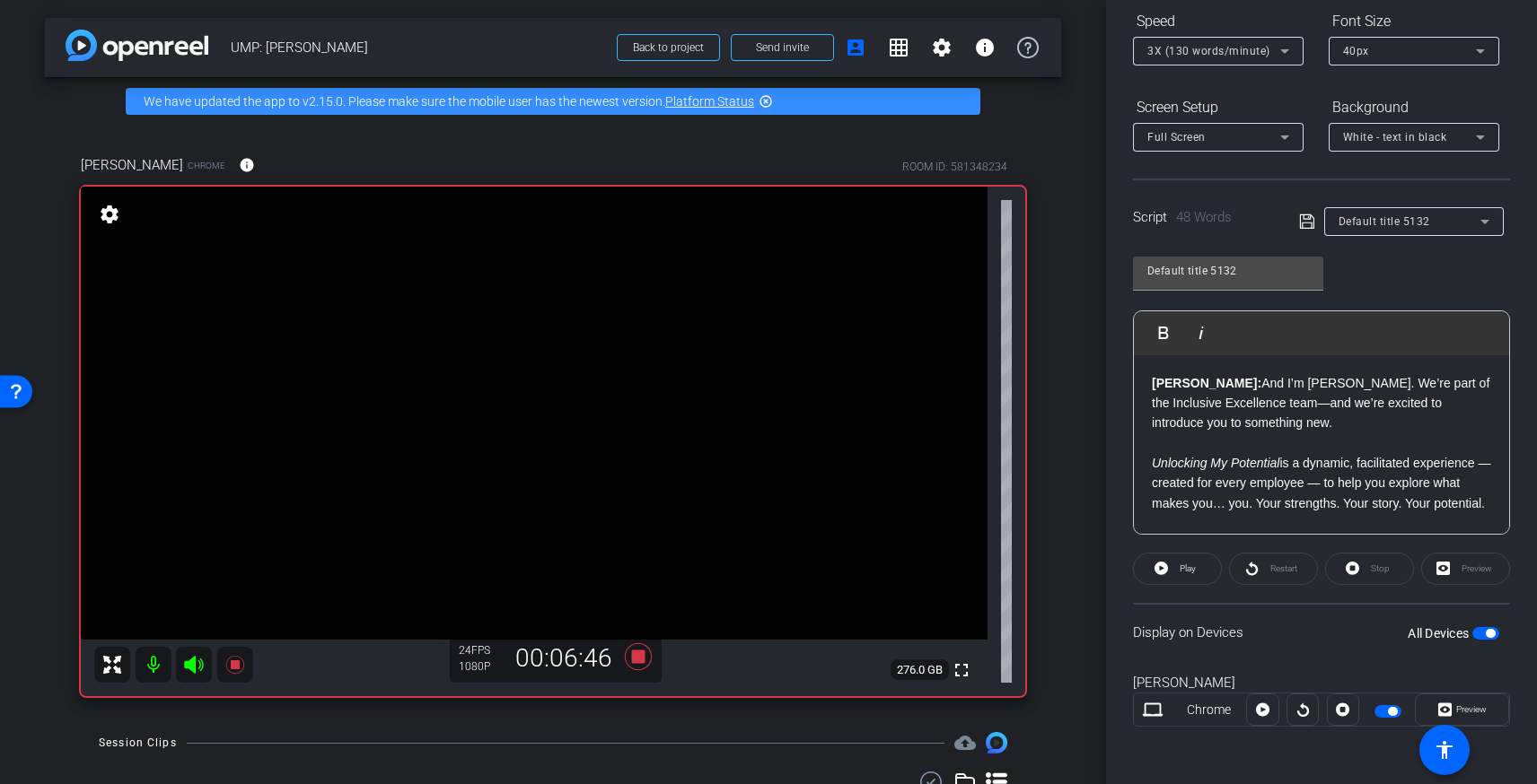
click at [1150, 383] on div "Vanessa: And I’m Vanessa Jackson. We’re part of the Inclusive Excellence team—a…" at bounding box center [1321, 464] width 375 height 217
click at [1272, 60] on div "3X (130 words/minute)" at bounding box center [1218, 51] width 142 height 29
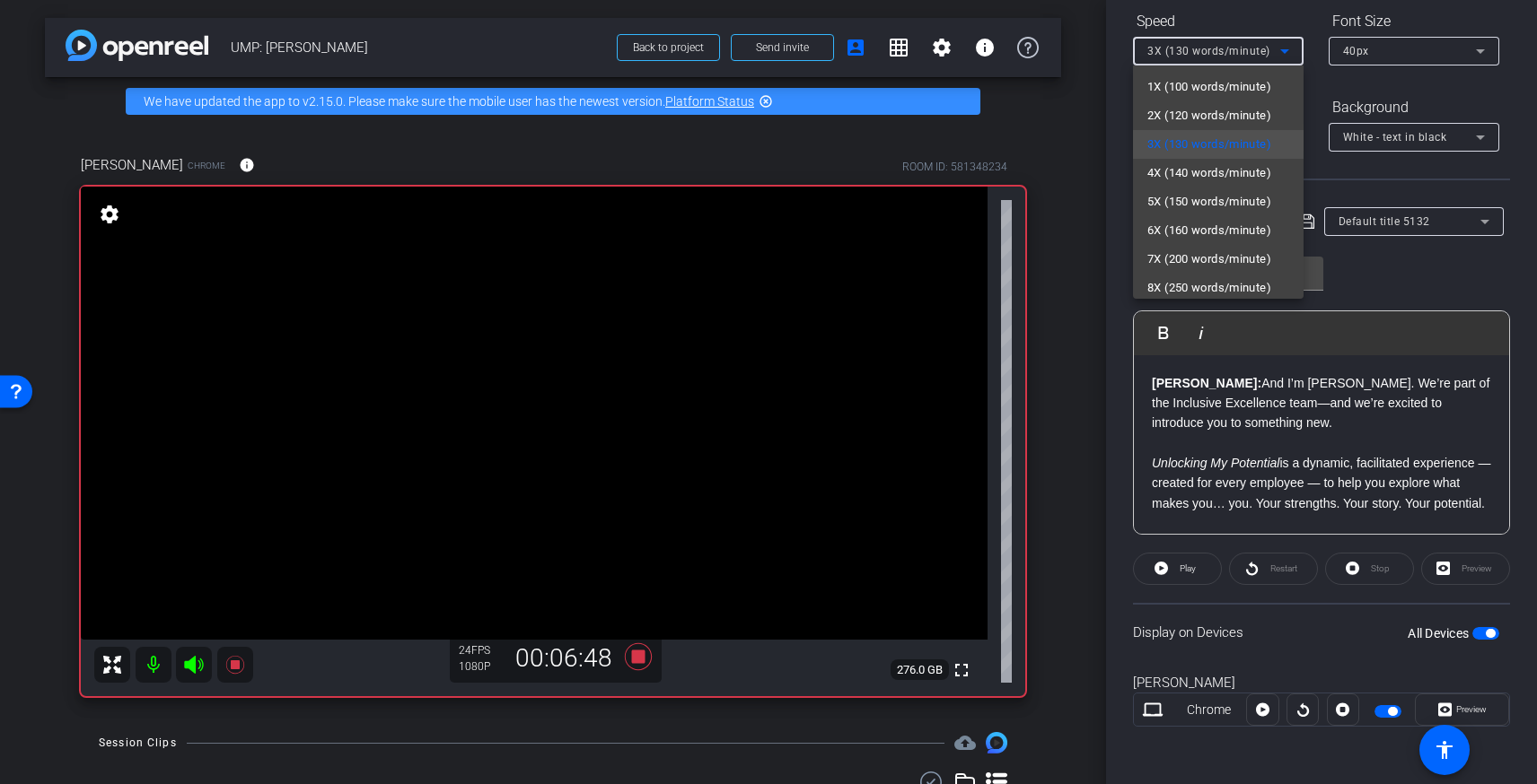
click at [1270, 48] on div at bounding box center [768, 392] width 1537 height 784
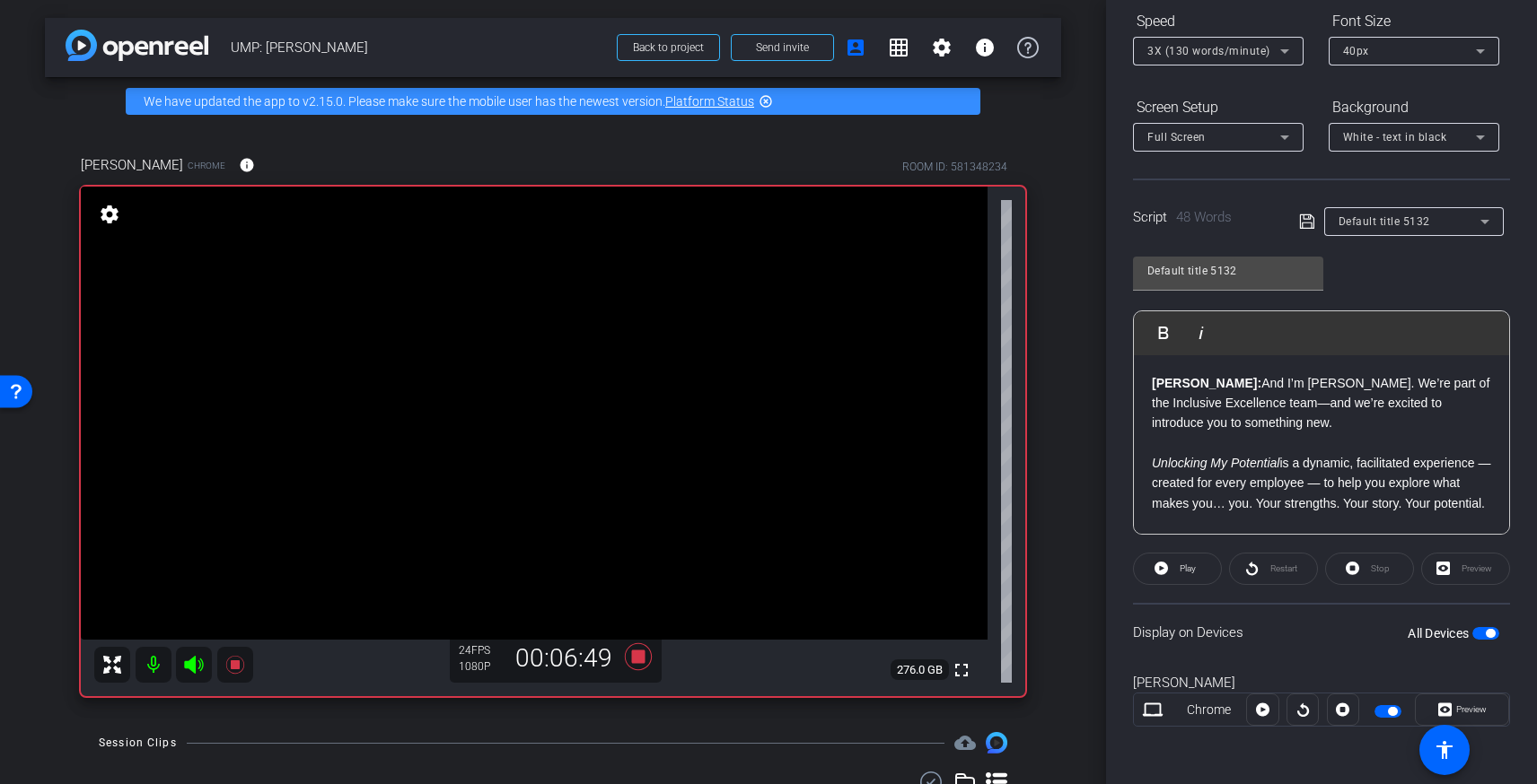
click at [1270, 48] on div "3X (130 words/minute)" at bounding box center [1214, 50] width 133 height 23
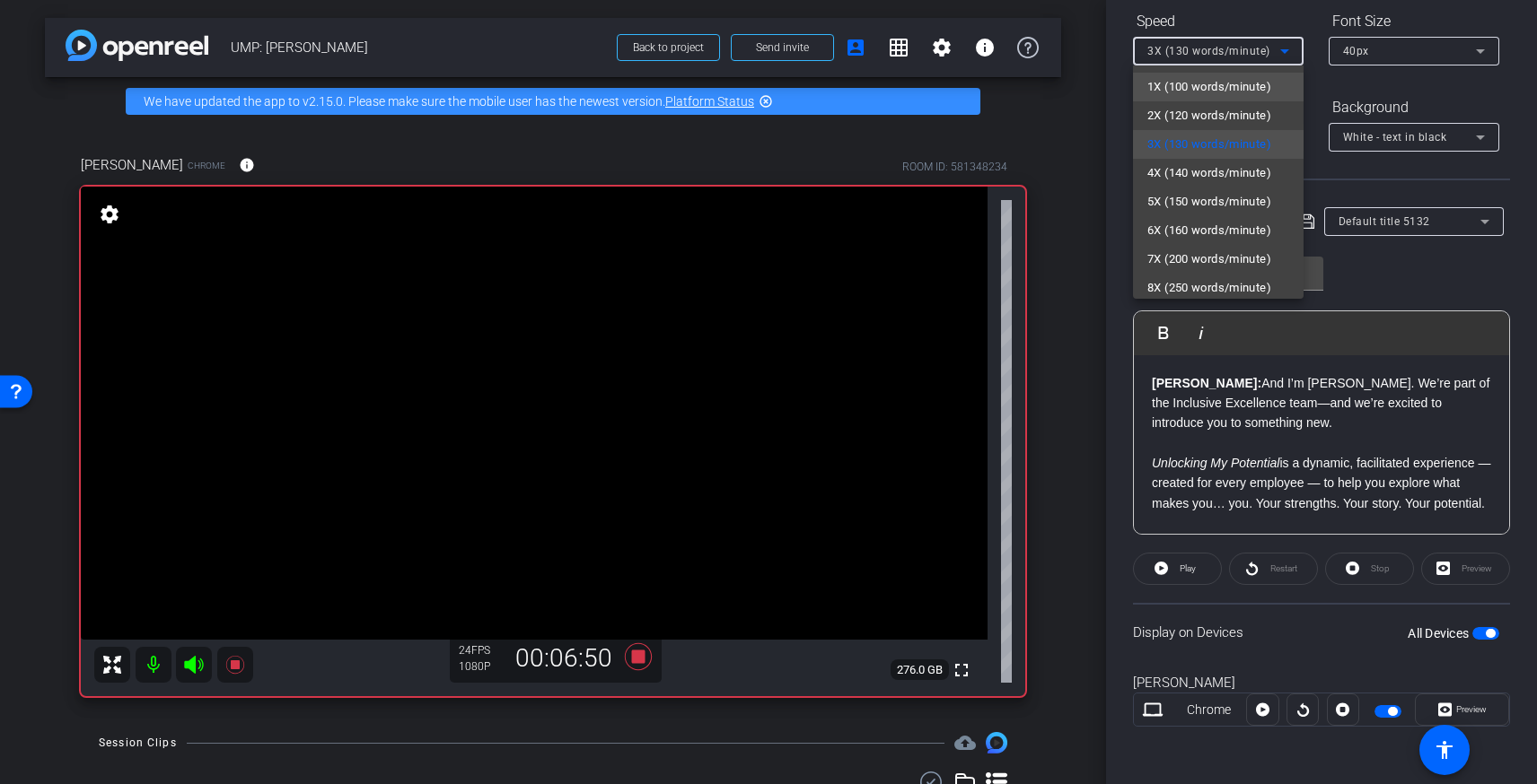
click at [1227, 98] on mat-option "1X (100 words/minute)" at bounding box center [1217, 87] width 170 height 29
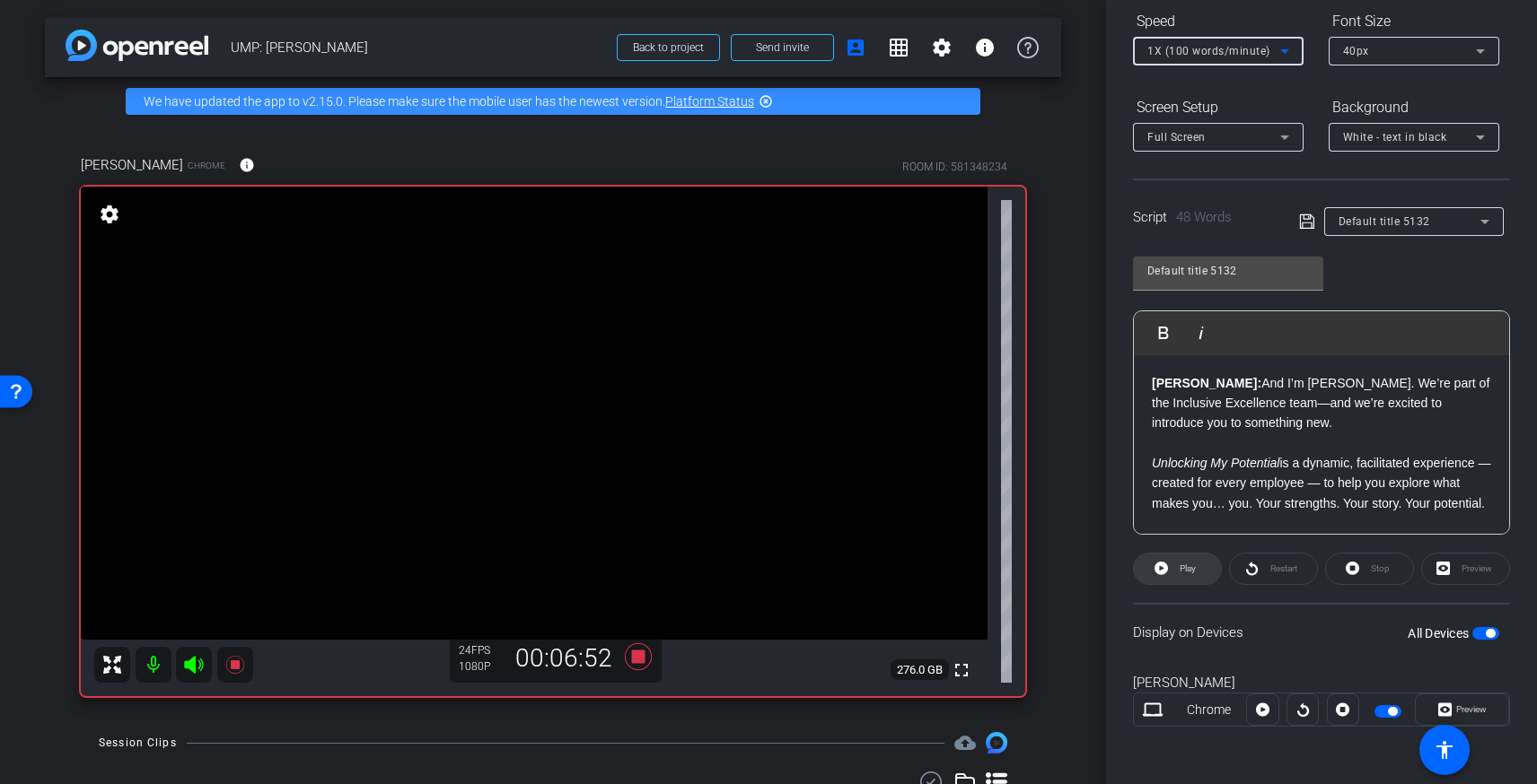
drag, startPoint x: 1291, startPoint y: 479, endPoint x: 1197, endPoint y: 563, distance: 126.1
click at [1291, 479] on p "Unlocking My Potential is a dynamic, facilitated experience — created for every…" at bounding box center [1321, 482] width 339 height 60
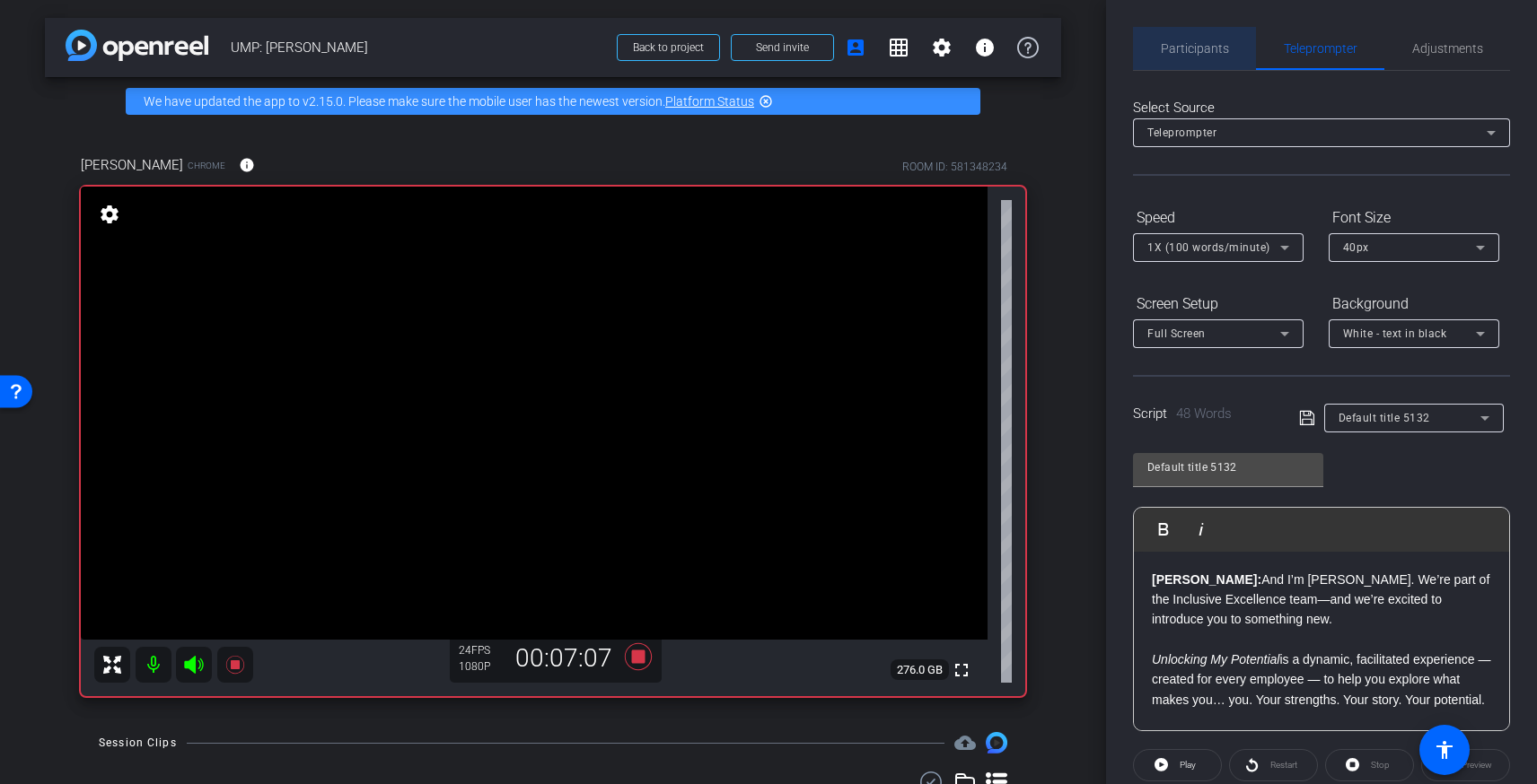
click at [1205, 47] on span "Participants" at bounding box center [1195, 49] width 68 height 13
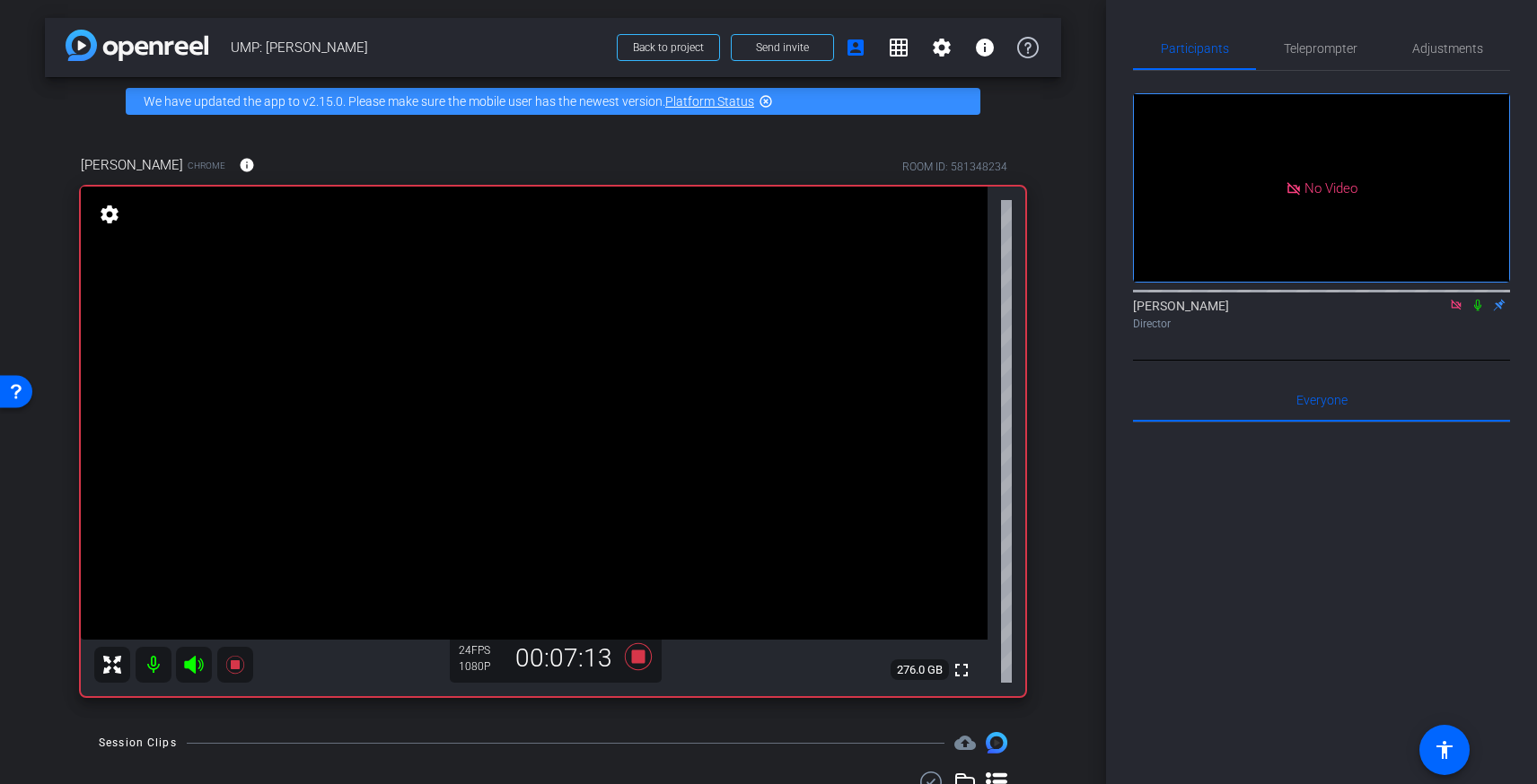
click at [1476, 300] on icon at bounding box center [1478, 305] width 7 height 12
click at [1309, 46] on span "Teleprompter" at bounding box center [1321, 49] width 74 height 13
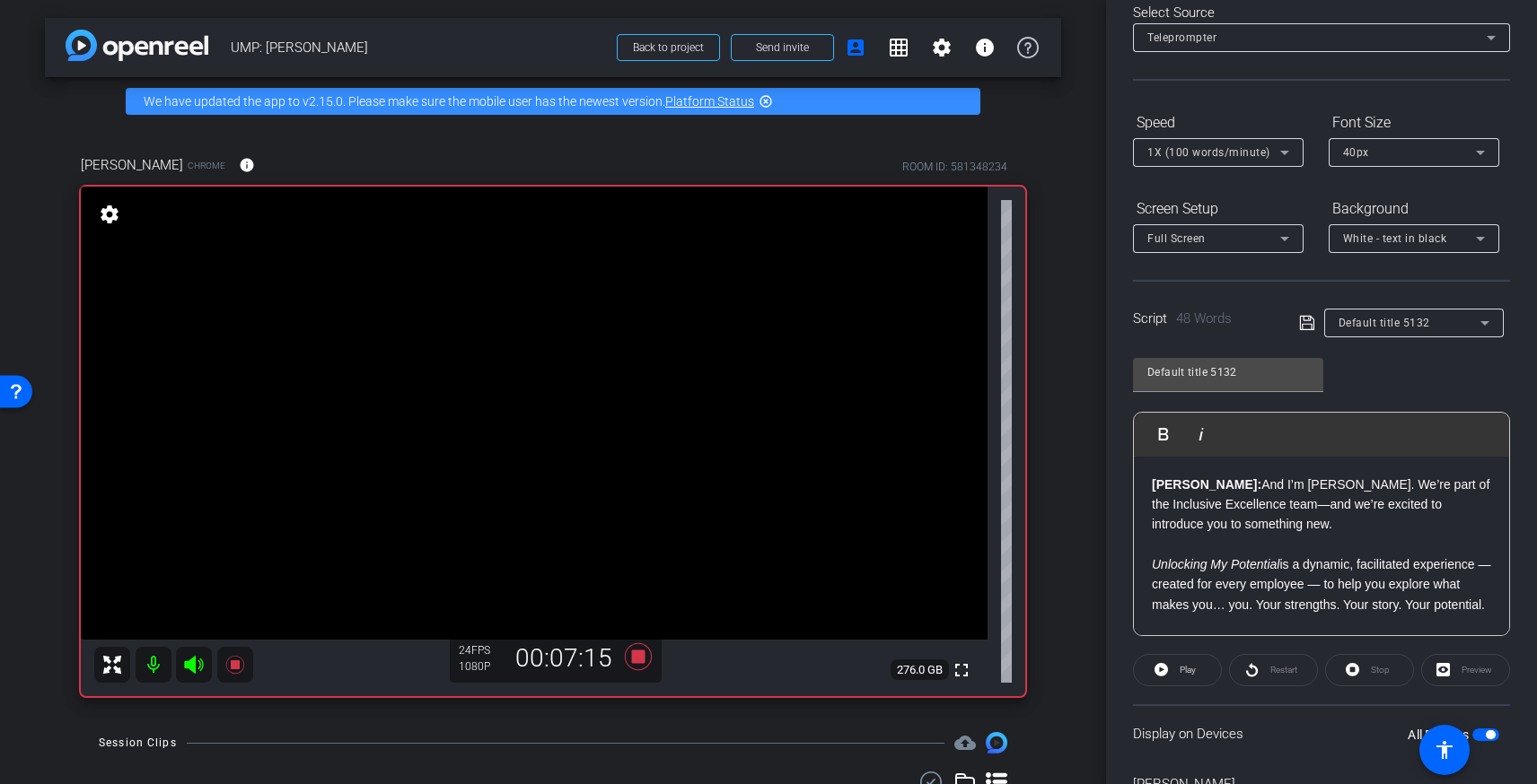
scroll to position [134, 0]
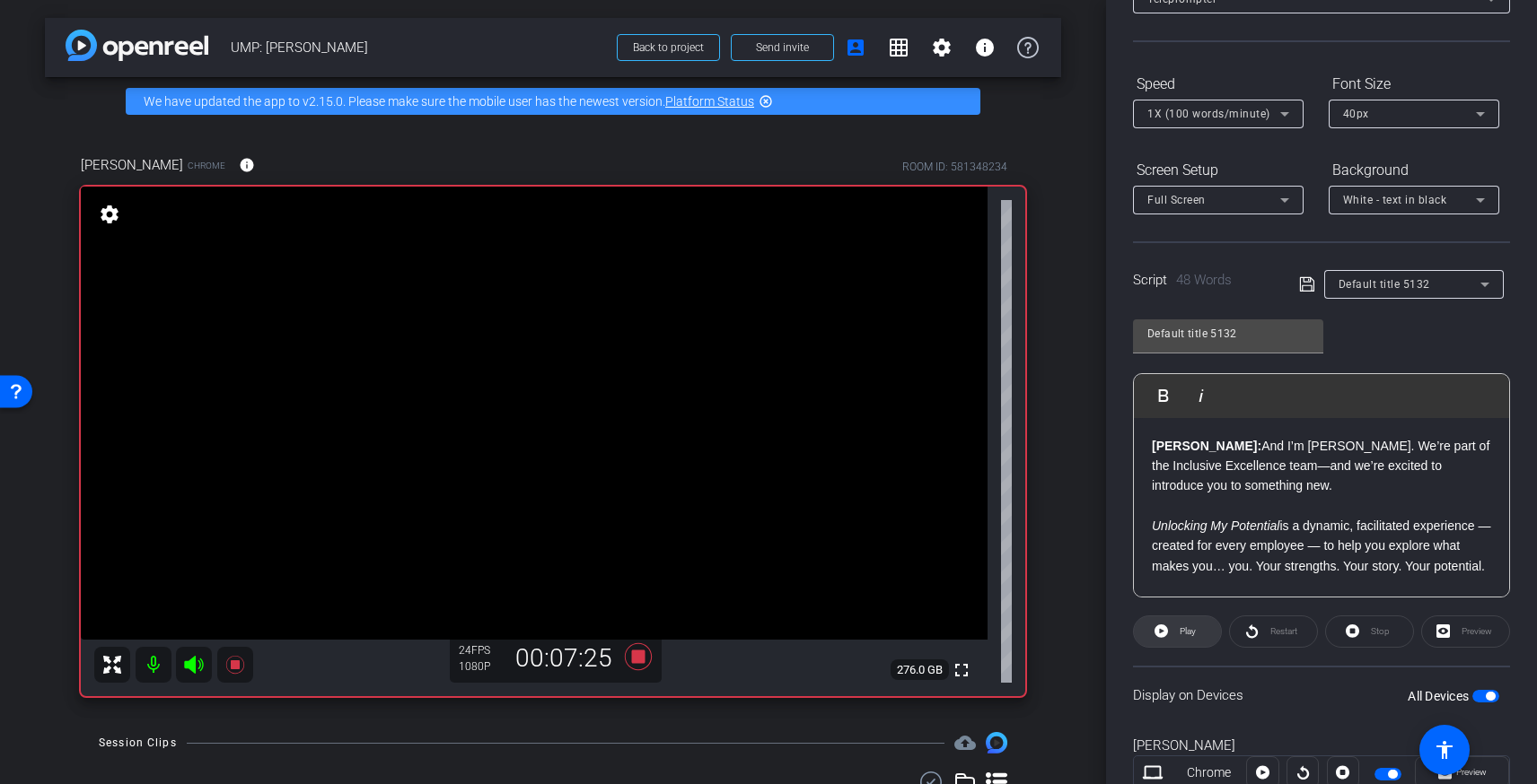
click at [1173, 629] on span at bounding box center [1177, 632] width 87 height 43
click at [1182, 635] on span "Pause" at bounding box center [1188, 631] width 24 height 10
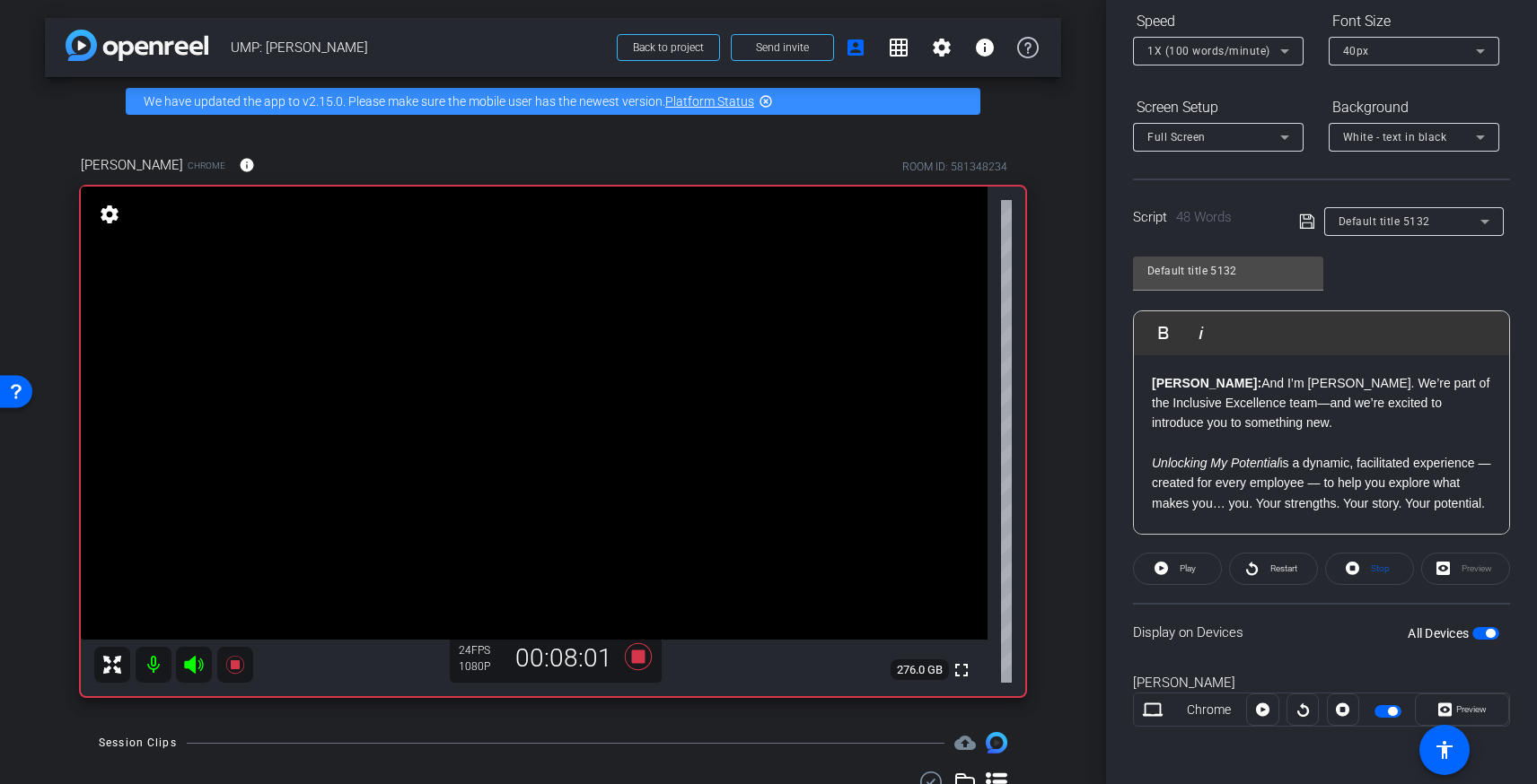
scroll to position [0, 0]
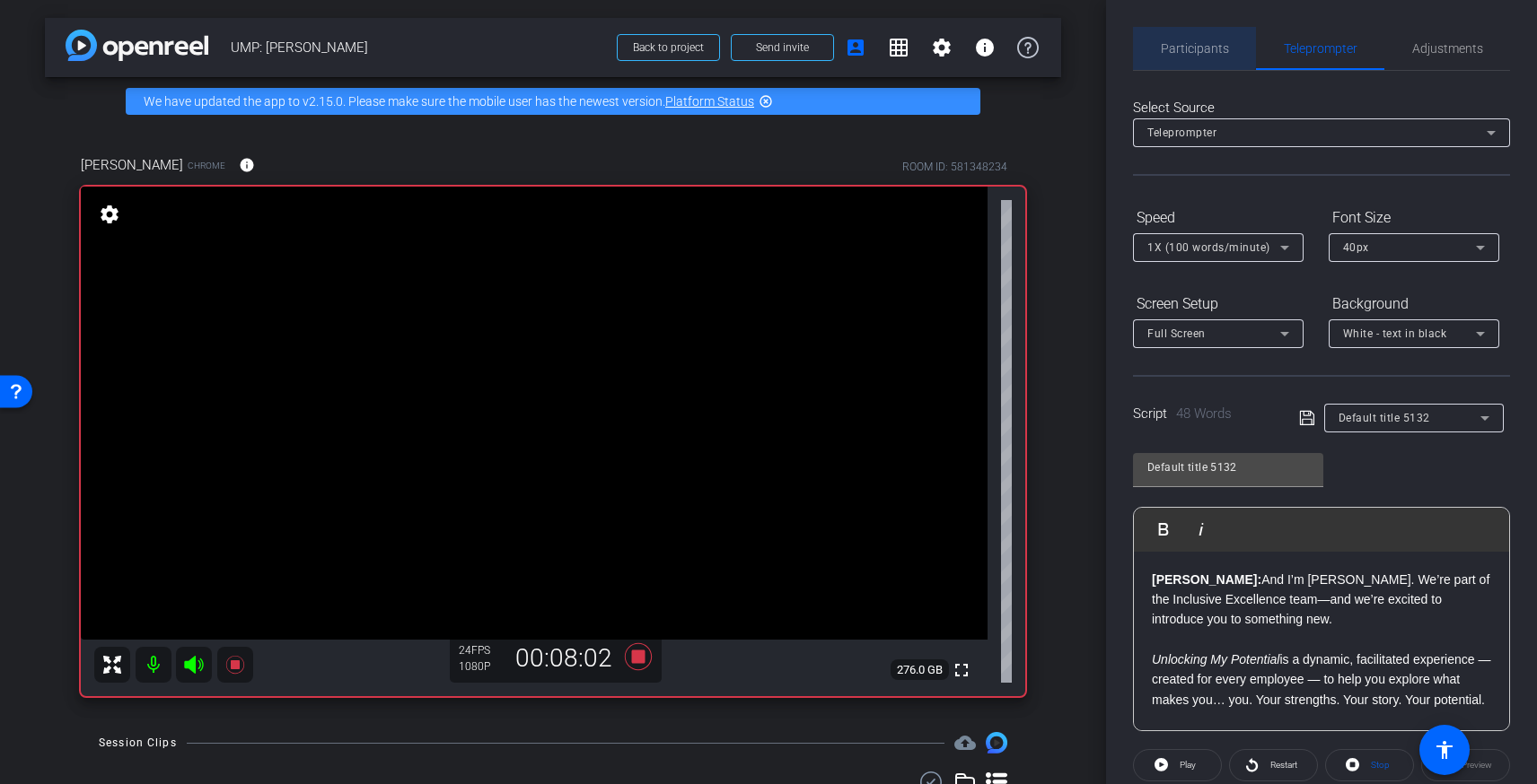
click at [1192, 35] on span "Participants" at bounding box center [1195, 49] width 68 height 43
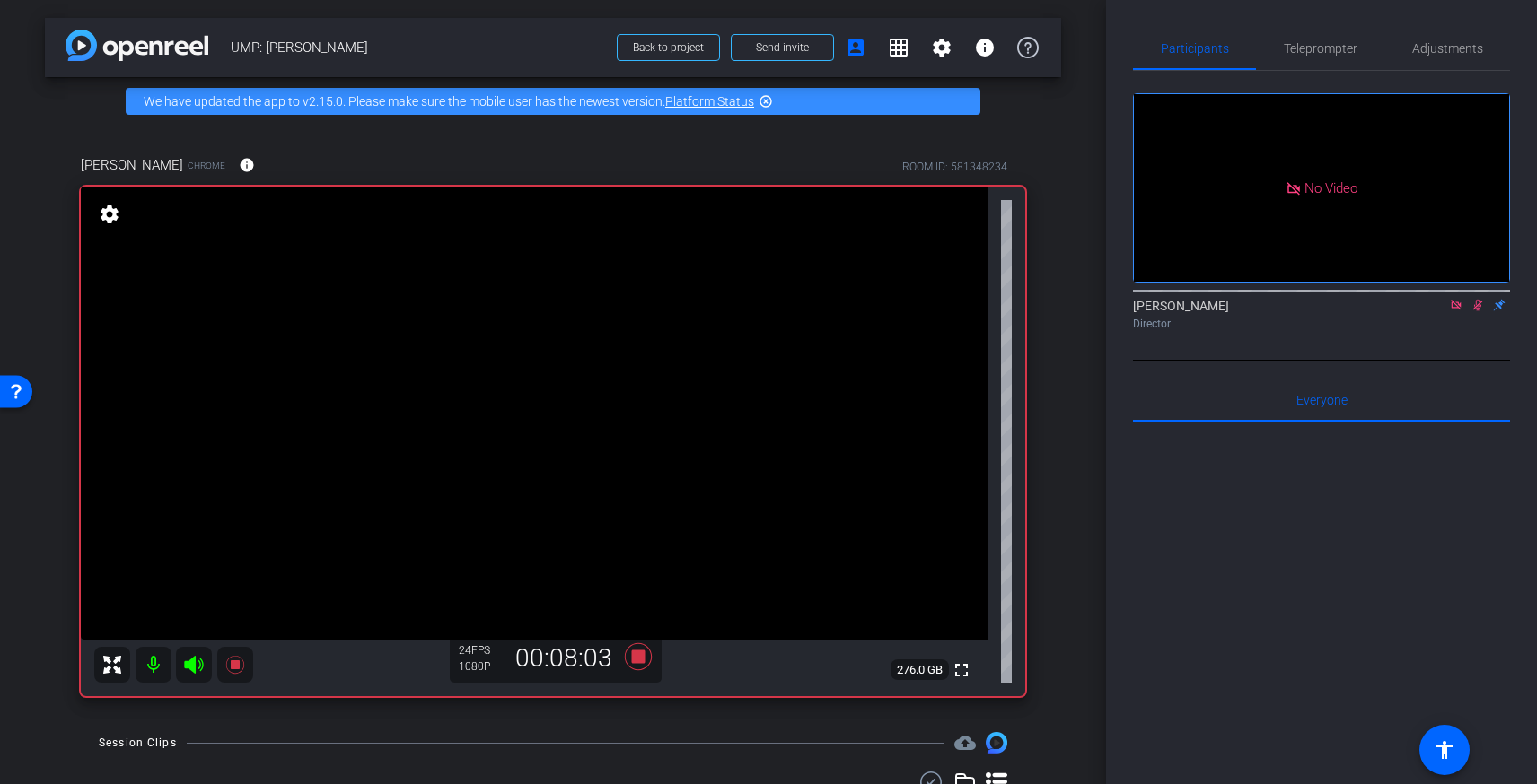
click at [1477, 299] on icon at bounding box center [1478, 305] width 14 height 13
drag, startPoint x: 1336, startPoint y: 49, endPoint x: 1352, endPoint y: 46, distance: 16.3
click at [1341, 47] on span "Teleprompter" at bounding box center [1321, 49] width 74 height 13
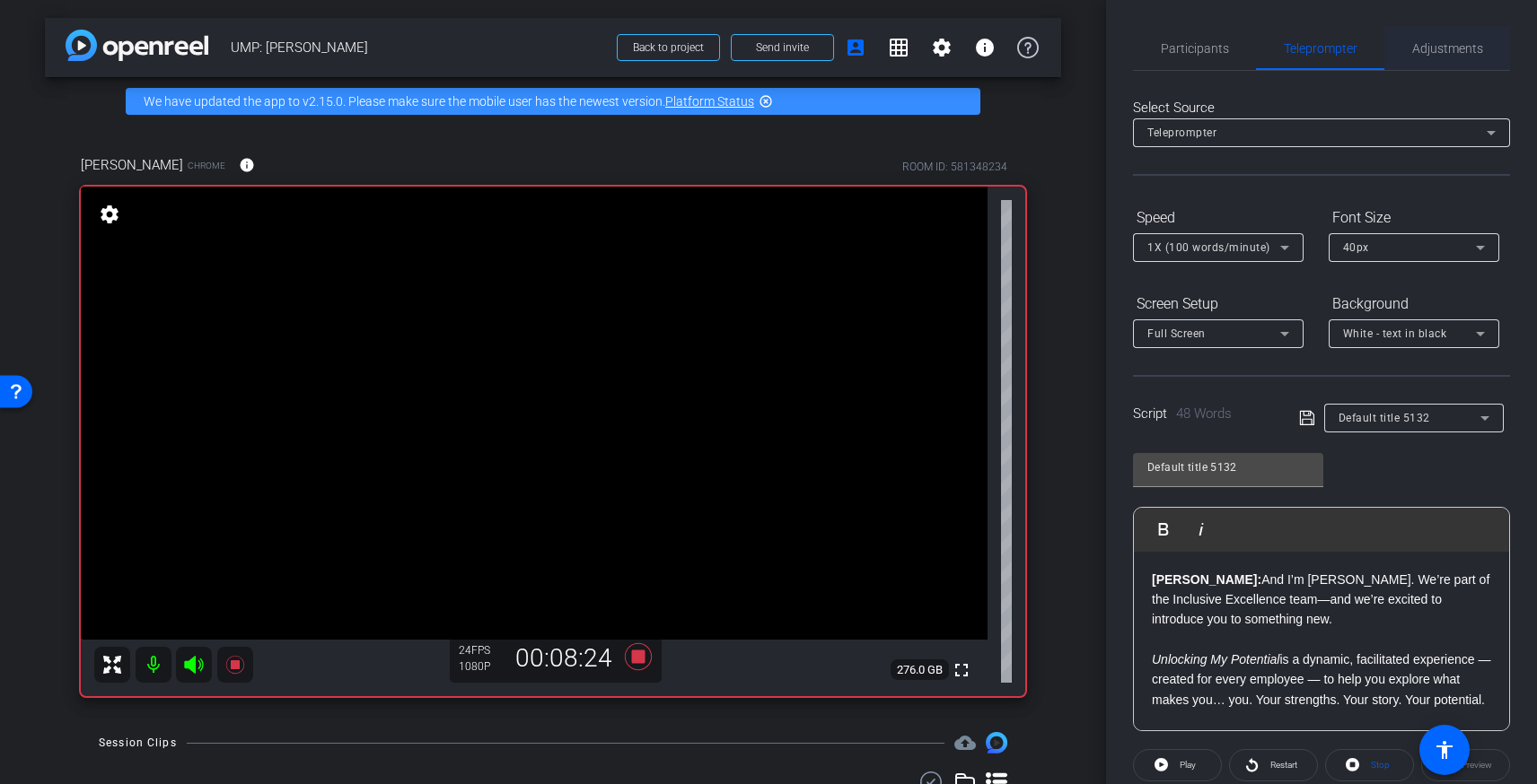
click at [1428, 49] on span "Adjustments" at bounding box center [1447, 49] width 71 height 13
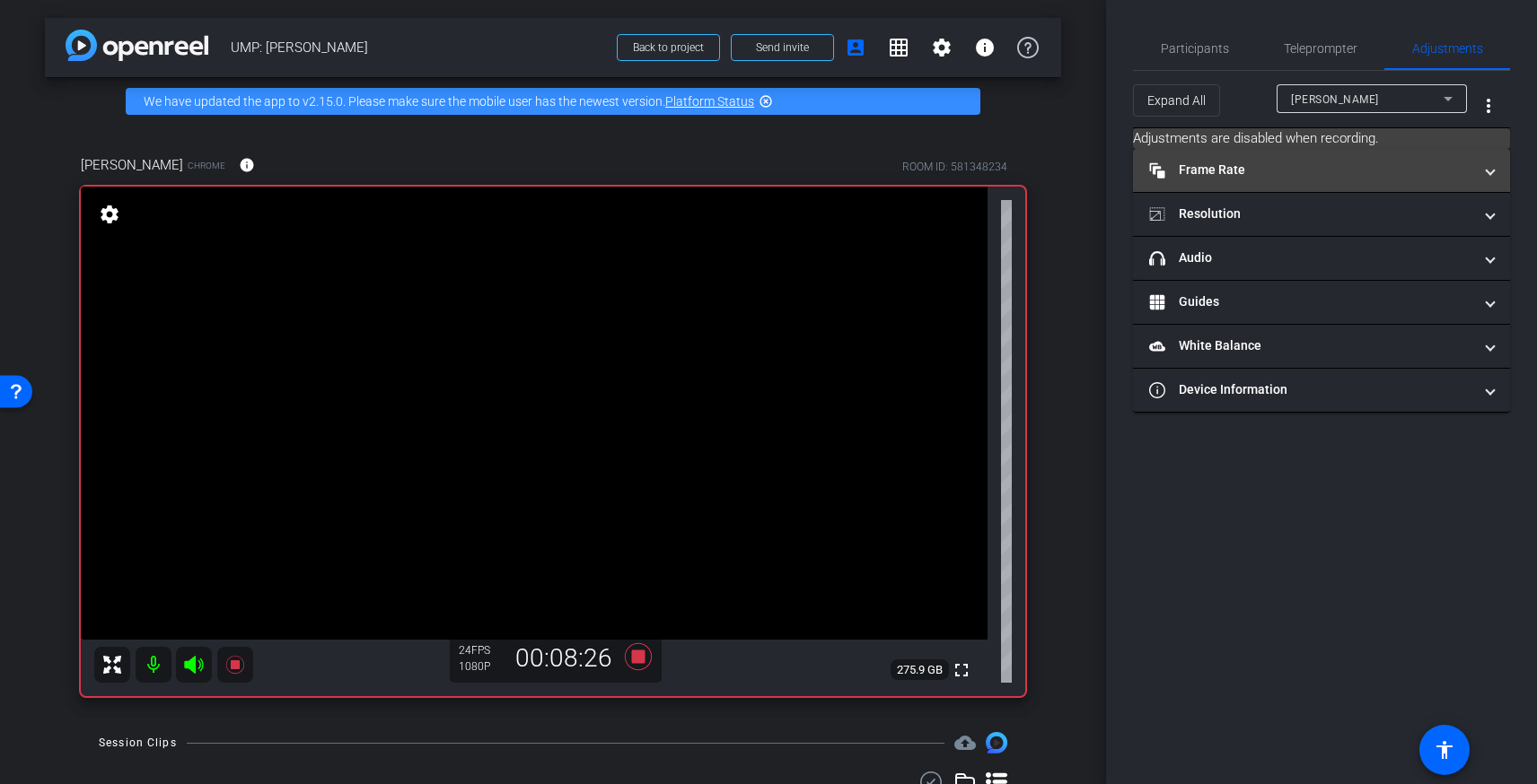
click at [1243, 168] on mat-panel-title "Frame Rate Frame Rate" at bounding box center [1310, 169] width 323 height 19
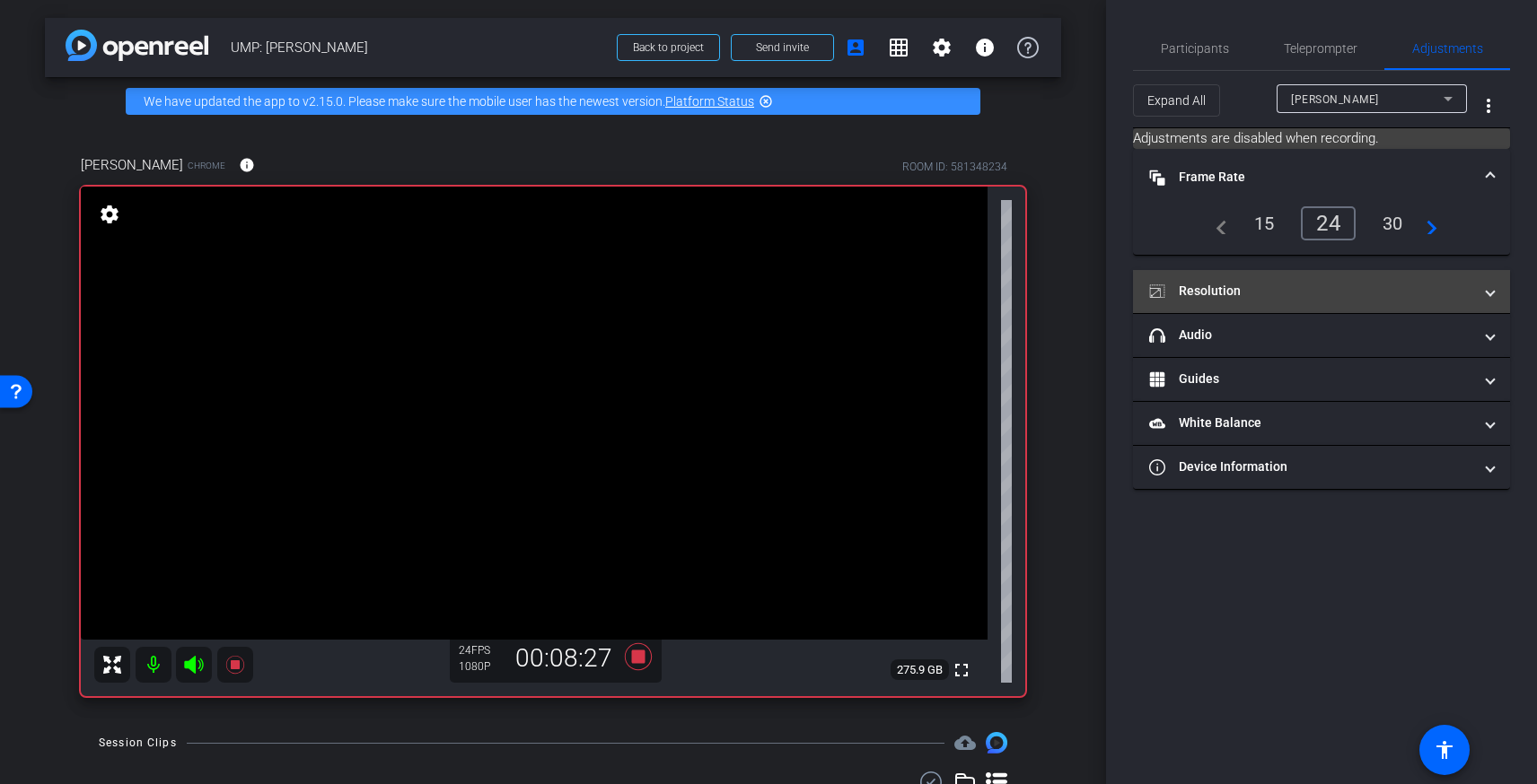
click at [1219, 294] on mat-panel-title "Resolution" at bounding box center [1310, 291] width 323 height 19
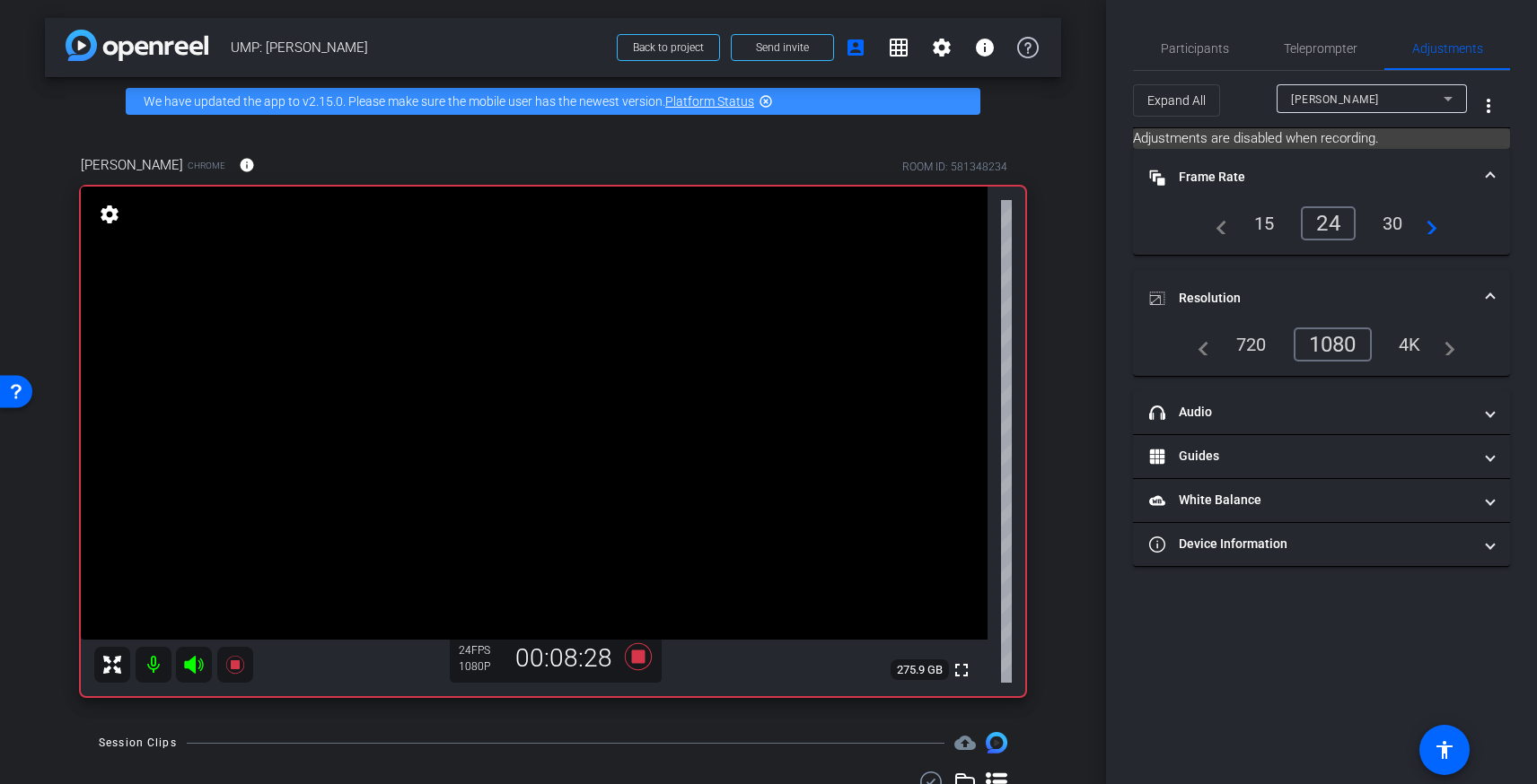
click at [1204, 351] on mat-icon "navigate_before" at bounding box center [1198, 345] width 22 height 22
click at [1177, 48] on span "Participants" at bounding box center [1195, 49] width 68 height 13
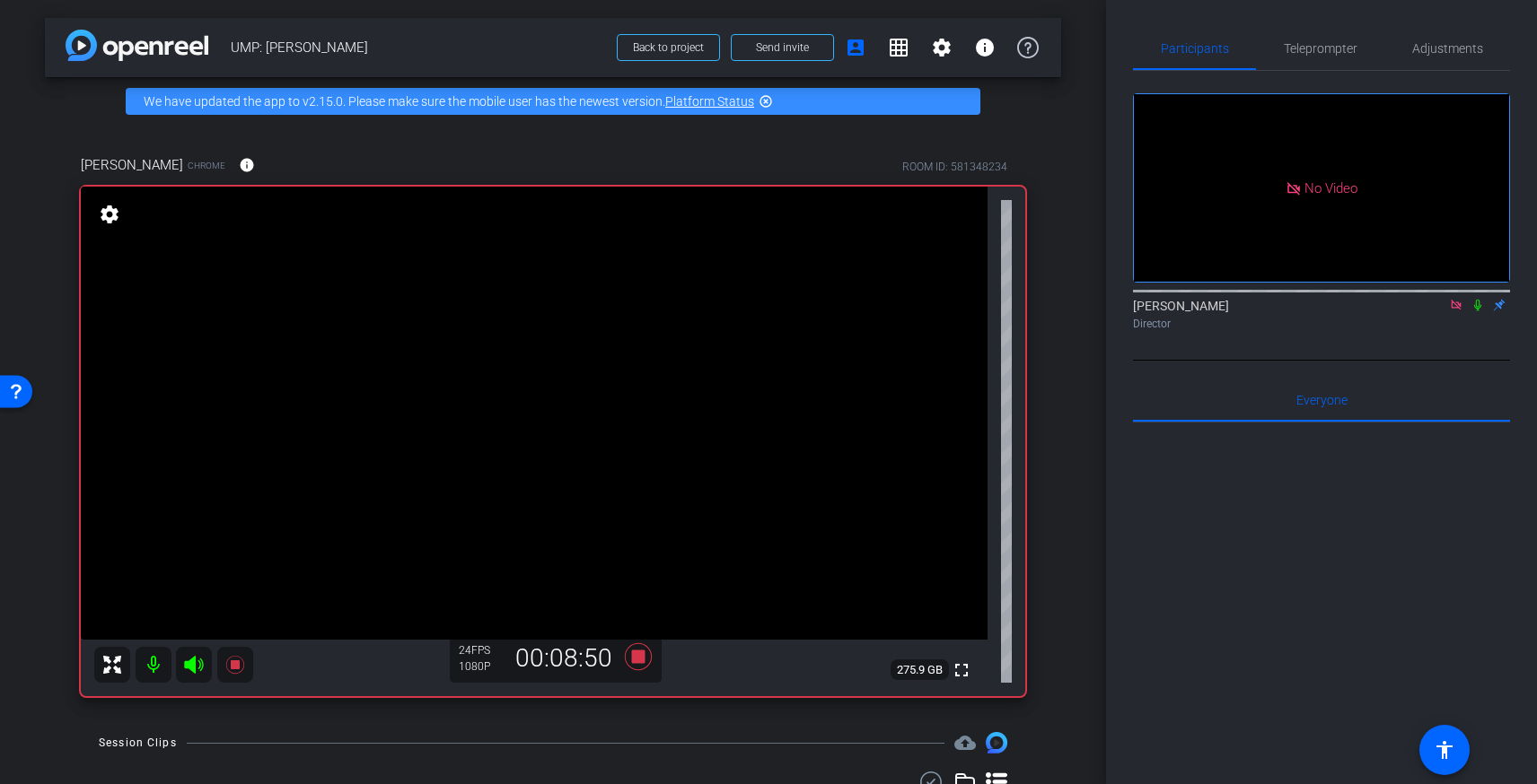
click at [113, 215] on mat-icon "settings" at bounding box center [110, 214] width 25 height 22
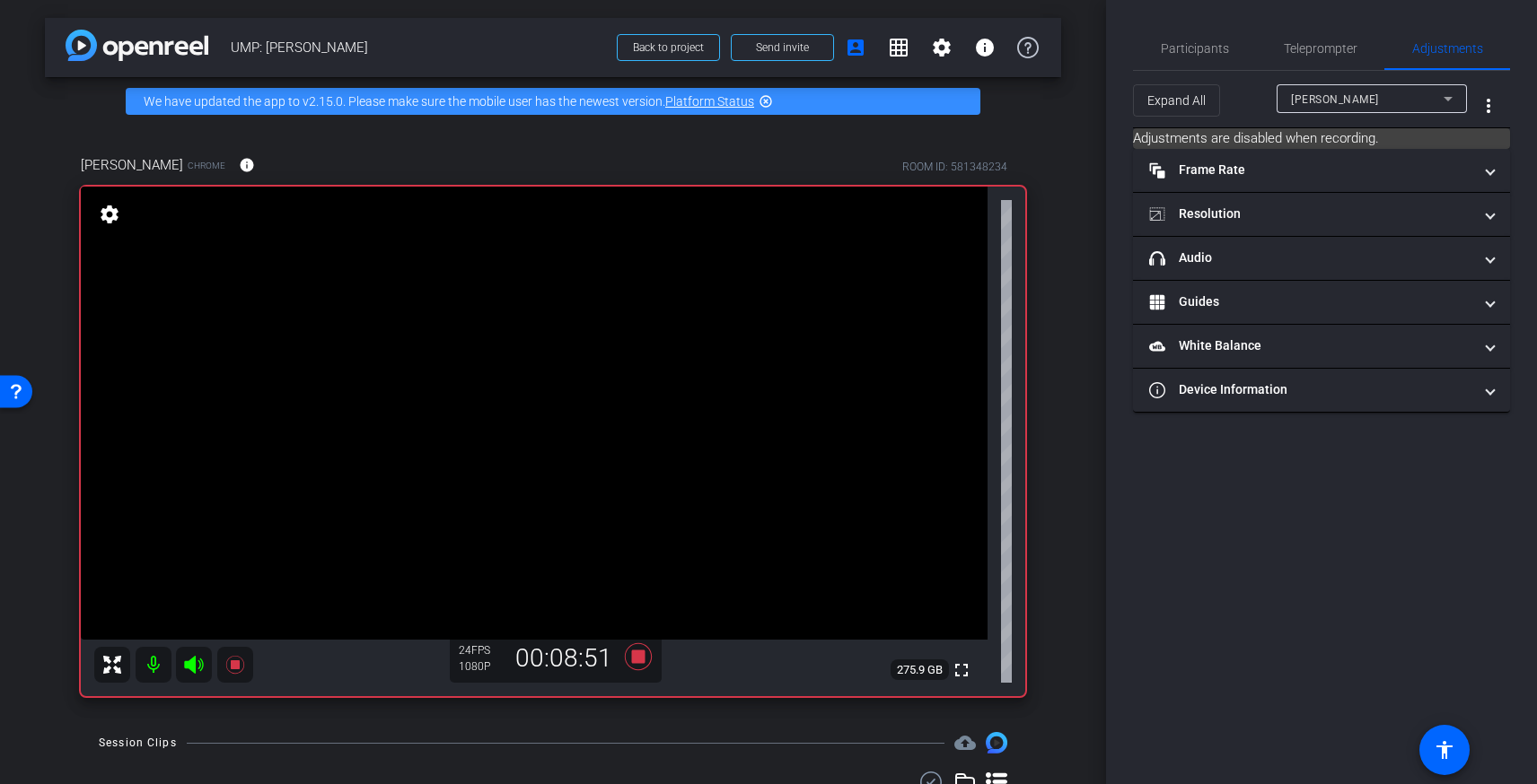
click at [112, 213] on mat-icon "settings" at bounding box center [110, 214] width 25 height 22
click at [1298, 54] on span "Teleprompter" at bounding box center [1321, 49] width 74 height 13
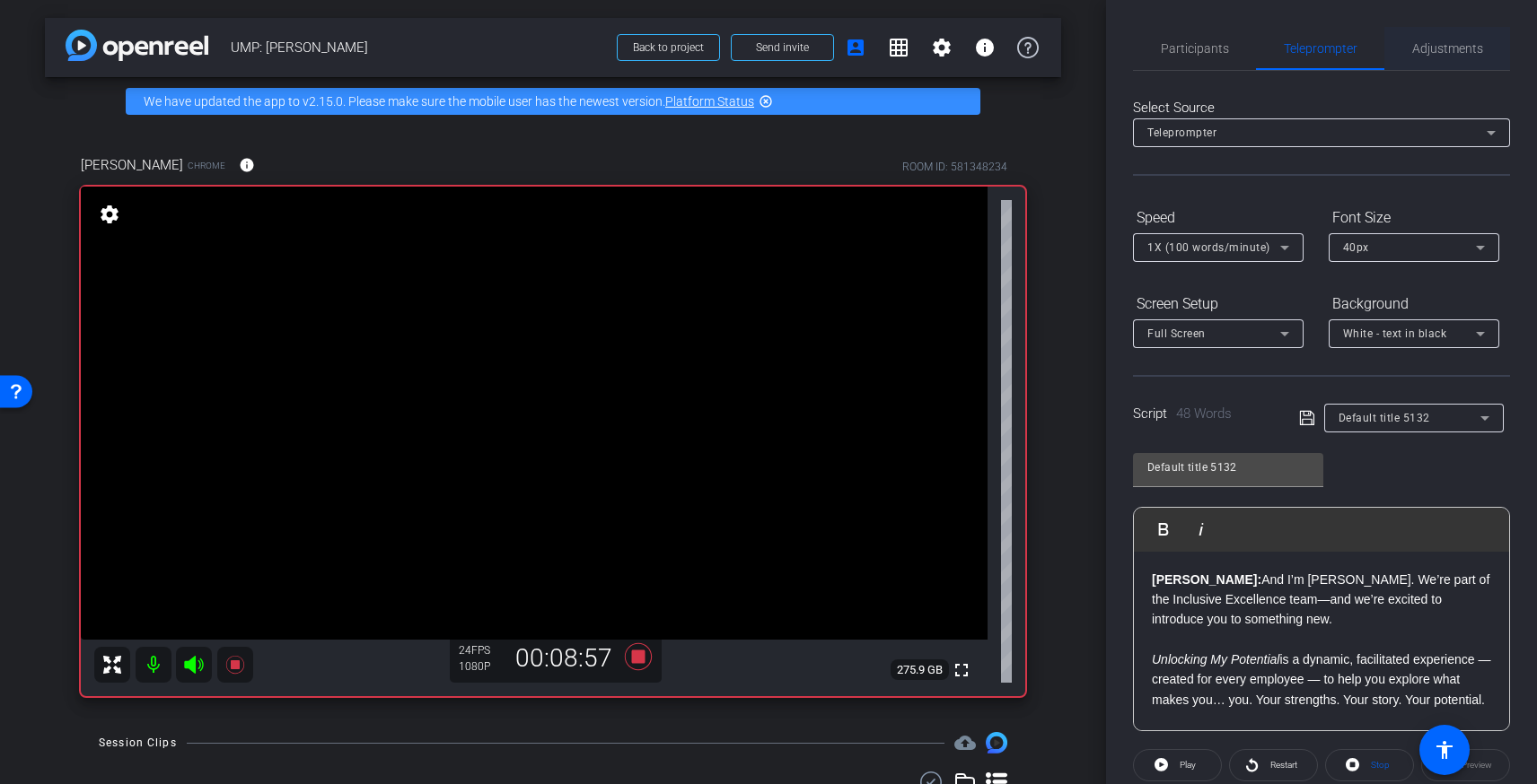
click at [1487, 48] on div "Adjustments" at bounding box center [1447, 49] width 126 height 43
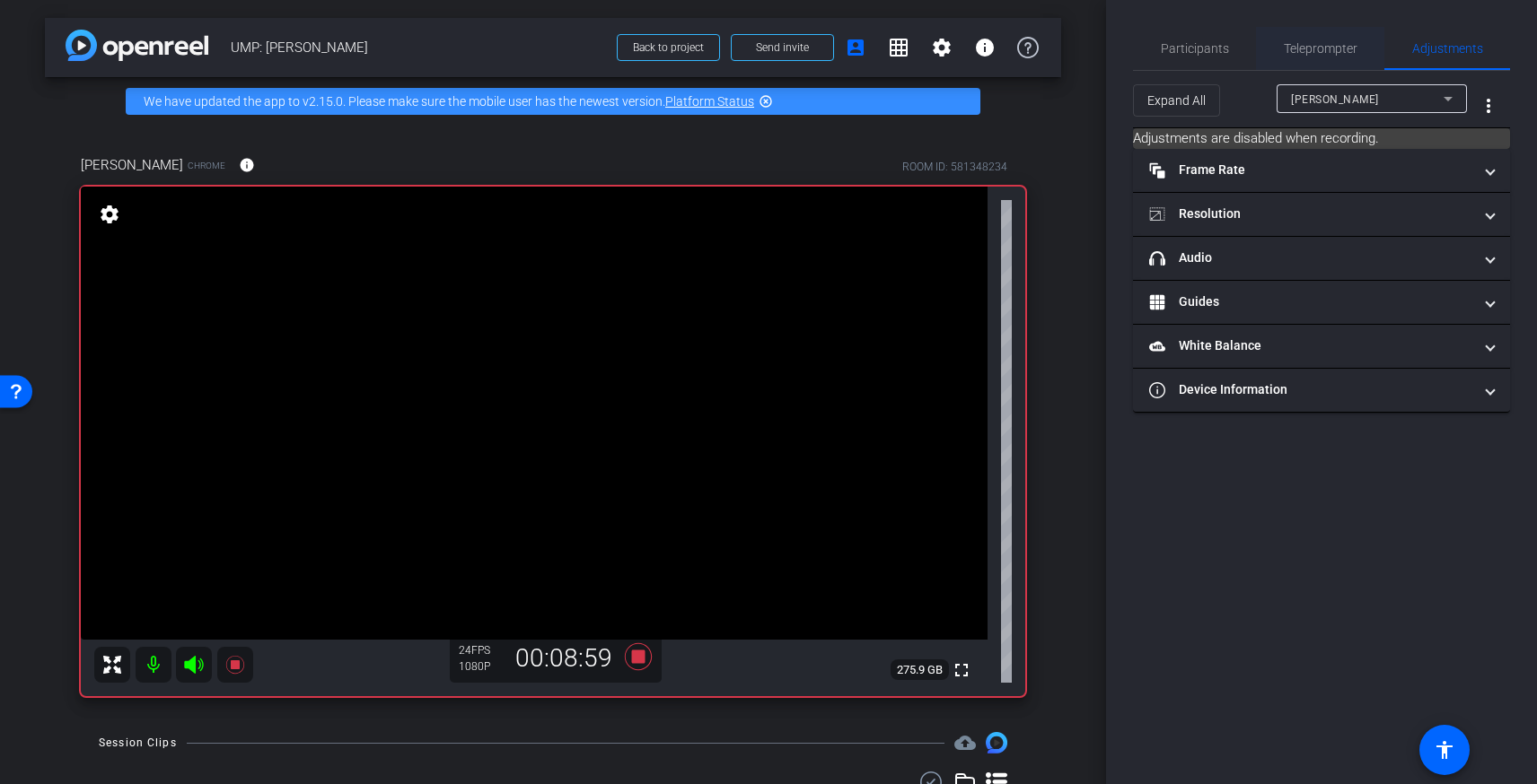
click at [1328, 52] on span "Teleprompter" at bounding box center [1321, 49] width 74 height 13
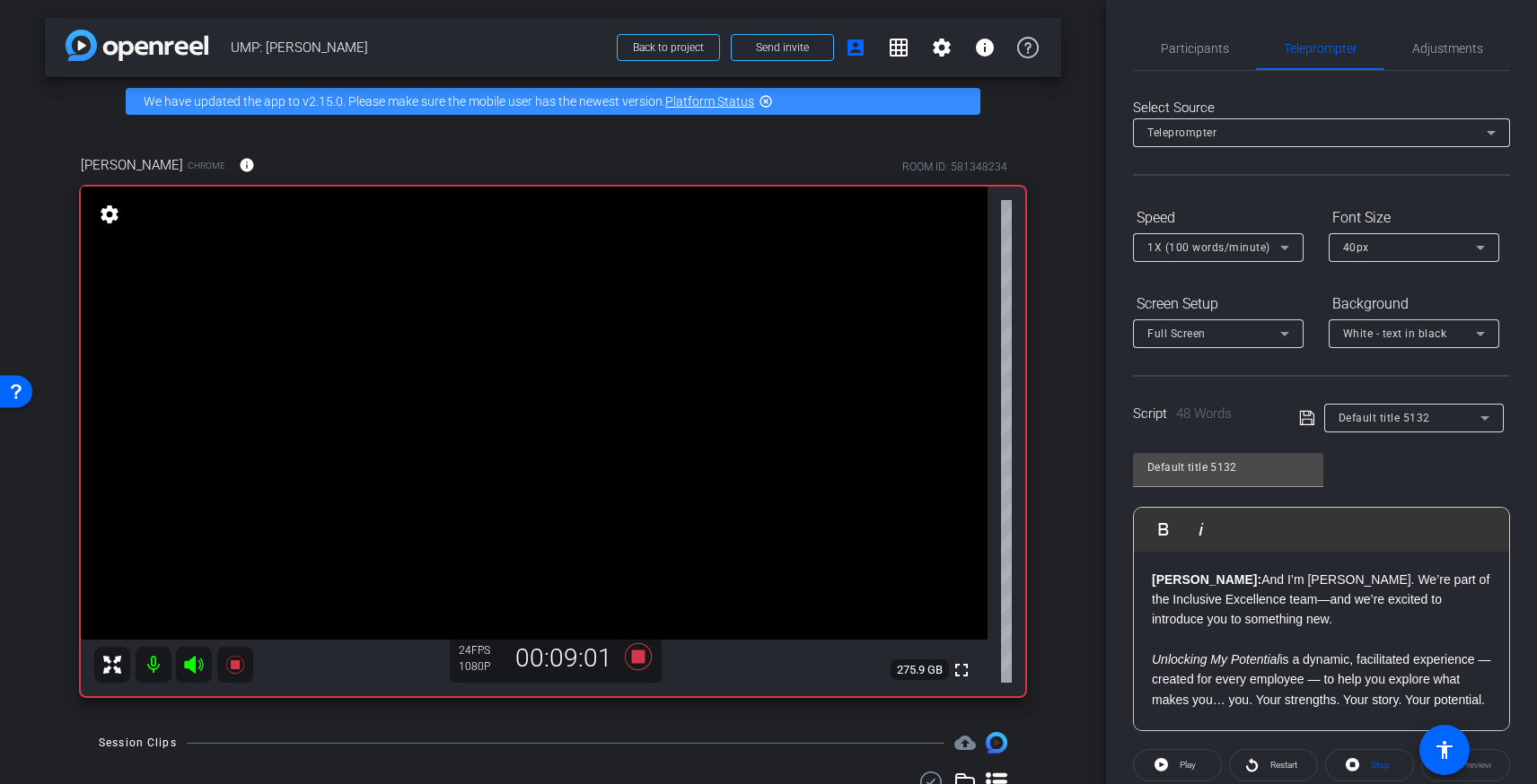
scroll to position [37, 0]
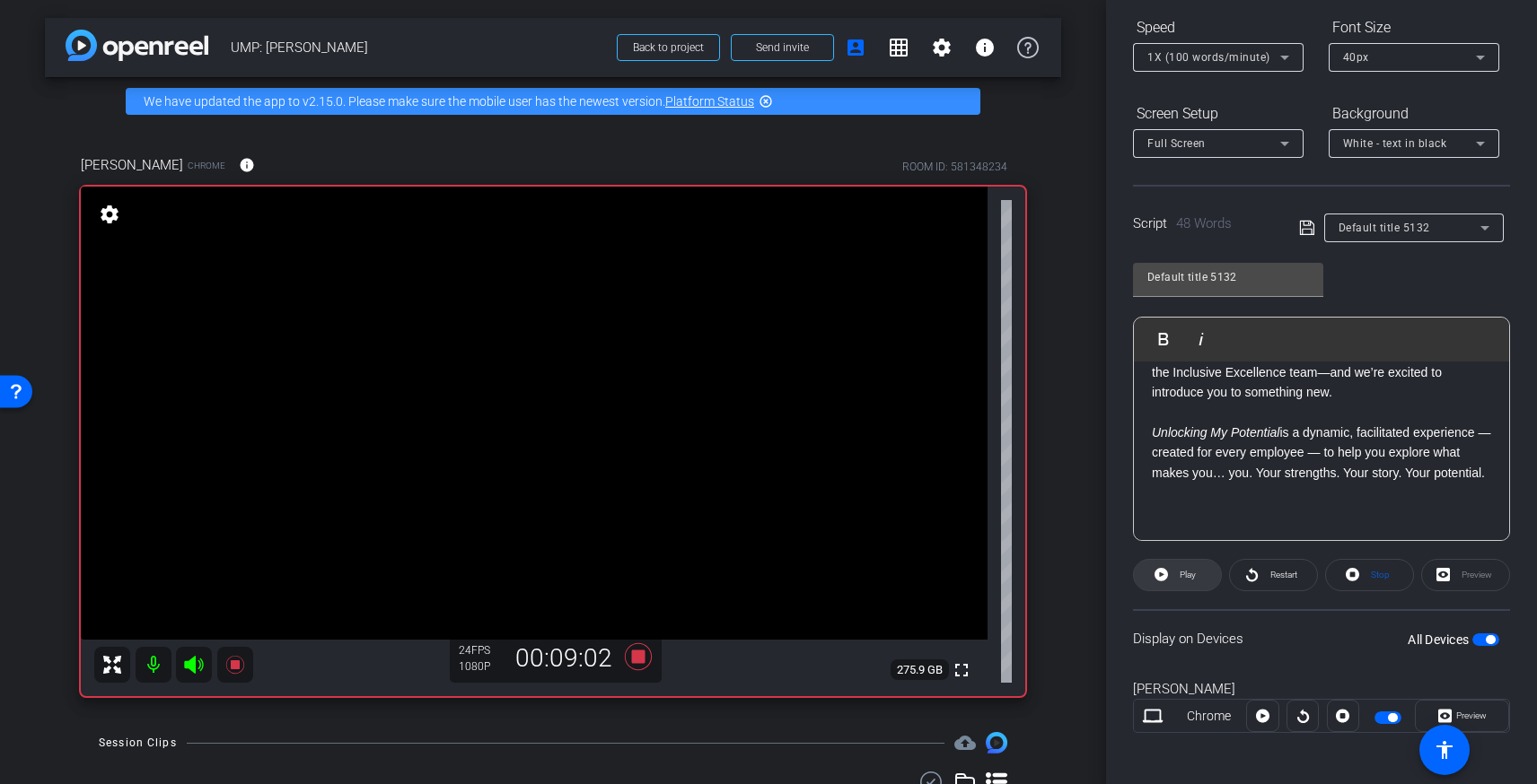
click at [1185, 577] on span "Play" at bounding box center [1188, 574] width 16 height 10
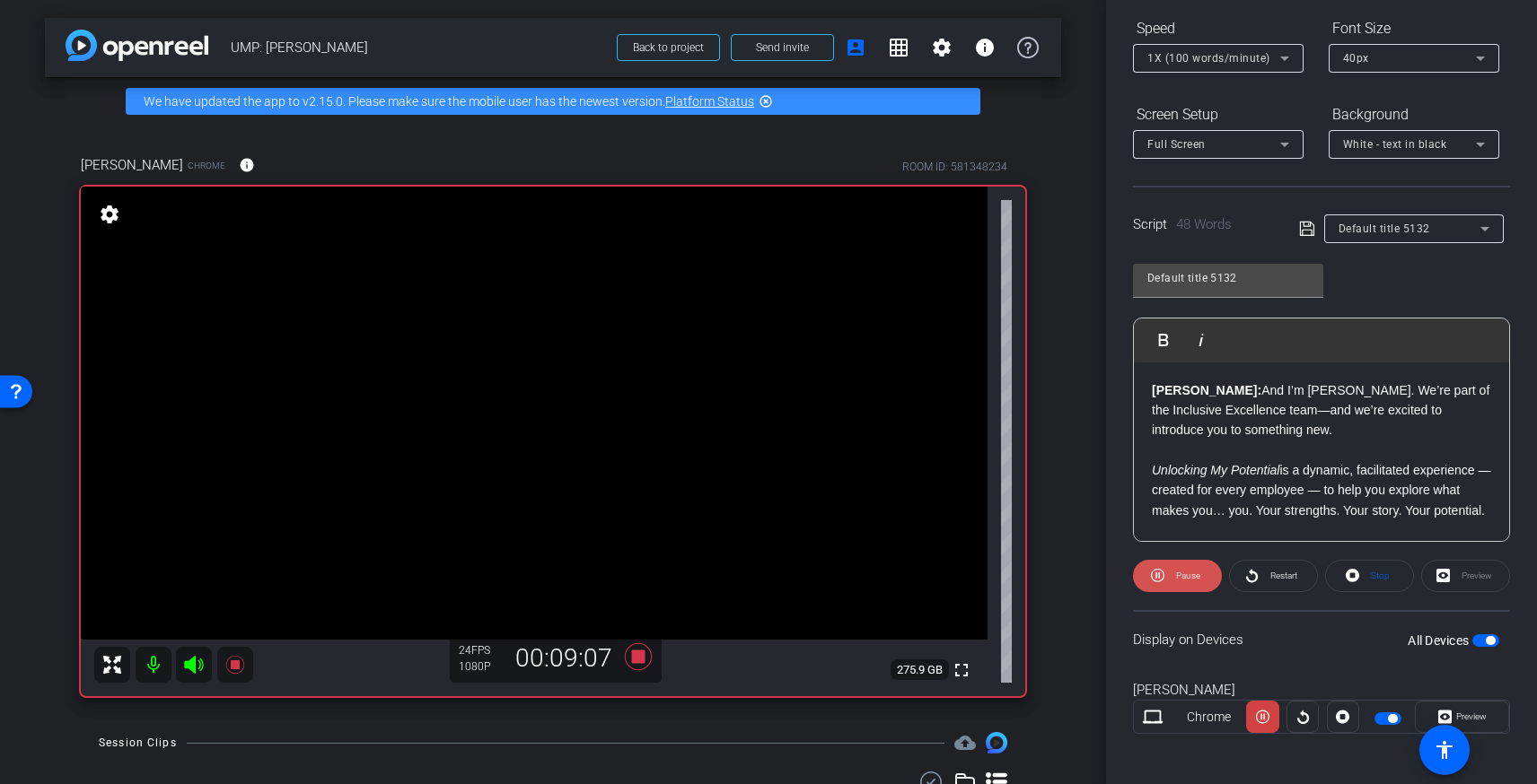
click at [1181, 576] on span "Pause" at bounding box center [1188, 575] width 24 height 10
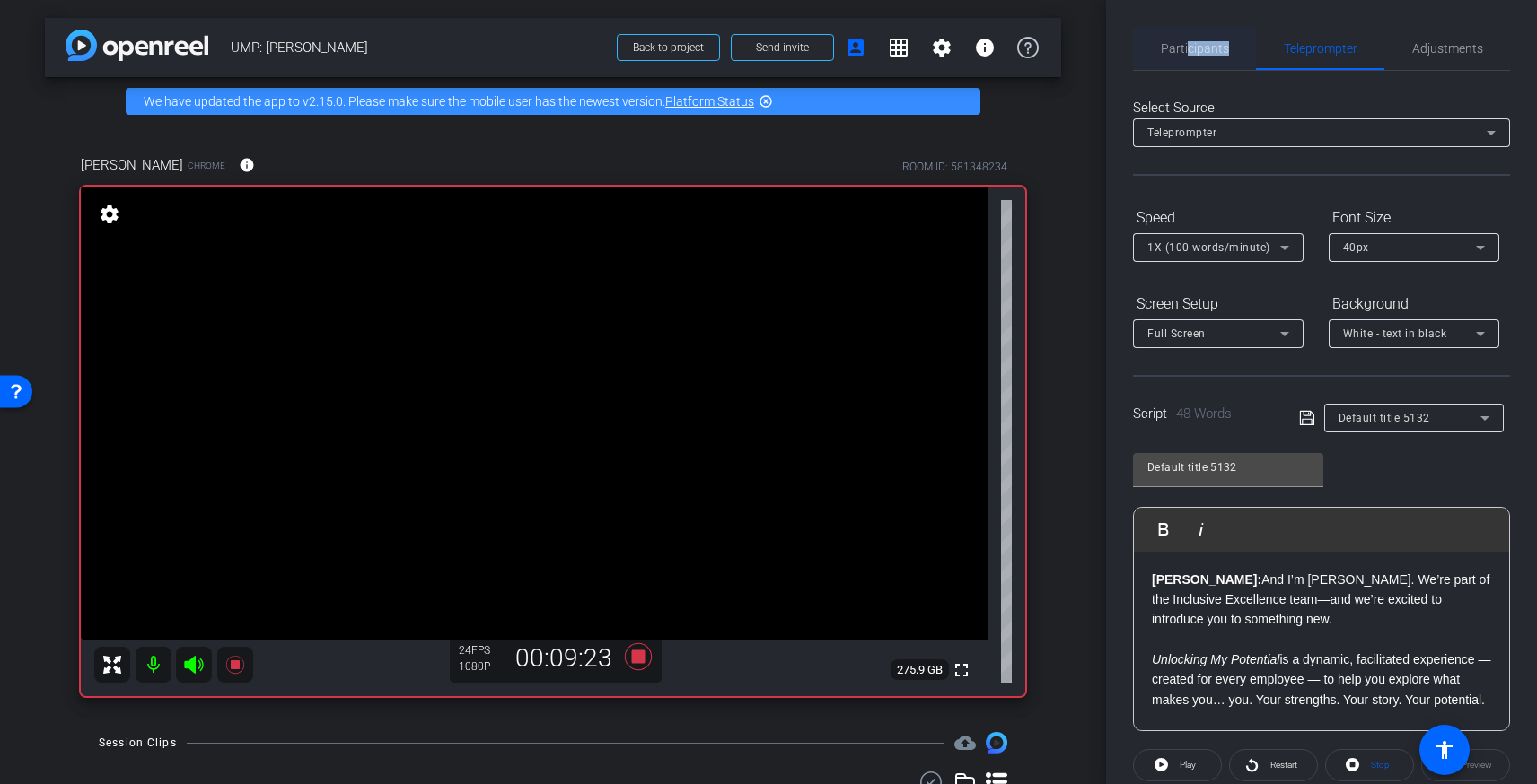
click at [1189, 55] on span "Participants" at bounding box center [1195, 49] width 68 height 43
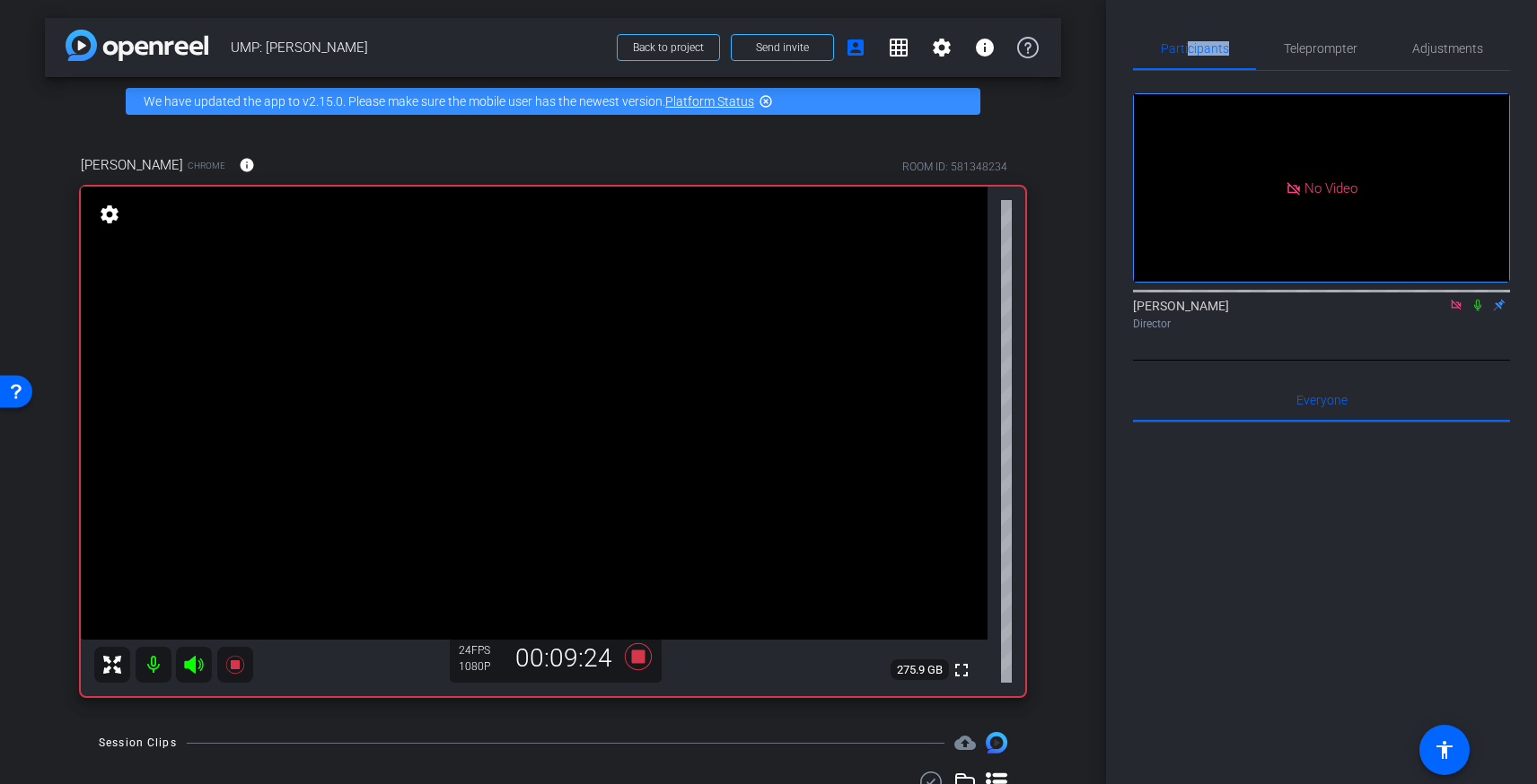
click at [1474, 300] on icon at bounding box center [1478, 305] width 7 height 12
click at [1309, 55] on span "Teleprompter" at bounding box center [1321, 49] width 74 height 13
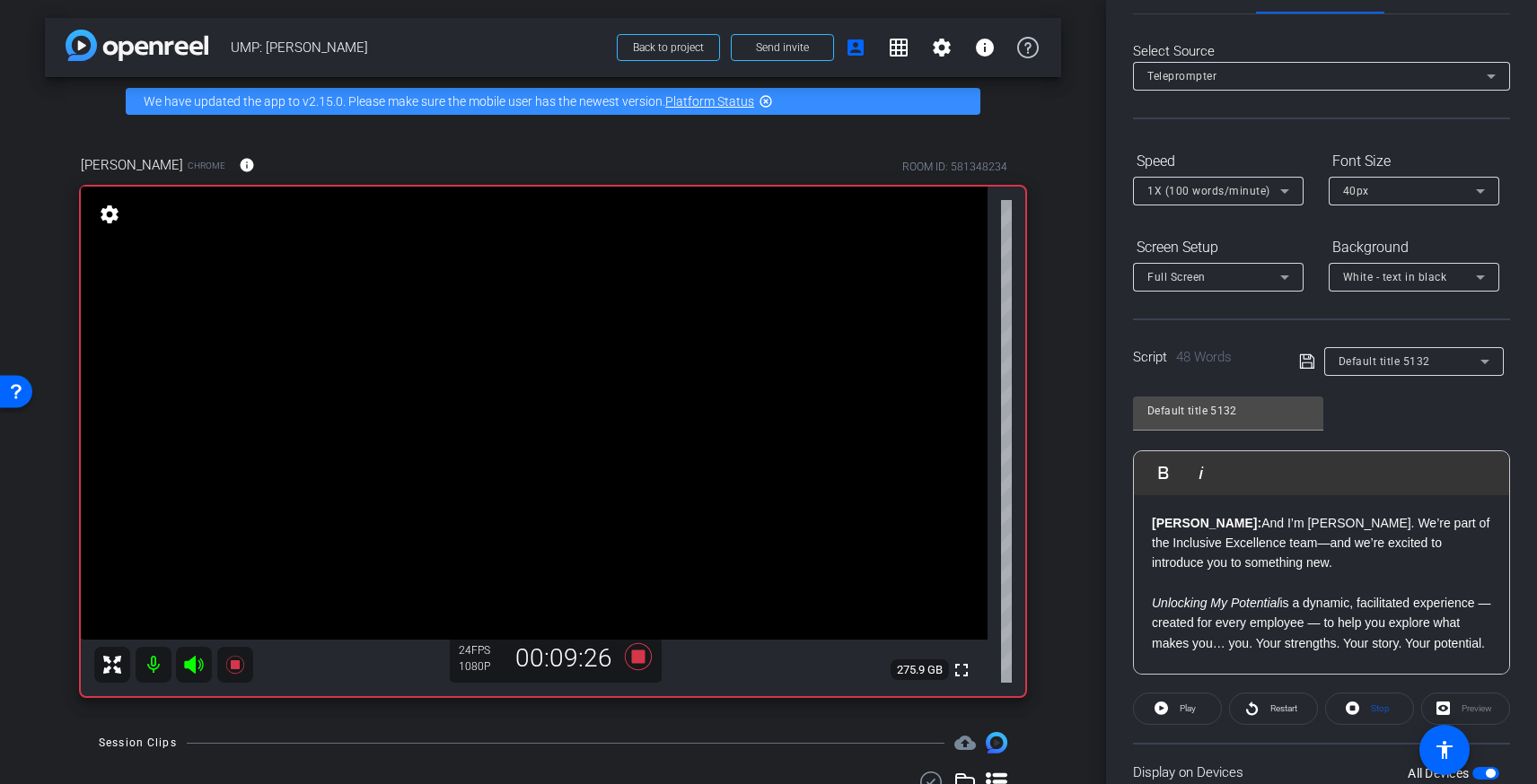
scroll to position [77, 0]
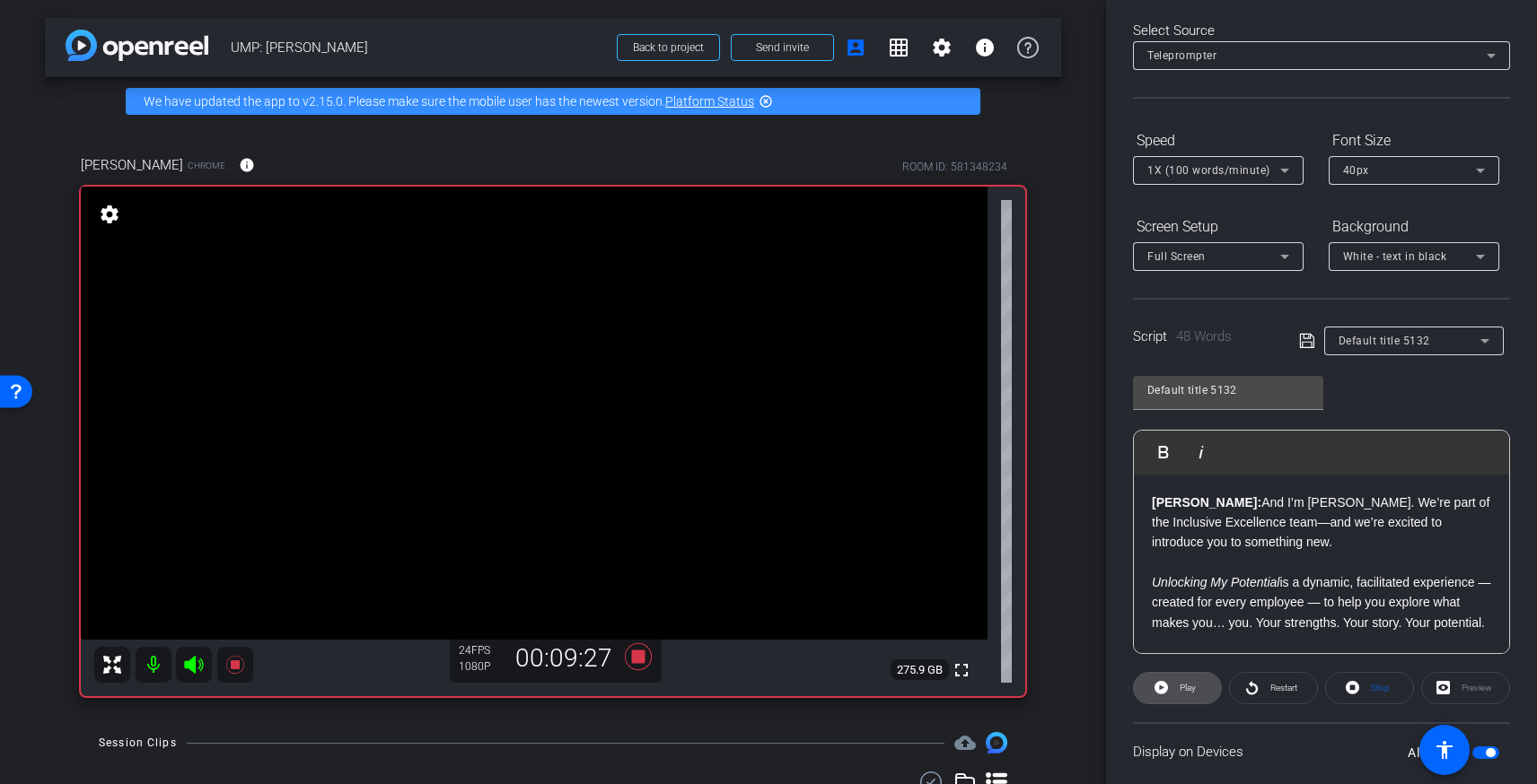
click at [1185, 683] on span "Play" at bounding box center [1188, 688] width 16 height 10
click at [1175, 686] on span "Play" at bounding box center [1185, 689] width 21 height 25
click at [1174, 686] on span "Pause" at bounding box center [1186, 689] width 29 height 25
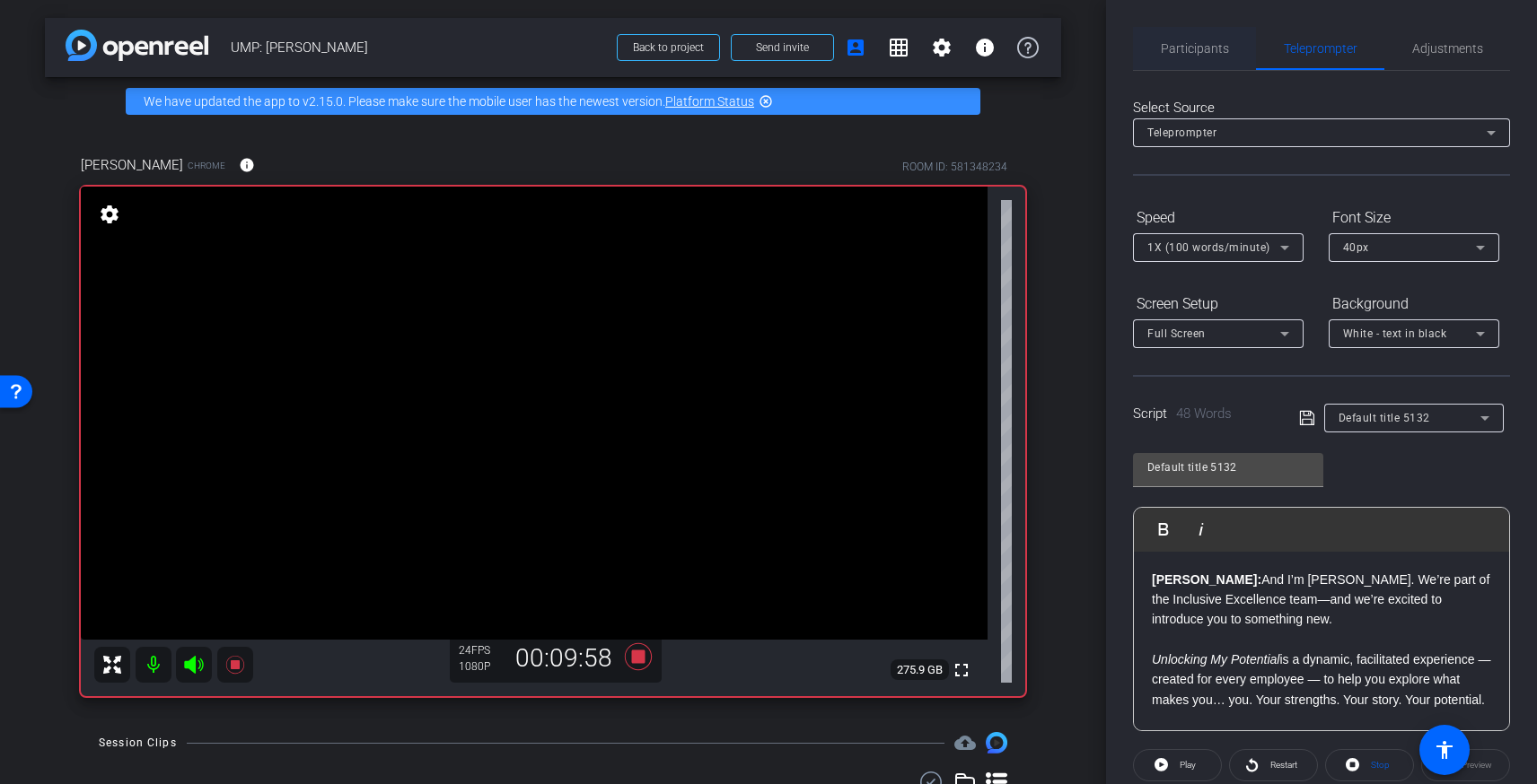
click at [1185, 47] on span "Participants" at bounding box center [1195, 49] width 68 height 13
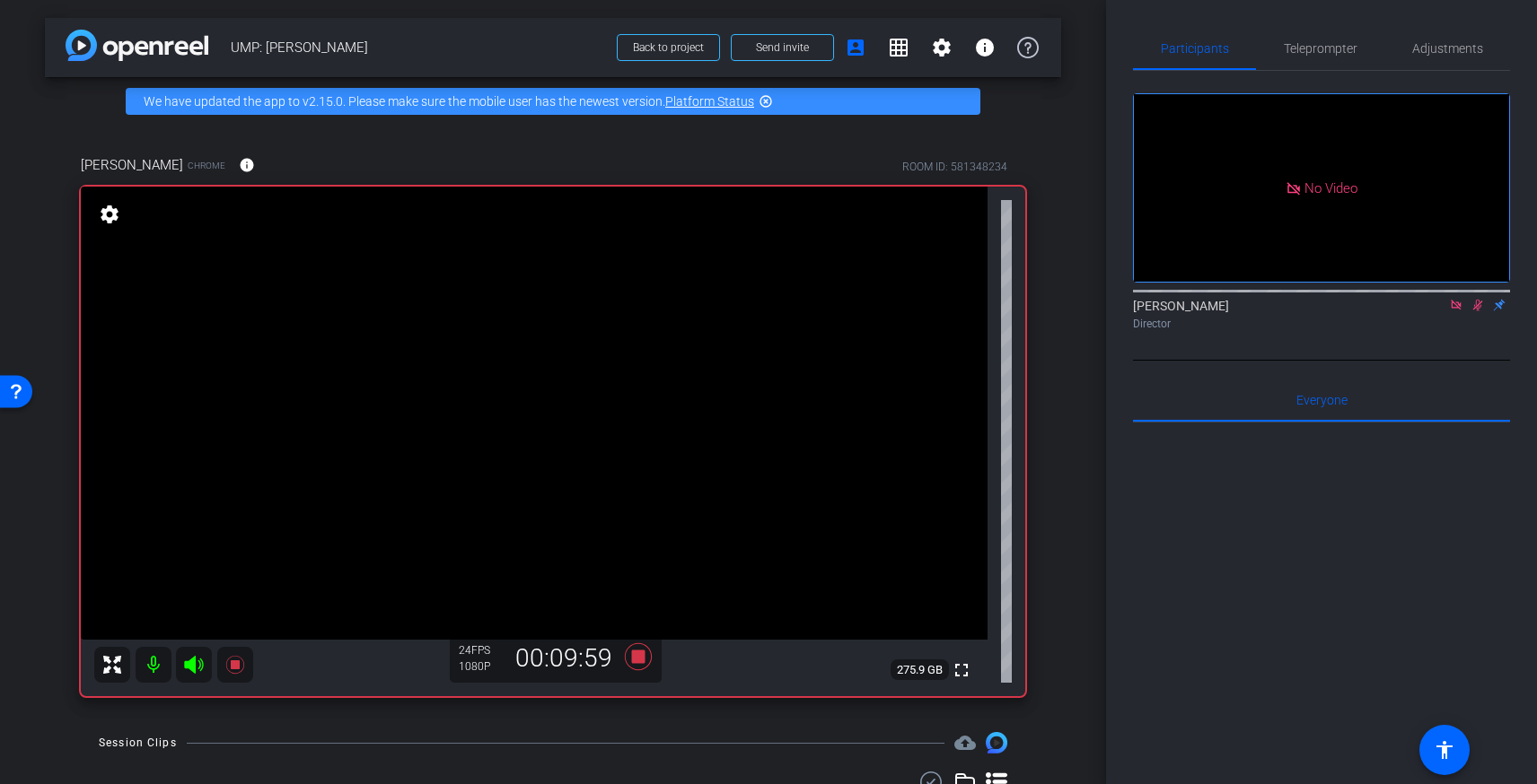
click at [1478, 300] on icon at bounding box center [1478, 305] width 10 height 12
click at [1321, 36] on span "Teleprompter" at bounding box center [1321, 49] width 74 height 43
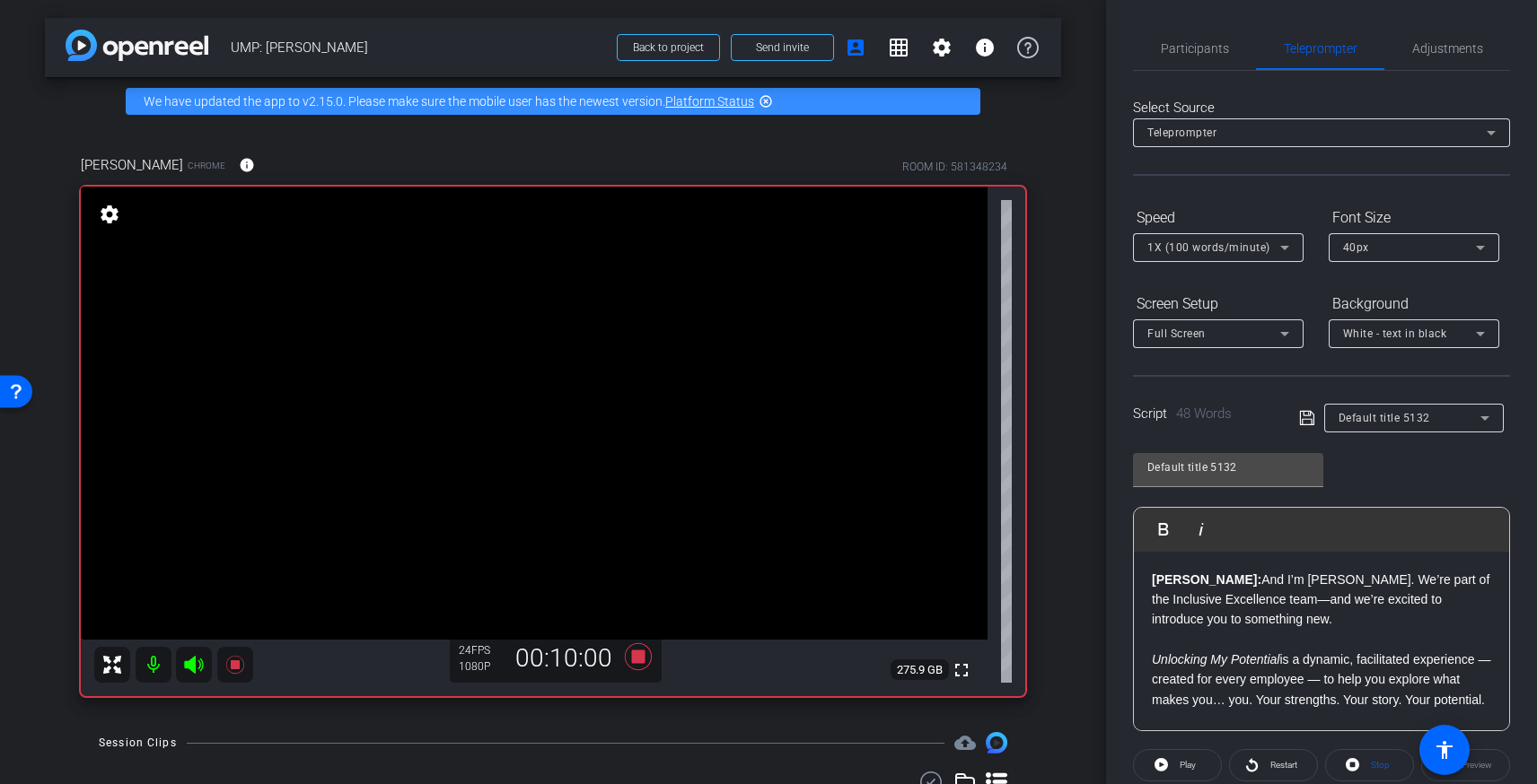
click at [1205, 243] on span "1X (100 words/minute)" at bounding box center [1208, 248] width 123 height 13
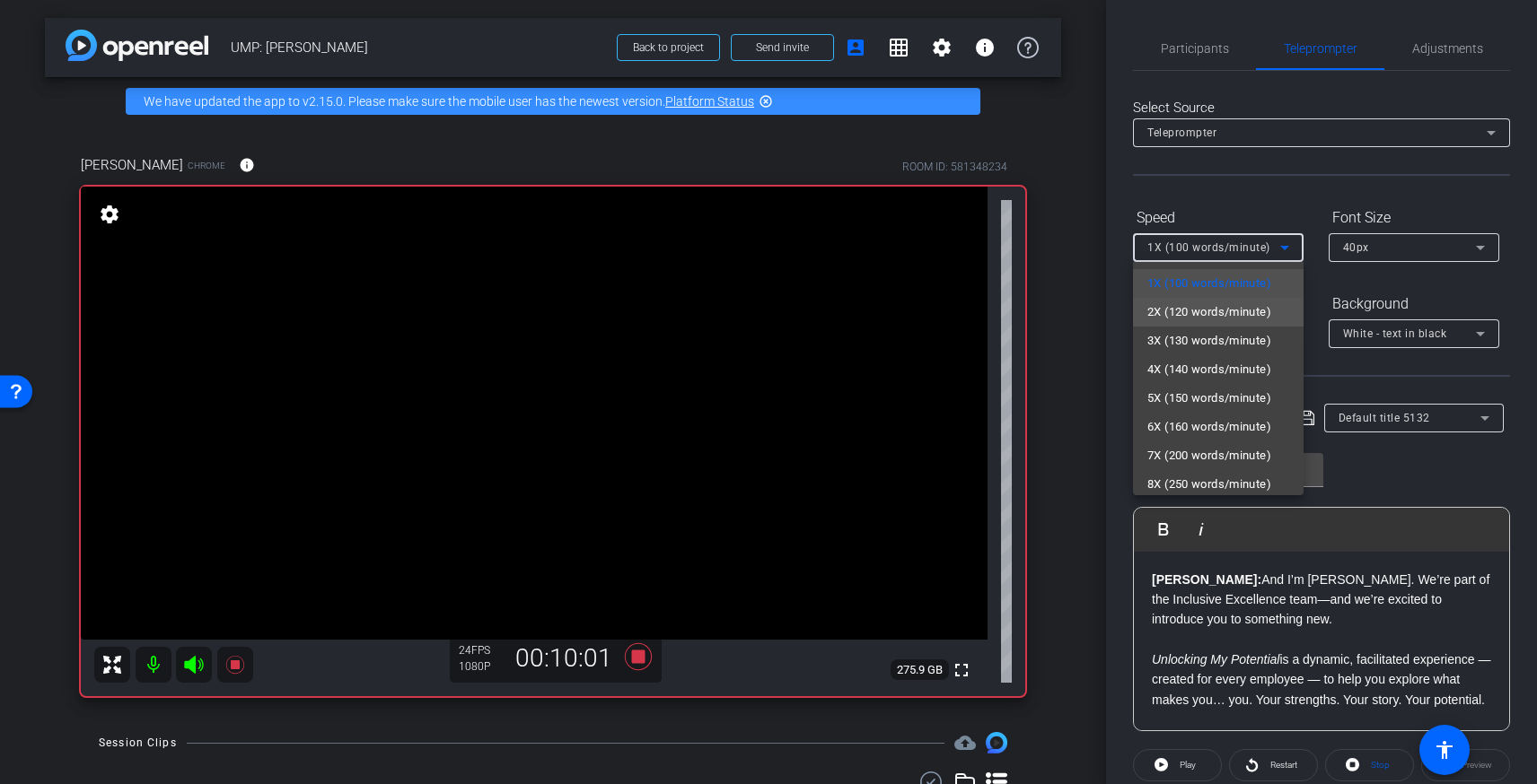
click at [1194, 312] on span "2X (120 words/minute)" at bounding box center [1209, 312] width 124 height 22
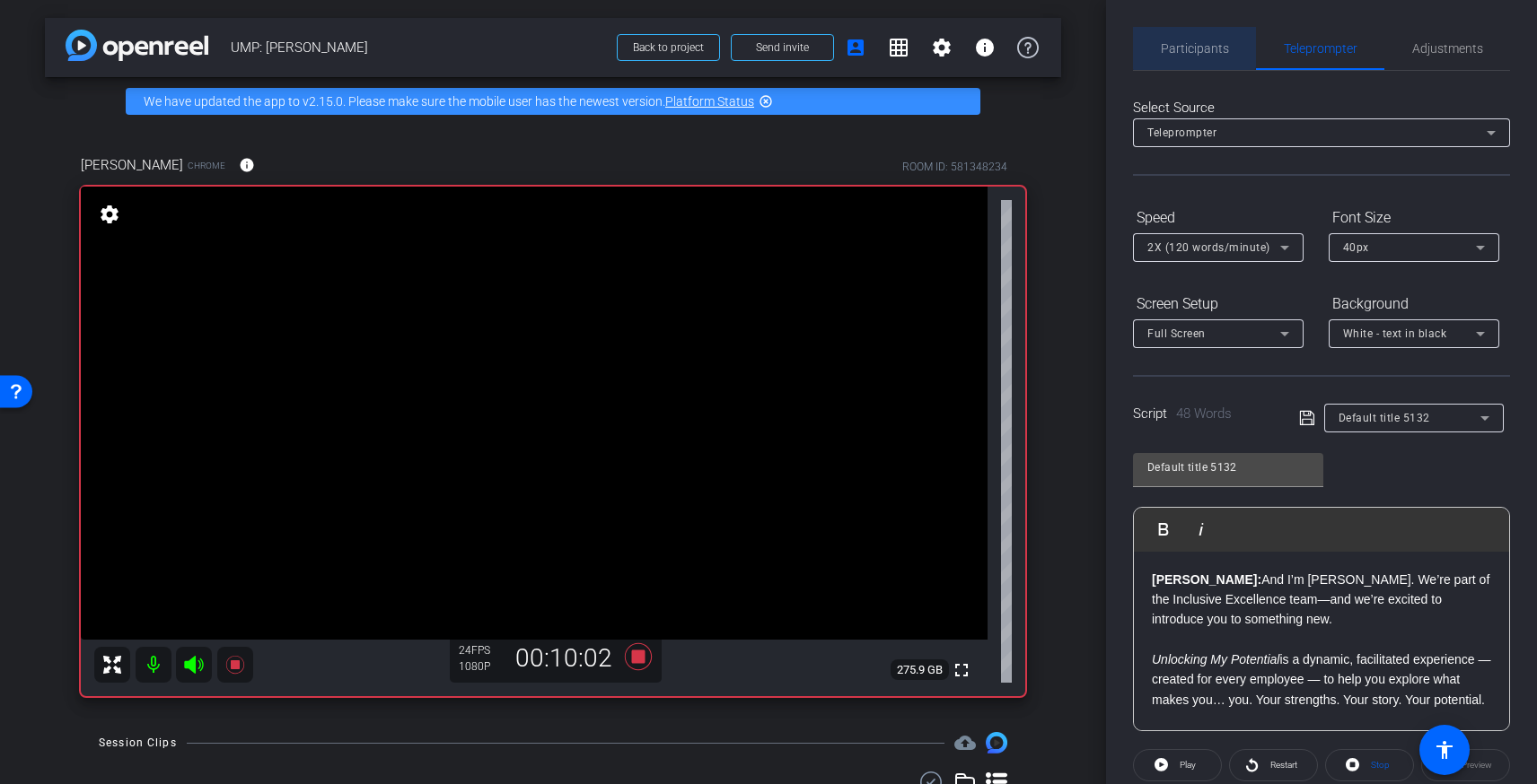
click at [1194, 39] on span "Participants" at bounding box center [1195, 49] width 68 height 43
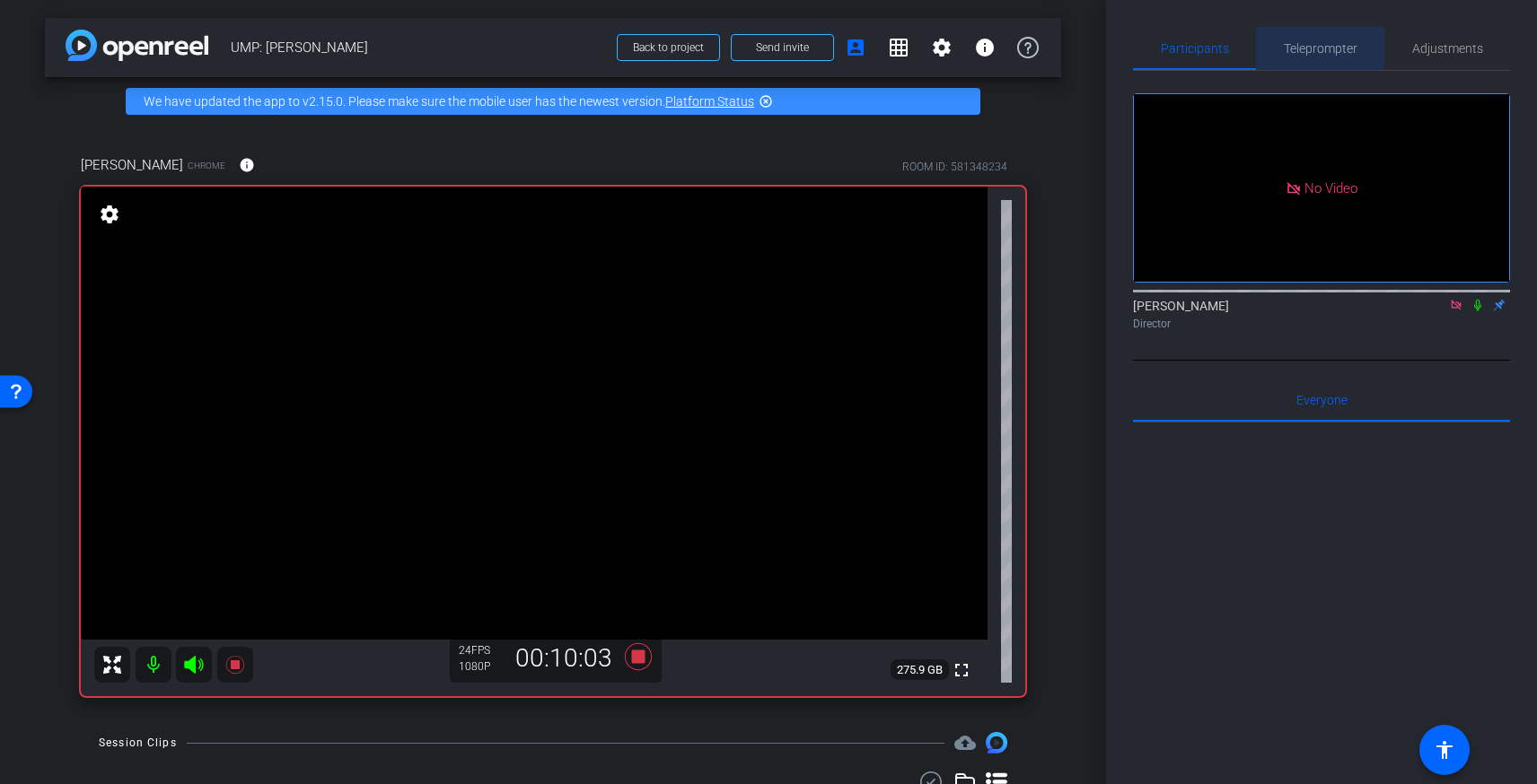
drag, startPoint x: 1314, startPoint y: 43, endPoint x: 1332, endPoint y: 43, distance: 18.0
click at [1314, 43] on span "Teleprompter" at bounding box center [1321, 49] width 74 height 13
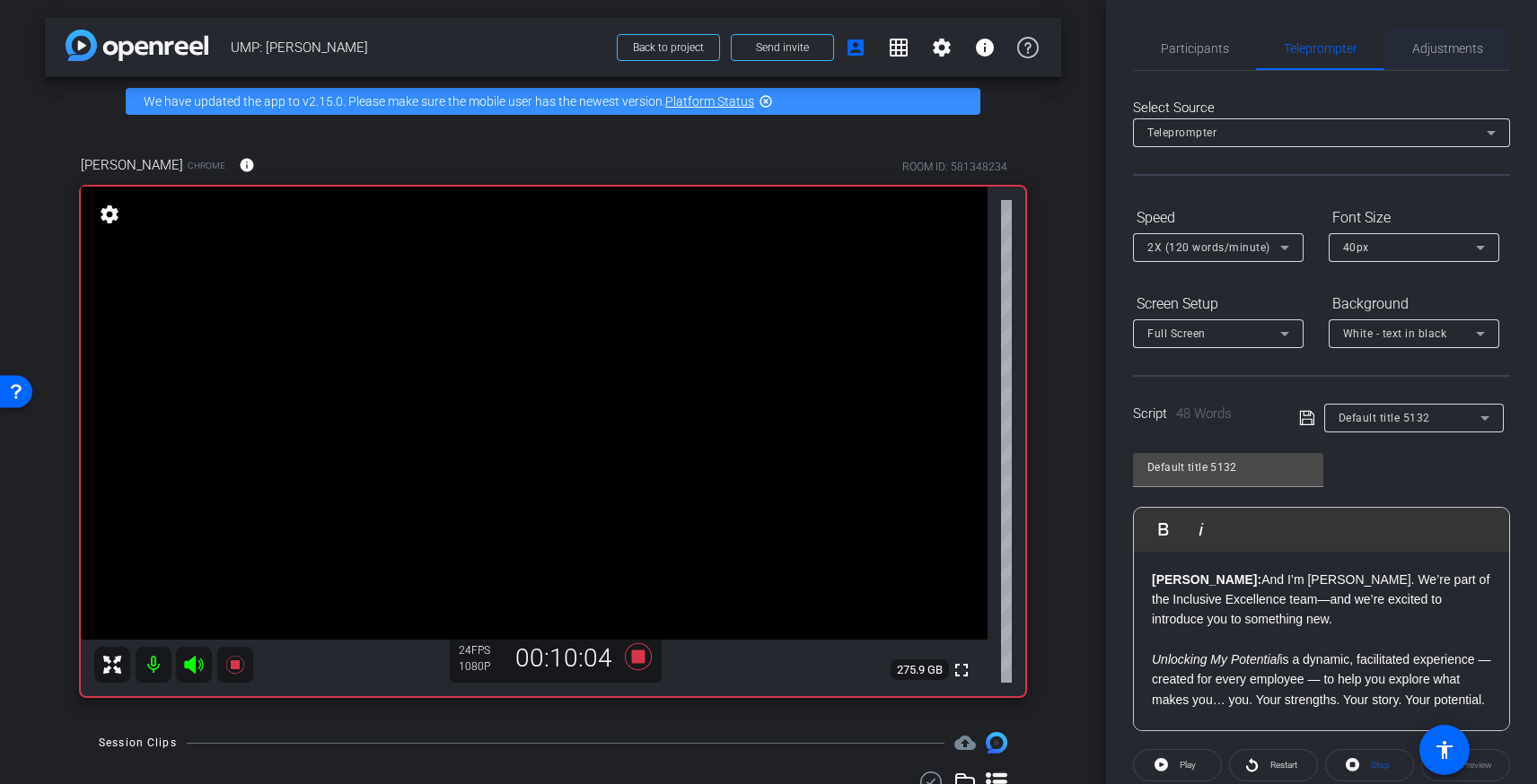
click at [1445, 46] on span "Adjustments" at bounding box center [1447, 49] width 71 height 13
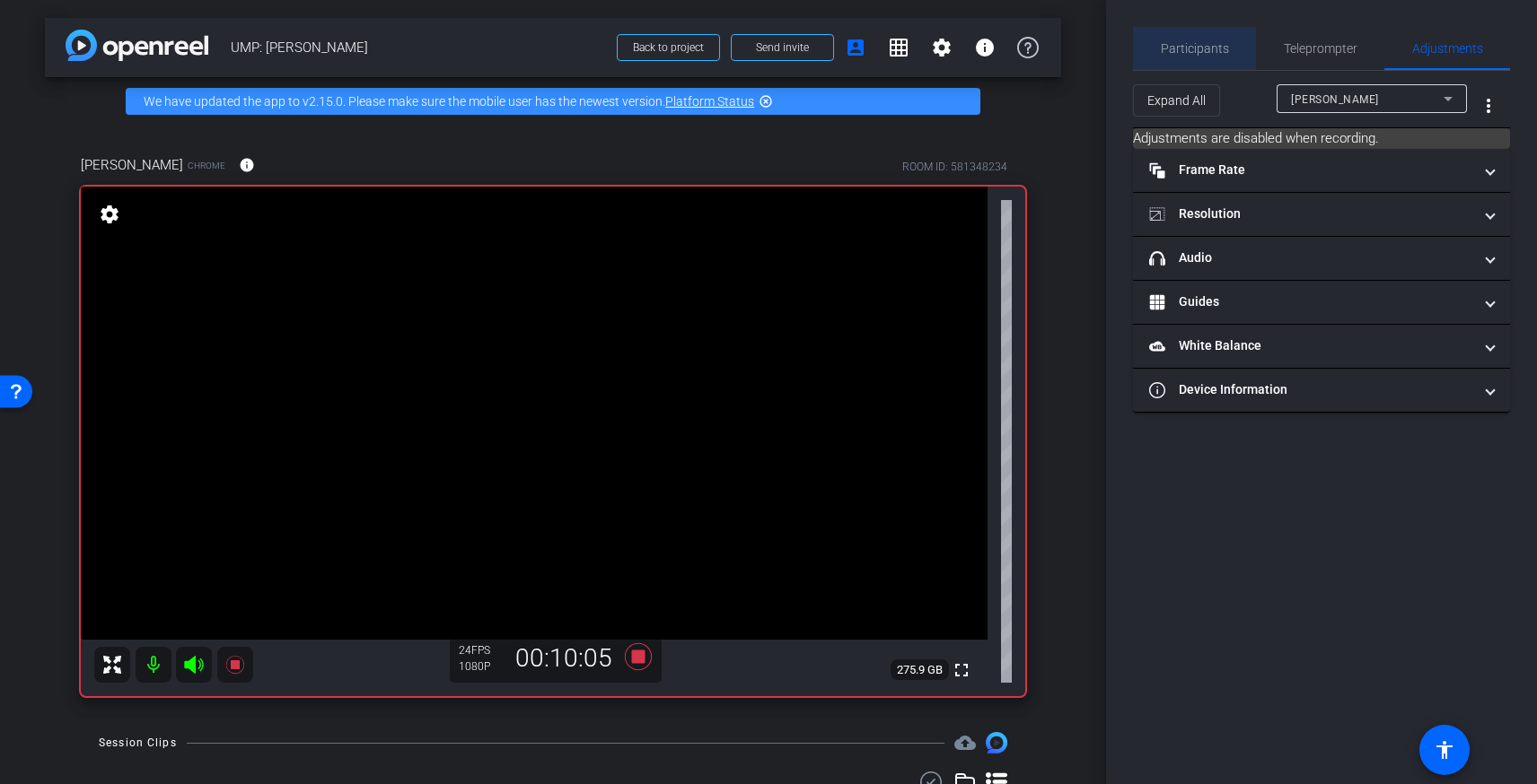
click at [1205, 44] on span "Participants" at bounding box center [1195, 49] width 68 height 13
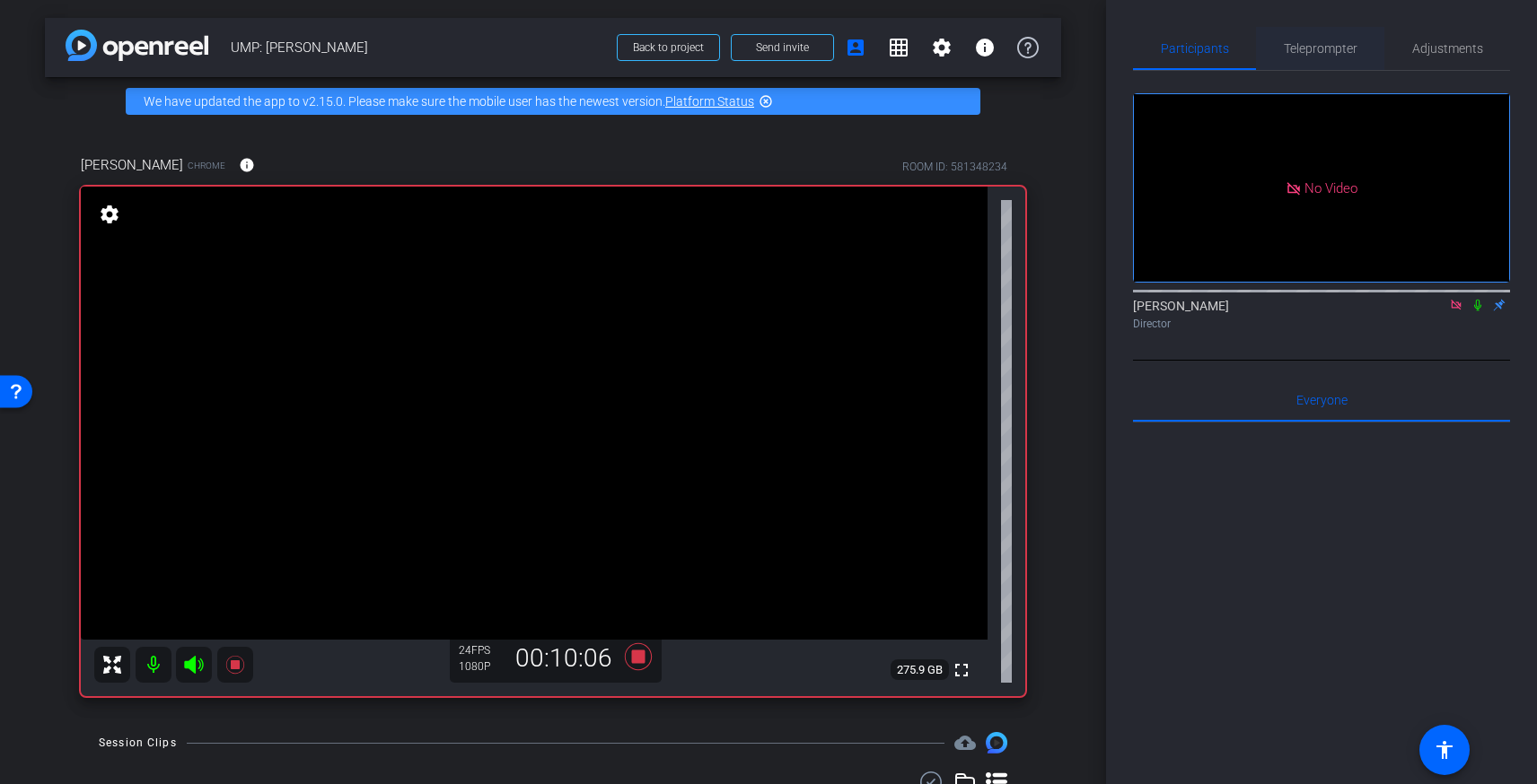
click at [1344, 49] on span "Teleprompter" at bounding box center [1321, 49] width 74 height 13
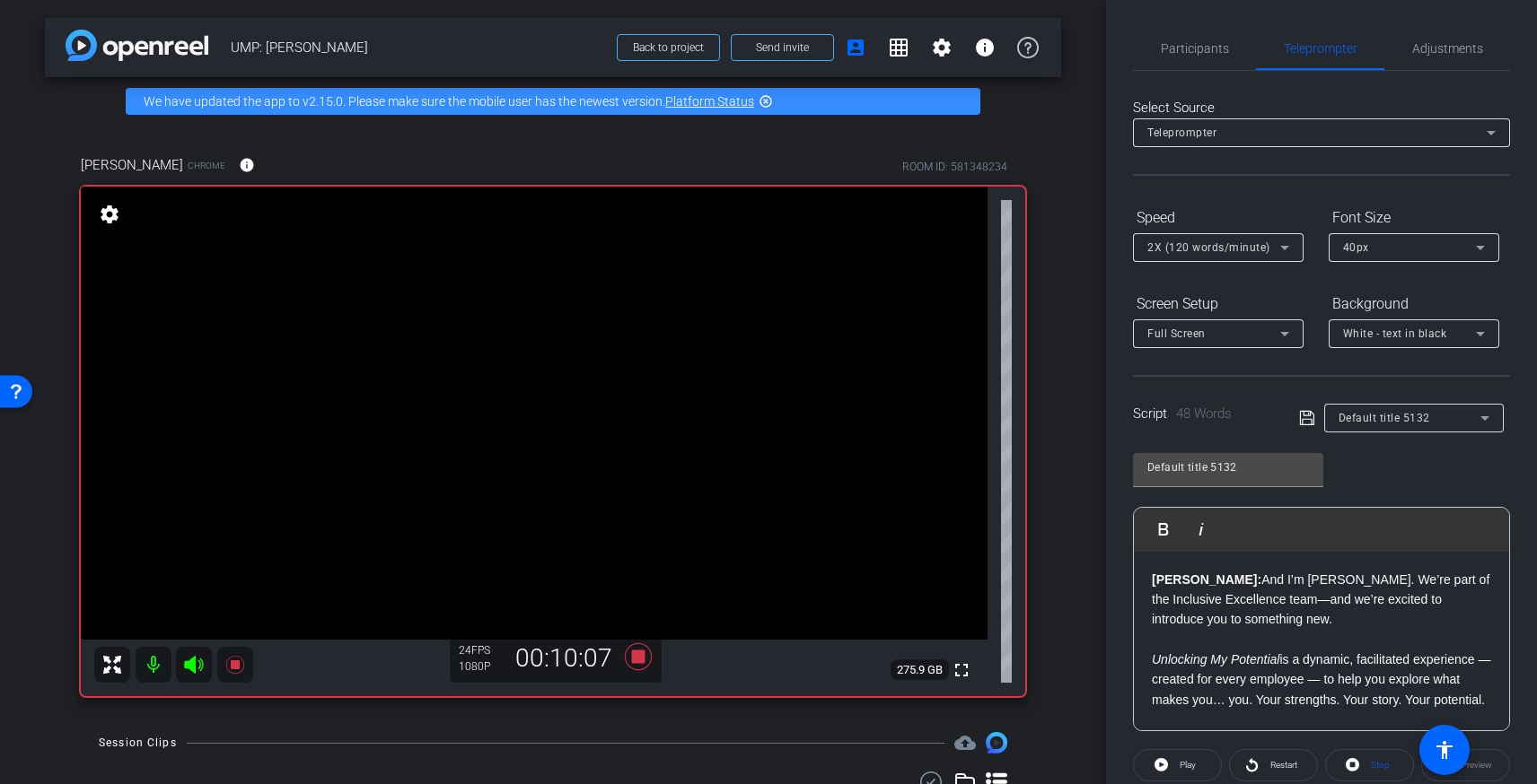
click at [1496, 703] on div "Vanessa: And I’m Vanessa Jackson. We’re part of the Inclusive Excellence team—a…" at bounding box center [1321, 660] width 375 height 217
click at [1153, 578] on strong "[PERSON_NAME]:" at bounding box center [1207, 580] width 110 height 14
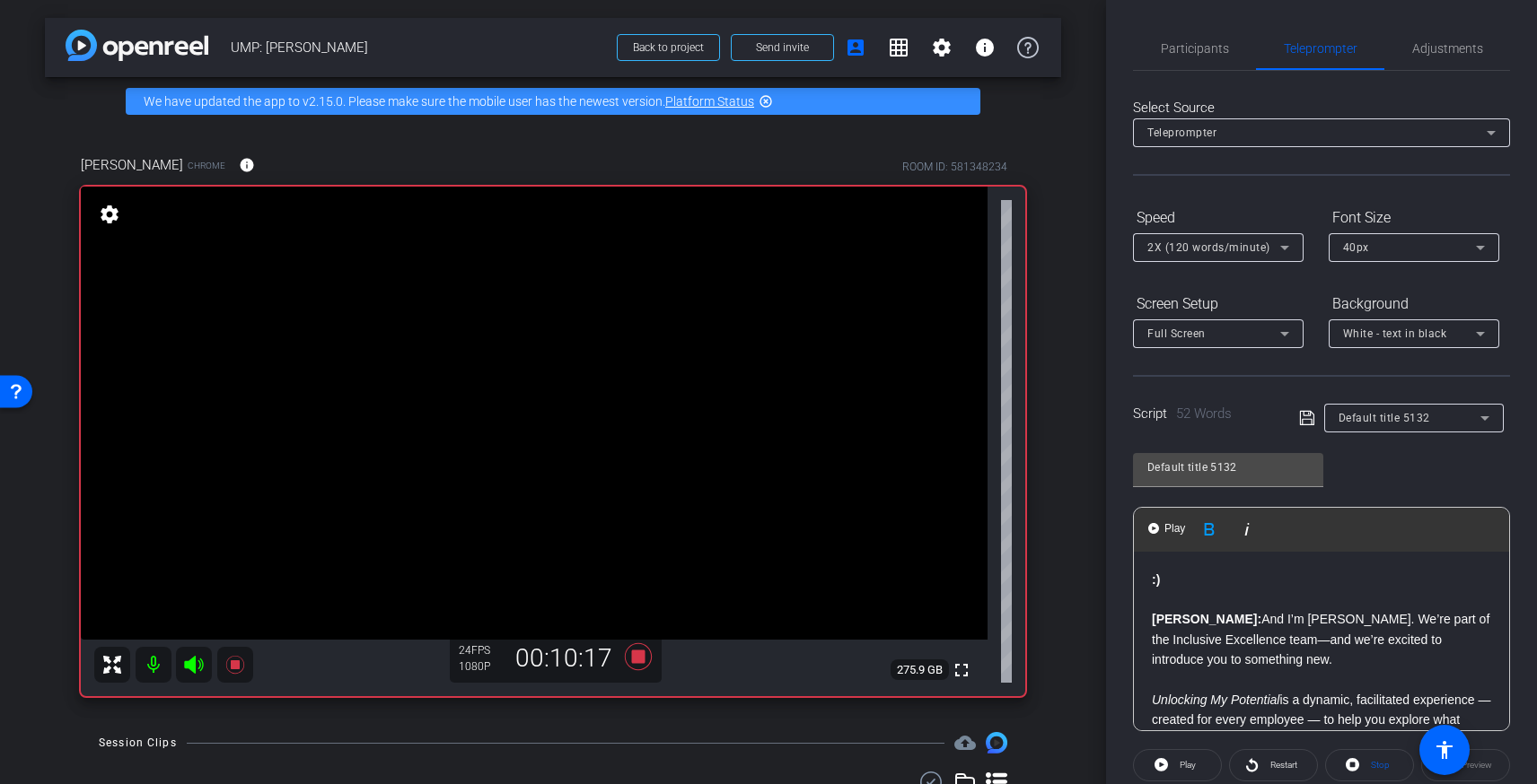
click at [1213, 589] on p ":)" at bounding box center [1321, 580] width 339 height 20
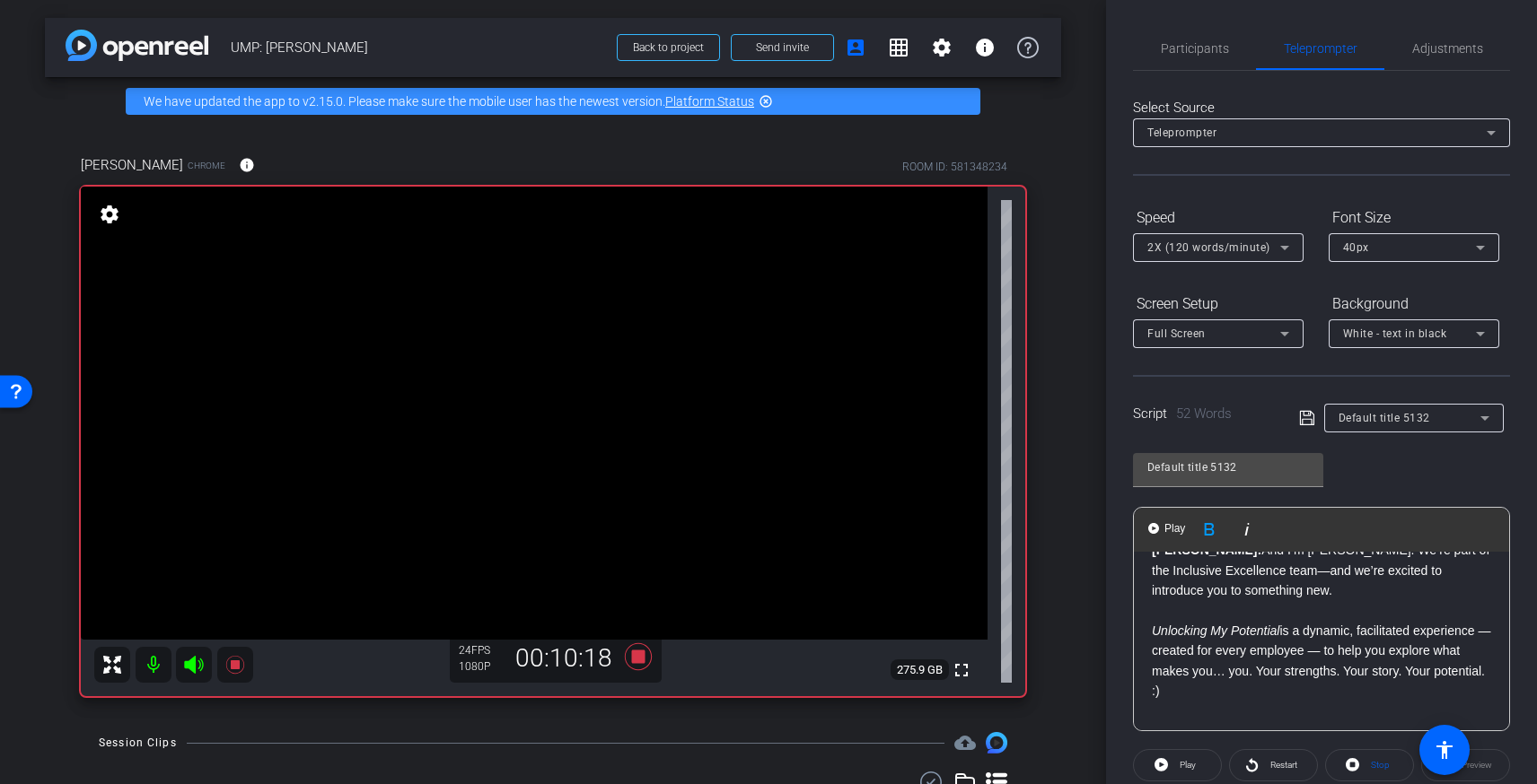
scroll to position [68, 0]
click at [1487, 673] on p "Unlocking My Potential is a dynamic, facilitated experience — created for every…" at bounding box center [1321, 653] width 339 height 60
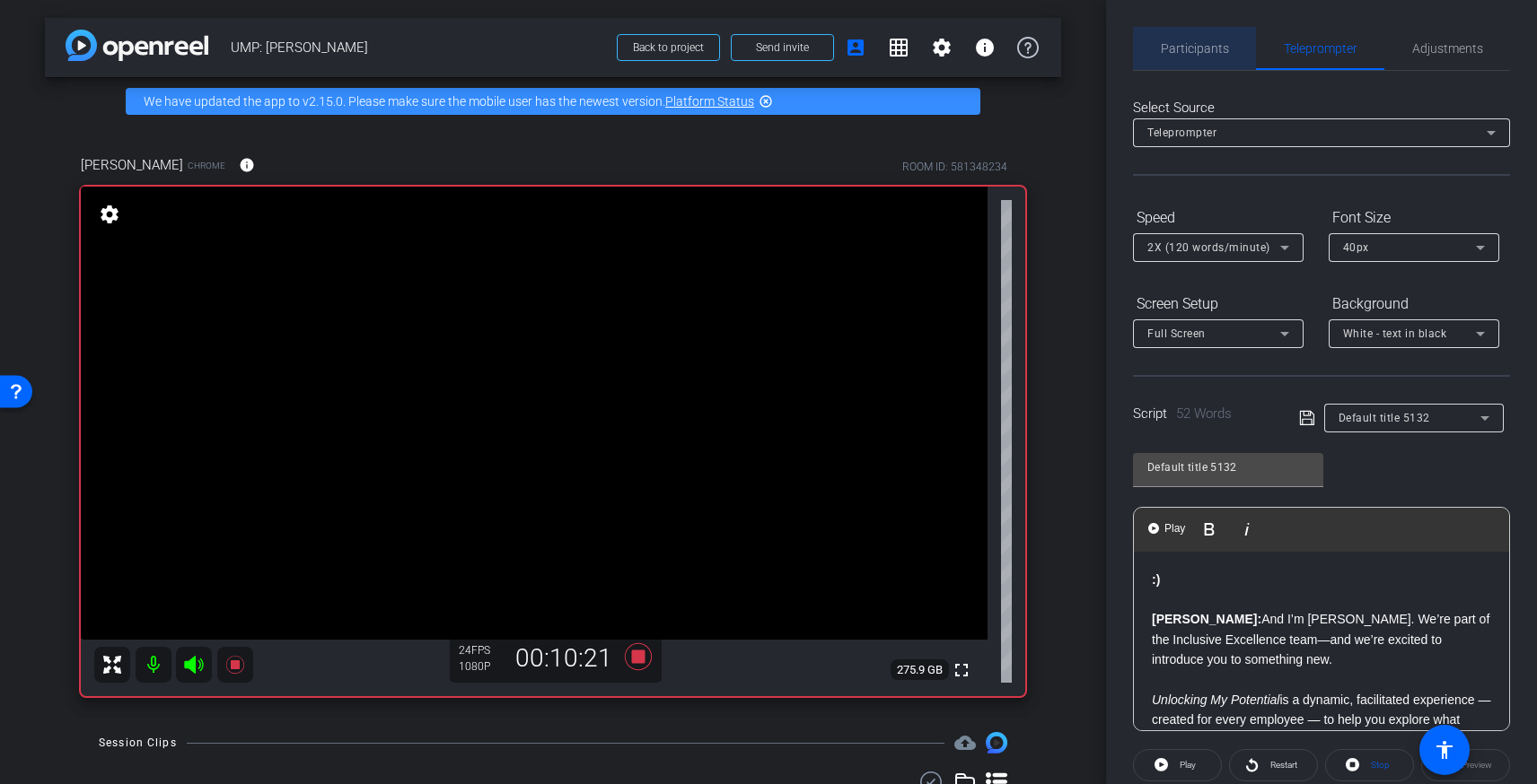
drag, startPoint x: 1192, startPoint y: 41, endPoint x: 1216, endPoint y: 50, distance: 25.6
click at [1193, 41] on span "Participants" at bounding box center [1195, 49] width 68 height 43
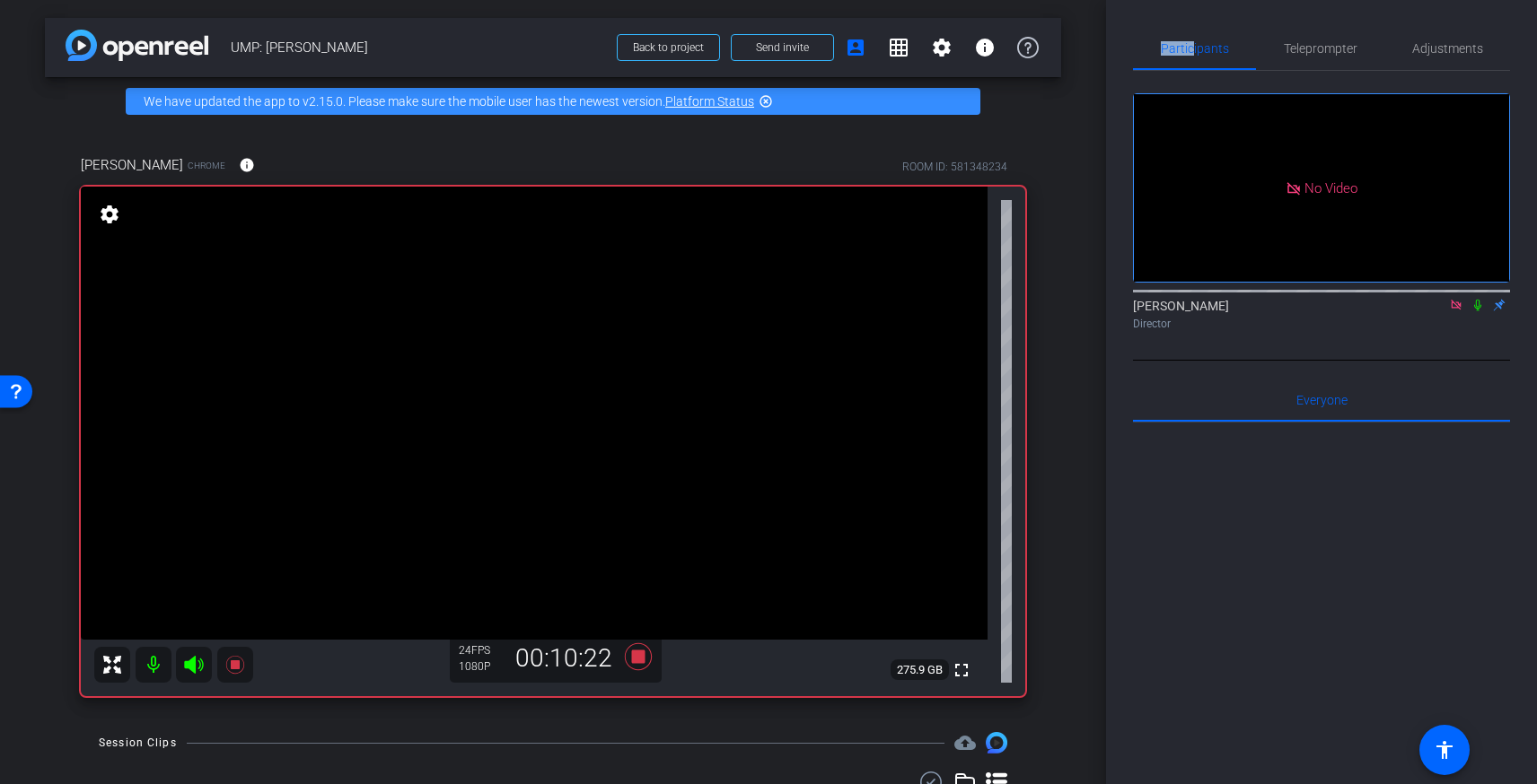
click at [1478, 299] on icon at bounding box center [1478, 305] width 14 height 13
click at [1291, 50] on span "Teleprompter" at bounding box center [1321, 49] width 74 height 13
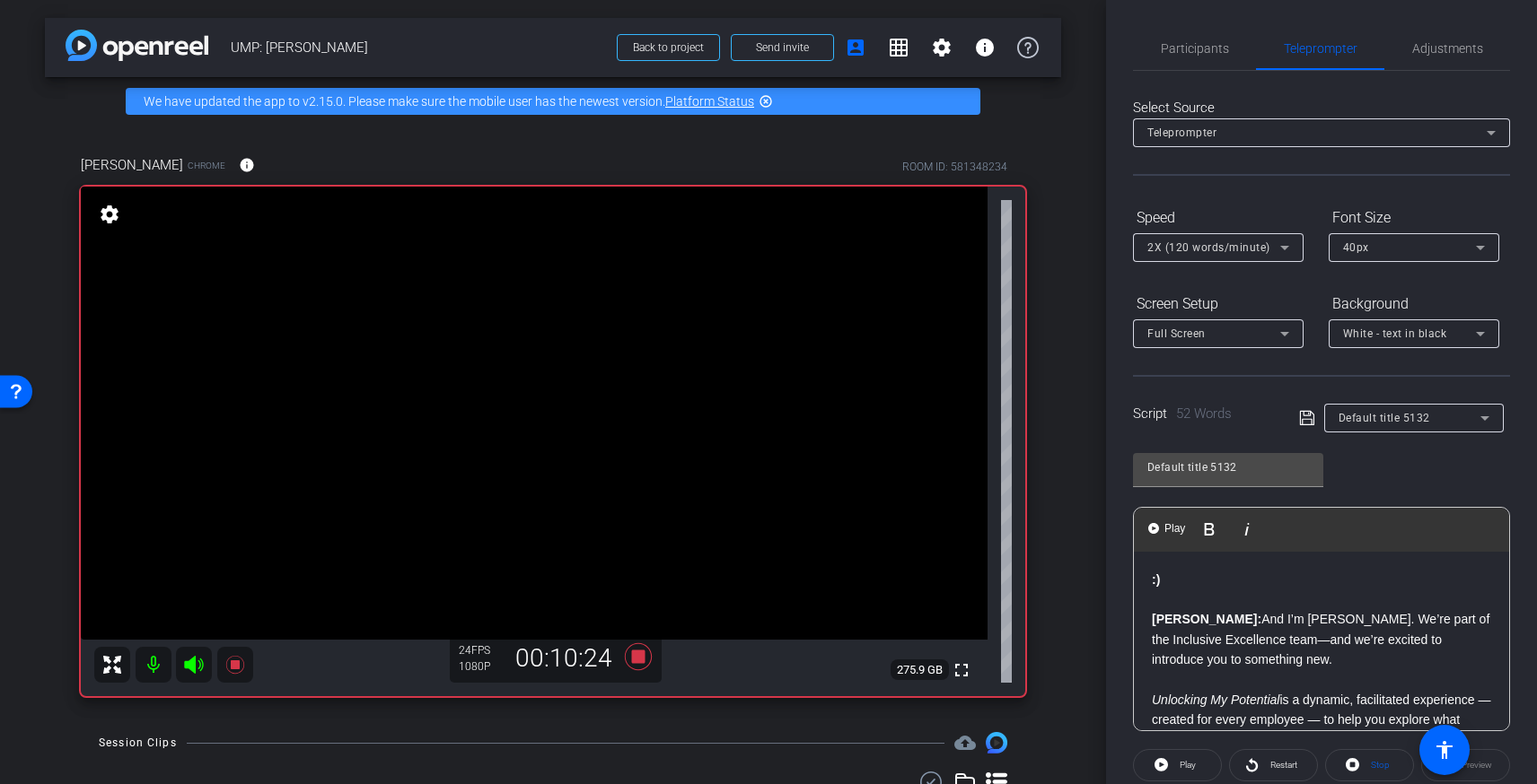
drag, startPoint x: 1152, startPoint y: 576, endPoint x: 1162, endPoint y: 588, distance: 15.6
click at [1152, 577] on strong ":)" at bounding box center [1155, 580] width 8 height 14
click at [1177, 763] on span "Play" at bounding box center [1185, 765] width 21 height 25
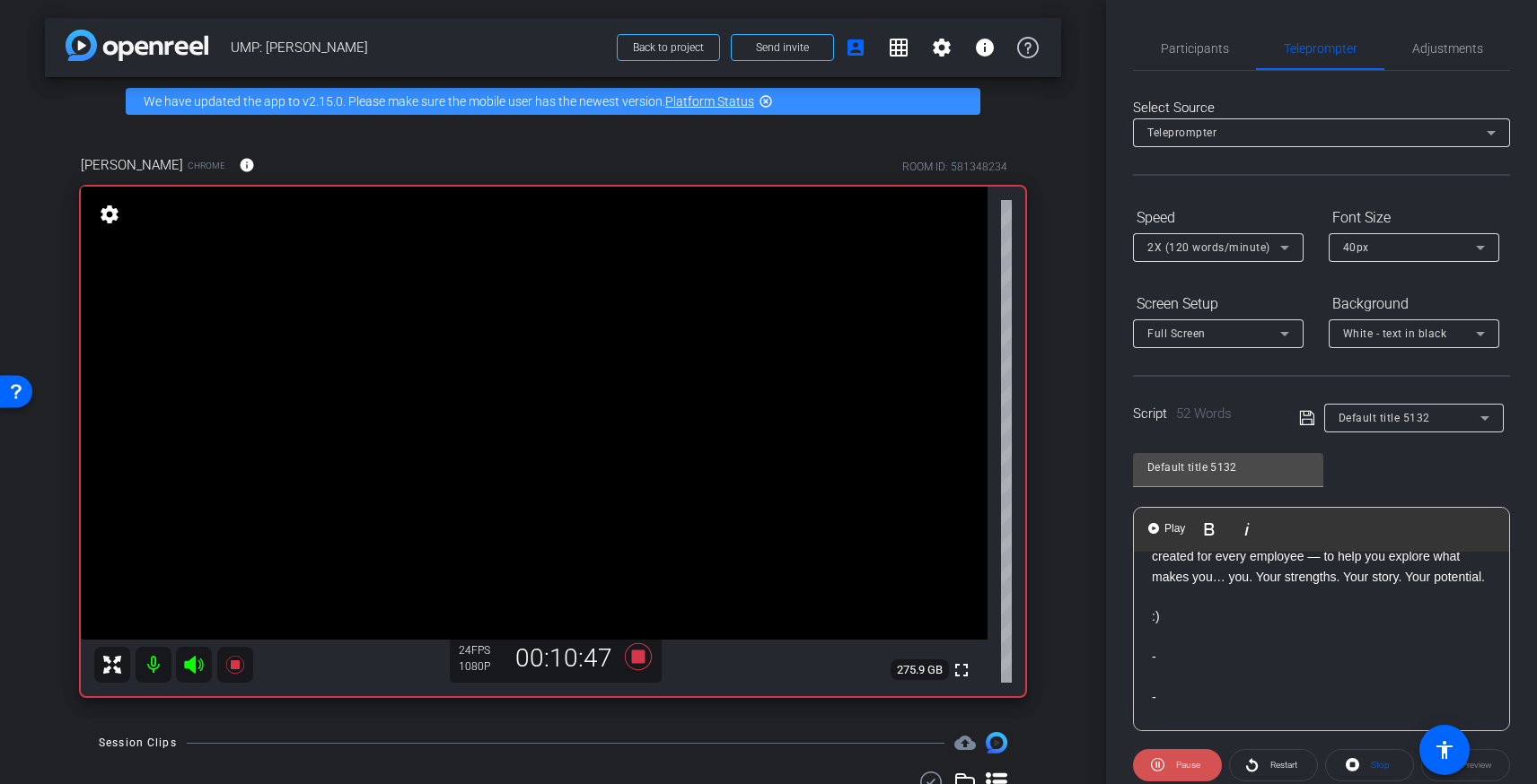
scroll to position [162, 0]
click at [1162, 762] on icon at bounding box center [1157, 764] width 14 height 14
click at [1173, 42] on span "Participants" at bounding box center [1195, 49] width 68 height 13
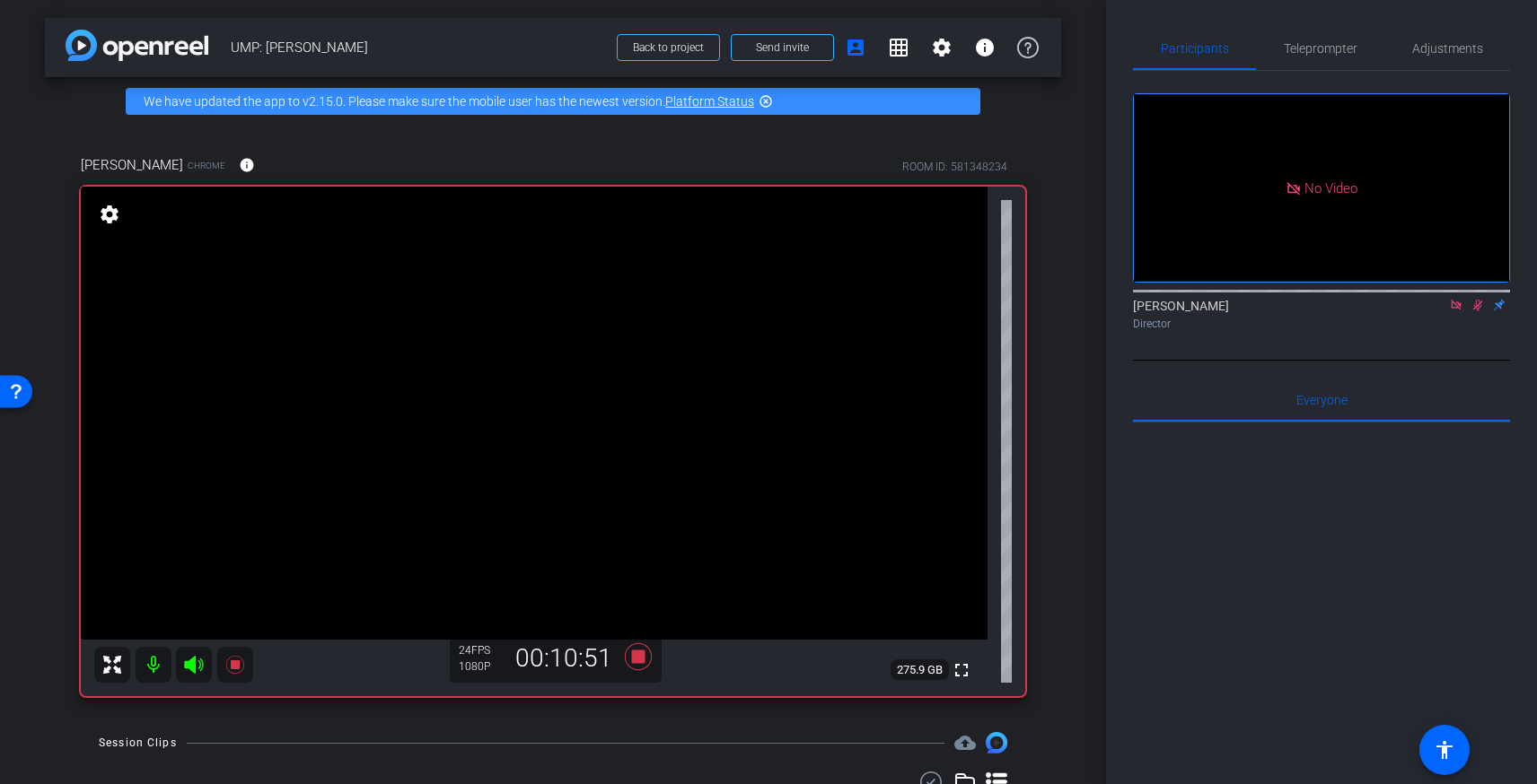
click at [1479, 299] on icon at bounding box center [1478, 305] width 14 height 13
click at [1338, 50] on span "Teleprompter" at bounding box center [1321, 49] width 74 height 13
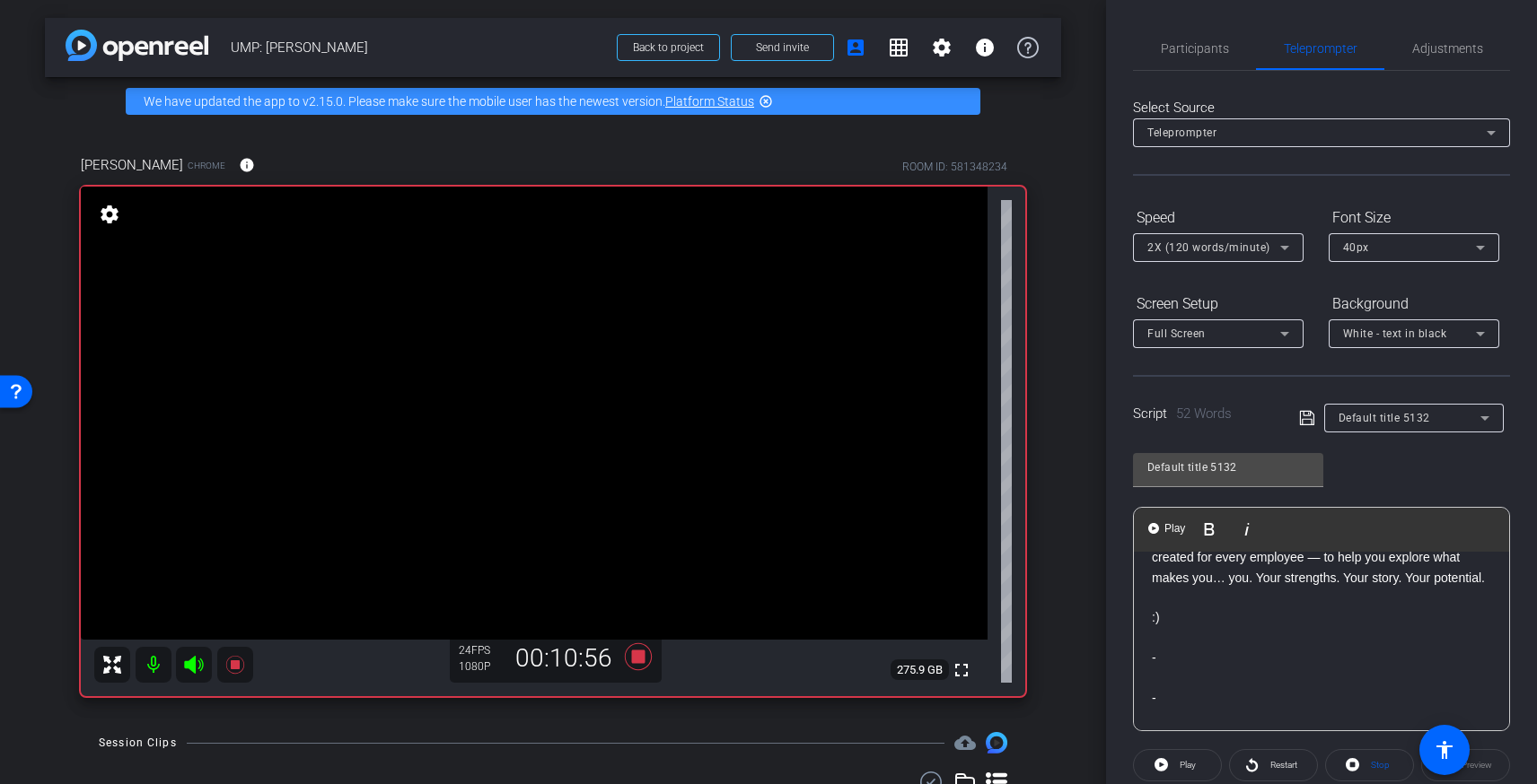
scroll to position [0, 0]
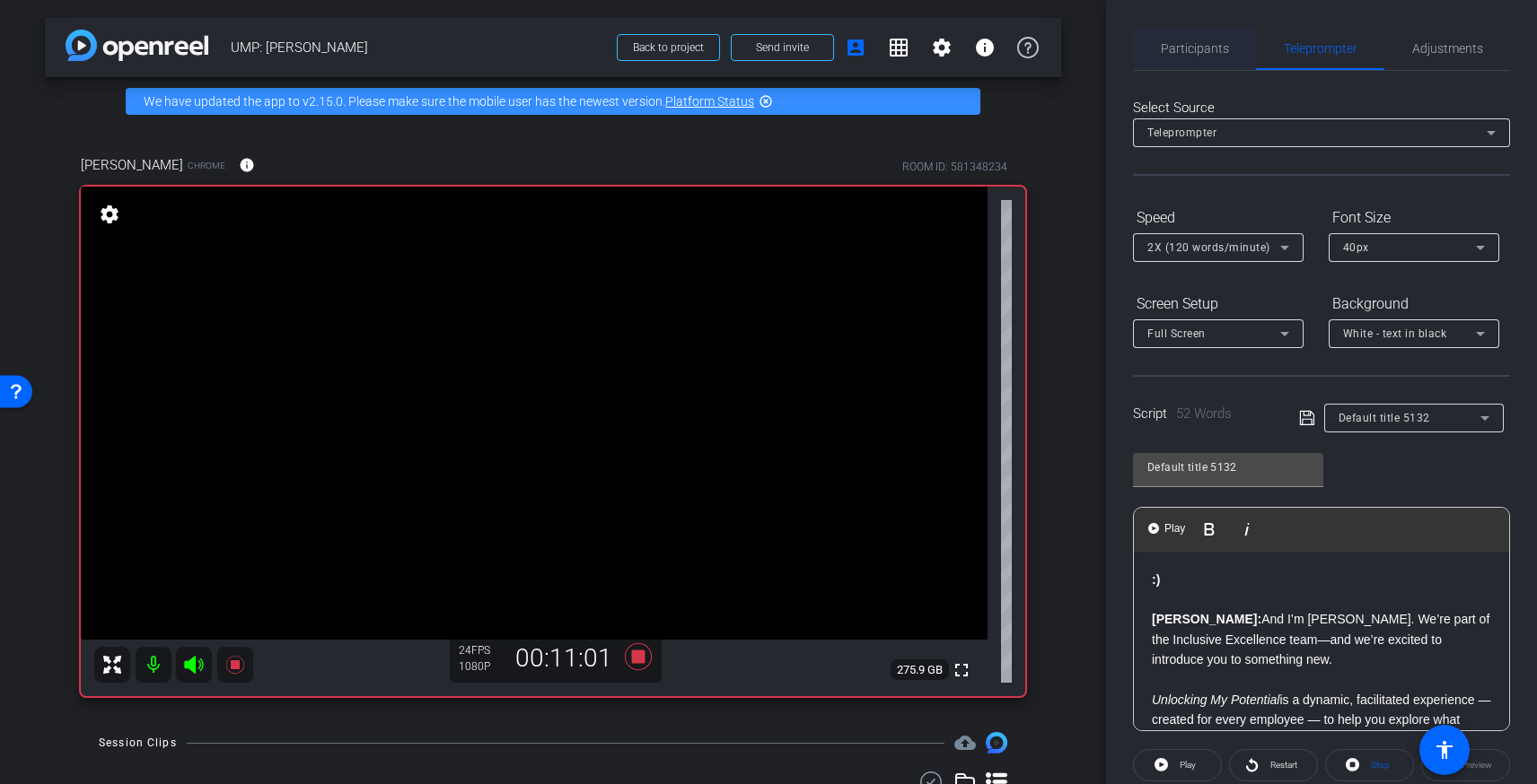
click at [1196, 49] on span "Participants" at bounding box center [1195, 49] width 68 height 13
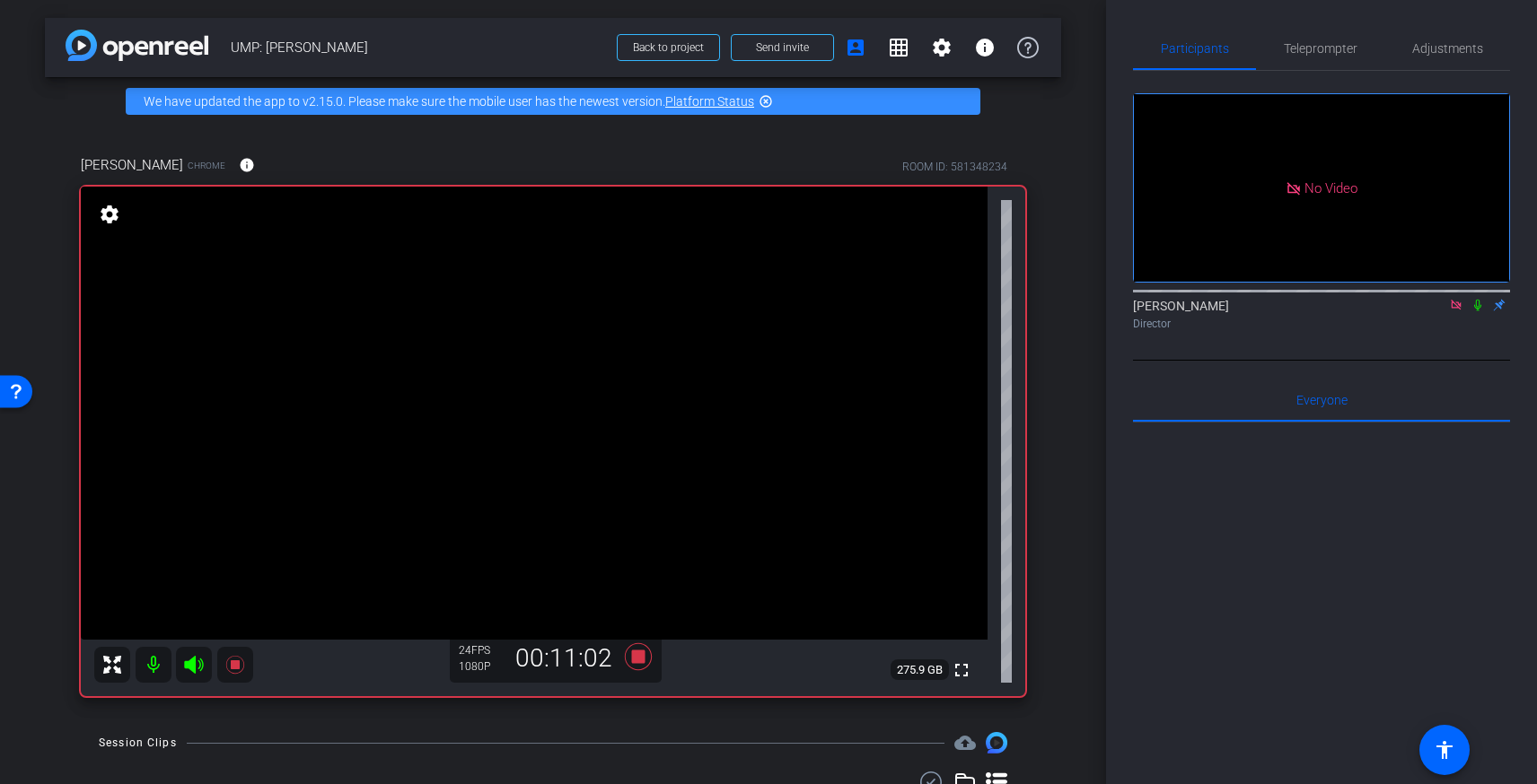
click at [1476, 300] on icon at bounding box center [1478, 305] width 7 height 12
click at [1301, 50] on span "Teleprompter" at bounding box center [1321, 49] width 74 height 13
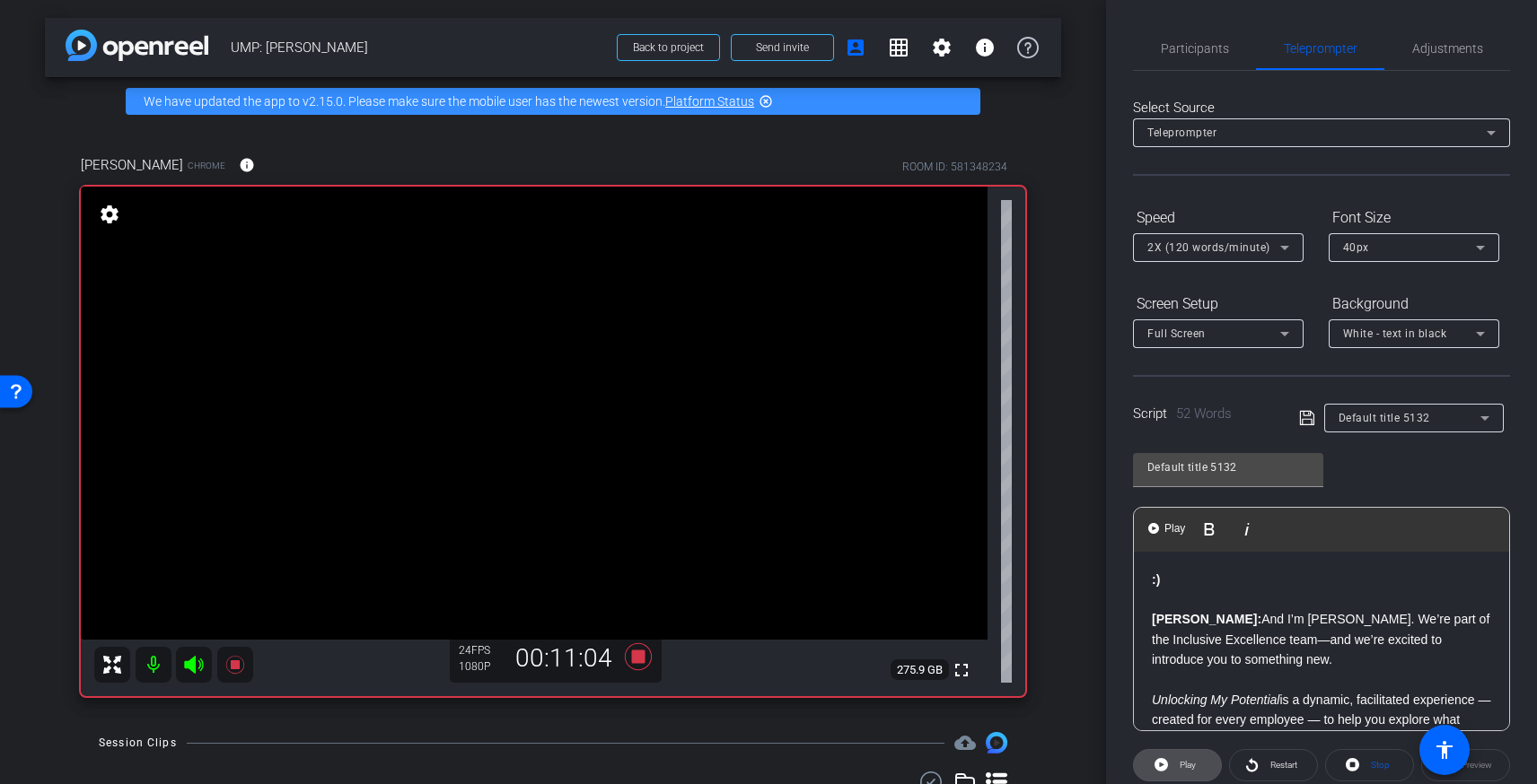
click at [1171, 763] on span at bounding box center [1177, 766] width 87 height 43
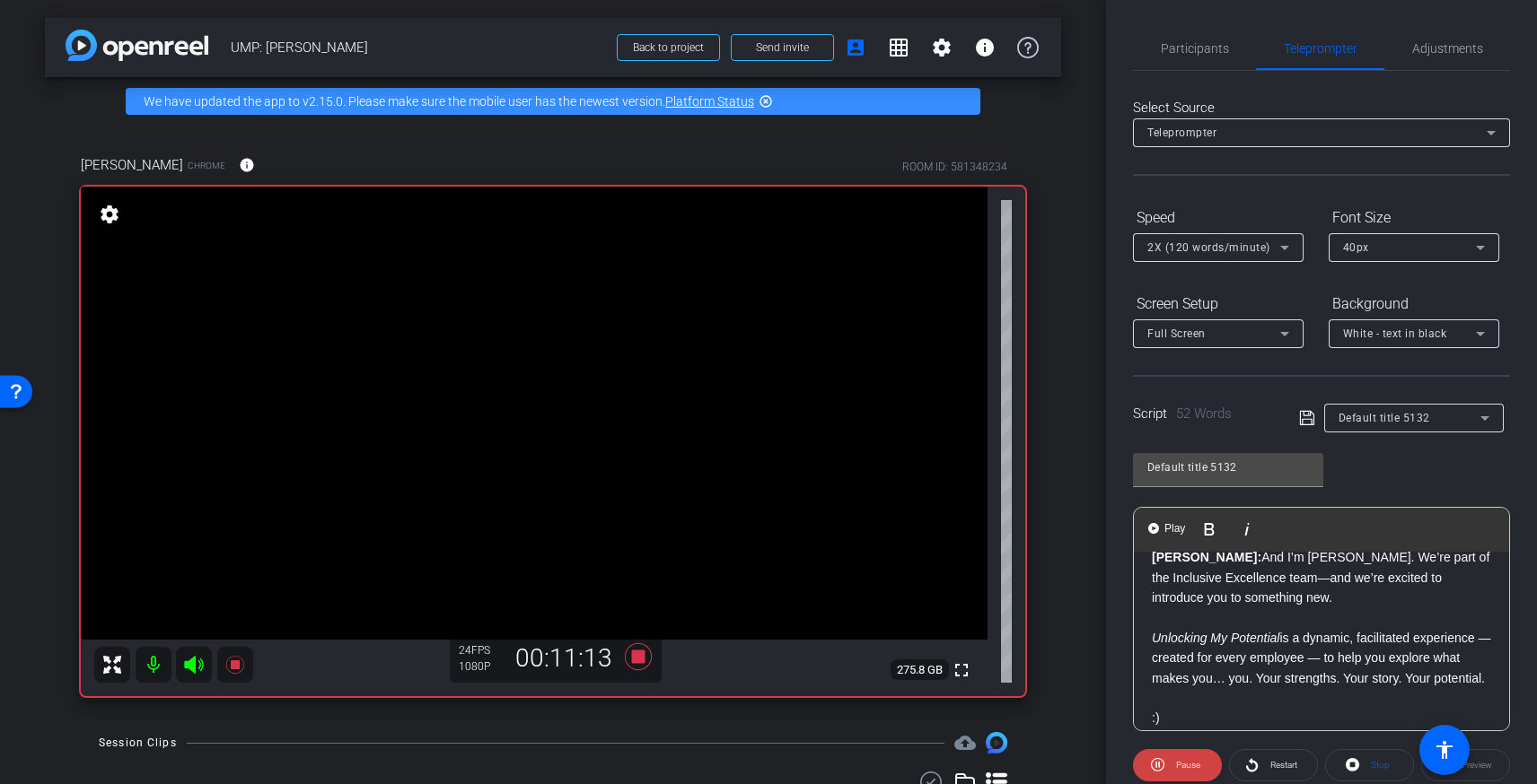
scroll to position [66, 0]
click at [1195, 769] on span "Pause" at bounding box center [1188, 764] width 24 height 10
click at [1211, 42] on span "Participants" at bounding box center [1195, 49] width 68 height 13
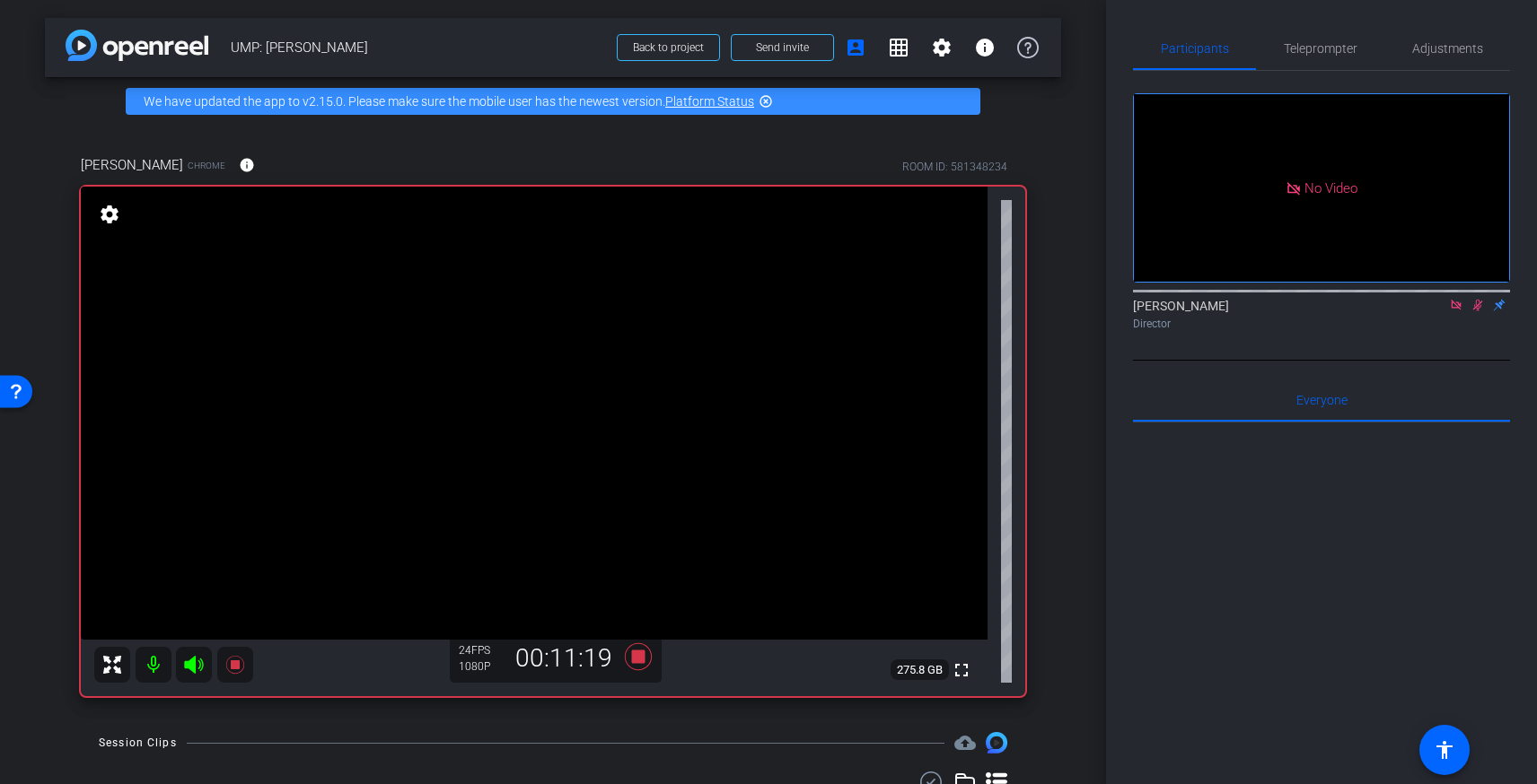
click at [1471, 299] on icon at bounding box center [1478, 305] width 14 height 13
click at [1319, 42] on span "Teleprompter" at bounding box center [1321, 49] width 74 height 13
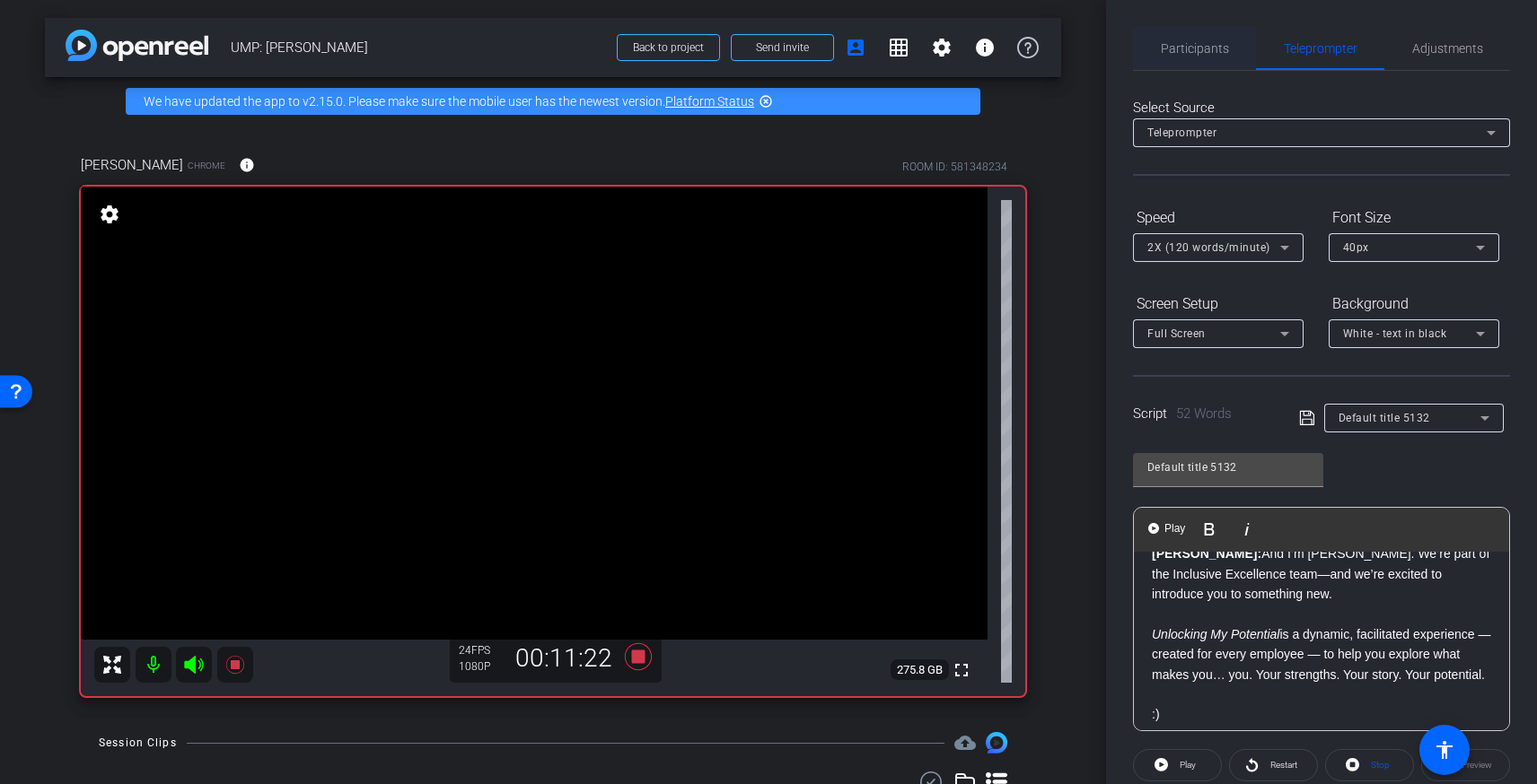
drag, startPoint x: 1219, startPoint y: 47, endPoint x: 1234, endPoint y: 53, distance: 16.2
click at [1218, 47] on span "Participants" at bounding box center [1195, 49] width 68 height 13
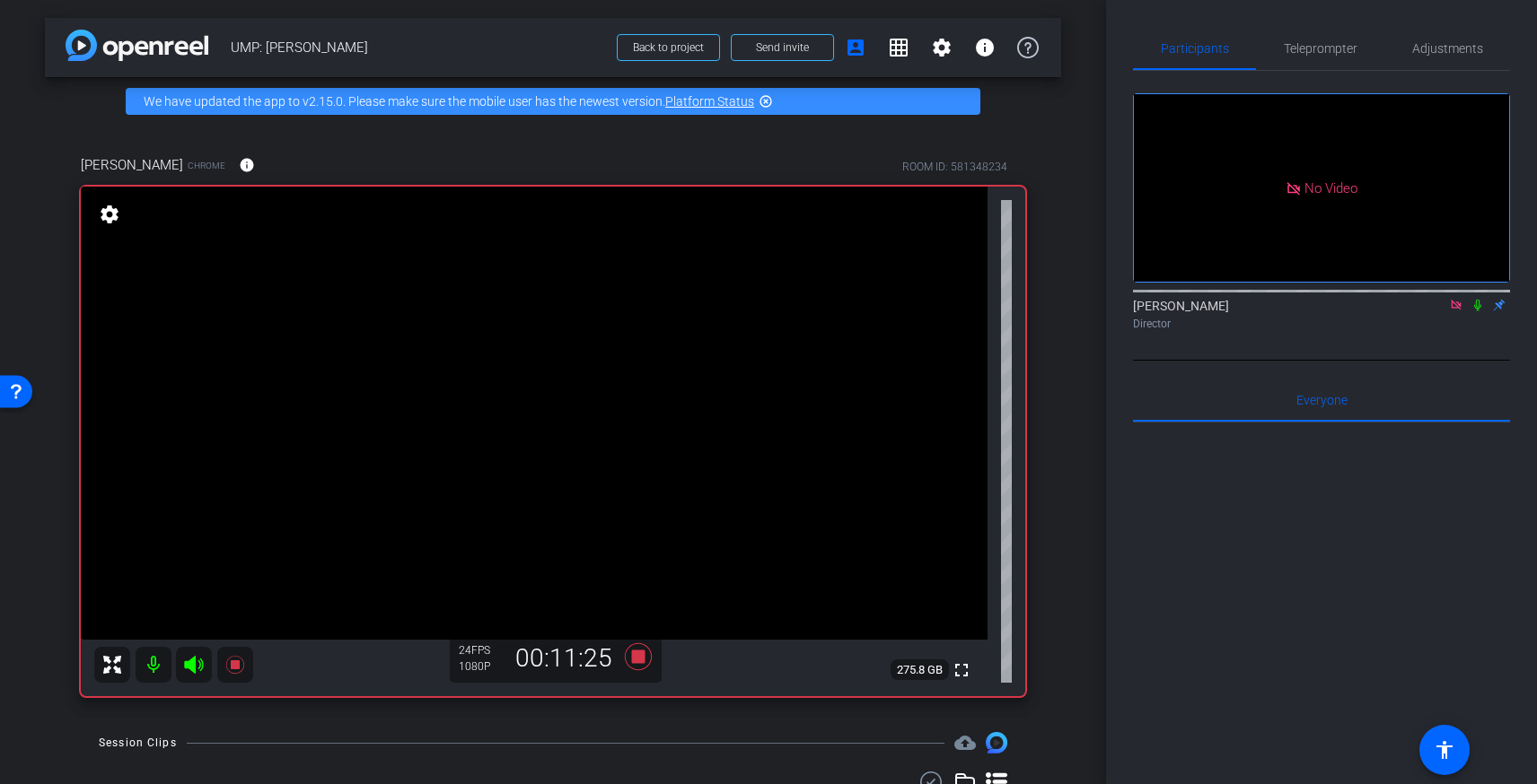
click at [1481, 299] on icon at bounding box center [1478, 305] width 14 height 13
click at [1331, 43] on span "Teleprompter" at bounding box center [1321, 49] width 74 height 13
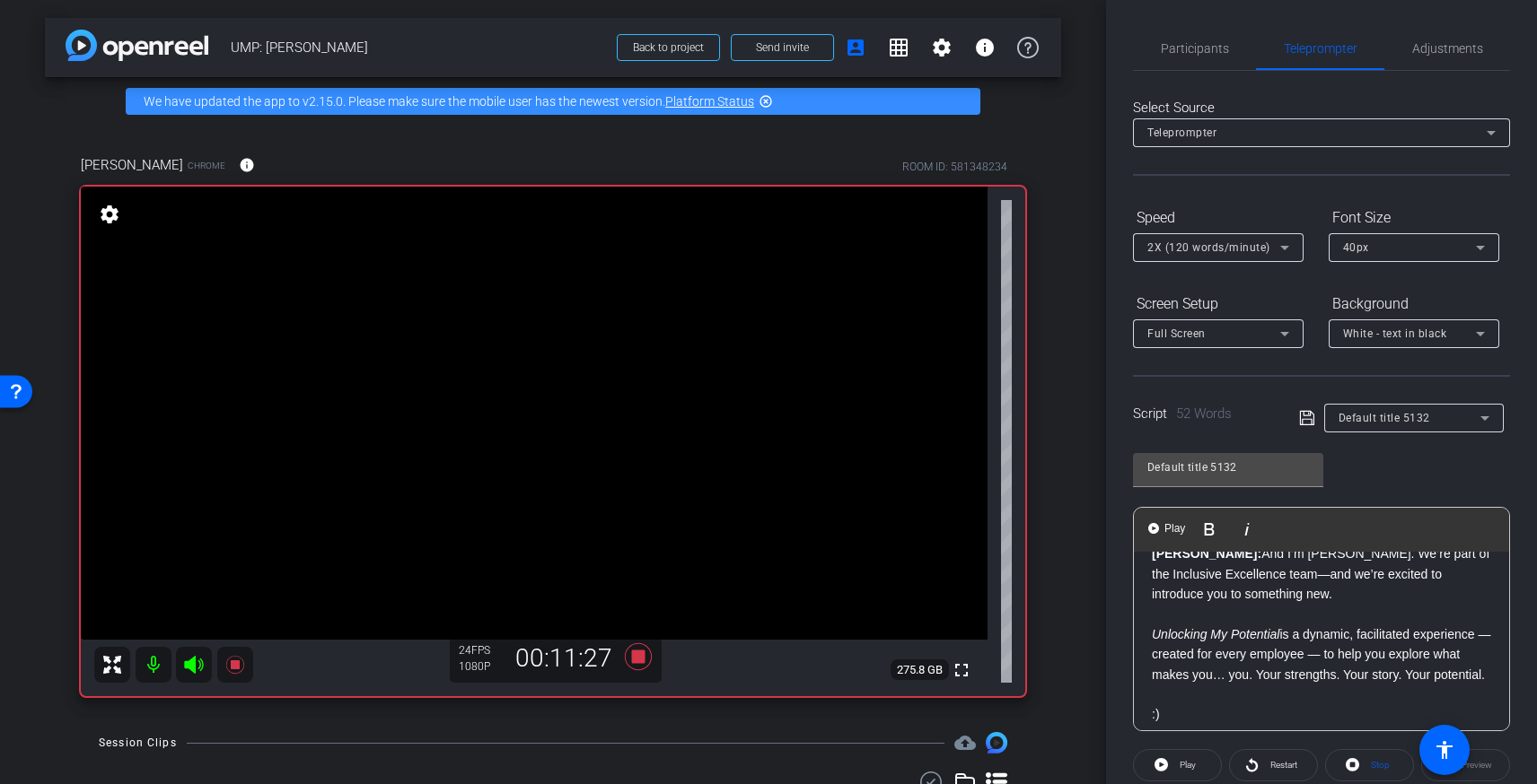
scroll to position [0, 0]
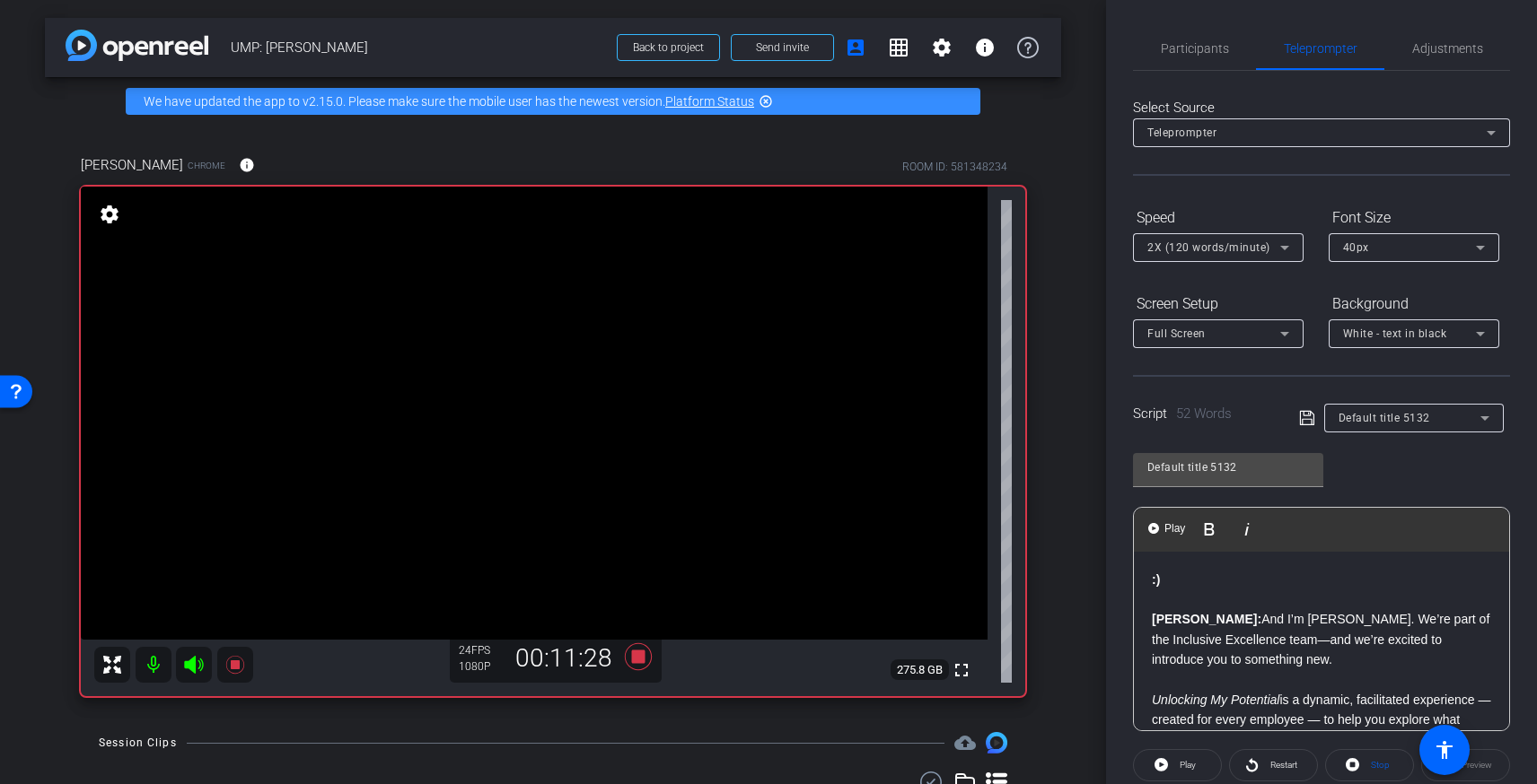
drag, startPoint x: 1146, startPoint y: 579, endPoint x: 1159, endPoint y: 736, distance: 157.5
click at [1146, 579] on div ":) Vanessa: And I’m Vanessa Jackson. We’re part of the Inclusive Excellence tea…" at bounding box center [1321, 751] width 375 height 398
click at [1176, 758] on span "Play" at bounding box center [1185, 765] width 21 height 25
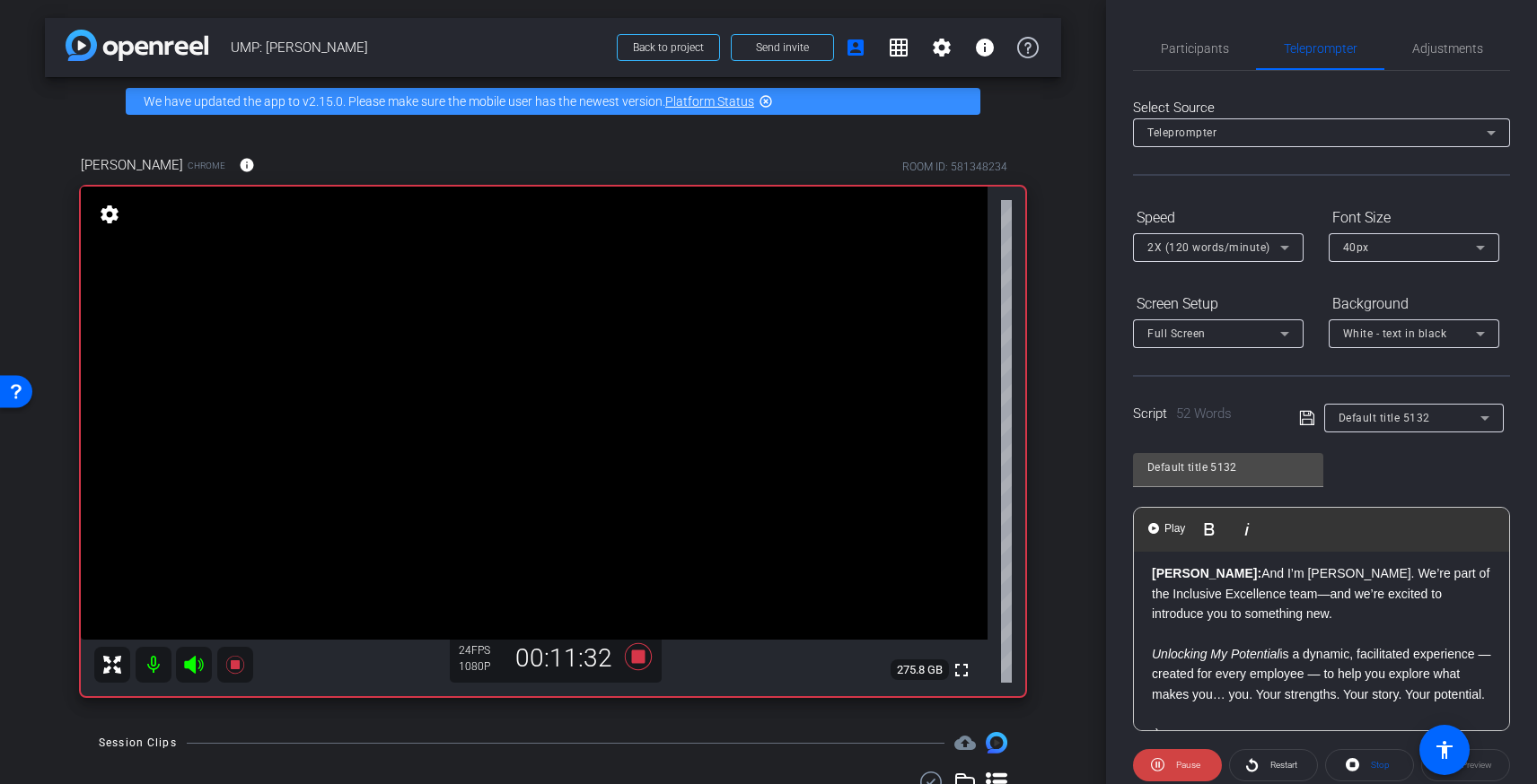
scroll to position [48, 0]
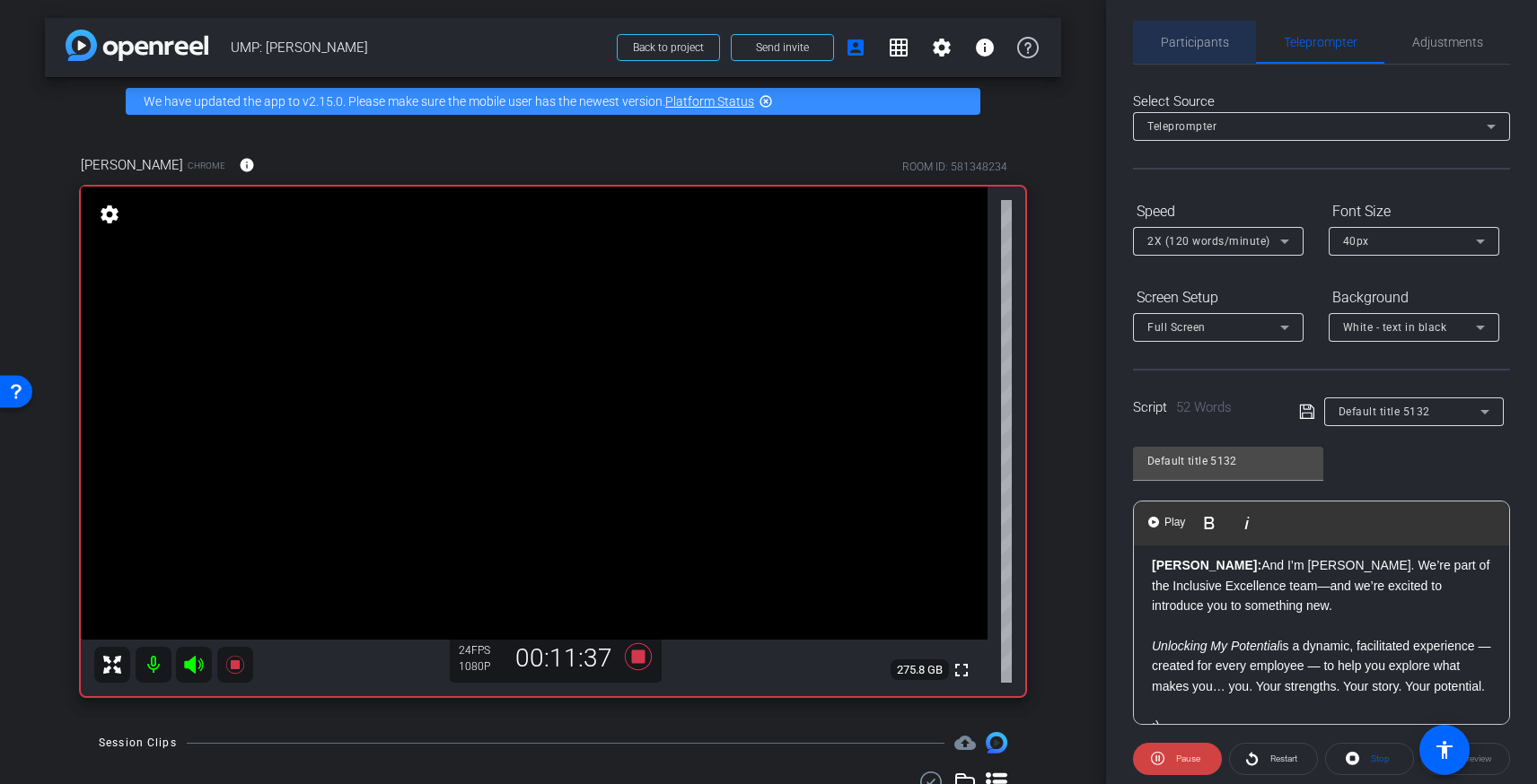
click at [1201, 42] on span "Participants" at bounding box center [1195, 42] width 68 height 13
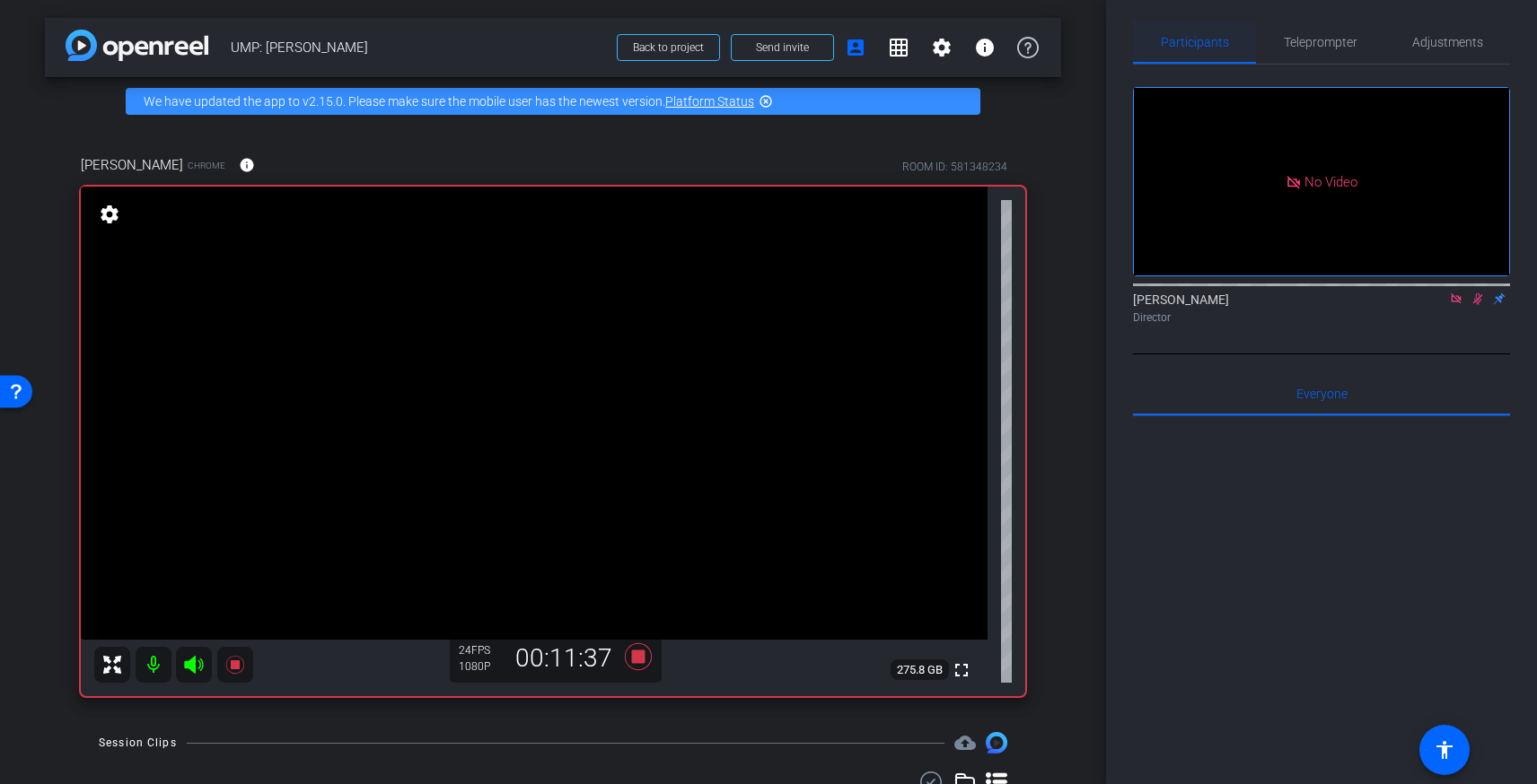
scroll to position [3, 0]
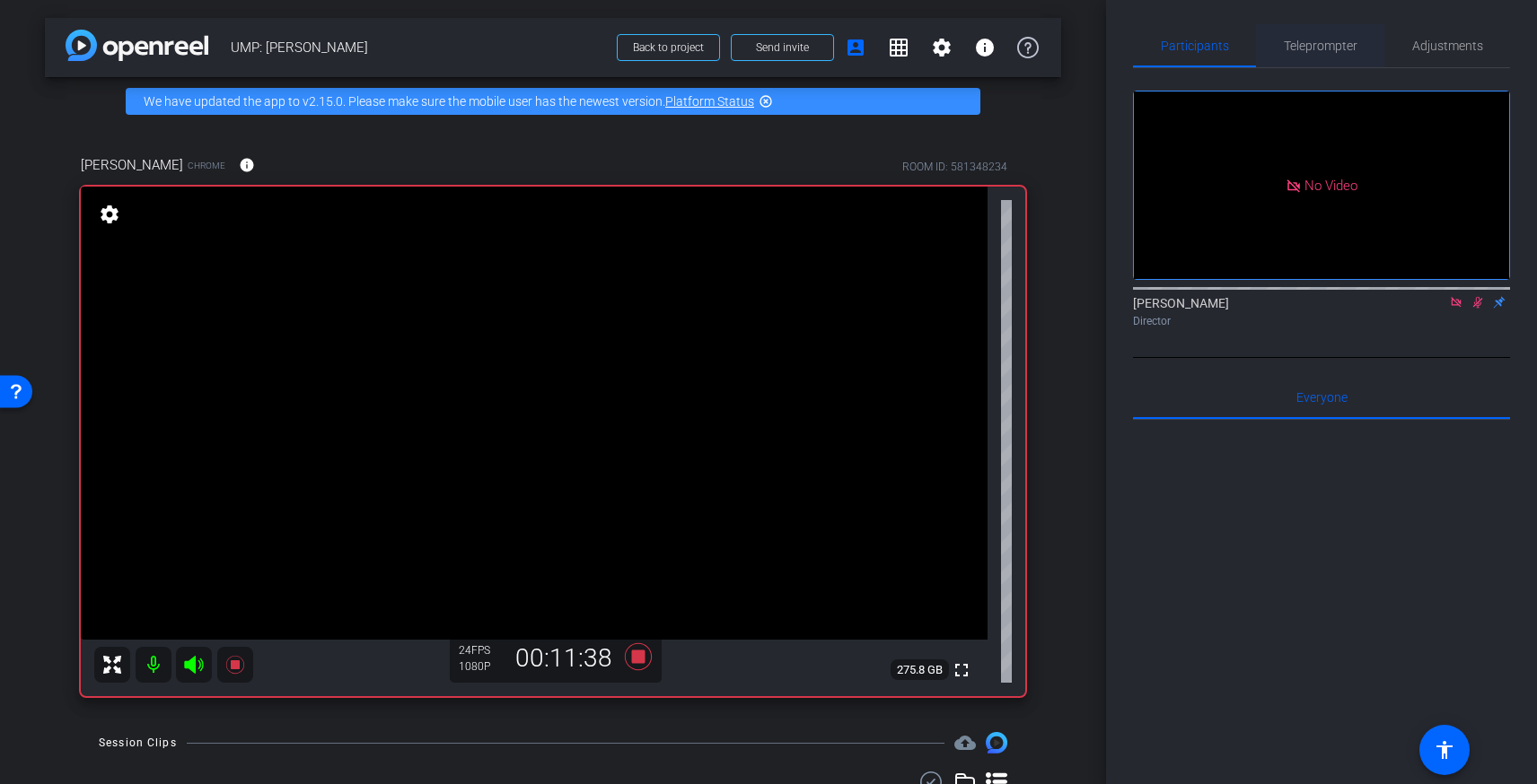
click at [1302, 42] on span "Teleprompter" at bounding box center [1321, 46] width 74 height 13
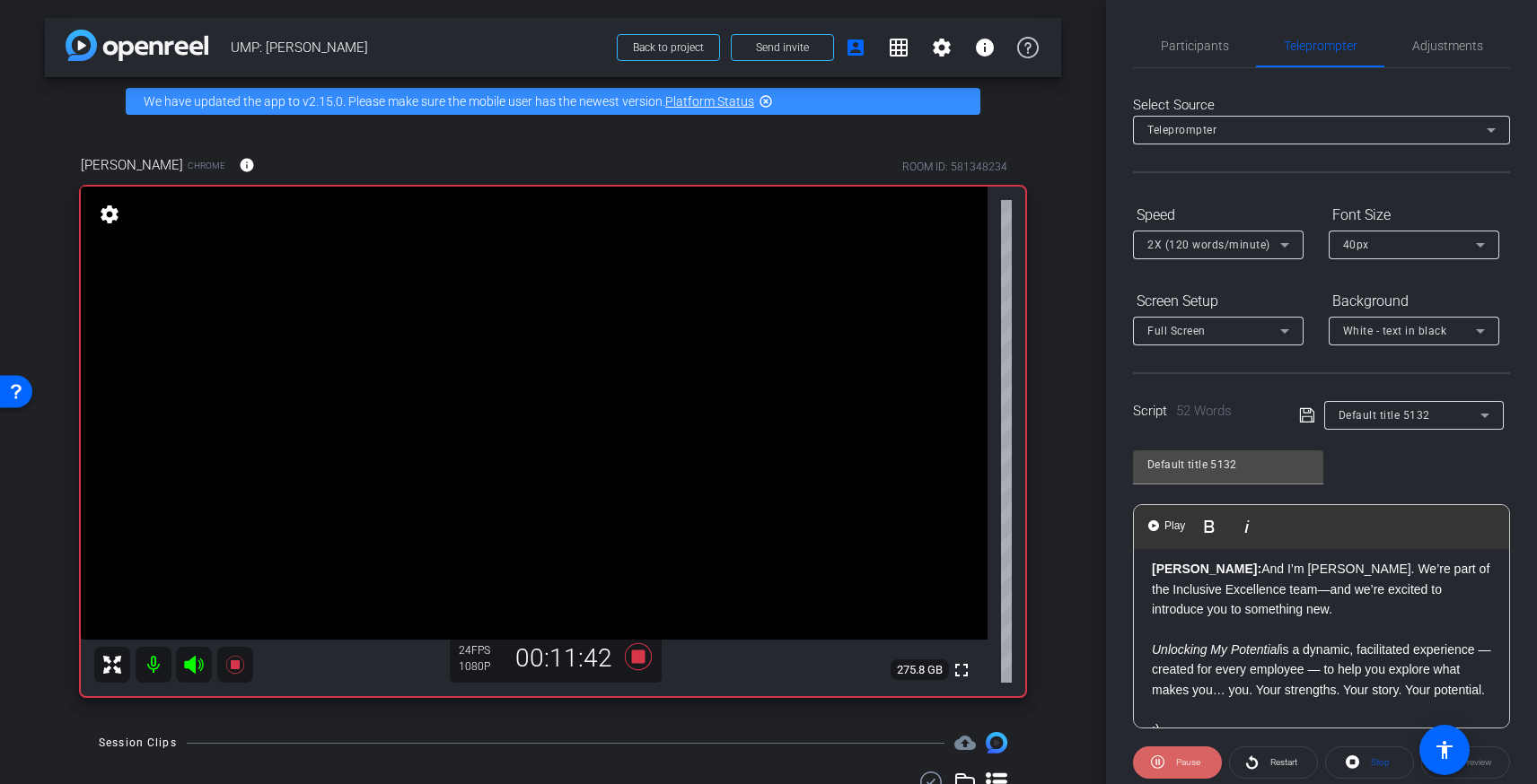
click at [1178, 763] on span "Pause" at bounding box center [1188, 761] width 24 height 10
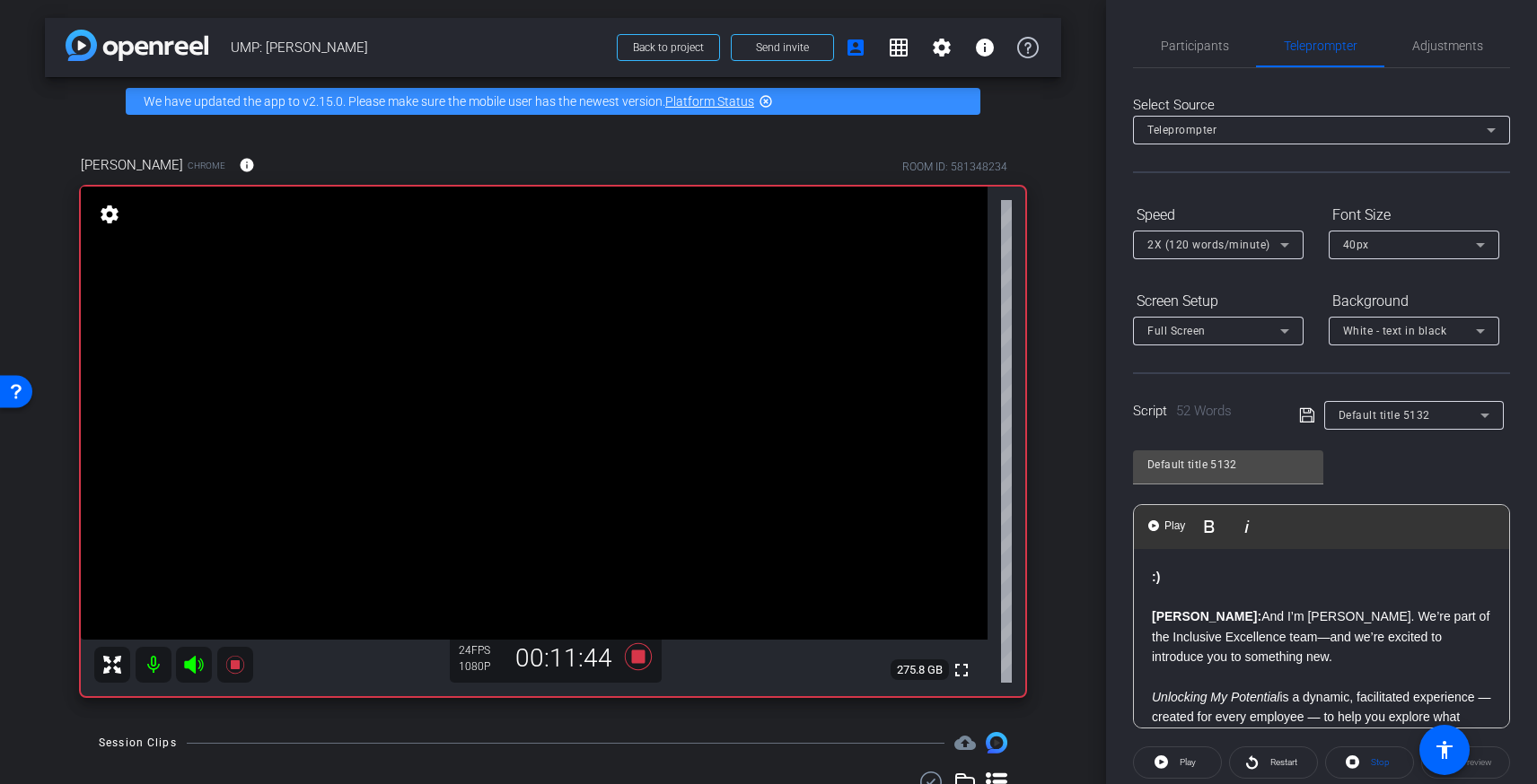
click at [1148, 580] on div ":) Vanessa: And I’m Vanessa Jackson. We’re part of the Inclusive Excellence tea…" at bounding box center [1321, 748] width 375 height 398
click at [1259, 770] on span at bounding box center [1273, 763] width 87 height 43
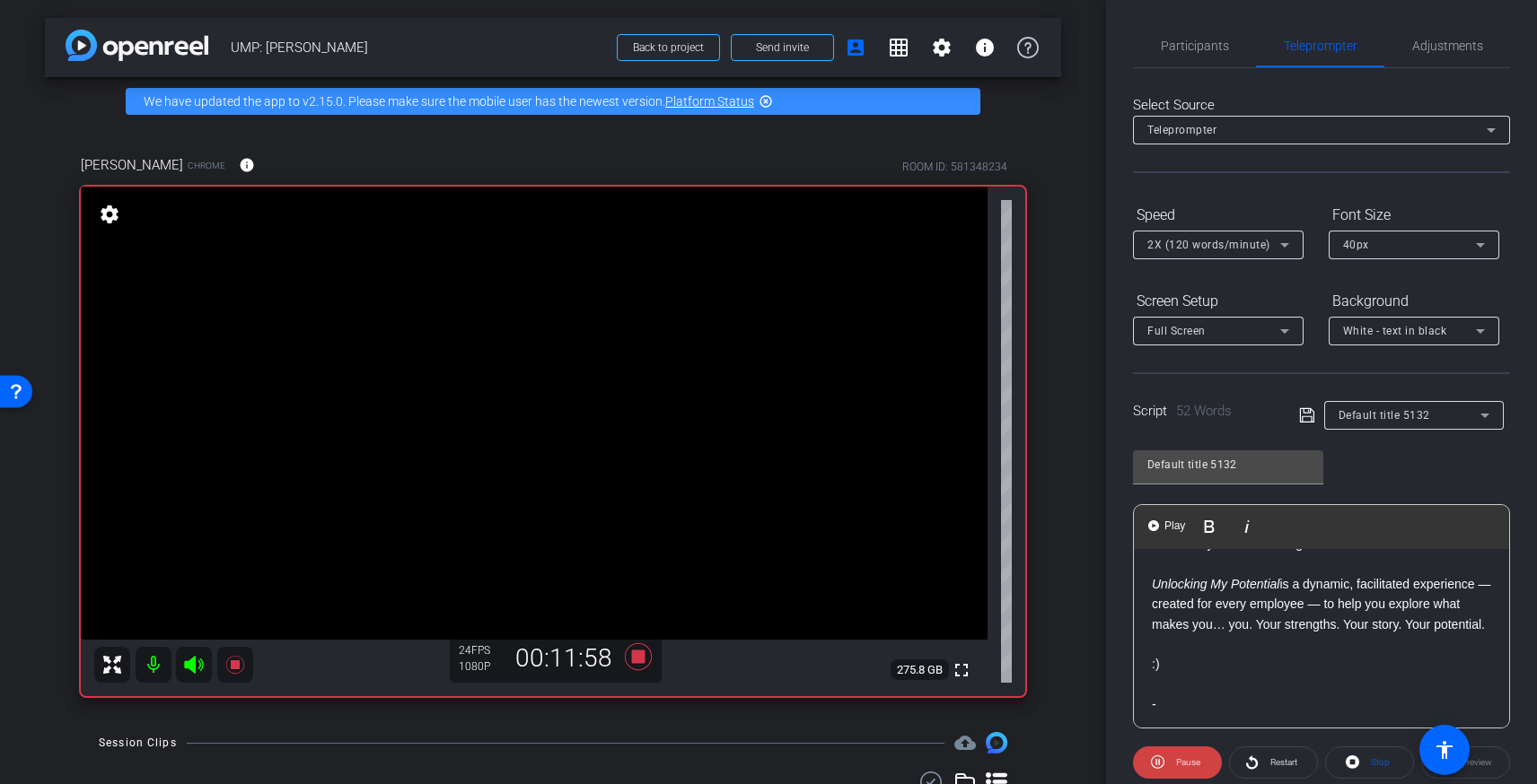
scroll to position [128, 0]
click at [1199, 621] on p at bounding box center [1321, 630] width 339 height 20
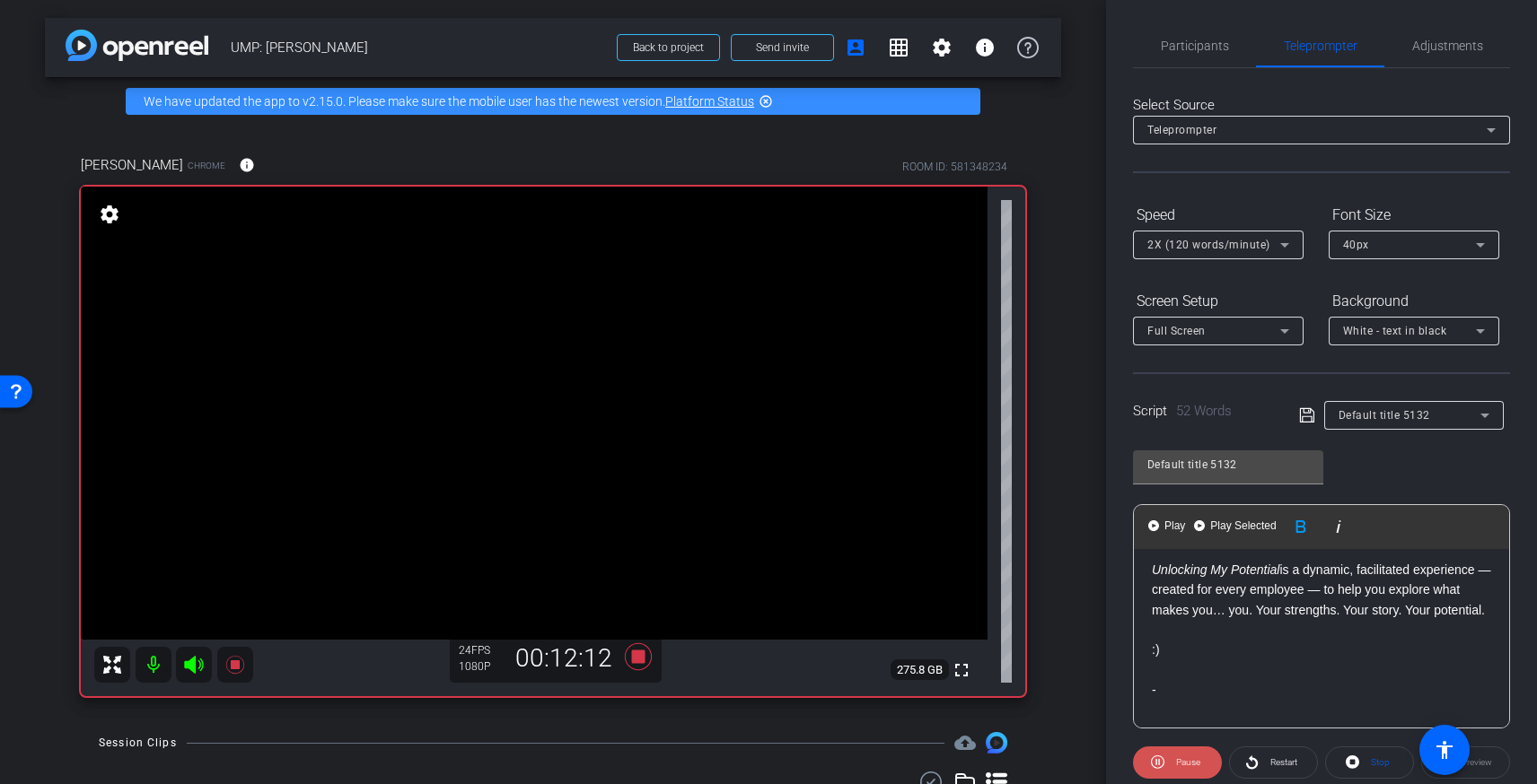
scroll to position [131, 0]
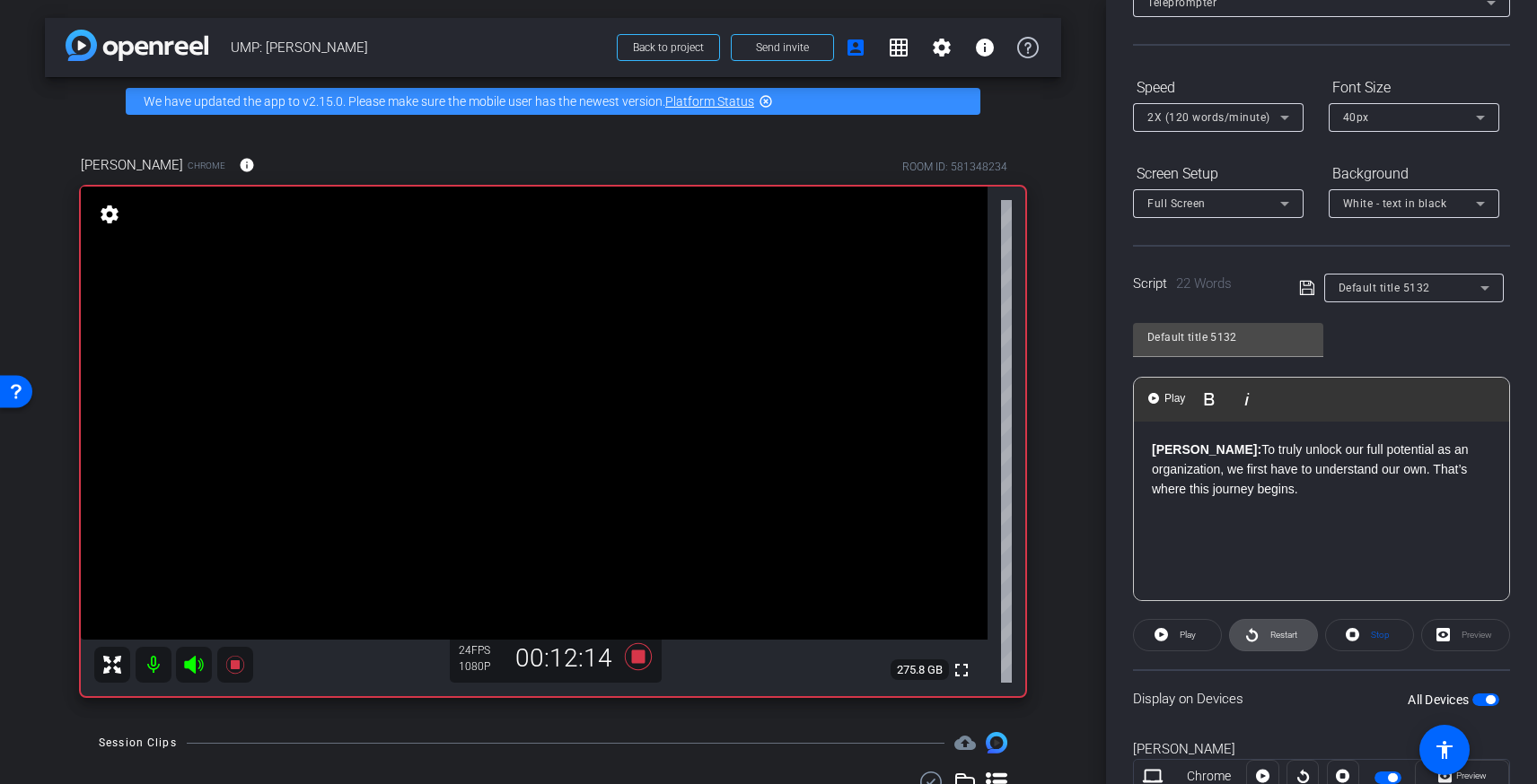
drag, startPoint x: 1281, startPoint y: 640, endPoint x: 1260, endPoint y: 640, distance: 21.0
click at [1281, 640] on span "Restart" at bounding box center [1284, 635] width 27 height 10
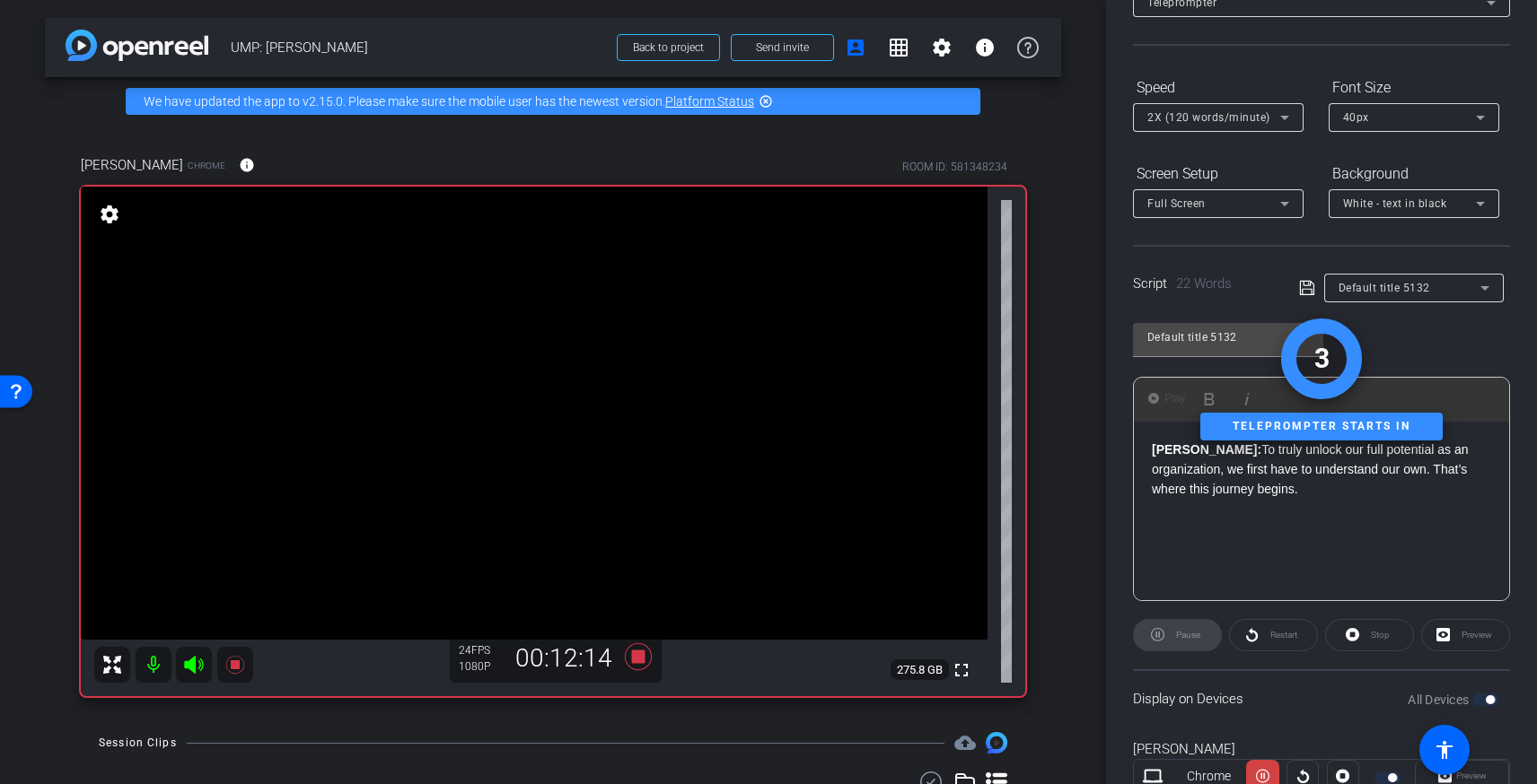
click at [1183, 637] on div "Pause" at bounding box center [1177, 635] width 89 height 32
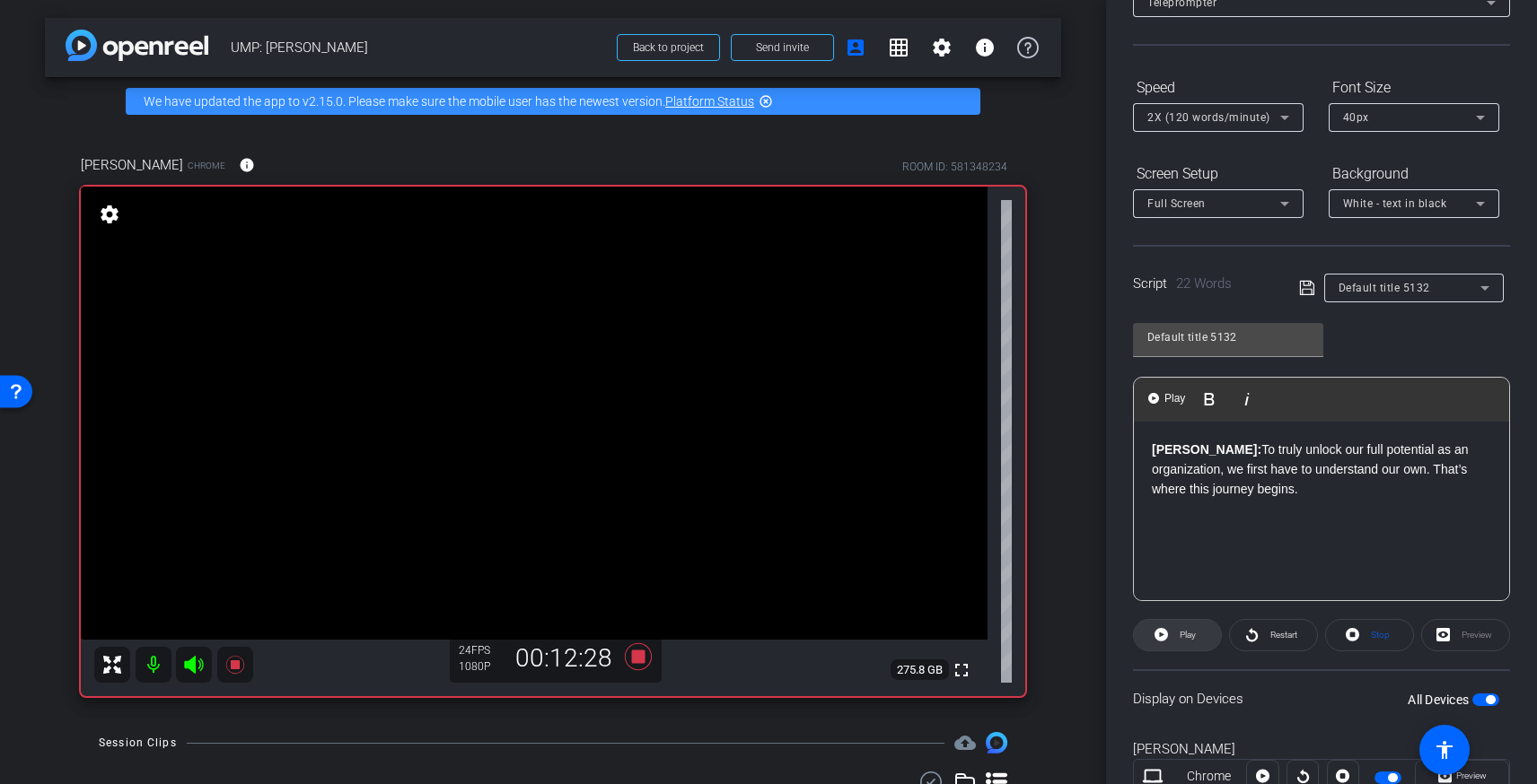
click at [1177, 632] on span "Play" at bounding box center [1185, 635] width 21 height 25
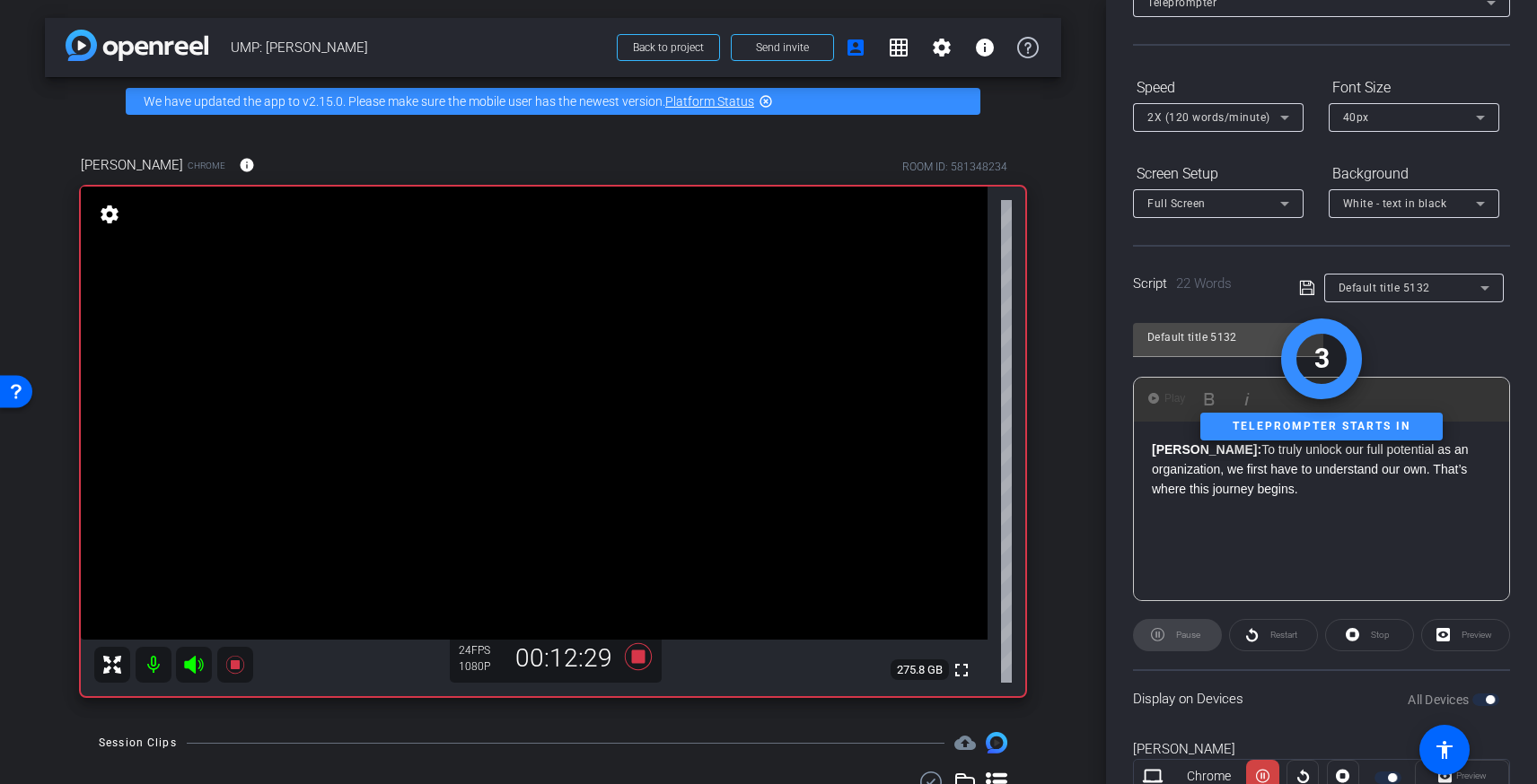
click at [1314, 490] on p "Vanessa: To truly unlock our full potential as an organization, we first have t…" at bounding box center [1321, 470] width 339 height 60
click at [1278, 630] on div "Restart" at bounding box center [1273, 635] width 89 height 32
click at [1364, 635] on div "Stop" at bounding box center [1370, 635] width 89 height 32
click at [1353, 640] on div "Stop" at bounding box center [1370, 635] width 89 height 32
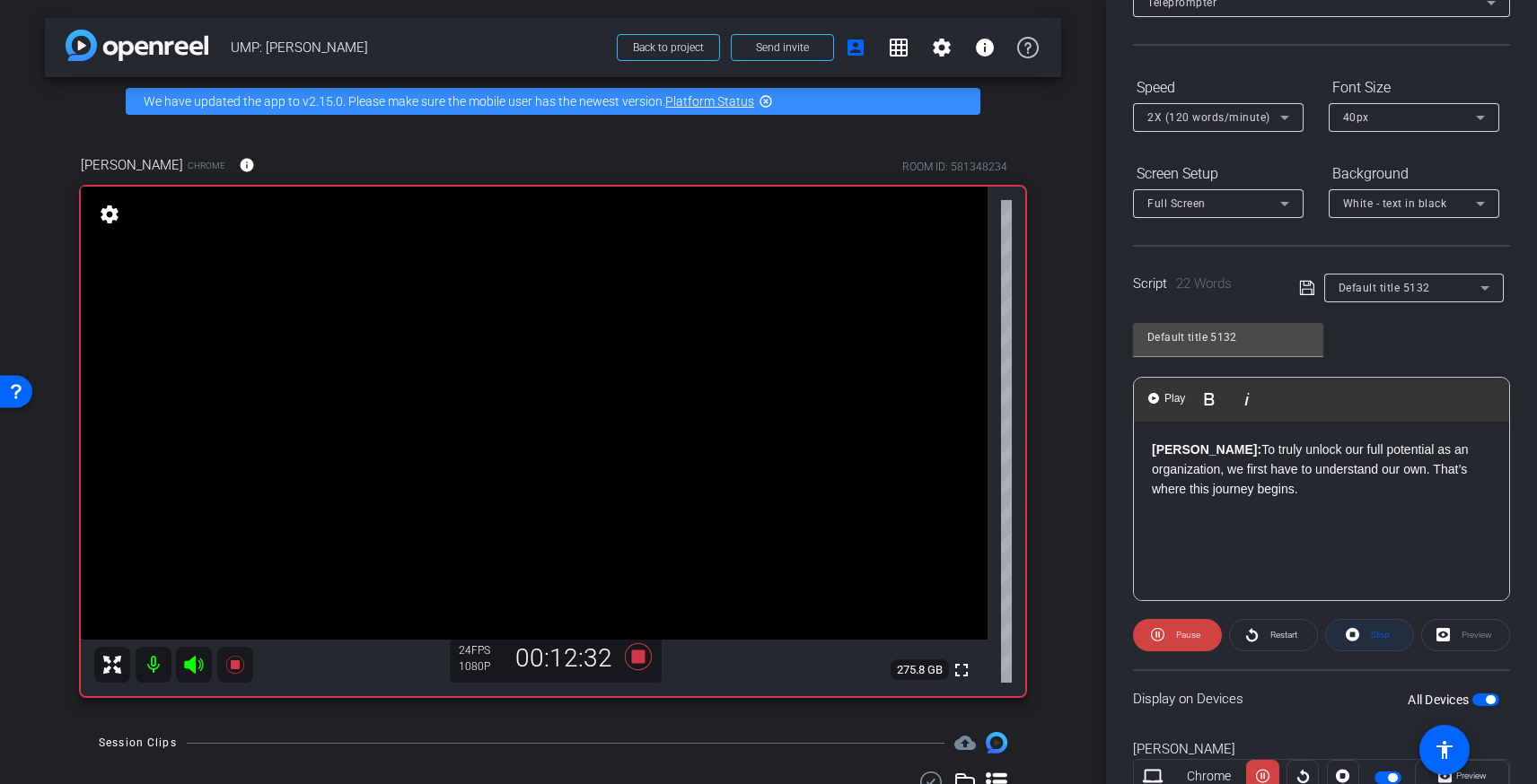
click at [1354, 635] on icon at bounding box center [1352, 635] width 14 height 23
click at [1357, 488] on p "Vanessa: To truly unlock our full potential as an organization, we first have t…" at bounding box center [1321, 470] width 339 height 60
click at [1259, 636] on div "Restart" at bounding box center [1273, 635] width 89 height 32
click at [1252, 634] on div "Restart" at bounding box center [1273, 635] width 89 height 32
click at [1252, 635] on div "Restart" at bounding box center [1273, 635] width 89 height 32
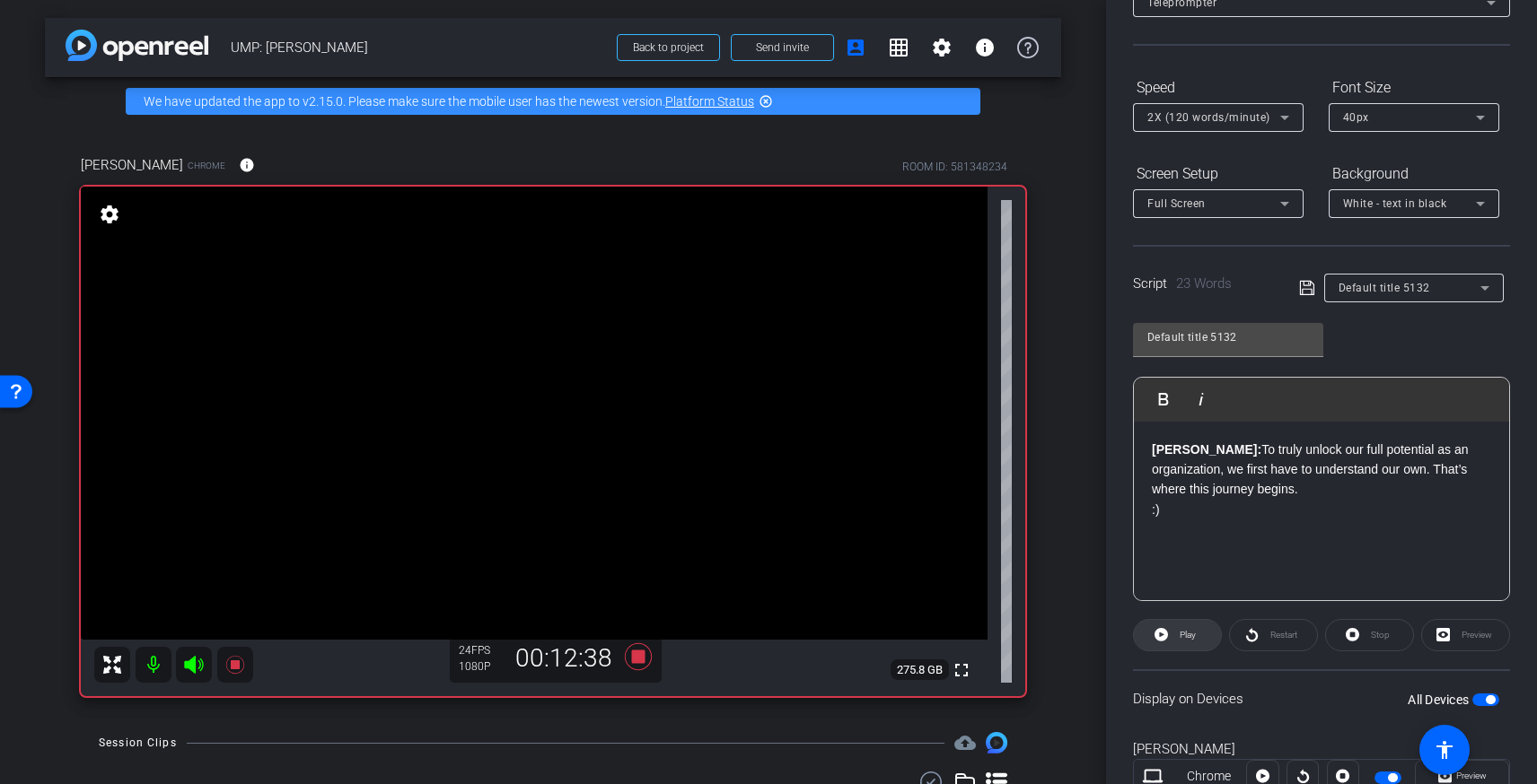
click at [1171, 631] on span at bounding box center [1177, 635] width 87 height 43
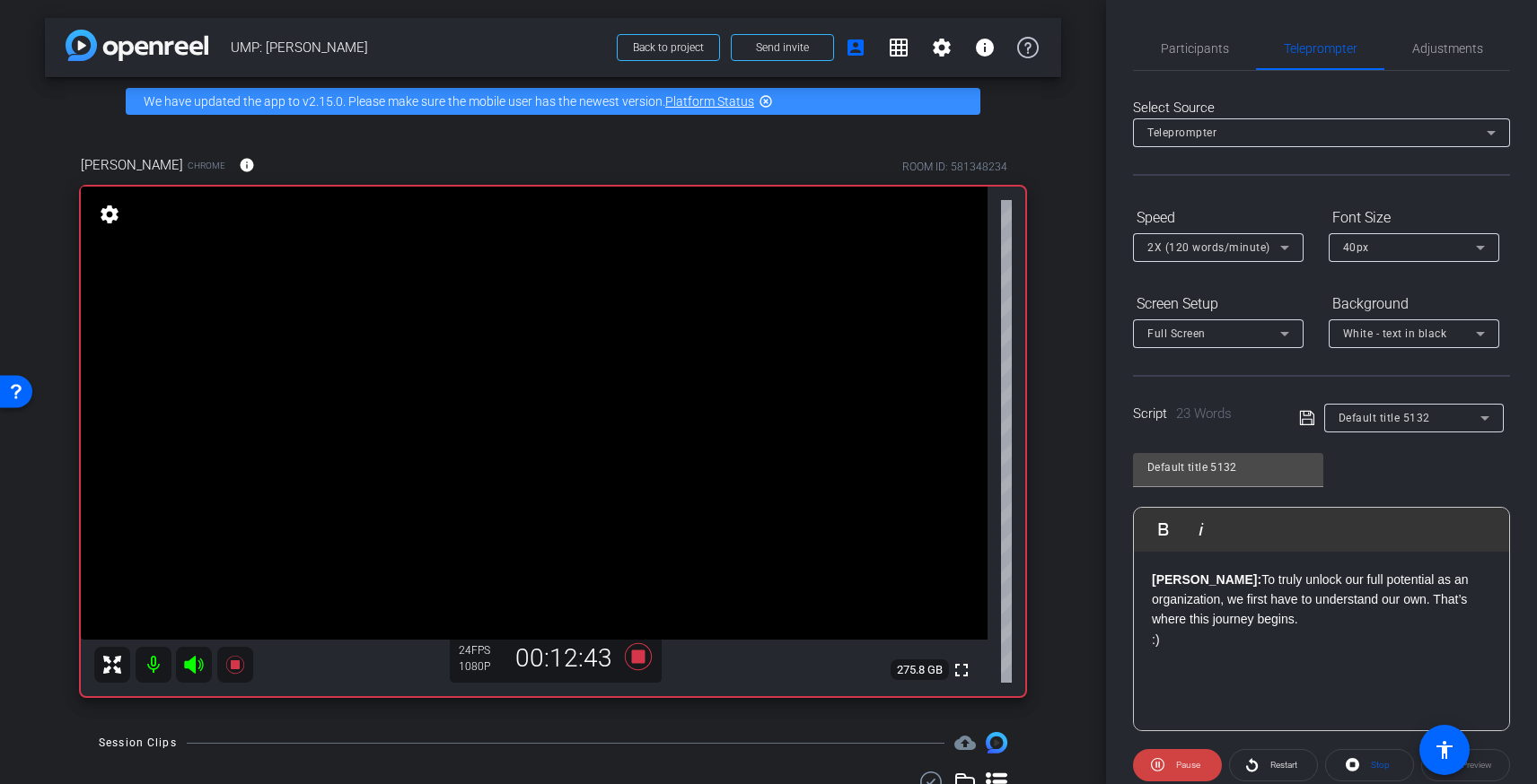
scroll to position [42, 0]
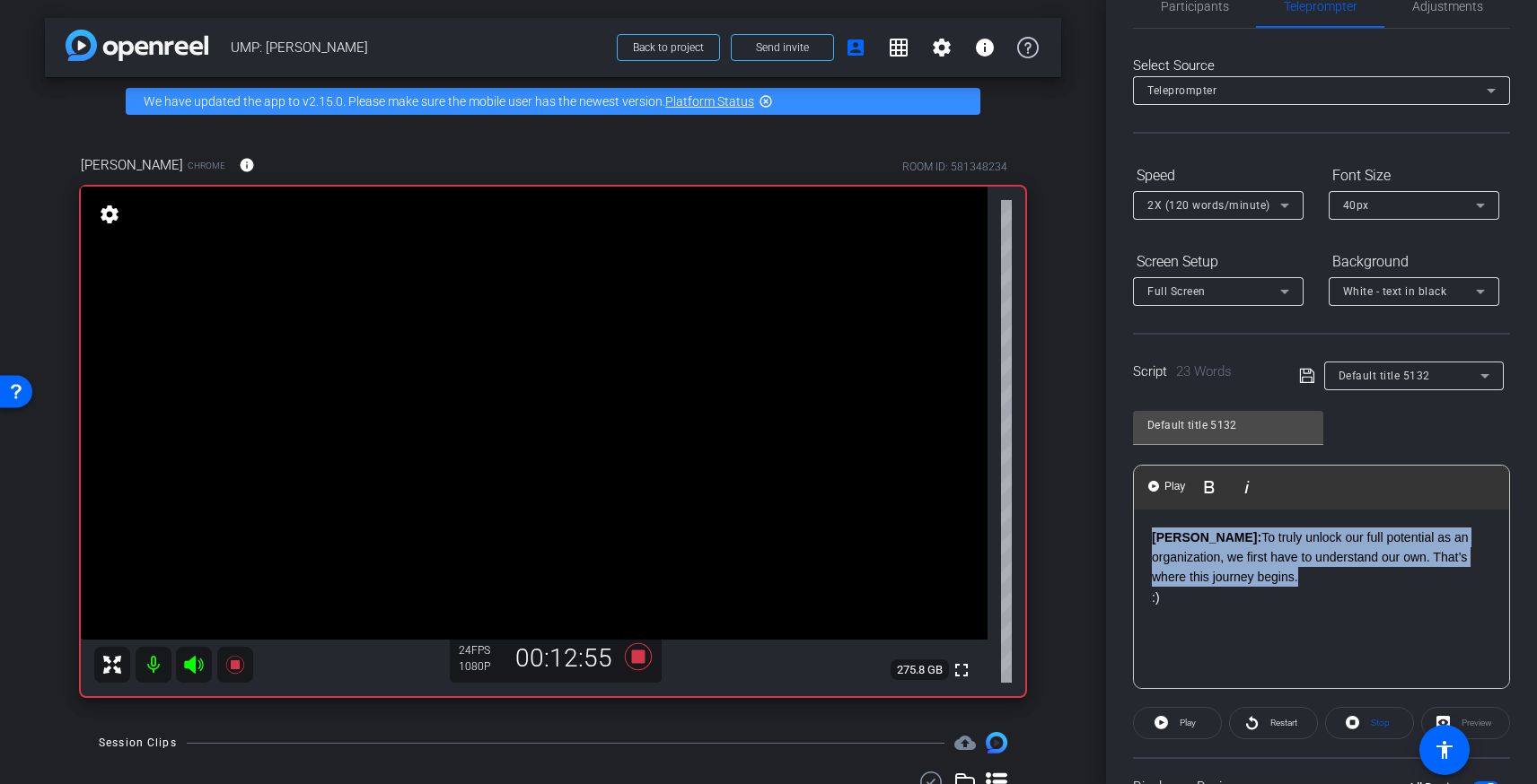
drag, startPoint x: 1324, startPoint y: 576, endPoint x: 1201, endPoint y: 564, distance: 123.6
click at [1135, 540] on div "Vanessa: To truly unlock our full potential as an organization, we first have t…" at bounding box center [1321, 599] width 375 height 179
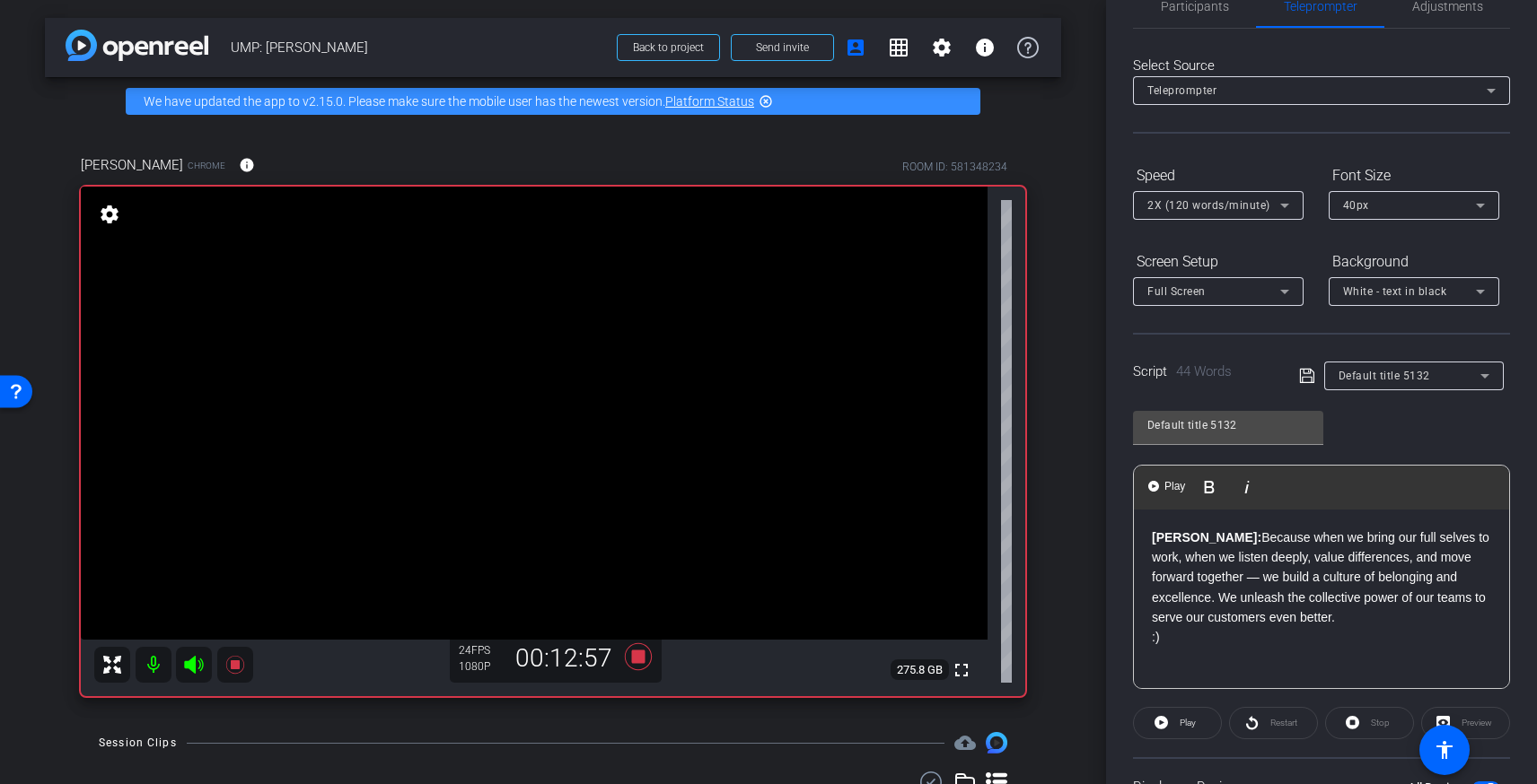
click at [1259, 722] on div "Restart" at bounding box center [1273, 724] width 89 height 32
click at [1252, 723] on div "Restart" at bounding box center [1273, 724] width 89 height 32
click at [1183, 725] on span "Play" at bounding box center [1188, 723] width 16 height 10
drag, startPoint x: 1153, startPoint y: 533, endPoint x: 1178, endPoint y: 560, distance: 36.8
click at [1153, 533] on strong "[PERSON_NAME]:" at bounding box center [1207, 537] width 110 height 14
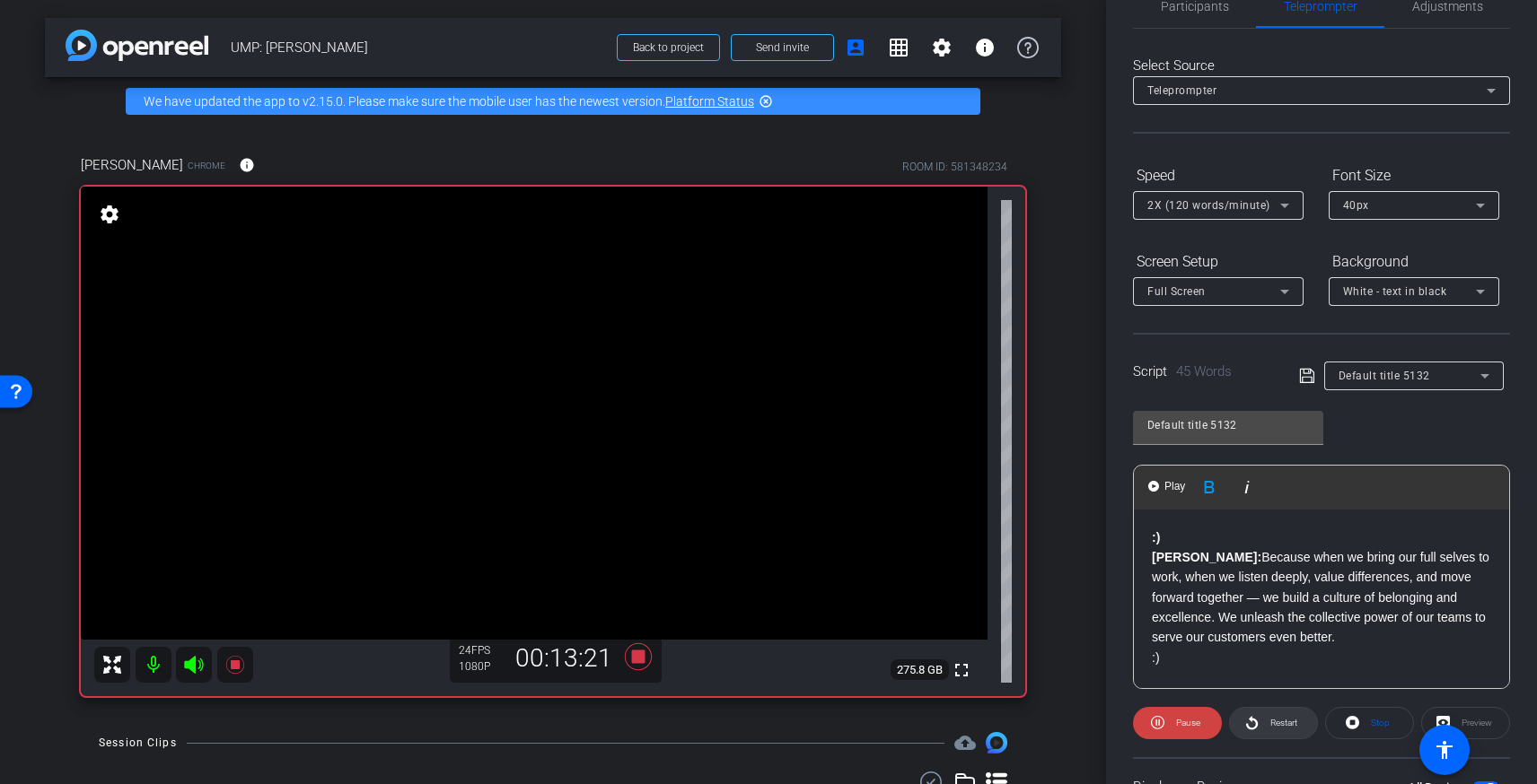
click at [1266, 731] on span "Restart" at bounding box center [1281, 724] width 32 height 25
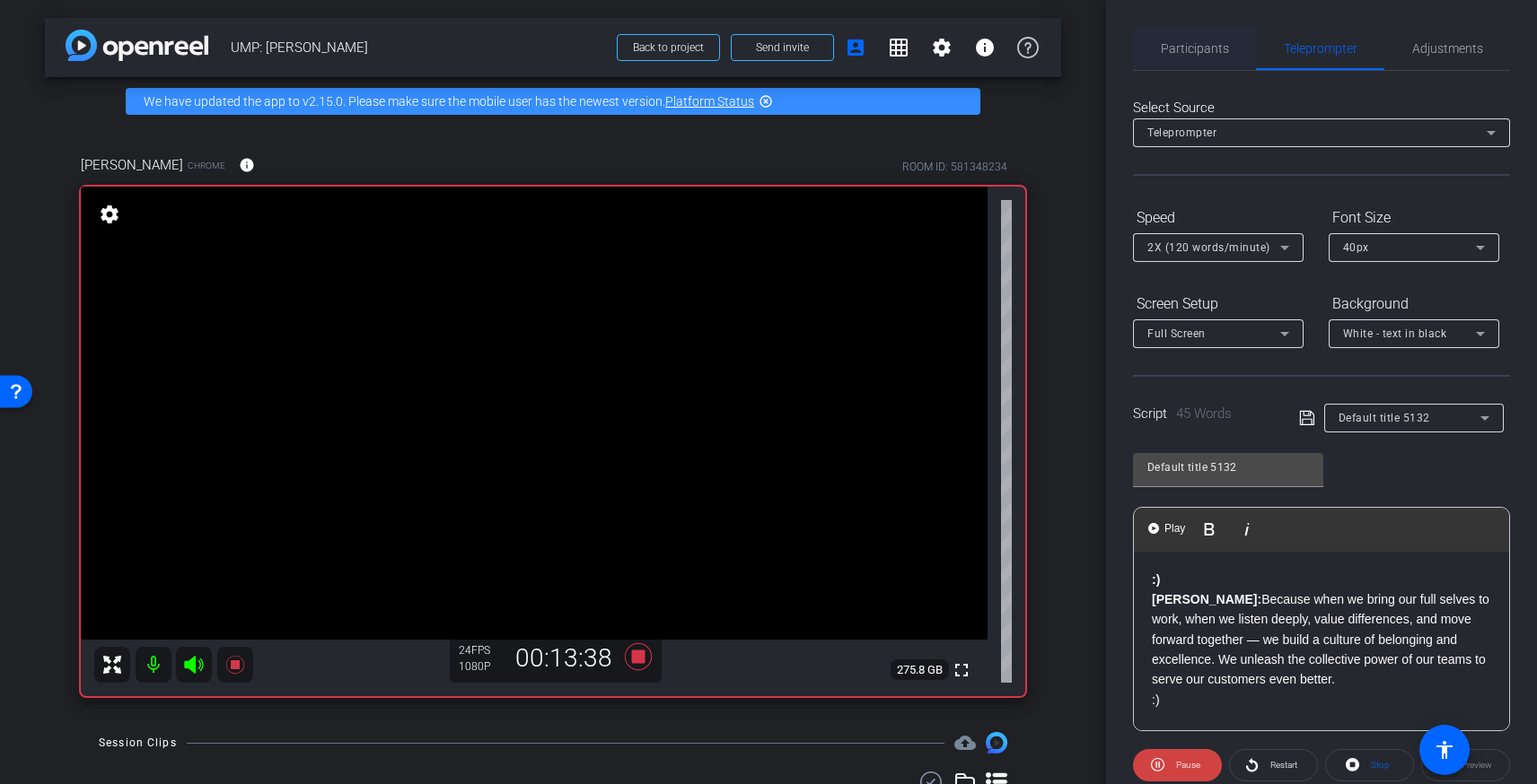
click at [1183, 50] on span "Participants" at bounding box center [1195, 49] width 68 height 13
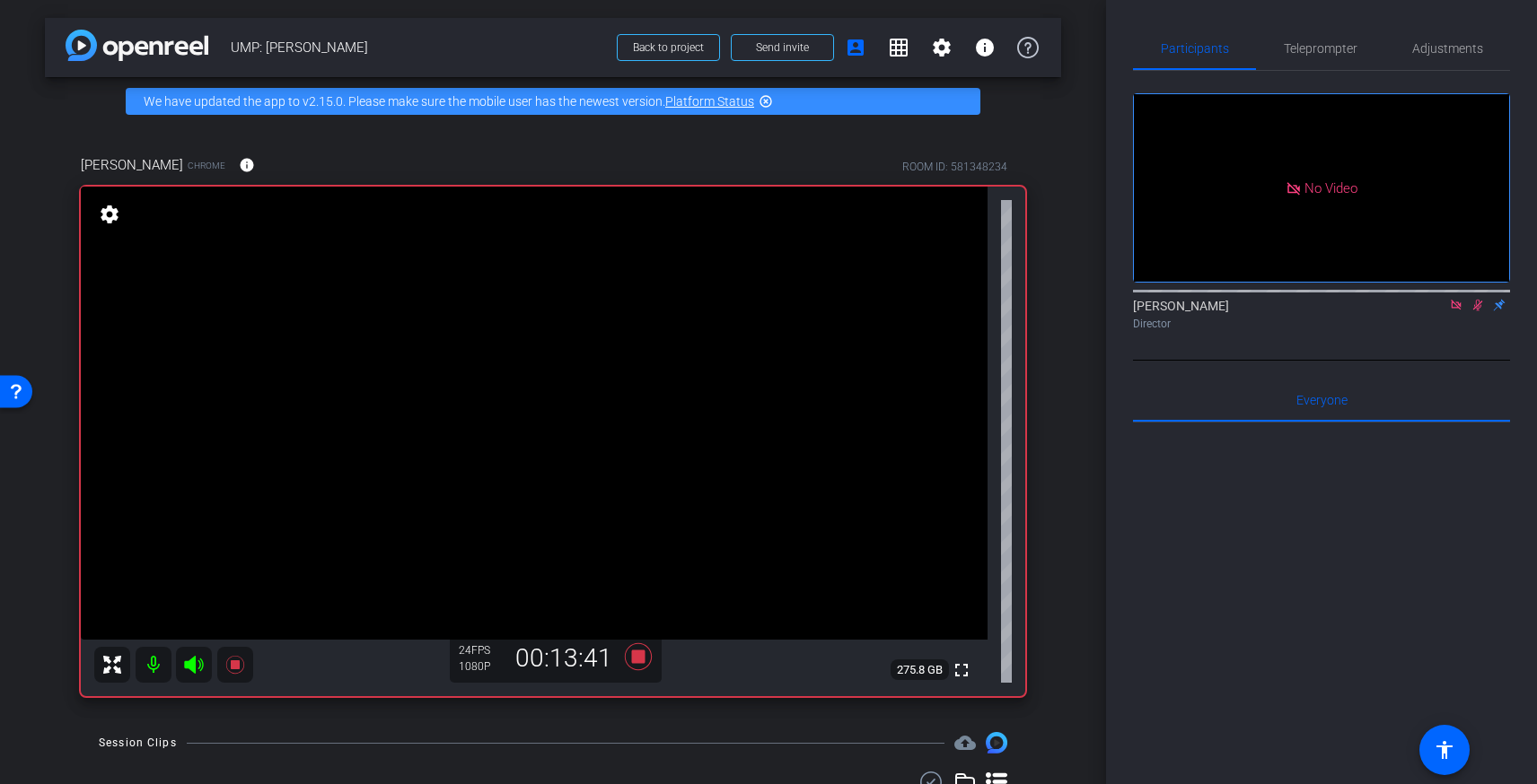
click at [1473, 299] on icon at bounding box center [1478, 305] width 14 height 13
click at [1480, 299] on icon at bounding box center [1478, 305] width 14 height 13
click at [1315, 59] on span "Teleprompter" at bounding box center [1321, 49] width 74 height 43
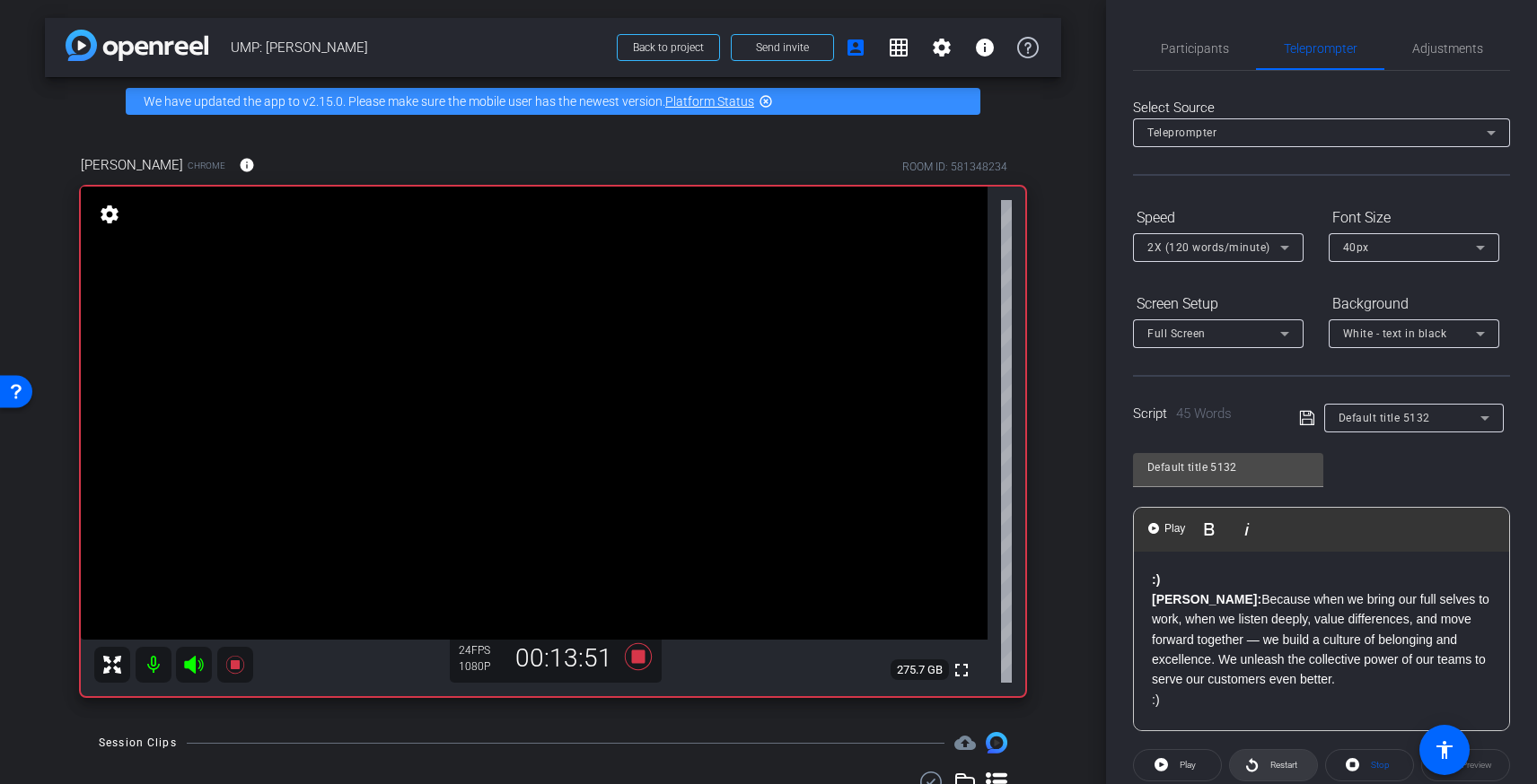
click at [1270, 765] on span "Restart" at bounding box center [1284, 764] width 27 height 10
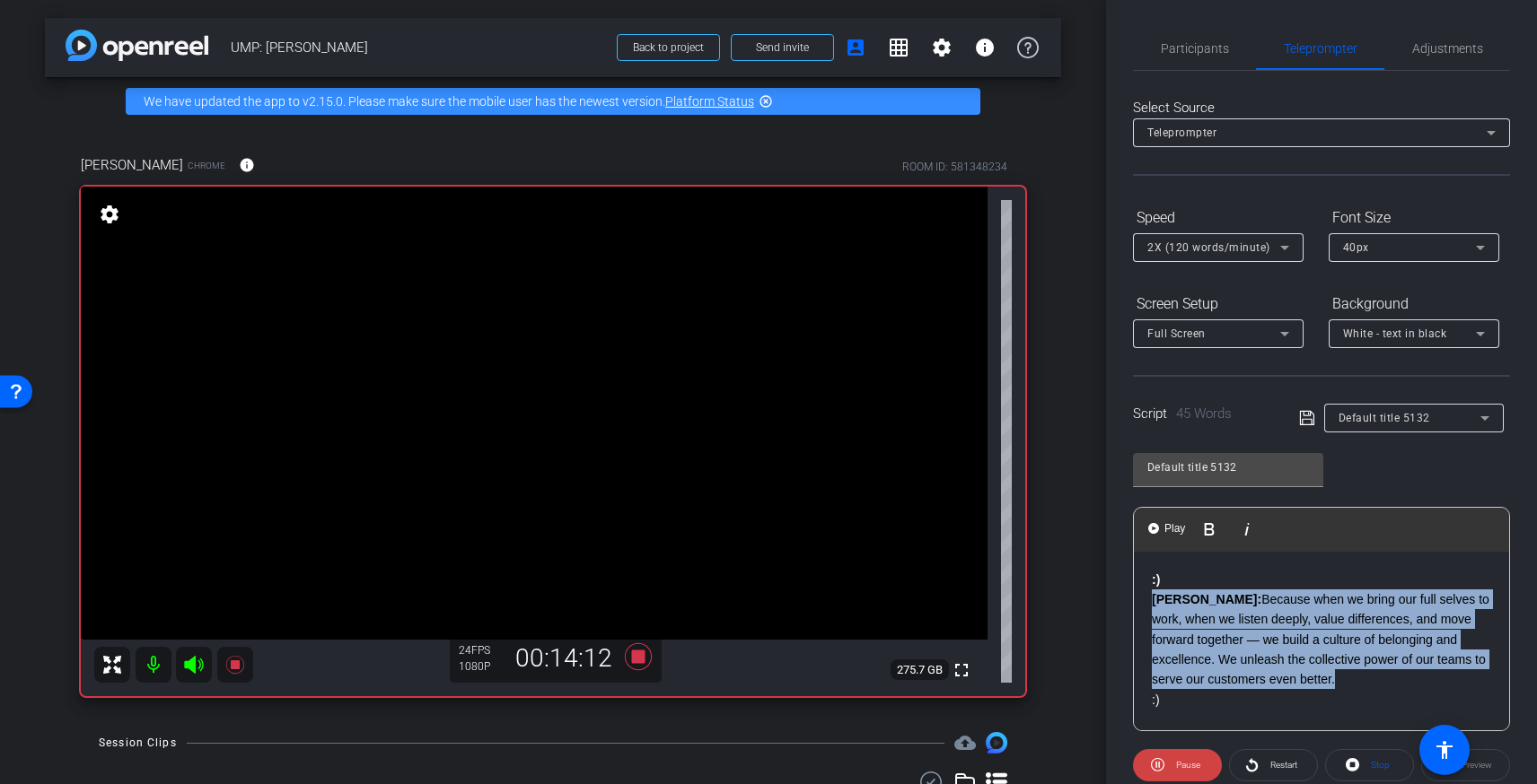
drag, startPoint x: 1289, startPoint y: 682, endPoint x: 1149, endPoint y: 606, distance: 159.3
click at [1152, 606] on p "Vanessa: Because when we bring our full selves to work, when we listen deeply, …" at bounding box center [1321, 640] width 339 height 101
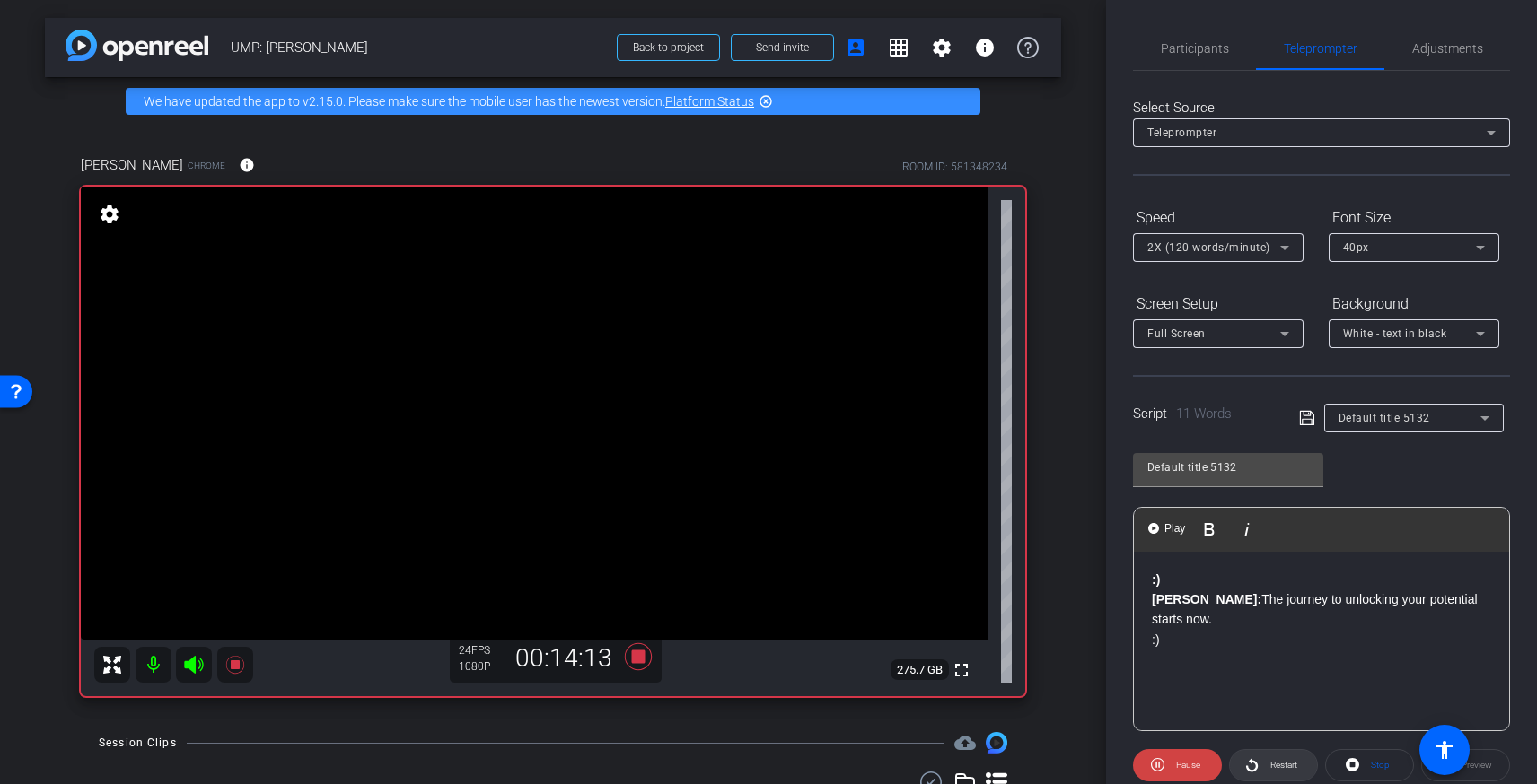
click at [1281, 765] on span "Restart" at bounding box center [1284, 764] width 27 height 10
click at [1203, 53] on span "Participants" at bounding box center [1195, 49] width 68 height 13
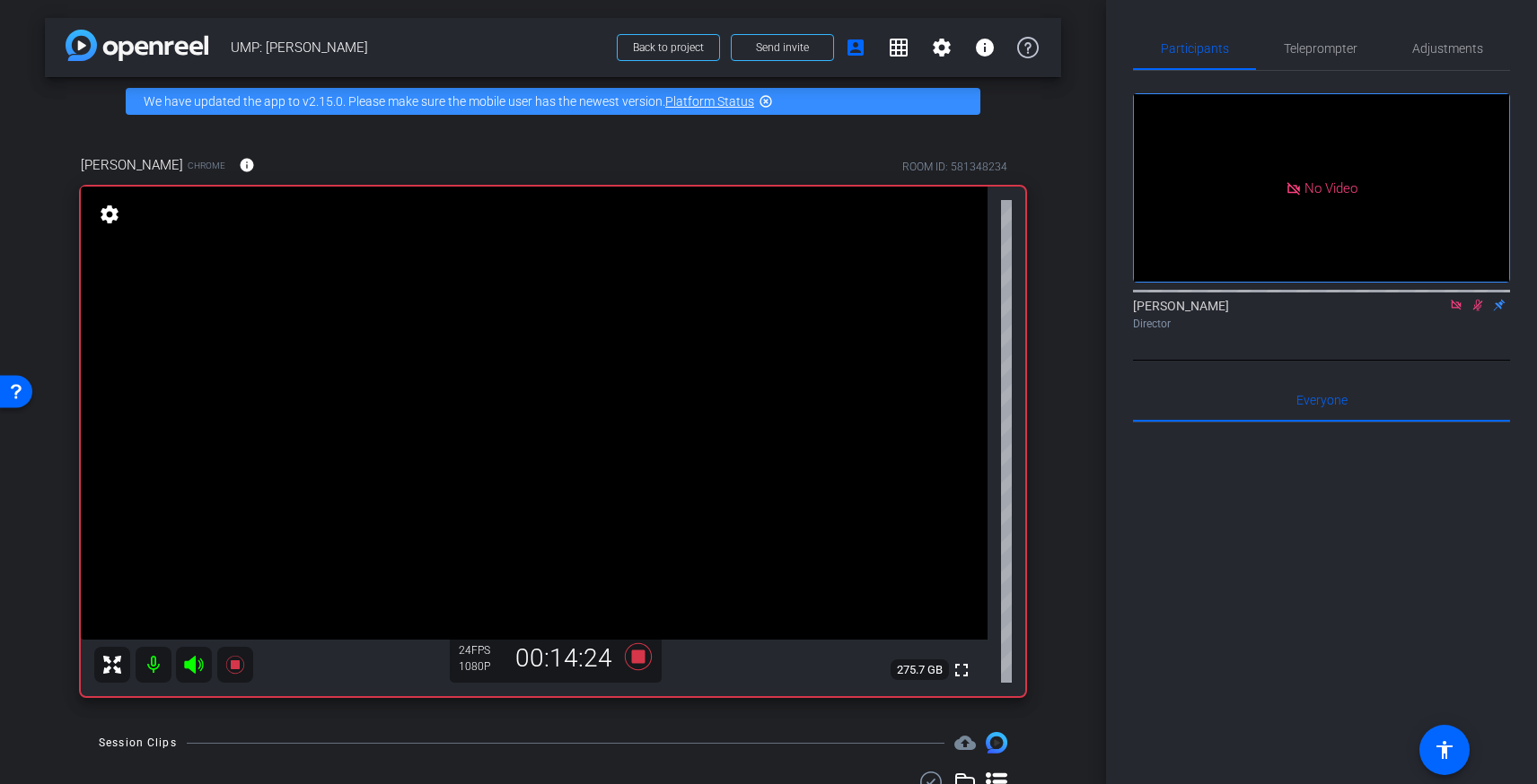
click at [1477, 300] on icon at bounding box center [1478, 305] width 10 height 12
click at [1315, 45] on span "Teleprompter" at bounding box center [1321, 49] width 74 height 13
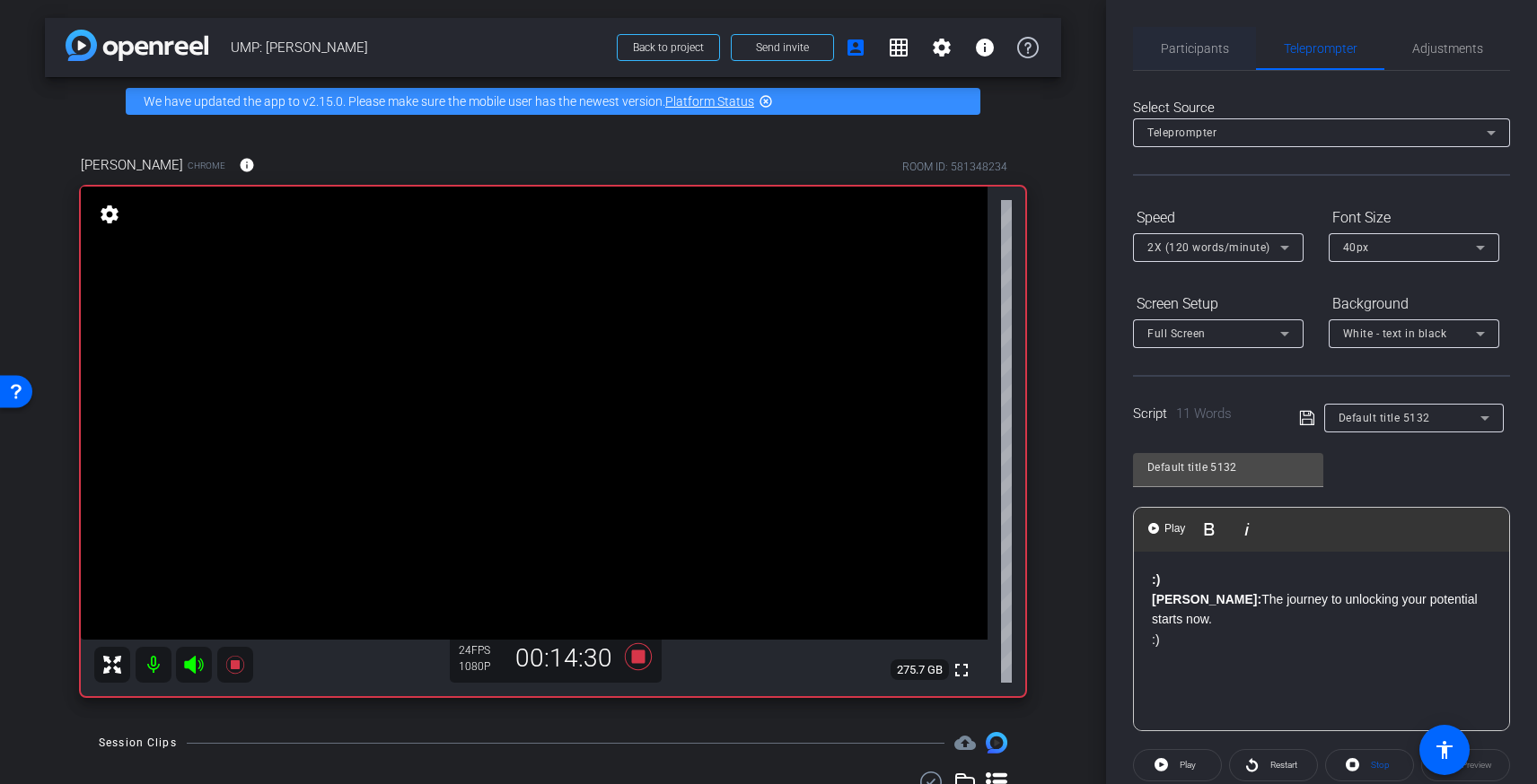
click at [1218, 47] on span "Participants" at bounding box center [1195, 49] width 68 height 13
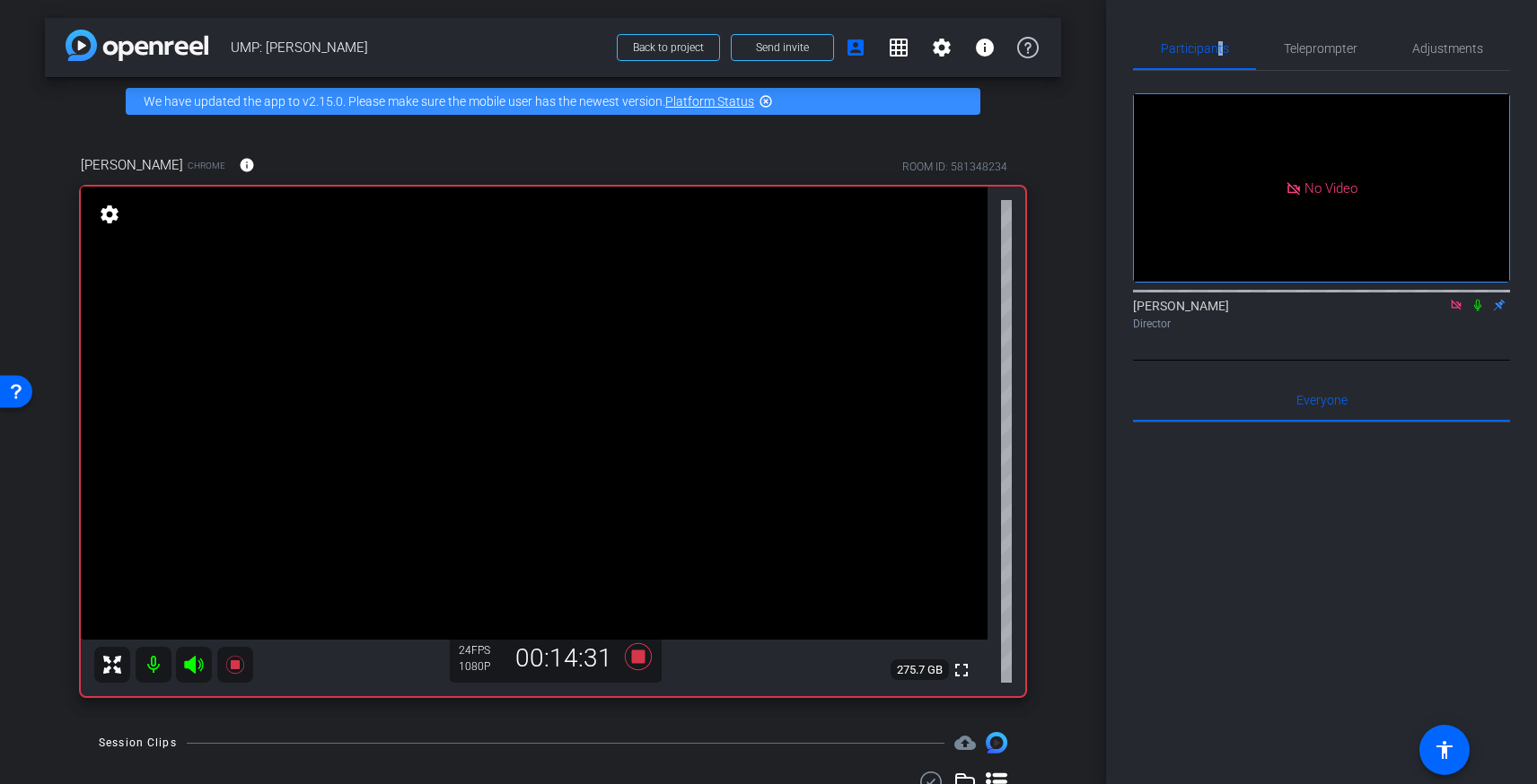
drag, startPoint x: 1478, startPoint y: 256, endPoint x: 1465, endPoint y: 251, distance: 13.9
click at [1475, 299] on icon at bounding box center [1478, 305] width 14 height 13
drag, startPoint x: 1331, startPoint y: 51, endPoint x: 1364, endPoint y: 104, distance: 62.4
click at [1331, 51] on span "Teleprompter" at bounding box center [1321, 49] width 74 height 13
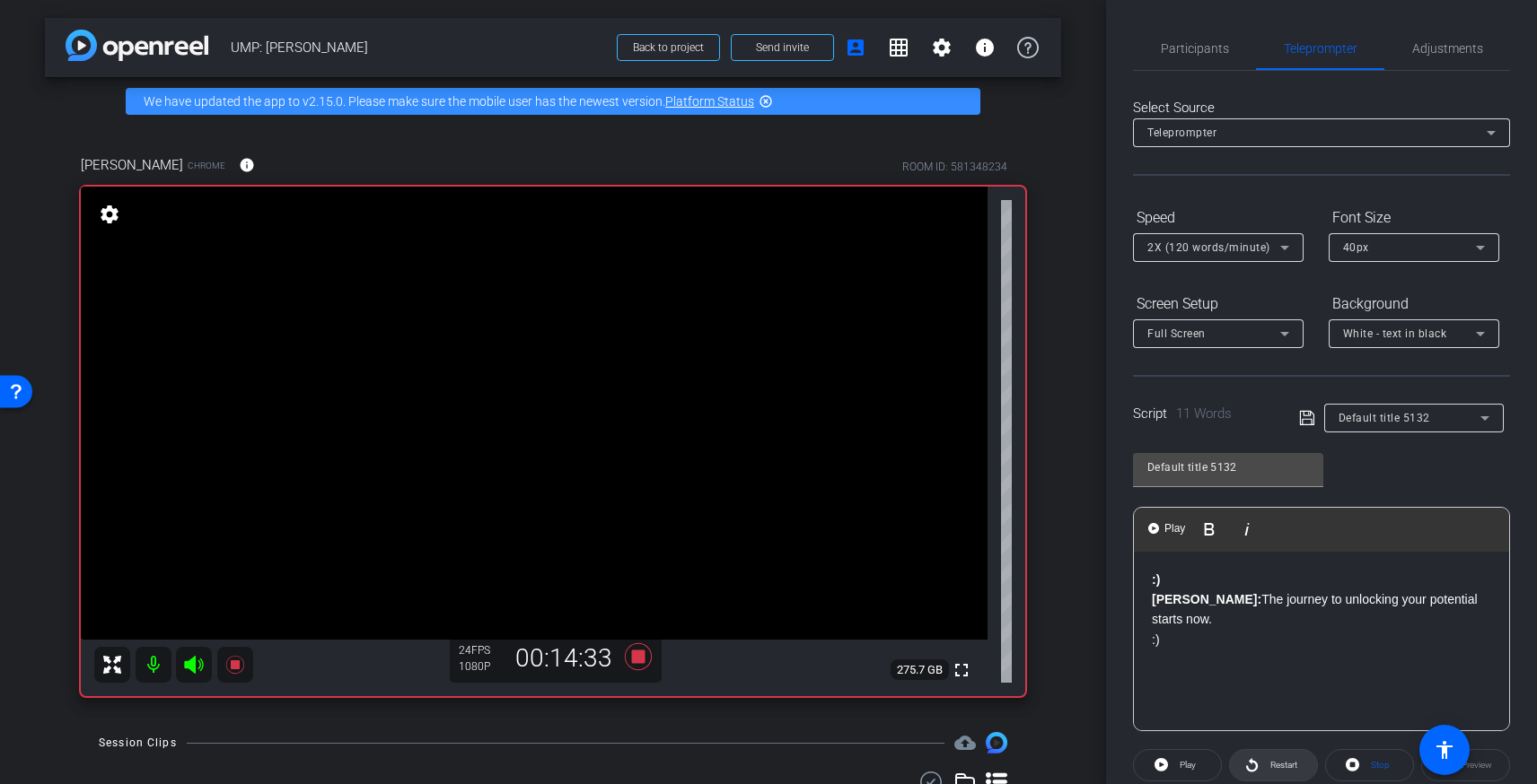
click at [1276, 766] on span "Restart" at bounding box center [1284, 764] width 27 height 10
click at [1226, 53] on div "Participants" at bounding box center [1194, 49] width 123 height 43
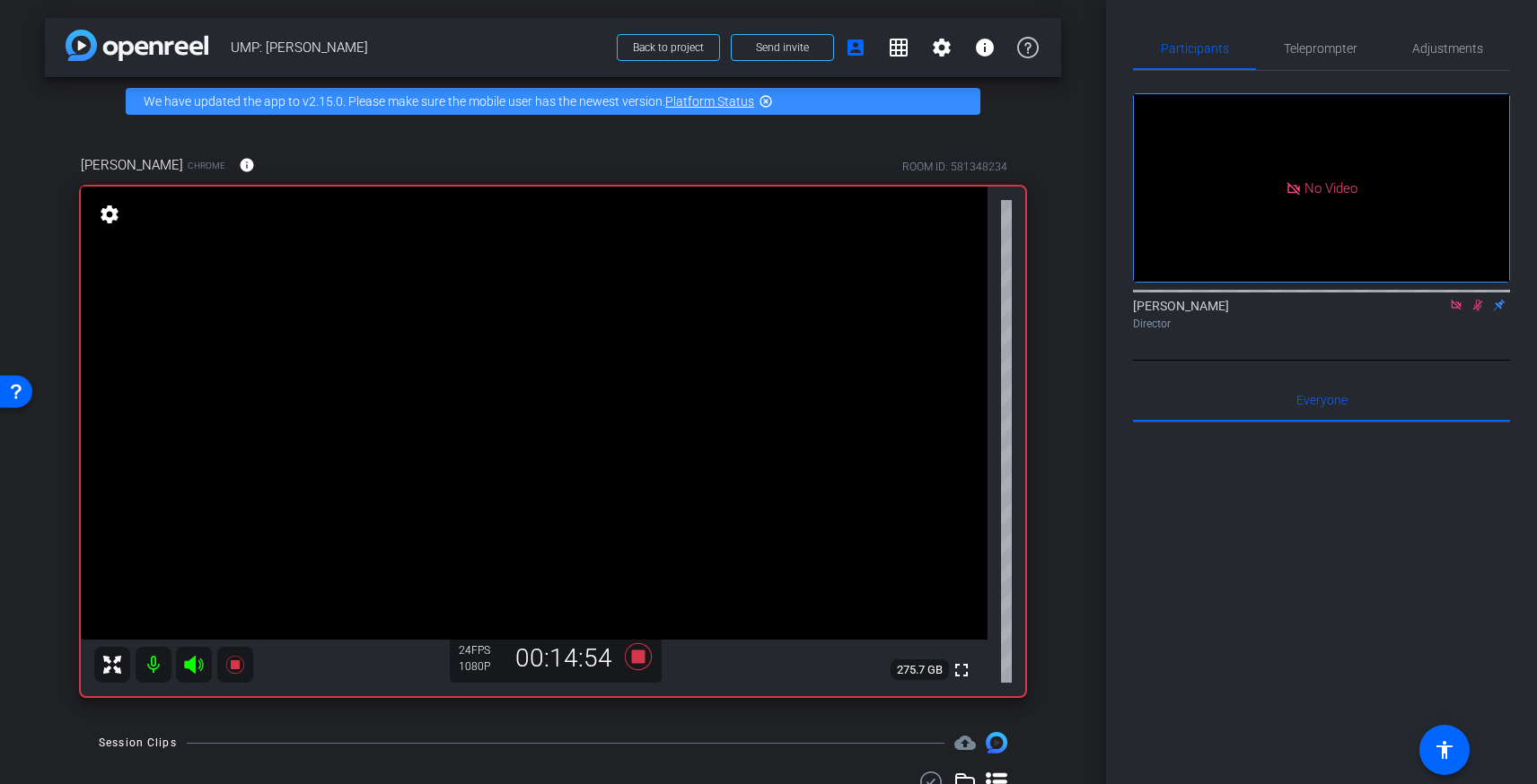
click at [1475, 300] on icon at bounding box center [1478, 305] width 10 height 12
click at [1311, 50] on span "Teleprompter" at bounding box center [1321, 49] width 74 height 13
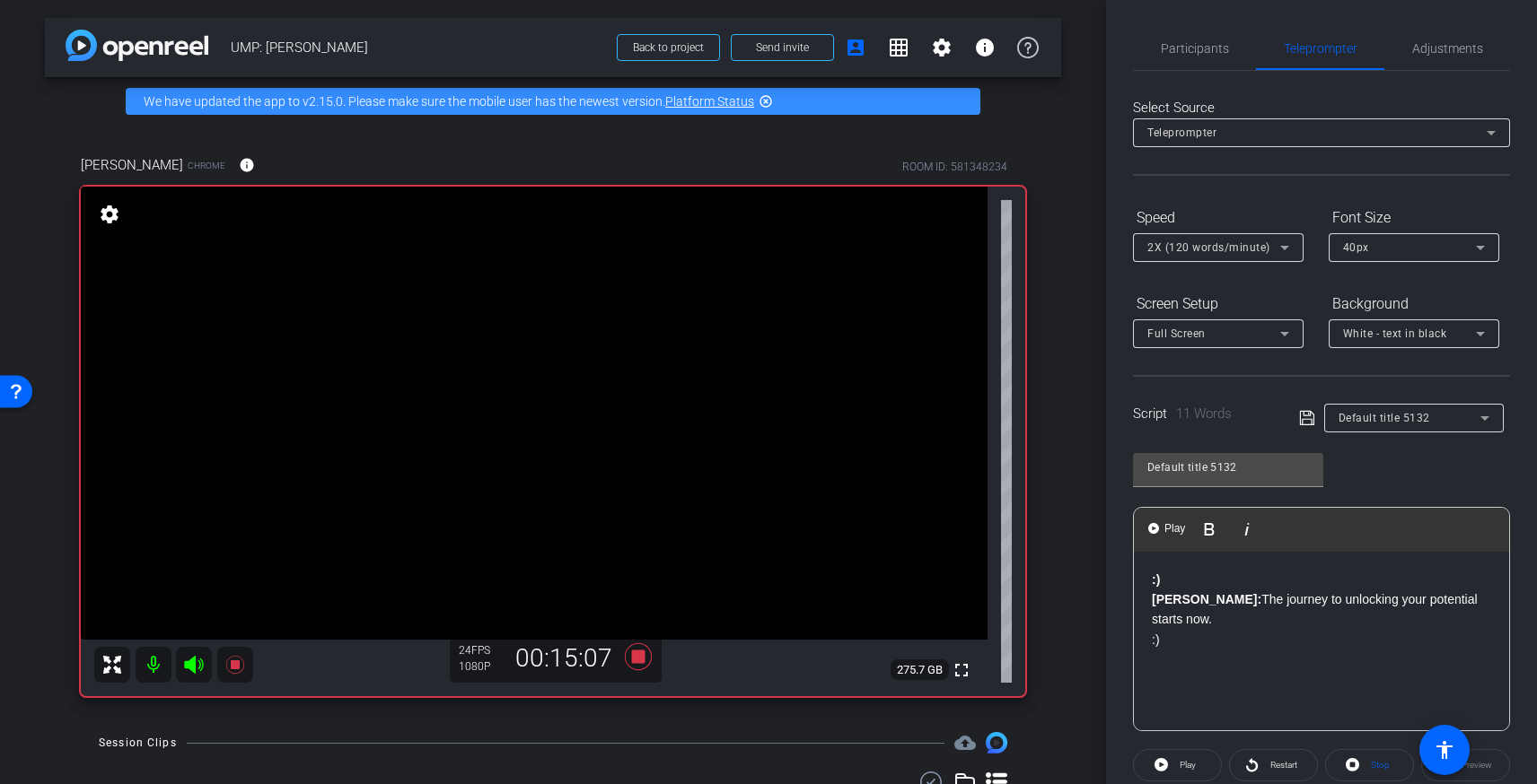
click at [1234, 590] on p "Vanessa: The journey to unlocking your potential starts now." at bounding box center [1321, 609] width 339 height 41
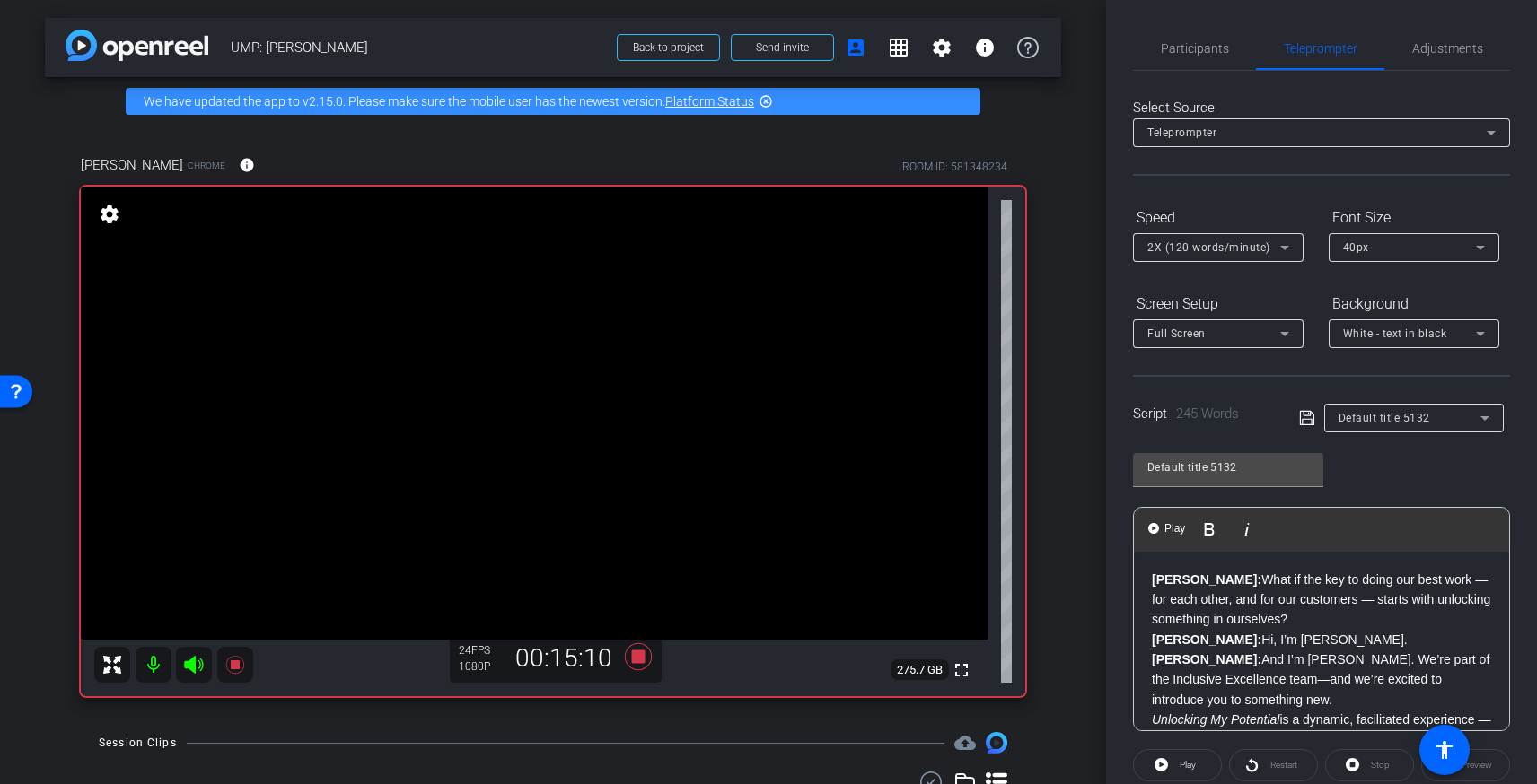
click at [1294, 620] on p "Brandon: What if the key to doing our best work — for each other, and for our c…" at bounding box center [1321, 599] width 339 height 60
click at [1380, 647] on p "Brandon: Hi, I’m Brandon Colbert." at bounding box center [1321, 640] width 339 height 20
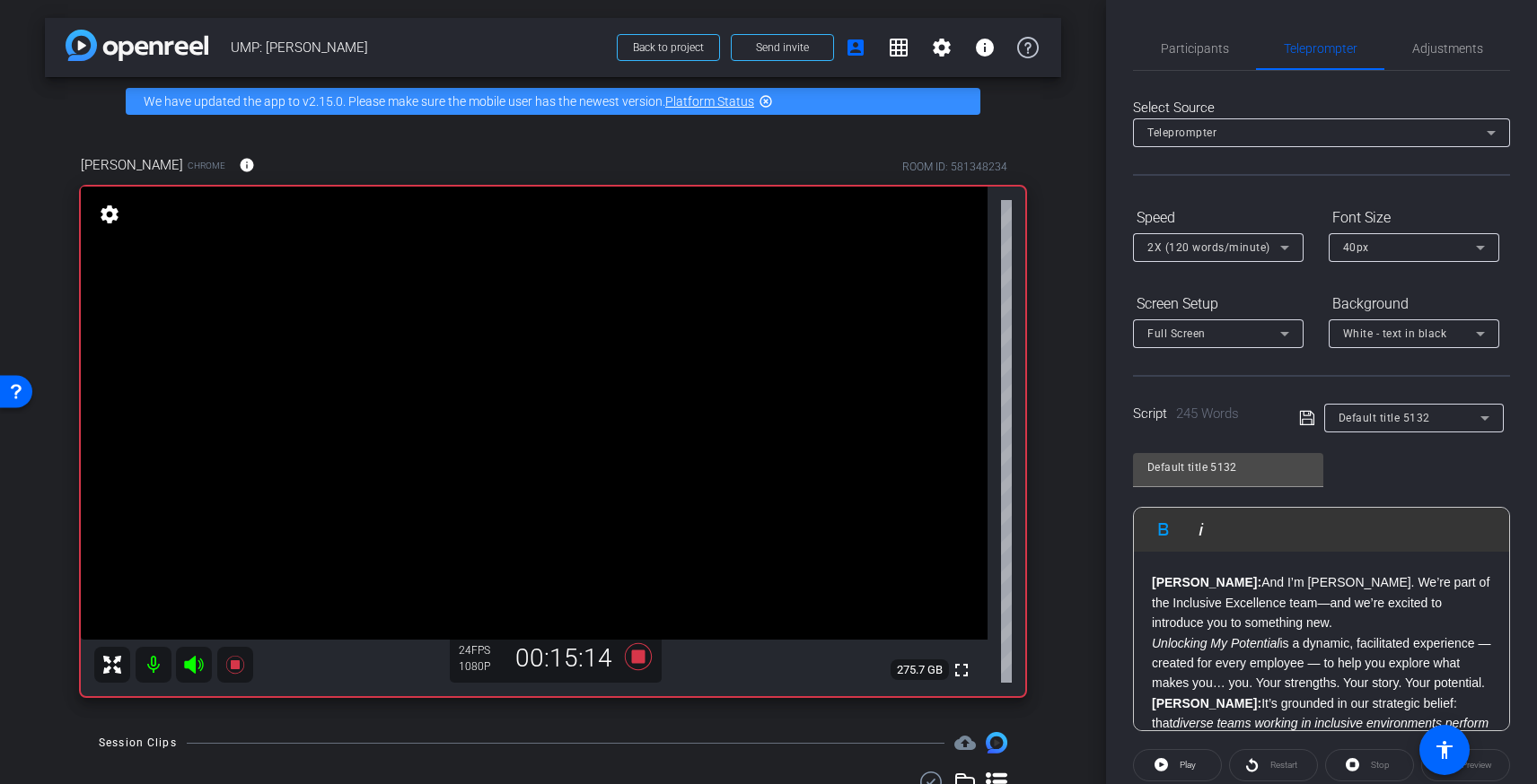
scroll to position [119, 0]
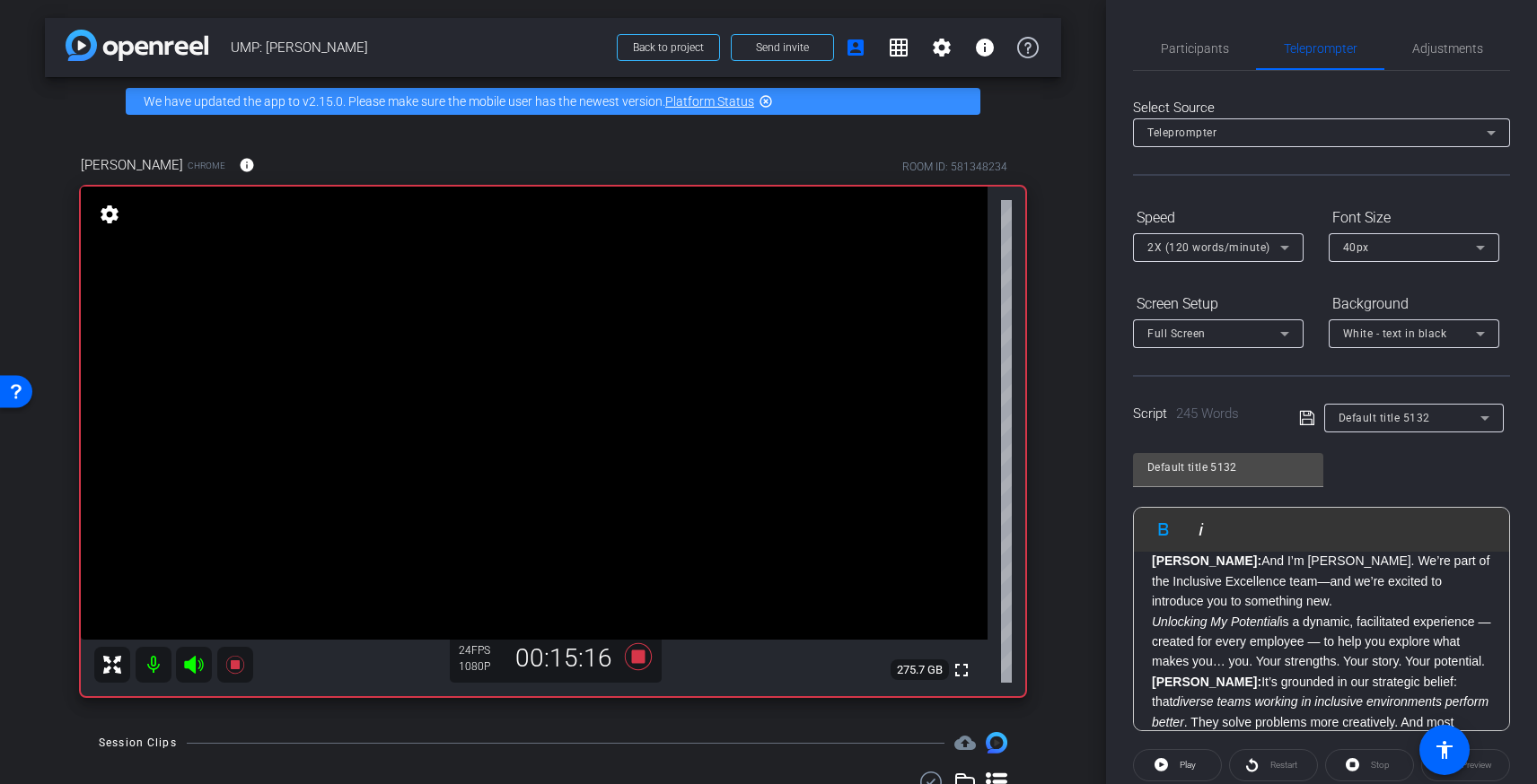
click at [1495, 664] on div "Brandon: What if the key to doing our best work — for each other, and for our c…" at bounding box center [1321, 793] width 375 height 719
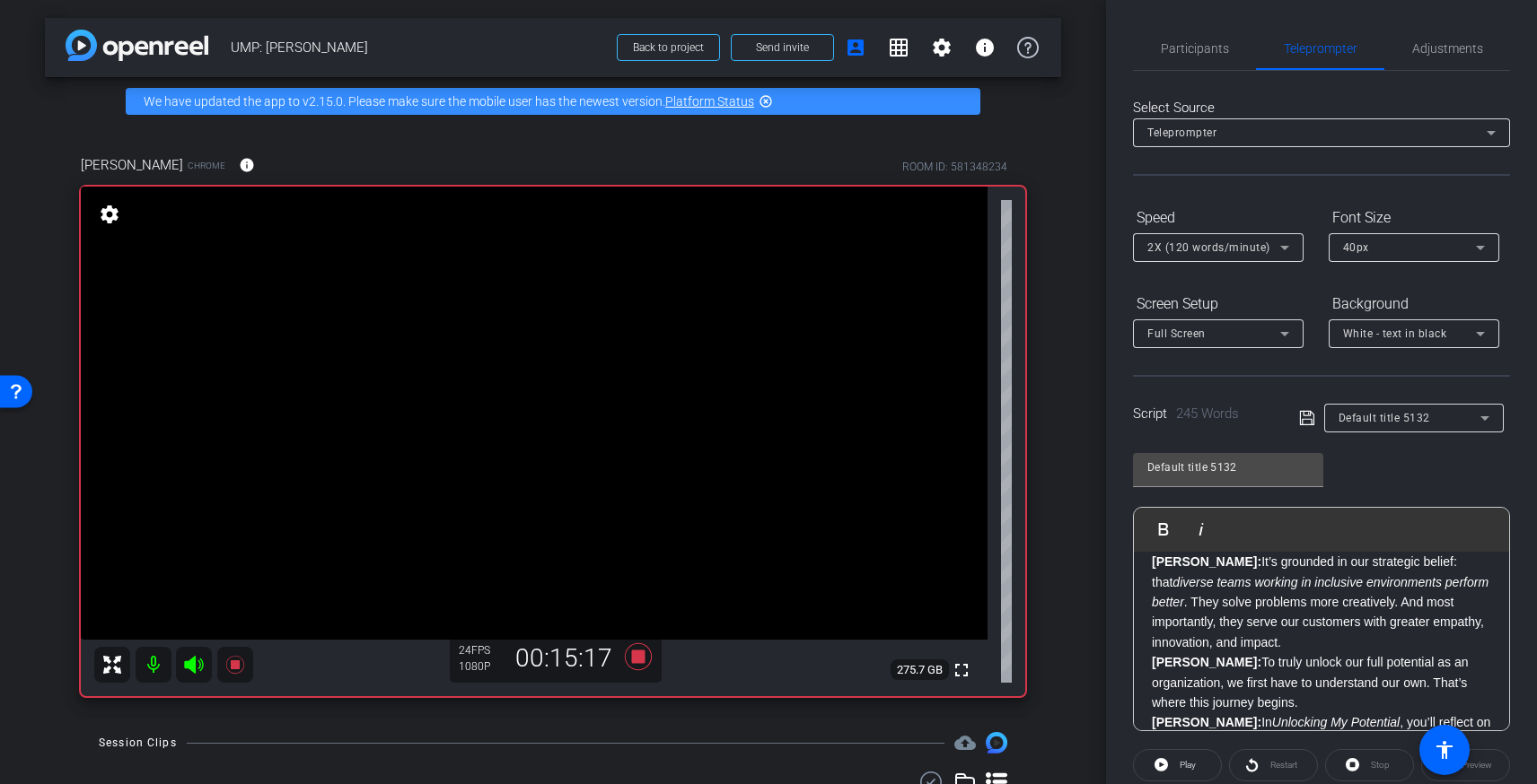
click at [1325, 655] on p "Vanessa: To truly unlock our full potential as an organization, we first have t…" at bounding box center [1321, 682] width 339 height 60
click at [1301, 650] on p "Brandon: It’s grounded in our strategic belief: that diverse teams working in i…" at bounding box center [1321, 602] width 339 height 101
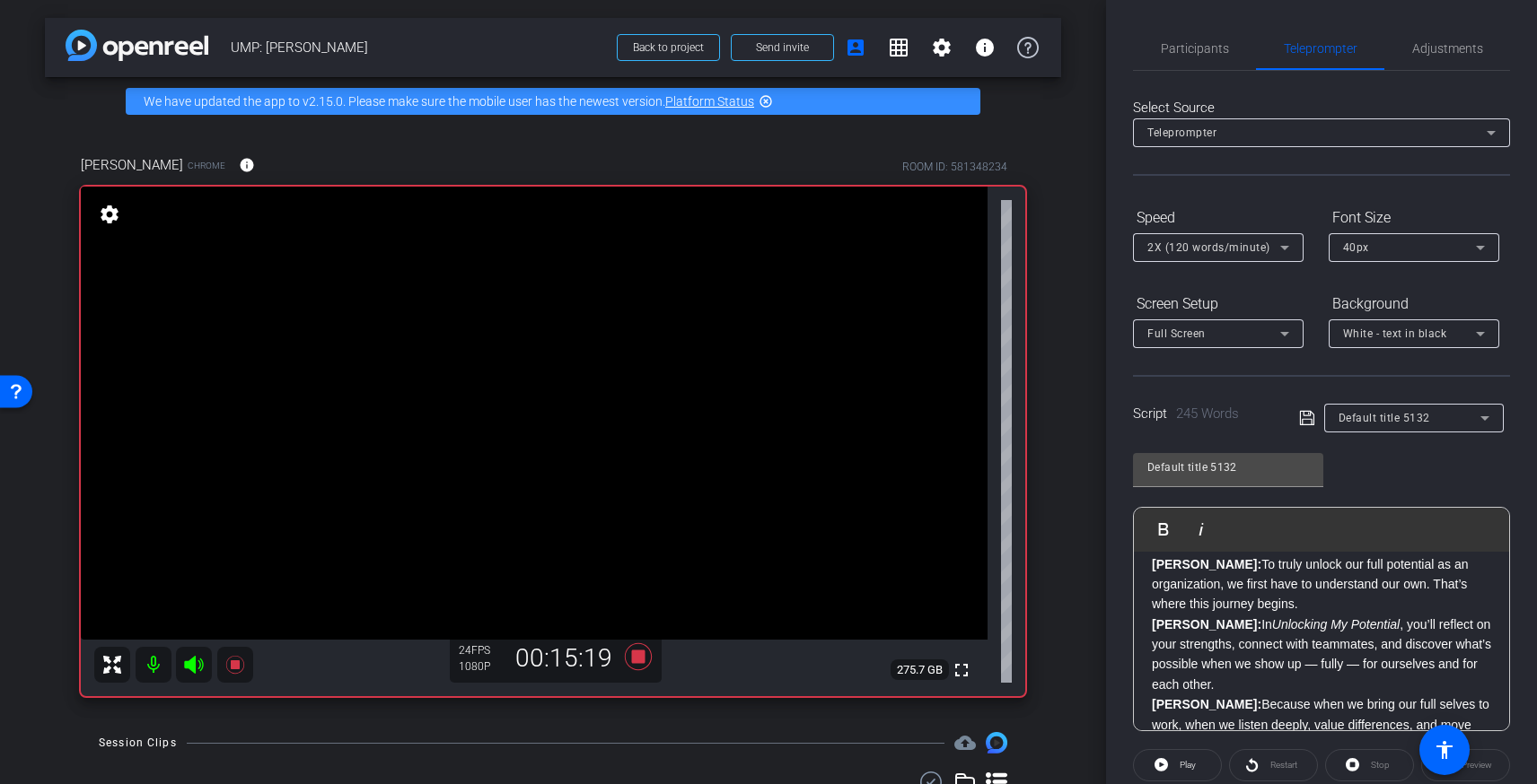
click at [1339, 605] on p "Vanessa: To truly unlock our full potential as an organization, we first have t…" at bounding box center [1321, 584] width 339 height 60
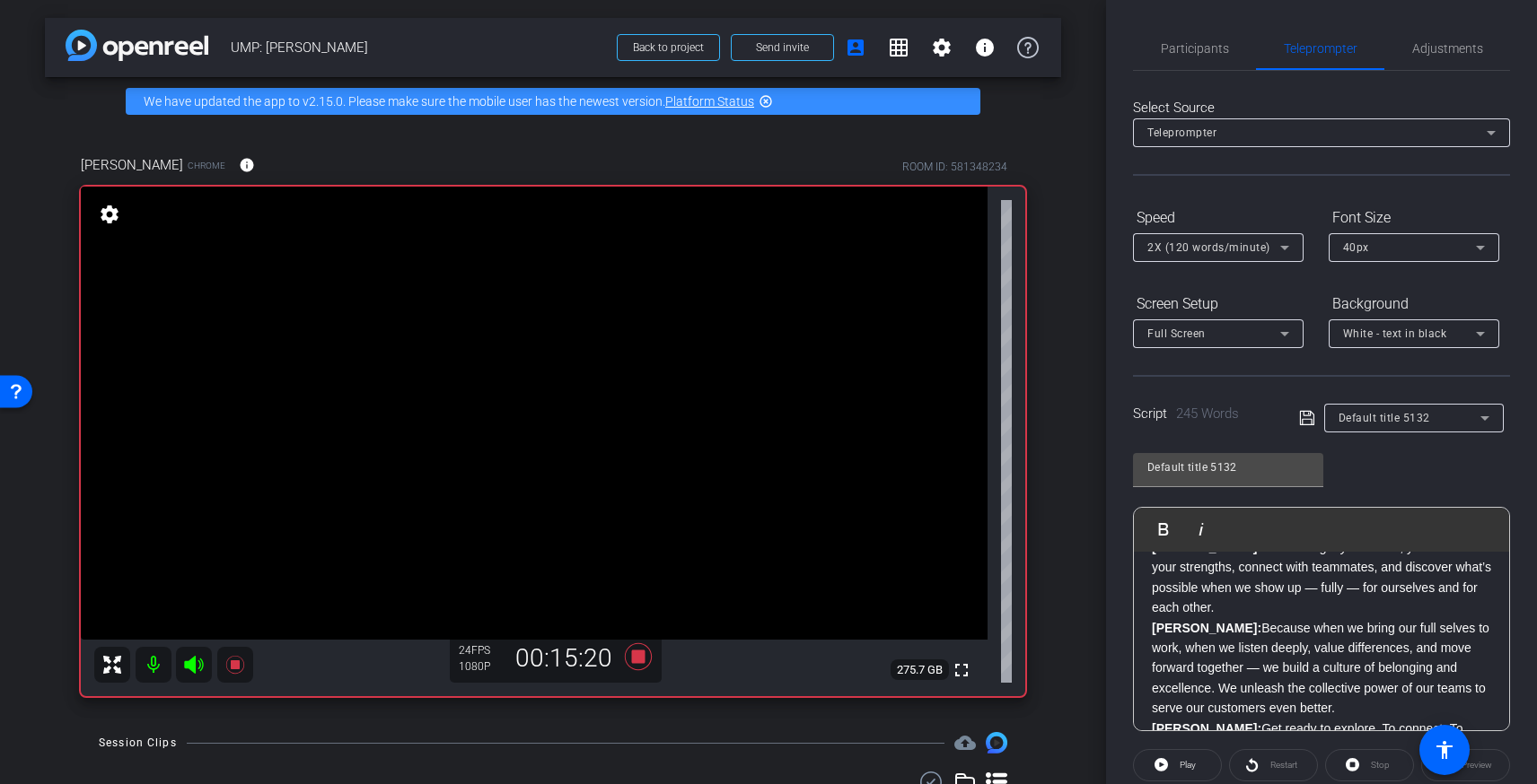
click at [1230, 603] on p "Brandon: In Unlocking My Potential , you’ll reflect on your strengths, connect …" at bounding box center [1321, 578] width 339 height 81
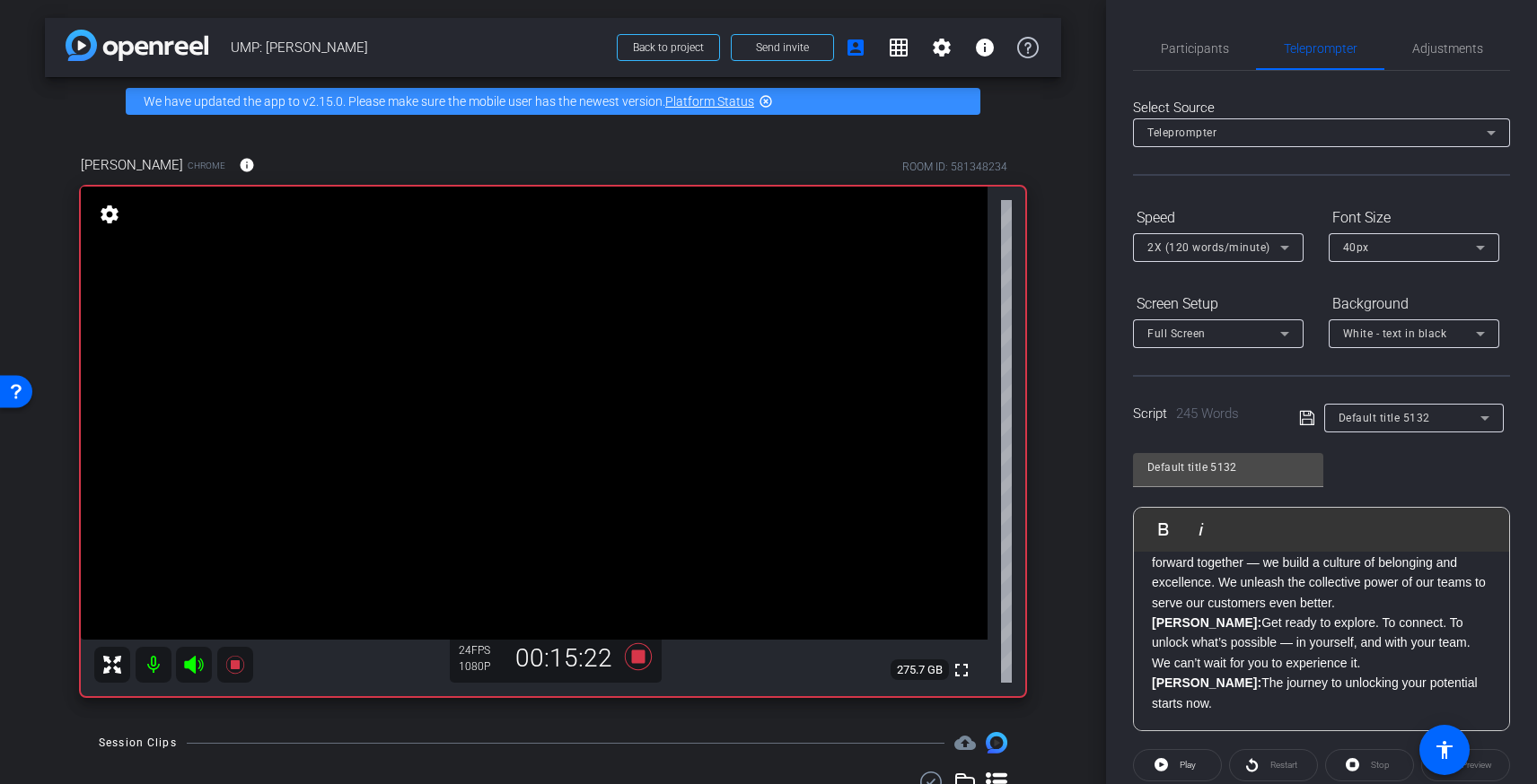
click at [1297, 604] on p "Vanessa: Because when we bring our full selves to work, when we listen deeply, …" at bounding box center [1321, 563] width 339 height 101
click at [1375, 672] on p "Brandon: Get ready to explore. To connect. To unlock what’s possible — in yours…" at bounding box center [1321, 643] width 339 height 60
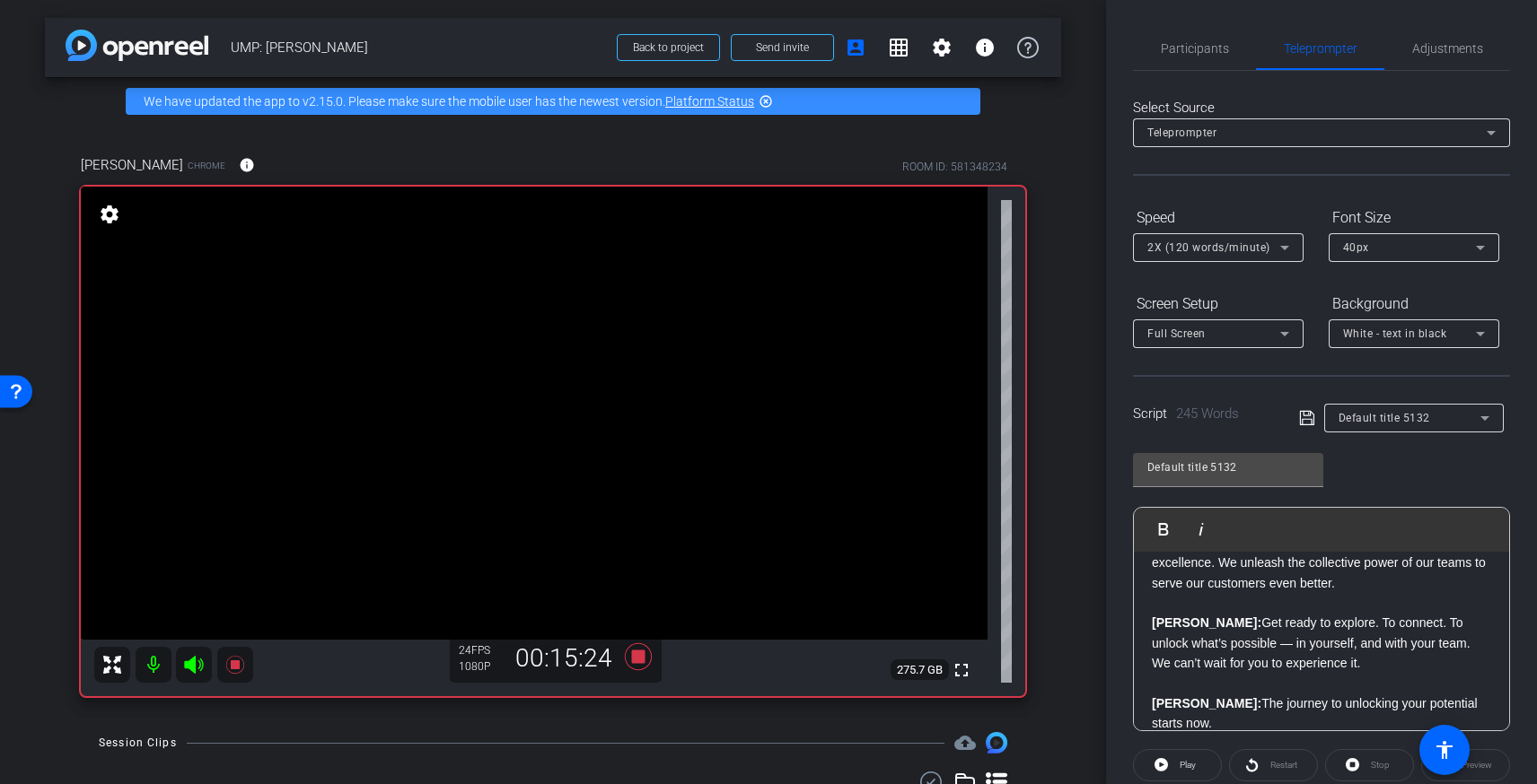
click at [1494, 700] on div "Brandon: What if the key to doing our best work — for each other, and for our c…" at bounding box center [1321, 352] width 375 height 840
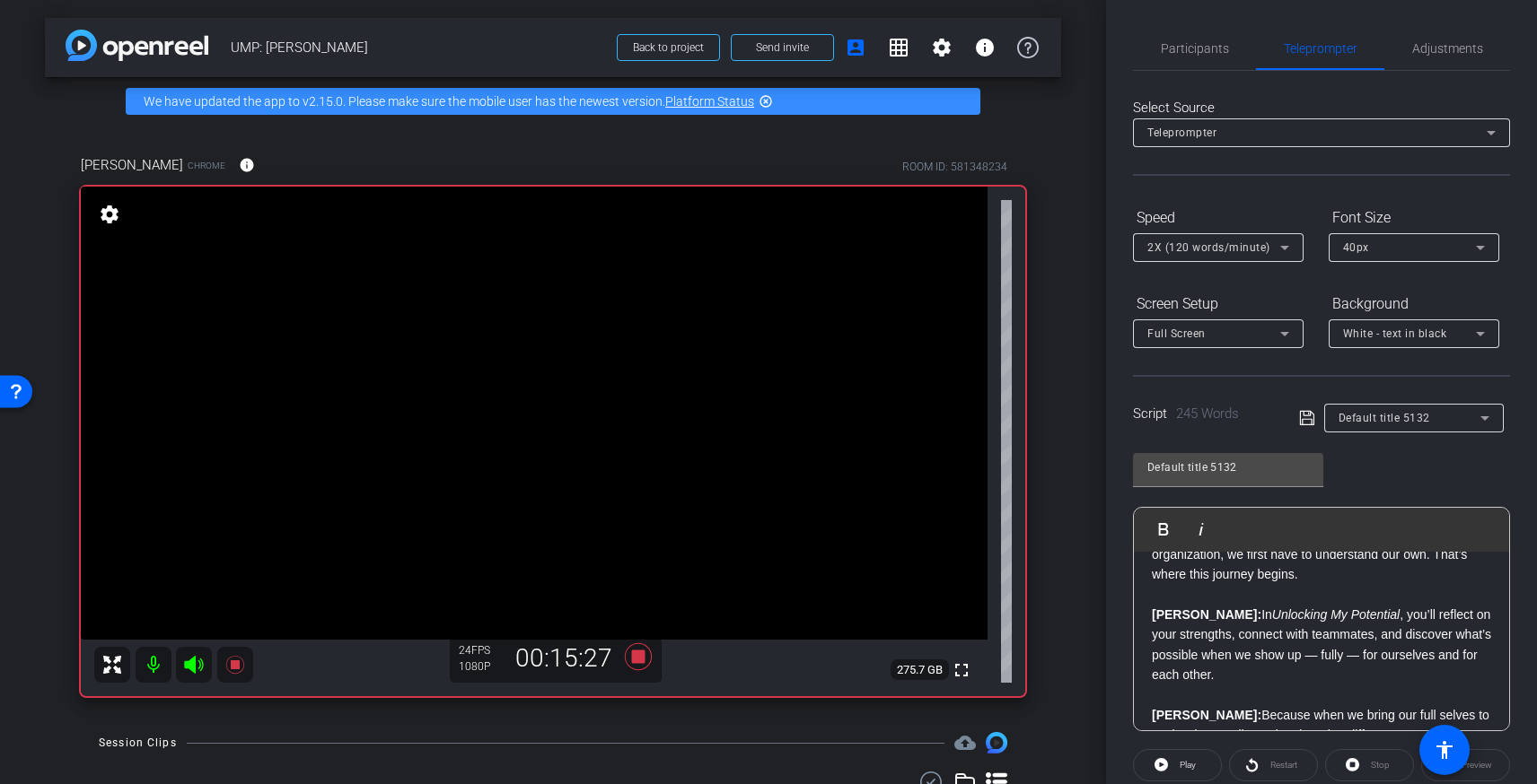
scroll to position [0, 0]
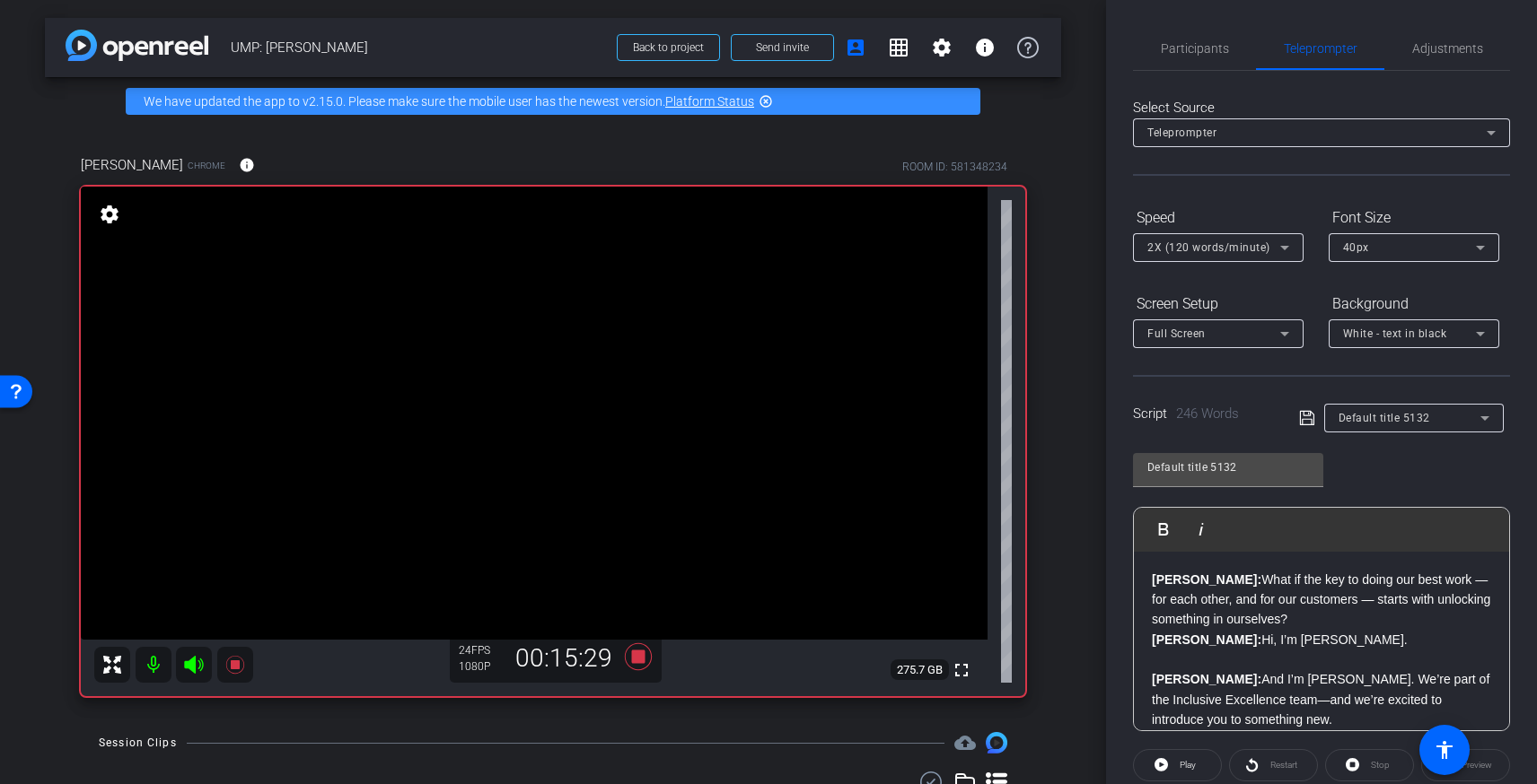
click at [1152, 575] on strong "[PERSON_NAME]:" at bounding box center [1207, 580] width 110 height 14
click at [1285, 765] on div "Restart" at bounding box center [1273, 765] width 89 height 32
click at [1258, 765] on div "Restart" at bounding box center [1273, 765] width 89 height 32
click at [1252, 764] on div "Restart" at bounding box center [1273, 765] width 89 height 32
click at [1381, 761] on div "Stop" at bounding box center [1370, 765] width 89 height 32
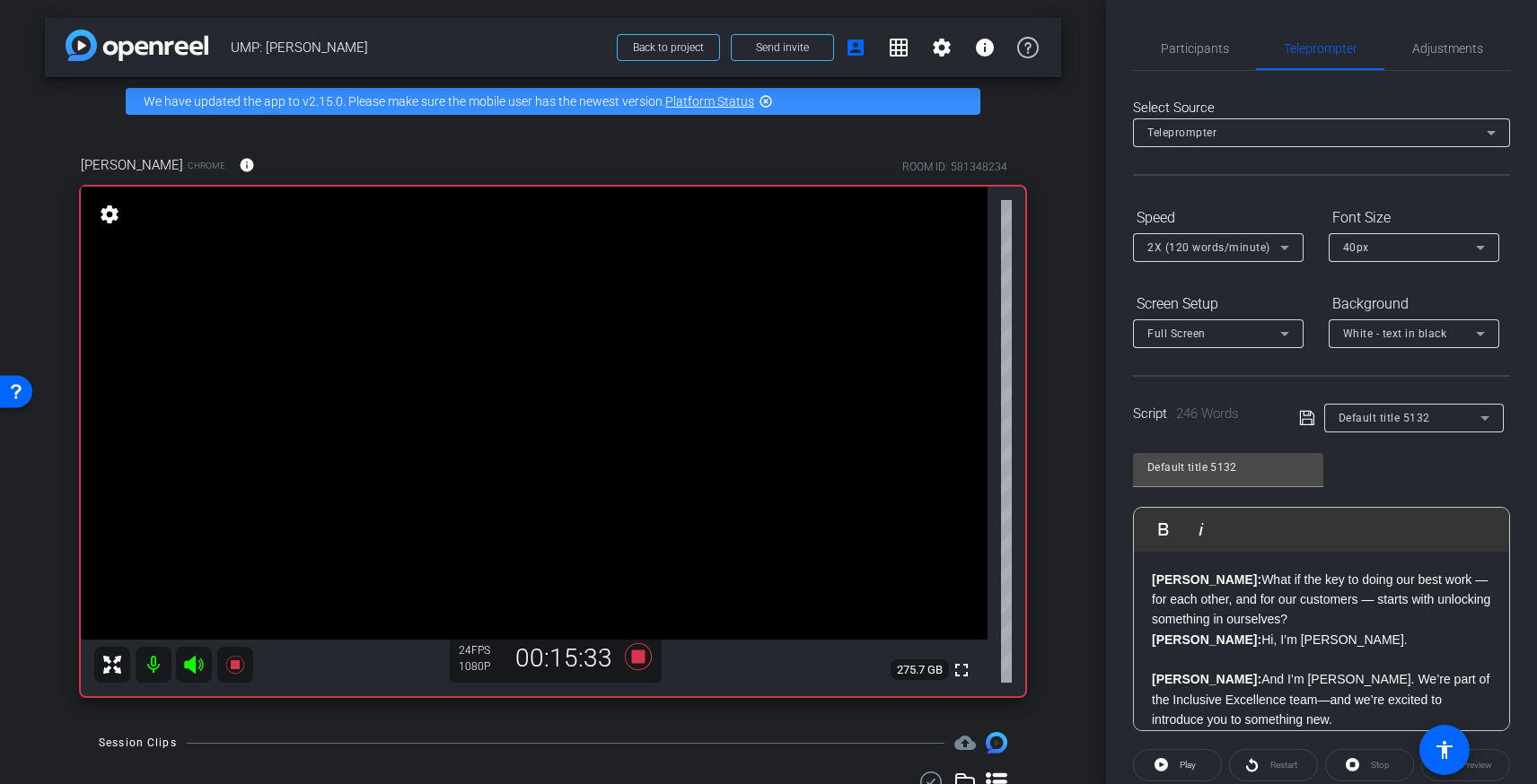
click at [1361, 767] on div "Stop" at bounding box center [1370, 765] width 89 height 32
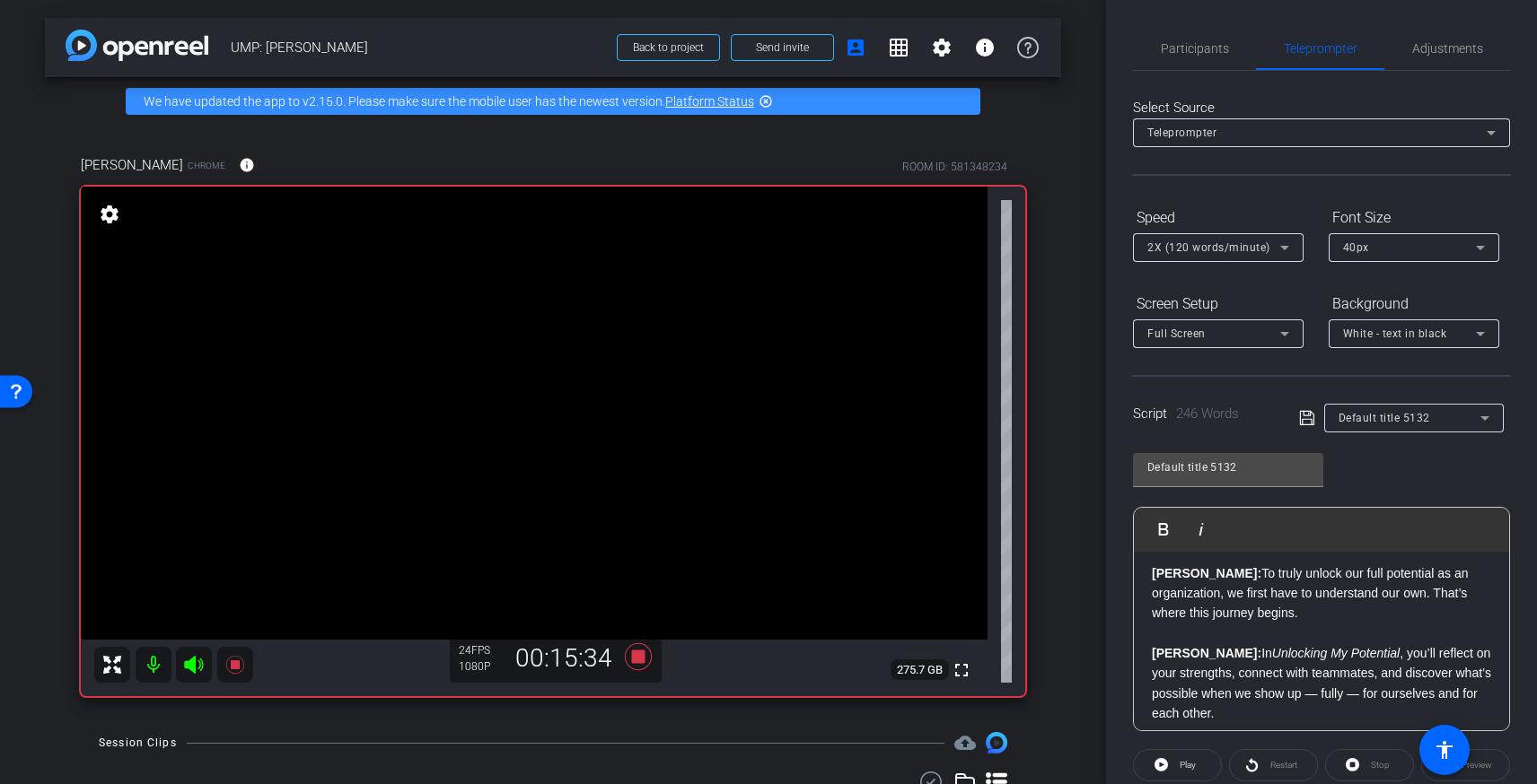
scroll to position [721, 0]
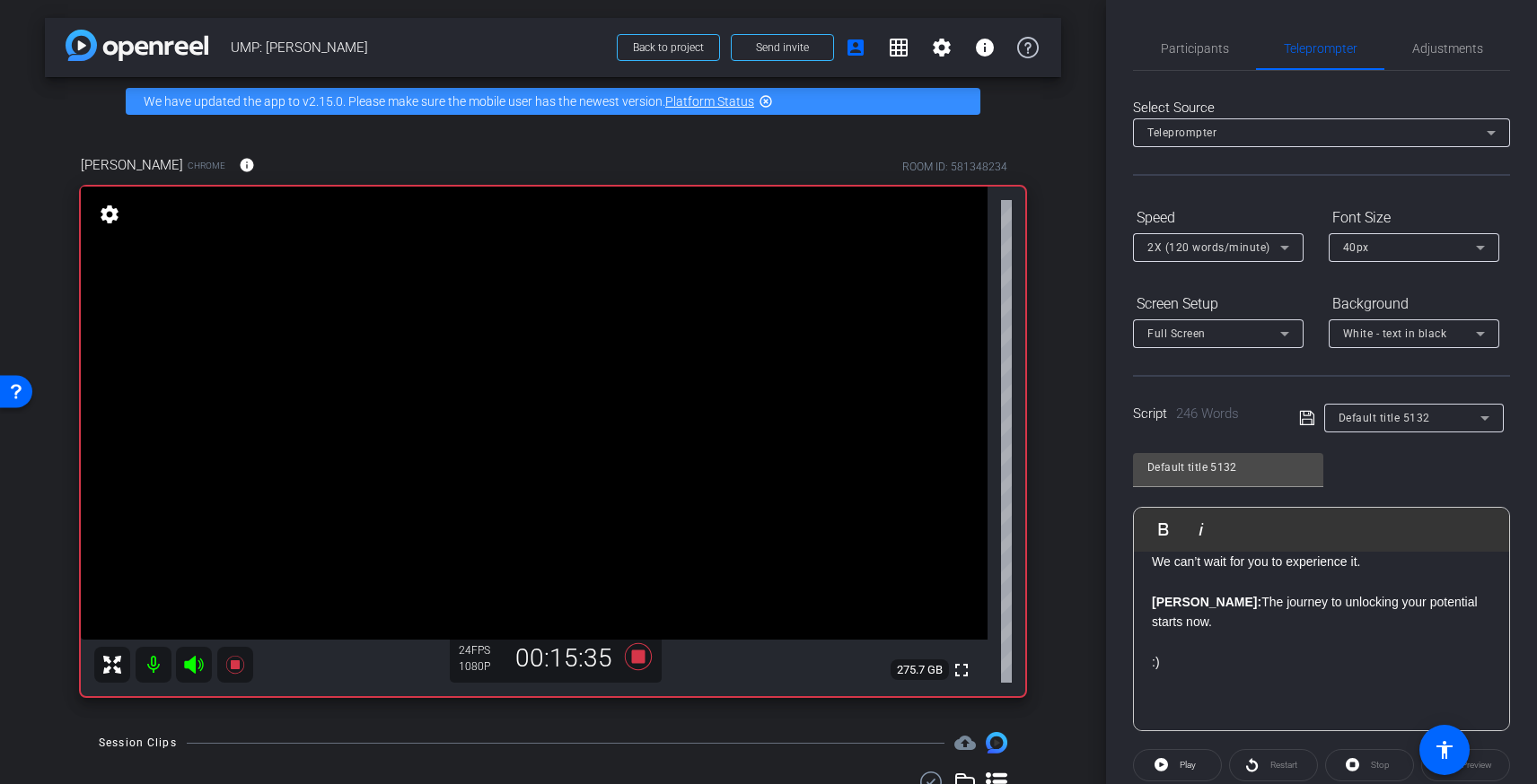
click at [1299, 411] on icon at bounding box center [1307, 419] width 16 height 22
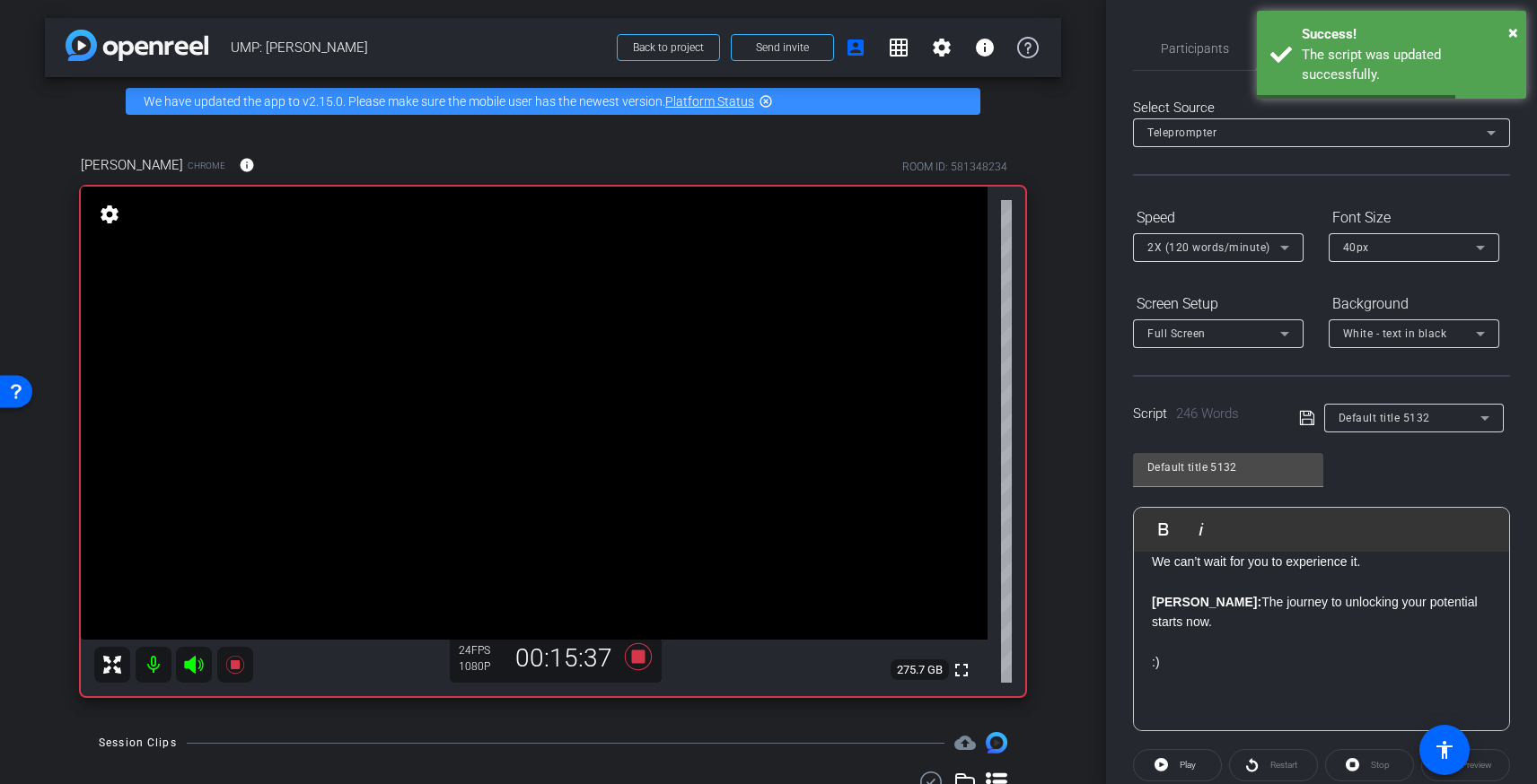
click at [1252, 763] on div "Restart" at bounding box center [1273, 765] width 89 height 32
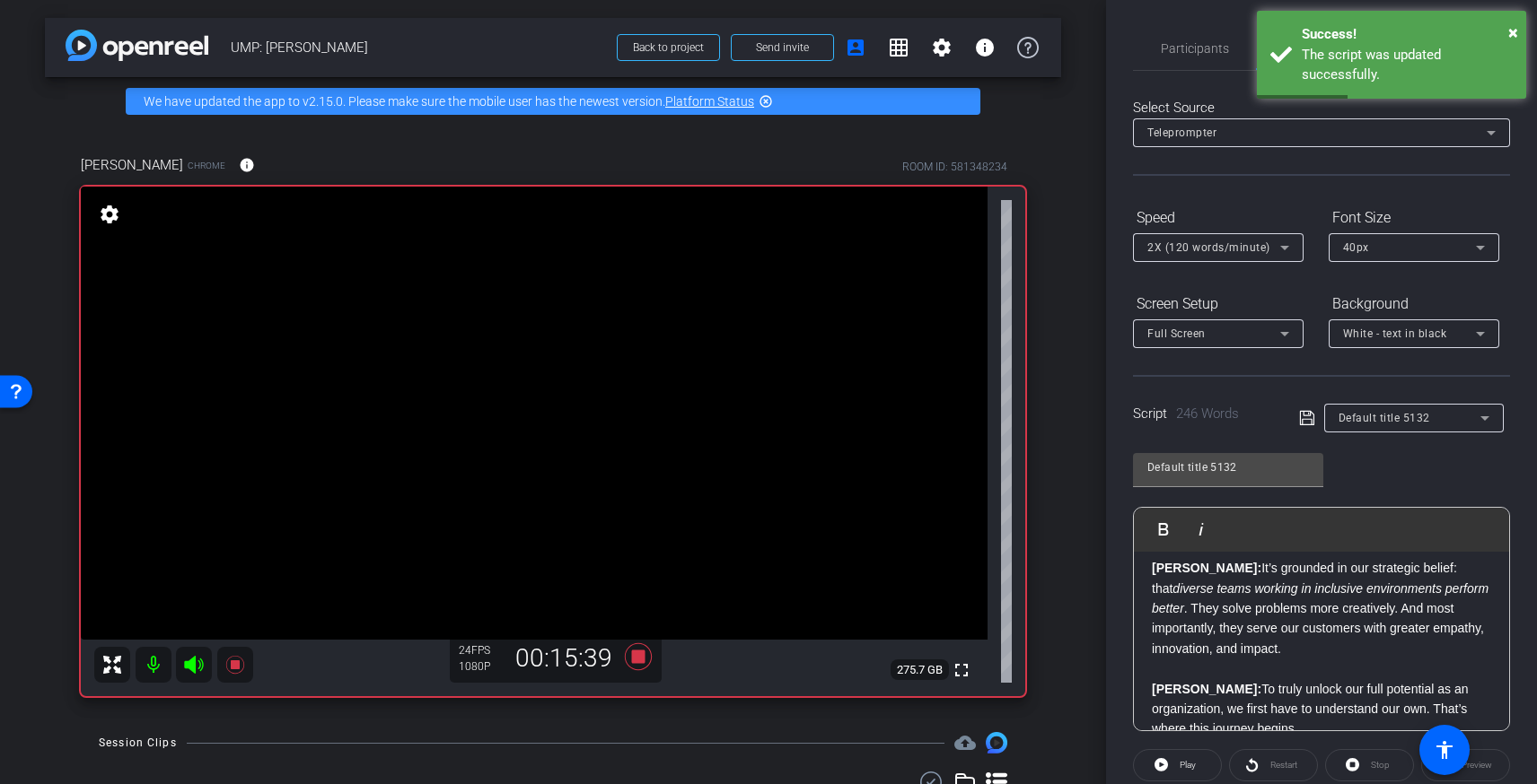
scroll to position [0, 0]
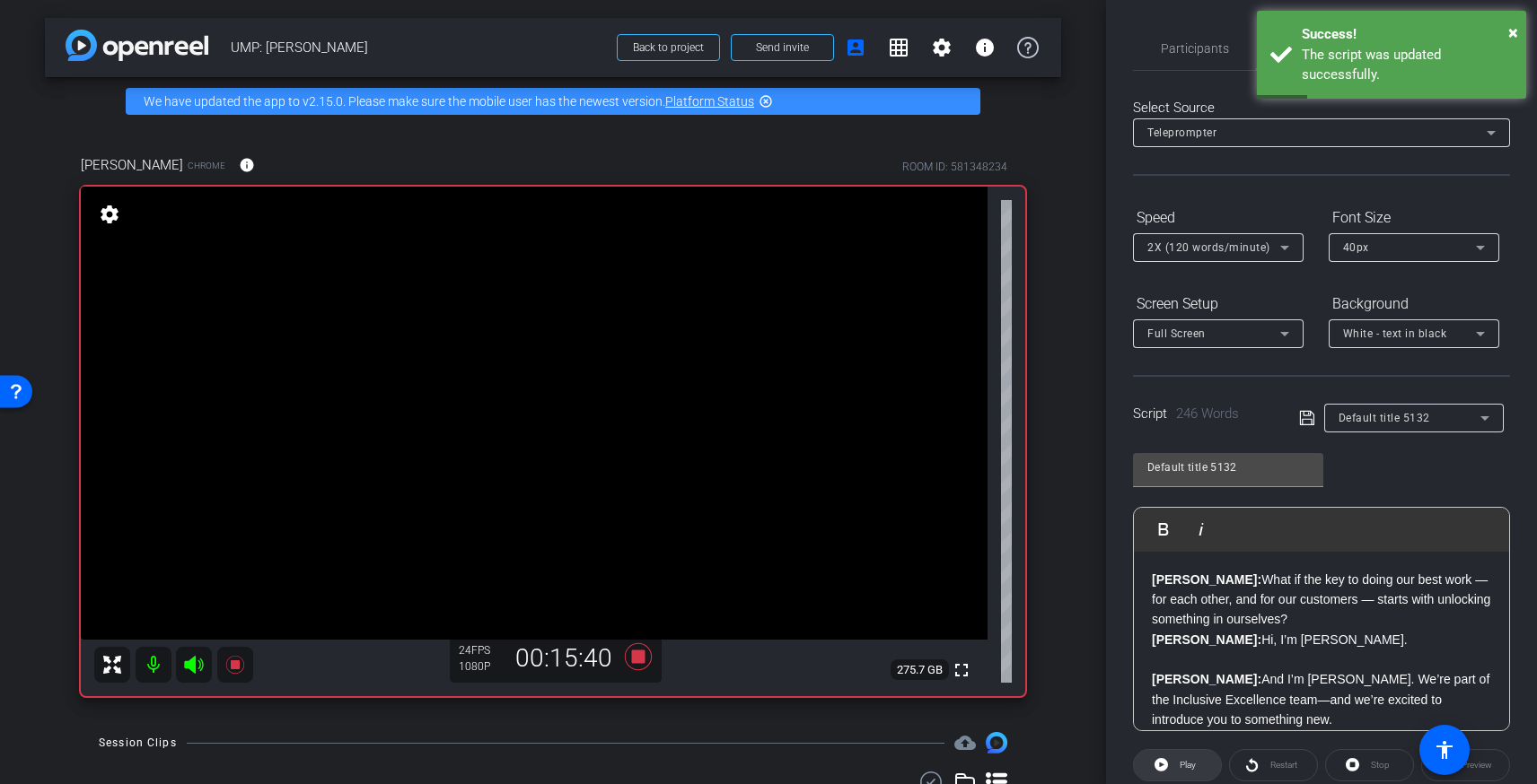
click at [1166, 762] on icon at bounding box center [1161, 764] width 14 height 14
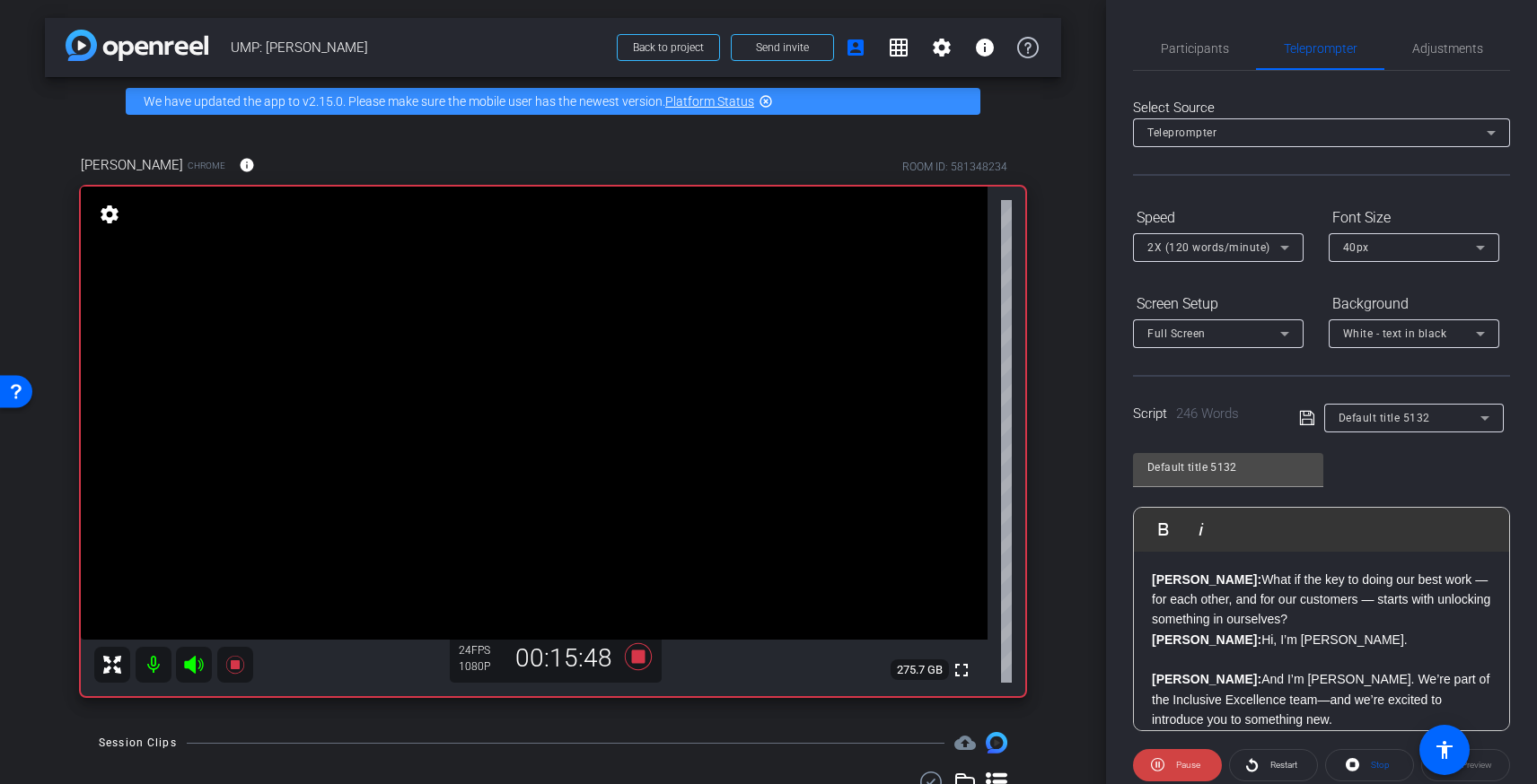
click at [1216, 248] on span "2X (120 words/minute)" at bounding box center [1208, 248] width 123 height 13
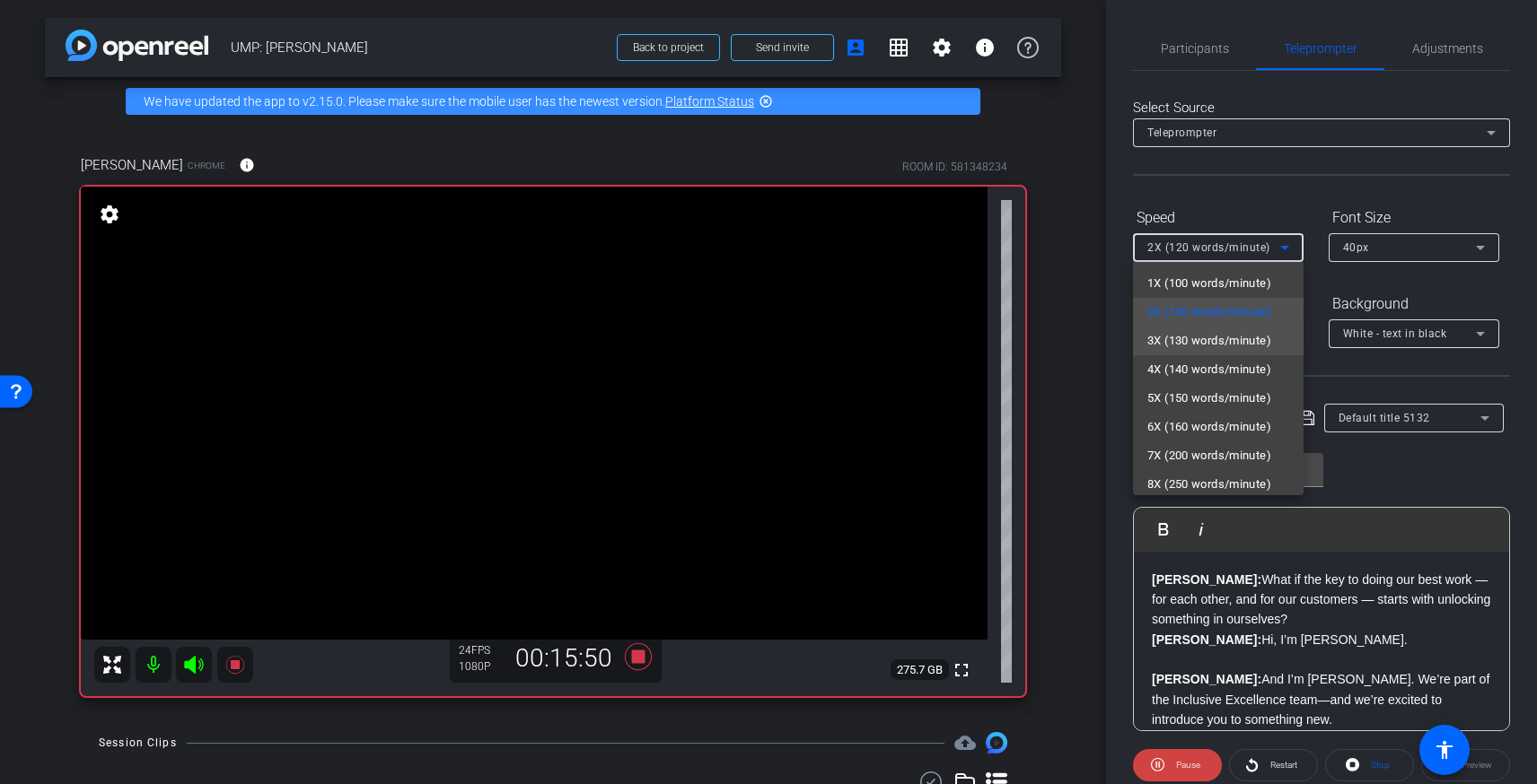
click at [1201, 342] on span "3X (130 words/minute)" at bounding box center [1209, 341] width 124 height 22
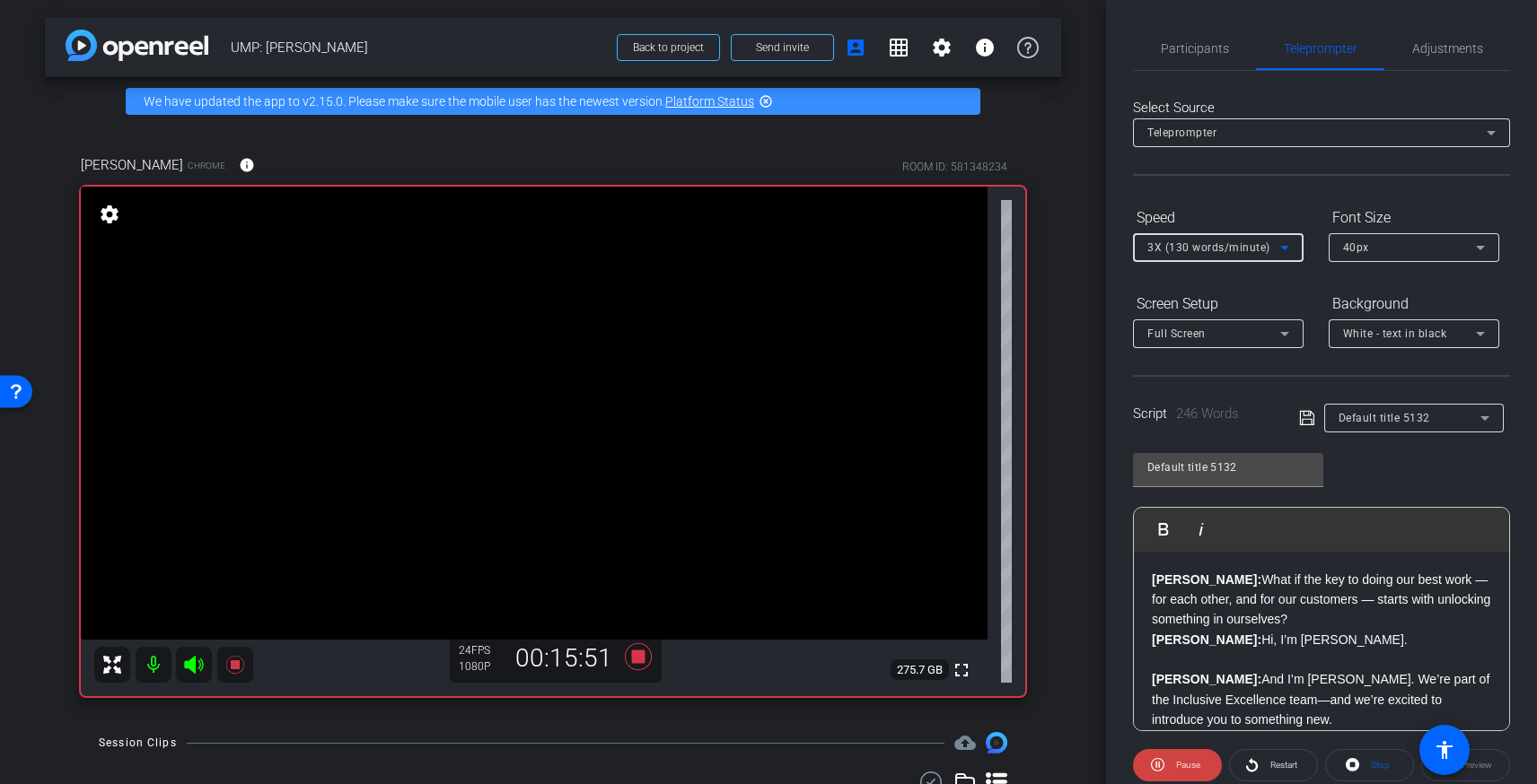
click at [1186, 633] on strong "[PERSON_NAME]:" at bounding box center [1207, 640] width 110 height 14
click at [1190, 768] on span "Pause" at bounding box center [1188, 764] width 24 height 10
click at [1280, 765] on span "Restart" at bounding box center [1284, 764] width 27 height 10
click at [1179, 771] on span "Pause" at bounding box center [1186, 765] width 29 height 25
click at [1183, 252] on span "3X (130 words/minute)" at bounding box center [1208, 248] width 123 height 13
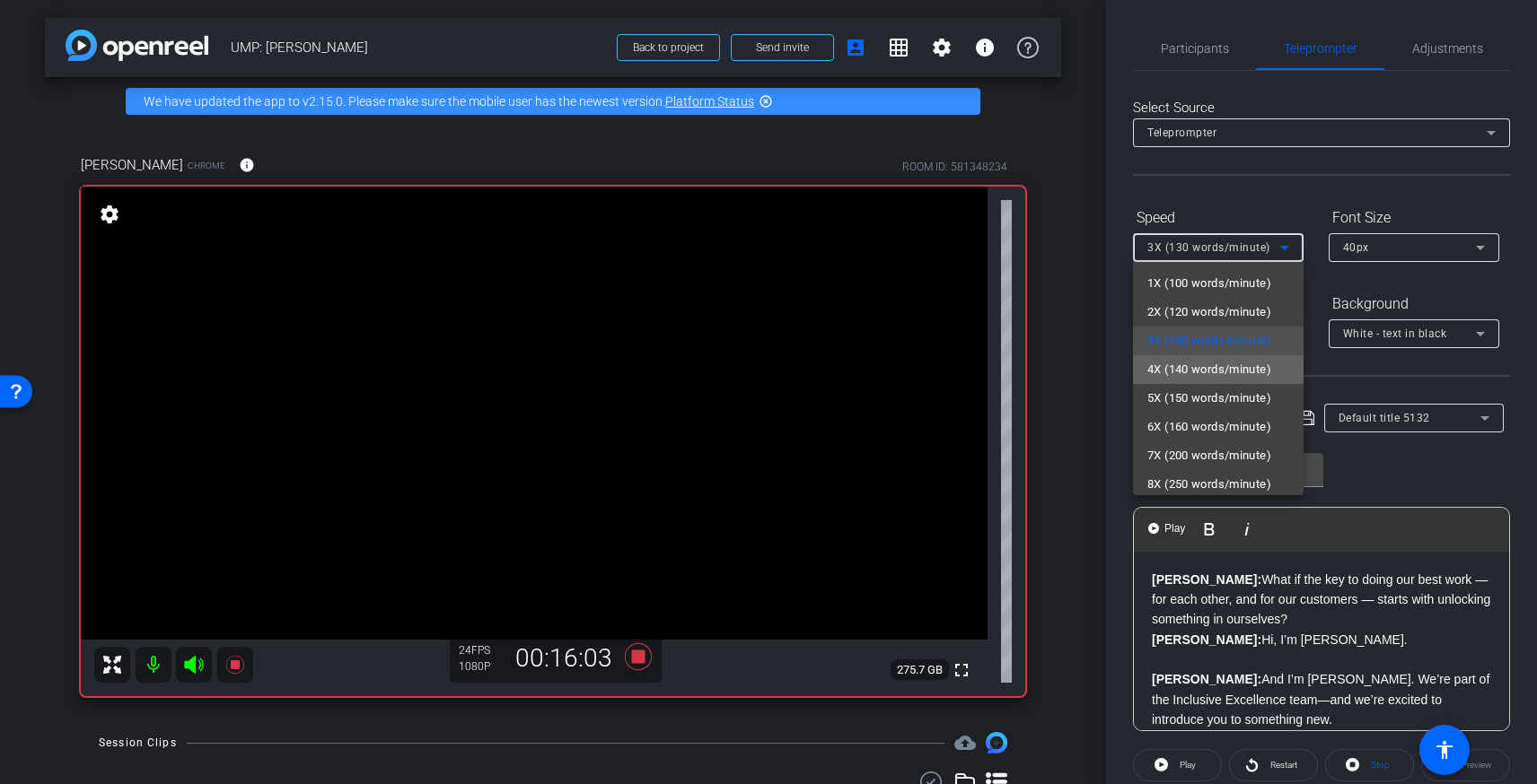
click at [1178, 368] on span "4X (140 words/minute)" at bounding box center [1209, 370] width 124 height 22
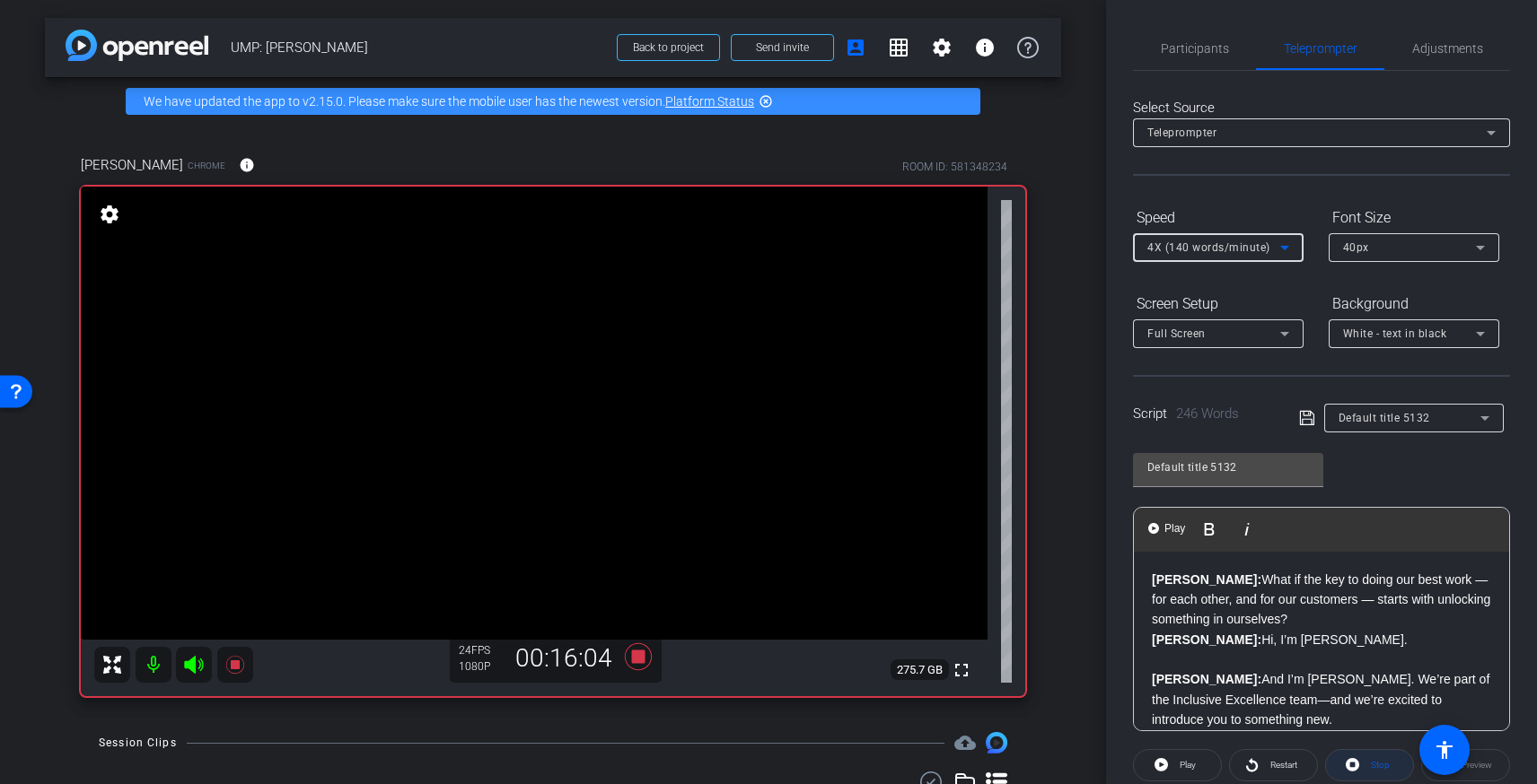
click at [1370, 769] on span "Stop" at bounding box center [1379, 764] width 19 height 10
click at [1253, 763] on div "Restart" at bounding box center [1273, 765] width 89 height 32
click at [1270, 764] on div "Restart" at bounding box center [1273, 765] width 89 height 32
click at [1257, 761] on div "Restart" at bounding box center [1273, 765] width 89 height 32
click at [1195, 767] on span "Play" at bounding box center [1188, 764] width 16 height 10
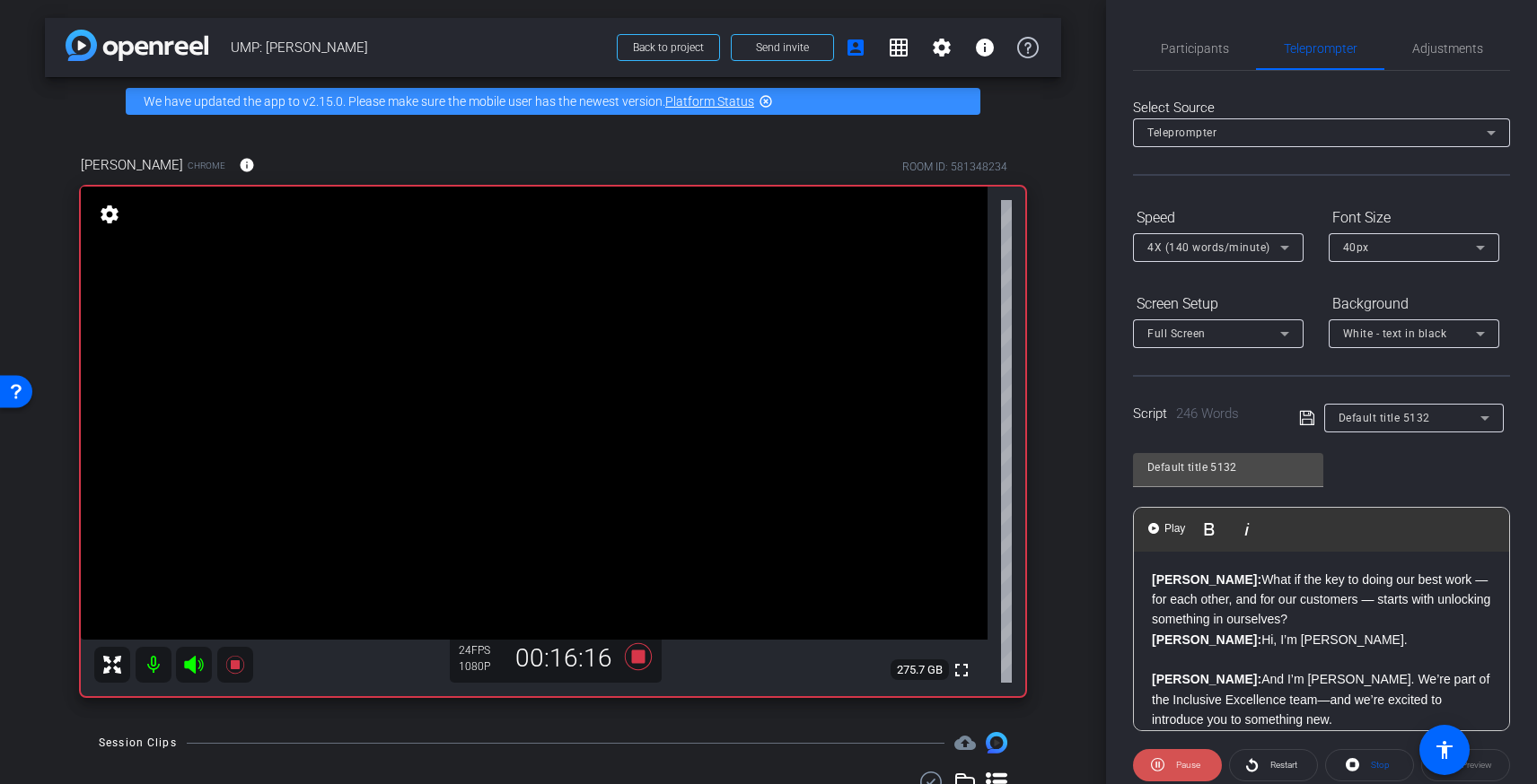
click at [1172, 777] on span "Pause" at bounding box center [1186, 765] width 29 height 25
click at [1232, 262] on div at bounding box center [1217, 272] width 170 height 20
click at [1232, 248] on span "4X (140 words/minute)" at bounding box center [1208, 248] width 123 height 13
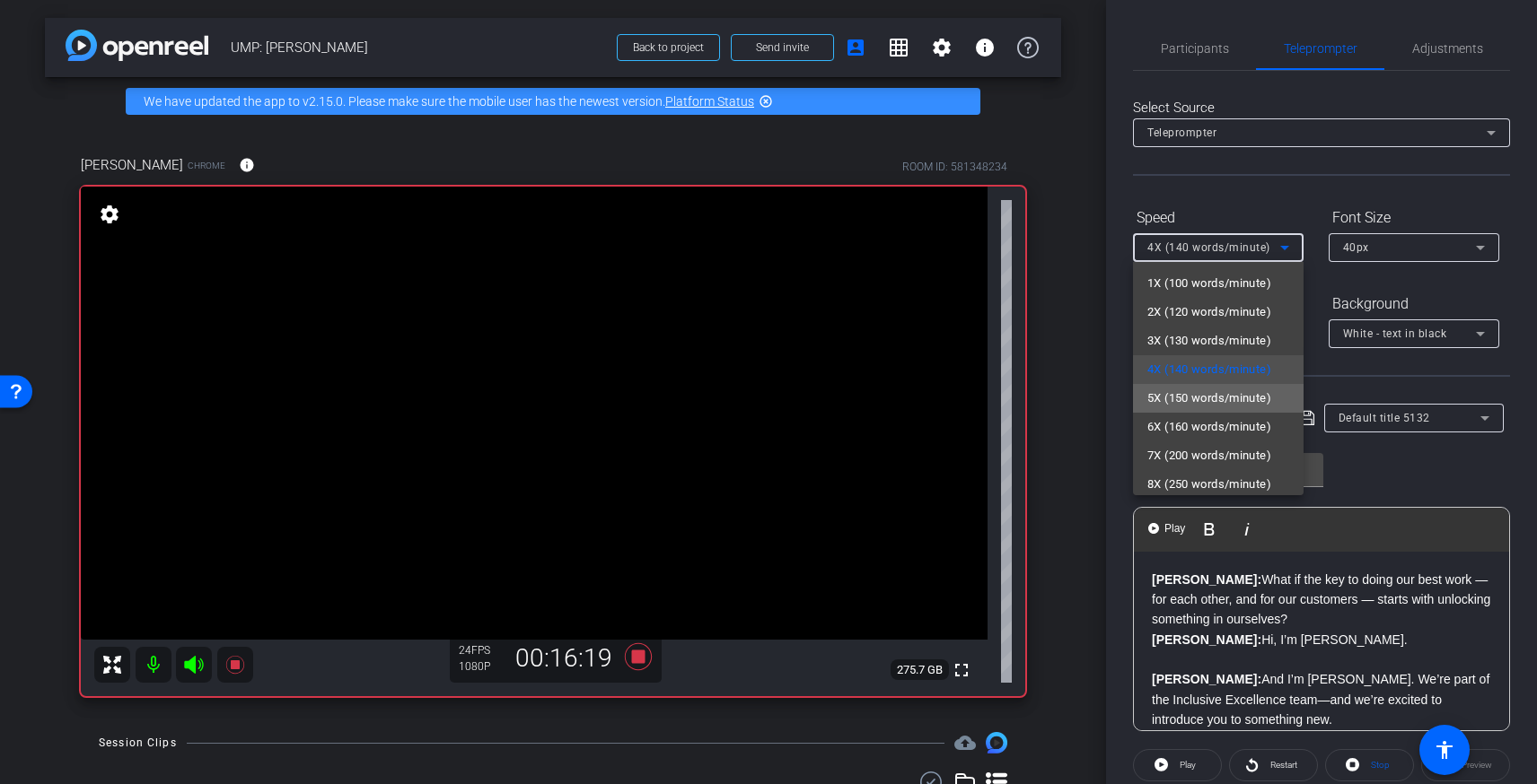
click at [1208, 396] on span "5X (150 words/minute)" at bounding box center [1209, 399] width 124 height 22
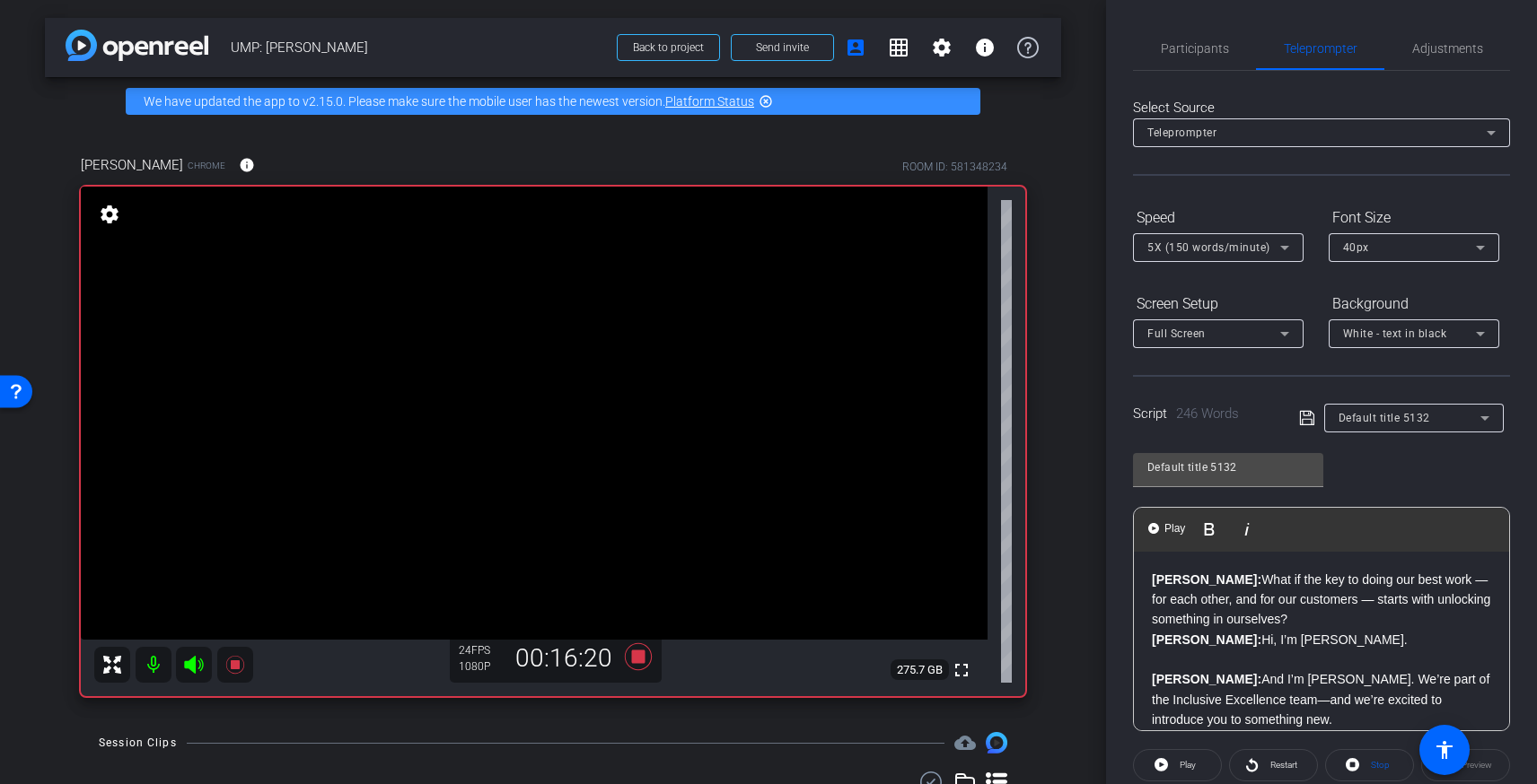
click at [1226, 607] on p "Brandon: What if the key to doing our best work — for each other, and for our c…" at bounding box center [1321, 599] width 339 height 60
click at [1152, 581] on strong "[PERSON_NAME]:" at bounding box center [1207, 580] width 110 height 14
click at [1273, 764] on span "Restart" at bounding box center [1284, 764] width 27 height 10
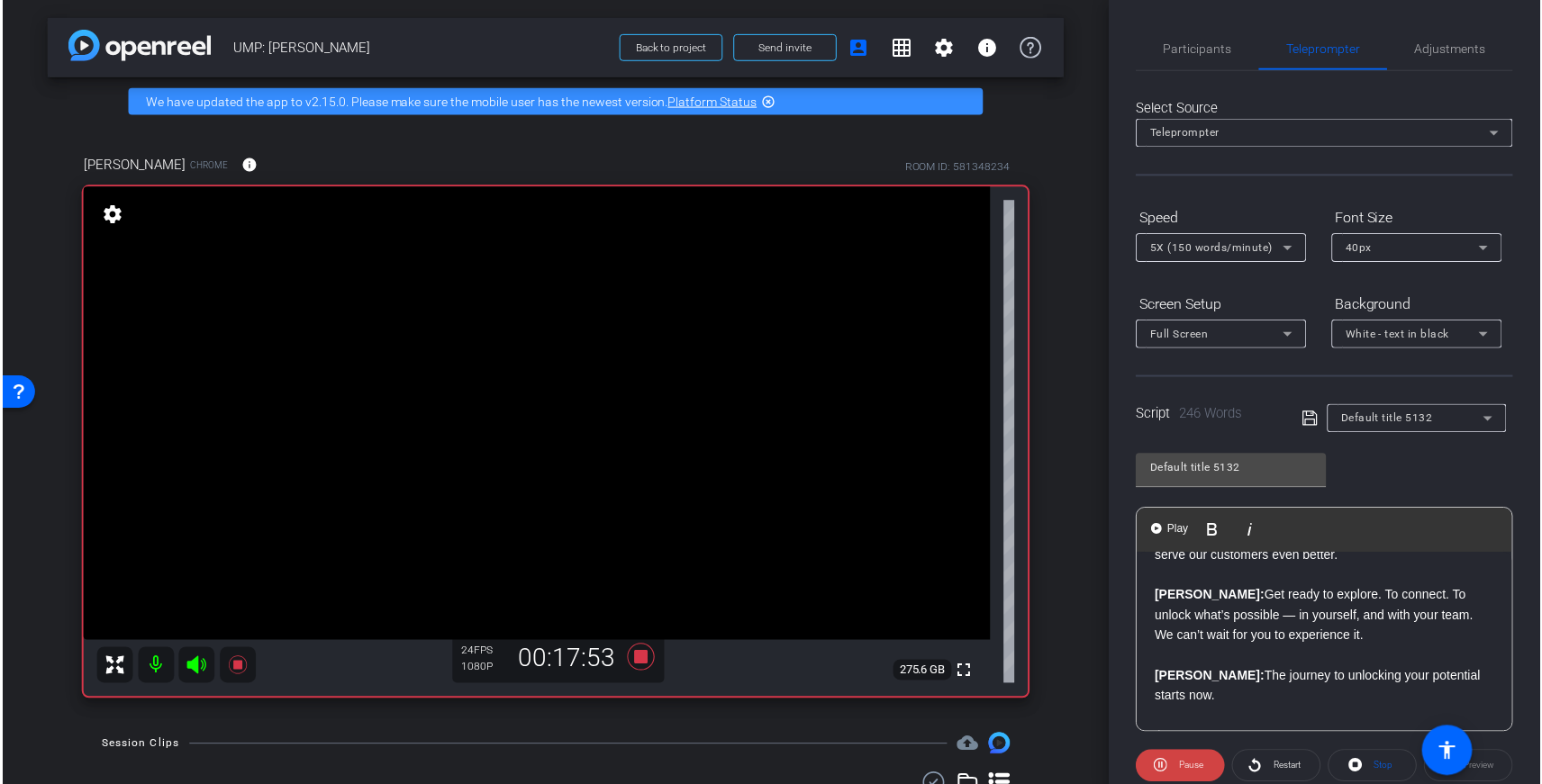
scroll to position [658, 0]
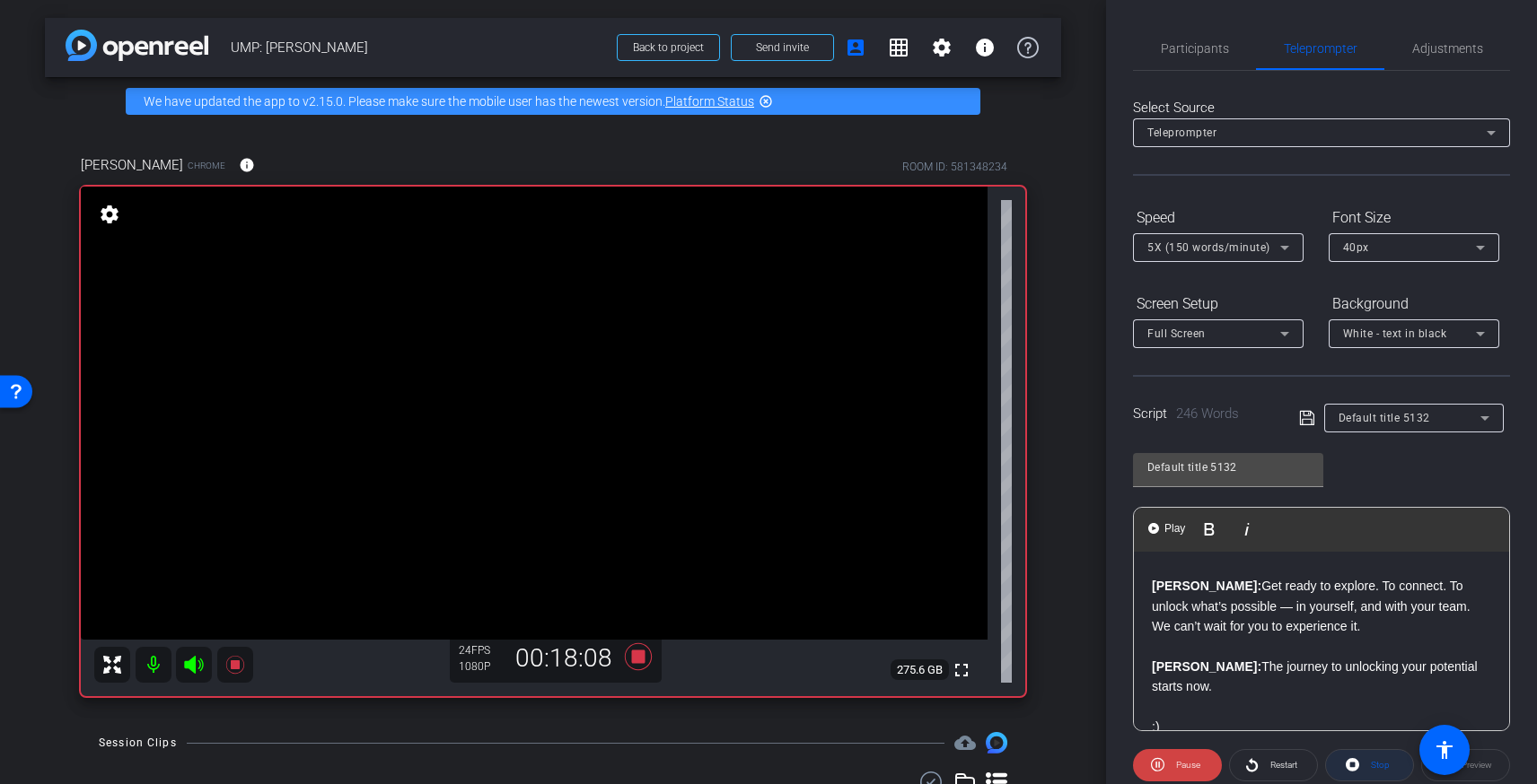
click at [1367, 765] on span "Stop" at bounding box center [1378, 765] width 23 height 25
click at [1198, 42] on span "Participants" at bounding box center [1195, 49] width 68 height 13
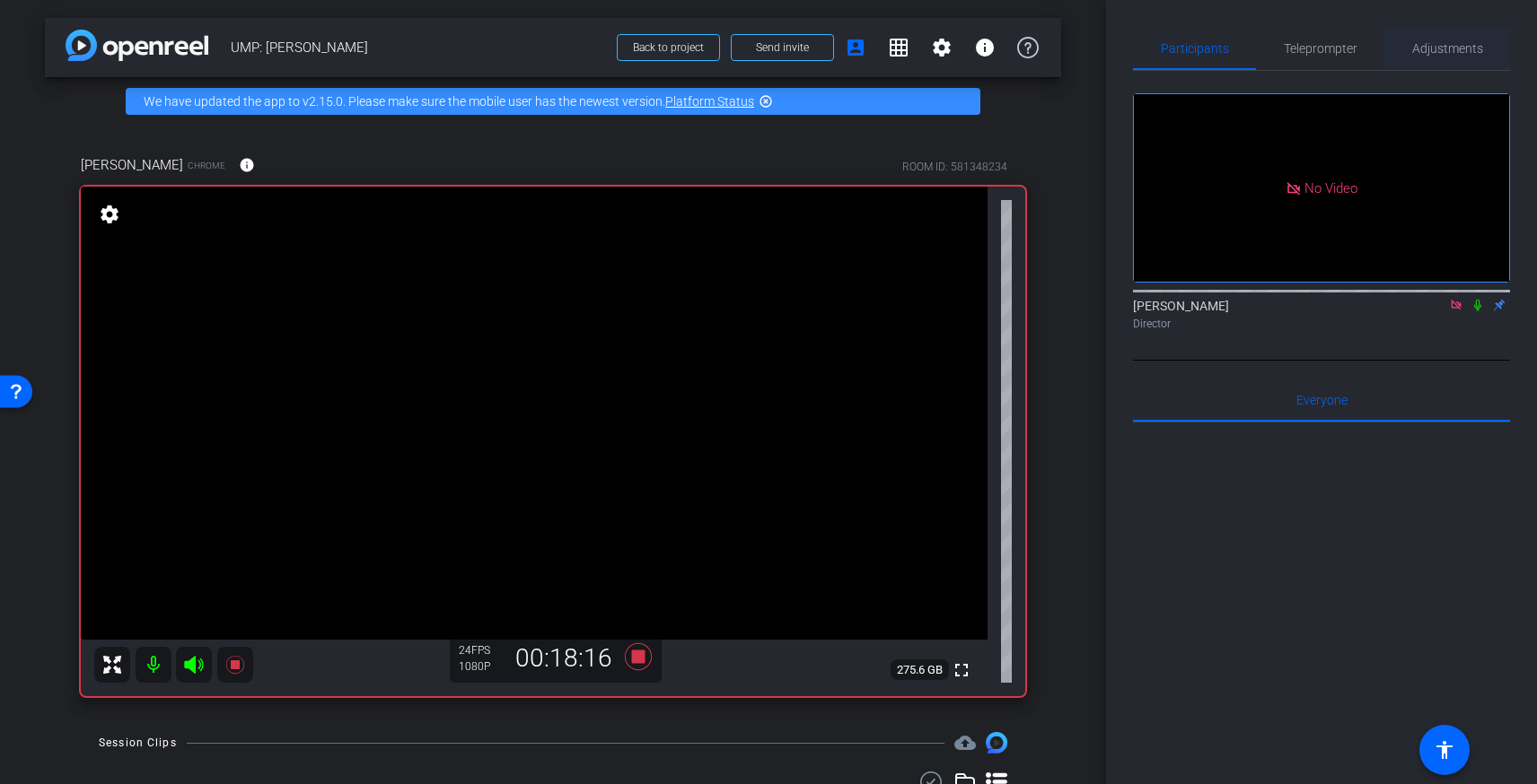
click at [1443, 50] on span "Adjustments" at bounding box center [1447, 49] width 71 height 13
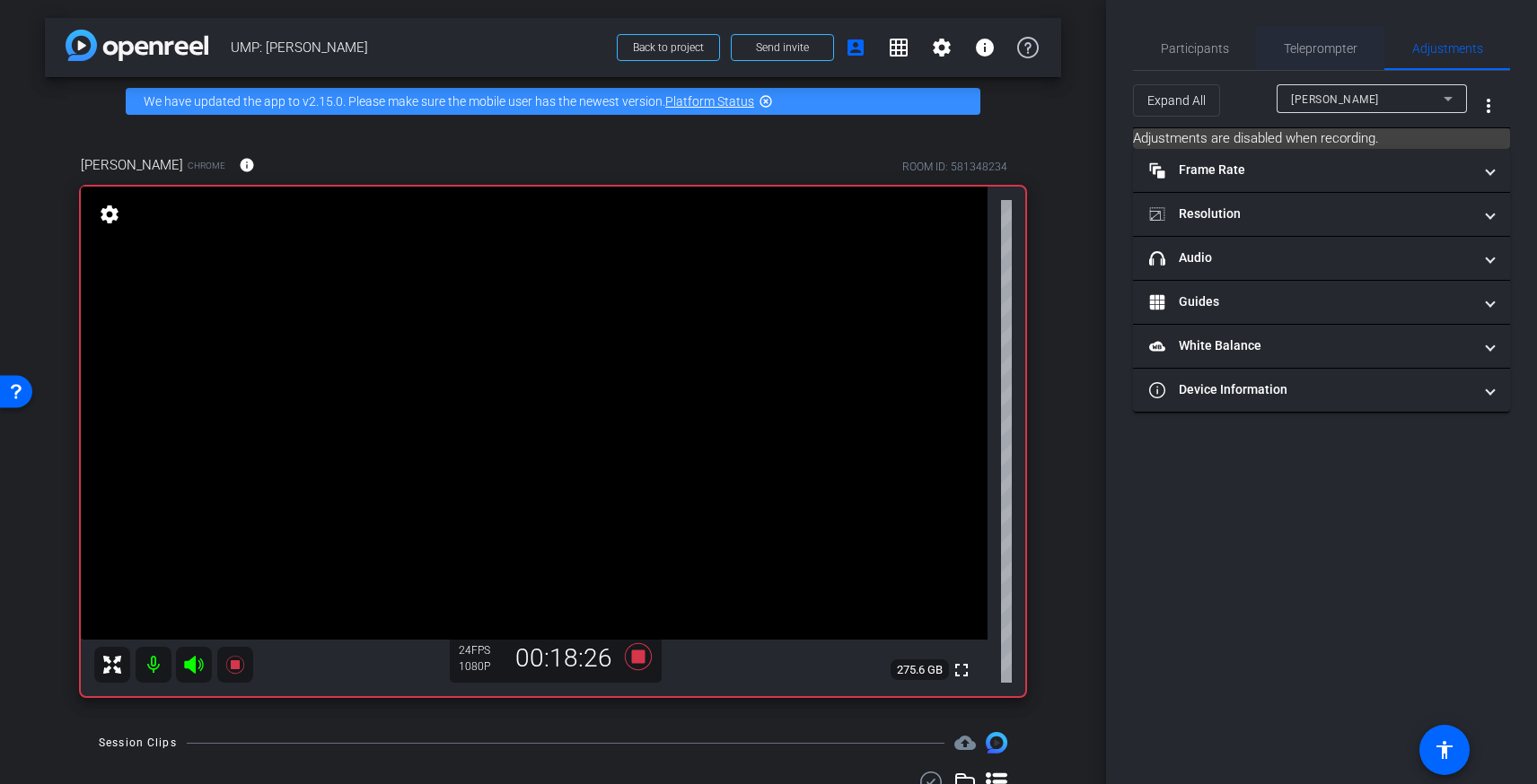
click at [1313, 55] on span "Teleprompter" at bounding box center [1321, 49] width 74 height 13
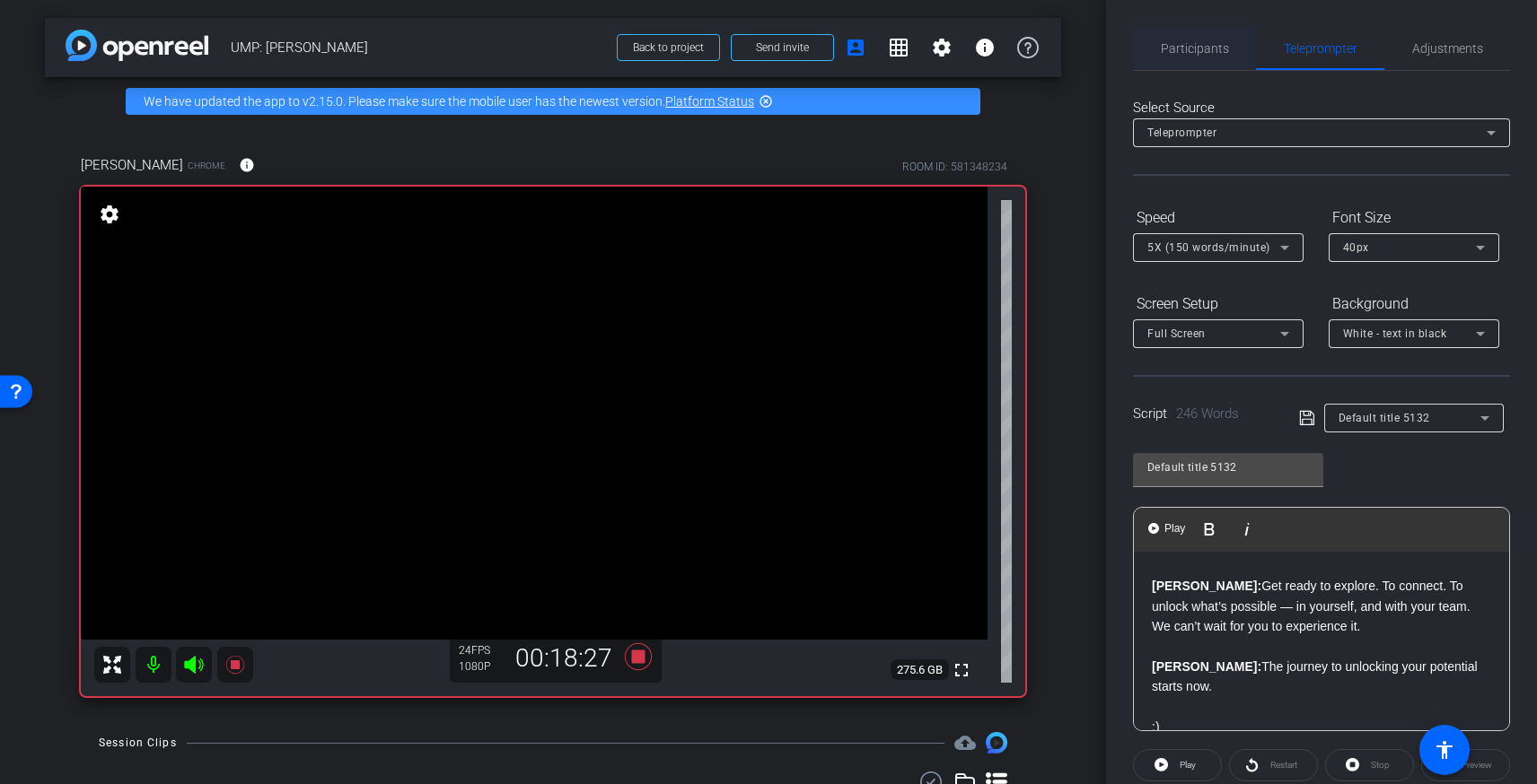
click at [1211, 50] on span "Participants" at bounding box center [1195, 49] width 68 height 13
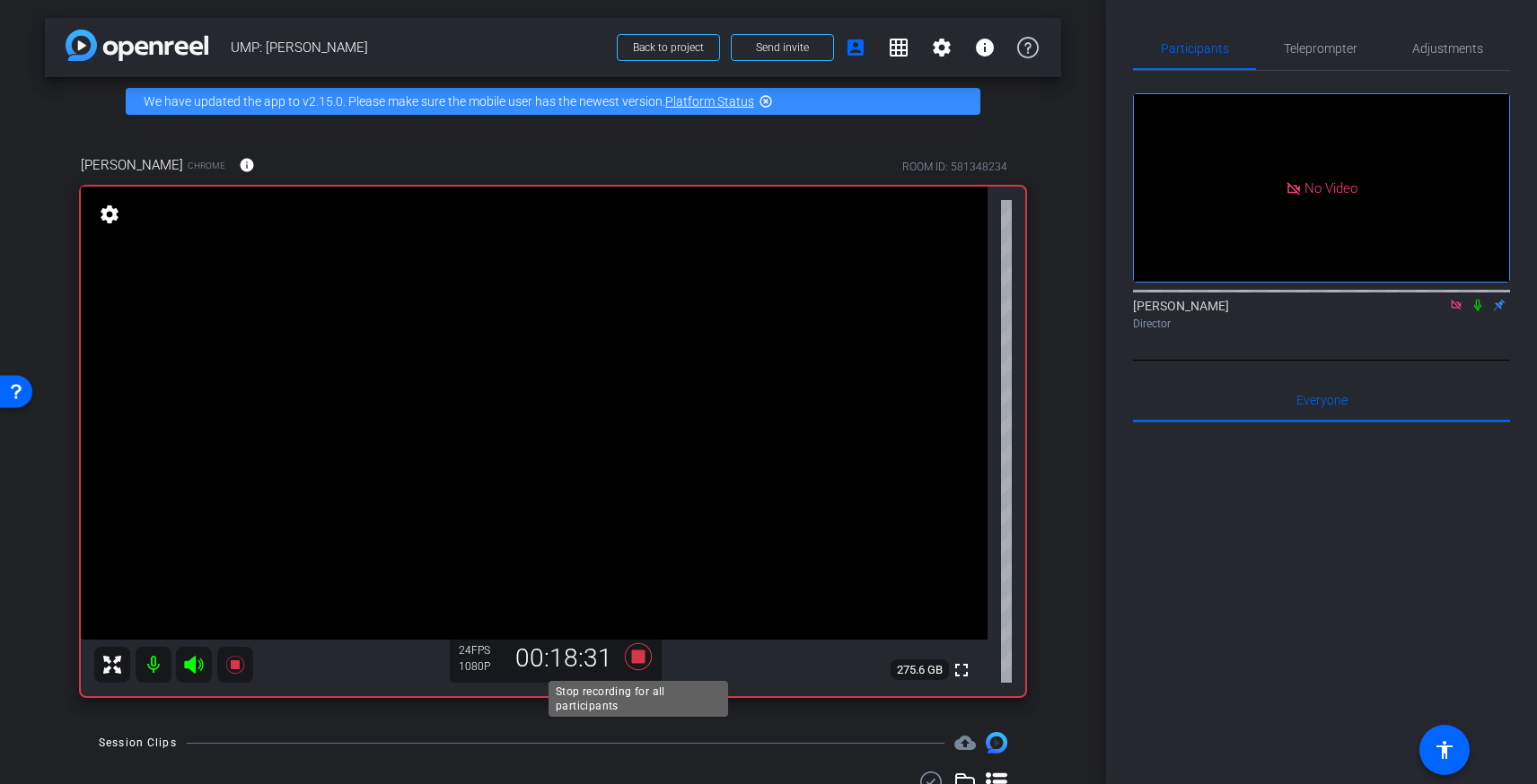
click at [644, 654] on icon at bounding box center [638, 657] width 27 height 27
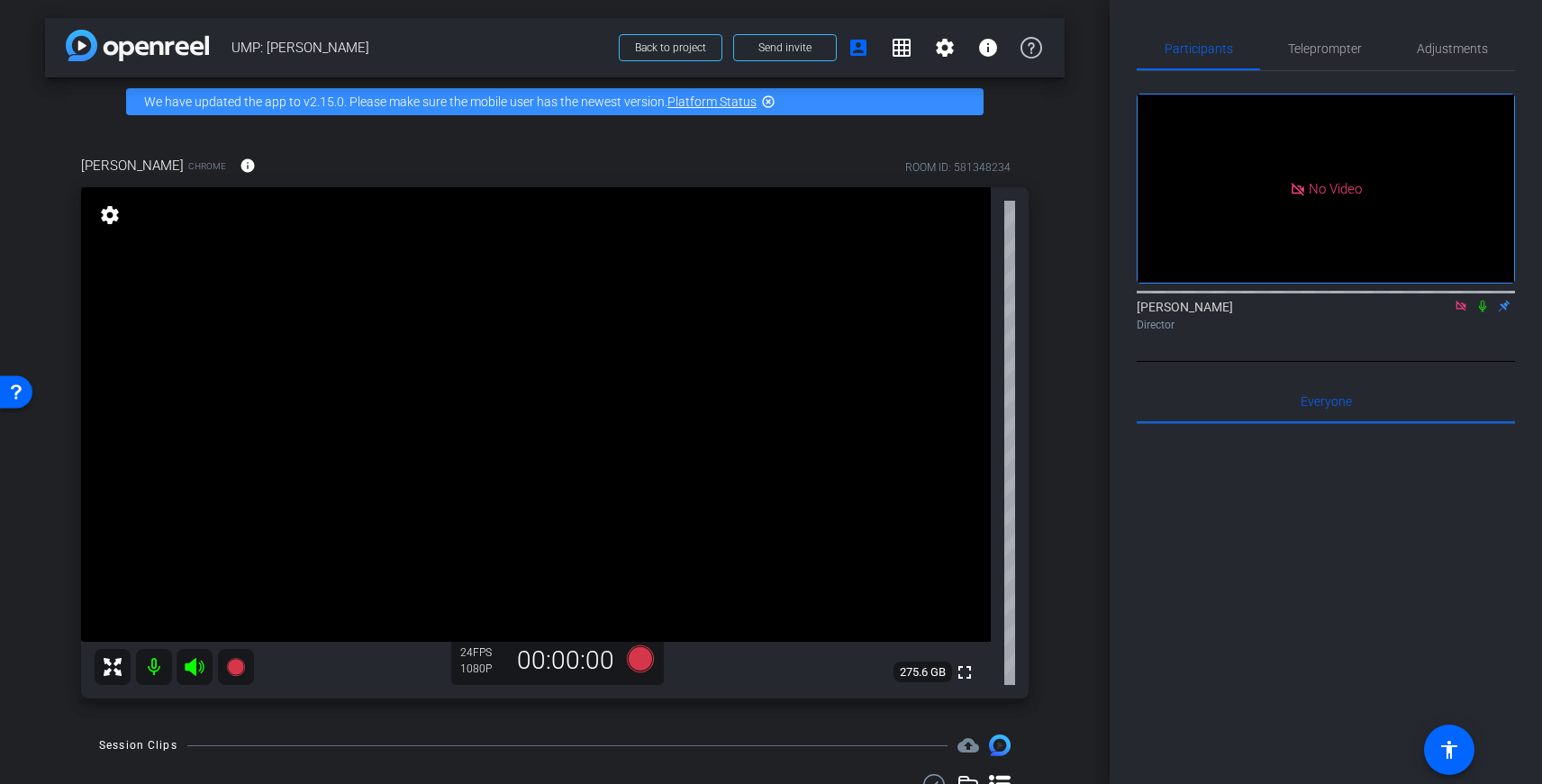
scroll to position [117, 0]
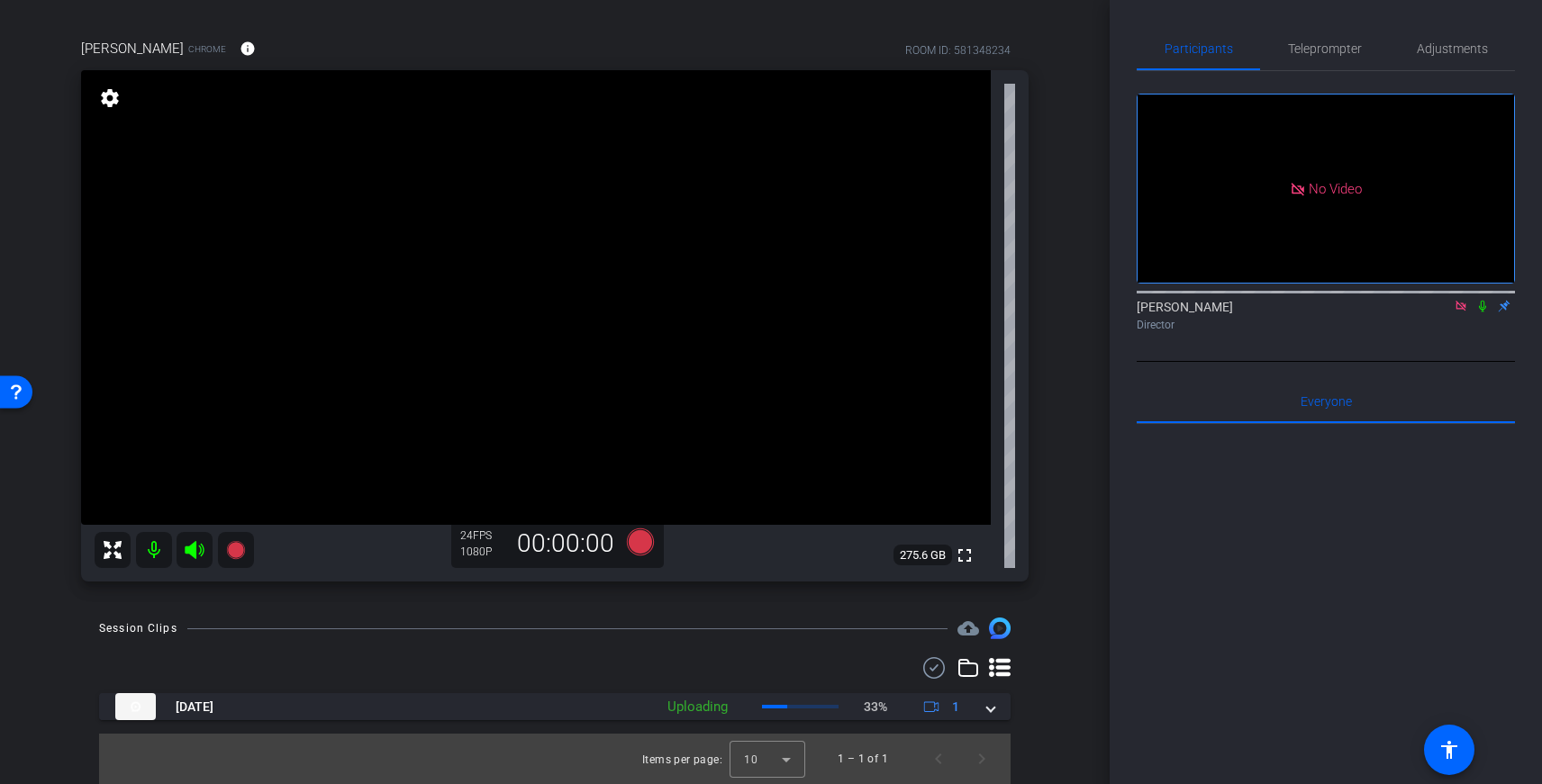
click at [1460, 300] on icon at bounding box center [1461, 306] width 14 height 13
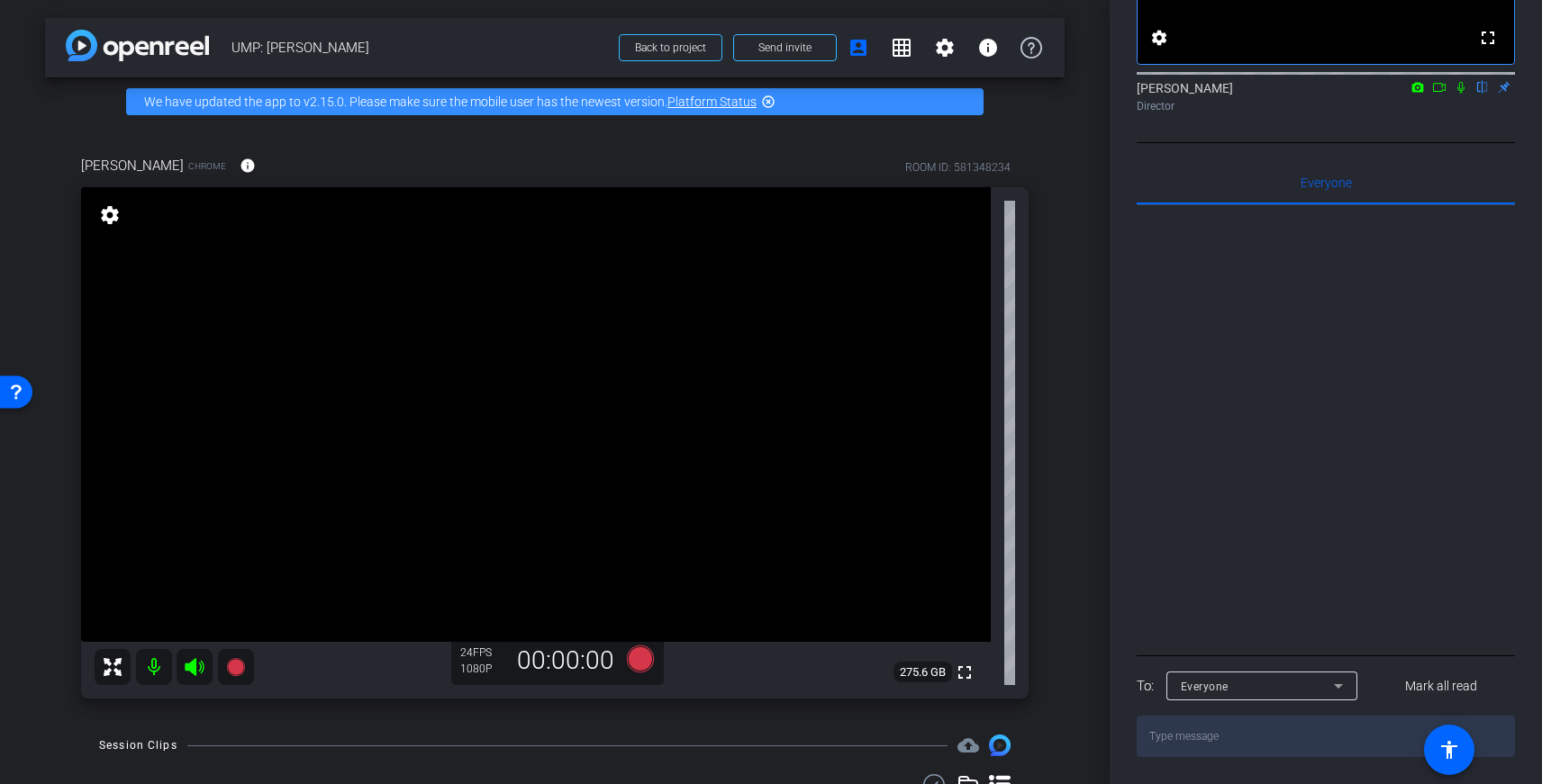
scroll to position [0, 0]
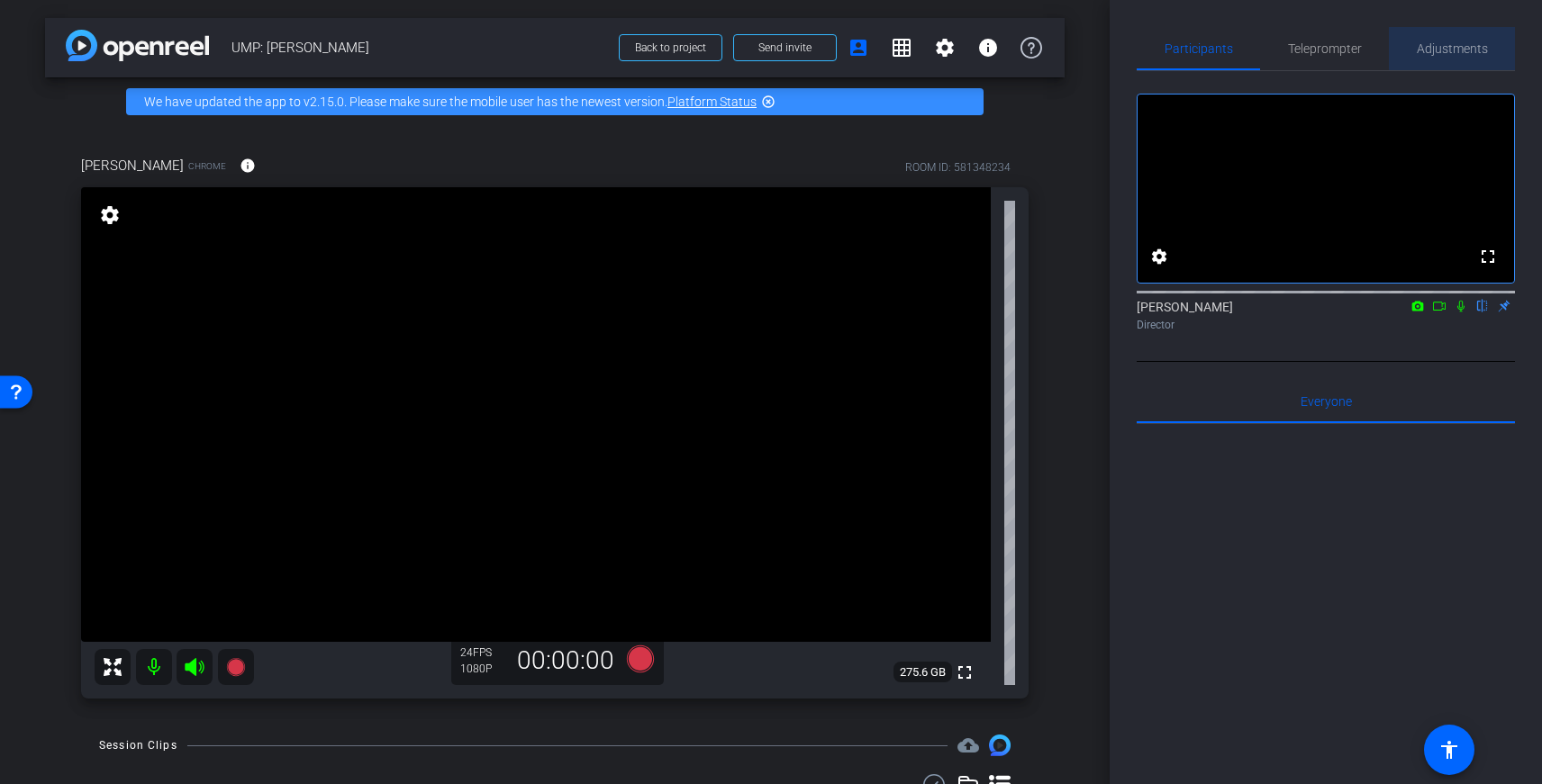
click at [1456, 47] on span "Adjustments" at bounding box center [1452, 49] width 71 height 13
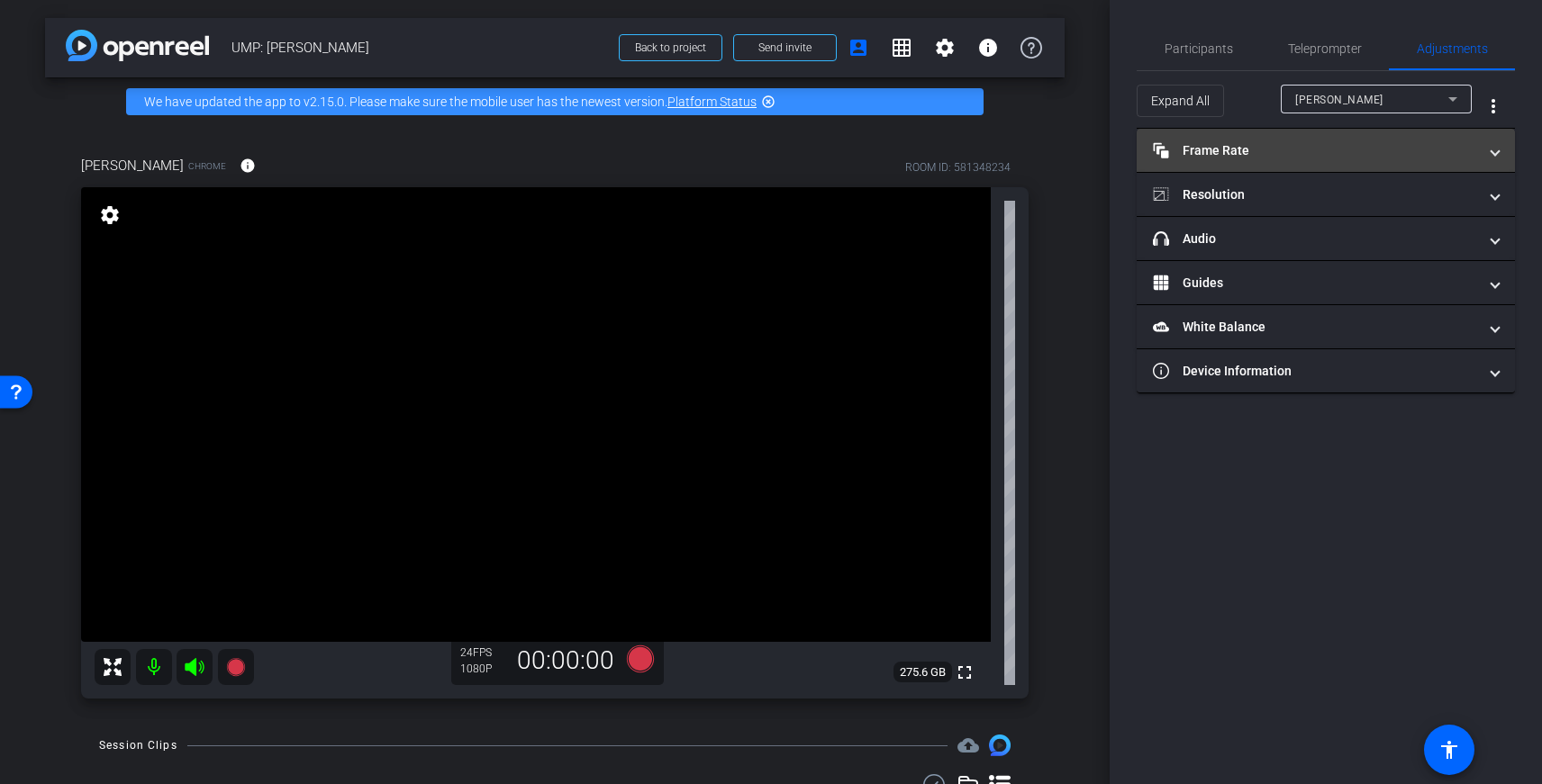
click at [1272, 152] on mat-panel-title "Frame Rate Frame Rate" at bounding box center [1314, 151] width 324 height 19
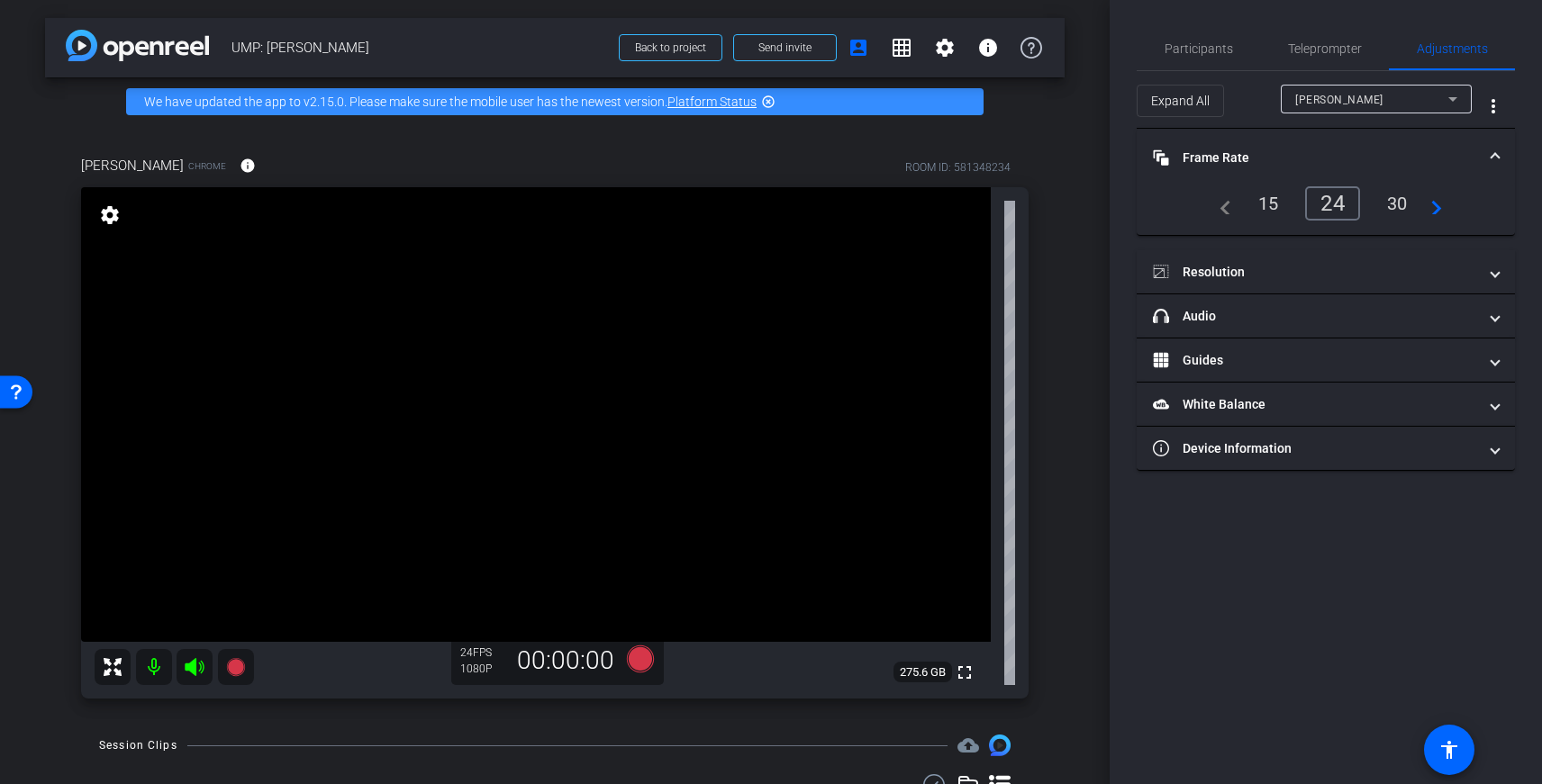
click at [1446, 93] on icon at bounding box center [1453, 99] width 22 height 22
click at [1446, 93] on div at bounding box center [771, 392] width 1542 height 784
click at [1210, 60] on span "Participants" at bounding box center [1199, 49] width 69 height 43
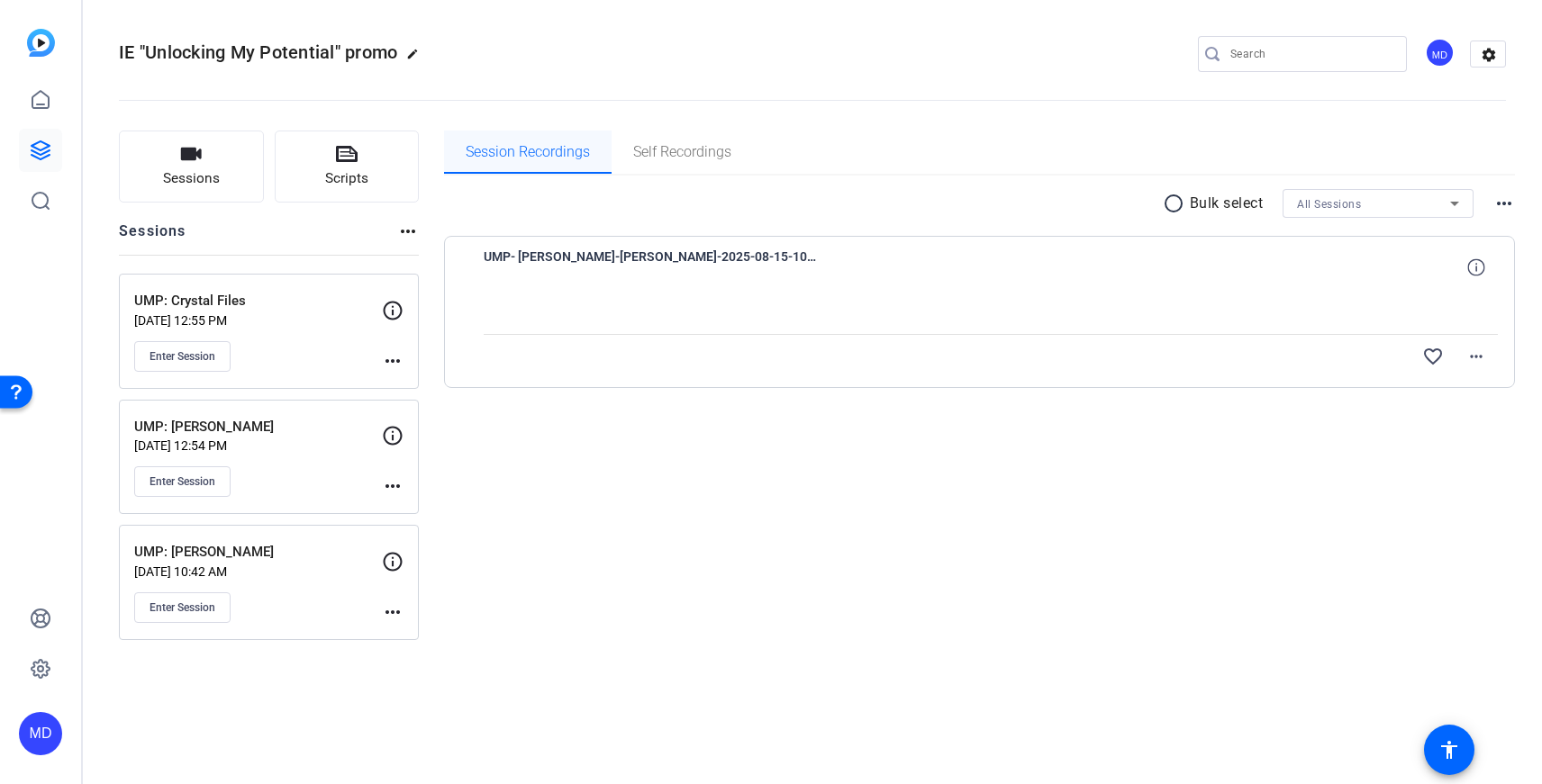
drag, startPoint x: 556, startPoint y: 160, endPoint x: 589, endPoint y: 155, distance: 33.4
click at [556, 160] on span "Session Recordings" at bounding box center [528, 153] width 125 height 43
click at [666, 154] on span "Self Recordings" at bounding box center [682, 153] width 98 height 14
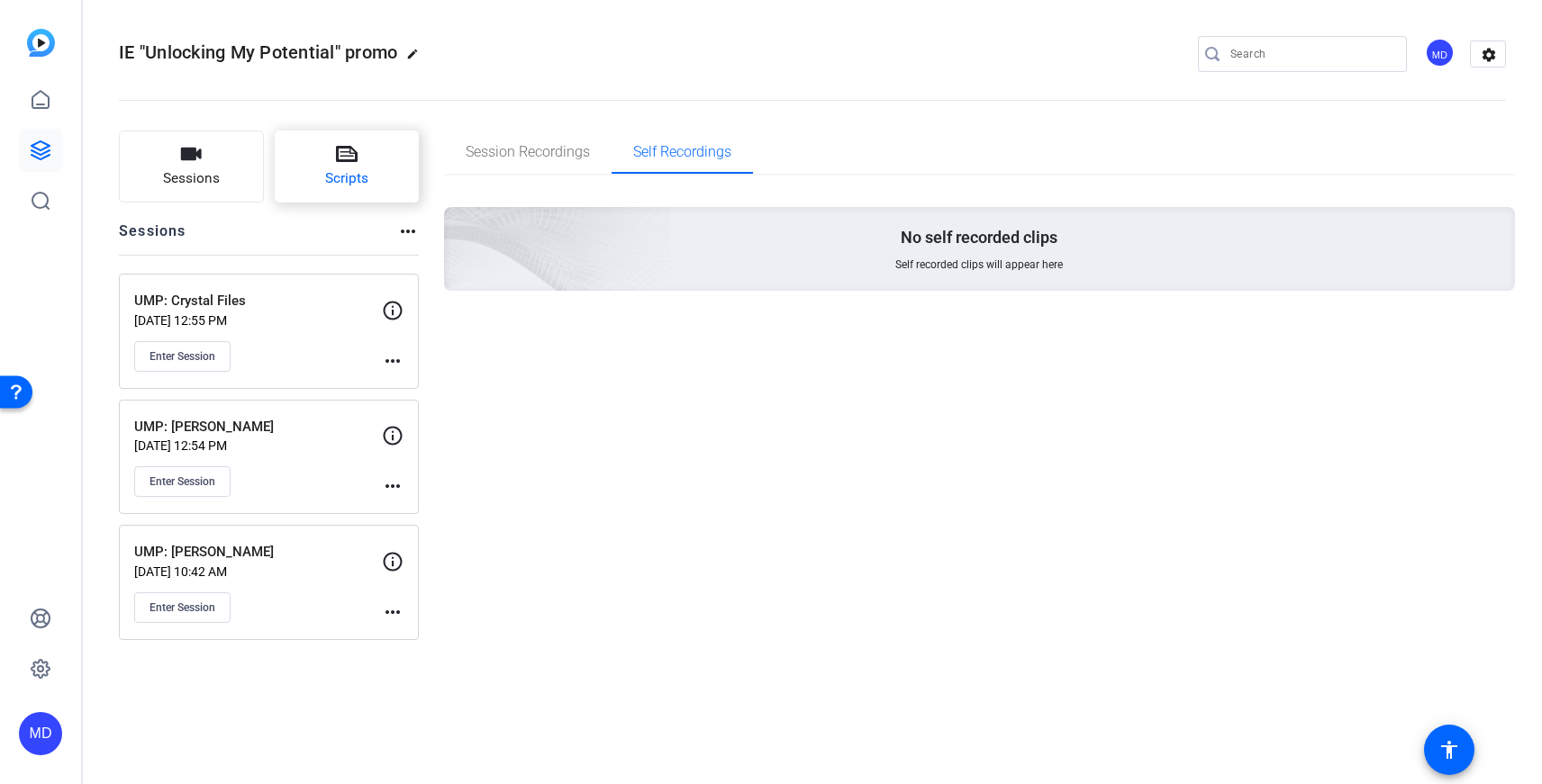
click at [403, 160] on button "Scripts" at bounding box center [347, 167] width 145 height 72
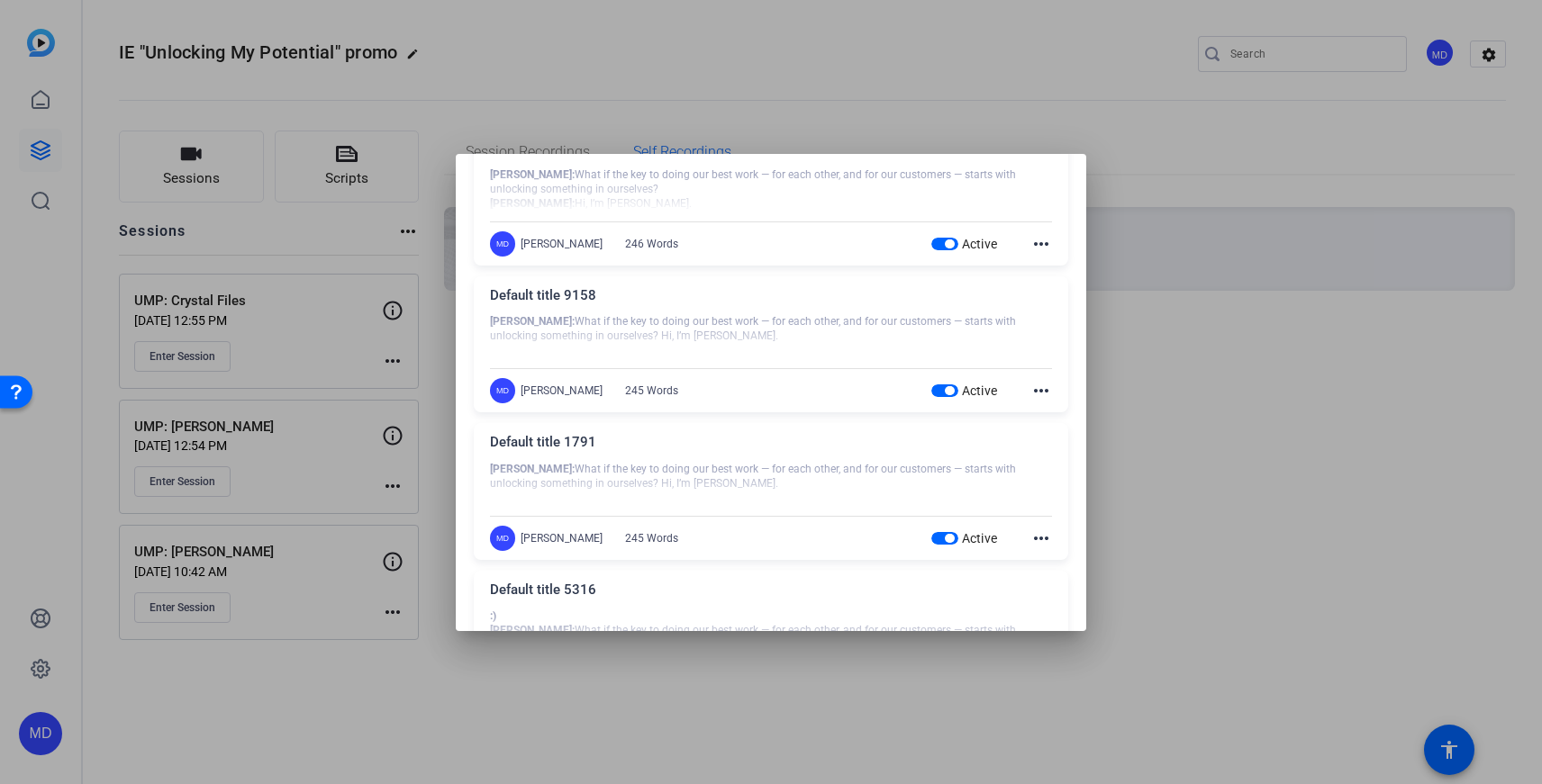
scroll to position [204, 0]
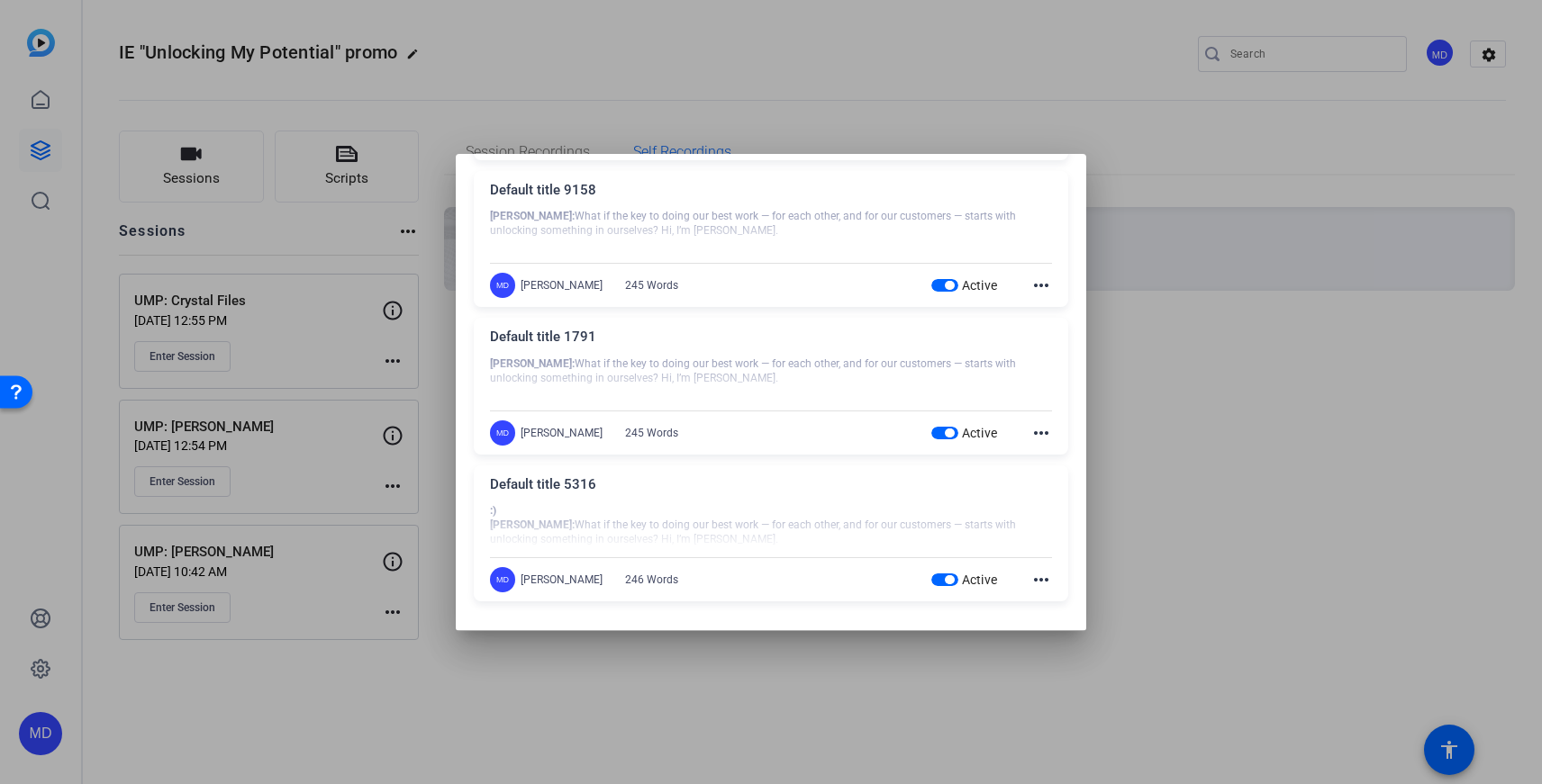
click at [1051, 433] on div "Default title 1791 Brandon: What if the key to doing our best work — for each o…" at bounding box center [771, 387] width 594 height 137
click at [1045, 434] on mat-icon "more_horiz" at bounding box center [1042, 434] width 22 height 22
click at [1049, 471] on span "Delete" at bounding box center [1081, 481] width 72 height 22
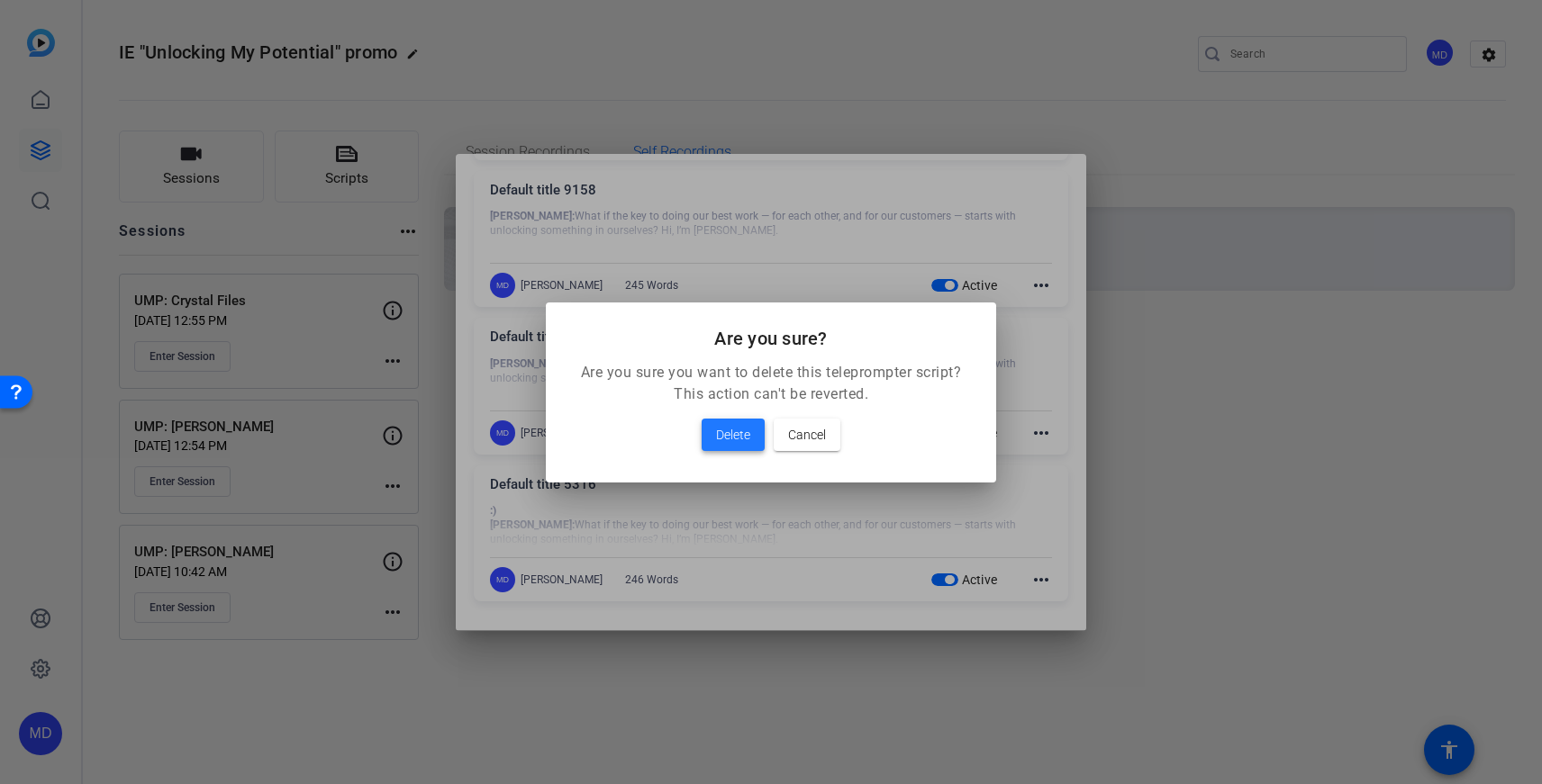
drag, startPoint x: 734, startPoint y: 433, endPoint x: 898, endPoint y: 361, distance: 179.1
click at [734, 433] on span "Delete" at bounding box center [734, 435] width 34 height 22
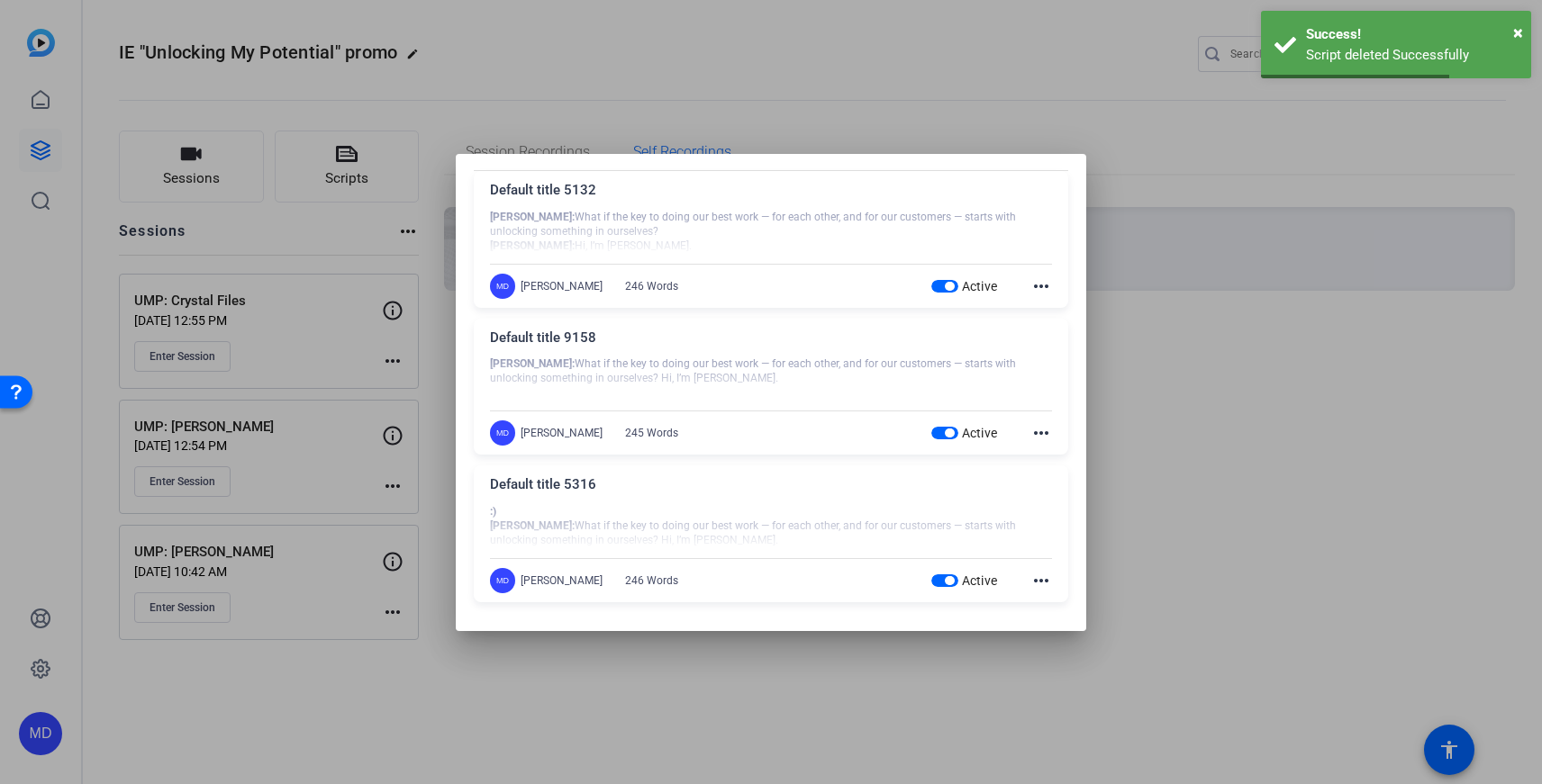
scroll to position [0, 0]
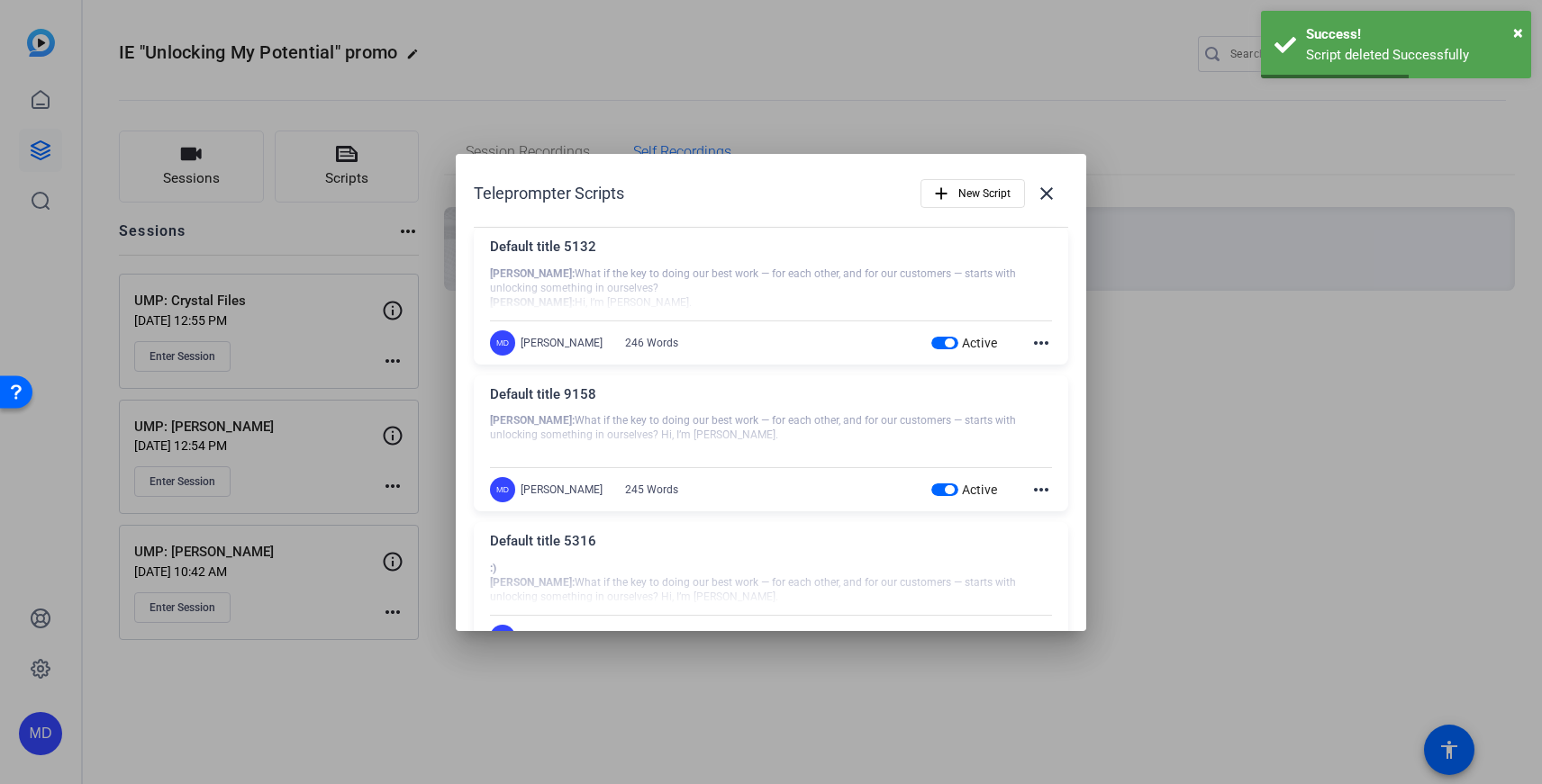
click at [1037, 340] on mat-icon "more_horiz" at bounding box center [1042, 343] width 22 height 22
click at [1063, 394] on span "Delete" at bounding box center [1081, 392] width 72 height 22
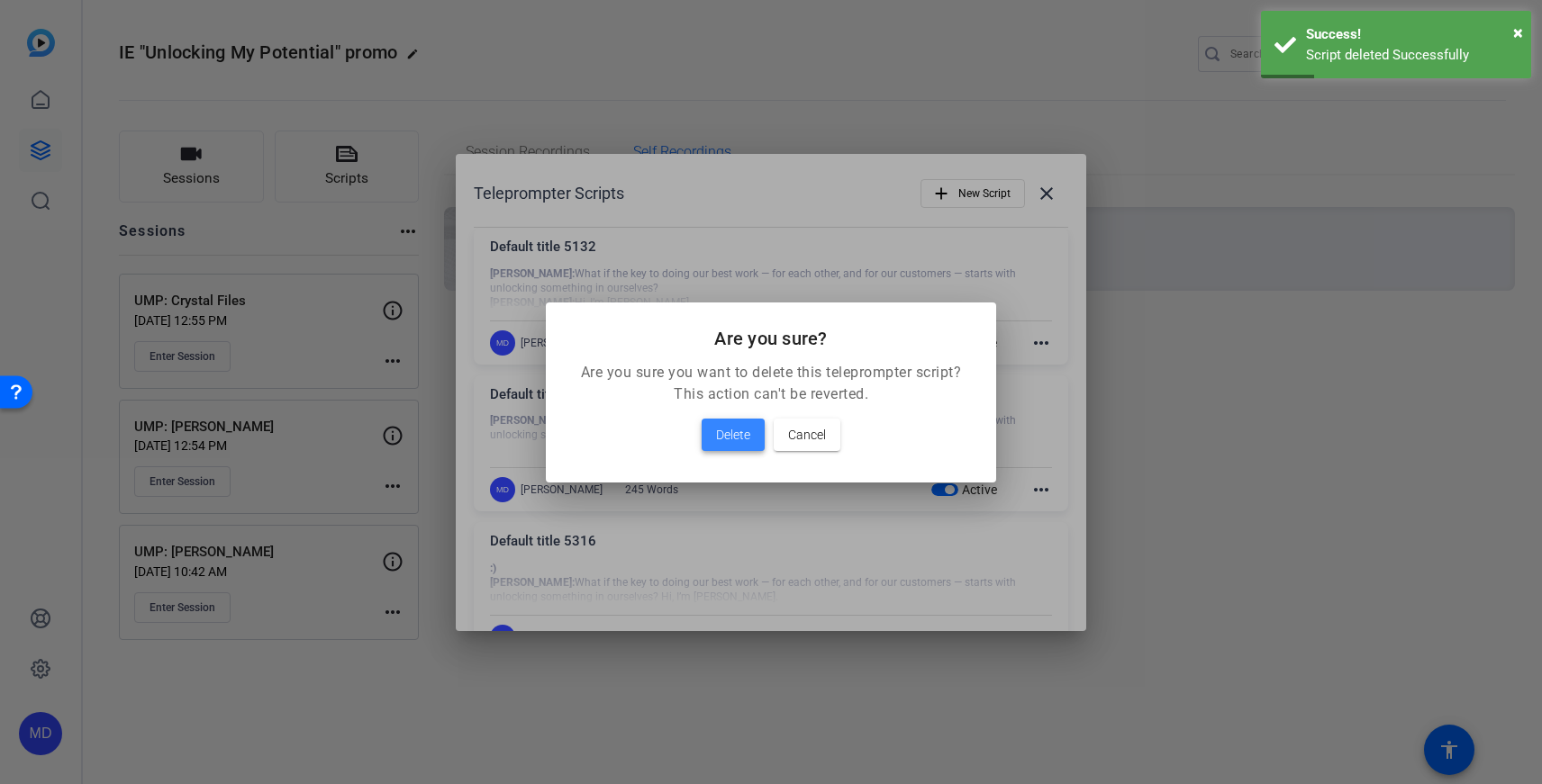
click at [719, 434] on span "Delete" at bounding box center [734, 435] width 34 height 22
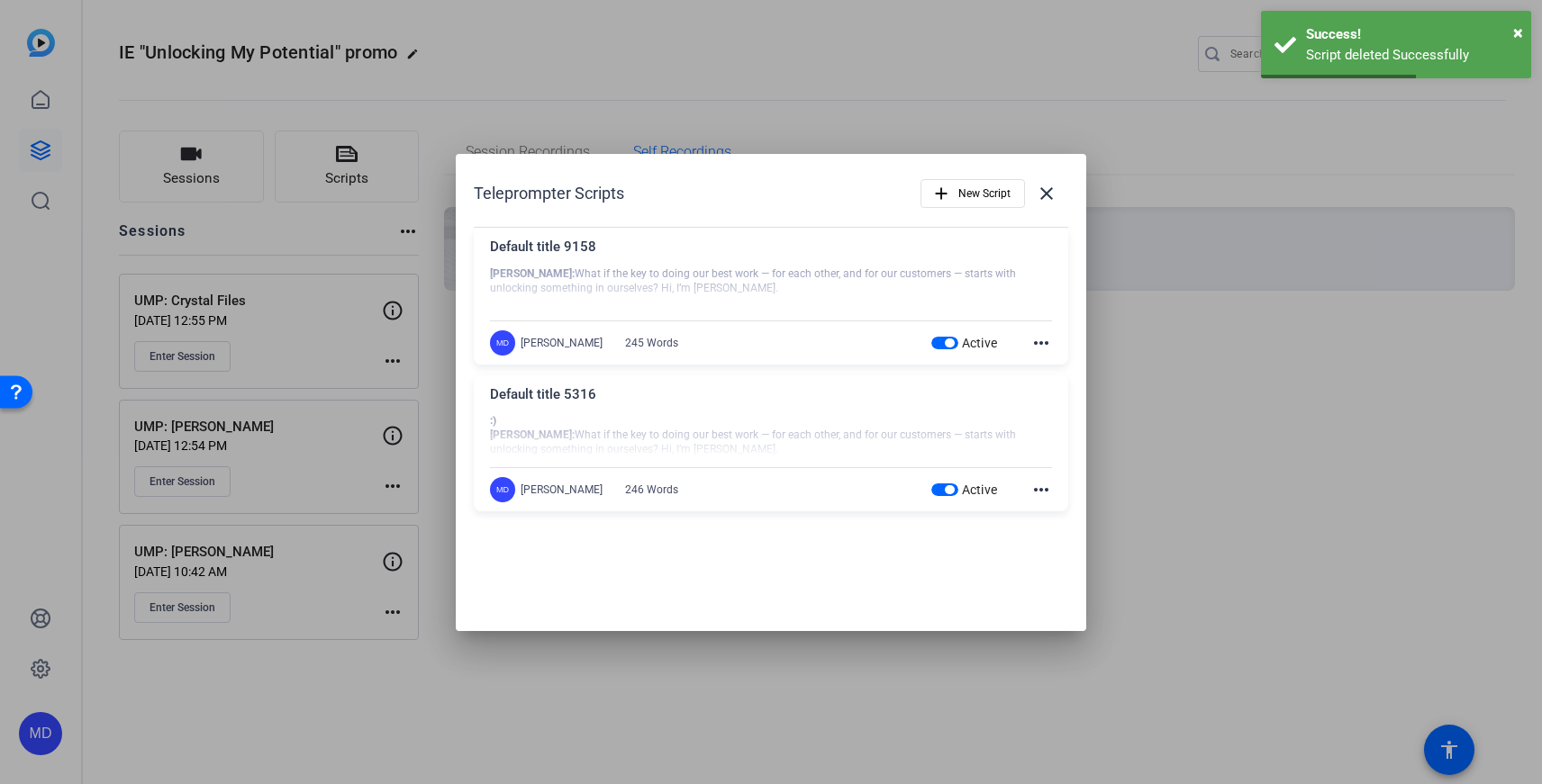
click at [1042, 337] on mat-icon "more_horiz" at bounding box center [1042, 343] width 22 height 22
click at [1050, 388] on span "Delete" at bounding box center [1081, 392] width 72 height 22
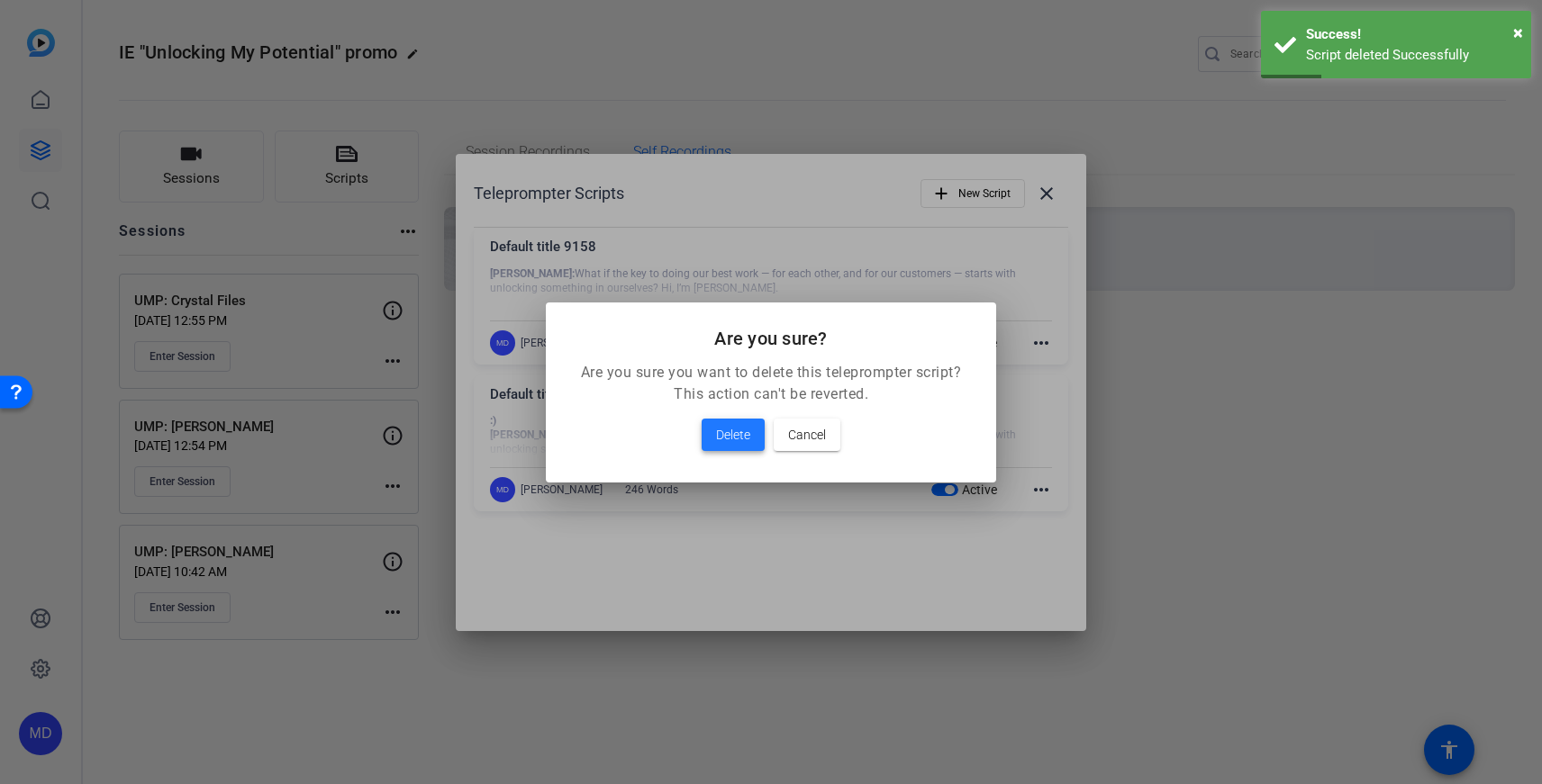
click at [759, 438] on span at bounding box center [734, 435] width 63 height 43
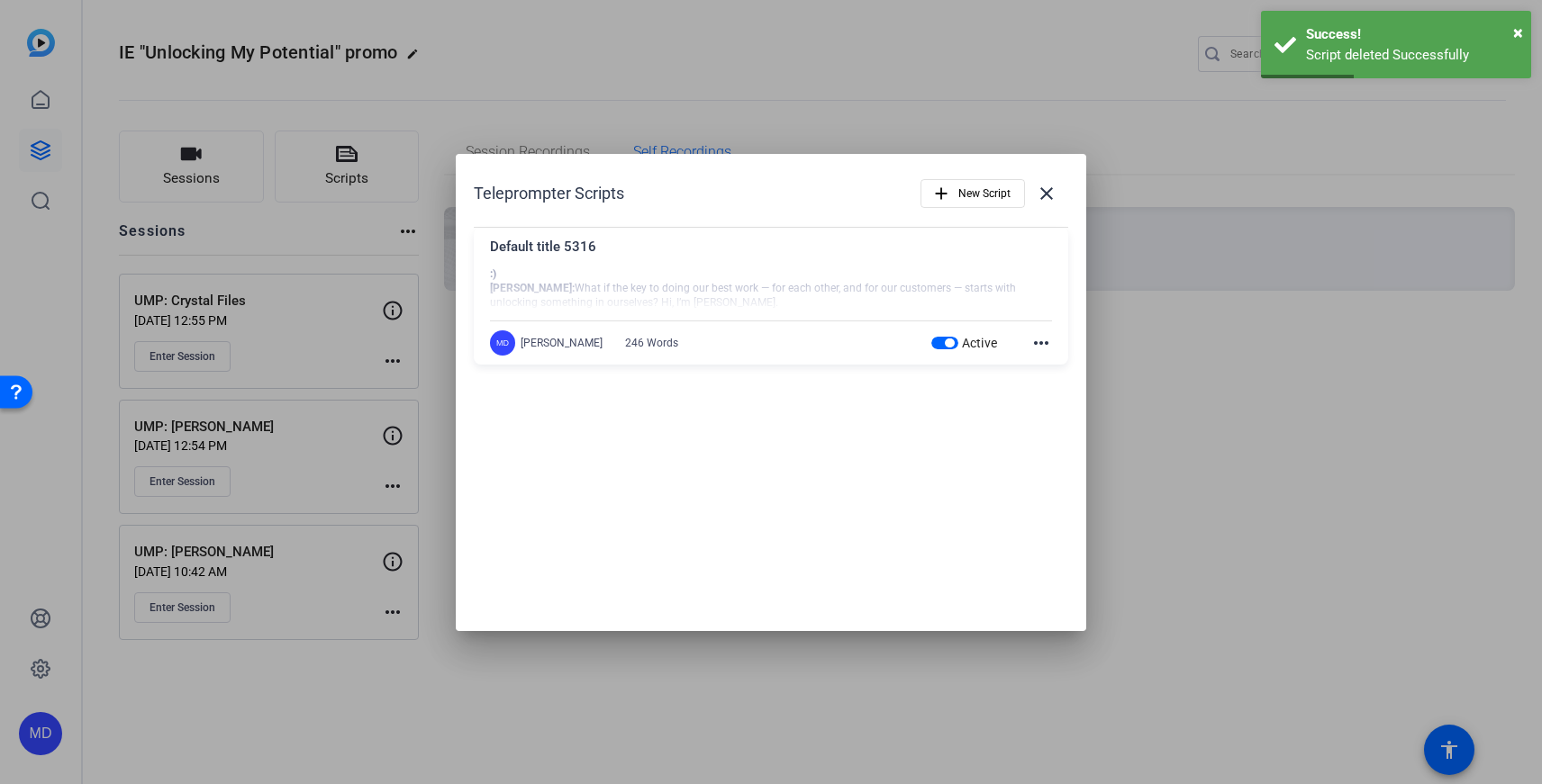
click at [1043, 341] on mat-icon "more_horiz" at bounding box center [1042, 343] width 22 height 22
click at [1045, 361] on span "Edit" at bounding box center [1081, 369] width 72 height 22
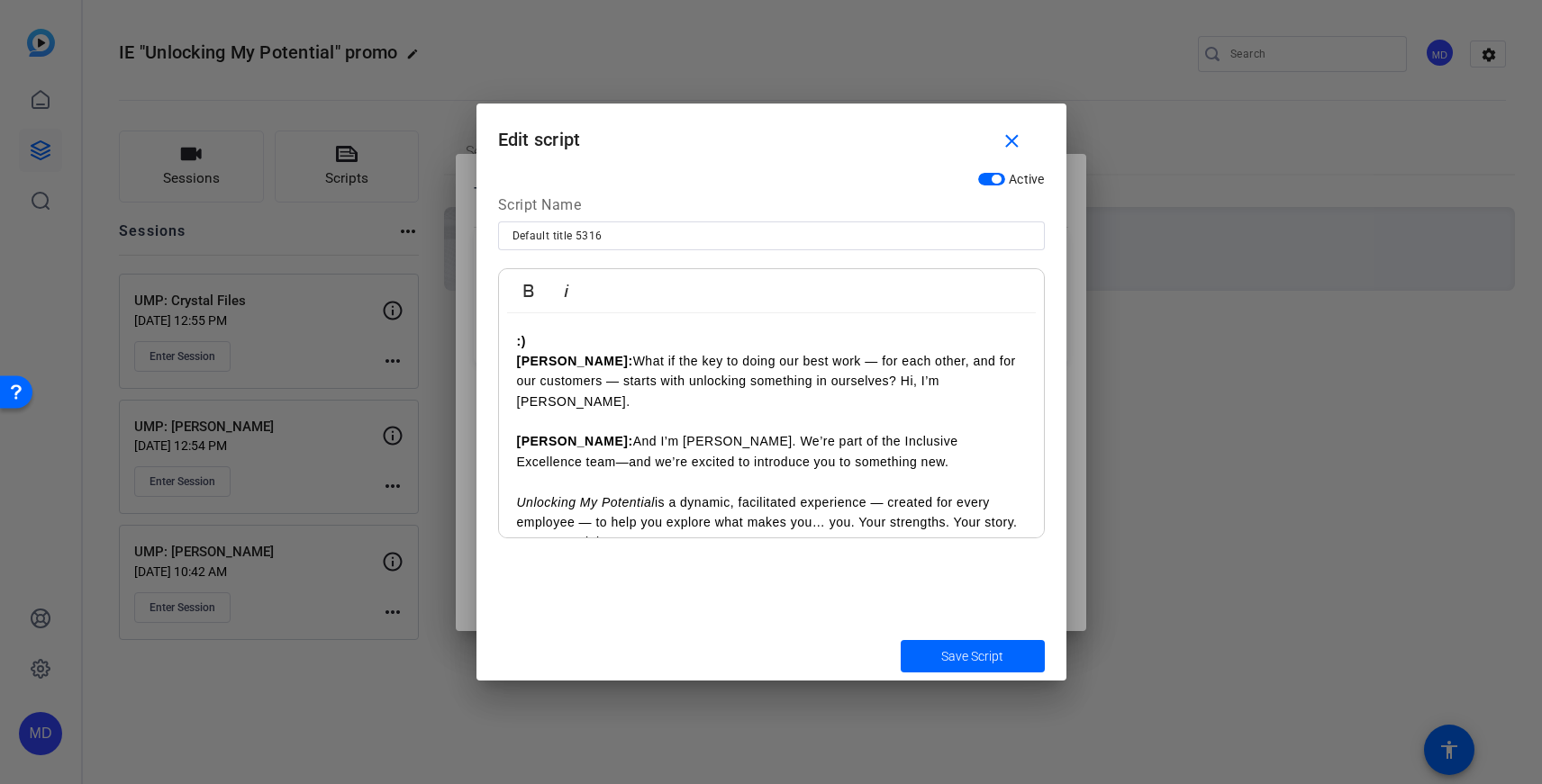
click at [572, 338] on p ":)" at bounding box center [771, 341] width 509 height 20
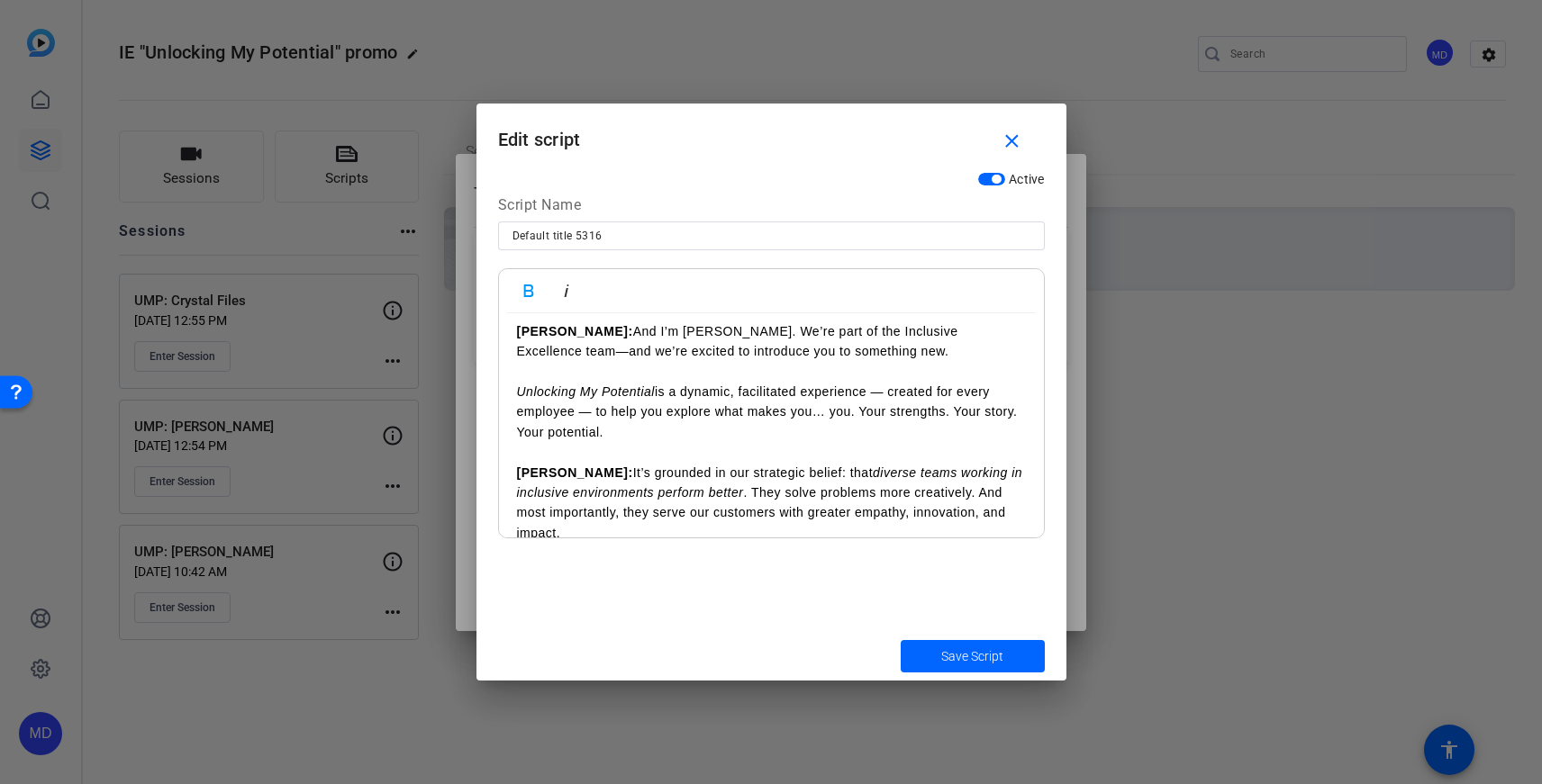
scroll to position [132, 0]
click at [538, 377] on p at bounding box center [771, 371] width 509 height 20
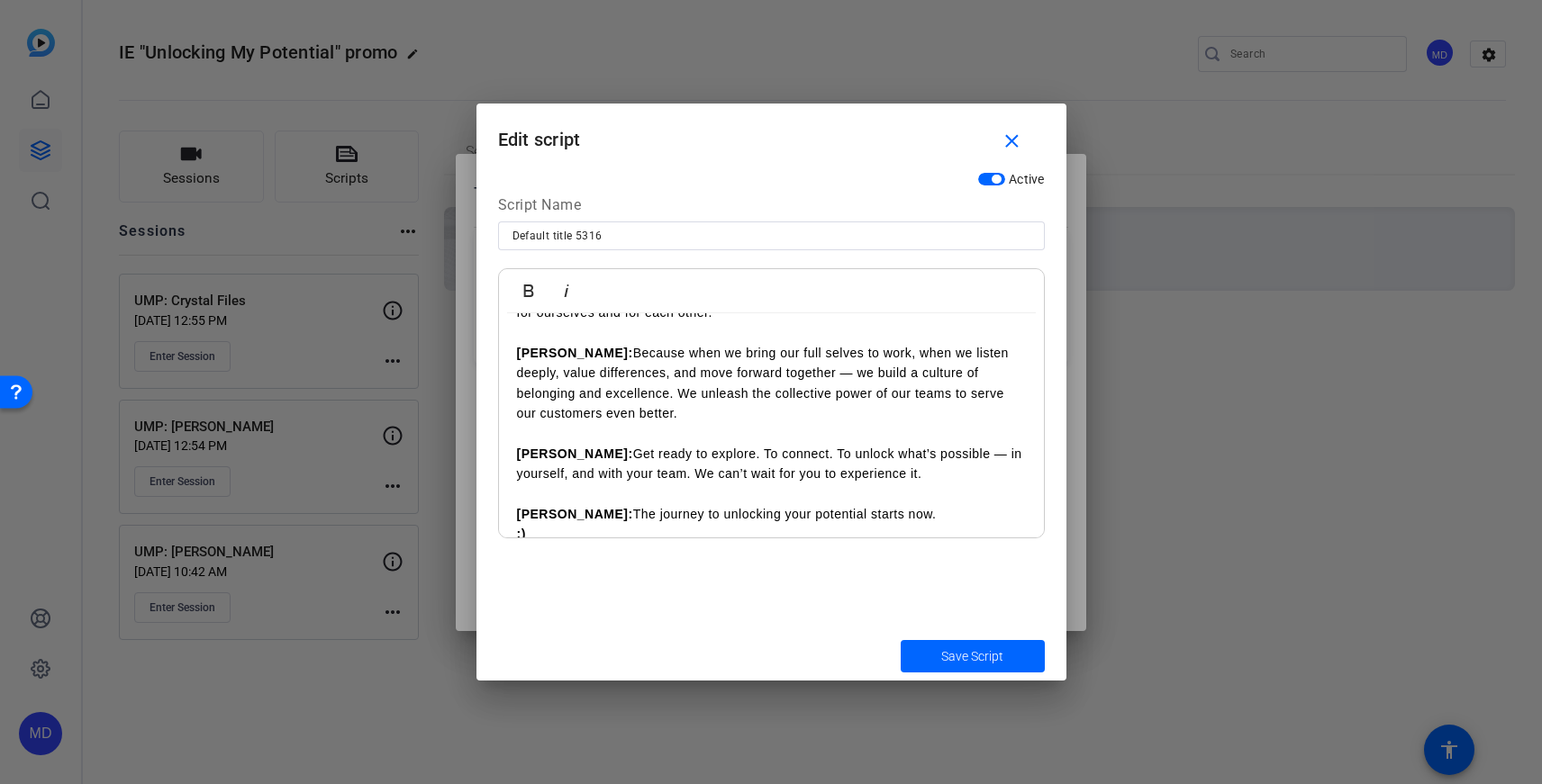
scroll to position [537, 0]
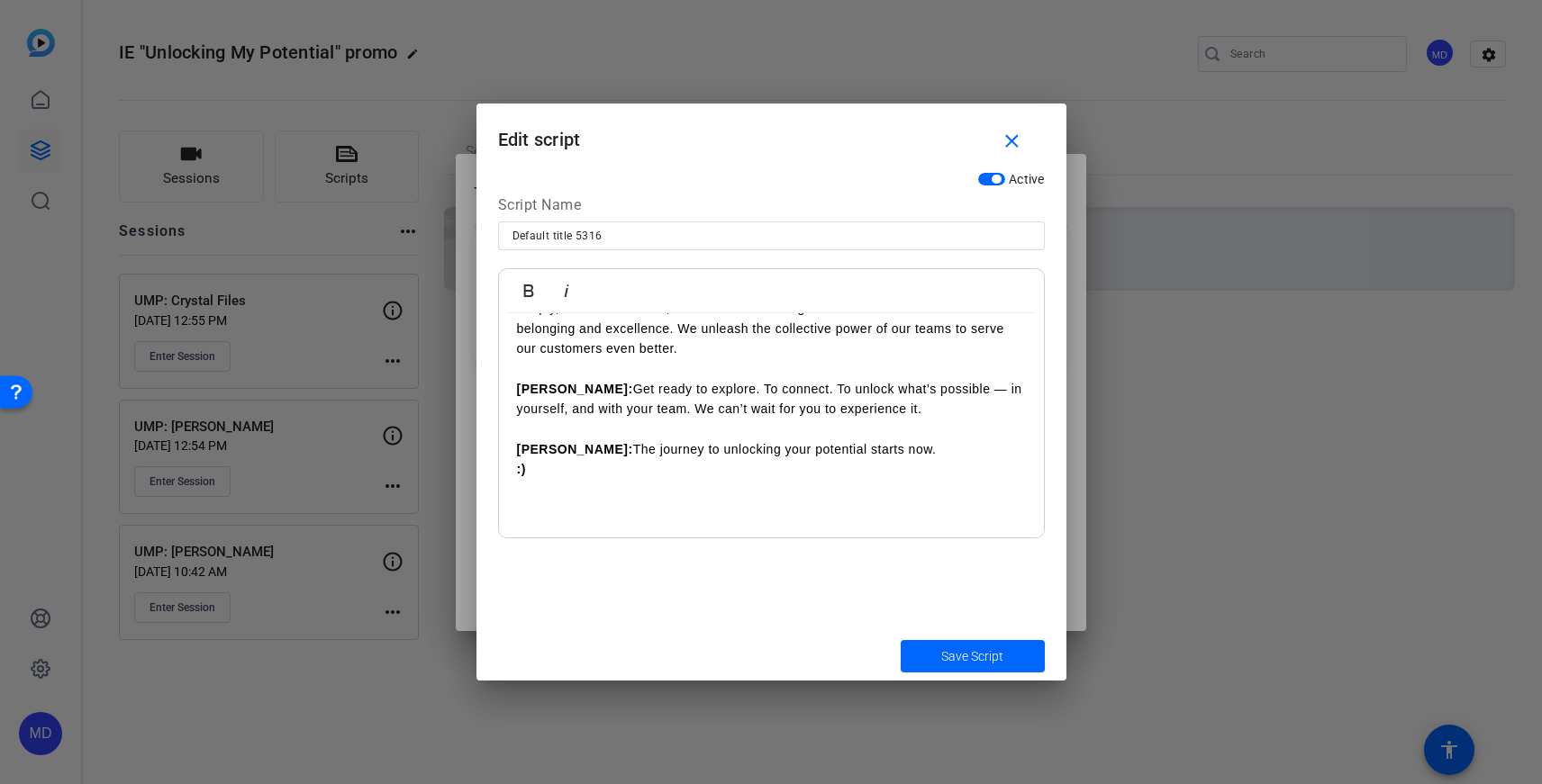
click at [908, 452] on p "Vanessa: The journey to unlocking your potential starts now." at bounding box center [771, 450] width 509 height 20
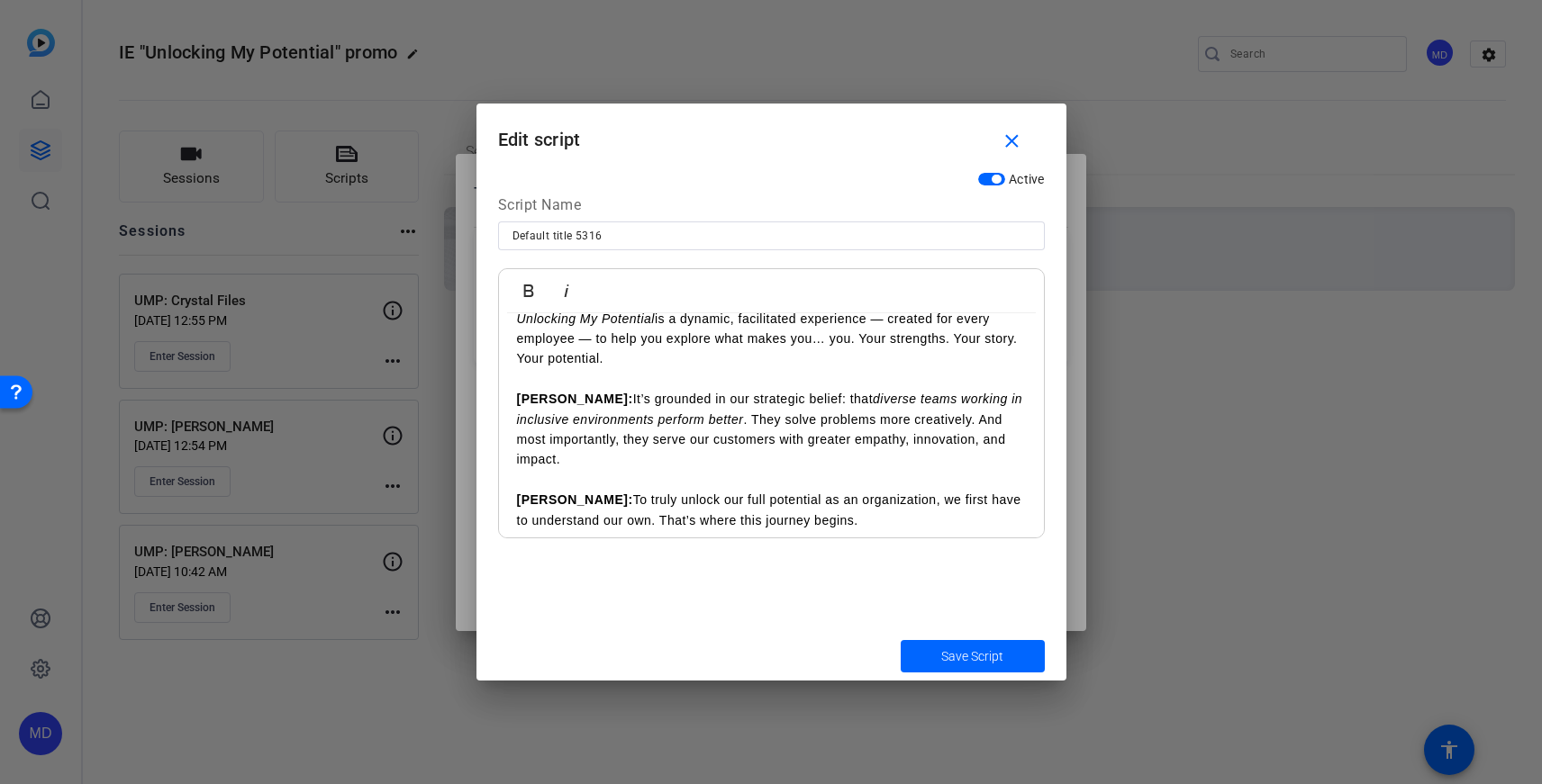
scroll to position [0, 0]
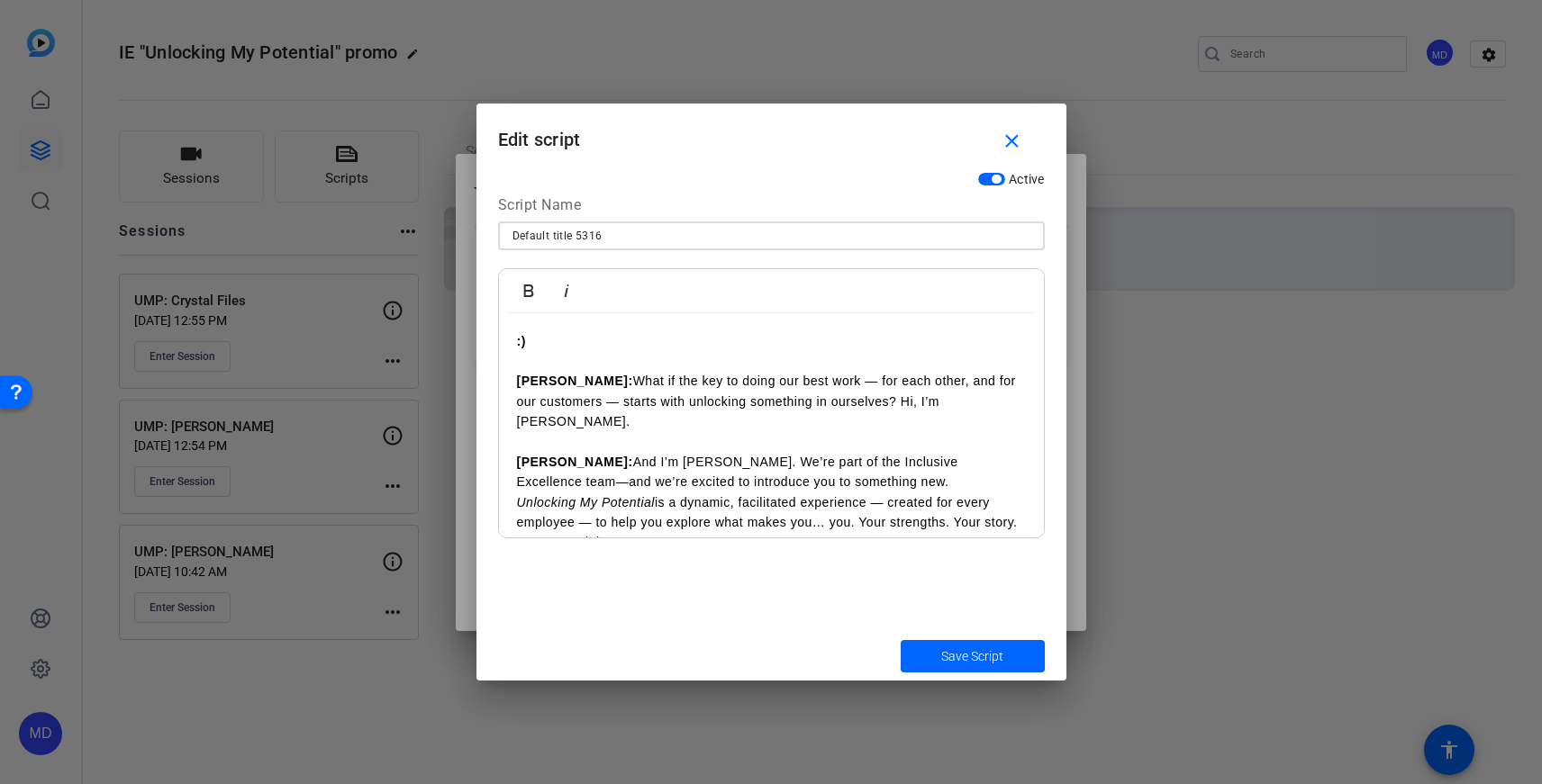
drag, startPoint x: 619, startPoint y: 233, endPoint x: 453, endPoint y: 225, distance: 166.2
click at [453, 225] on div "Teleprompter Scripts add New Script close Default title 5316 :) Brandon: What i…" at bounding box center [771, 392] width 1542 height 784
type input "Unlocking My Potential script"
click at [977, 645] on span "submit" at bounding box center [973, 657] width 145 height 43
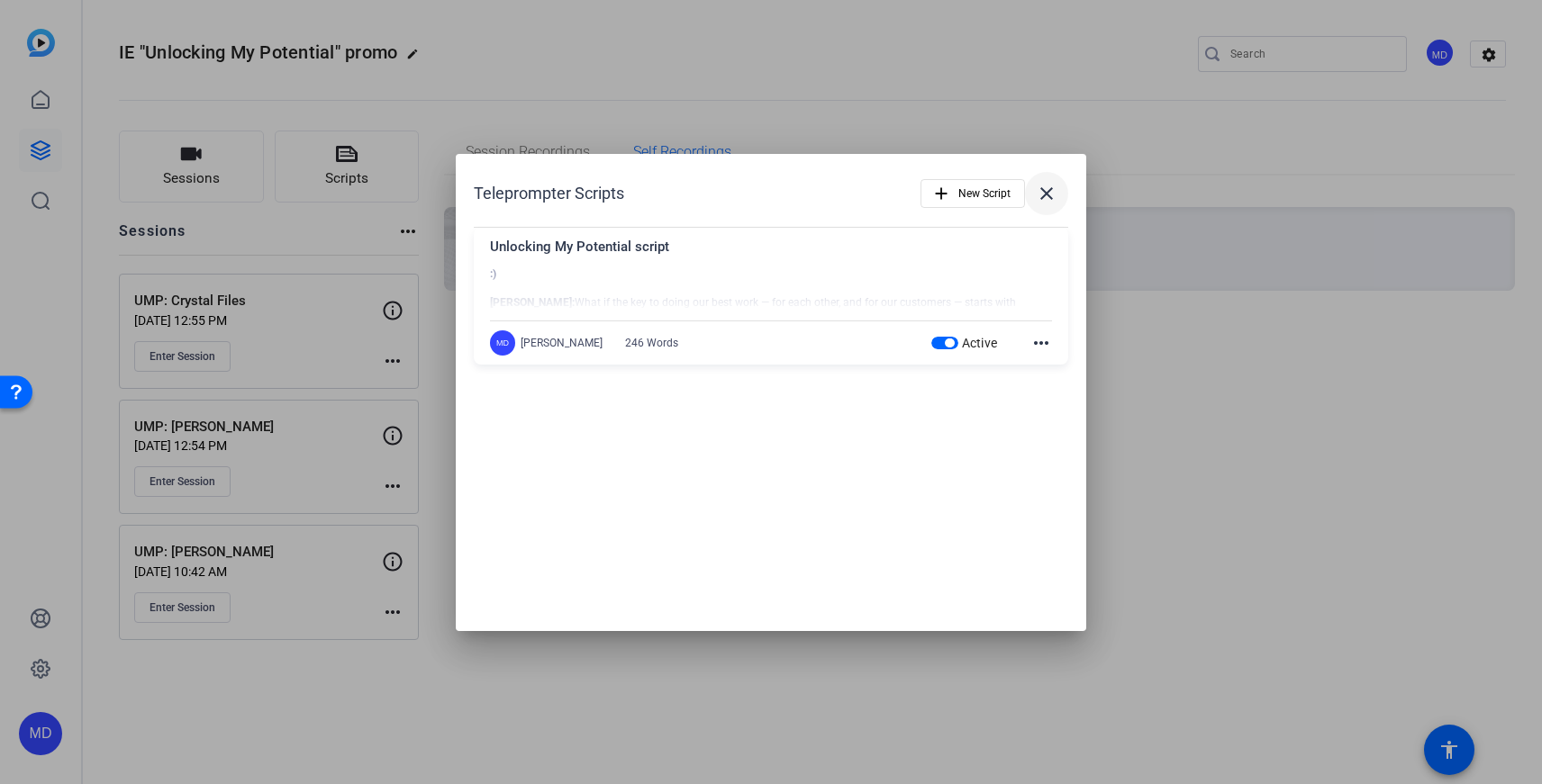
click at [1047, 196] on mat-icon "close" at bounding box center [1047, 193] width 22 height 22
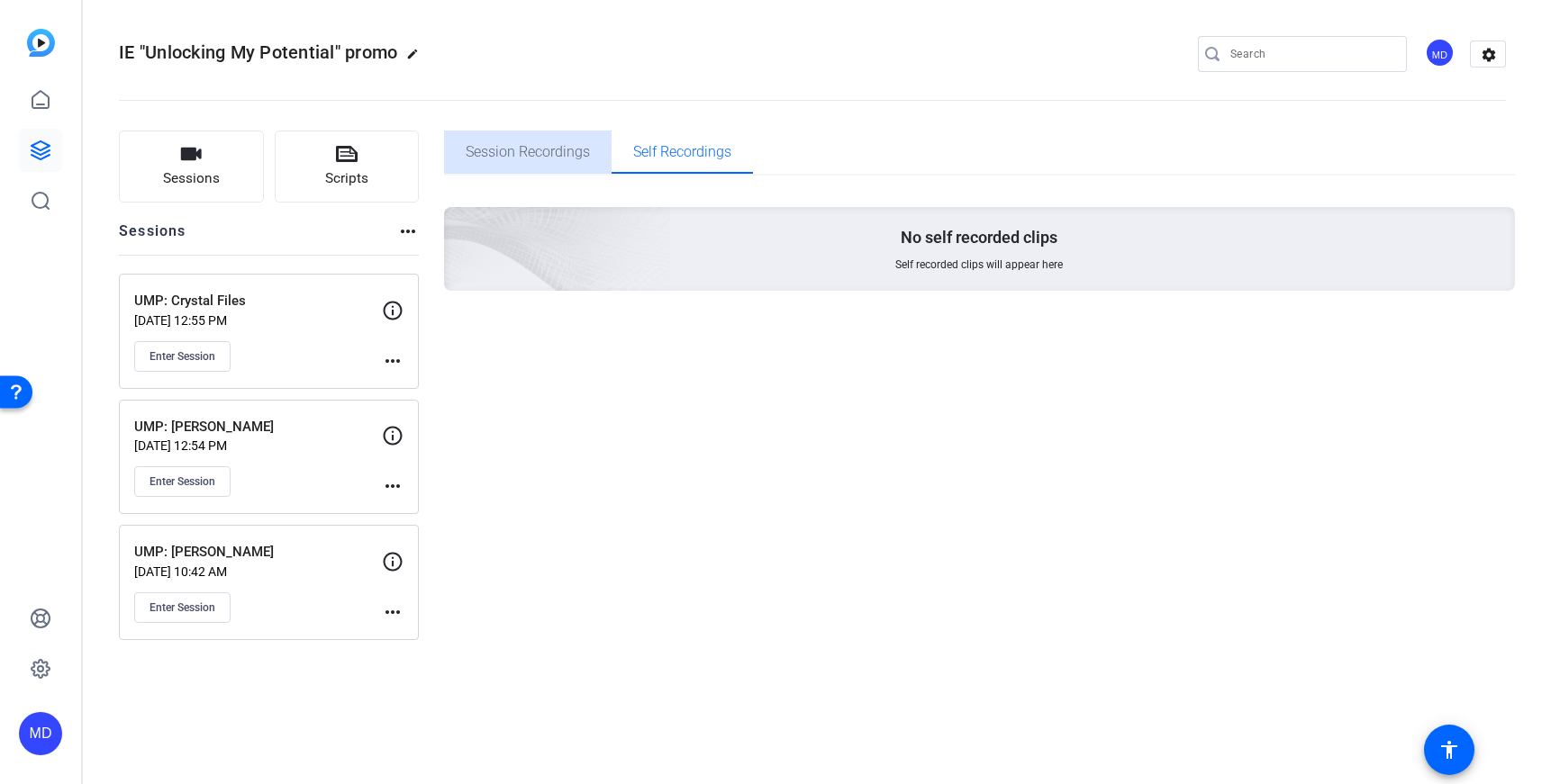
click at [531, 145] on span "Session Recordings" at bounding box center [528, 153] width 125 height 14
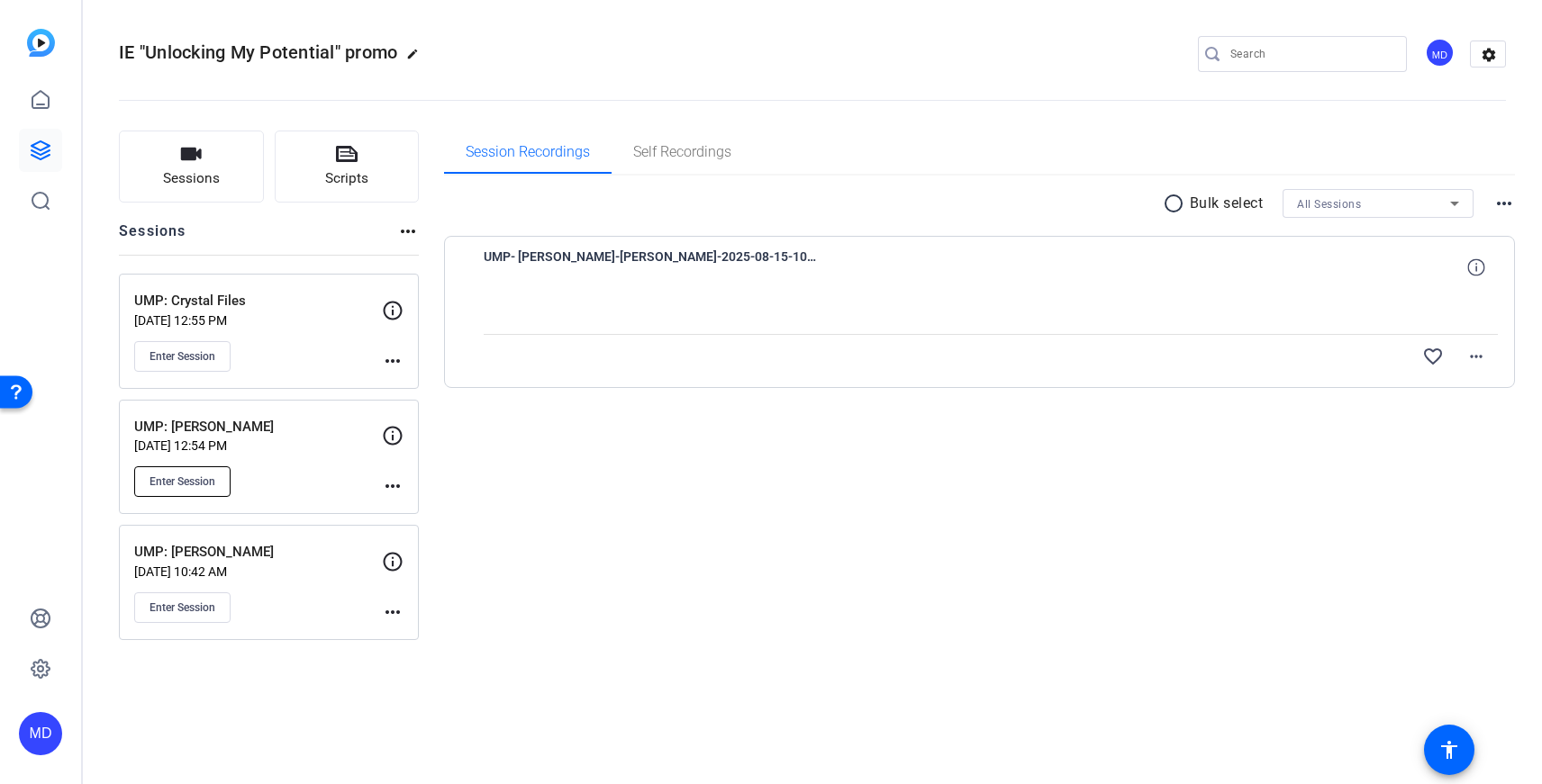
click at [177, 489] on button "Enter Session" at bounding box center [182, 481] width 97 height 31
drag, startPoint x: 563, startPoint y: 164, endPoint x: 584, endPoint y: 155, distance: 22.8
click at [562, 164] on span "Session Recordings" at bounding box center [528, 153] width 125 height 43
click at [669, 145] on span "Self Recordings" at bounding box center [682, 153] width 98 height 14
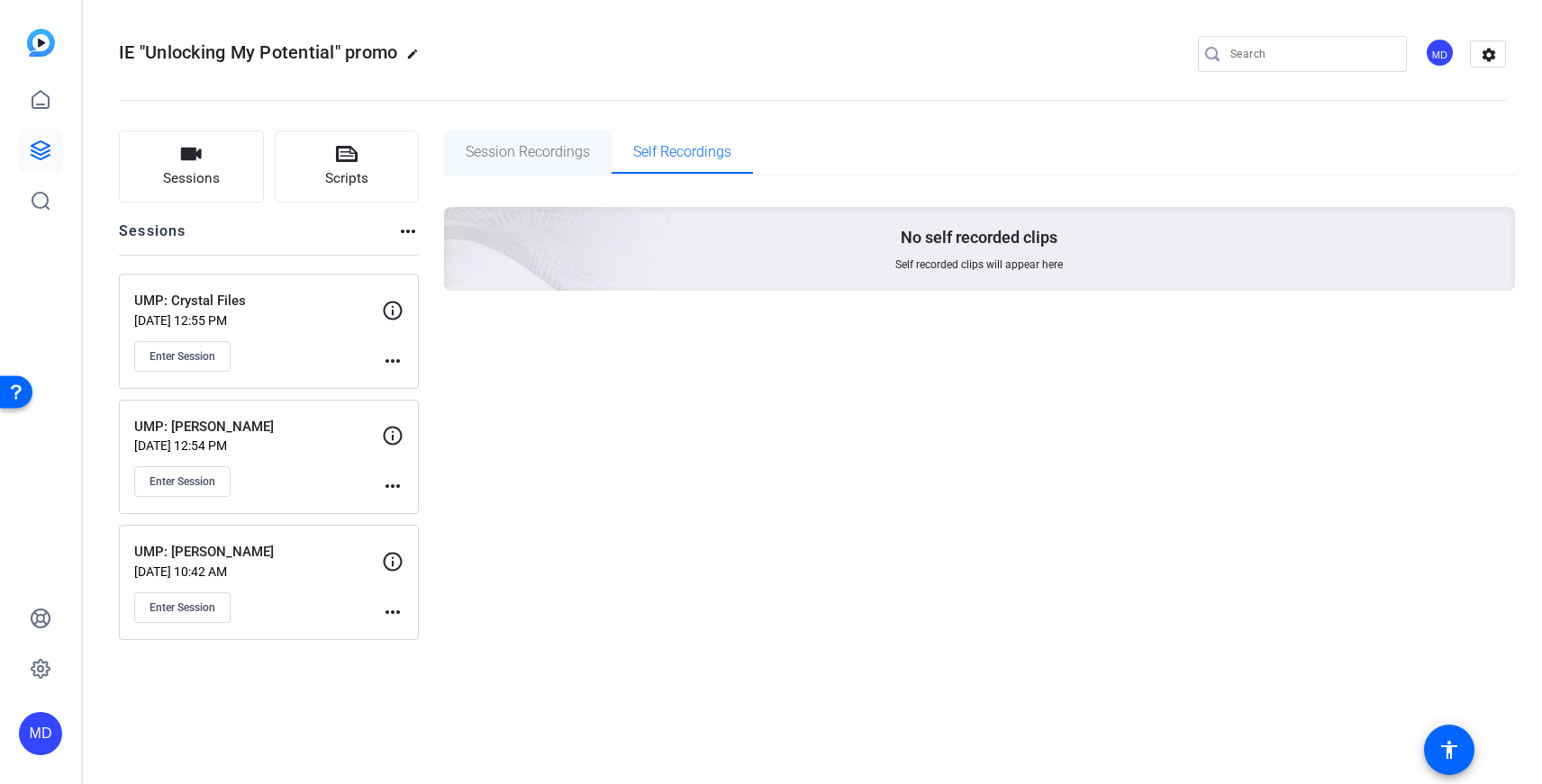
click at [534, 140] on span "Session Recordings" at bounding box center [528, 153] width 125 height 43
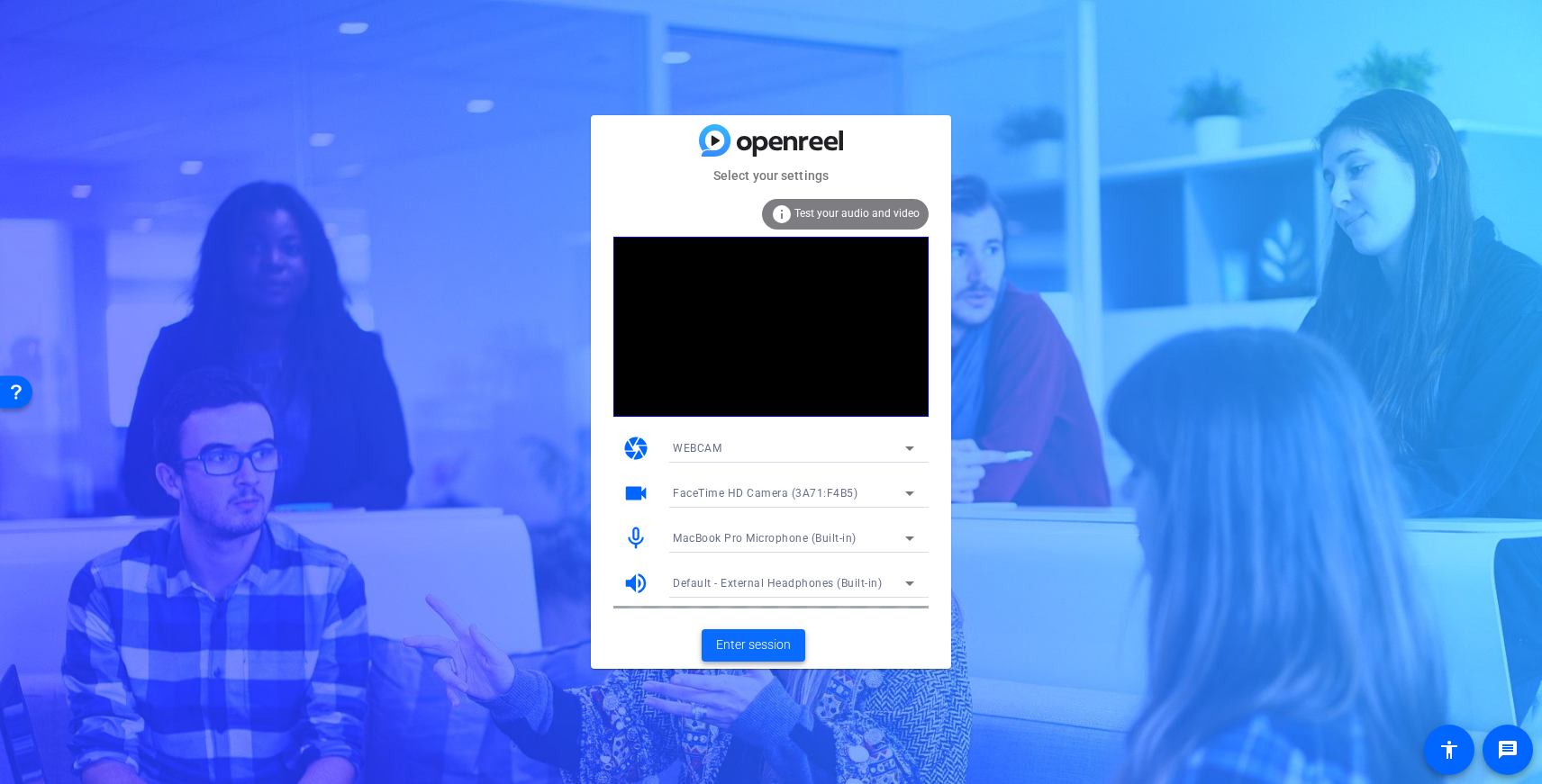
click at [756, 646] on span "Enter session" at bounding box center [753, 645] width 75 height 19
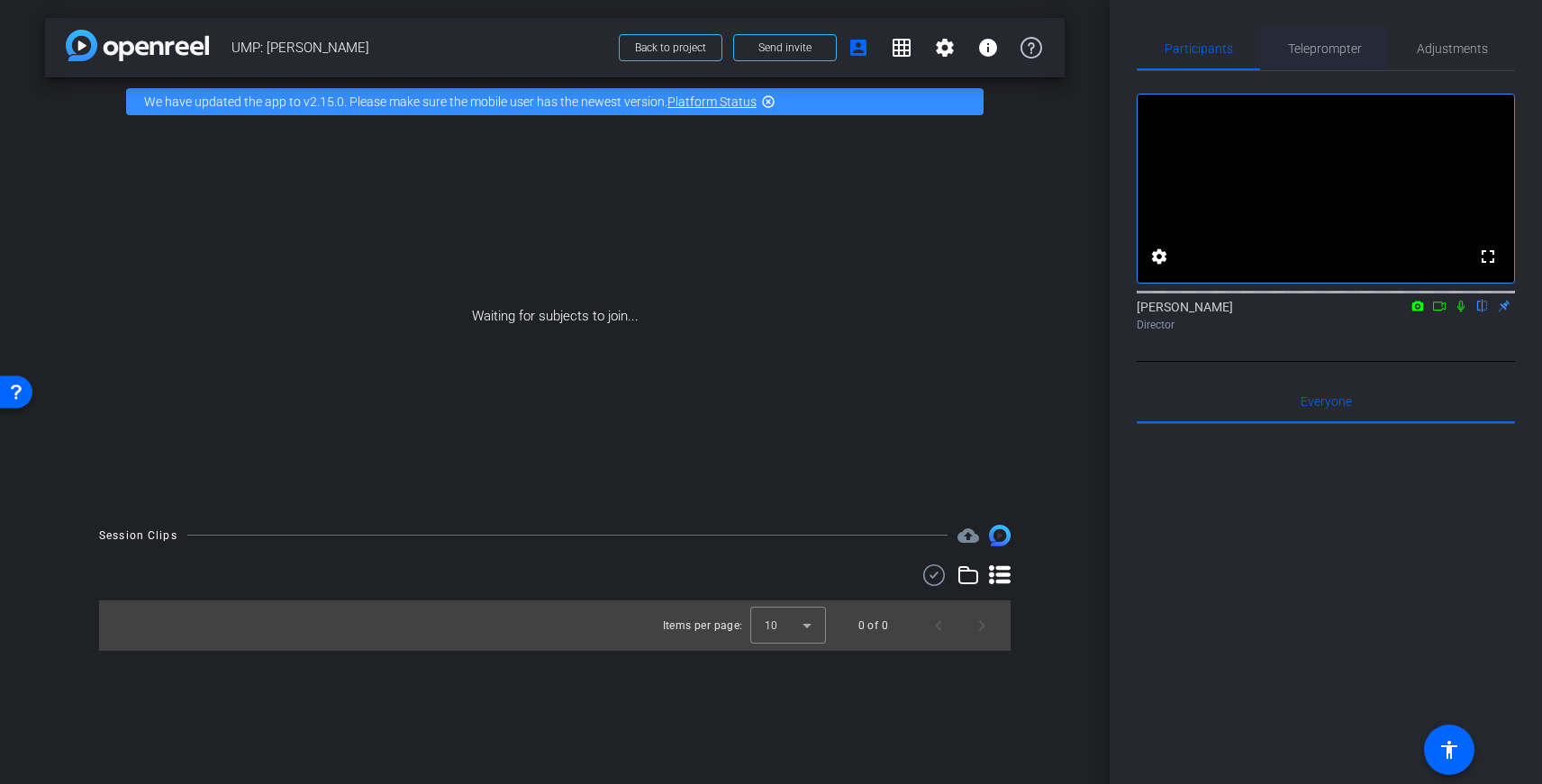
click at [1337, 36] on span "Teleprompter" at bounding box center [1325, 49] width 74 height 43
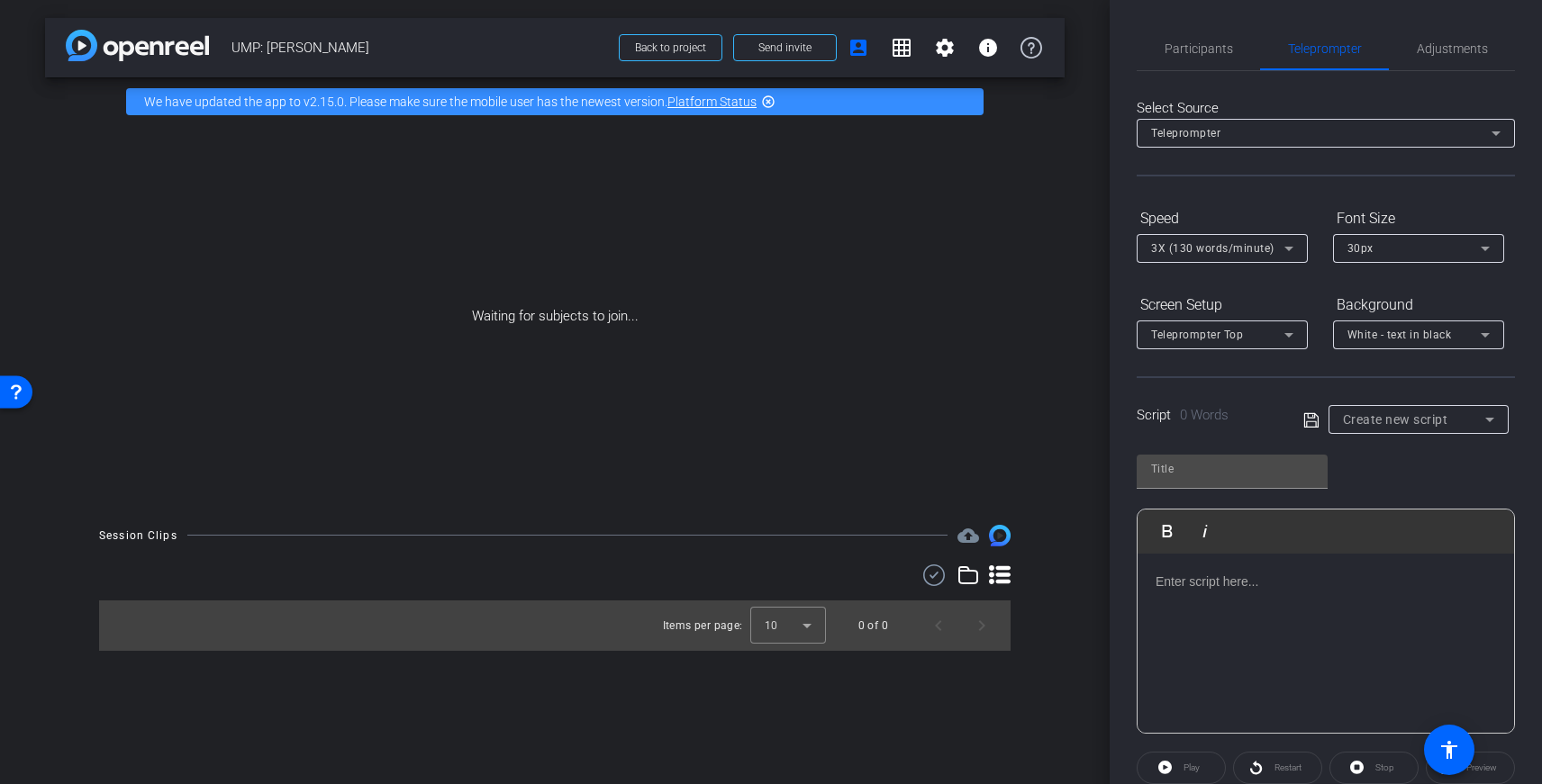
click at [1397, 434] on div at bounding box center [1418, 444] width 180 height 20
click at [1399, 421] on span "Create new script" at bounding box center [1396, 420] width 106 height 14
click at [1388, 476] on span "Unlocking My Potential script" at bounding box center [1418, 484] width 151 height 22
type input "Unlocking My Potential script"
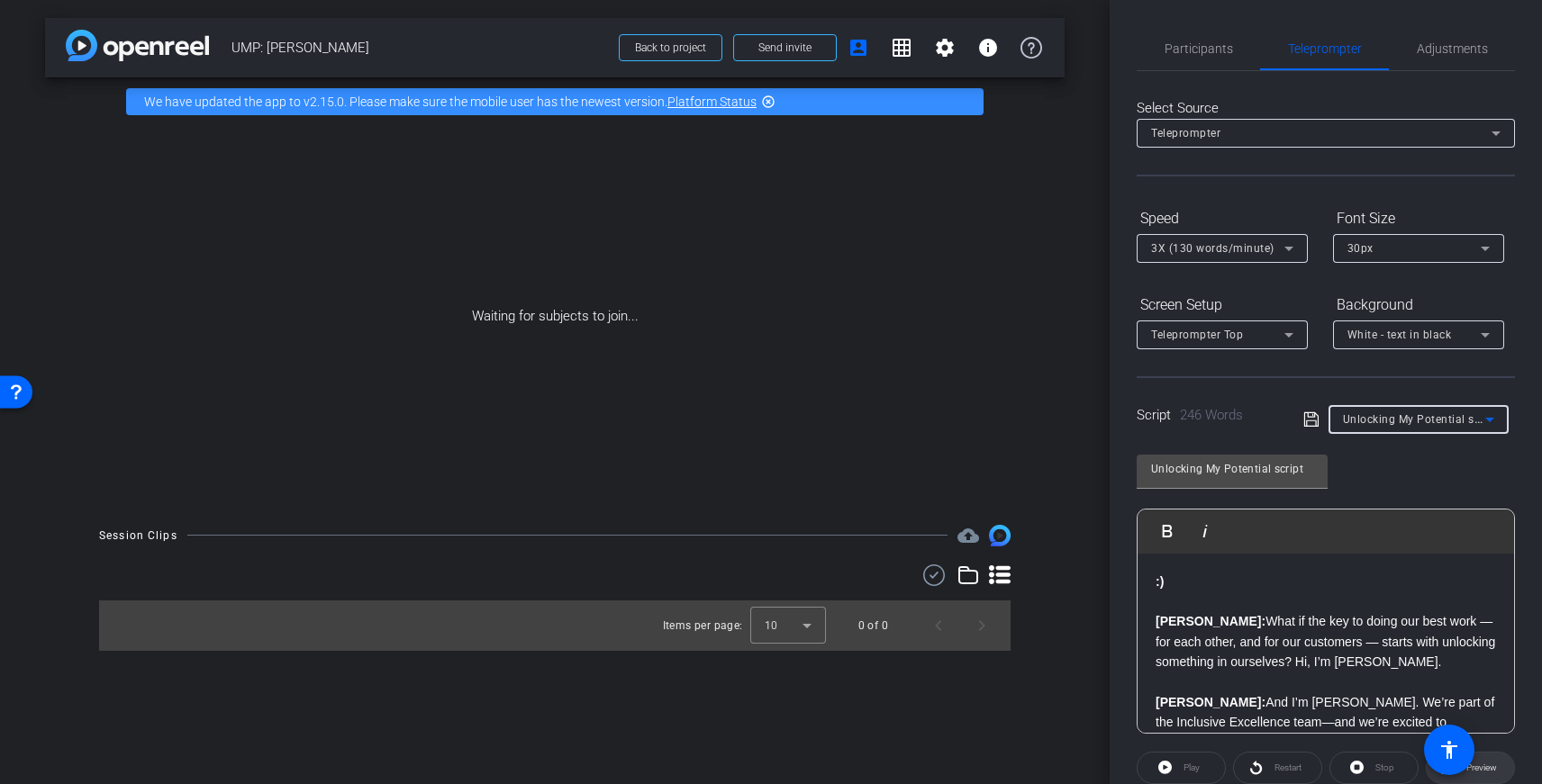
click at [1488, 765] on span "Preview" at bounding box center [1481, 767] width 31 height 10
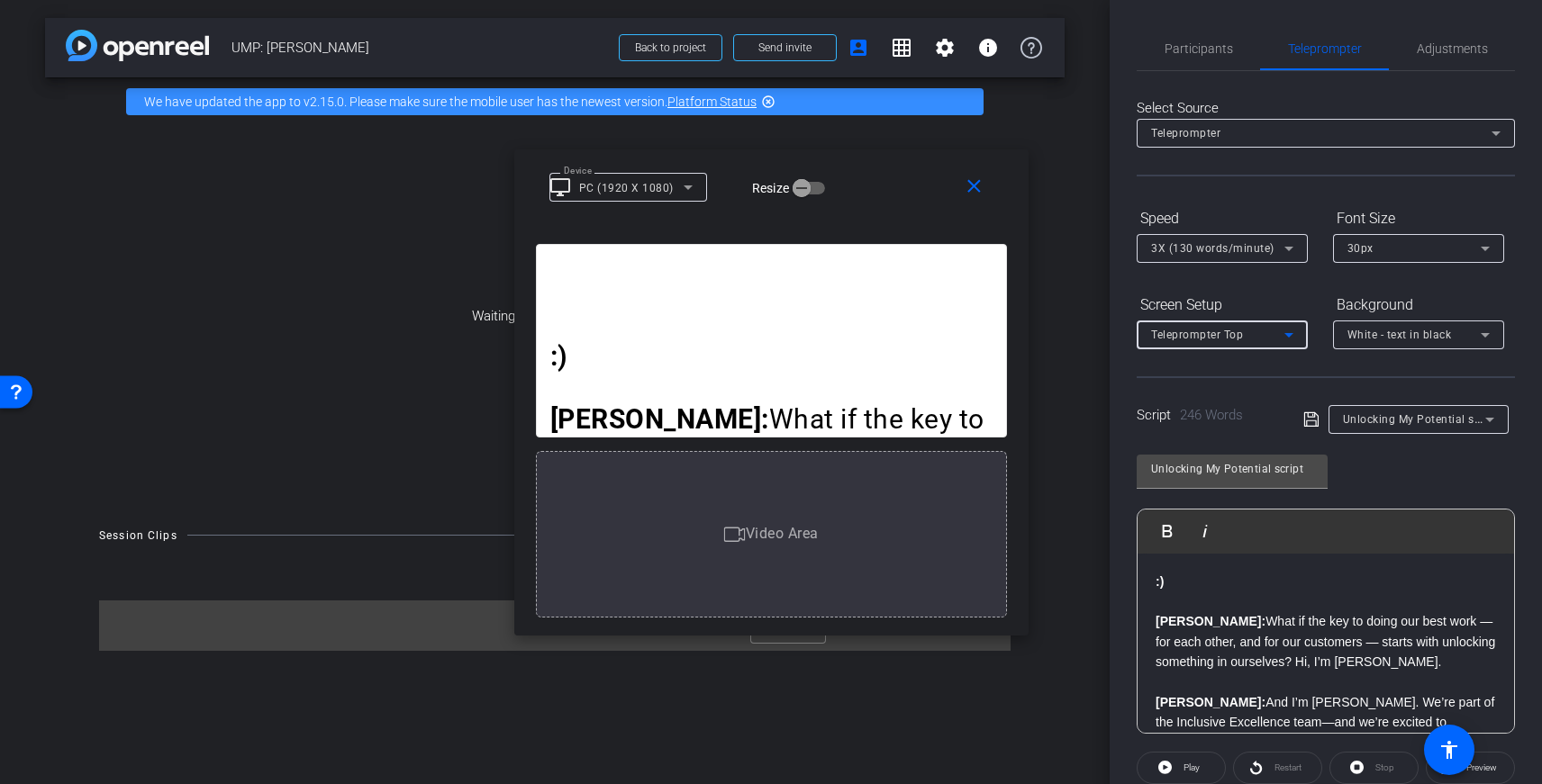
click at [1206, 340] on span "Teleprompter Top" at bounding box center [1197, 335] width 92 height 13
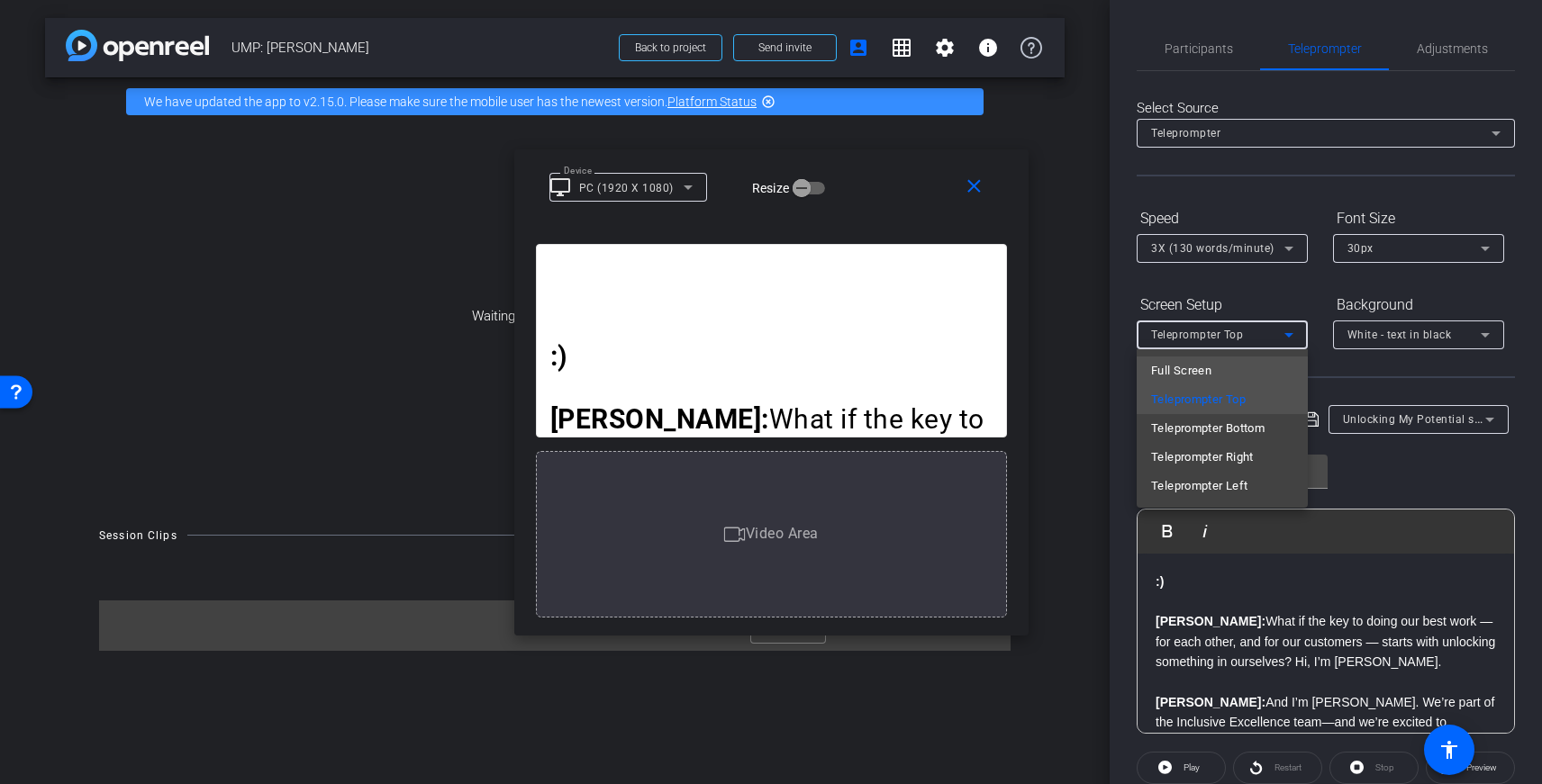
click at [1193, 368] on span "Full Screen" at bounding box center [1181, 371] width 61 height 22
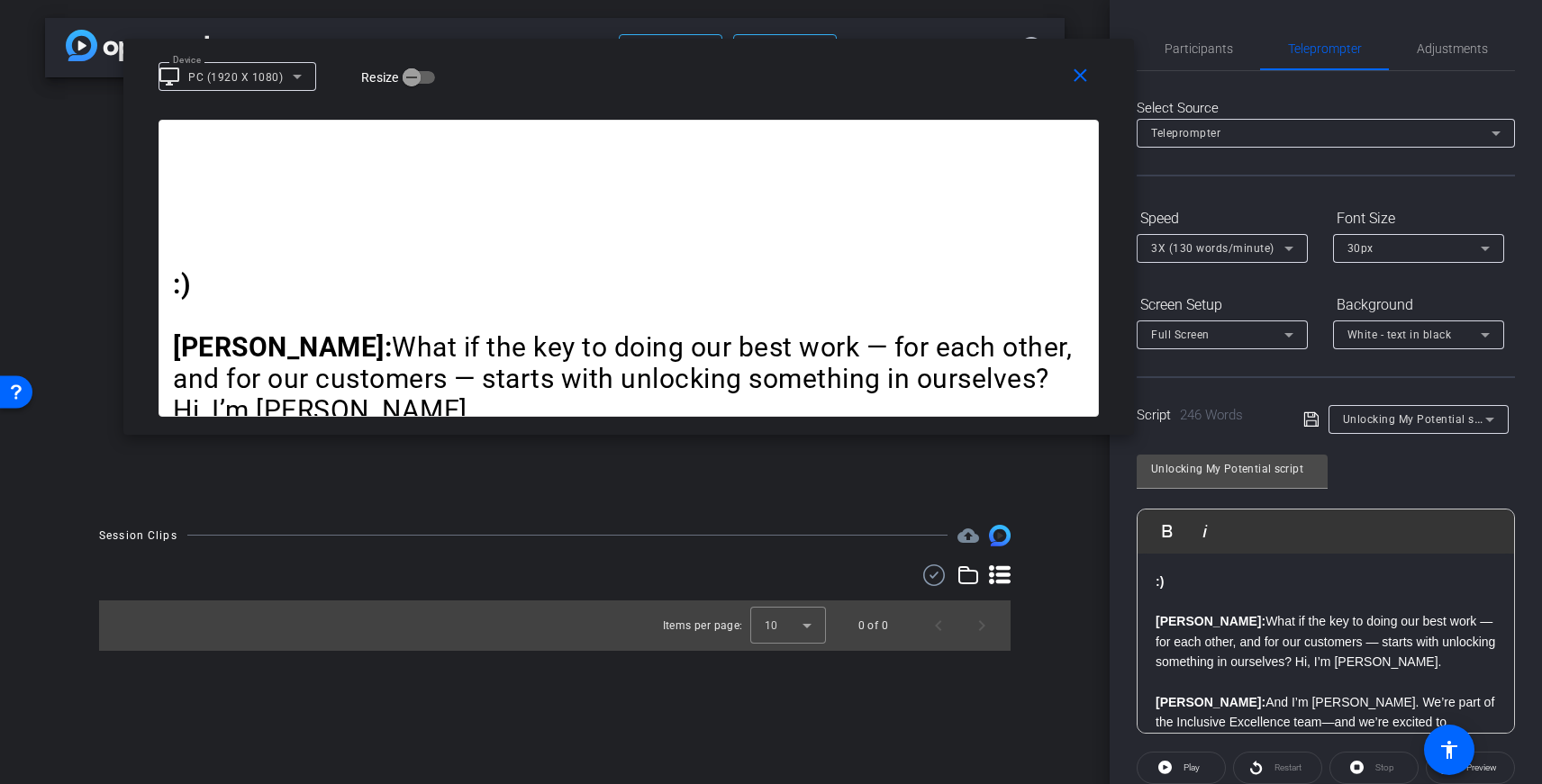
drag, startPoint x: 1123, startPoint y: 226, endPoint x: 1391, endPoint y: 225, distance: 268.0
click at [996, 76] on div "Device desktop_windows PC (1920 X 1080) Resize" at bounding box center [635, 76] width 954 height 32
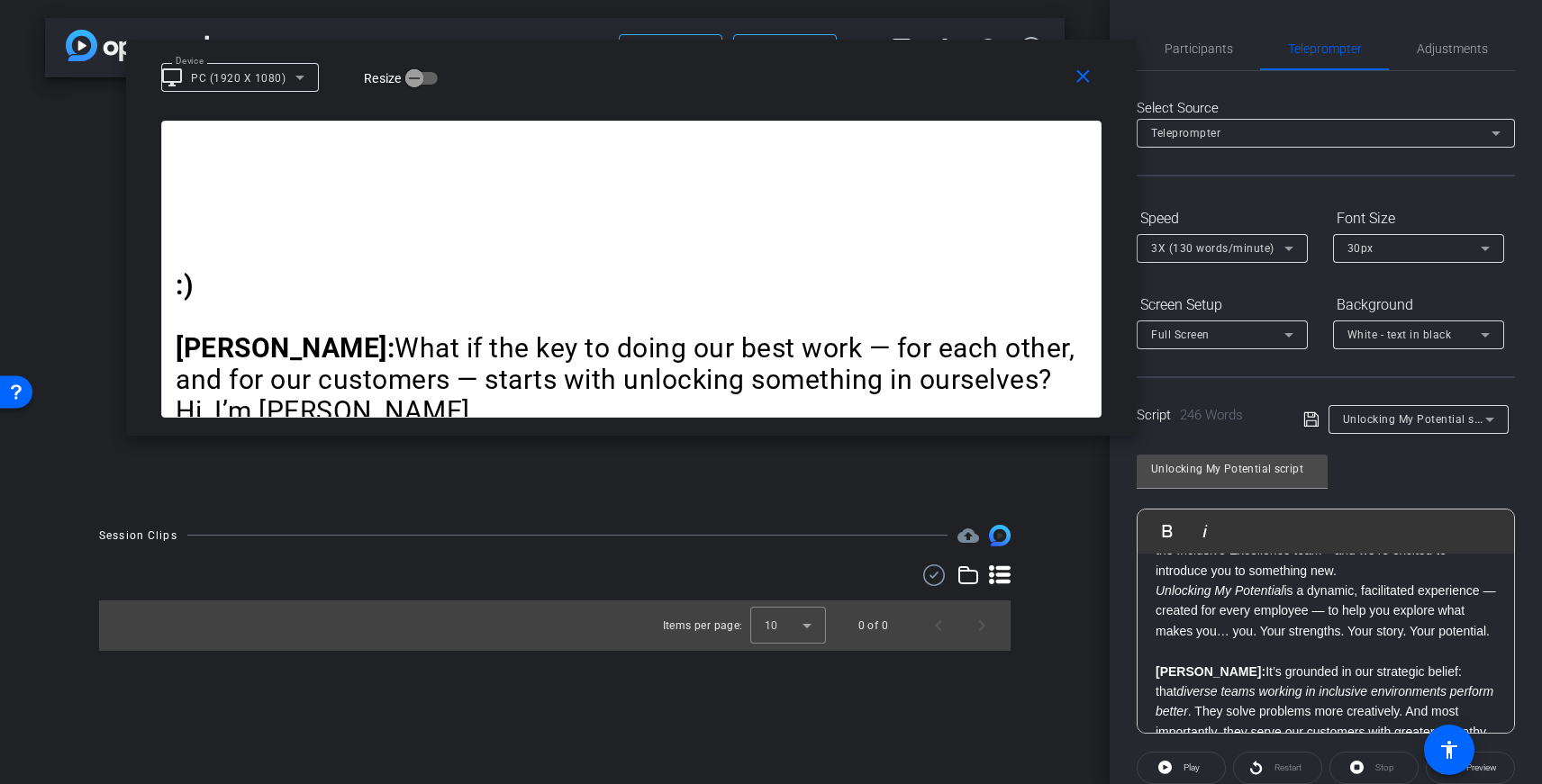
scroll to position [173, 0]
click at [1275, 767] on div "Restart" at bounding box center [1277, 768] width 89 height 33
drag, startPoint x: 1260, startPoint y: 767, endPoint x: 1199, endPoint y: 761, distance: 61.3
click at [1256, 767] on div "Restart" at bounding box center [1277, 768] width 89 height 33
click at [1177, 761] on span at bounding box center [1181, 769] width 88 height 43
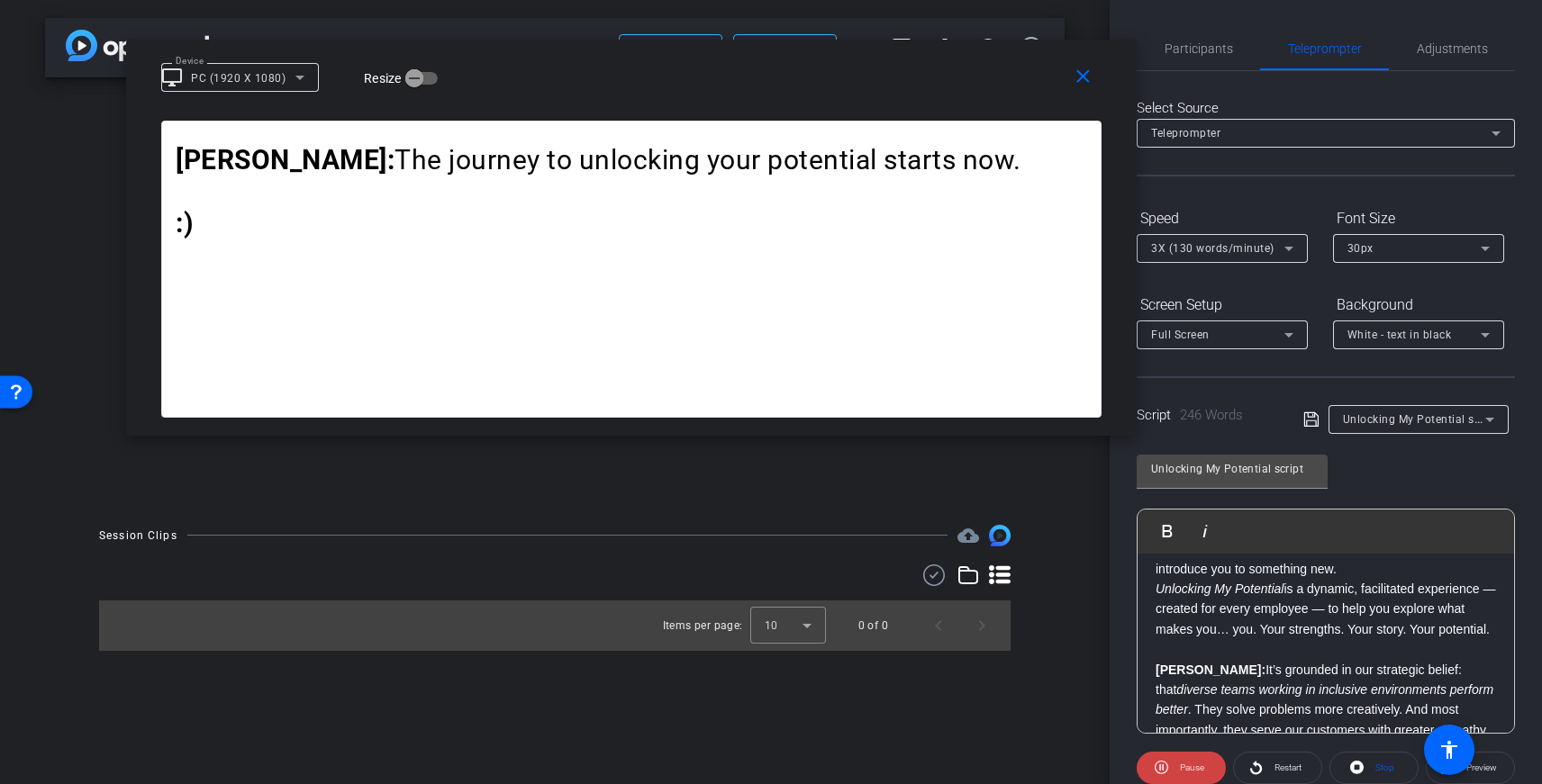
click at [1193, 247] on span "3X (130 words/minute)" at bounding box center [1212, 248] width 124 height 13
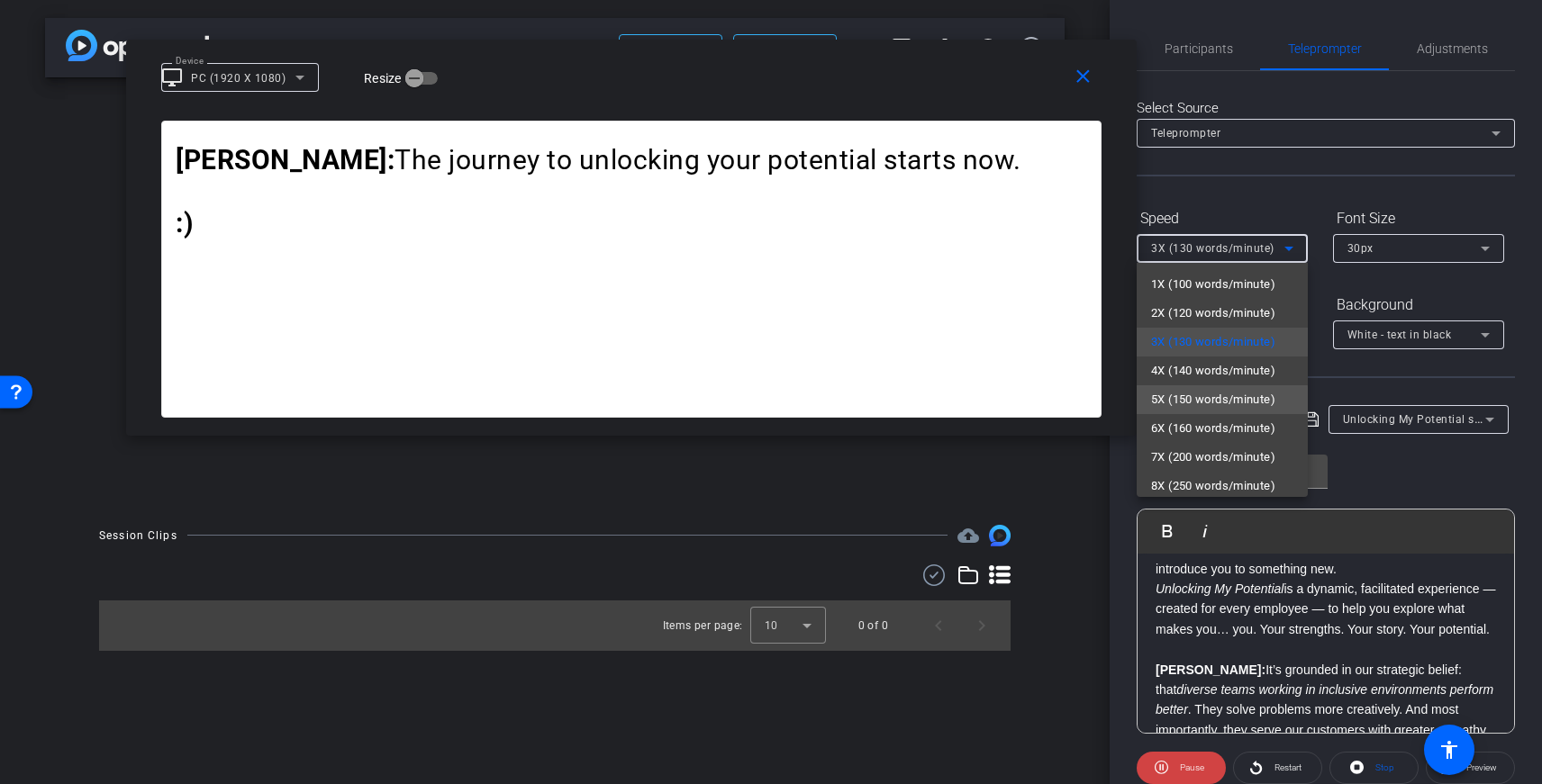
click at [1221, 408] on span "5X (150 words/minute)" at bounding box center [1213, 400] width 125 height 22
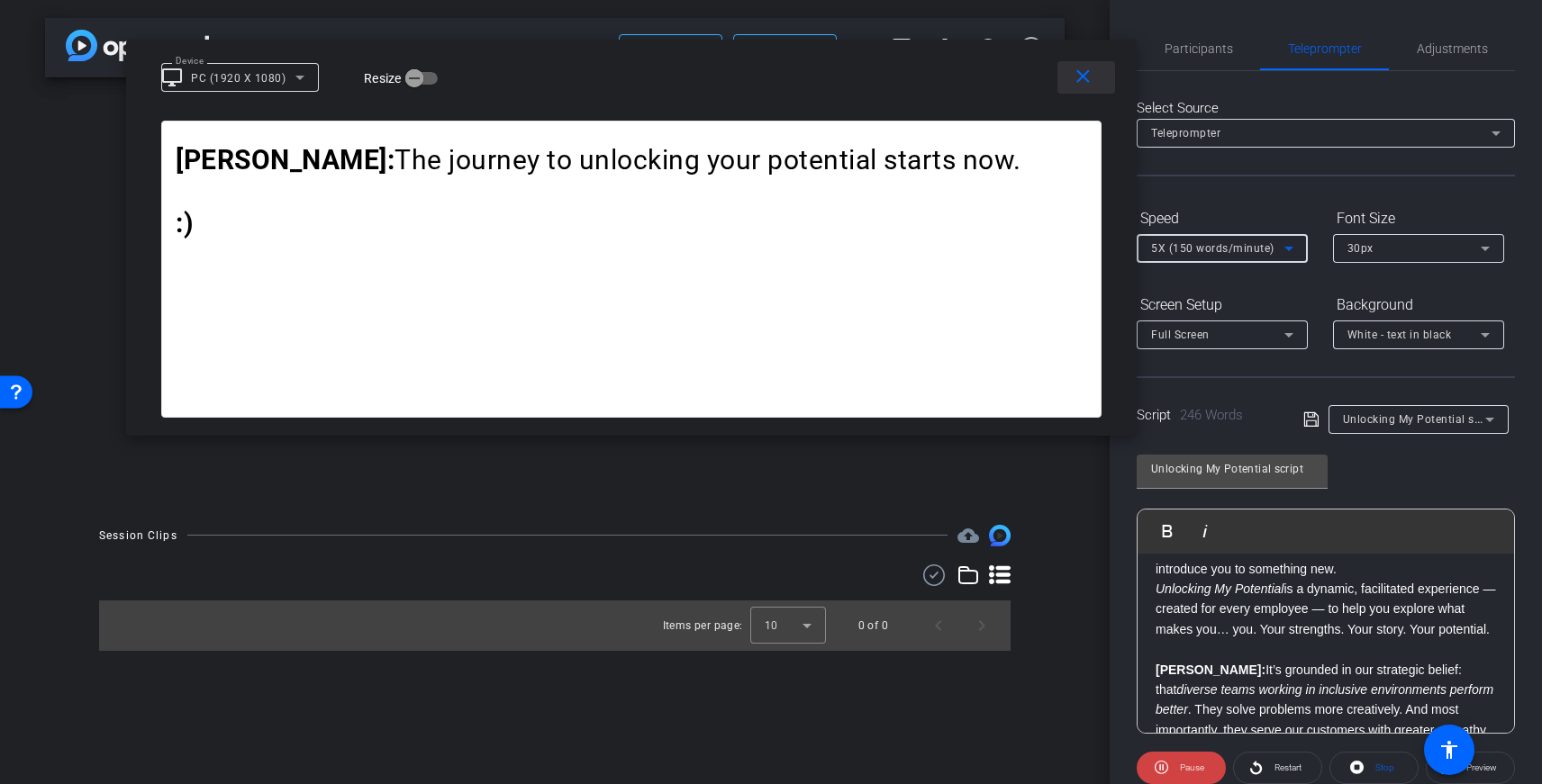
click at [1089, 85] on mat-icon "close" at bounding box center [1082, 77] width 23 height 23
